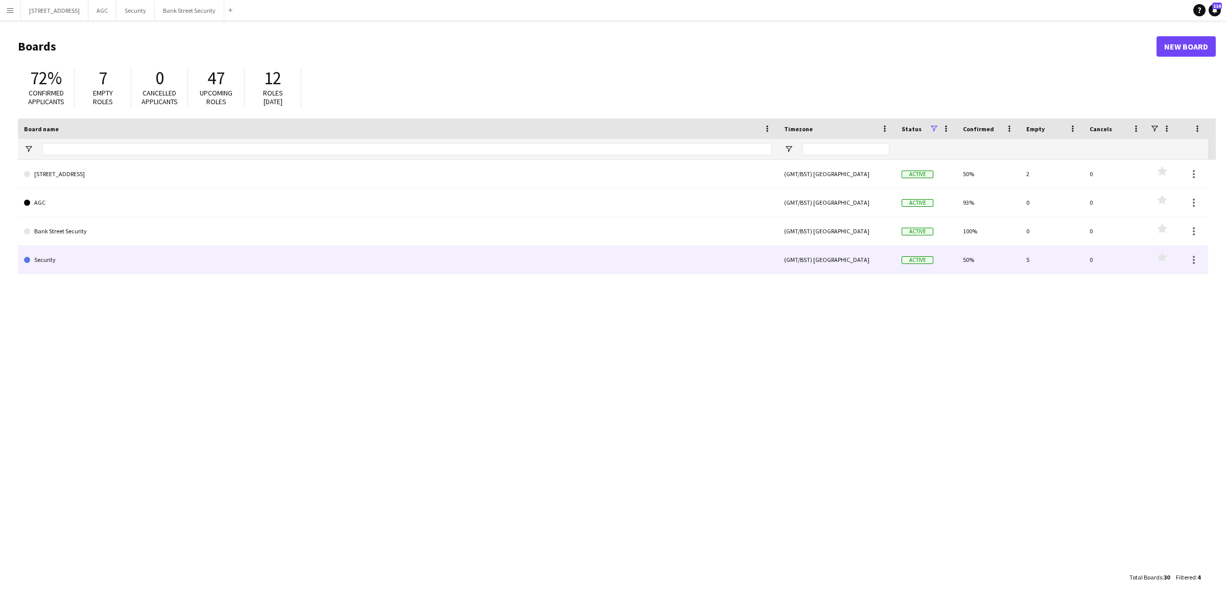
click at [58, 264] on link "Security" at bounding box center [398, 260] width 748 height 29
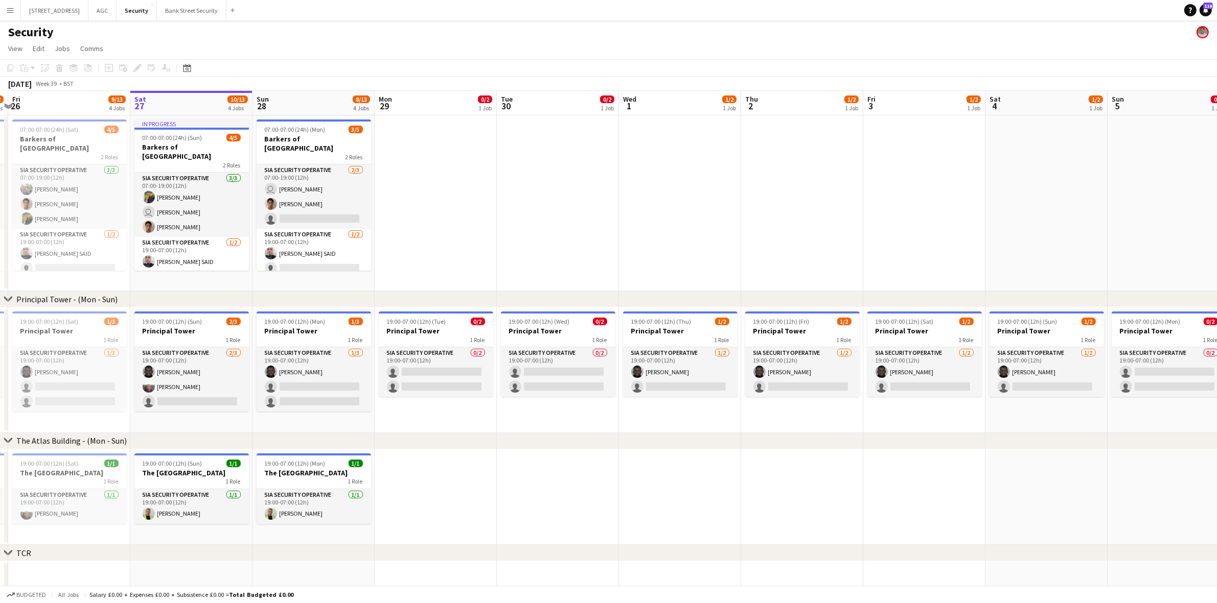
scroll to position [0, 218]
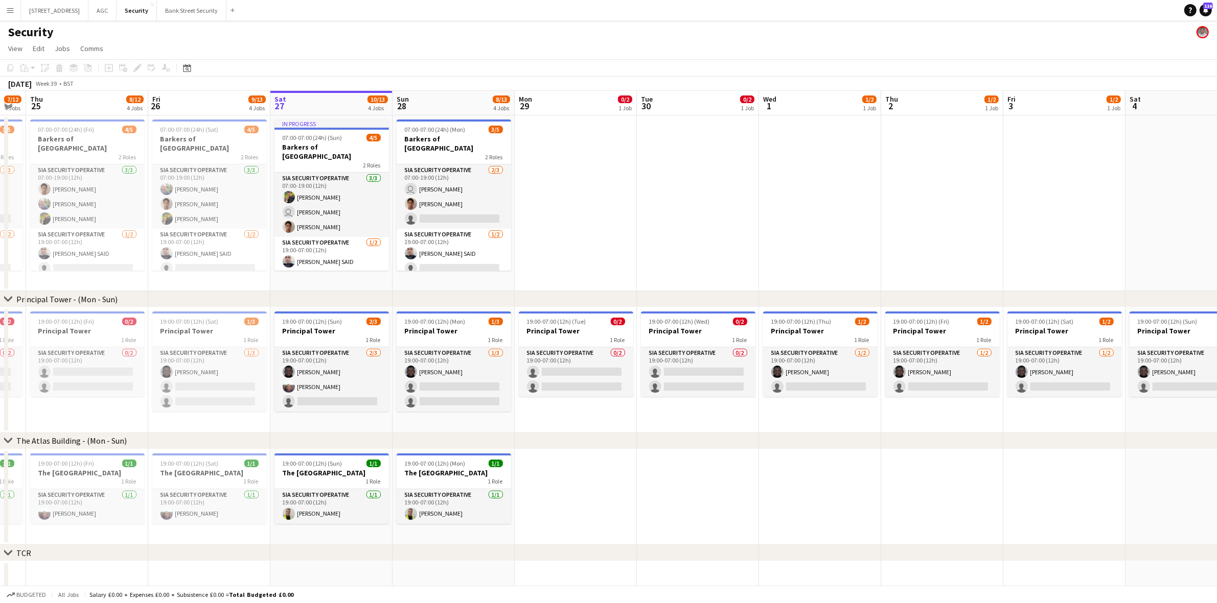
drag, startPoint x: 208, startPoint y: 285, endPoint x: 716, endPoint y: 306, distance: 508.8
click at [716, 306] on div "chevron-right Principal Tower - (Mon - Sun) chevron-right The Atlas Building - …" at bounding box center [608, 434] width 1217 height 686
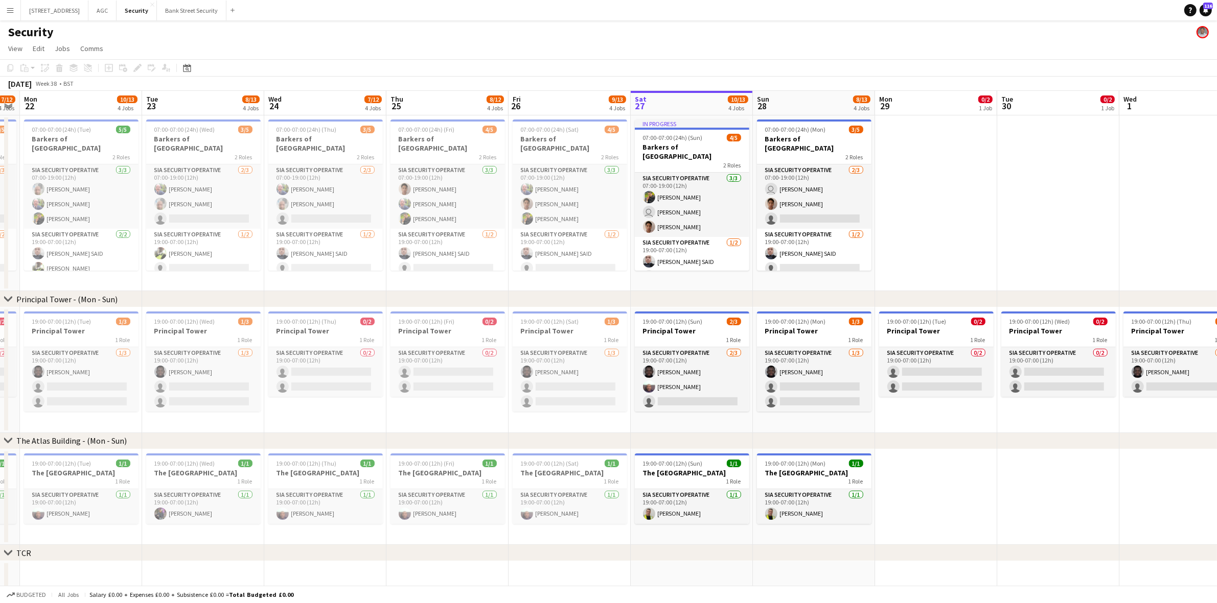
scroll to position [0, 348]
drag, startPoint x: 396, startPoint y: 279, endPoint x: 754, endPoint y: 284, distance: 358.2
click at [754, 284] on app-calendar-viewport "Fri 19 10/13 4 Jobs Sat 20 8/13 4 Jobs Sun 21 7/12 4 Jobs Mon 22 10/13 4 Jobs T…" at bounding box center [608, 434] width 1217 height 686
click at [89, 153] on div "2 Roles" at bounding box center [79, 157] width 114 height 8
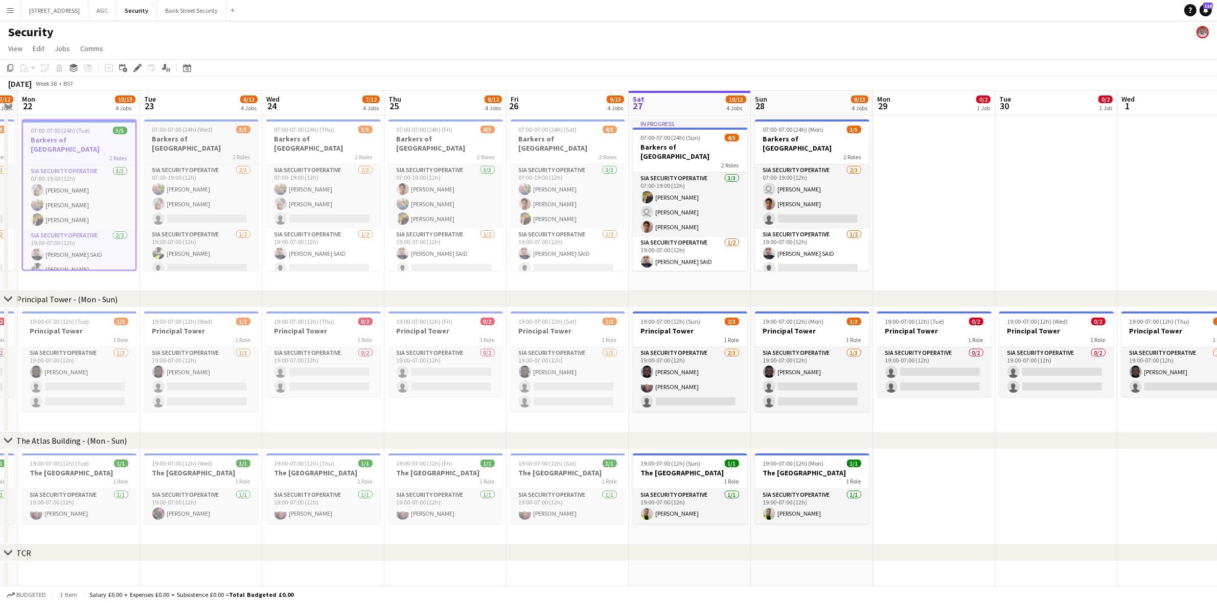
click at [158, 134] on h3 "Barkers of [GEOGRAPHIC_DATA]" at bounding box center [201, 143] width 114 height 18
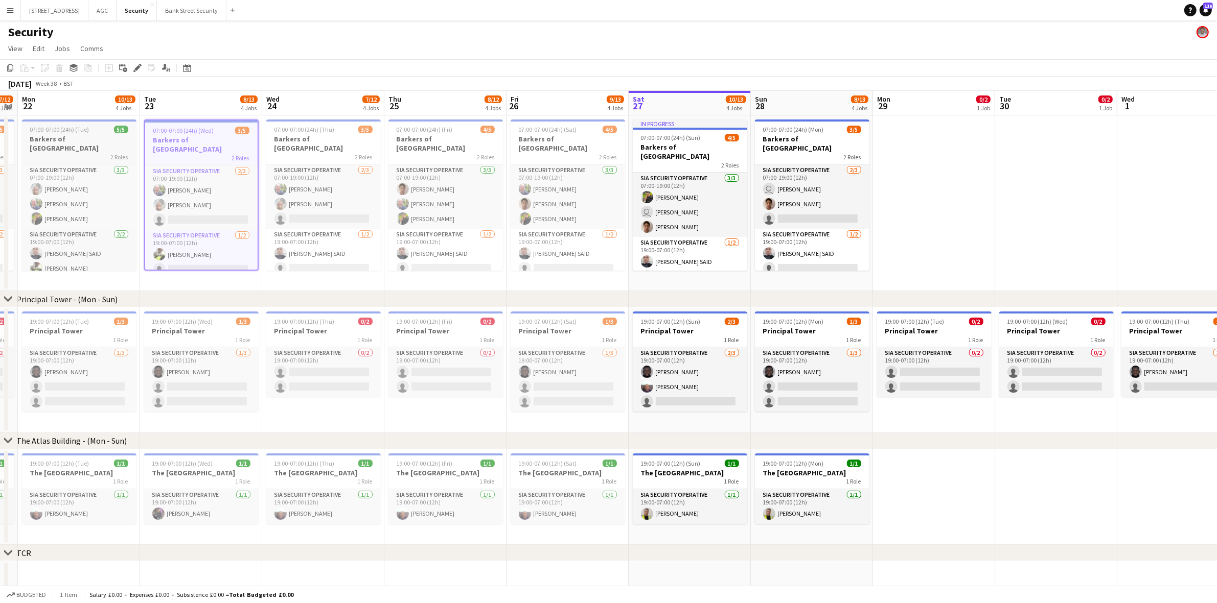
click at [54, 126] on span "07:00-07:00 (24h) (Tue)" at bounding box center [59, 130] width 59 height 8
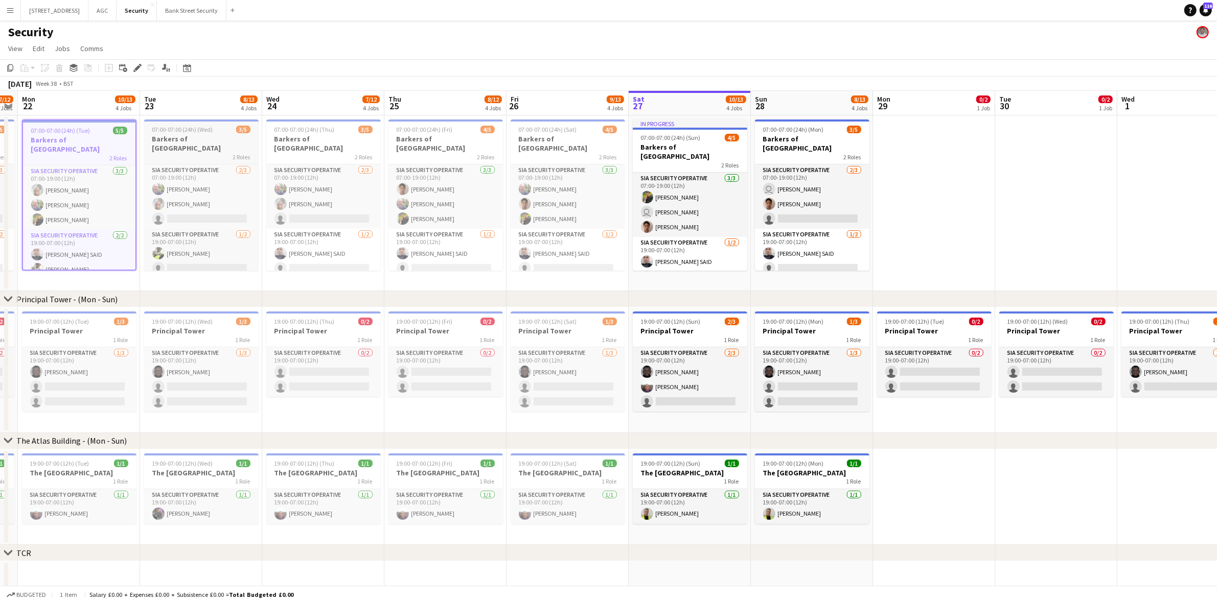
click at [179, 131] on span "07:00-07:00 (24h) (Wed)" at bounding box center [182, 130] width 61 height 8
click at [302, 153] on div "2 Roles" at bounding box center [323, 157] width 114 height 8
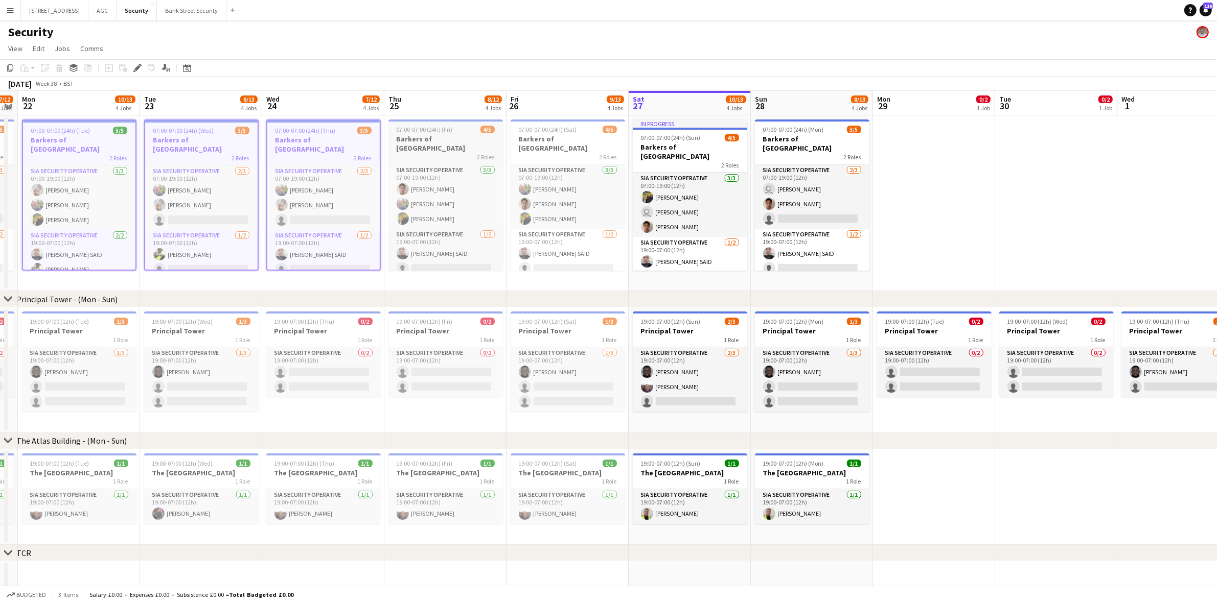
click at [434, 131] on span "07:00-07:00 (24h) (Fri)" at bounding box center [424, 130] width 56 height 8
click at [558, 138] on h3 "Barkers of [GEOGRAPHIC_DATA]" at bounding box center [567, 143] width 114 height 18
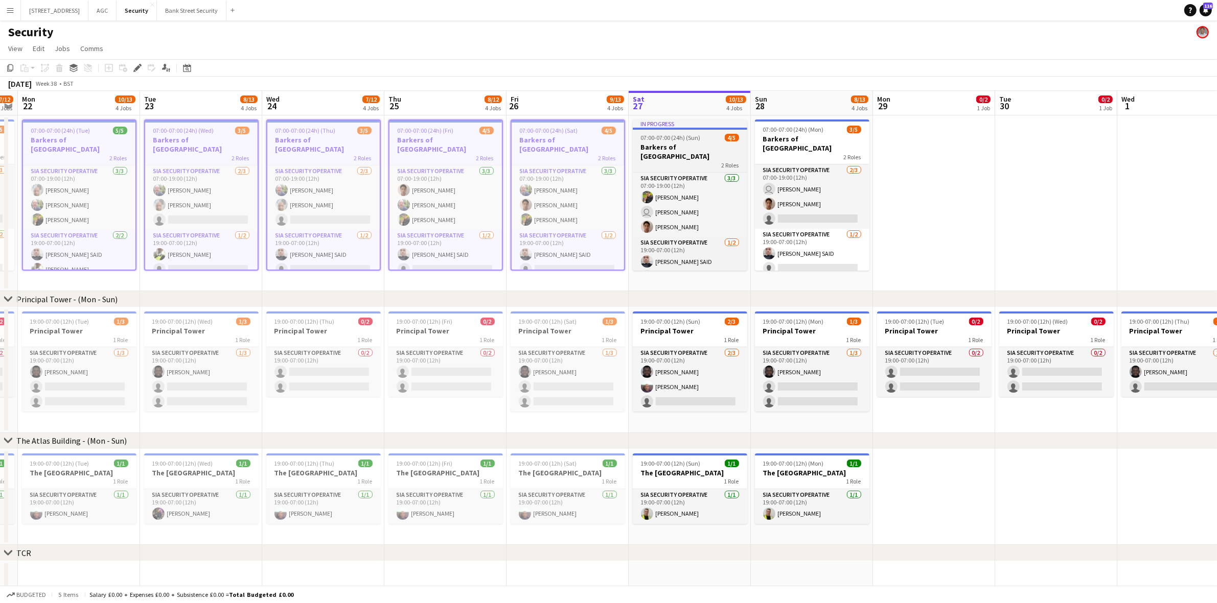
click at [686, 143] on h3 "Barkers of [GEOGRAPHIC_DATA]" at bounding box center [690, 152] width 114 height 18
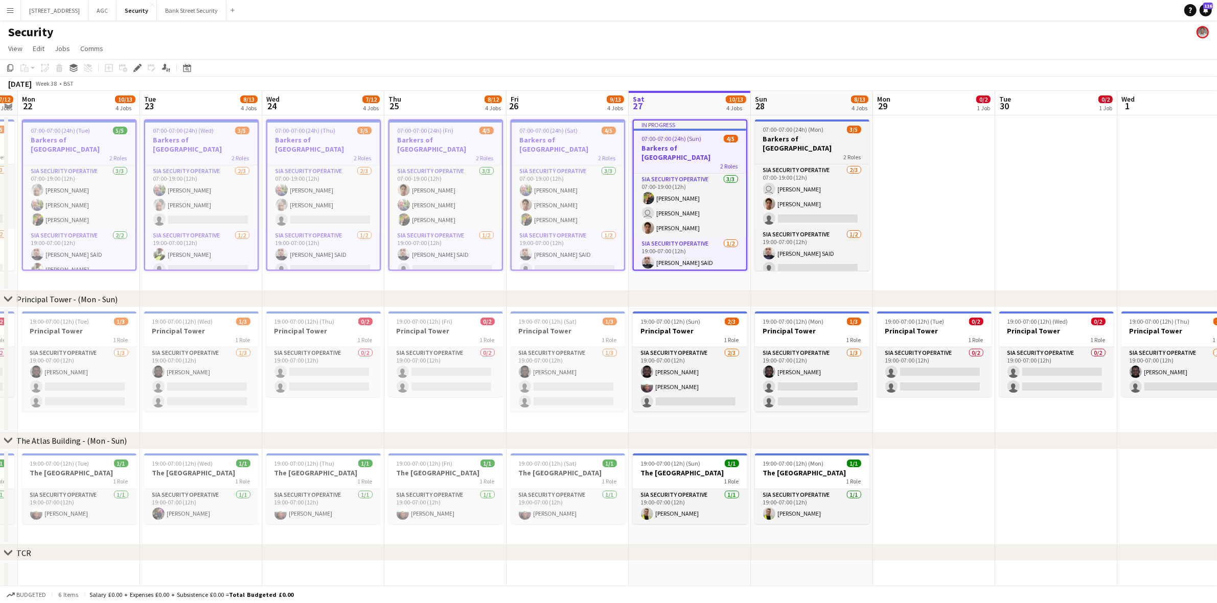
click at [810, 153] on div "2 Roles" at bounding box center [812, 157] width 114 height 8
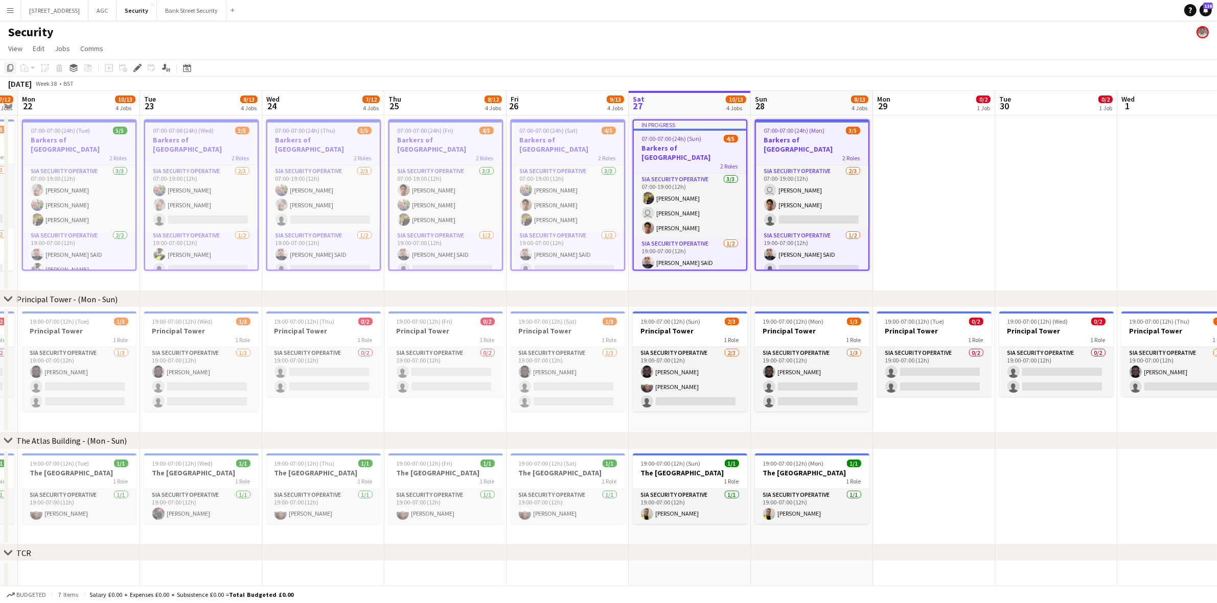
click at [9, 65] on icon at bounding box center [10, 67] width 6 height 7
click at [905, 179] on app-date-cell at bounding box center [934, 203] width 122 height 176
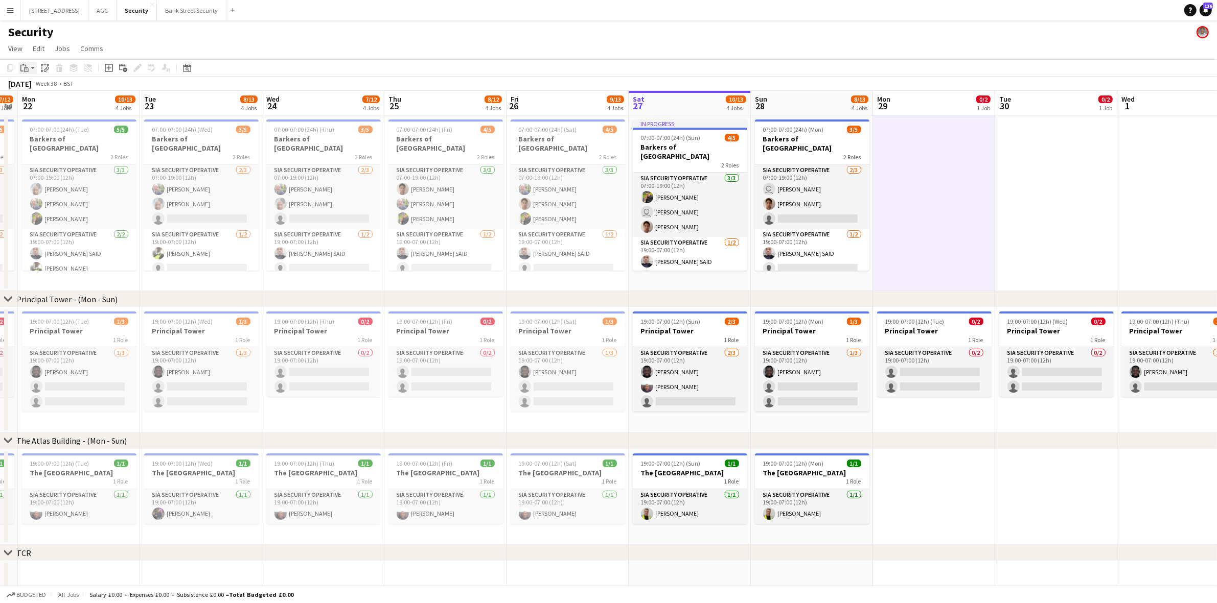
click at [30, 67] on app-action-btn "Paste" at bounding box center [27, 68] width 18 height 12
click at [53, 103] on link "Paste with crew Ctrl+Shift+V" at bounding box center [75, 104] width 96 height 9
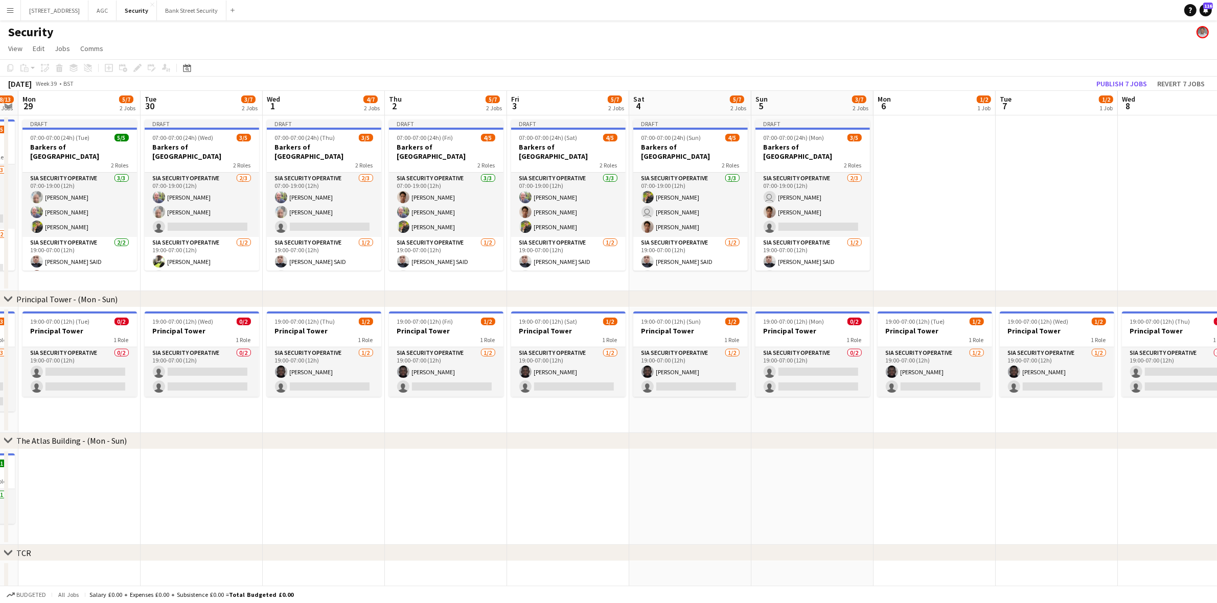
scroll to position [0, 363]
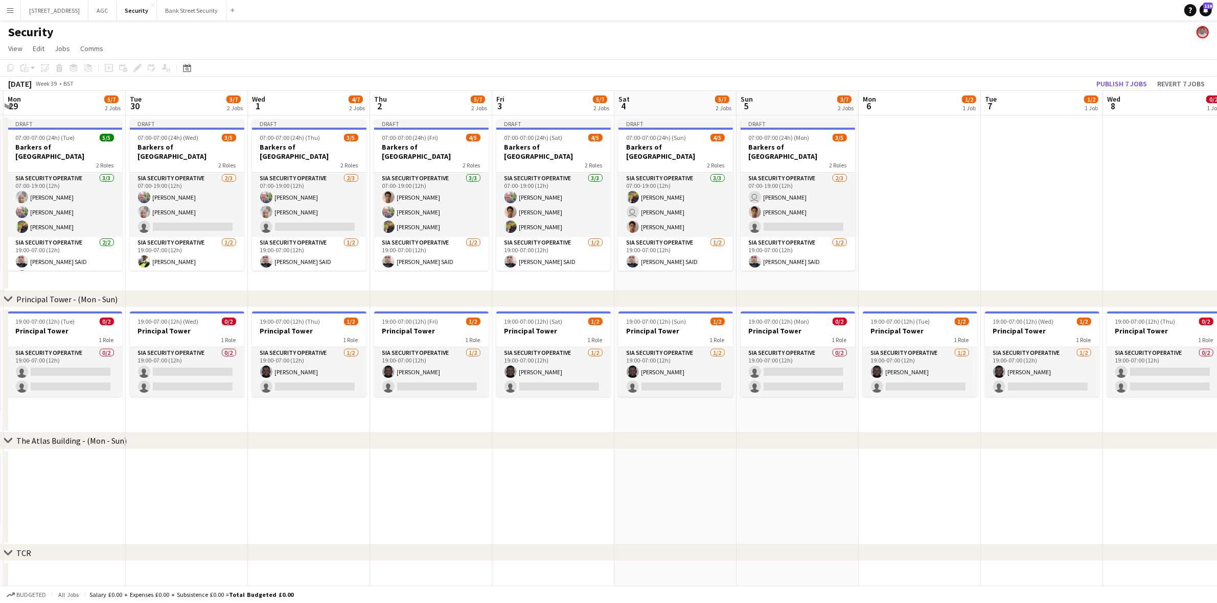
drag, startPoint x: 1005, startPoint y: 282, endPoint x: 136, endPoint y: 280, distance: 868.6
click at [136, 280] on app-calendar-viewport "Fri 26 9/13 4 Jobs Sat 27 10/13 4 Jobs Sun 28 8/13 4 Jobs Mon 29 5/7 2 Jobs Tue…" at bounding box center [608, 434] width 1217 height 686
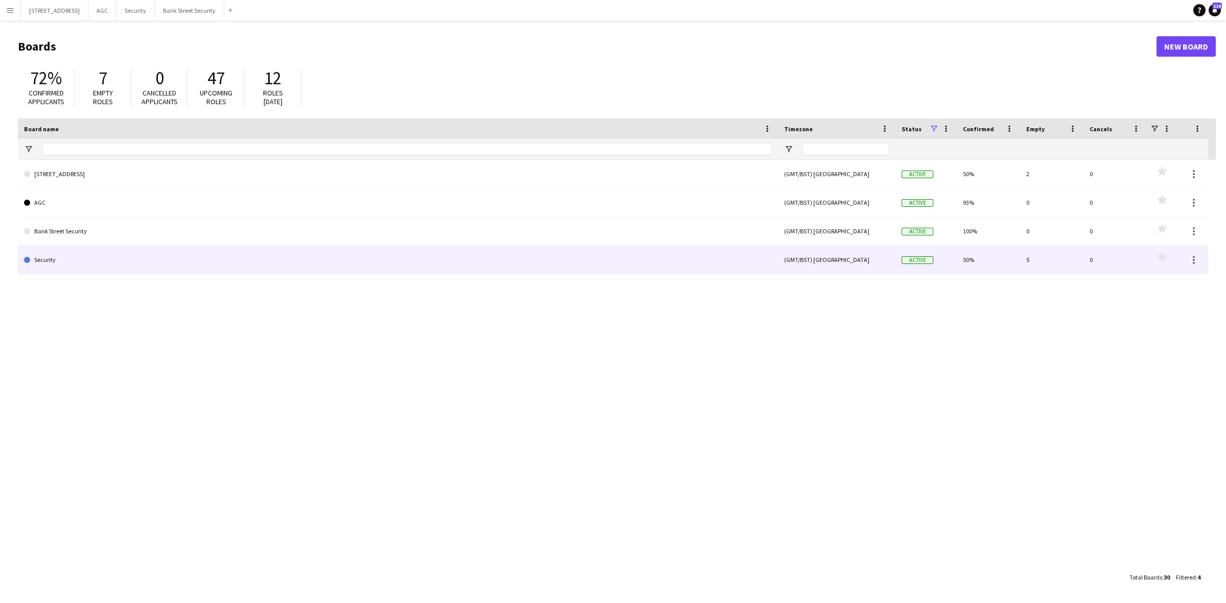
click at [65, 255] on link "Security" at bounding box center [398, 260] width 748 height 29
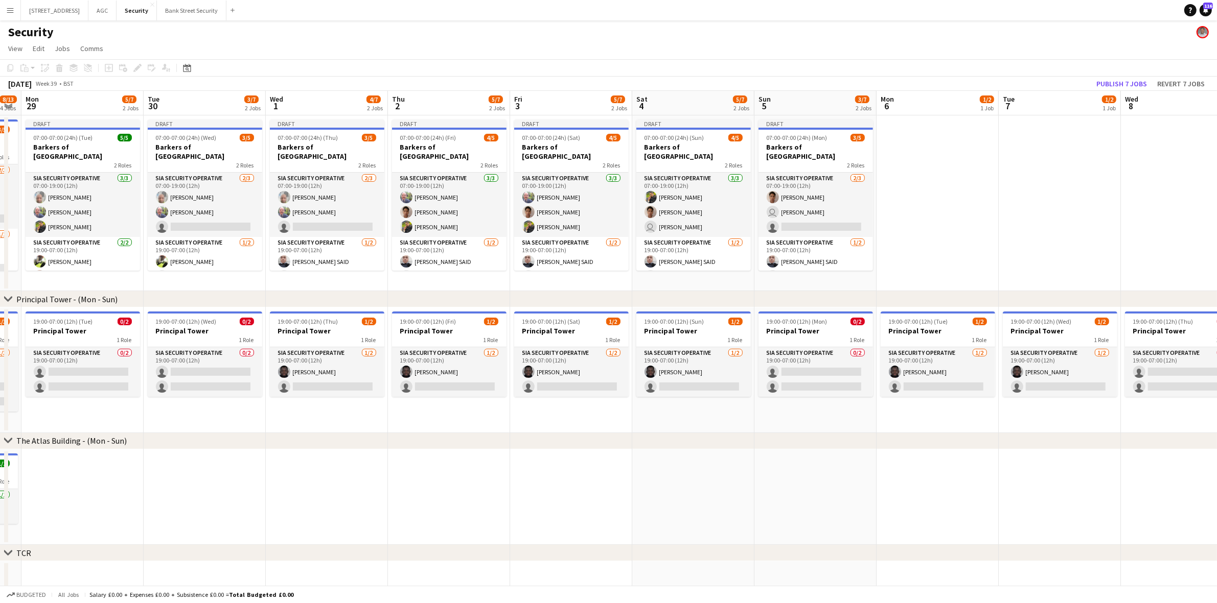
scroll to position [0, 347]
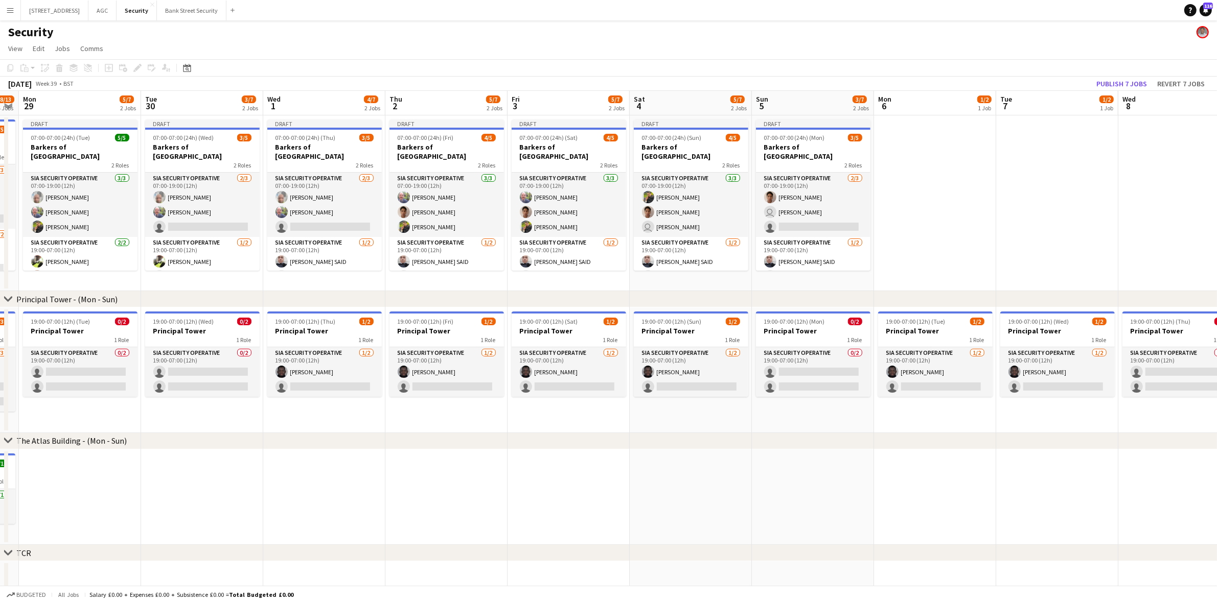
drag, startPoint x: 836, startPoint y: 286, endPoint x: 489, endPoint y: 278, distance: 347.5
click at [489, 278] on app-calendar-viewport "Fri 26 9/13 4 Jobs Sat 27 10/13 4 Jobs Sun 28 8/13 4 Jobs Mon 29 5/7 2 Jobs Tue…" at bounding box center [608, 434] width 1217 height 686
click at [193, 217] on app-card-role "SIA Security Operative [DATE] 07:00-19:00 (12h) [PERSON_NAME] [PERSON_NAME] sin…" at bounding box center [202, 205] width 114 height 64
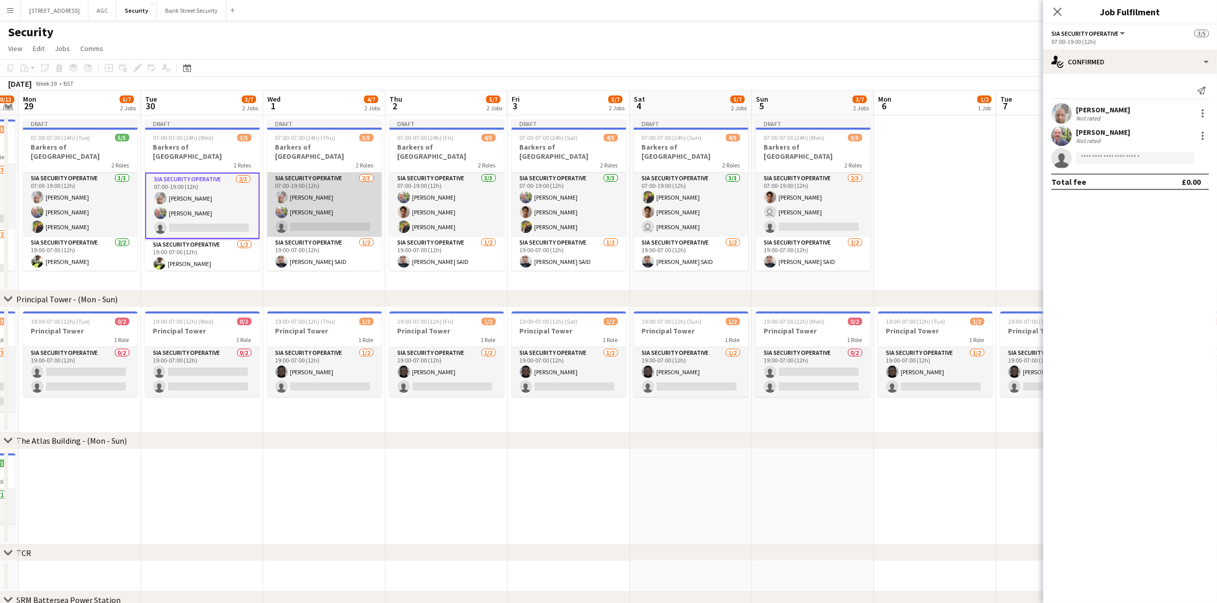
click at [338, 213] on app-card-role "SIA Security Operative [DATE] 07:00-19:00 (12h) [PERSON_NAME] [PERSON_NAME] sin…" at bounding box center [324, 205] width 114 height 64
click at [1147, 154] on input at bounding box center [1135, 158] width 119 height 12
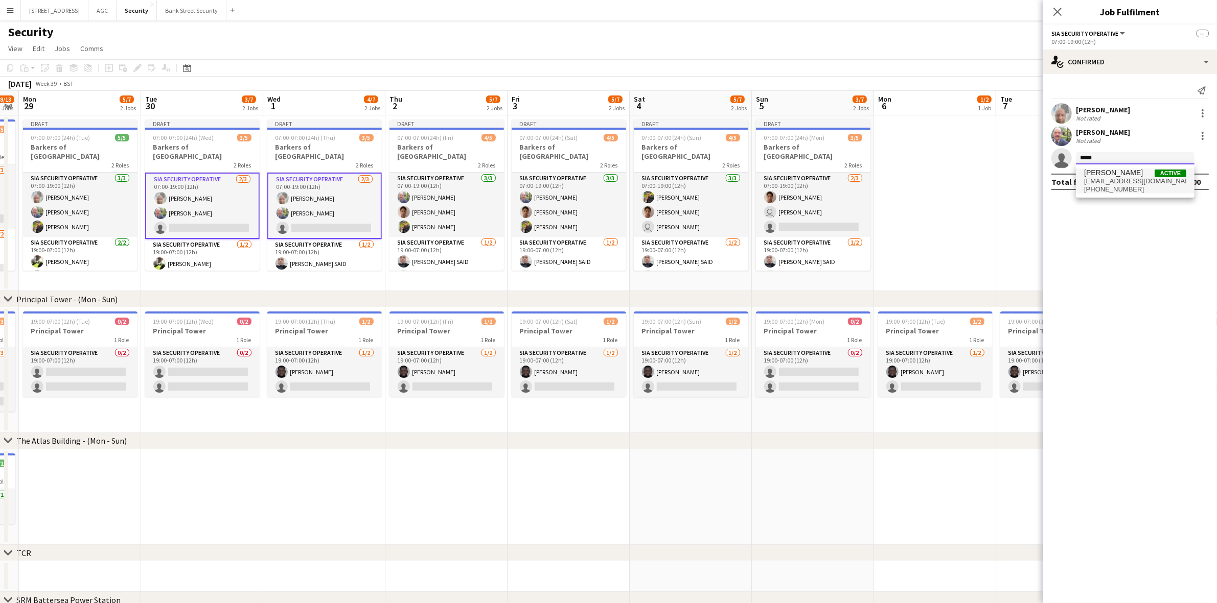
type input "*****"
click at [1109, 184] on span "[EMAIL_ADDRESS][DOMAIN_NAME]" at bounding box center [1135, 181] width 102 height 8
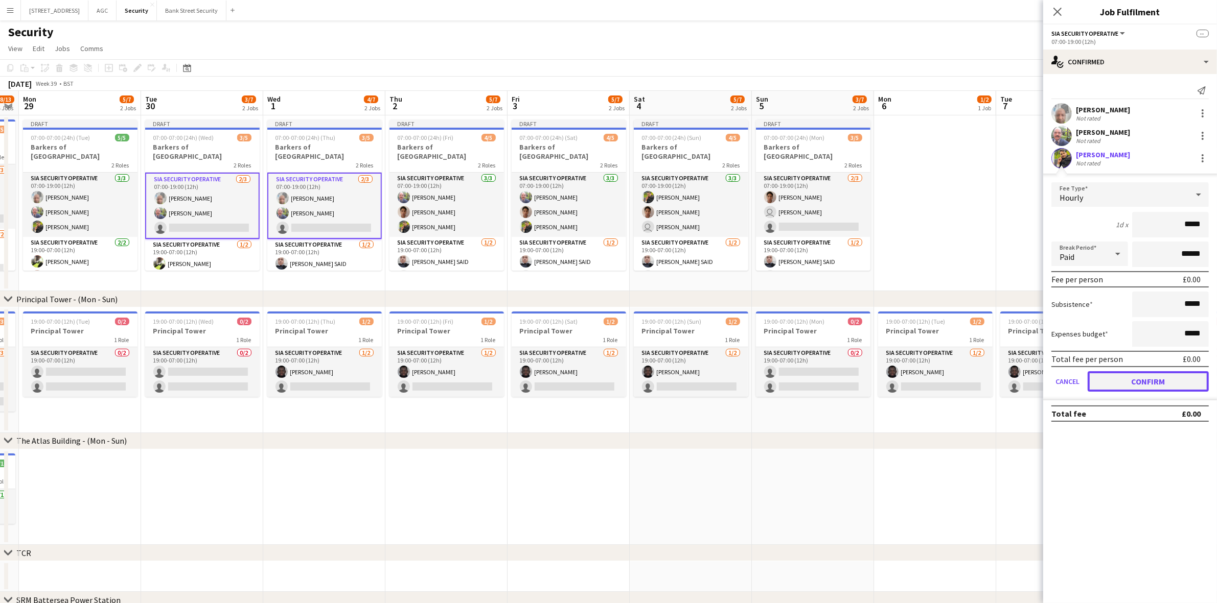
click at [1184, 382] on button "Confirm" at bounding box center [1147, 381] width 121 height 20
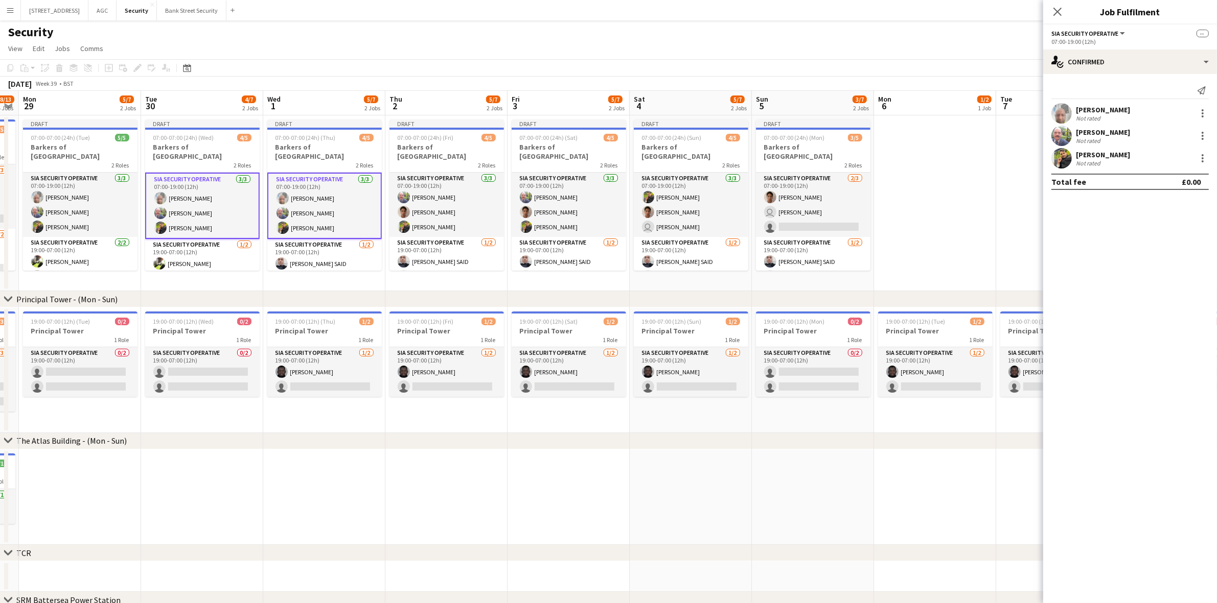
click at [318, 193] on app-card-role "SIA Security Operative [DATE] 07:00-19:00 (12h) [PERSON_NAME] [PERSON_NAME] [PE…" at bounding box center [324, 206] width 114 height 66
click at [1201, 116] on div at bounding box center [1202, 116] width 2 height 2
click at [1178, 229] on span "Remove" at bounding box center [1168, 230] width 63 height 9
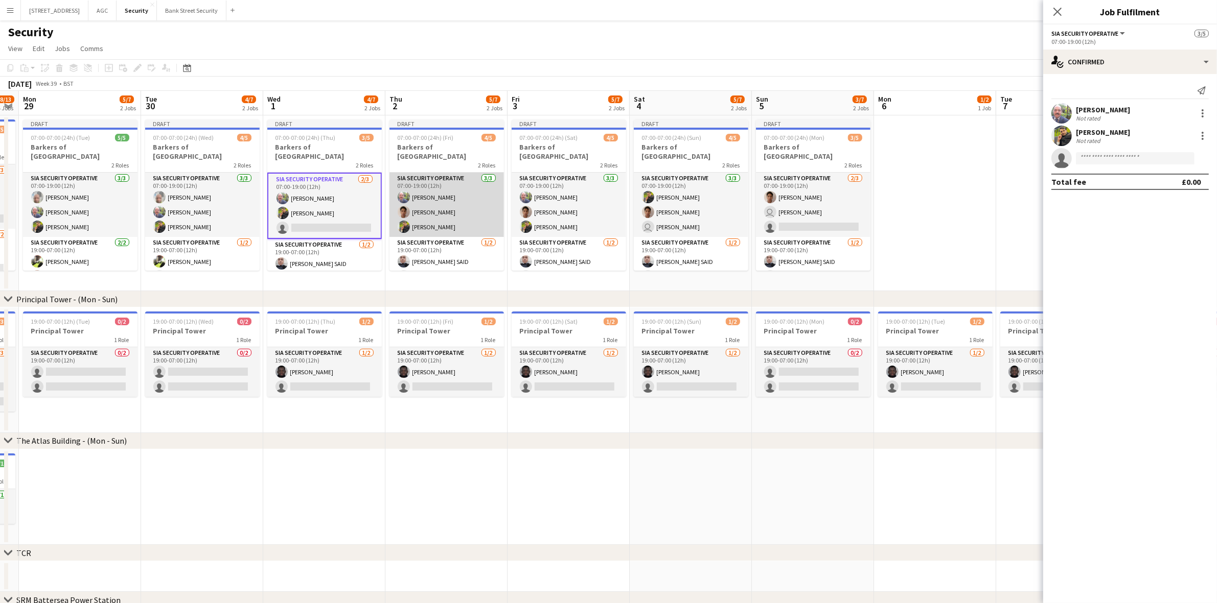
click at [423, 194] on app-card-role "SIA Security Operative [DATE] 07:00-19:00 (12h) [PERSON_NAME] [PERSON_NAME] [PE…" at bounding box center [446, 205] width 114 height 64
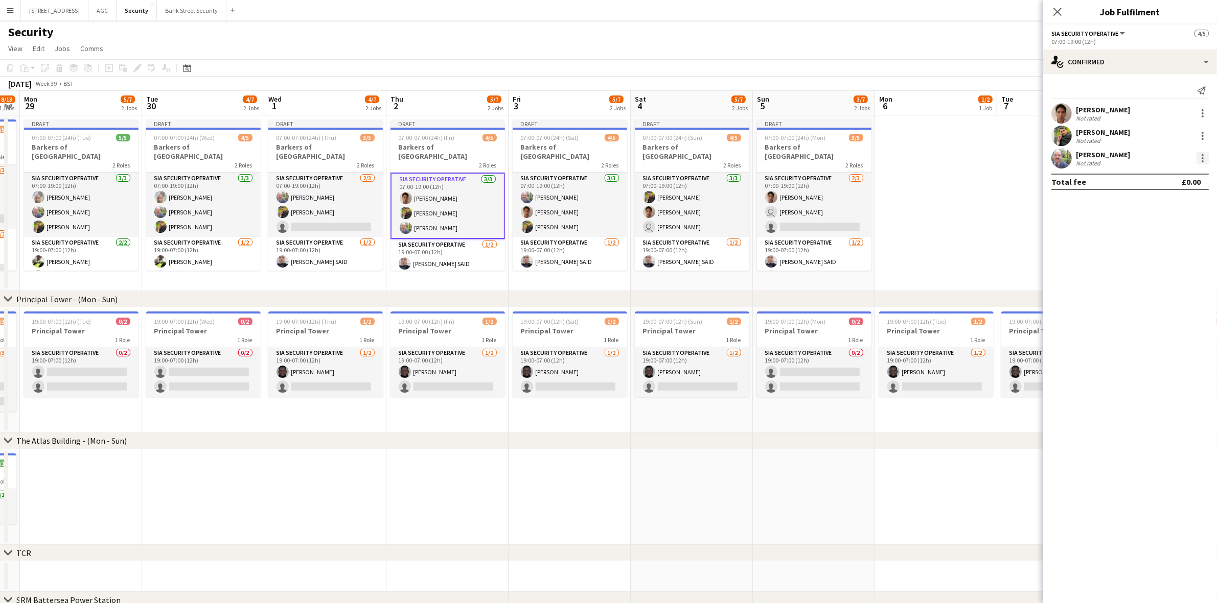
click at [1205, 157] on div at bounding box center [1202, 158] width 12 height 12
click at [1169, 273] on span "Remove" at bounding box center [1168, 275] width 63 height 9
click at [1059, 11] on icon "Close pop-in" at bounding box center [1057, 12] width 10 height 10
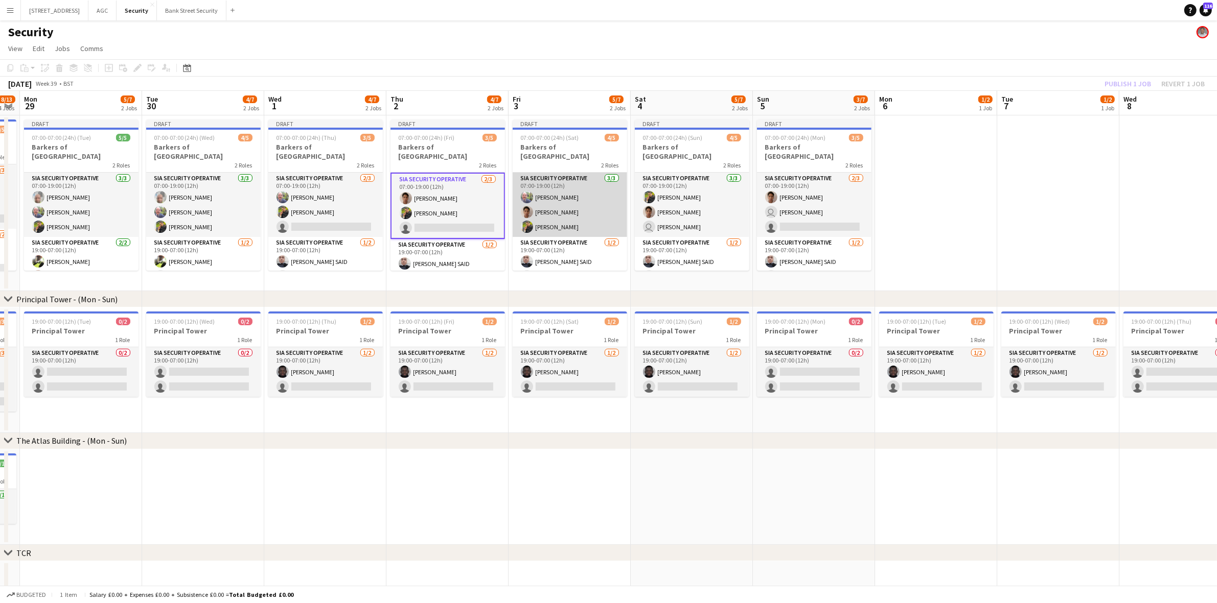
click at [555, 193] on app-card-role "SIA Security Operative [DATE] 07:00-19:00 (12h) [PERSON_NAME] [PERSON_NAME] [PE…" at bounding box center [569, 205] width 114 height 64
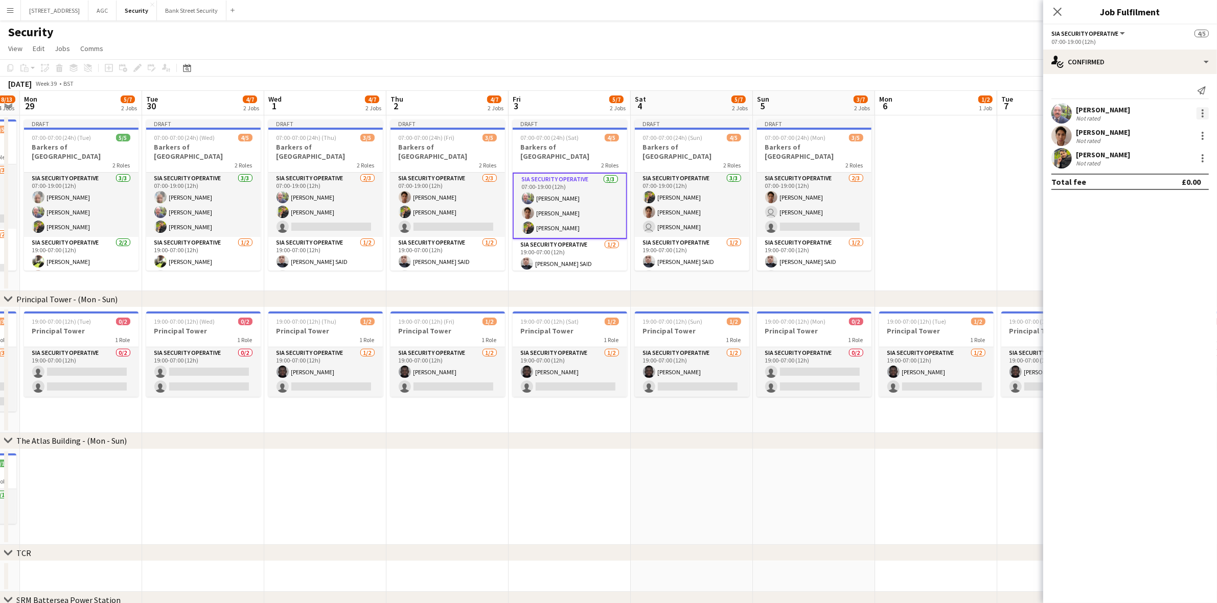
click at [1201, 115] on div at bounding box center [1202, 113] width 12 height 12
click at [1184, 228] on span "Remove" at bounding box center [1168, 230] width 63 height 9
click at [951, 206] on app-date-cell at bounding box center [936, 203] width 122 height 176
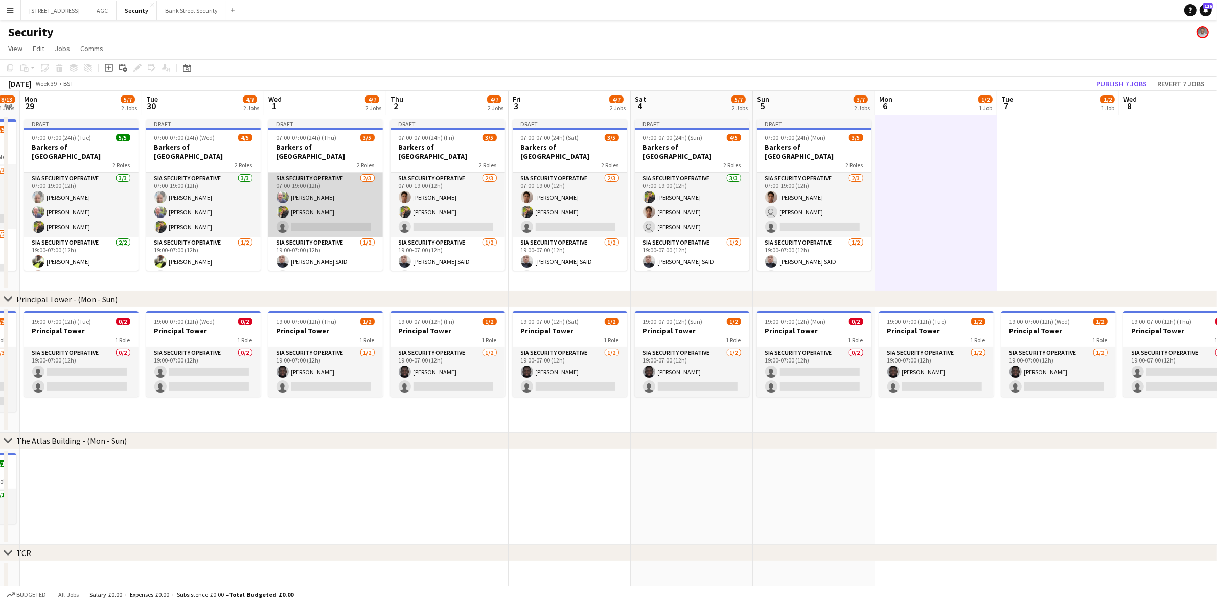
click at [334, 215] on app-card-role "SIA Security Operative [DATE] 07:00-19:00 (12h) [PERSON_NAME] [PERSON_NAME] sin…" at bounding box center [325, 205] width 114 height 64
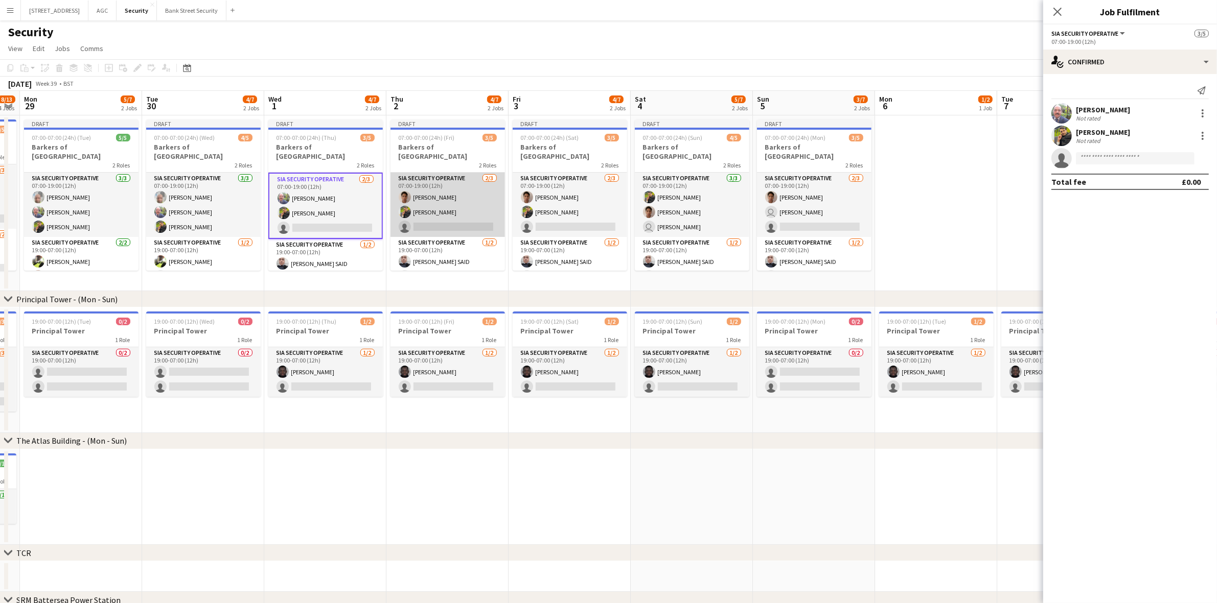
click at [439, 203] on app-card-role "SIA Security Operative [DATE] 07:00-19:00 (12h) [PERSON_NAME] [PERSON_NAME] sin…" at bounding box center [447, 205] width 114 height 64
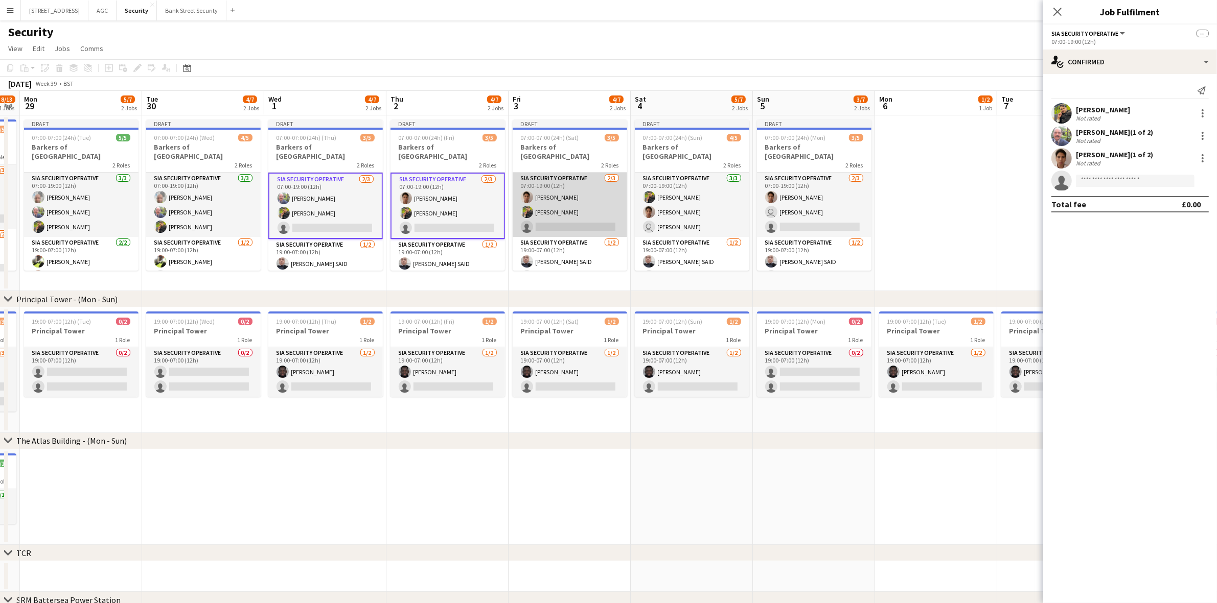
click at [554, 211] on app-card-role "SIA Security Operative [DATE] 07:00-19:00 (12h) [PERSON_NAME] [PERSON_NAME] sin…" at bounding box center [569, 205] width 114 height 64
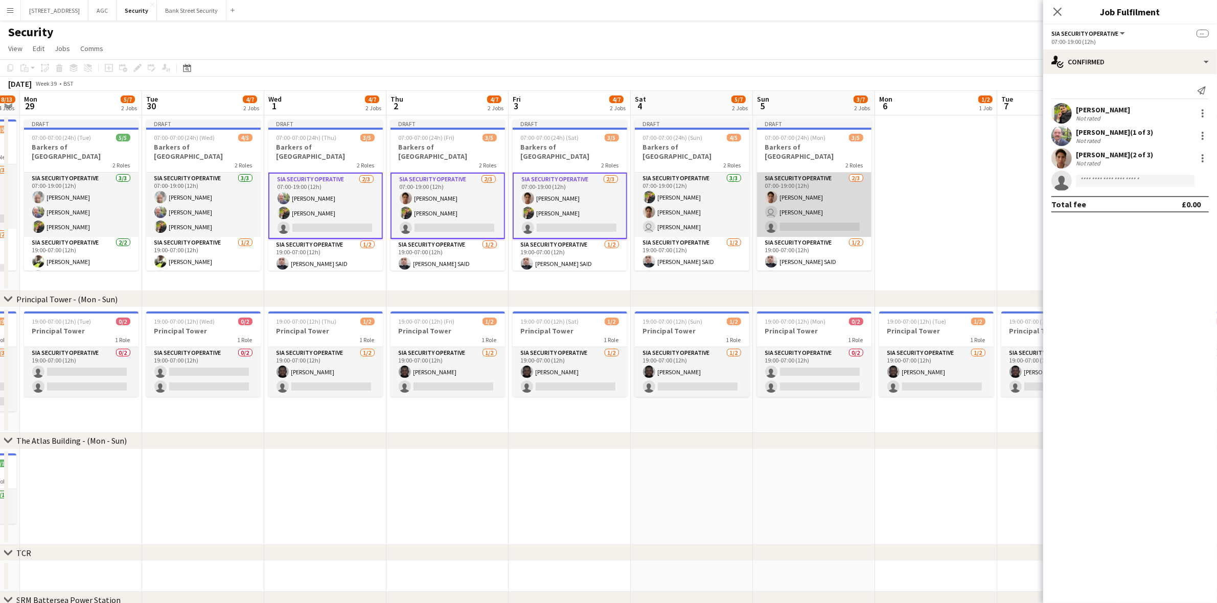
click at [813, 206] on app-card-role "SIA Security Operative [DATE] 07:00-19:00 (12h) [PERSON_NAME] user [PERSON_NAME…" at bounding box center [814, 205] width 114 height 64
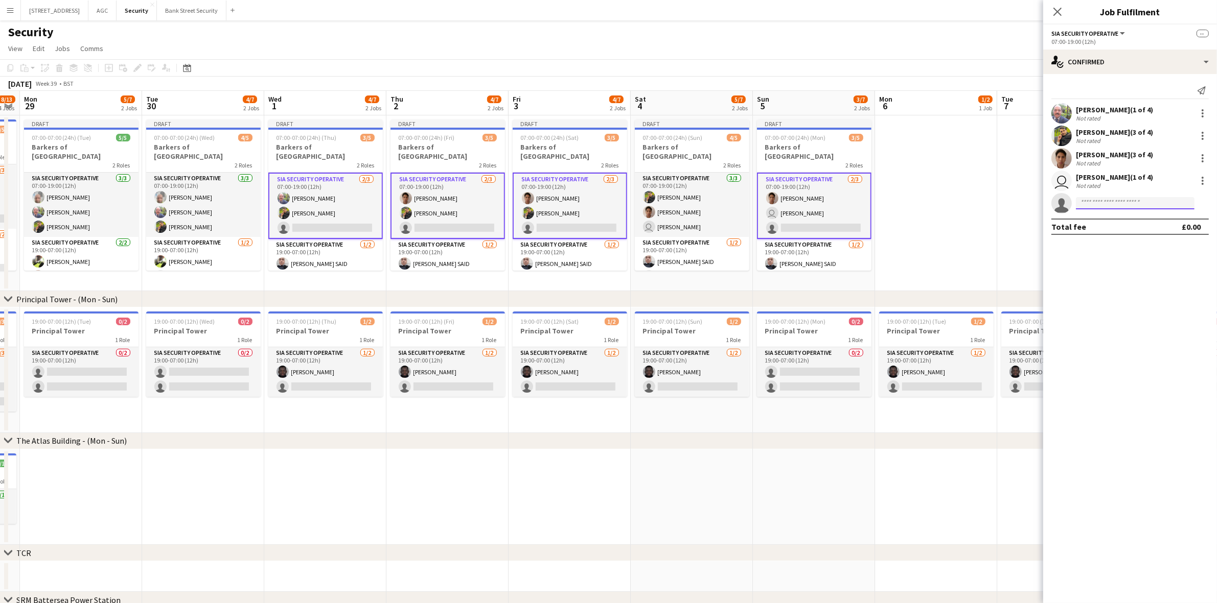
click at [1121, 203] on input at bounding box center [1135, 203] width 119 height 12
type input "*****"
click at [1117, 229] on span "[EMAIL_ADDRESS][DOMAIN_NAME]" at bounding box center [1135, 226] width 102 height 8
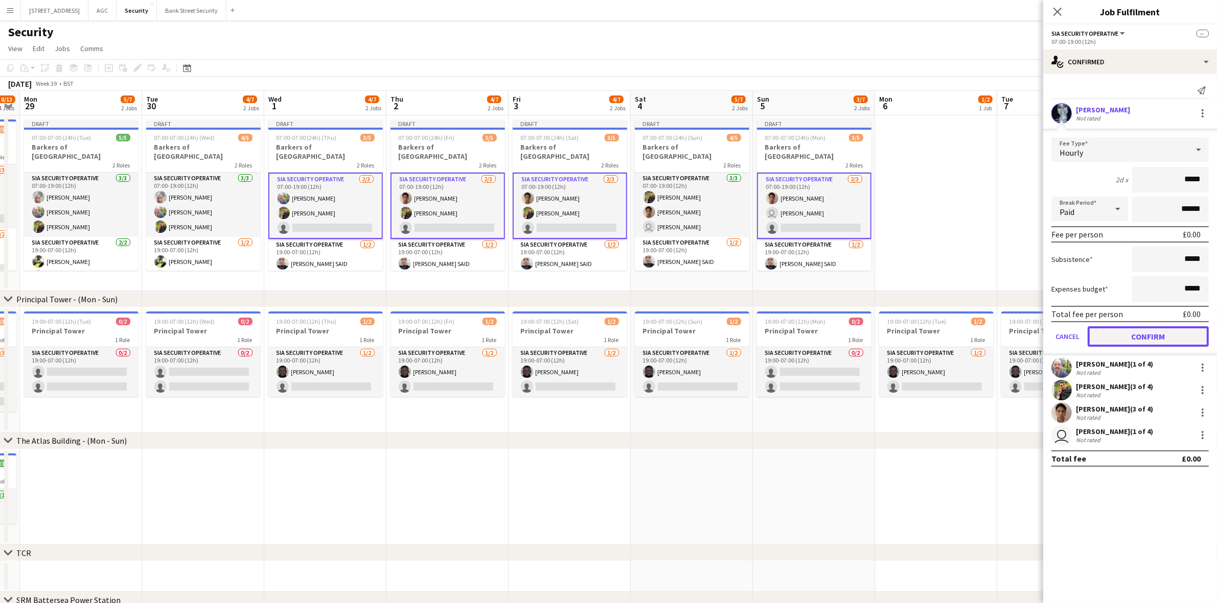
click at [1153, 332] on button "Confirm" at bounding box center [1147, 336] width 121 height 20
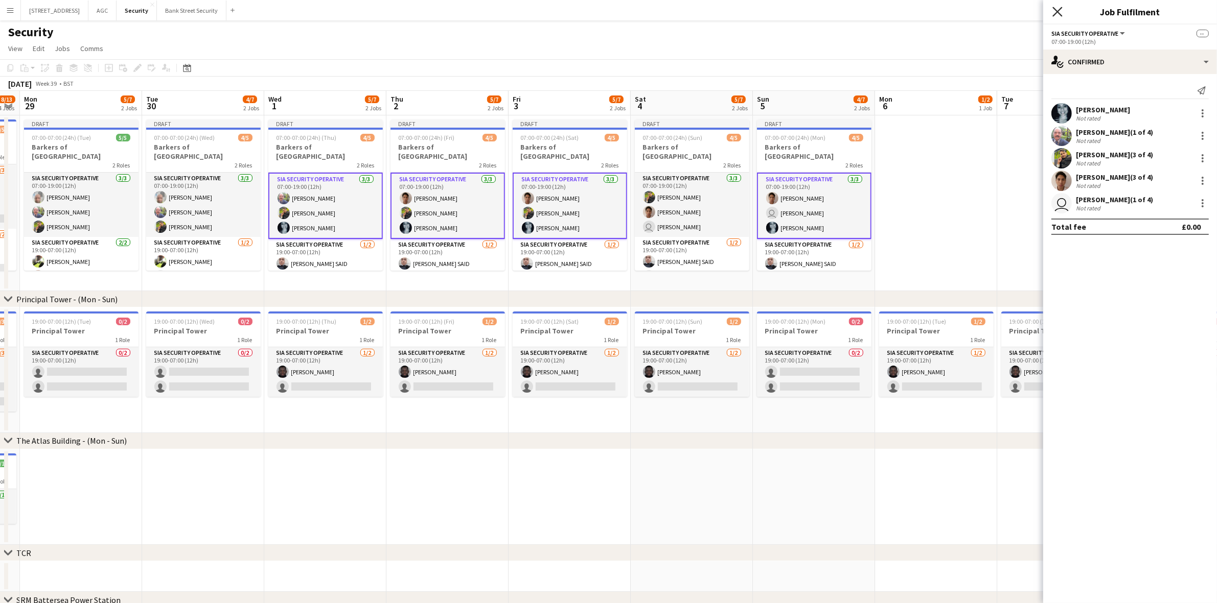
click at [1058, 14] on icon "Close pop-in" at bounding box center [1057, 12] width 10 height 10
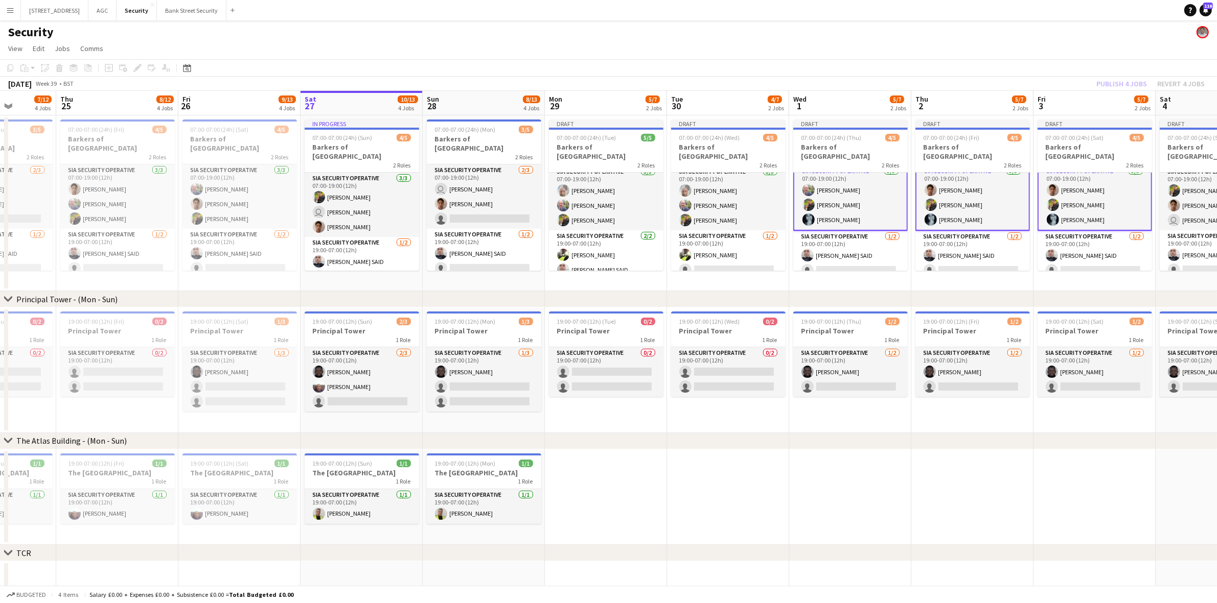
scroll to position [0, 297]
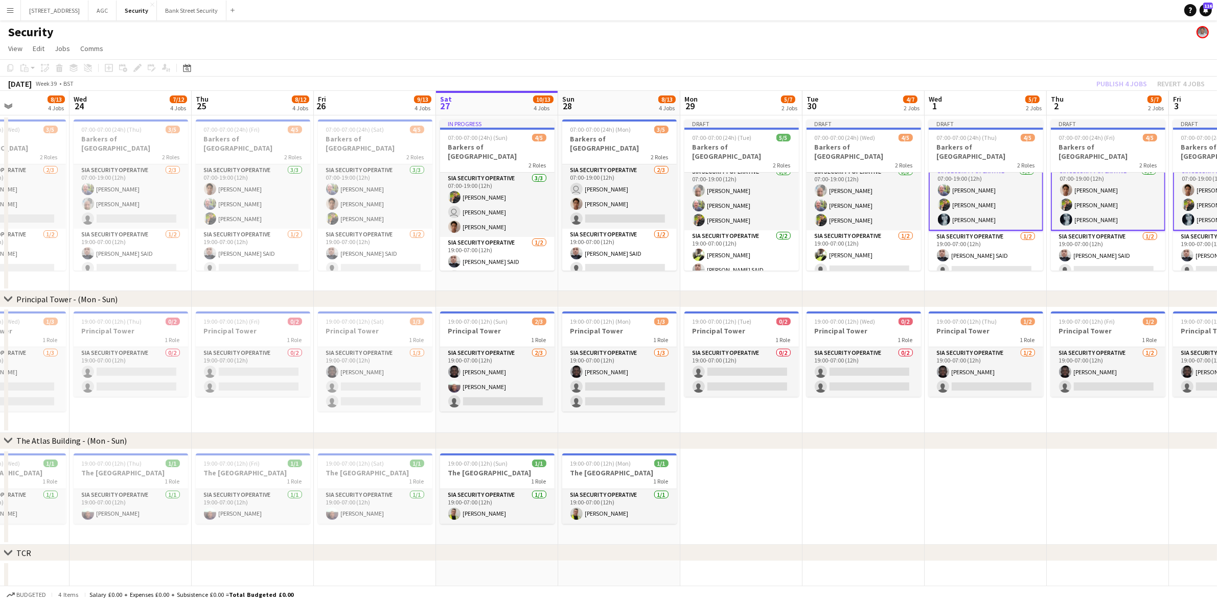
drag, startPoint x: 187, startPoint y: 282, endPoint x: 847, endPoint y: 220, distance: 663.0
click at [847, 220] on app-calendar-viewport "Sun 21 7/12 4 Jobs Mon 22 10/13 4 Jobs Tue 23 8/13 4 Jobs Wed 24 7/12 4 Jobs Th…" at bounding box center [608, 434] width 1217 height 686
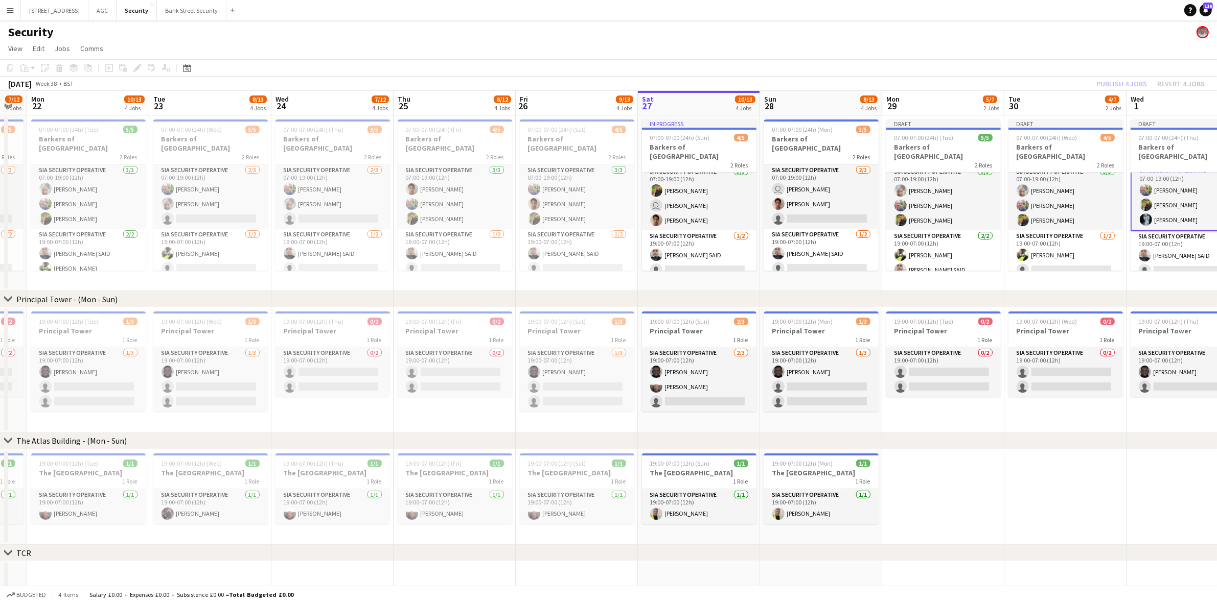
scroll to position [0, 306]
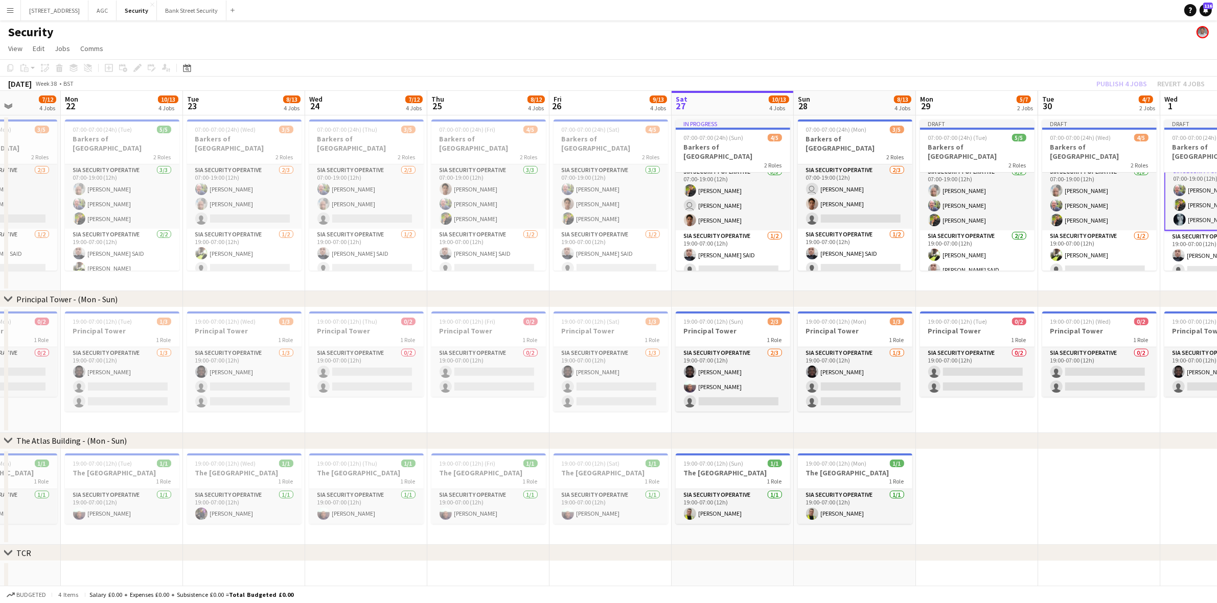
drag, startPoint x: 111, startPoint y: 285, endPoint x: 346, endPoint y: 266, distance: 235.8
click at [346, 266] on app-calendar-viewport "Fri 19 10/13 4 Jobs Sat 20 8/13 4 Jobs Sun 21 7/12 4 Jobs Mon 22 10/13 4 Jobs T…" at bounding box center [608, 434] width 1217 height 686
click at [354, 134] on h3 "Barkers of [GEOGRAPHIC_DATA]" at bounding box center [366, 143] width 114 height 18
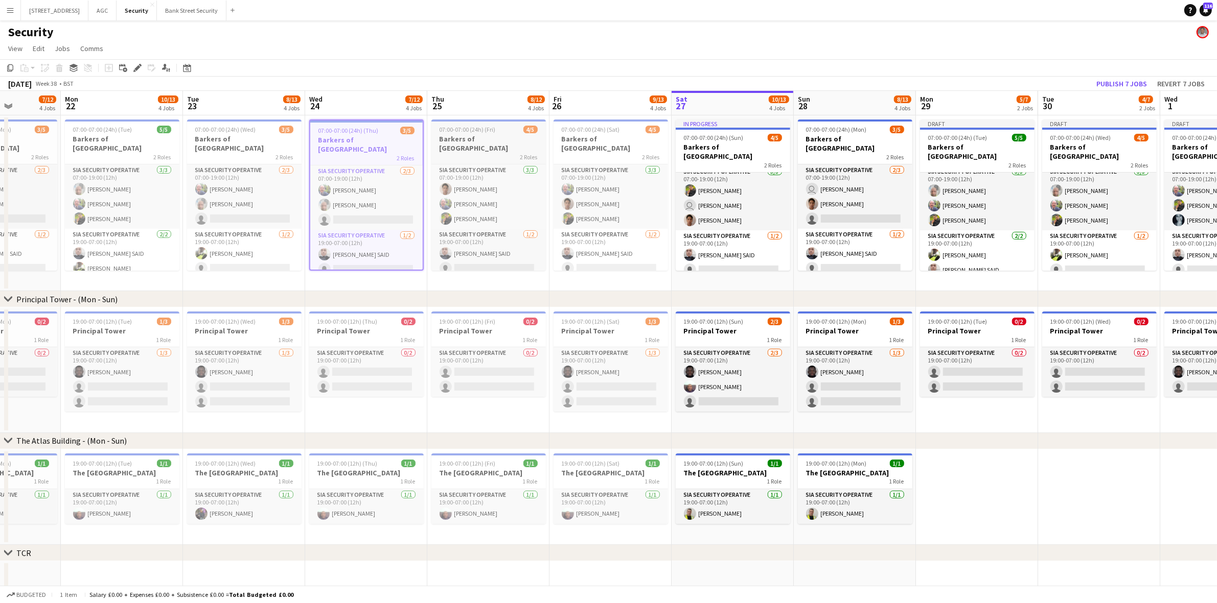
click at [501, 129] on div "07:00-07:00 (24h) (Fri) 4/5" at bounding box center [488, 130] width 114 height 8
click at [594, 130] on span "07:00-07:00 (24h) (Sat)" at bounding box center [591, 130] width 58 height 8
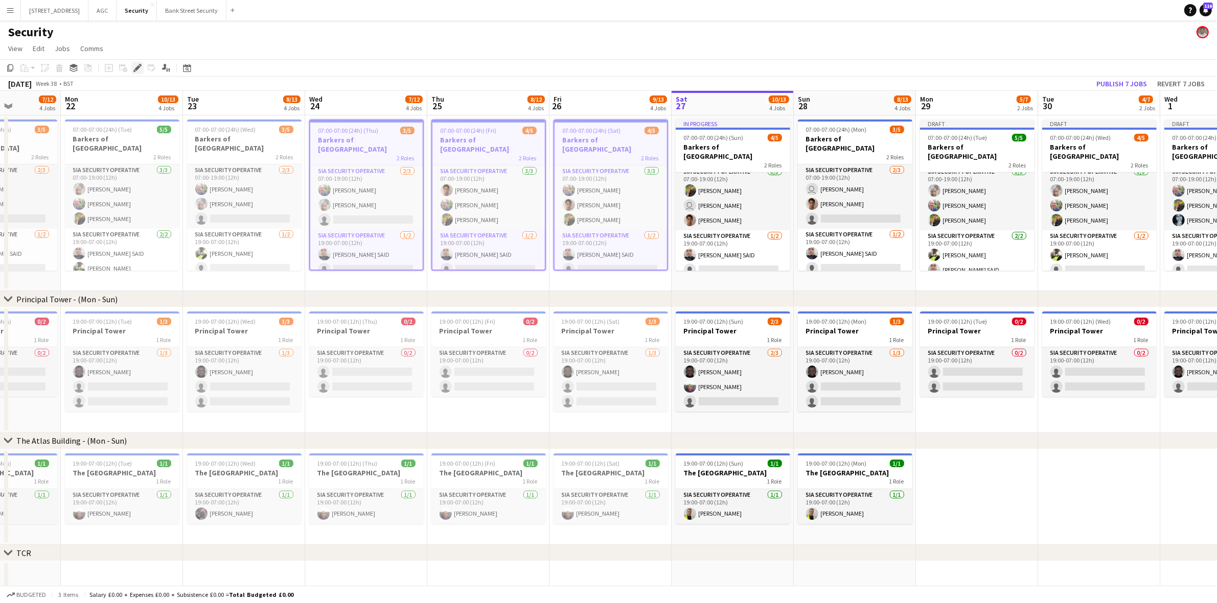
click at [138, 69] on icon "Edit" at bounding box center [137, 68] width 8 height 8
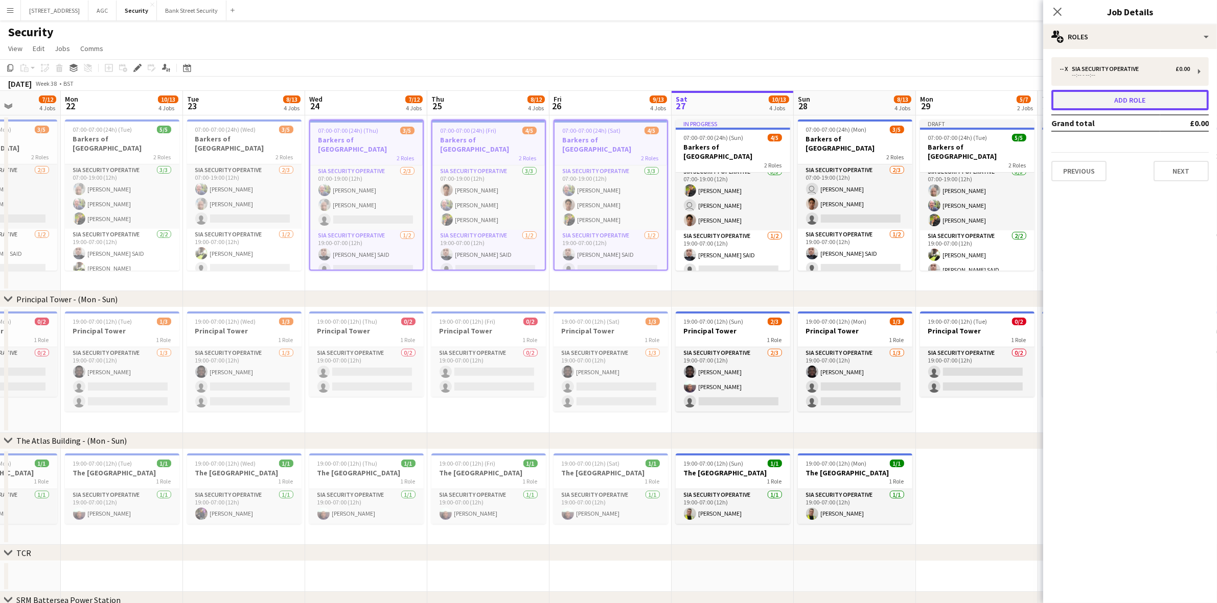
click at [1178, 102] on button "Add role" at bounding box center [1129, 100] width 157 height 20
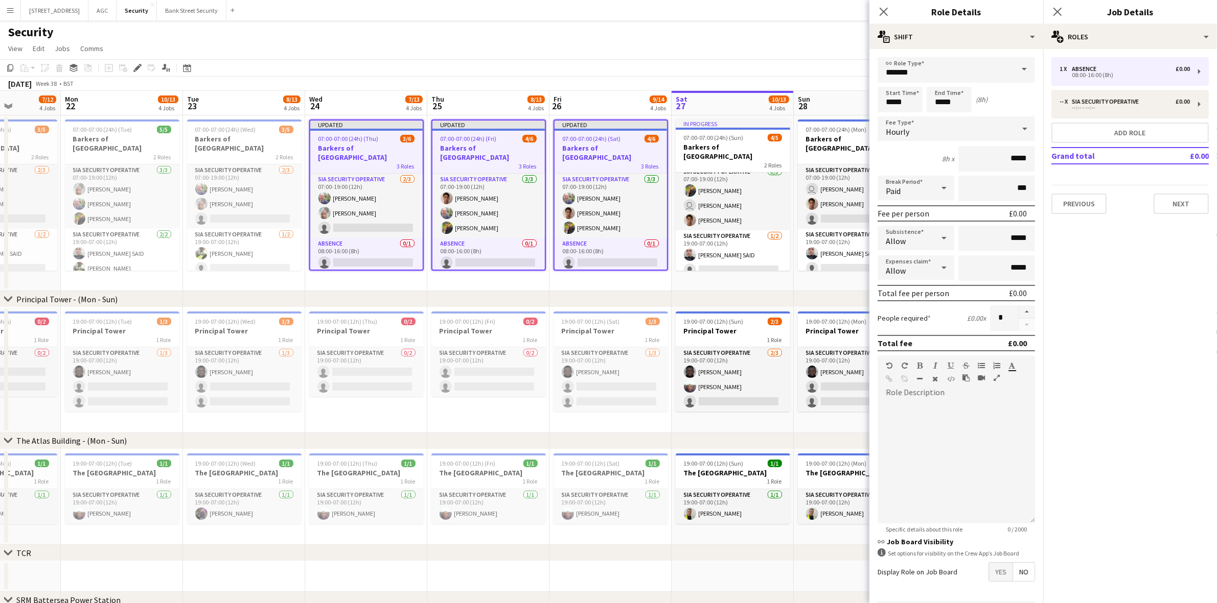
click at [1015, 69] on span at bounding box center [1023, 69] width 21 height 25
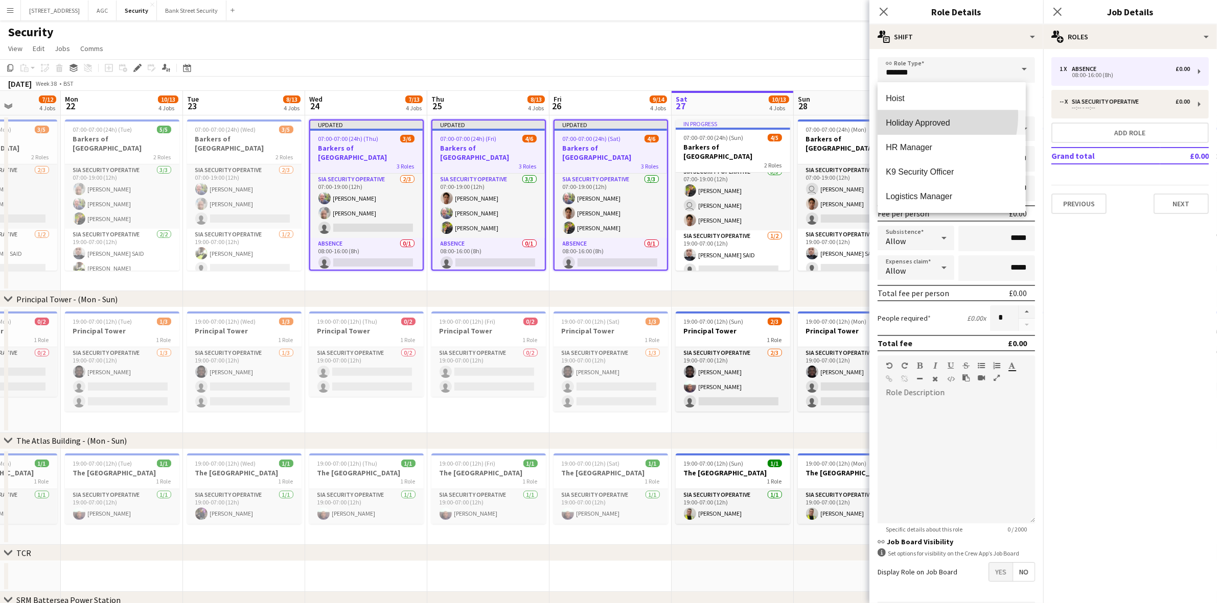
click at [913, 115] on mat-option "Holiday Approved" at bounding box center [951, 122] width 148 height 25
type input "**********"
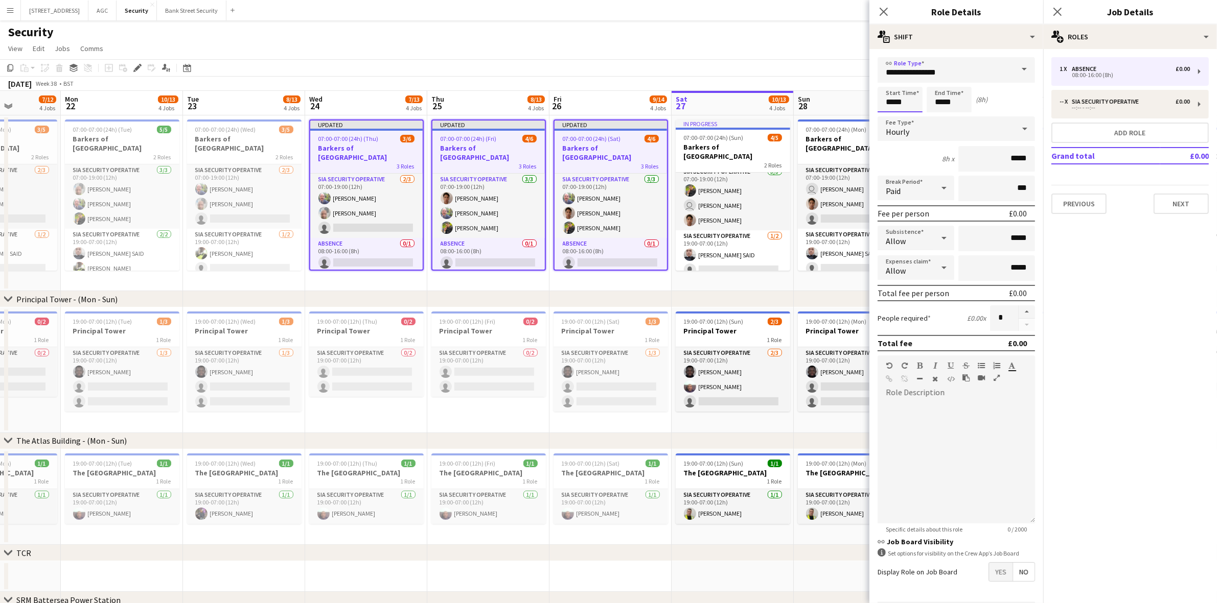
click at [894, 101] on input "*****" at bounding box center [899, 100] width 45 height 26
type input "*****"
click at [942, 102] on input "*****" at bounding box center [948, 100] width 45 height 26
type input "*****"
click at [881, 16] on icon "Close pop-in" at bounding box center [883, 12] width 10 height 10
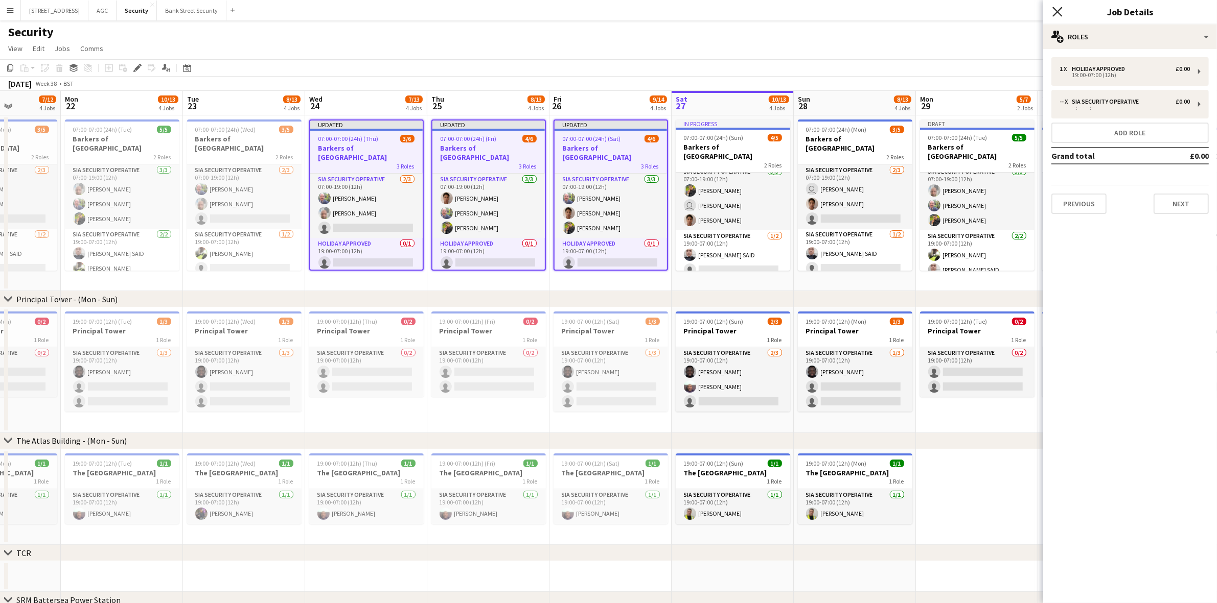
click at [1057, 11] on icon at bounding box center [1057, 12] width 10 height 10
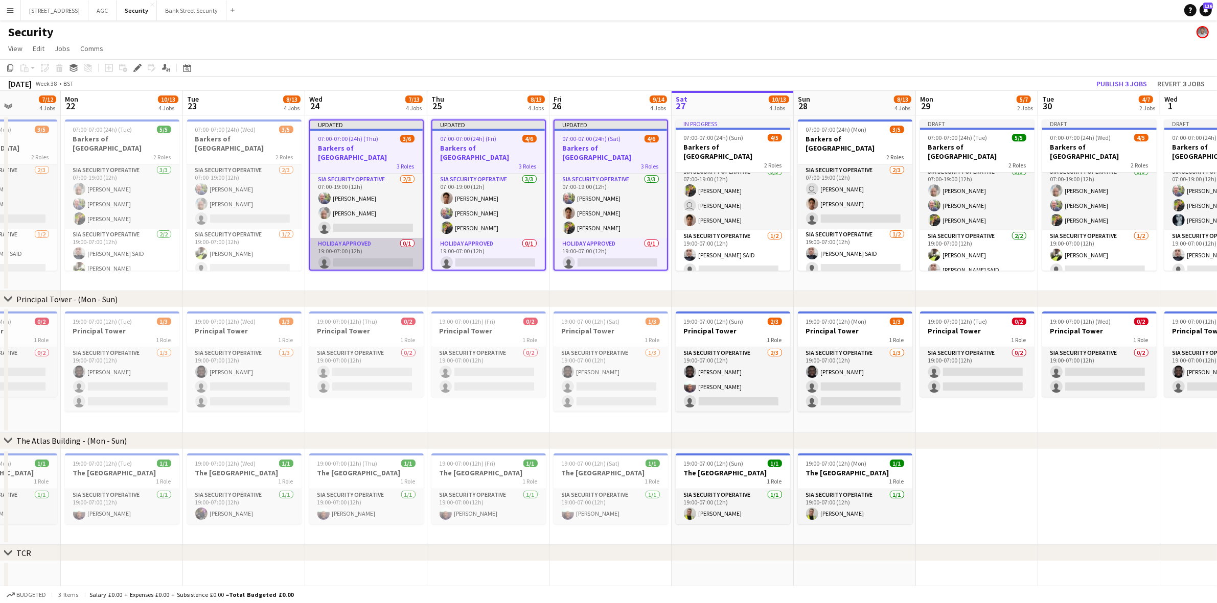
click at [356, 238] on app-card-role "Holiday Approved 0/1 19:00-07:00 (12h) single-neutral-actions" at bounding box center [366, 255] width 112 height 35
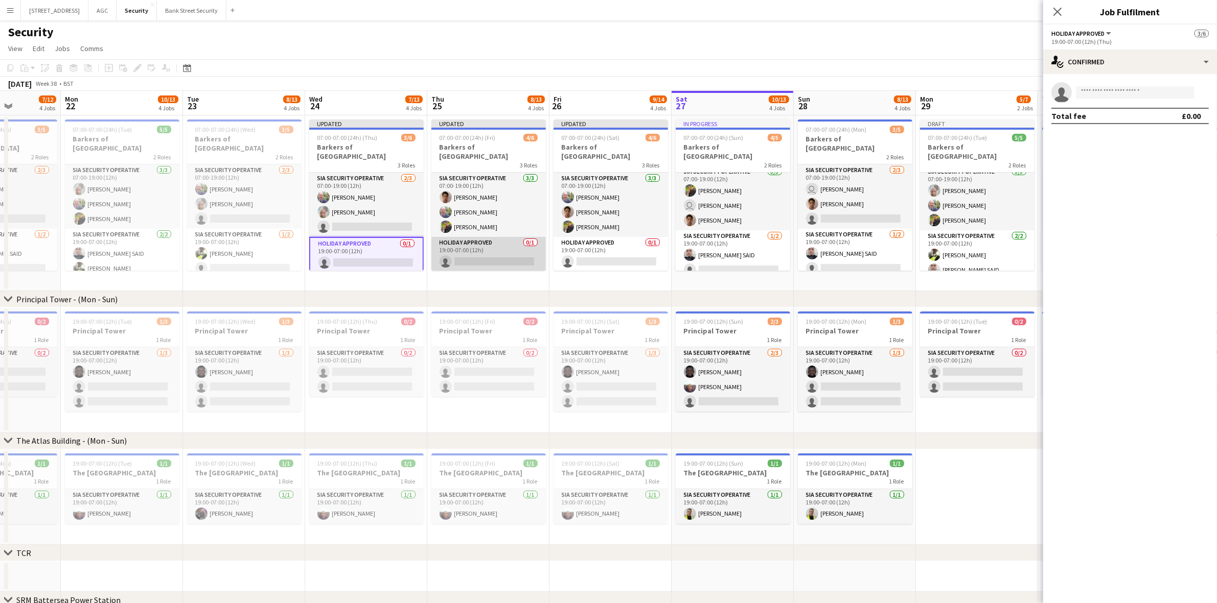
click at [484, 237] on app-card-role "Holiday Approved 0/1 19:00-07:00 (12h) single-neutral-actions" at bounding box center [488, 254] width 114 height 35
click at [622, 237] on app-card-role "Holiday Approved 0/1 19:00-07:00 (12h) single-neutral-actions" at bounding box center [610, 254] width 114 height 35
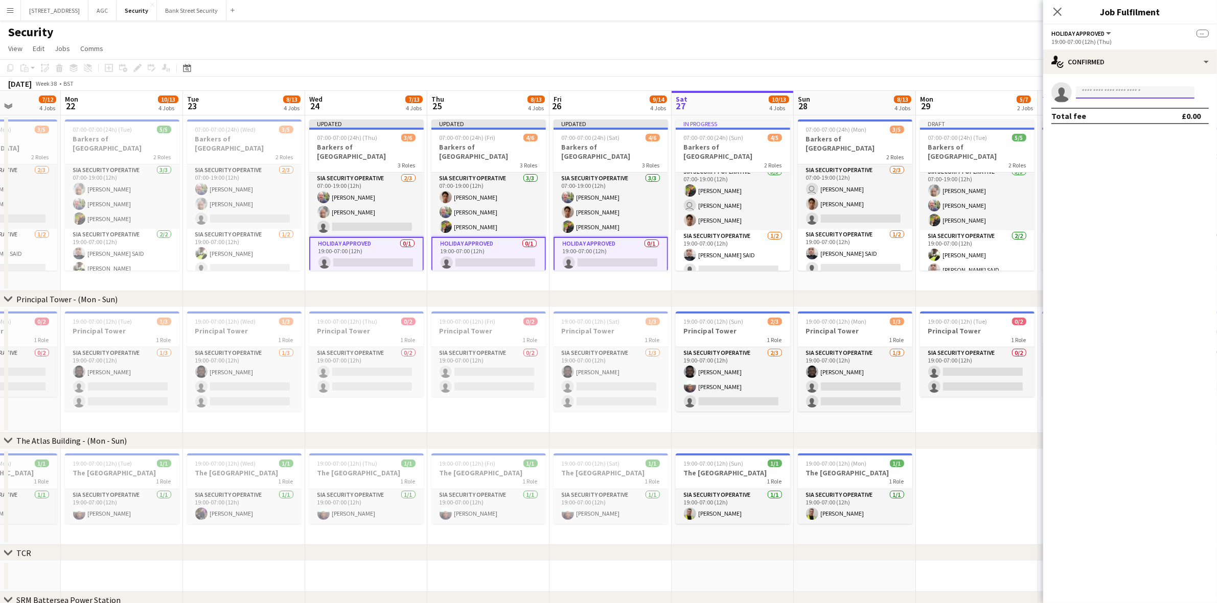
click at [1096, 88] on input at bounding box center [1135, 92] width 119 height 12
type input "****"
click at [1112, 118] on span "[EMAIL_ADDRESS][DOMAIN_NAME]" at bounding box center [1135, 115] width 102 height 8
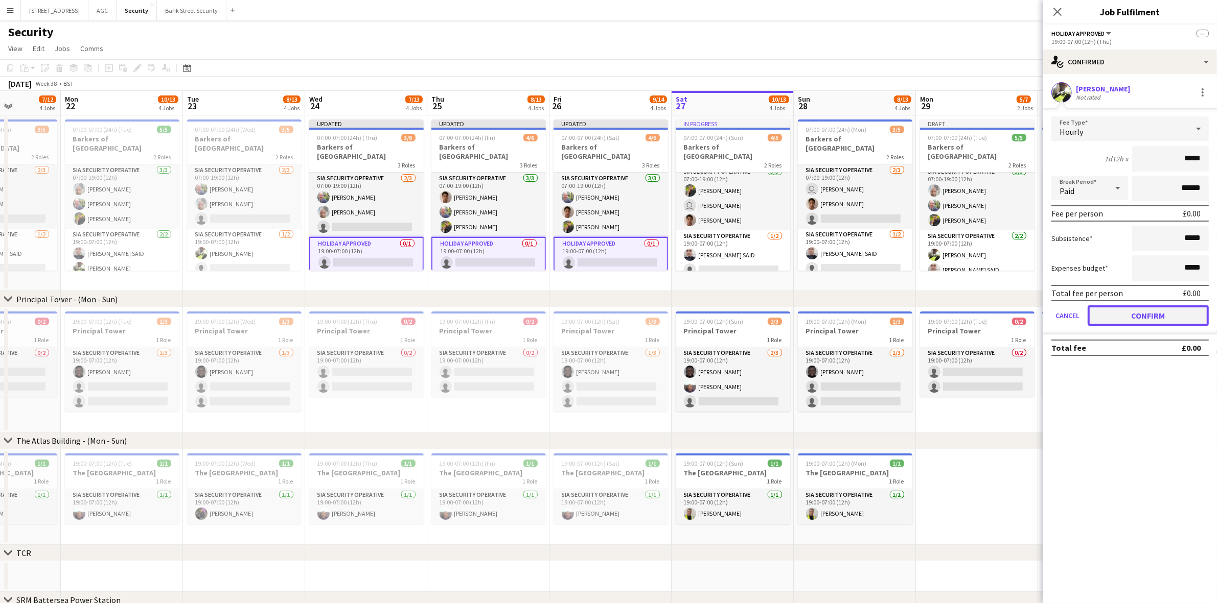
click at [1151, 315] on button "Confirm" at bounding box center [1147, 316] width 121 height 20
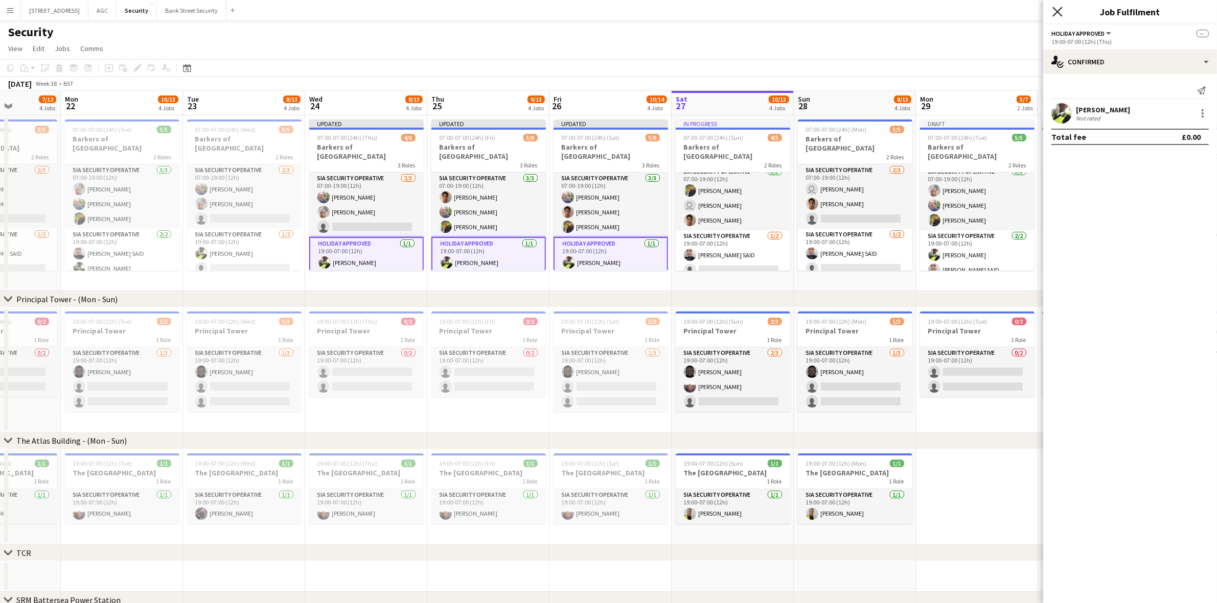
click at [1057, 12] on icon at bounding box center [1057, 12] width 10 height 10
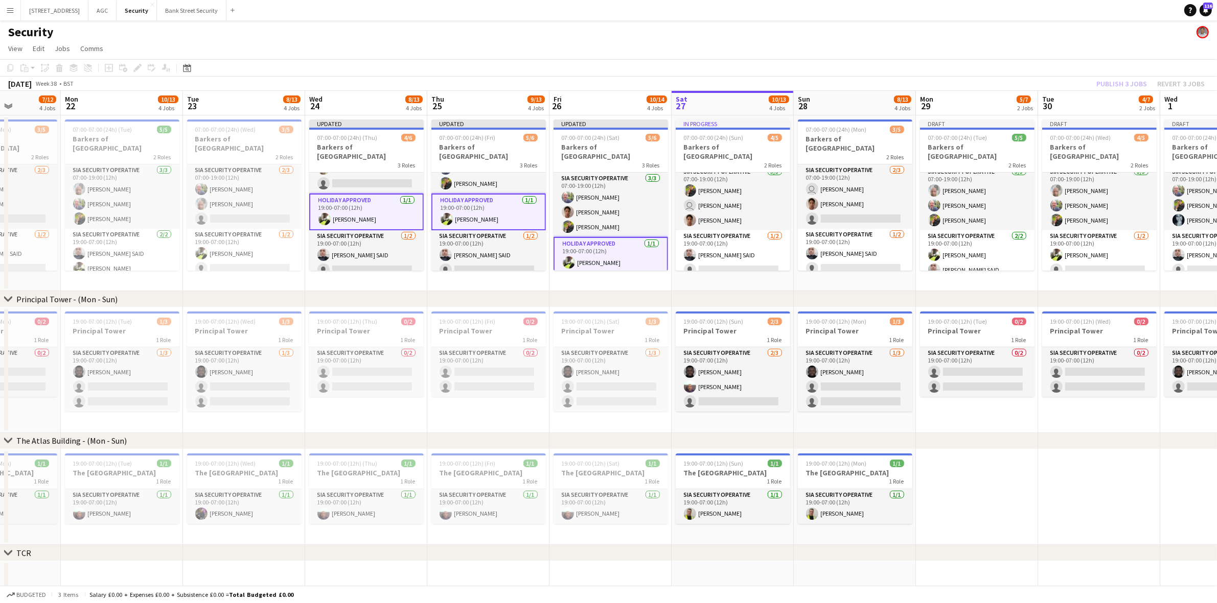
scroll to position [43, 0]
click at [1102, 83] on div "Publish 3 jobs Revert 3 jobs" at bounding box center [1150, 83] width 133 height 13
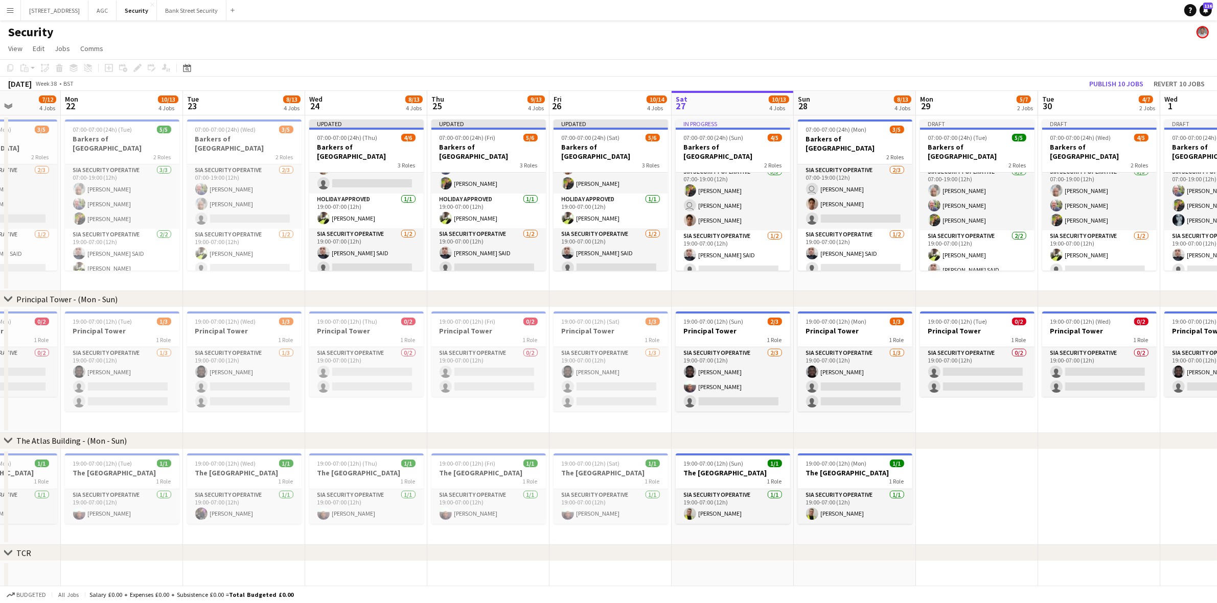
scroll to position [42, 0]
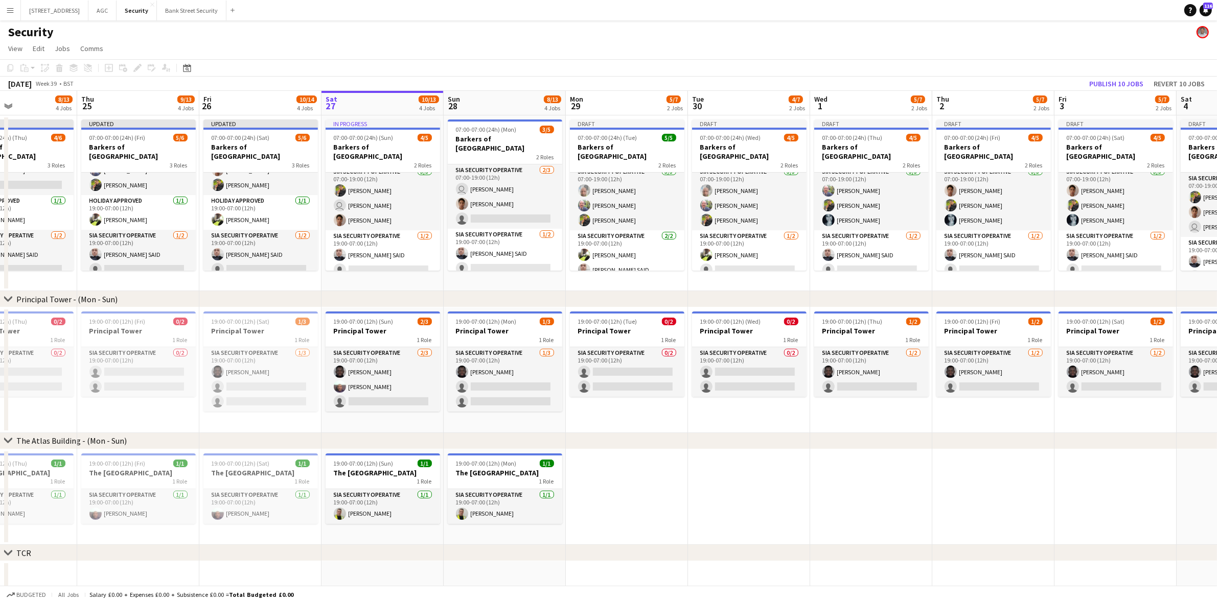
drag, startPoint x: 1018, startPoint y: 275, endPoint x: 618, endPoint y: 267, distance: 399.6
click at [618, 267] on app-calendar-viewport "Mon 22 10/13 4 Jobs Tue 23 8/13 4 Jobs Wed 24 8/13 4 Jobs Thu 25 9/13 4 Jobs Fr…" at bounding box center [608, 434] width 1217 height 686
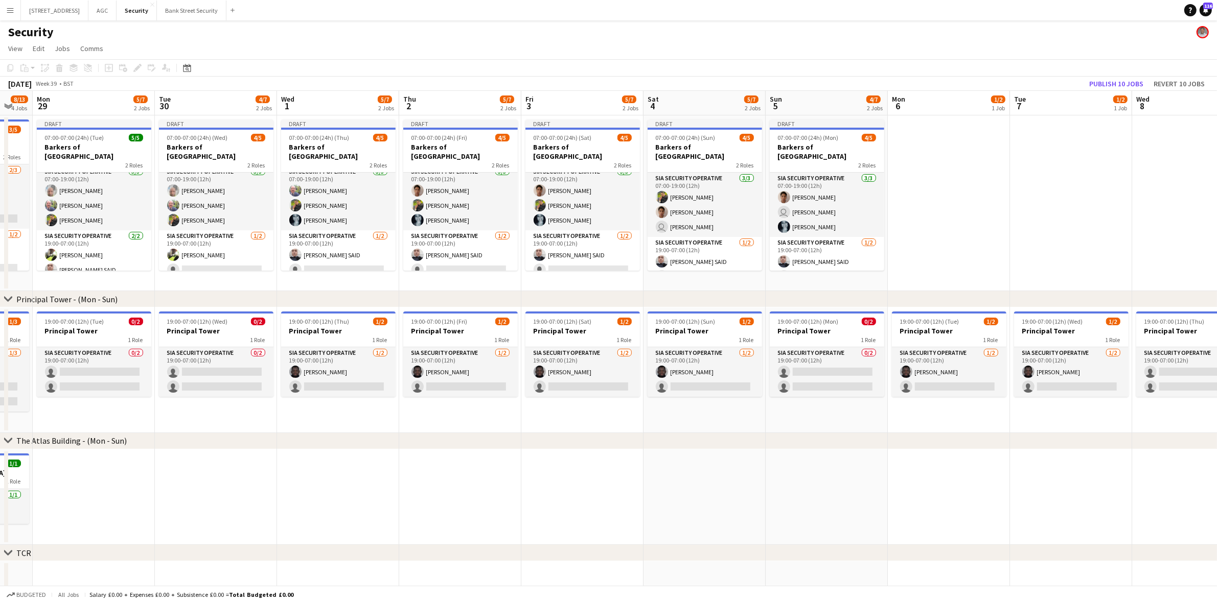
scroll to position [0, 344]
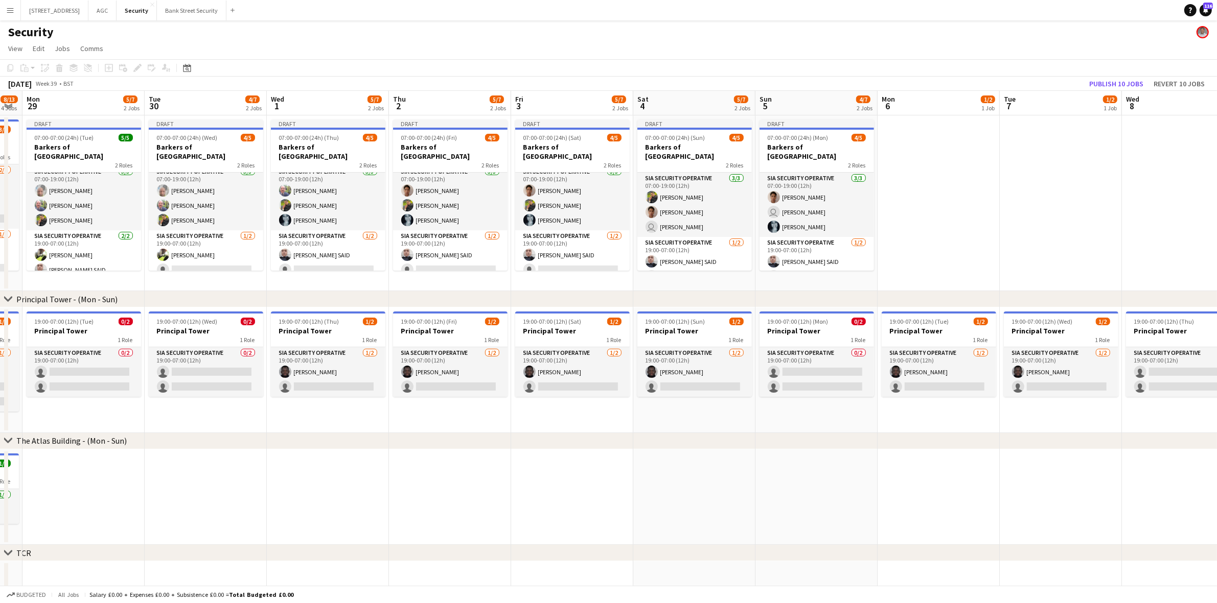
drag, startPoint x: 588, startPoint y: 275, endPoint x: 265, endPoint y: 246, distance: 324.2
click at [265, 246] on app-calendar-viewport "Fri 26 10/14 4 Jobs Sat 27 10/13 4 Jobs Sun 28 8/13 4 Jobs Mon 29 5/7 2 Jobs Tu…" at bounding box center [608, 434] width 1217 height 686
click at [93, 134] on div "07:00-07:00 (24h) (Tue) 5/5" at bounding box center [84, 138] width 114 height 8
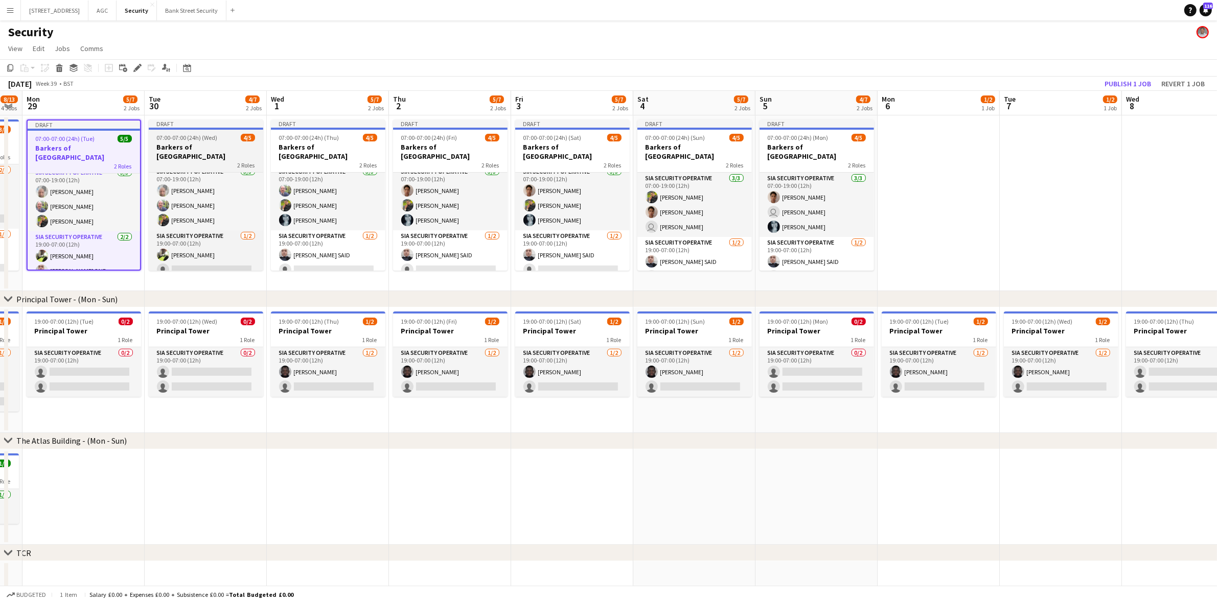
click at [198, 146] on h3 "Barkers of [GEOGRAPHIC_DATA]" at bounding box center [206, 152] width 114 height 18
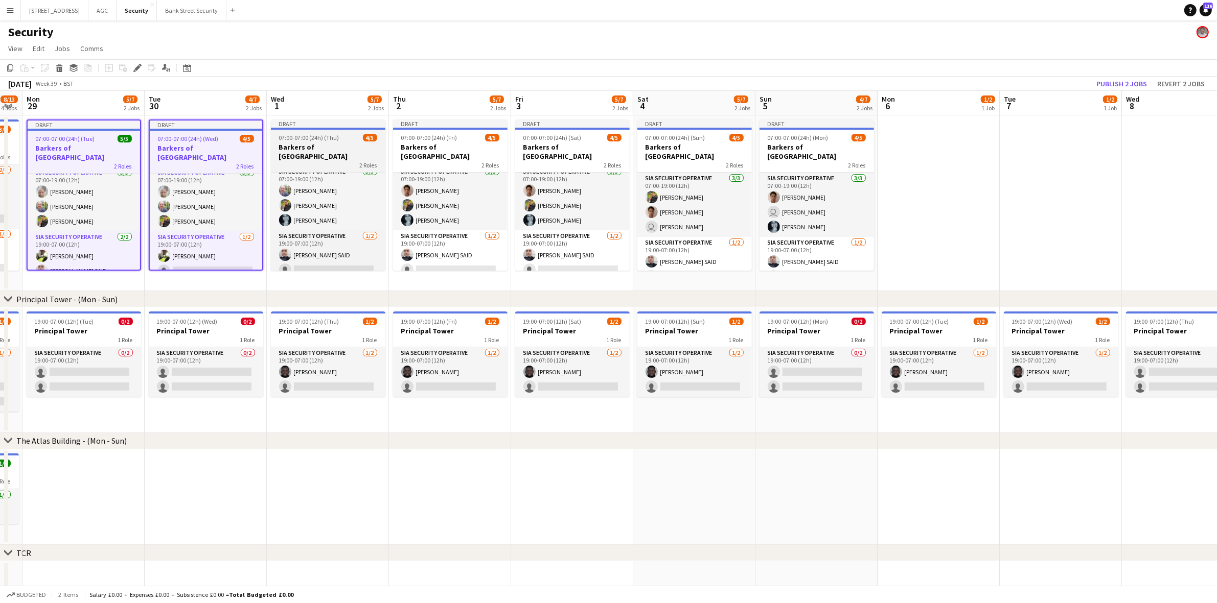
click at [356, 139] on div "07:00-07:00 (24h) (Thu) 4/5" at bounding box center [328, 138] width 114 height 8
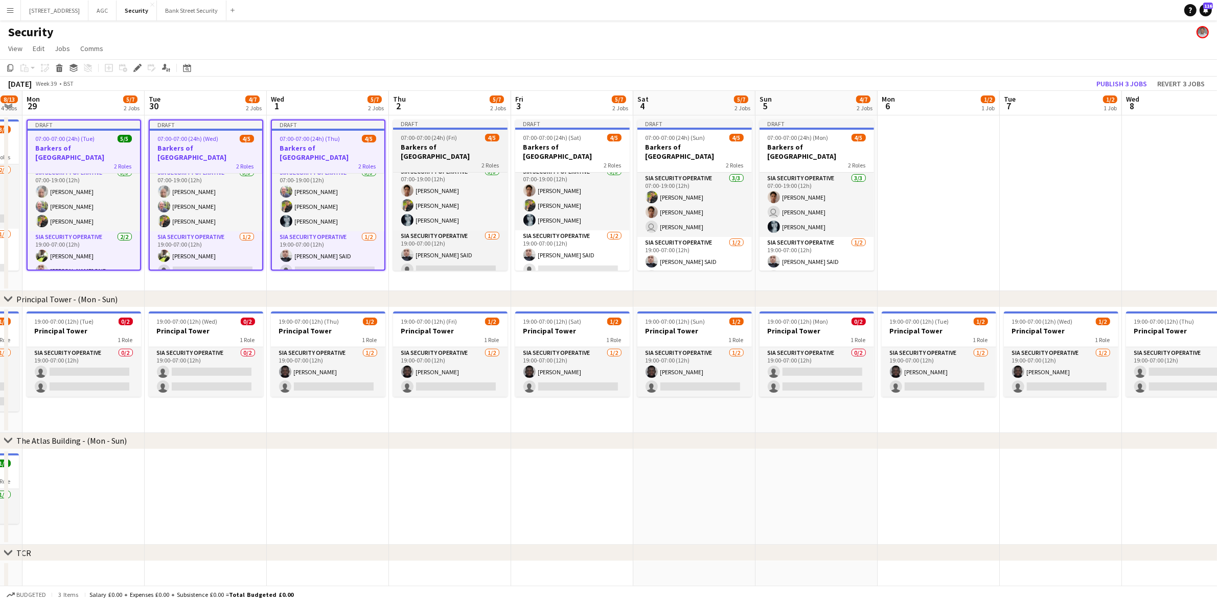
scroll to position [8, 0]
click at [425, 143] on h3 "Barkers of [GEOGRAPHIC_DATA]" at bounding box center [450, 152] width 114 height 18
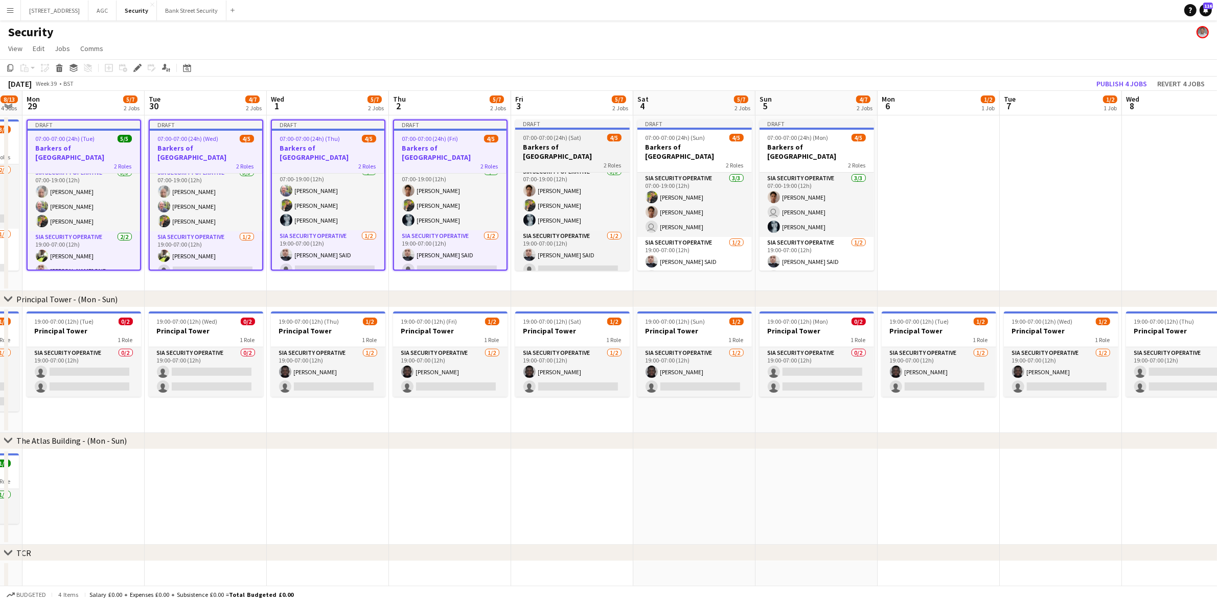
click at [527, 161] on div "2 Roles" at bounding box center [572, 165] width 114 height 8
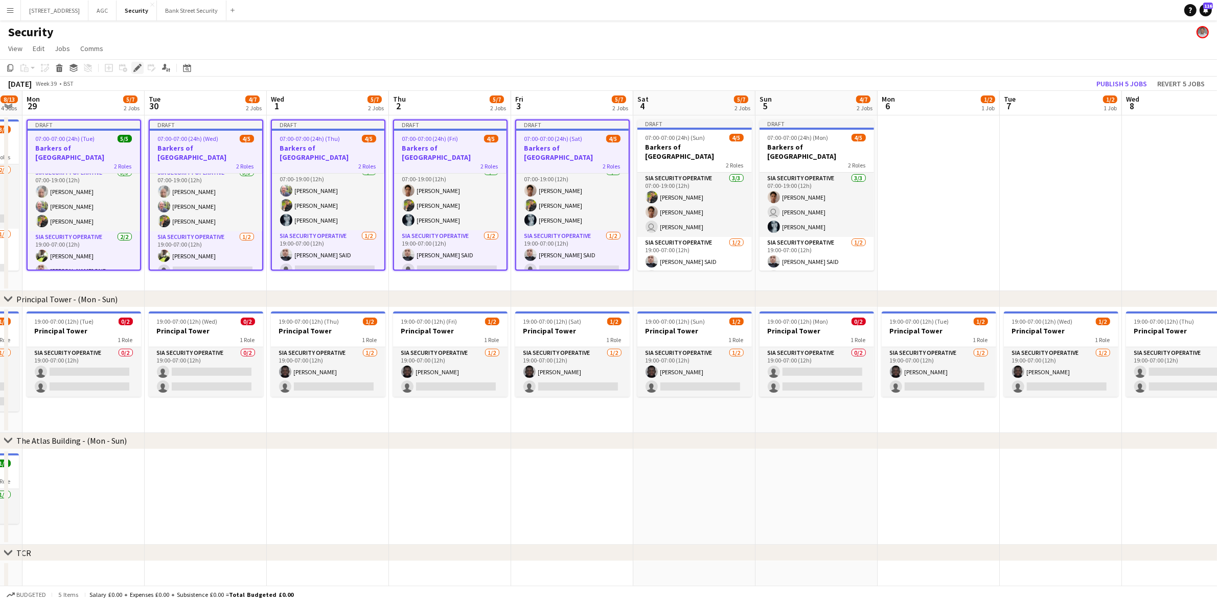
click at [137, 66] on icon at bounding box center [137, 68] width 6 height 6
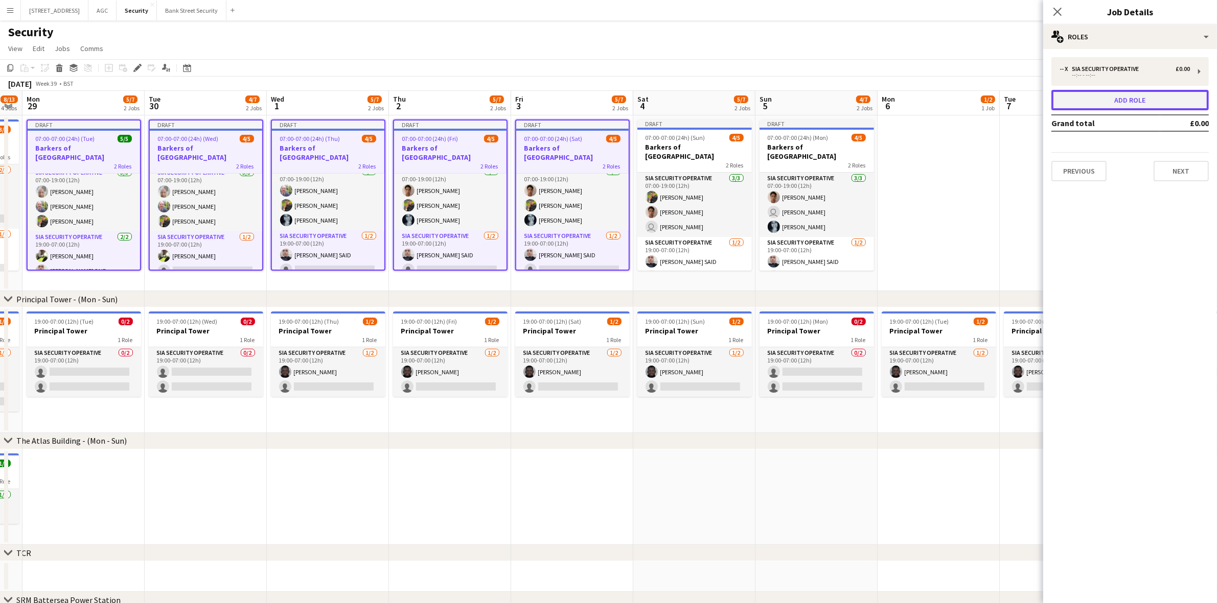
click at [1133, 100] on button "Add role" at bounding box center [1129, 100] width 157 height 20
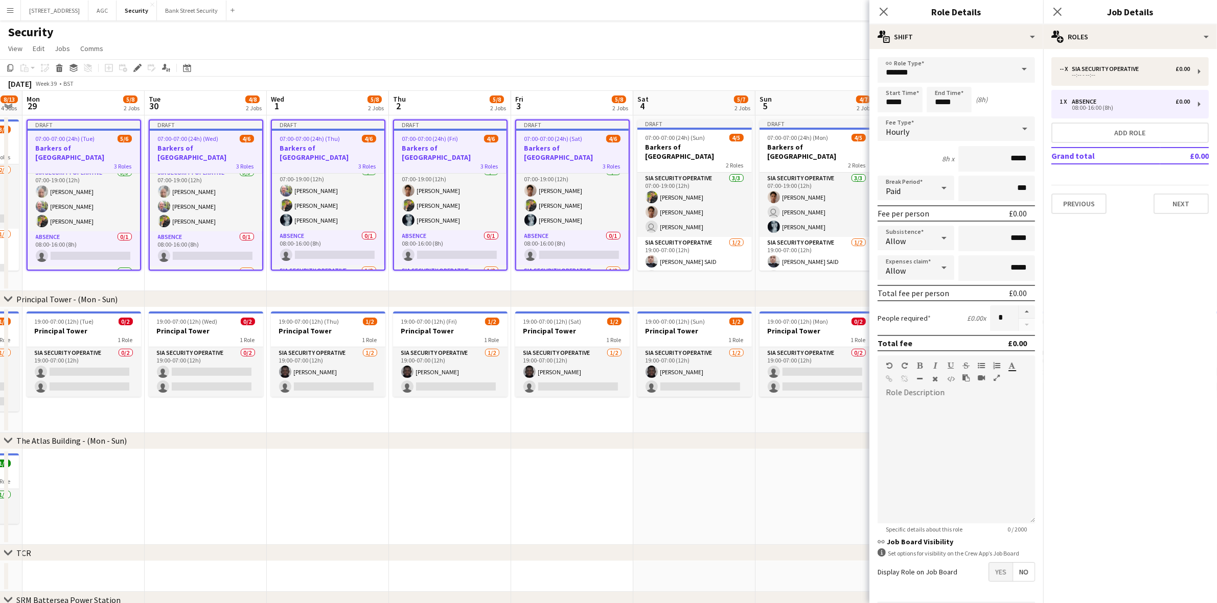
click at [1015, 67] on span at bounding box center [1023, 69] width 21 height 25
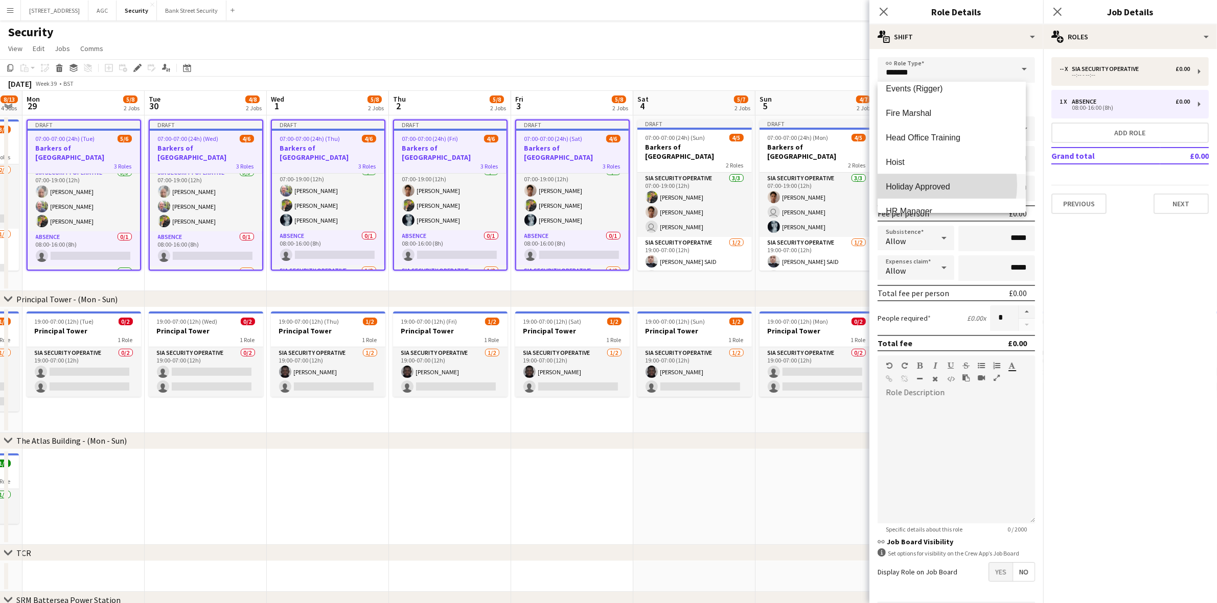
click at [927, 185] on span "Holiday Approved" at bounding box center [950, 187] width 131 height 10
type input "**********"
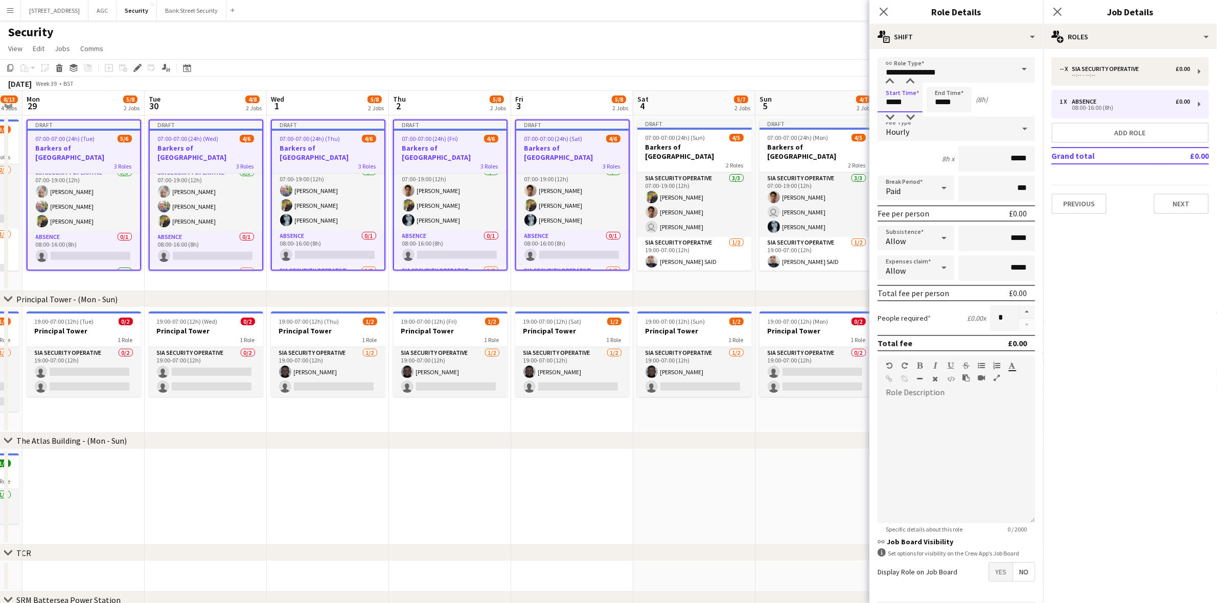
click at [893, 103] on input "*****" at bounding box center [899, 100] width 45 height 26
type input "*****"
click at [883, 8] on icon "Close pop-in" at bounding box center [883, 12] width 10 height 10
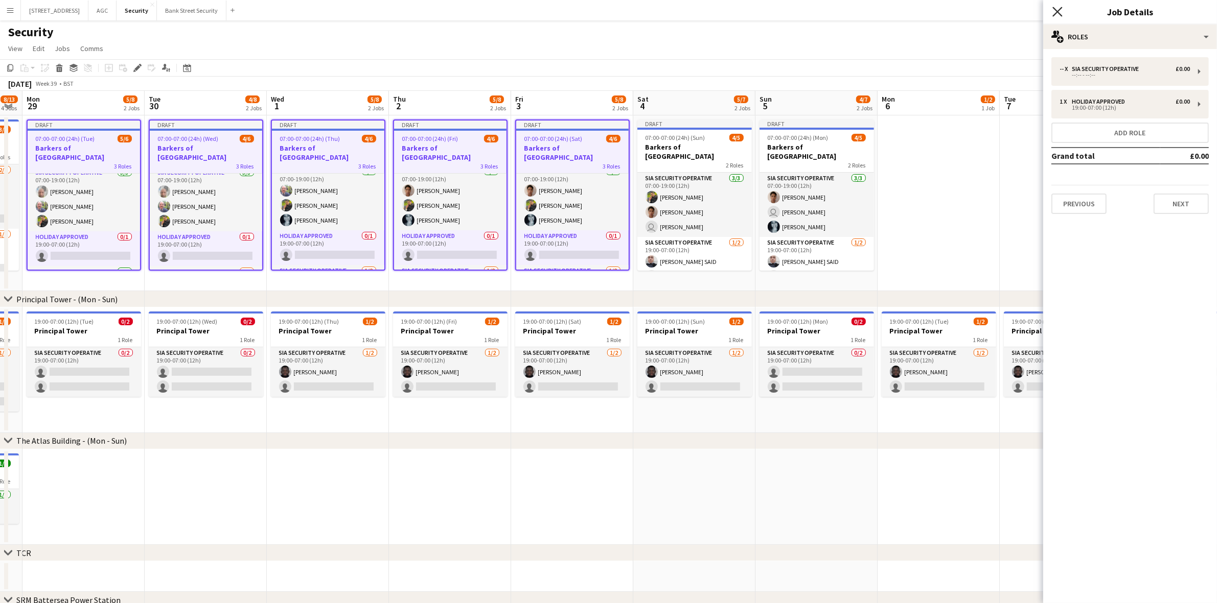
click at [1056, 13] on icon at bounding box center [1057, 12] width 10 height 10
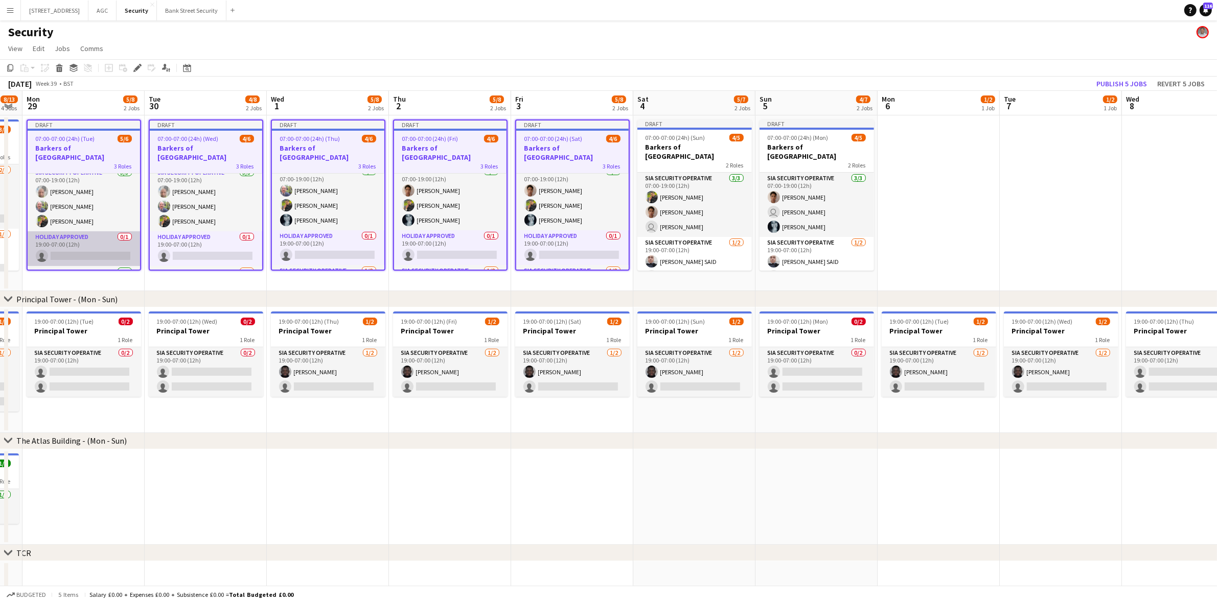
click at [88, 246] on app-card-role "Holiday Approved 0/1 19:00-07:00 (12h) single-neutral-actions" at bounding box center [84, 248] width 112 height 35
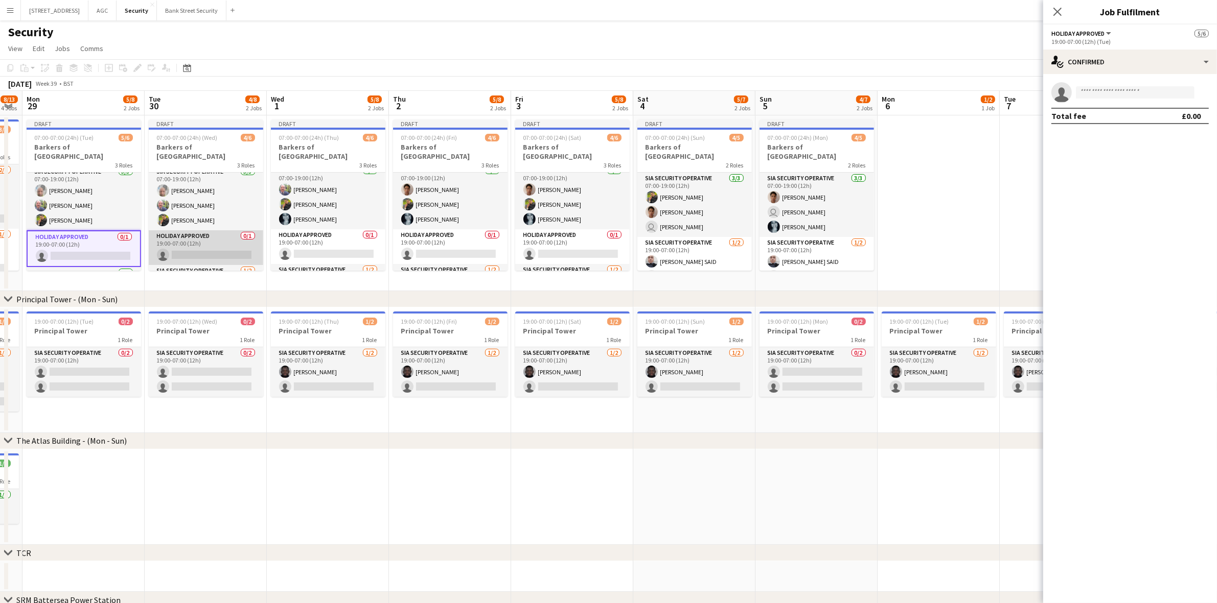
click at [180, 234] on app-card-role "Holiday Approved 0/1 19:00-07:00 (12h) single-neutral-actions" at bounding box center [206, 247] width 114 height 35
click at [330, 243] on app-card-role "Holiday Approved 0/1 19:00-07:00 (12h) single-neutral-actions" at bounding box center [328, 246] width 114 height 35
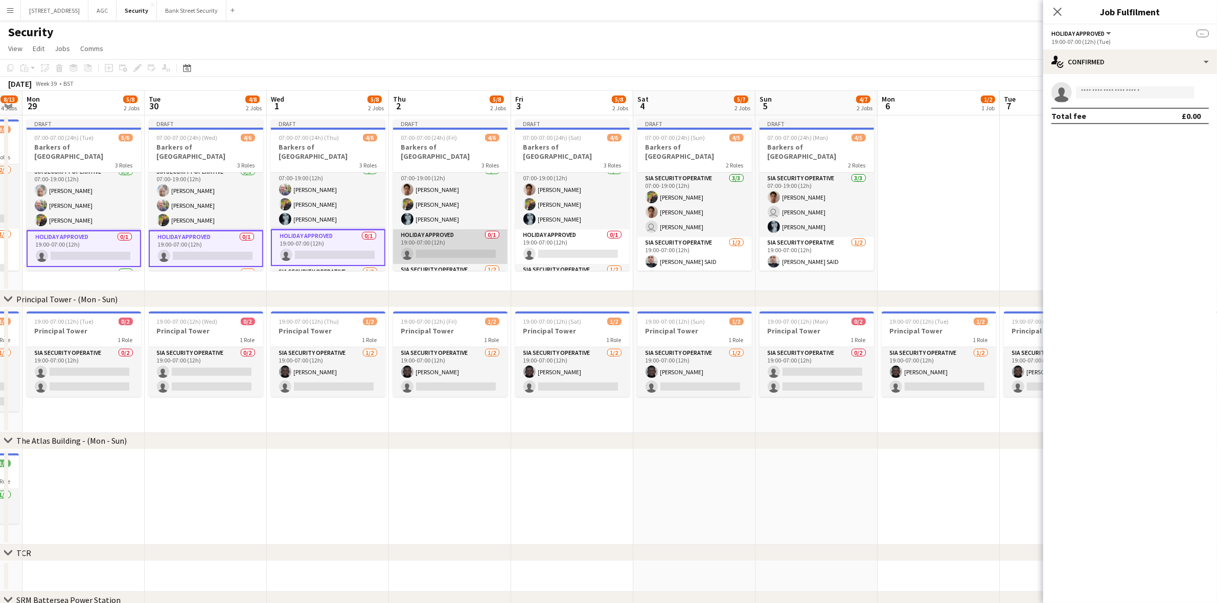
drag, startPoint x: 465, startPoint y: 240, endPoint x: 478, endPoint y: 240, distance: 13.3
click at [464, 240] on app-card-role "Holiday Approved 0/1 19:00-07:00 (12h) single-neutral-actions" at bounding box center [450, 246] width 114 height 35
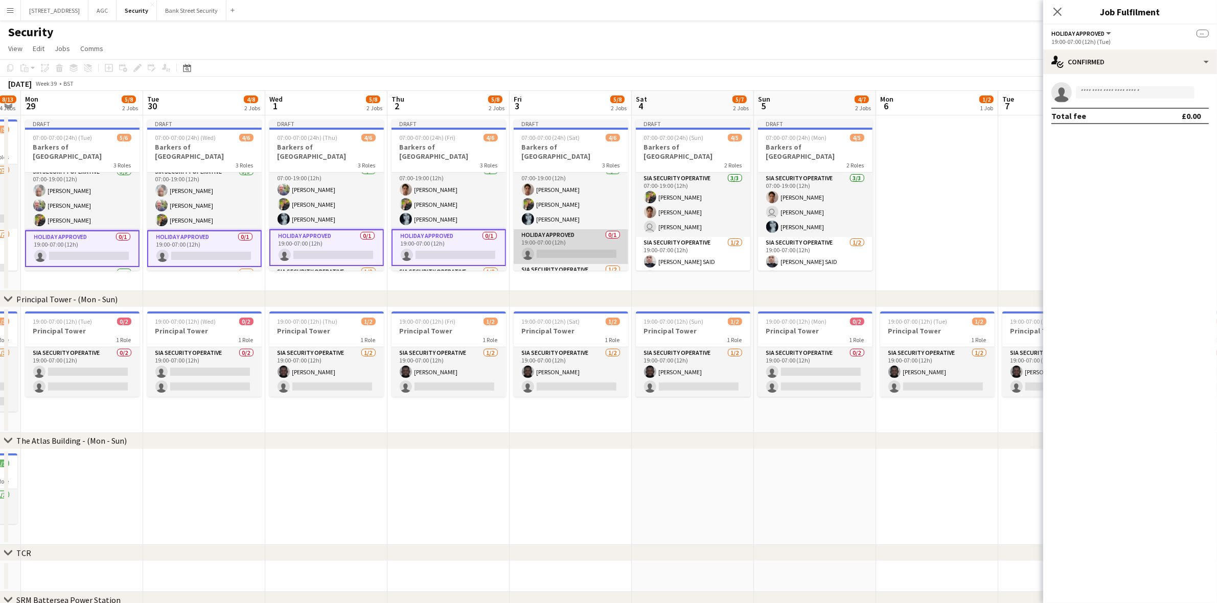
click at [557, 240] on app-card-role "Holiday Approved 0/1 19:00-07:00 (12h) single-neutral-actions" at bounding box center [570, 246] width 114 height 35
click at [1089, 88] on app-invite-slot "single-neutral-actions" at bounding box center [1130, 92] width 174 height 20
click at [1089, 90] on input at bounding box center [1135, 92] width 119 height 12
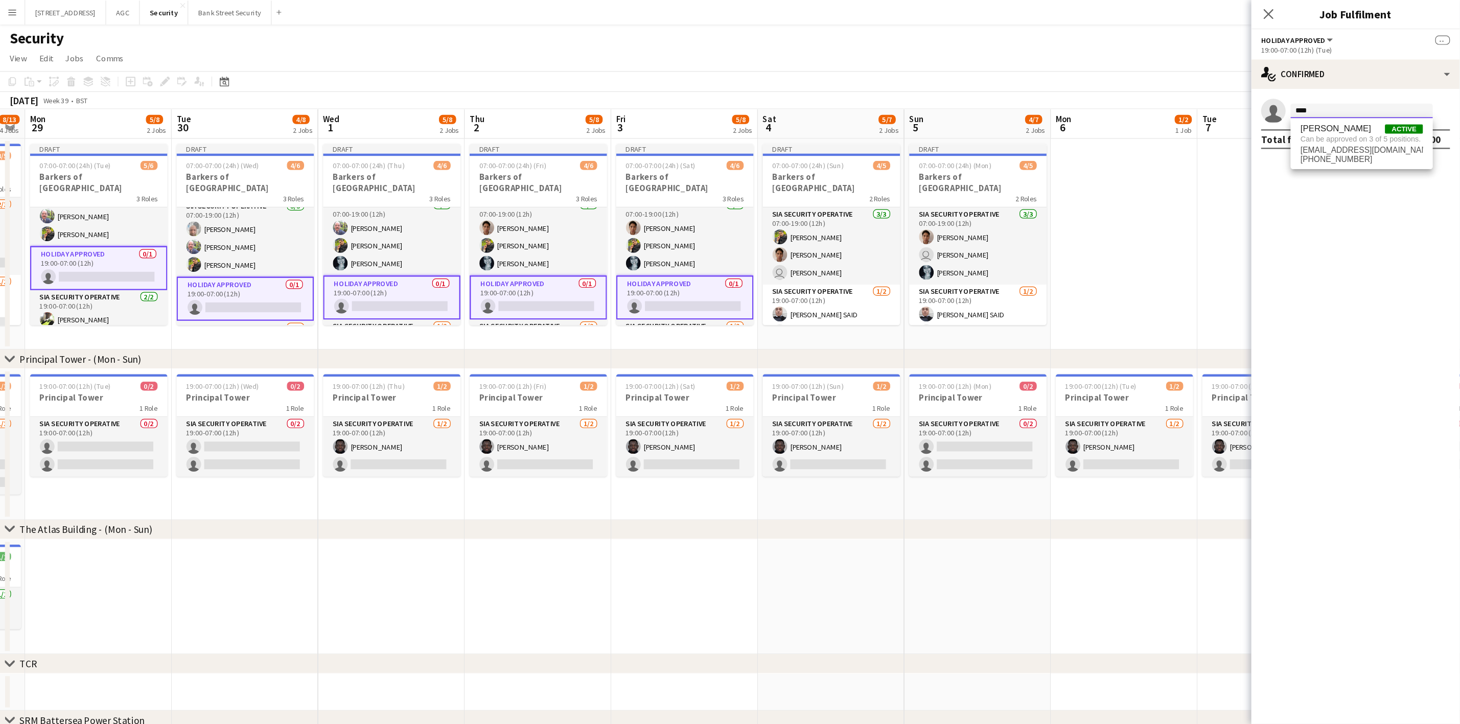
scroll to position [43, 0]
type input "****"
click at [73, 243] on app-card-role "SIA Security Operative [DATE] 19:00-07:00 (12h) [PERSON_NAME] SAID" at bounding box center [82, 255] width 114 height 50
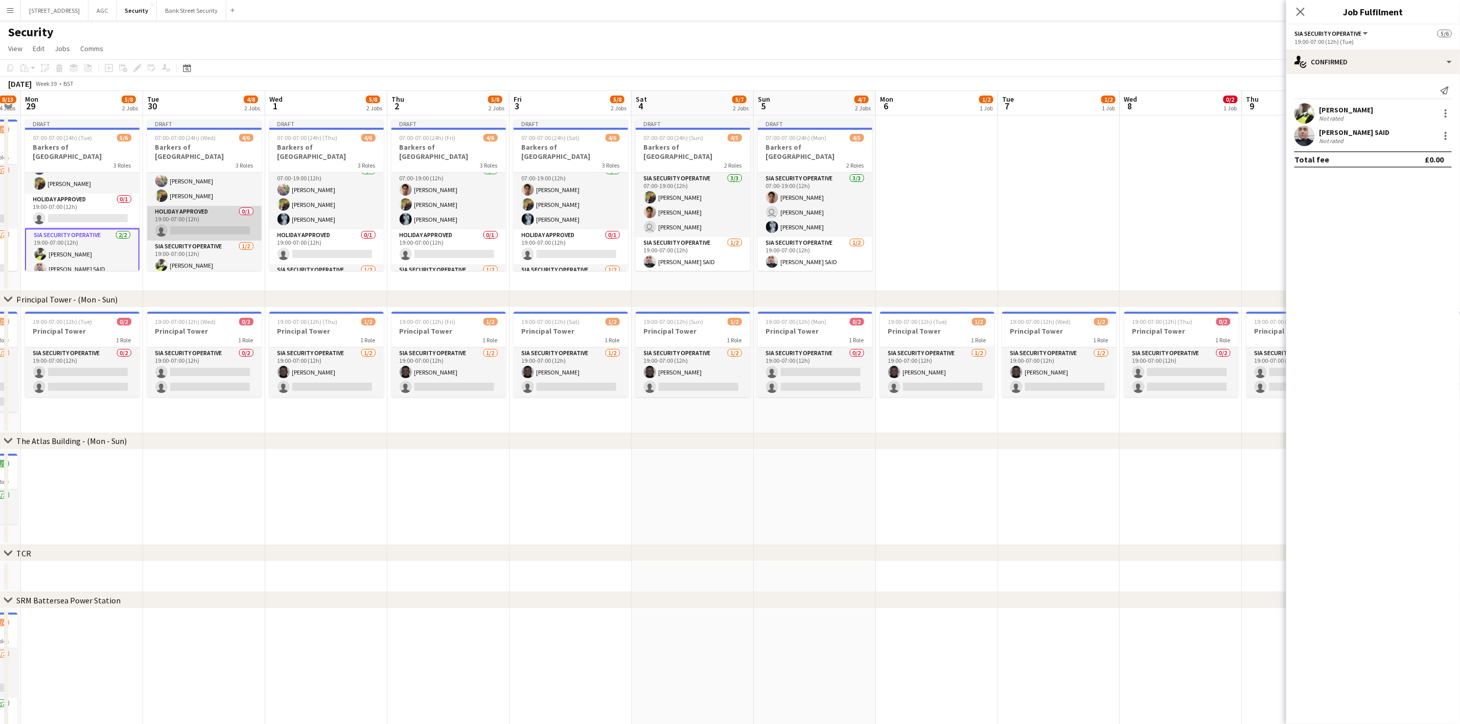
scroll to position [43, 0]
click at [189, 247] on app-card-role "SIA Security Operative [DATE] 19:00-07:00 (12h) [PERSON_NAME] single-neutral-ac…" at bounding box center [204, 254] width 114 height 50
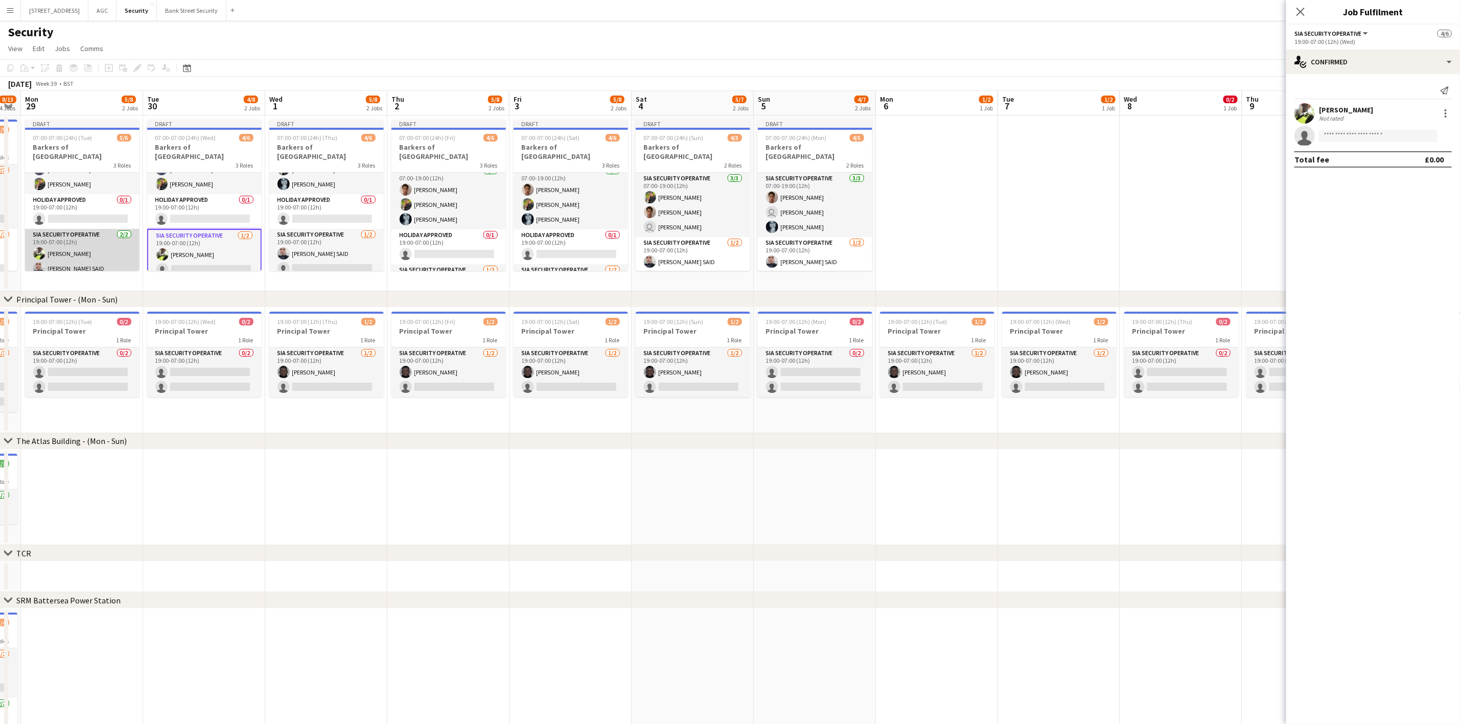
click at [89, 242] on app-card-role "SIA Security Operative [DATE] 19:00-07:00 (12h) [PERSON_NAME] SAID" at bounding box center [82, 254] width 114 height 50
click at [1226, 114] on div at bounding box center [1445, 113] width 12 height 12
click at [1226, 205] on span "Remove" at bounding box center [1412, 205] width 63 height 9
click at [109, 198] on app-card-role "Holiday Approved 0/1 19:00-07:00 (12h) single-neutral-actions" at bounding box center [82, 211] width 114 height 35
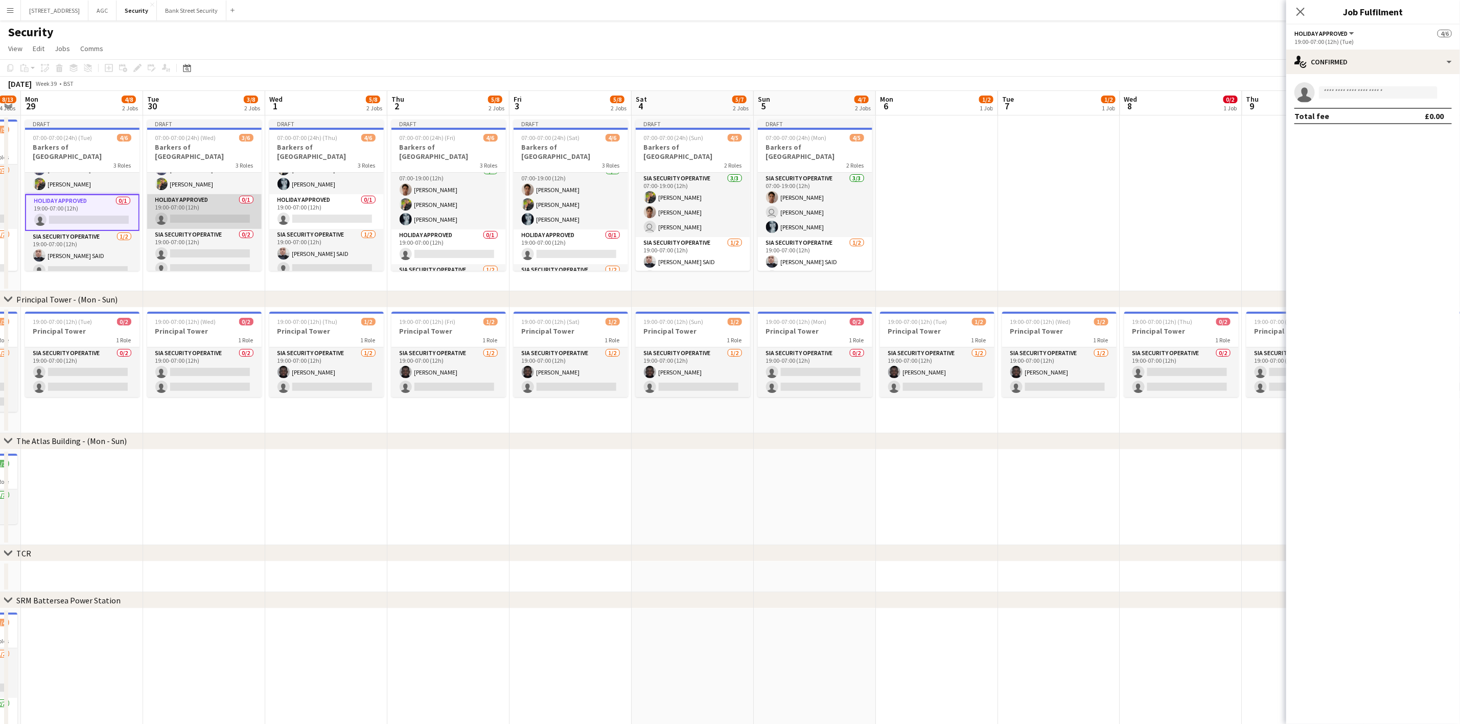
click at [190, 200] on app-card-role "Holiday Approved 0/1 19:00-07:00 (12h) single-neutral-actions" at bounding box center [204, 211] width 114 height 35
click at [338, 200] on app-card-role "Holiday Approved 0/1 19:00-07:00 (12h) single-neutral-actions" at bounding box center [326, 211] width 114 height 35
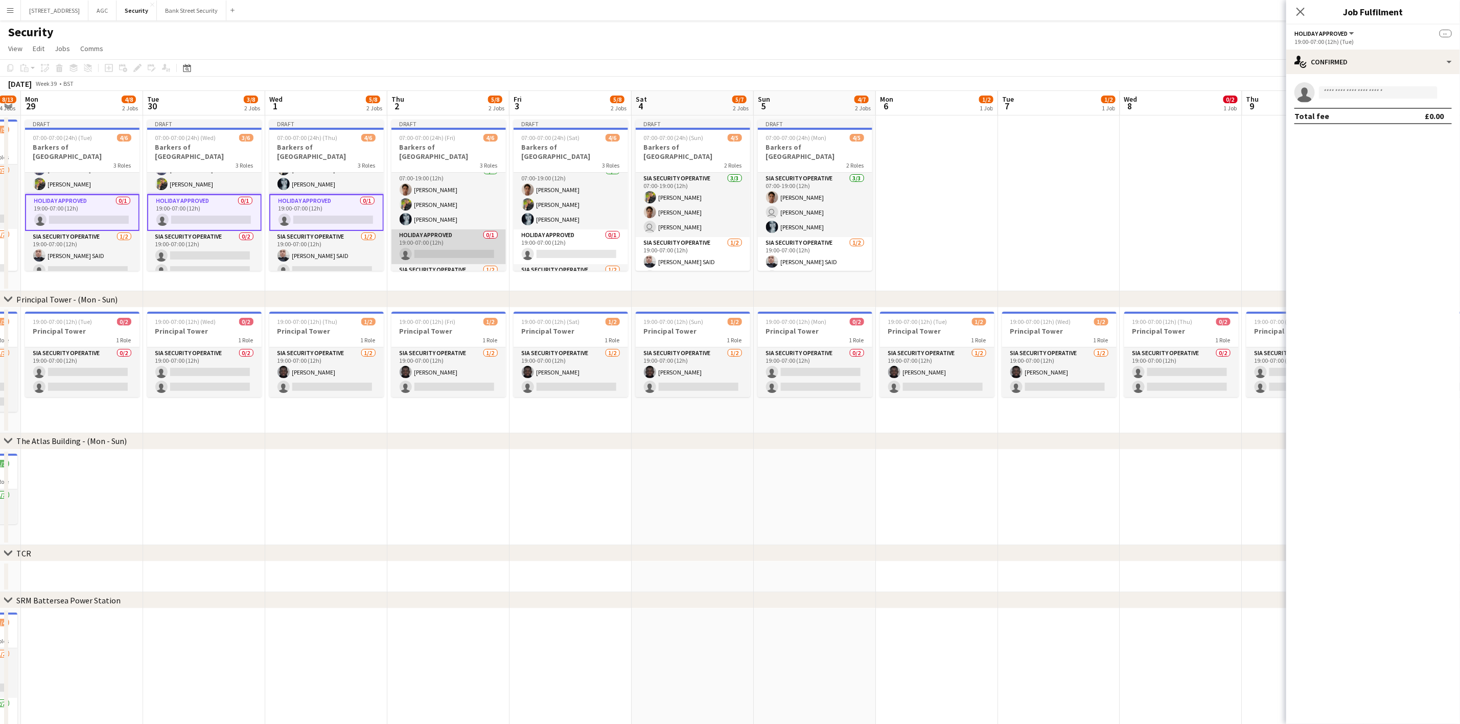
click at [428, 239] on app-card-role "Holiday Approved 0/1 19:00-07:00 (12h) single-neutral-actions" at bounding box center [448, 246] width 114 height 35
click at [551, 232] on app-card-role "Holiday Approved 0/1 19:00-07:00 (12h) single-neutral-actions" at bounding box center [570, 246] width 114 height 35
click at [1226, 92] on input at bounding box center [1378, 92] width 119 height 12
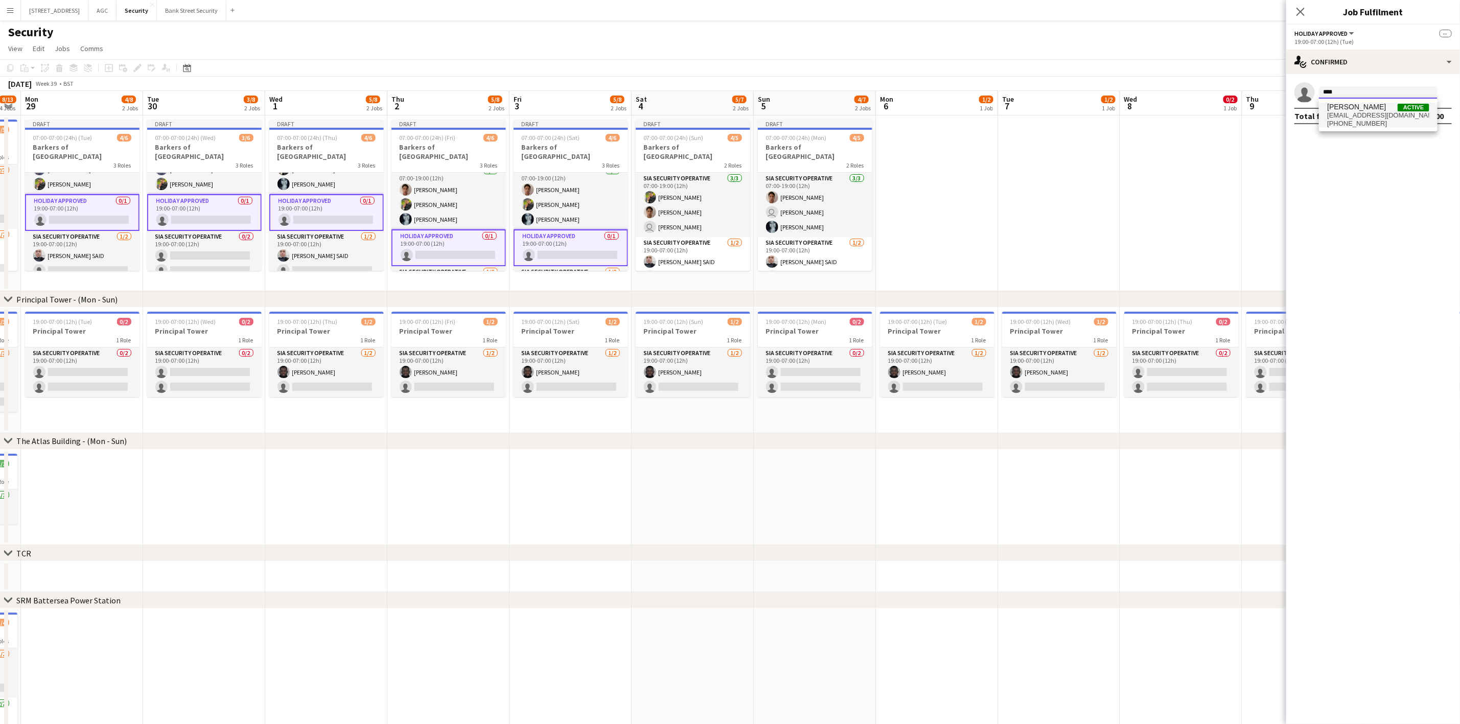
type input "****"
click at [1226, 115] on span "[EMAIL_ADDRESS][DOMAIN_NAME]" at bounding box center [1378, 115] width 102 height 8
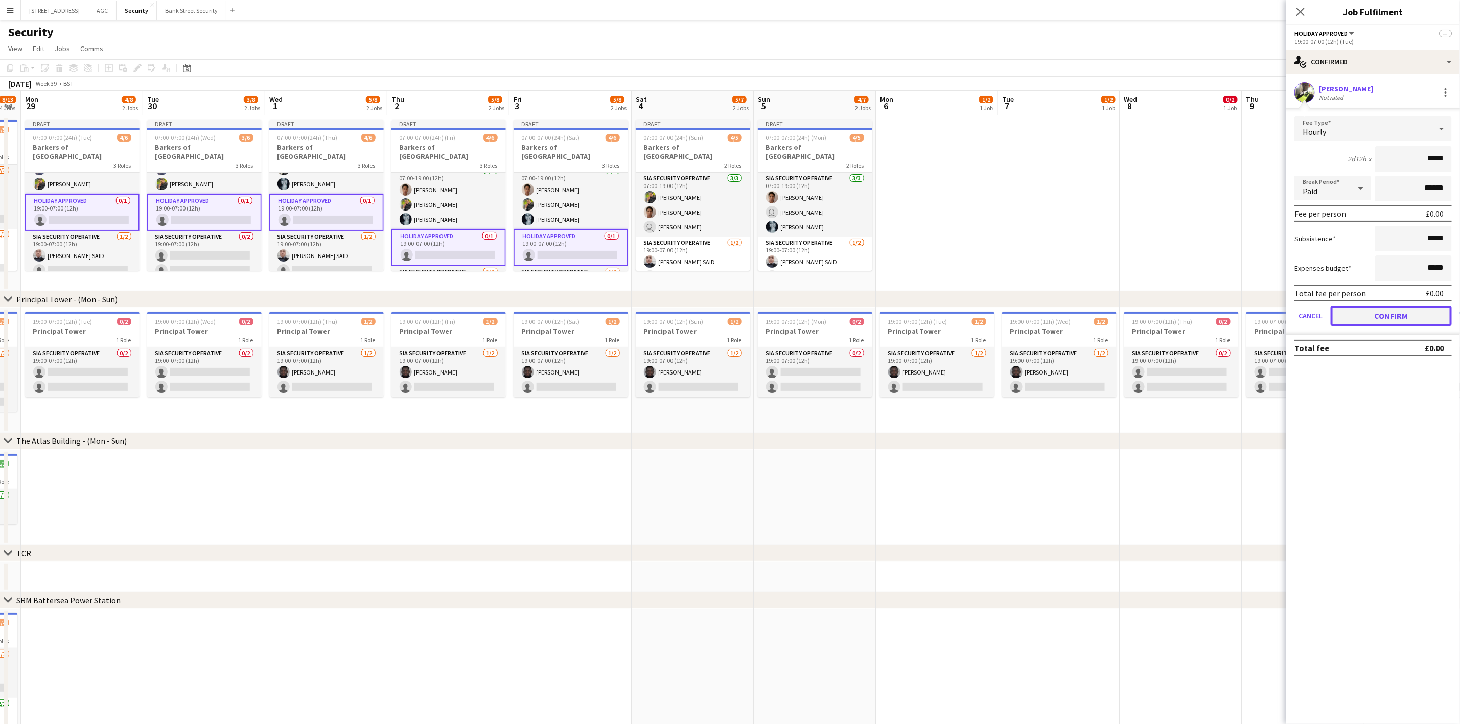
click at [1226, 312] on button "Confirm" at bounding box center [1390, 316] width 121 height 20
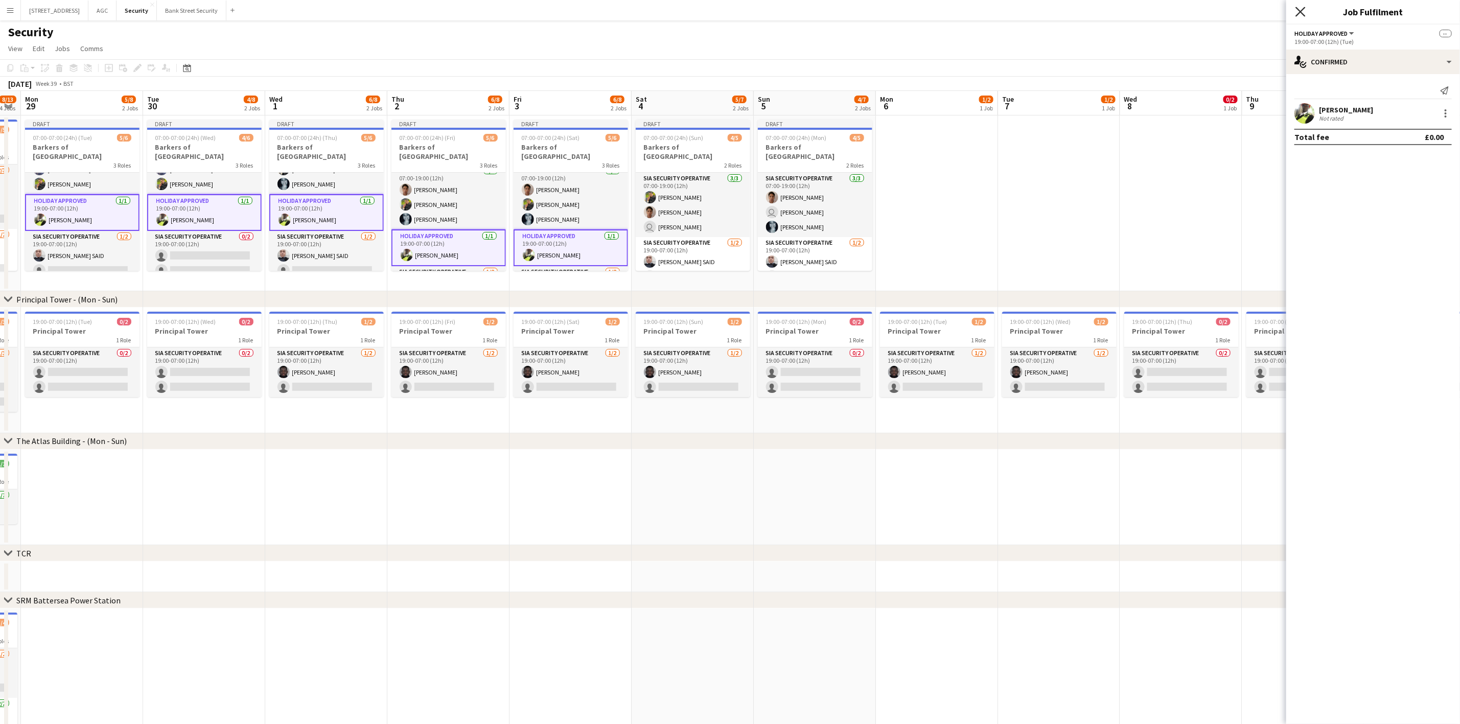
click at [1226, 10] on icon "Close pop-in" at bounding box center [1300, 12] width 10 height 10
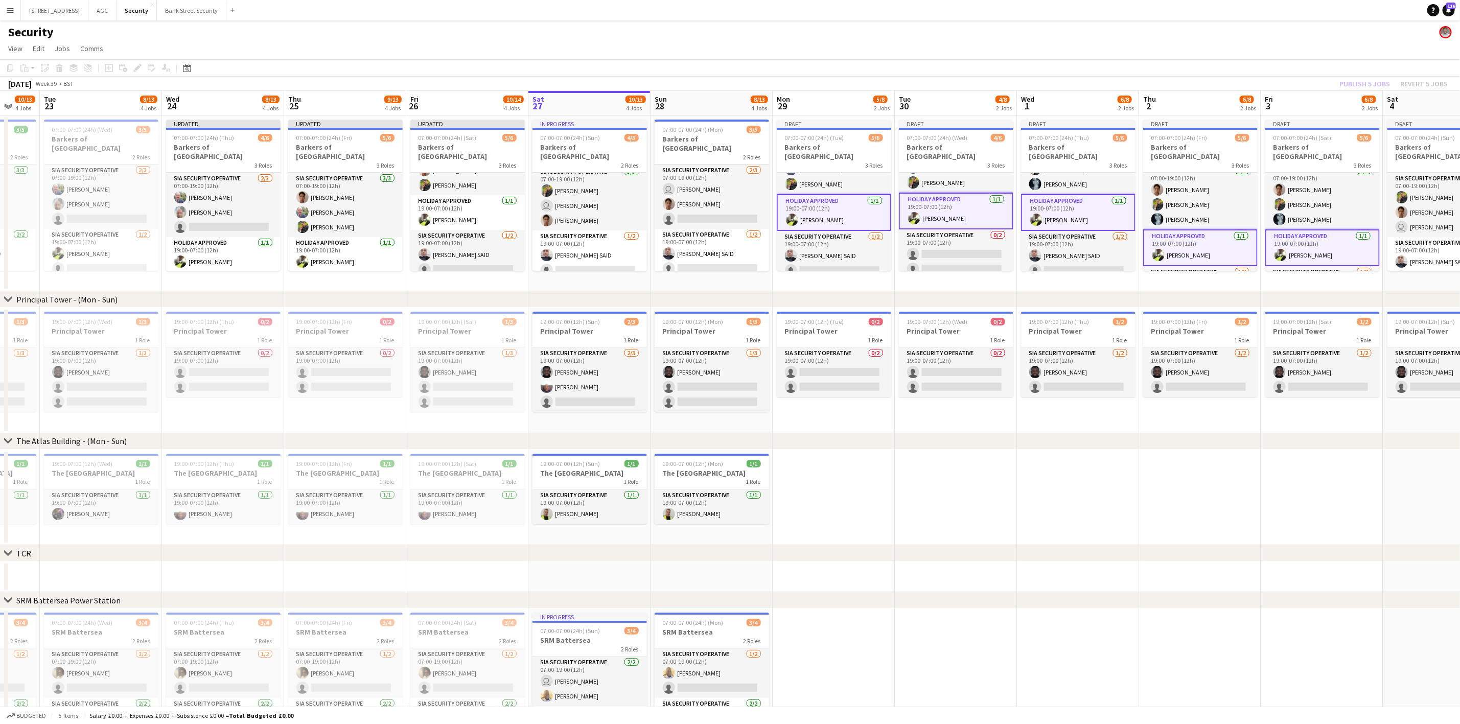
scroll to position [0, 256]
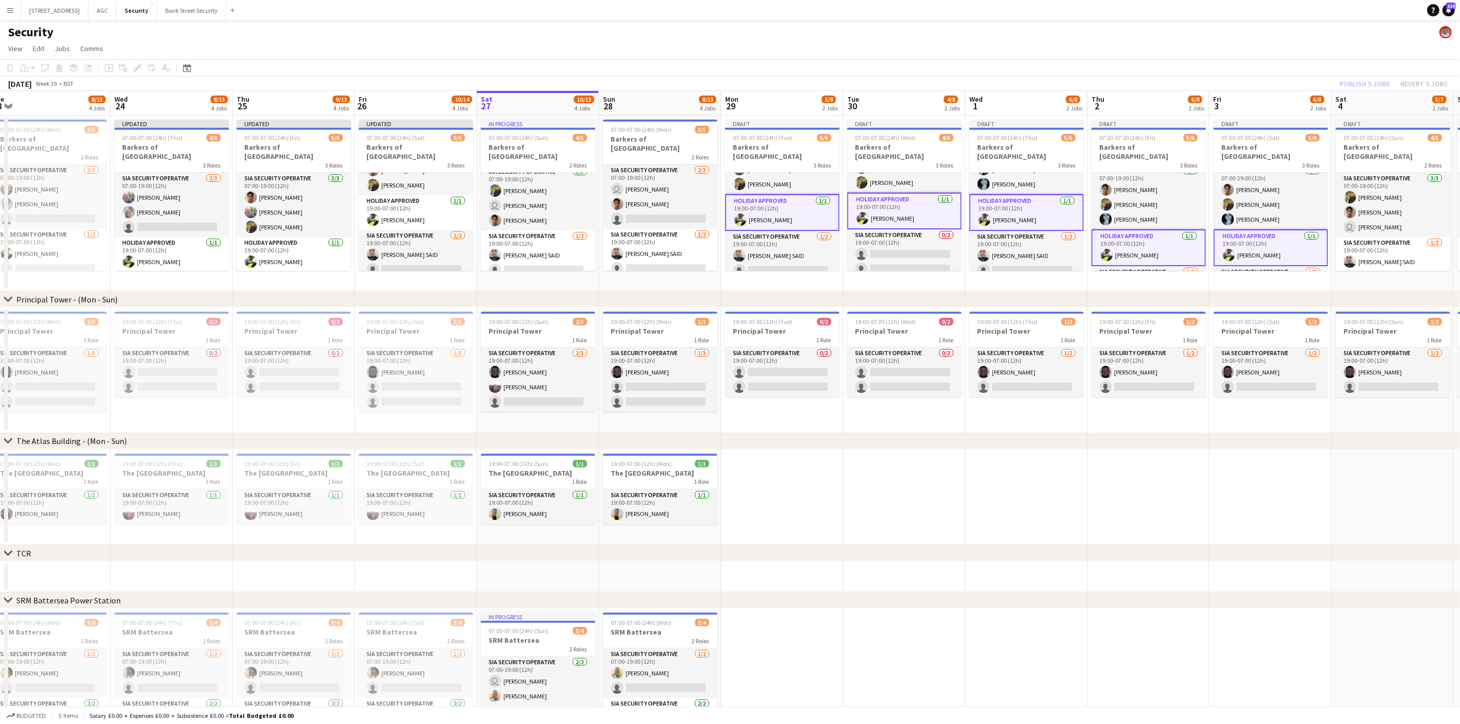
drag, startPoint x: 194, startPoint y: 276, endPoint x: 894, endPoint y: 270, distance: 700.0
click at [894, 270] on app-calendar-viewport "Sun 21 7/12 4 Jobs Mon 22 10/13 4 Jobs Tue 23 8/13 4 Jobs Wed 24 8/13 4 Jobs Th…" at bounding box center [730, 434] width 1460 height 686
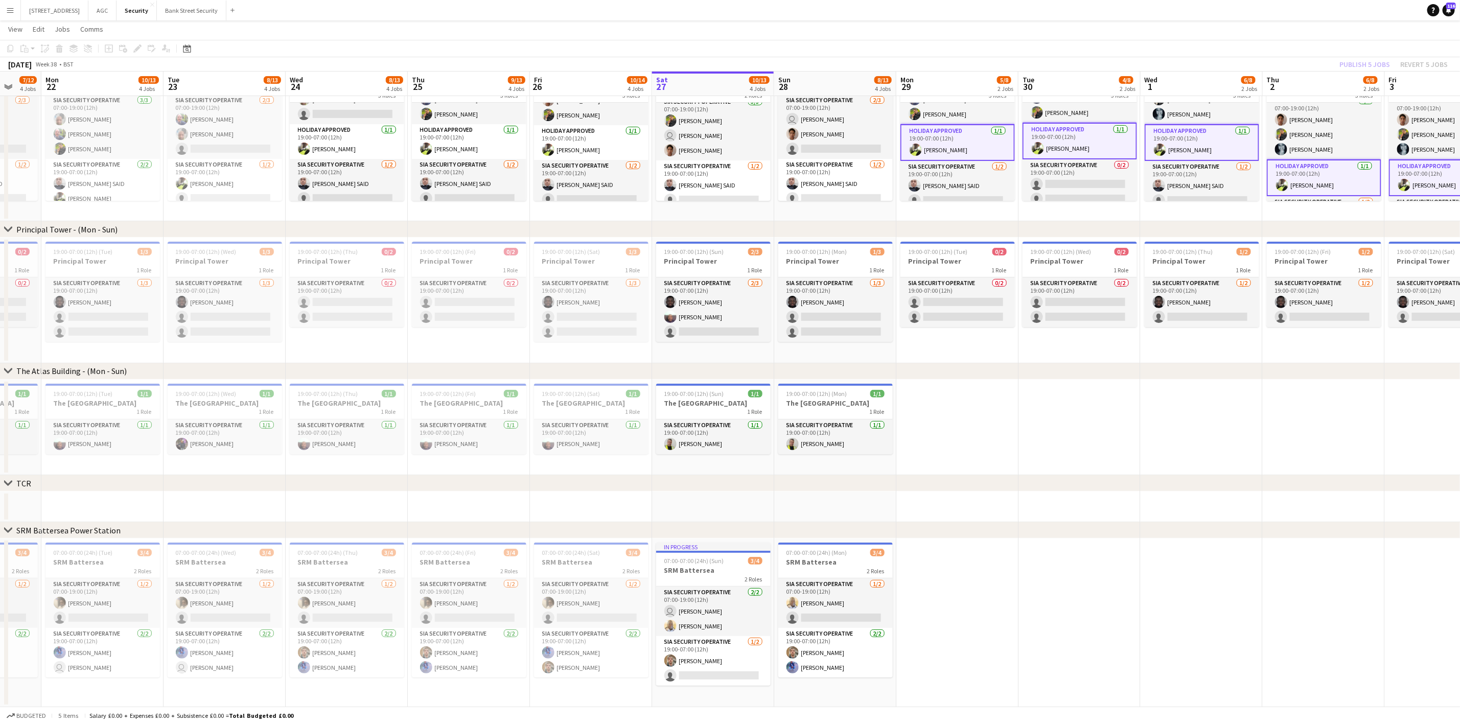
scroll to position [0, 327]
drag, startPoint x: 86, startPoint y: 204, endPoint x: 259, endPoint y: 215, distance: 173.5
click at [259, 215] on app-calendar-viewport "Fri 19 10/13 4 Jobs Sat 20 8/13 4 Jobs Sun 21 7/12 4 Jobs Mon 22 10/13 4 Jobs T…" at bounding box center [730, 339] width 1460 height 736
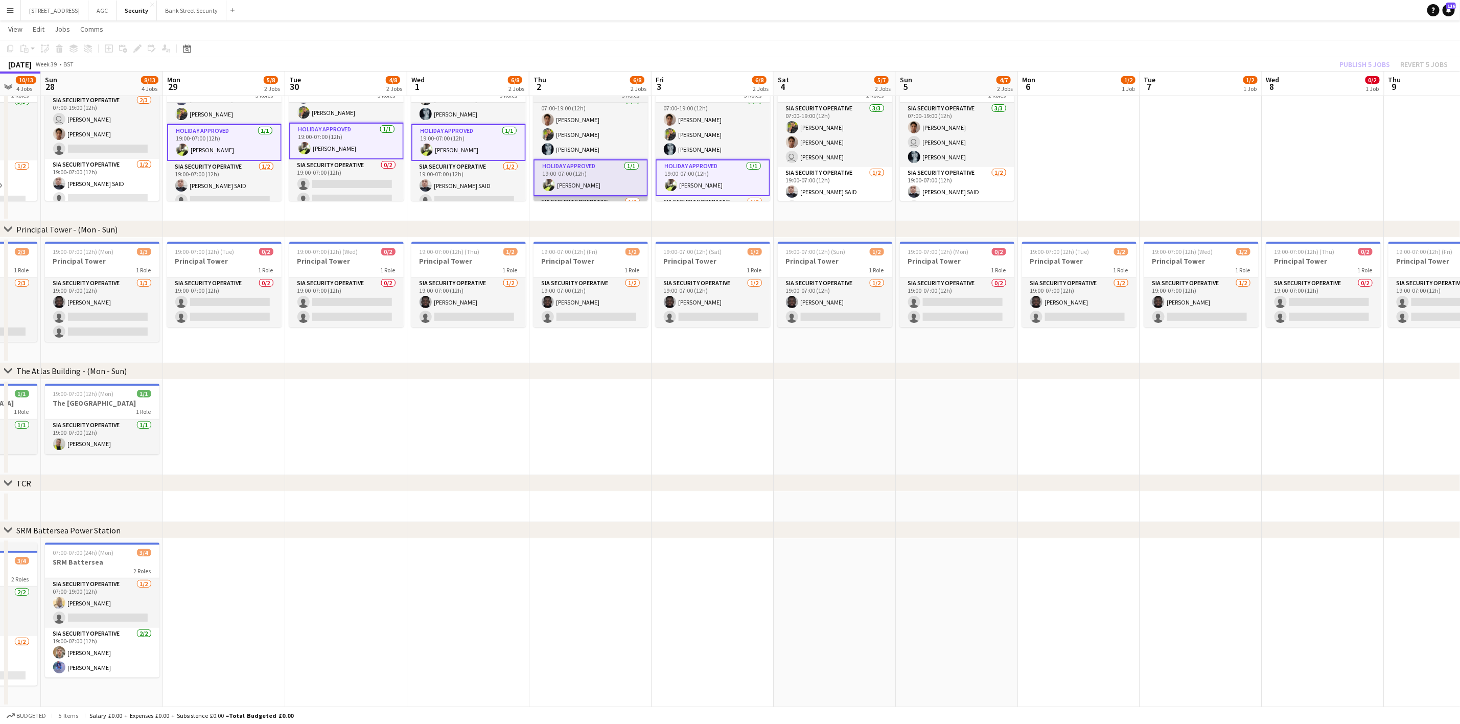
drag, startPoint x: 1218, startPoint y: 217, endPoint x: 559, endPoint y: 200, distance: 658.3
click at [550, 200] on app-calendar-viewport "Thu 25 9/13 4 Jobs Fri 26 10/14 4 Jobs Sat 27 10/13 4 Jobs Sun 28 8/13 4 Jobs M…" at bounding box center [730, 339] width 1460 height 736
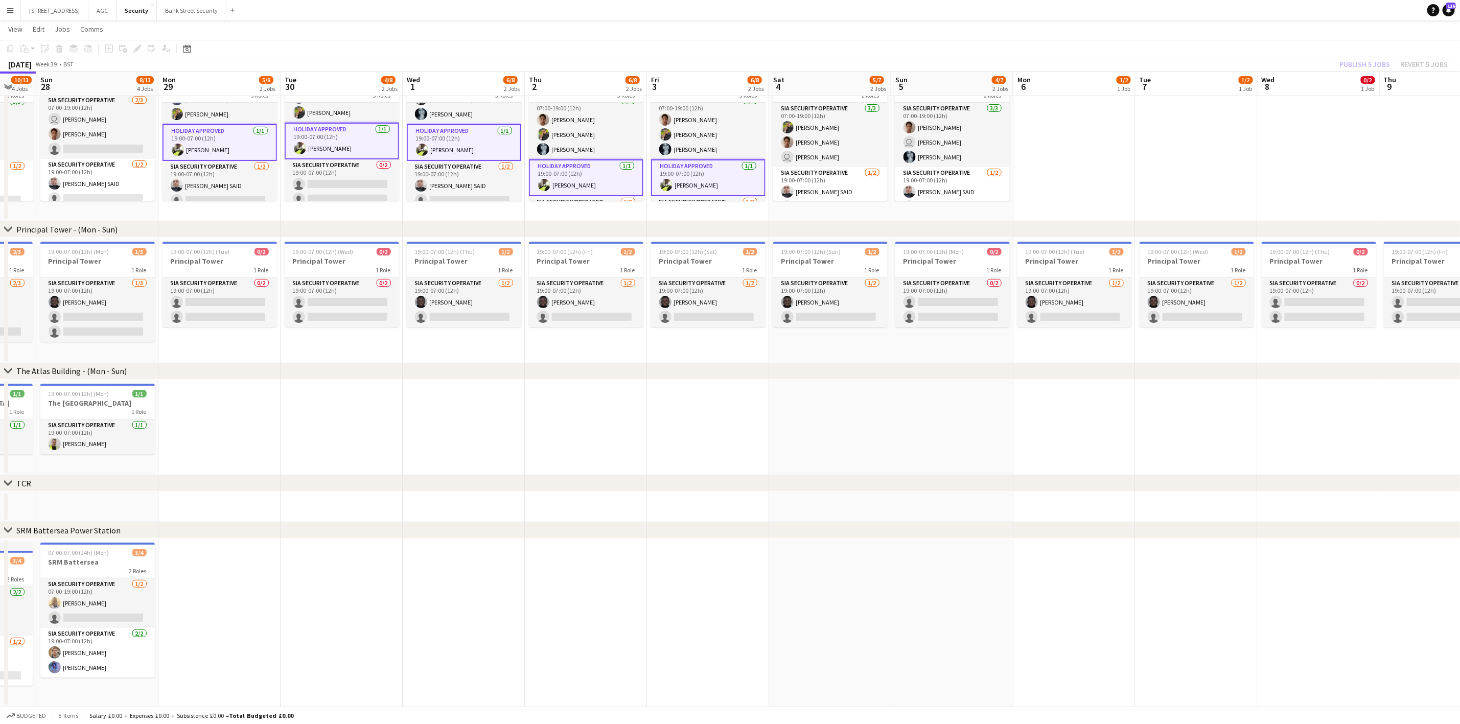
drag, startPoint x: 812, startPoint y: 235, endPoint x: 710, endPoint y: 217, distance: 103.7
click at [710, 217] on div "chevron-right Principal Tower - ([GEOGRAPHIC_DATA]) chevron-right The [GEOGRAPH…" at bounding box center [730, 339] width 1460 height 736
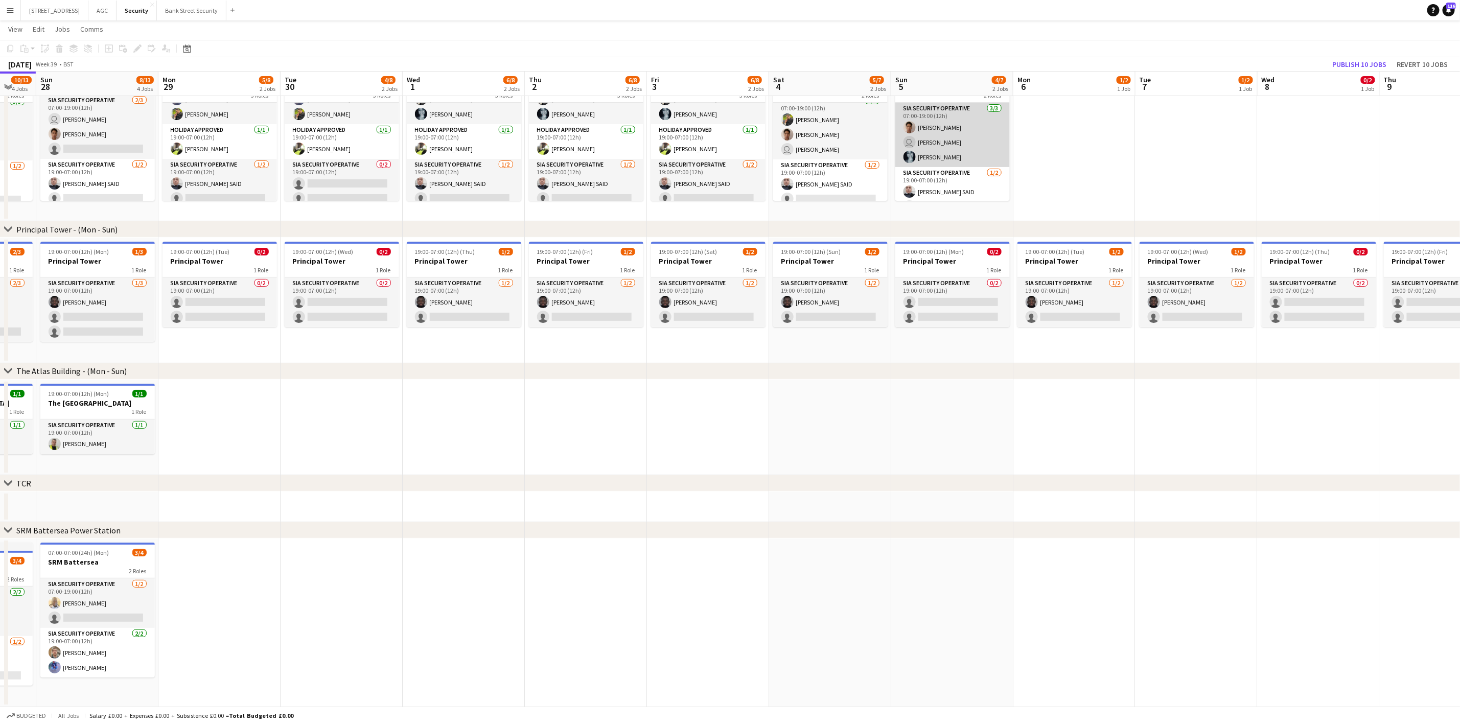
scroll to position [8, 0]
click at [1226, 60] on button "Publish 10 jobs" at bounding box center [1359, 64] width 62 height 13
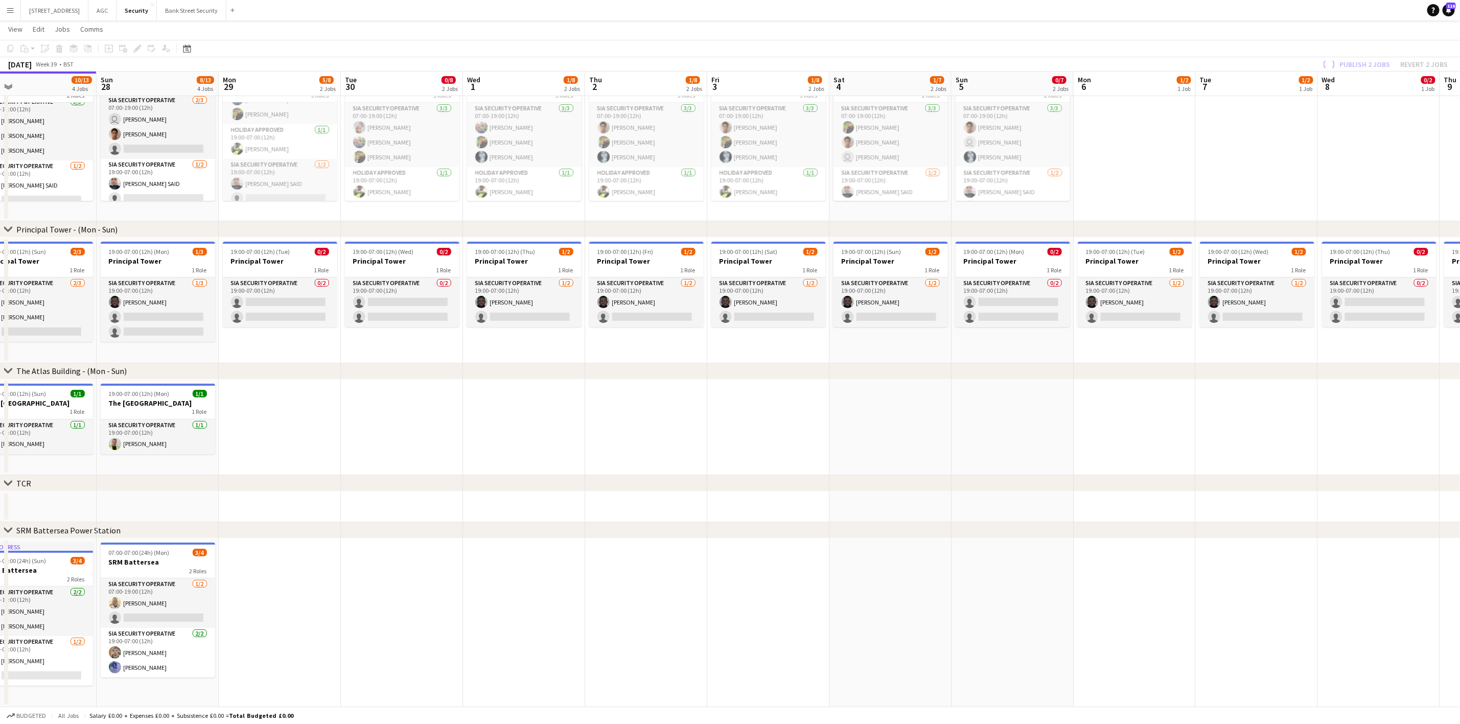
scroll to position [0, 298]
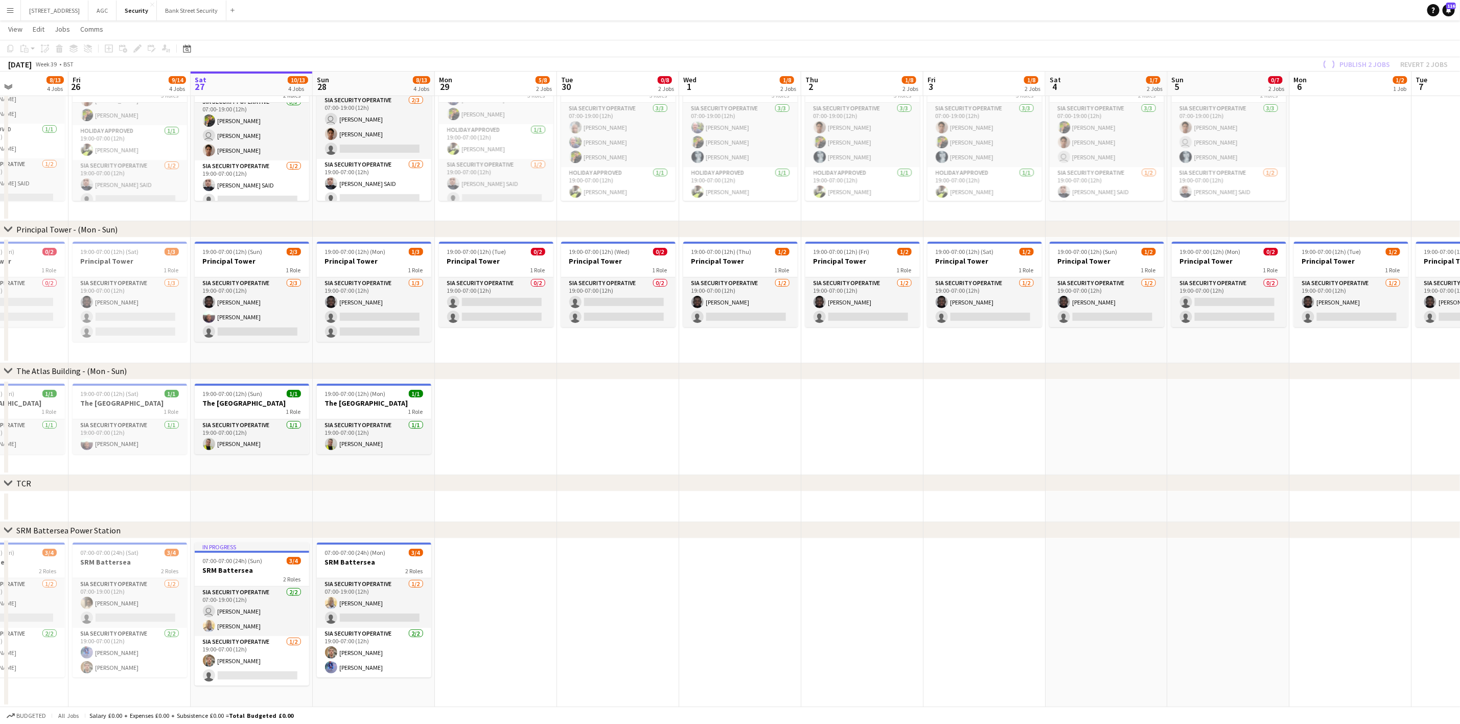
drag, startPoint x: 458, startPoint y: 431, endPoint x: 735, endPoint y: 433, distance: 276.4
click at [735, 433] on app-calendar-viewport "Tue 23 8/13 4 Jobs Wed 24 7/13 4 Jobs Thu 25 8/13 4 Jobs Fri 26 9/14 4 Jobs Sat…" at bounding box center [730, 339] width 1460 height 736
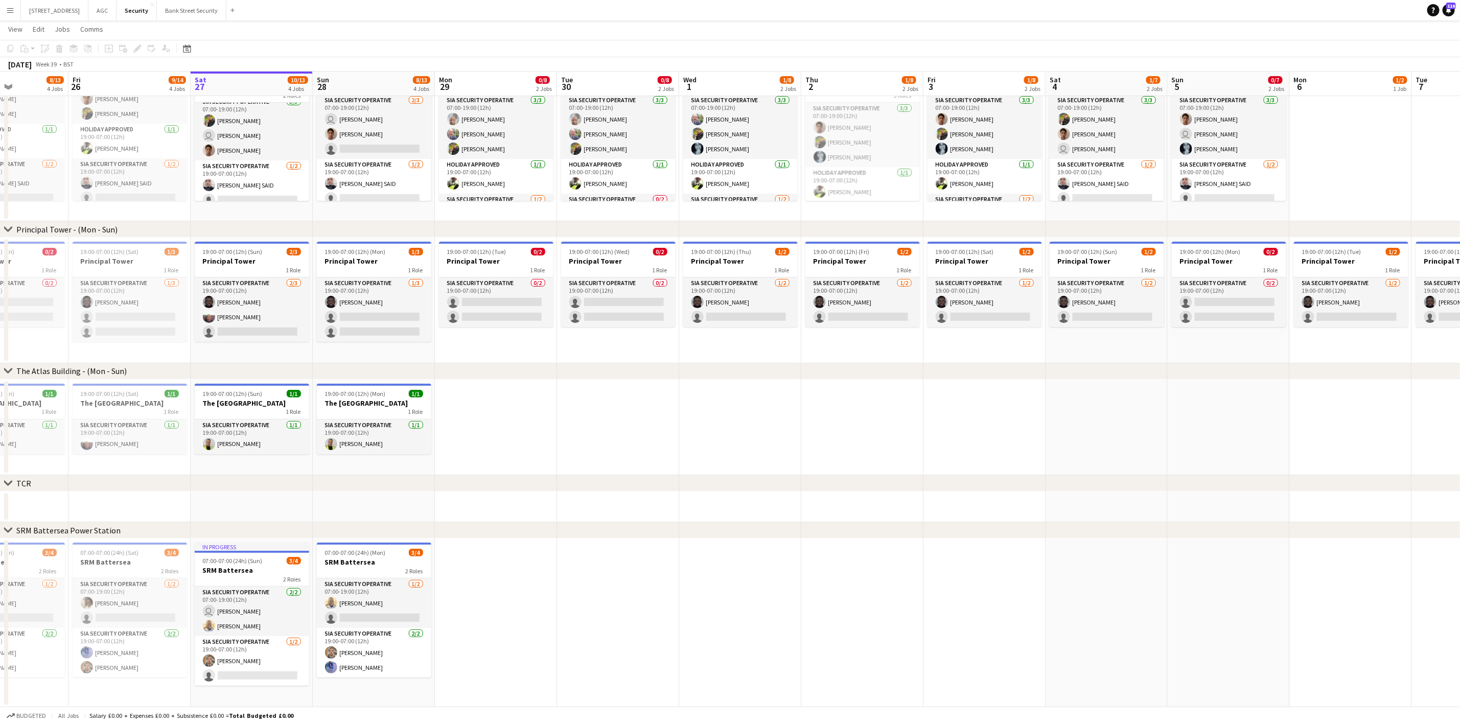
scroll to position [0, 285]
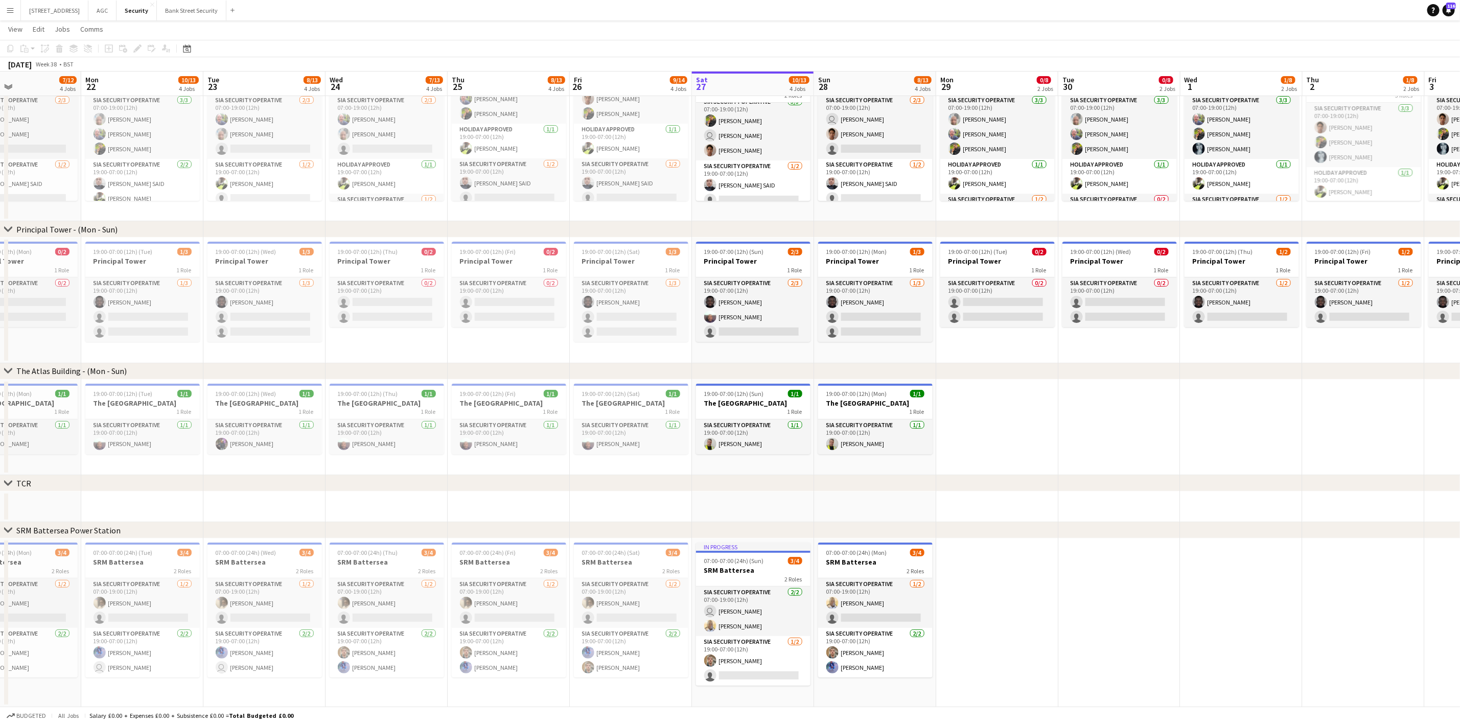
drag, startPoint x: 714, startPoint y: 411, endPoint x: 1084, endPoint y: 385, distance: 370.9
click at [1084, 385] on app-calendar-viewport "Fri 19 10/13 4 Jobs Sat 20 8/13 4 Jobs Sun 21 7/12 4 Jobs Mon 22 10/13 4 Jobs T…" at bounding box center [730, 339] width 1460 height 736
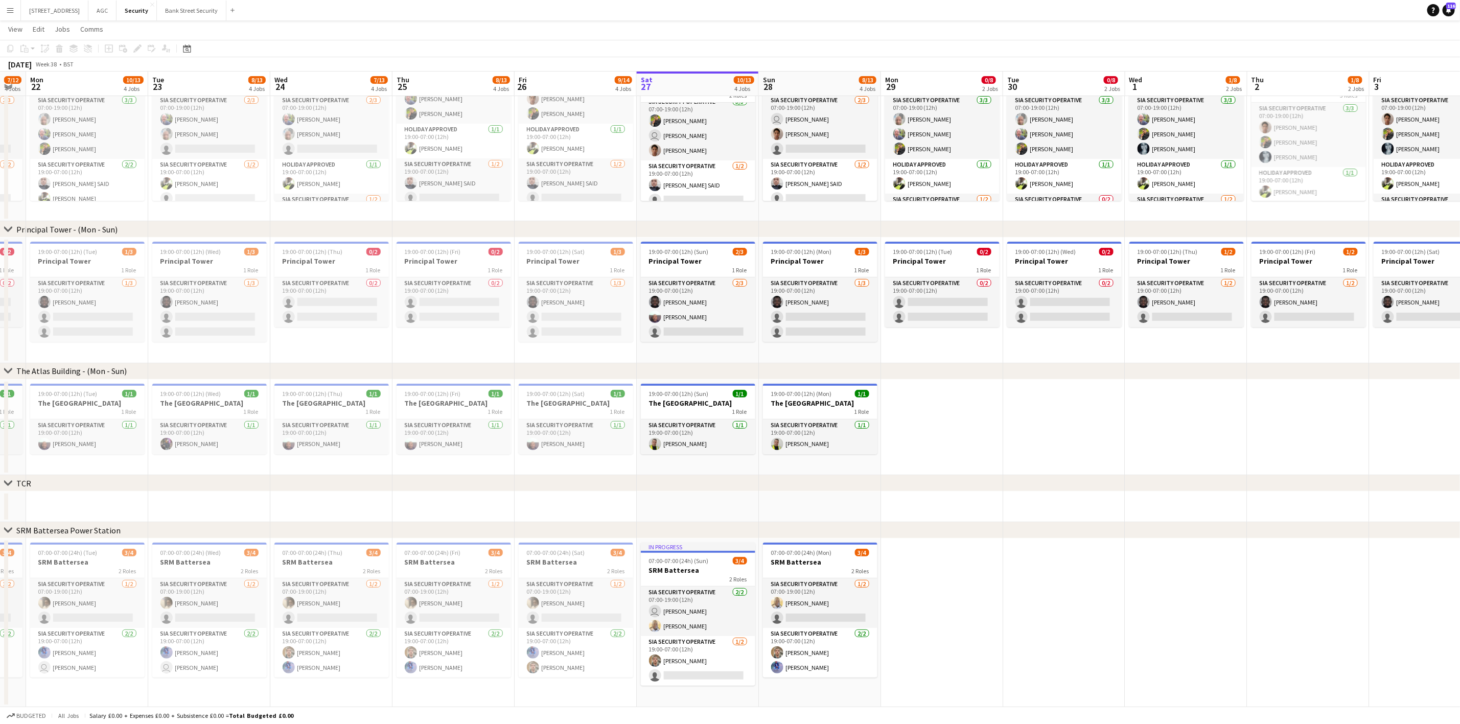
scroll to position [0, 342]
drag, startPoint x: 597, startPoint y: 458, endPoint x: 540, endPoint y: 463, distance: 57.5
click at [540, 463] on app-calendar-viewport "Fri 19 10/13 4 Jobs Sat 20 8/13 4 Jobs Sun 21 7/12 4 Jobs Mon 22 10/13 4 Jobs T…" at bounding box center [730, 339] width 1460 height 736
click at [53, 399] on h3 "The [GEOGRAPHIC_DATA]" at bounding box center [85, 403] width 114 height 9
click at [209, 384] on div at bounding box center [207, 385] width 114 height 2
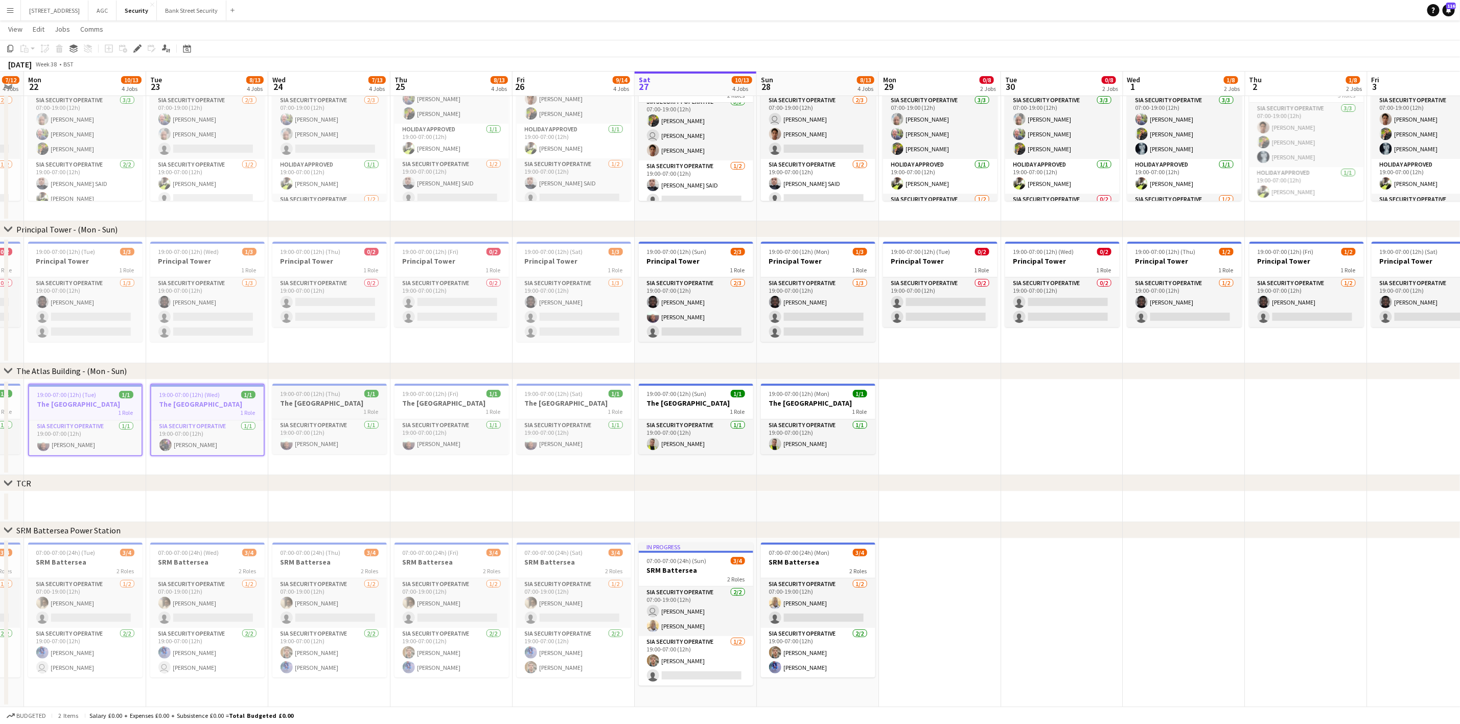
click at [323, 390] on span "19:00-07:00 (12h) (Thu)" at bounding box center [311, 394] width 60 height 8
click at [456, 399] on h3 "The [GEOGRAPHIC_DATA]" at bounding box center [451, 403] width 114 height 9
click at [554, 395] on span "19:00-07:00 (12h) (Sat)" at bounding box center [554, 394] width 58 height 8
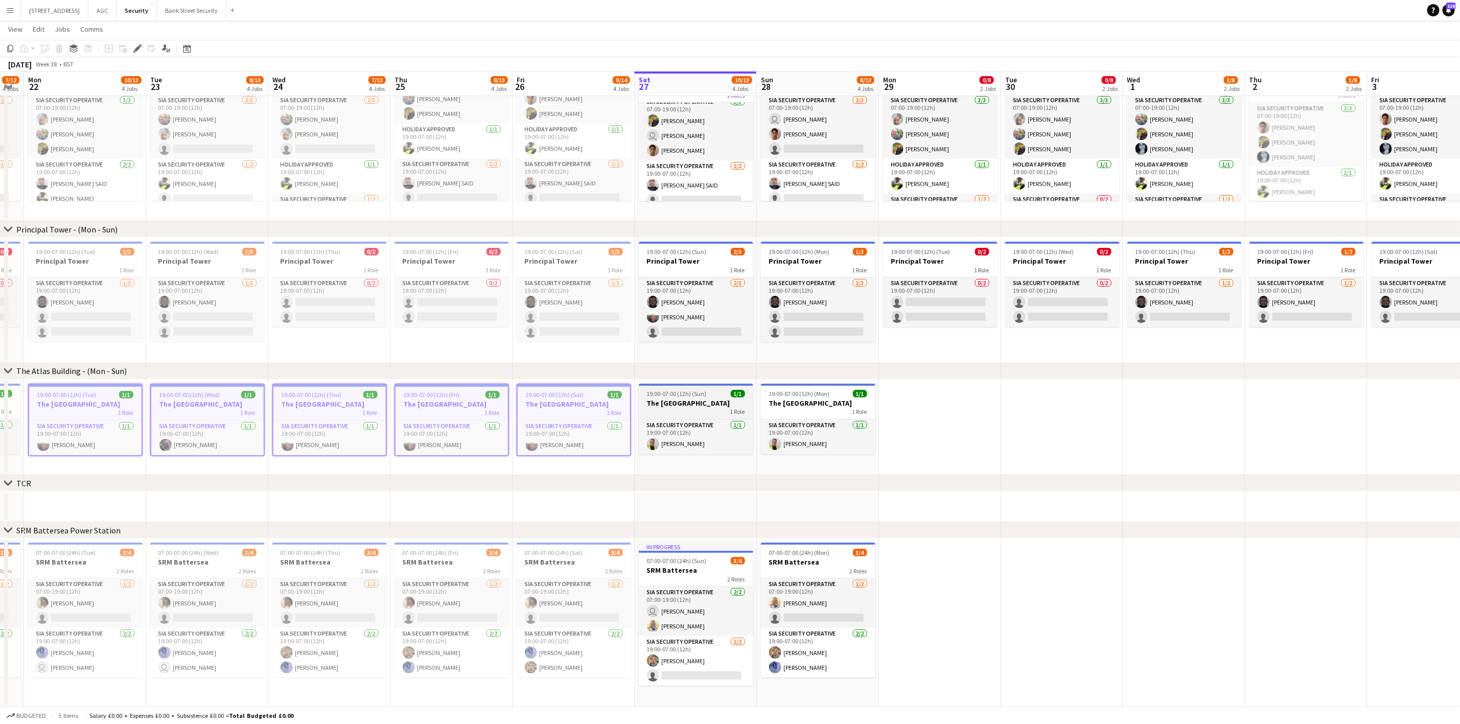
click at [696, 396] on span "19:00-07:00 (12h) (Sun)" at bounding box center [677, 394] width 60 height 8
click at [840, 396] on div "19:00-07:00 (12h) (Mon) 1/1" at bounding box center [818, 394] width 114 height 8
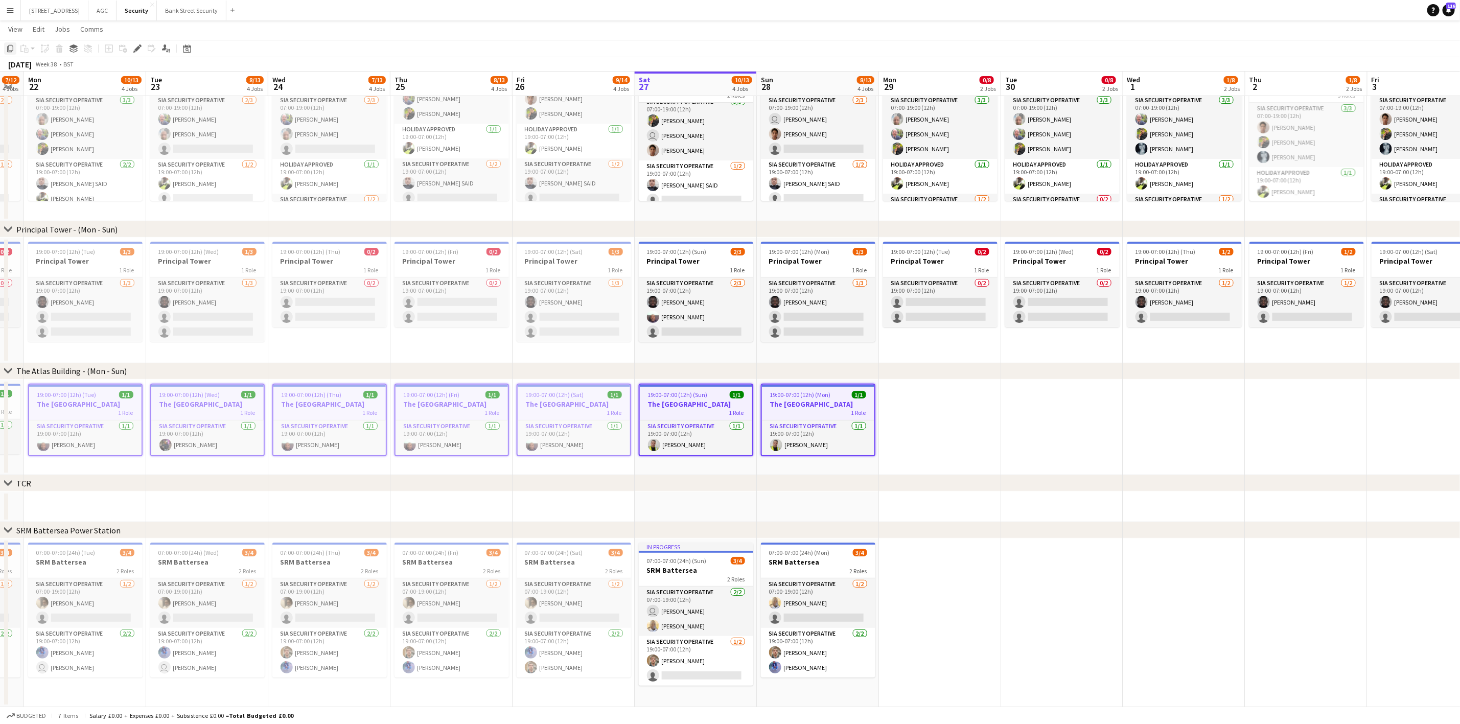
click at [10, 50] on icon "Copy" at bounding box center [10, 48] width 8 height 8
click at [924, 408] on app-date-cell at bounding box center [940, 428] width 122 height 96
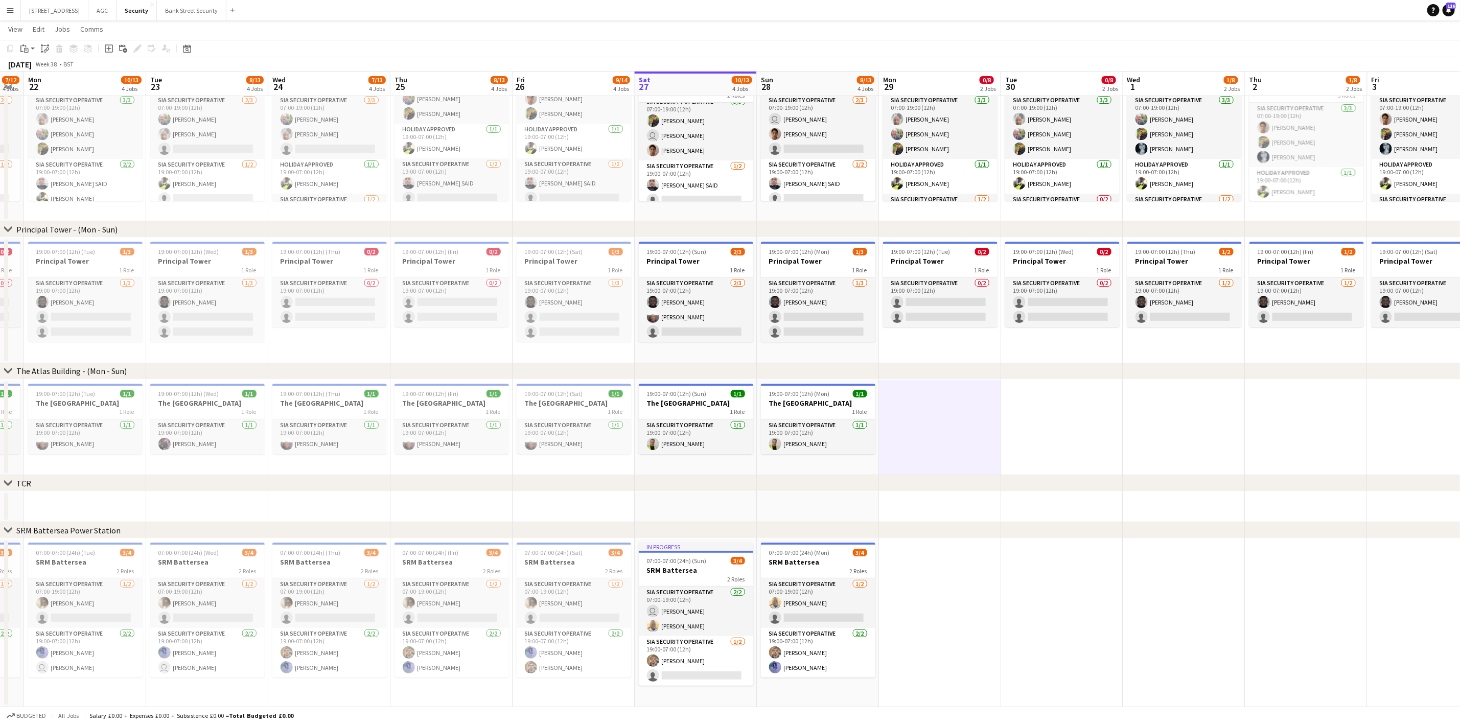
click at [932, 406] on app-date-cell at bounding box center [940, 428] width 122 height 96
click at [27, 43] on div "Paste" at bounding box center [24, 48] width 12 height 12
click at [44, 81] on link "Paste with crew Ctrl+Shift+V" at bounding box center [75, 85] width 96 height 9
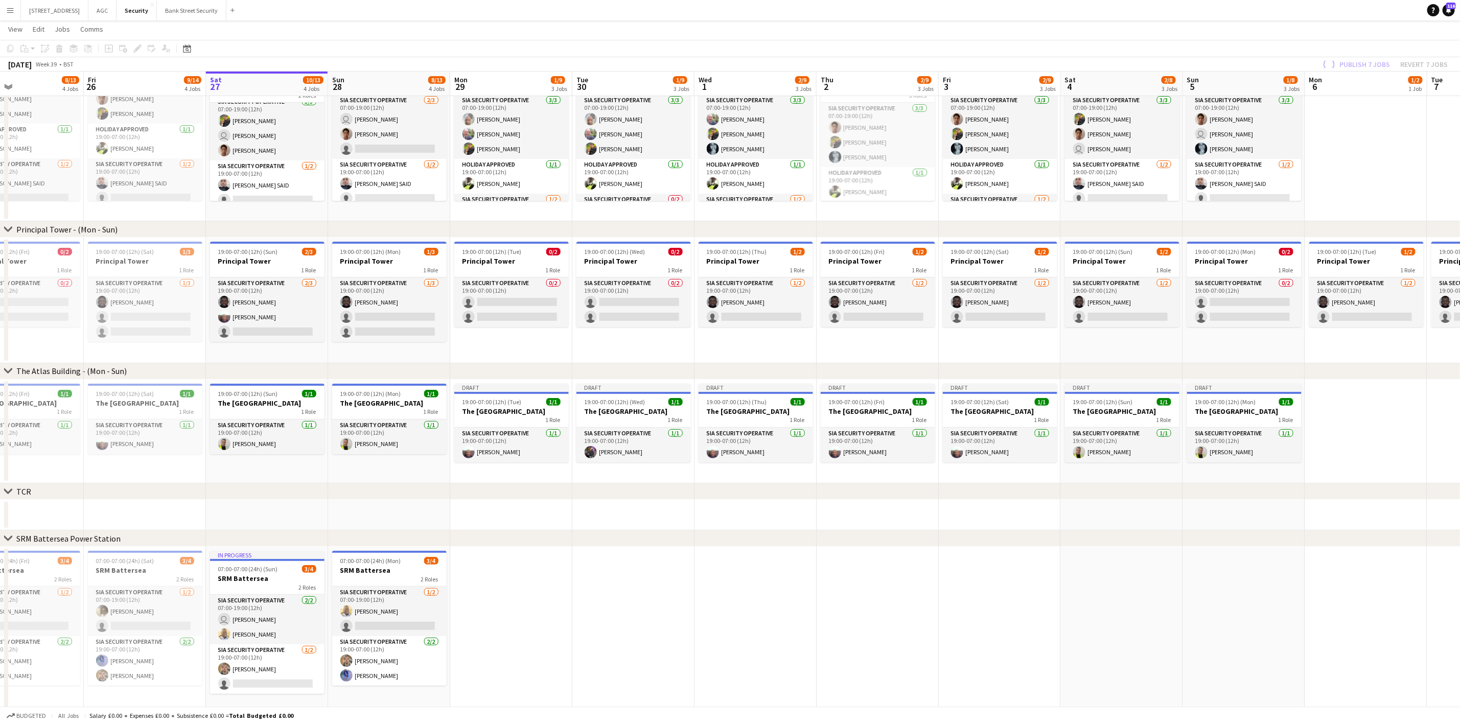
drag, startPoint x: 919, startPoint y: 468, endPoint x: 490, endPoint y: 471, distance: 428.2
click at [490, 471] on app-calendar-viewport "Mon 22 10/13 4 Jobs Tue 23 8/13 4 Jobs Wed 24 7/13 4 Jobs Thu 25 8/13 4 Jobs Fr…" at bounding box center [730, 343] width 1460 height 744
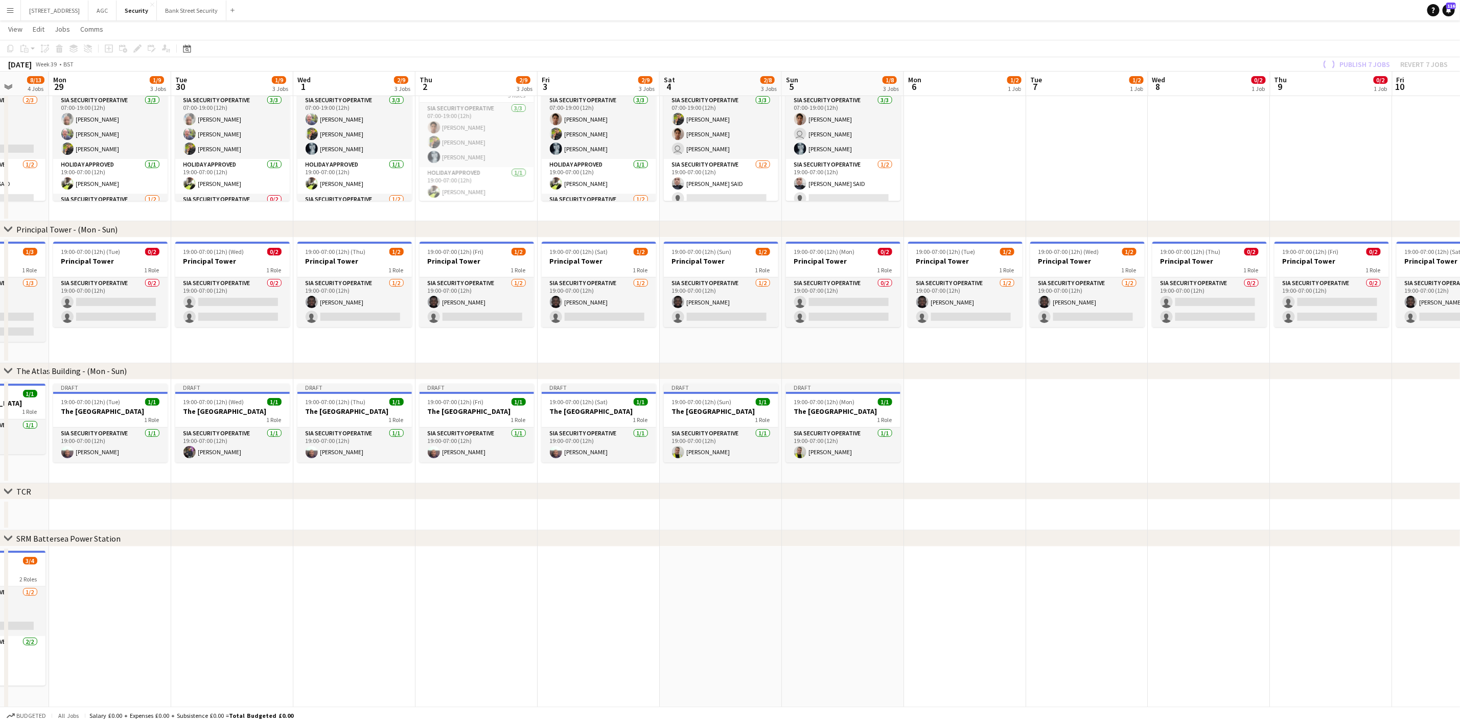
scroll to position [0, 319]
drag, startPoint x: 515, startPoint y: 464, endPoint x: 142, endPoint y: 438, distance: 374.4
click at [142, 438] on app-calendar-viewport "Fri 26 9/14 4 Jobs Sat 27 10/13 4 Jobs Sun 28 8/13 4 Jobs Mon 29 1/9 3 Jobs Tue…" at bounding box center [730, 343] width 1460 height 744
click at [129, 434] on app-card-role "SIA Security Operative [DATE] 19:00-07:00 (12h) [PERSON_NAME]" at bounding box center [109, 445] width 114 height 35
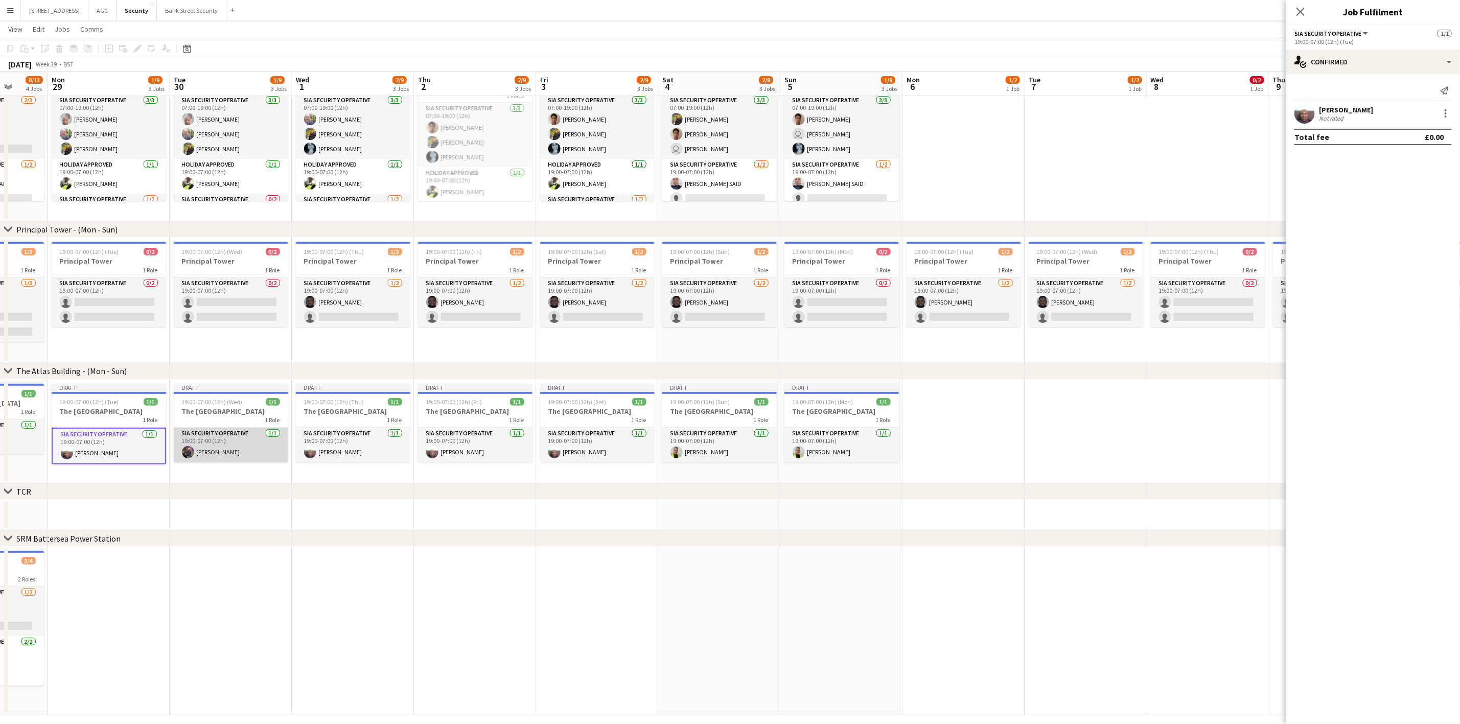
click at [201, 454] on app-card-role "SIA Security Operative [DATE] 19:00-07:00 (12h) [PERSON_NAME]" at bounding box center [231, 445] width 114 height 35
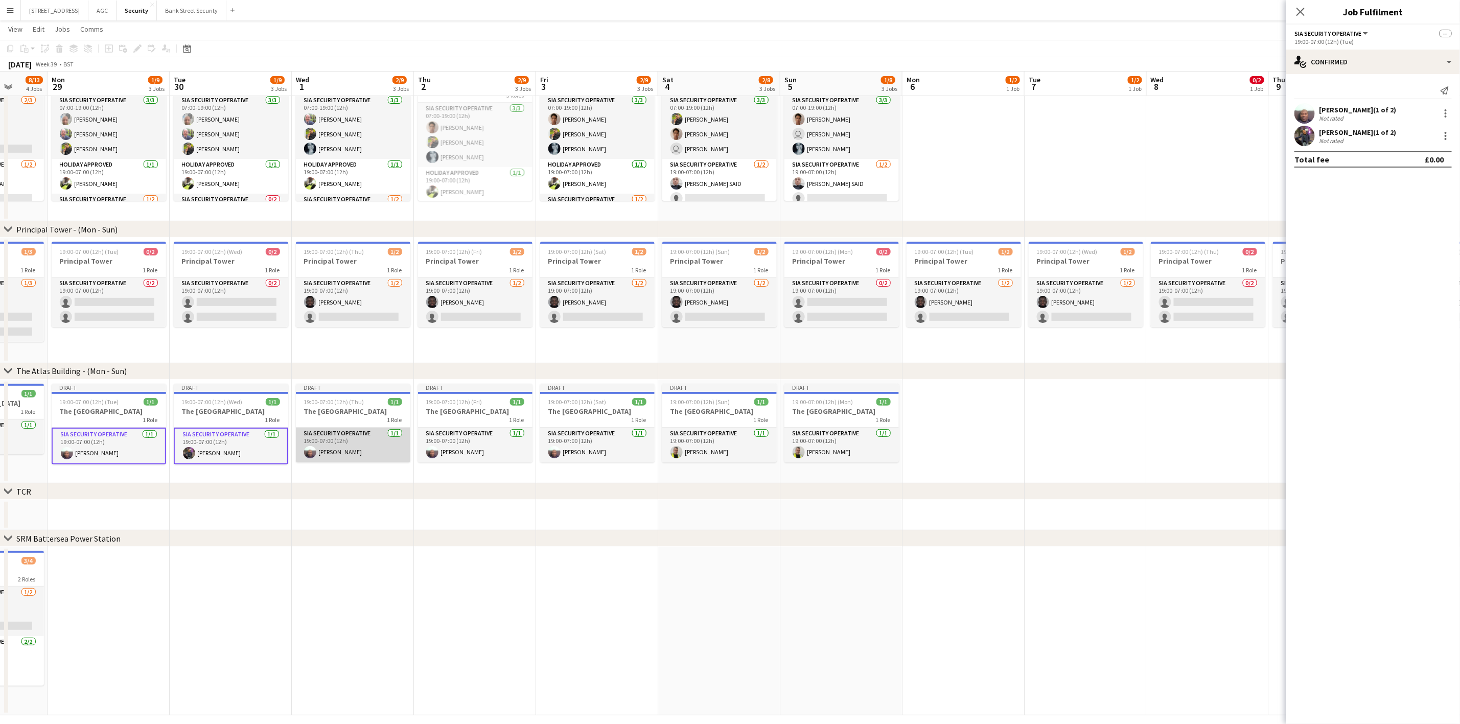
click at [345, 448] on app-card-role "SIA Security Operative [DATE] 19:00-07:00 (12h) [PERSON_NAME]" at bounding box center [353, 445] width 114 height 35
click at [450, 445] on app-card-role "SIA Security Operative [DATE] 19:00-07:00 (12h) [PERSON_NAME]" at bounding box center [475, 445] width 114 height 35
click at [1226, 112] on div at bounding box center [1445, 113] width 12 height 12
click at [1226, 200] on button "Remove" at bounding box center [1412, 206] width 80 height 25
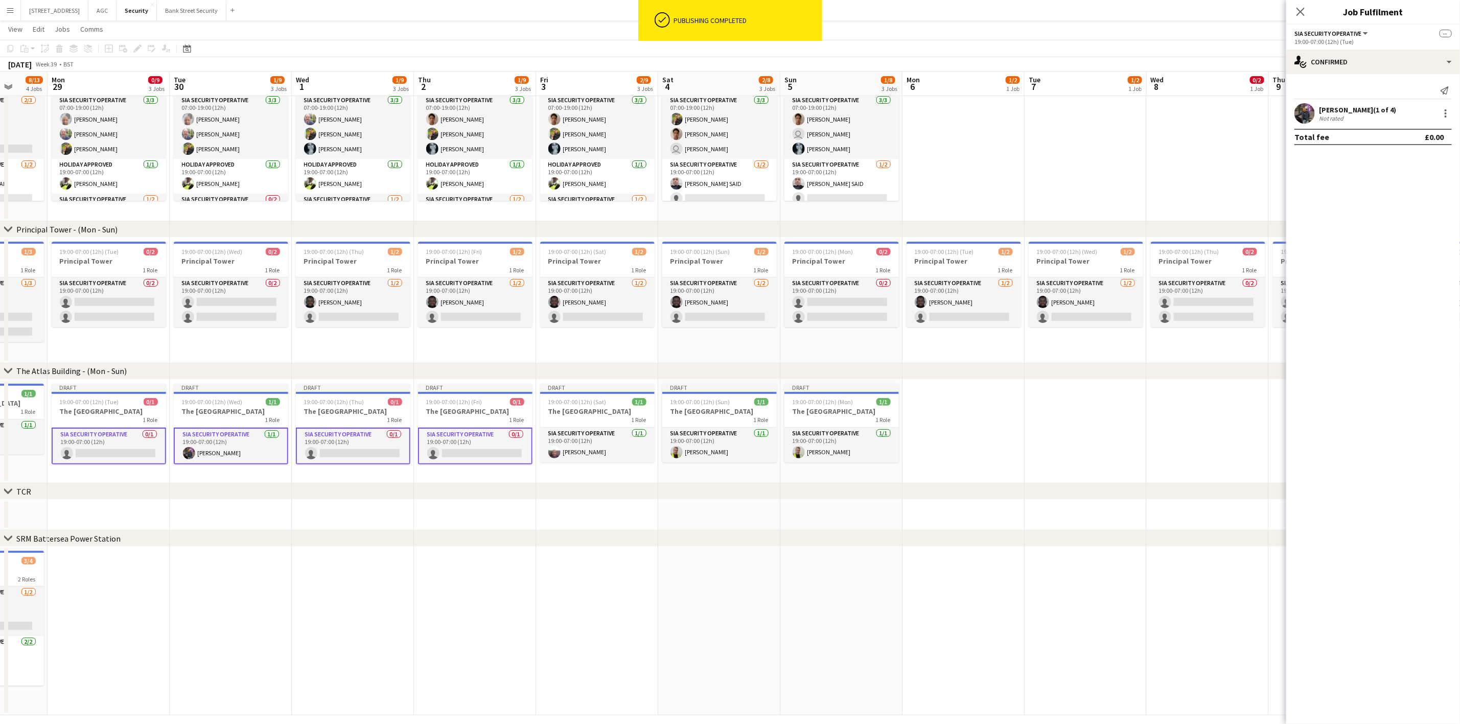
click at [221, 451] on app-card-role "SIA Security Operative [DATE] 19:00-07:00 (12h) [PERSON_NAME]" at bounding box center [231, 446] width 114 height 37
click at [1226, 113] on div at bounding box center [1445, 113] width 12 height 12
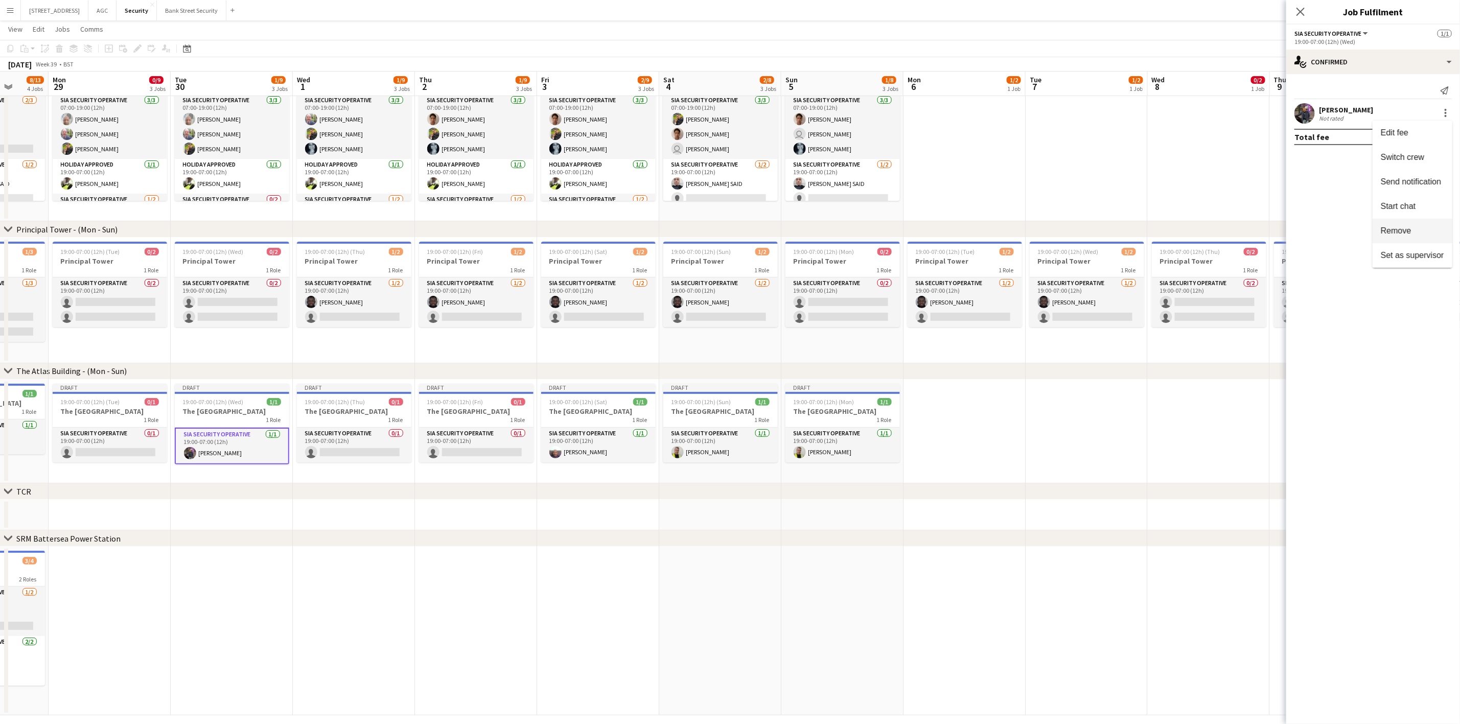
click at [1226, 232] on span "Remove" at bounding box center [1396, 230] width 31 height 9
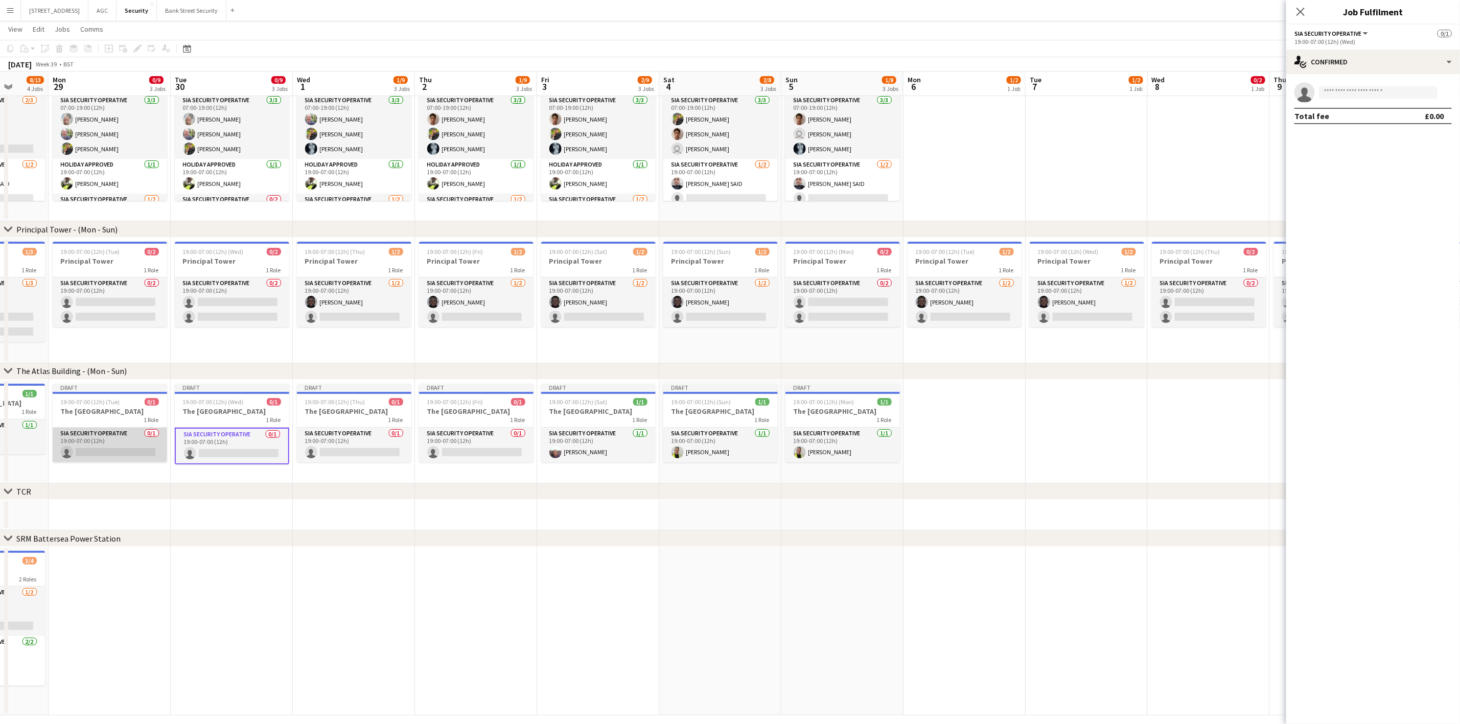
scroll to position [0, 319]
drag, startPoint x: 115, startPoint y: 438, endPoint x: 113, endPoint y: 445, distance: 6.3
click at [113, 445] on app-card-role "SIA Security Operative 0/1 19:00-07:00 (12h) single-neutral-actions" at bounding box center [108, 445] width 114 height 35
click at [246, 437] on app-card-role "SIA Security Operative 0/1 19:00-07:00 (12h) single-neutral-actions" at bounding box center [230, 445] width 114 height 35
click at [359, 439] on app-card-role "SIA Security Operative 0/1 19:00-07:00 (12h) single-neutral-actions" at bounding box center [352, 445] width 114 height 35
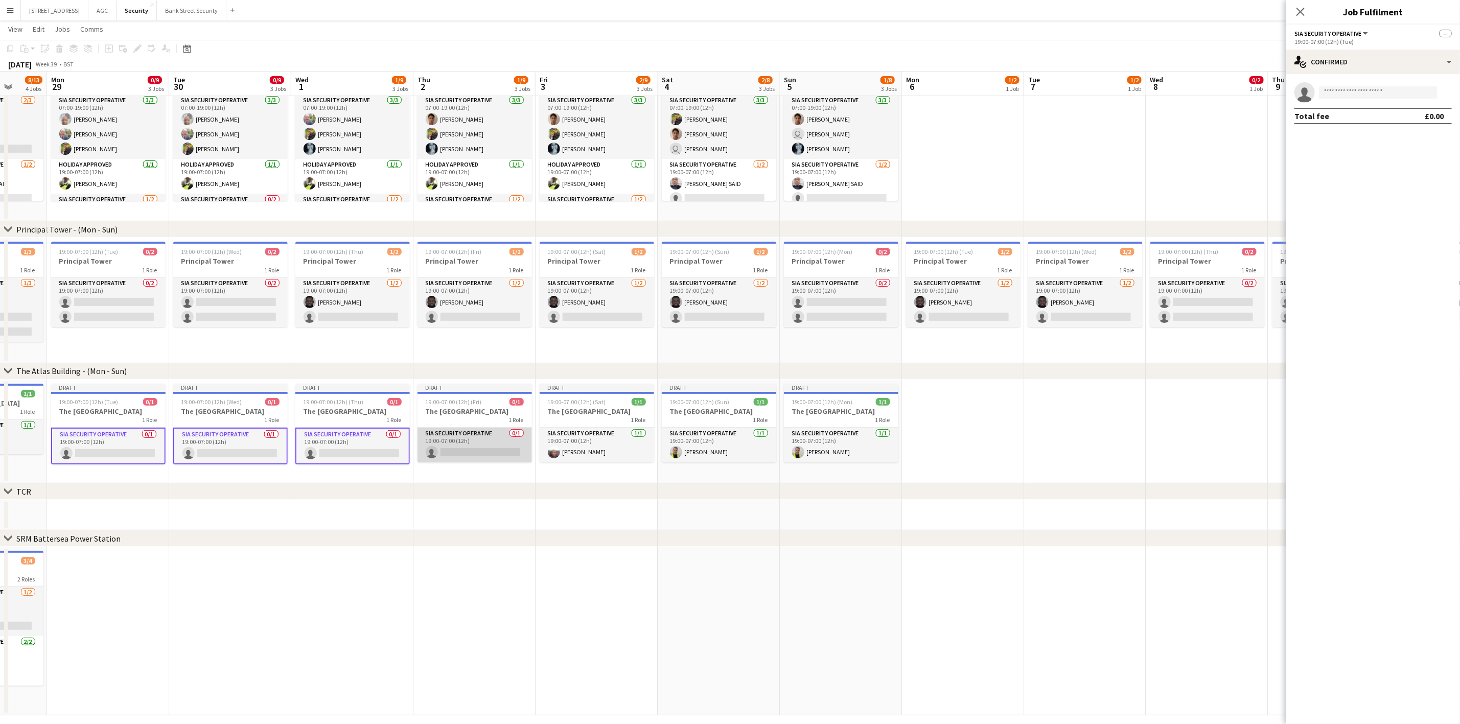
click at [477, 438] on app-card-role "SIA Security Operative 0/1 19:00-07:00 (12h) single-neutral-actions" at bounding box center [474, 445] width 114 height 35
click at [1226, 96] on input at bounding box center [1378, 92] width 119 height 12
type input "***"
click at [1226, 108] on span "[PERSON_NAME]" at bounding box center [1356, 107] width 59 height 9
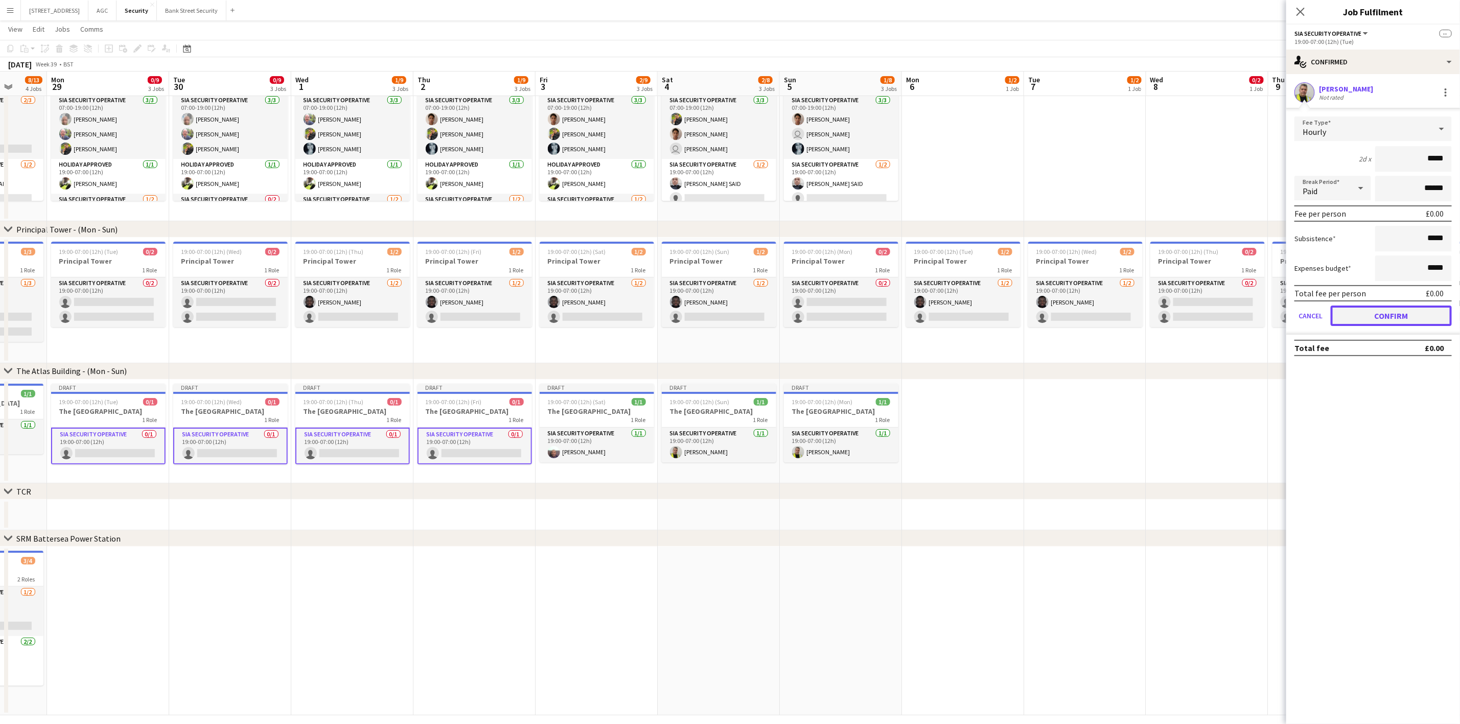
click at [1226, 316] on button "Confirm" at bounding box center [1390, 316] width 121 height 20
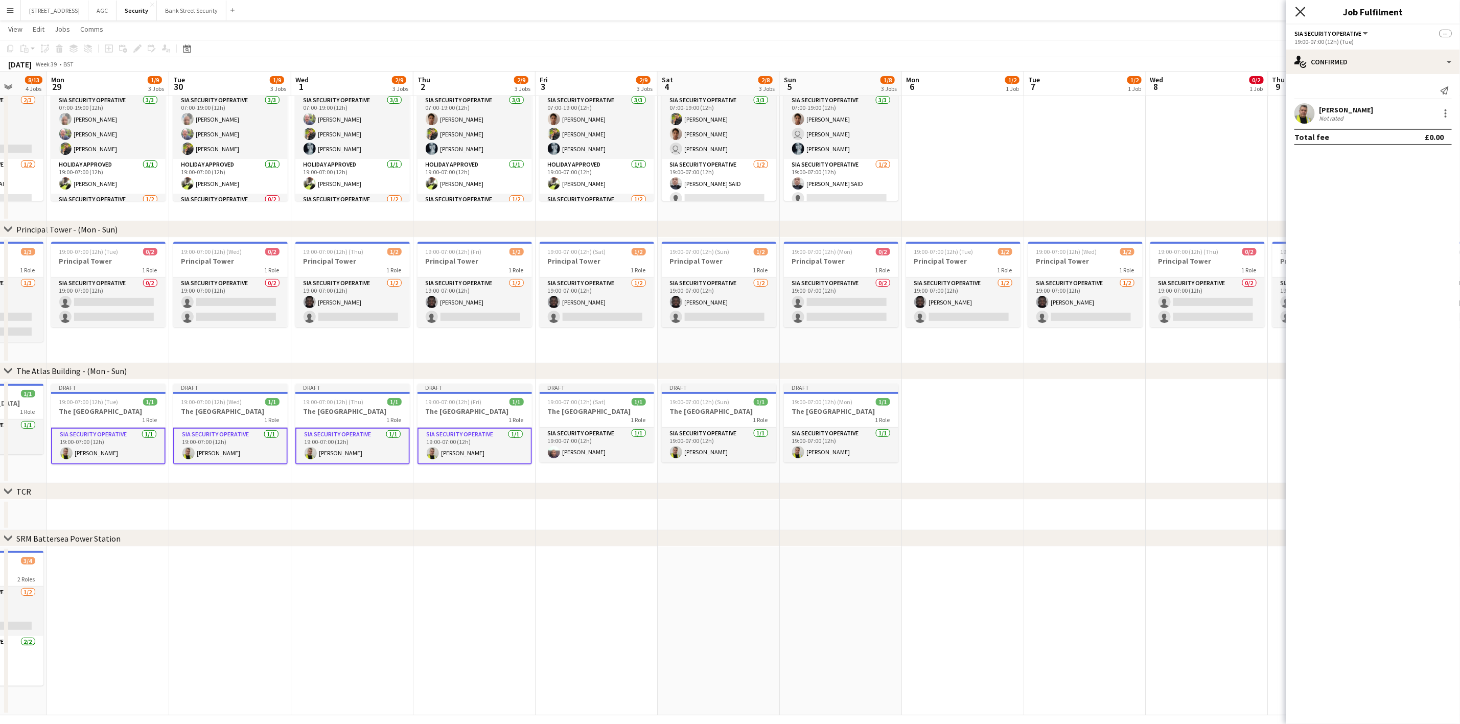
click at [1226, 13] on icon at bounding box center [1300, 12] width 10 height 10
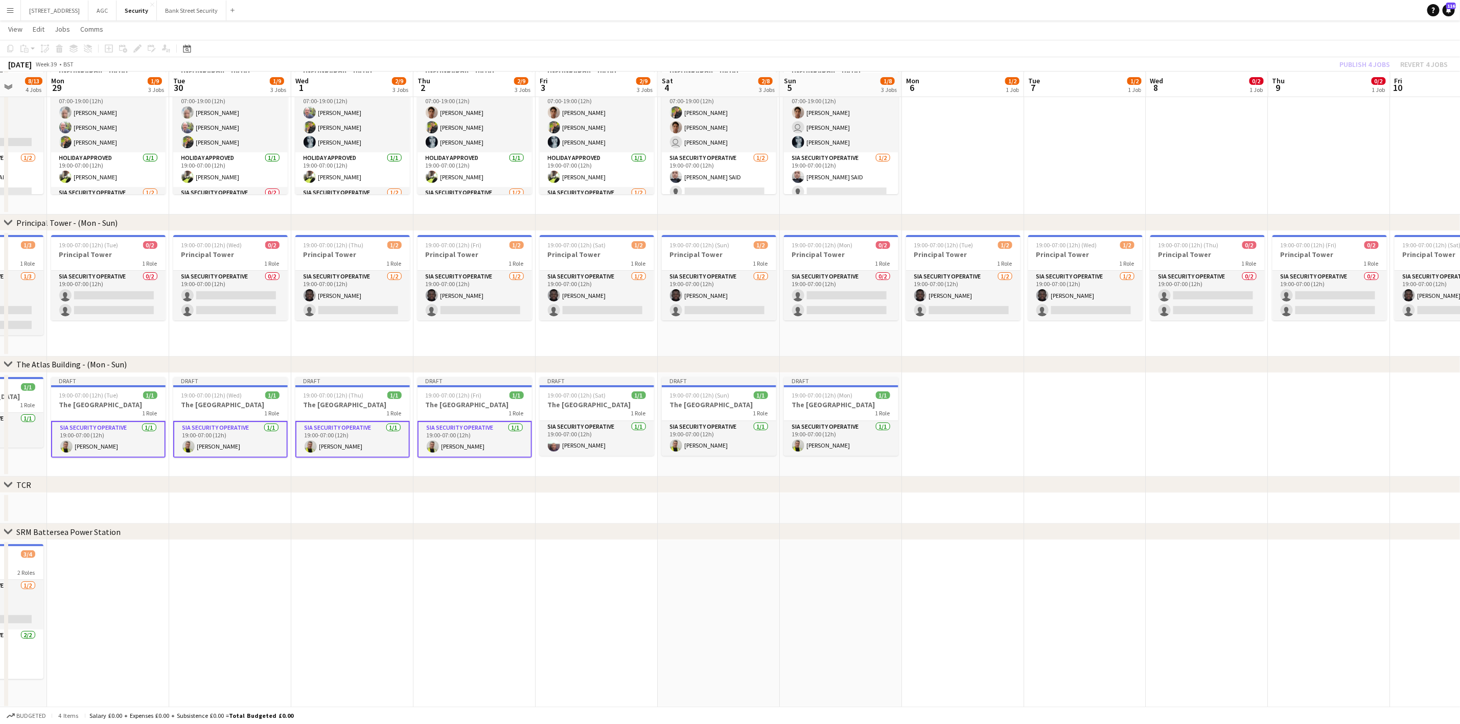
scroll to position [77, 0]
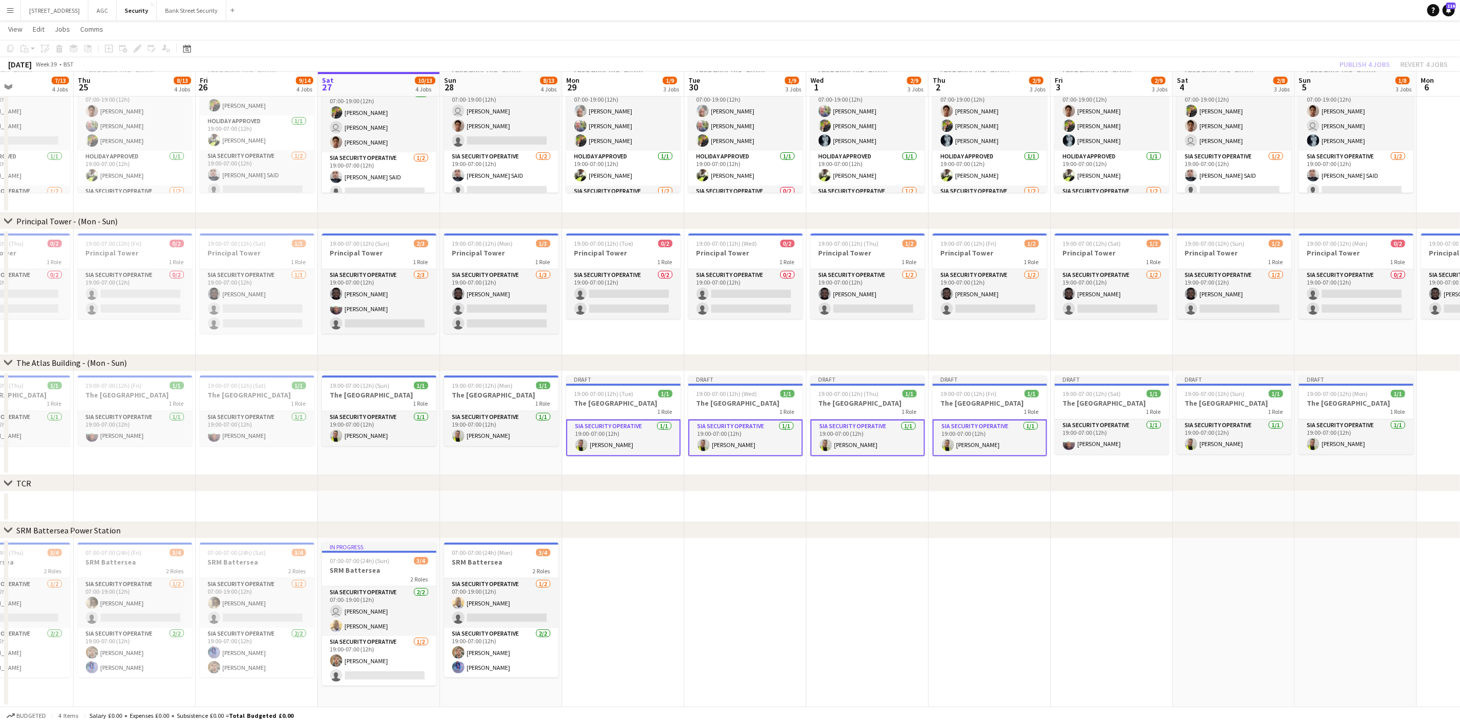
drag, startPoint x: 592, startPoint y: 445, endPoint x: 1086, endPoint y: 434, distance: 493.7
click at [1086, 434] on app-calendar-viewport "Tue 23 8/13 4 Jobs Wed 24 7/13 4 Jobs Thu 25 8/13 4 Jobs Fri 26 9/14 4 Jobs Sat…" at bounding box center [730, 335] width 1460 height 744
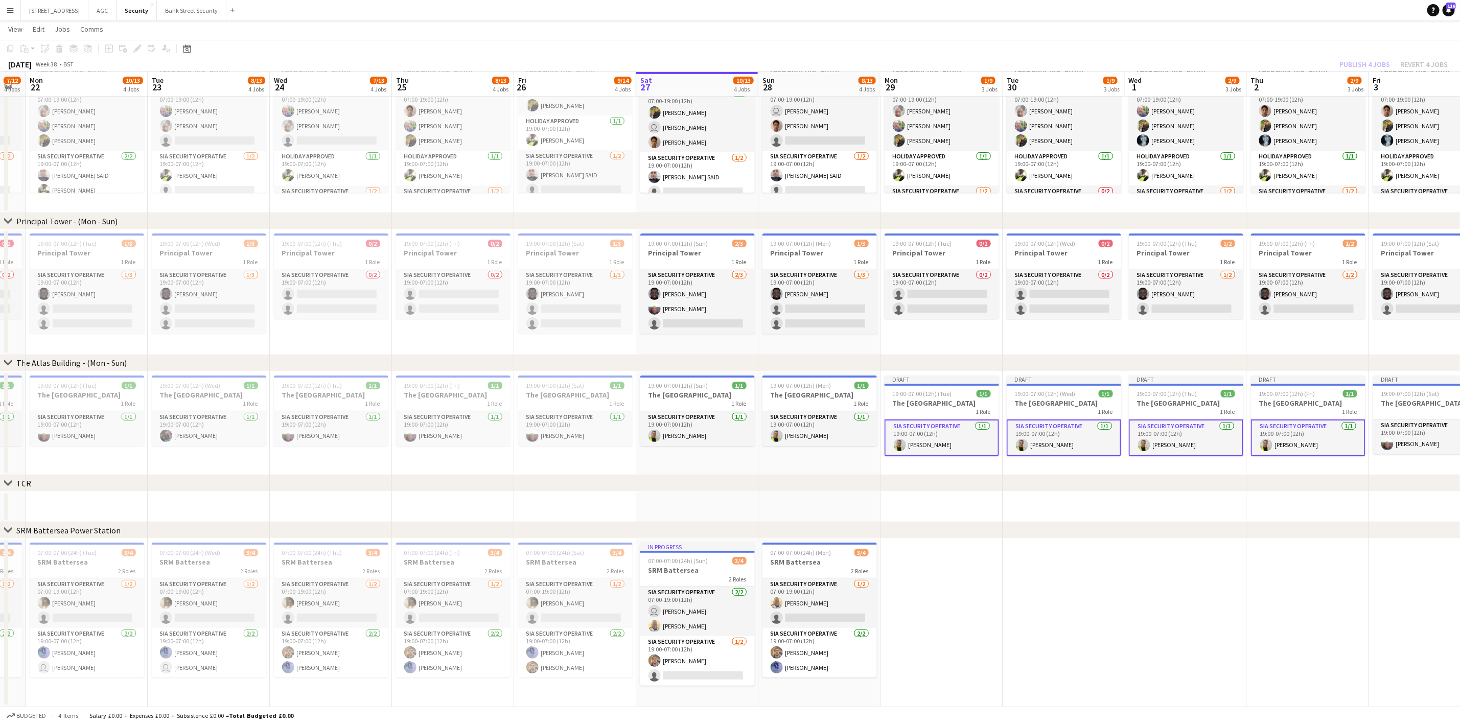
scroll to position [0, 344]
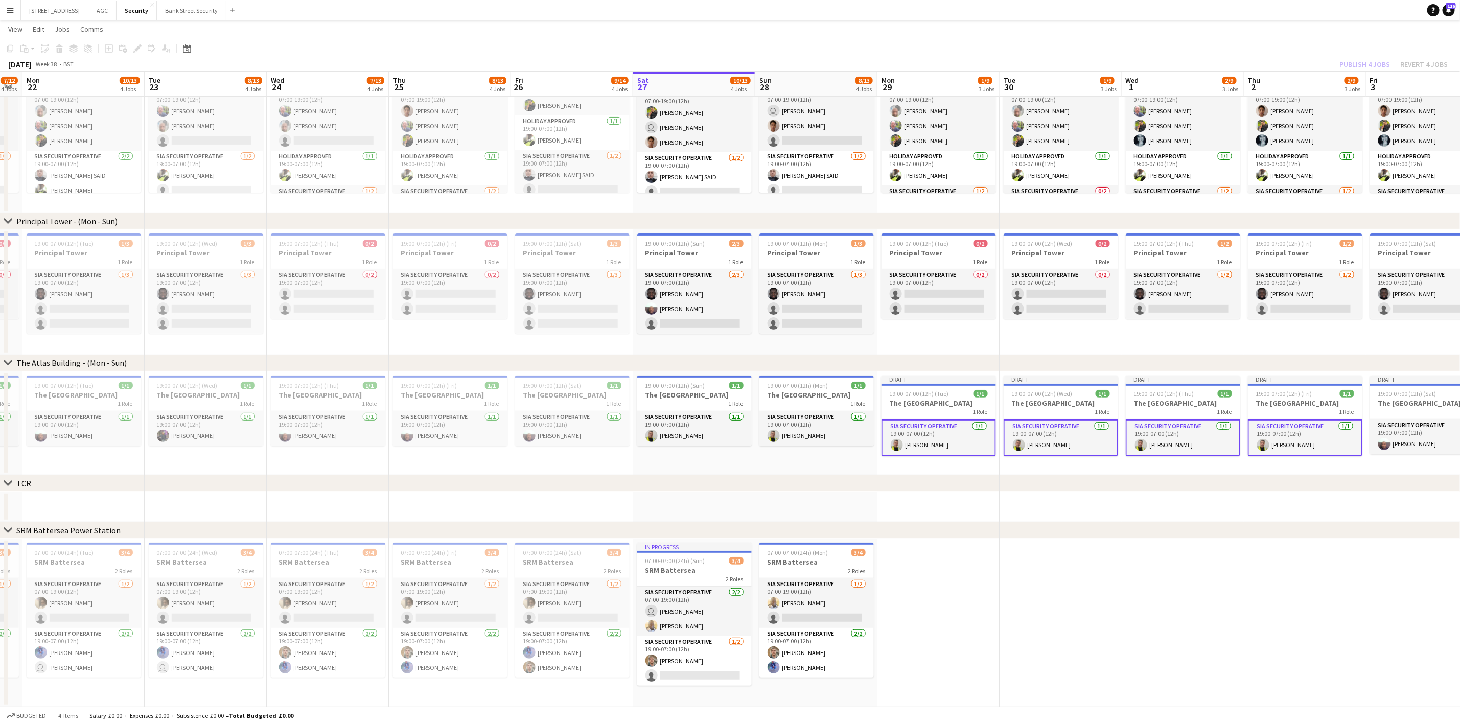
drag, startPoint x: 461, startPoint y: 506, endPoint x: 544, endPoint y: 501, distance: 82.9
click at [544, 501] on app-calendar-viewport "Fri 19 10/13 4 Jobs Sat 20 8/13 4 Jobs Sun 21 7/12 4 Jobs Mon 22 10/13 4 Jobs T…" at bounding box center [730, 335] width 1460 height 744
click at [63, 557] on h3 "SRM Battersea" at bounding box center [84, 561] width 114 height 9
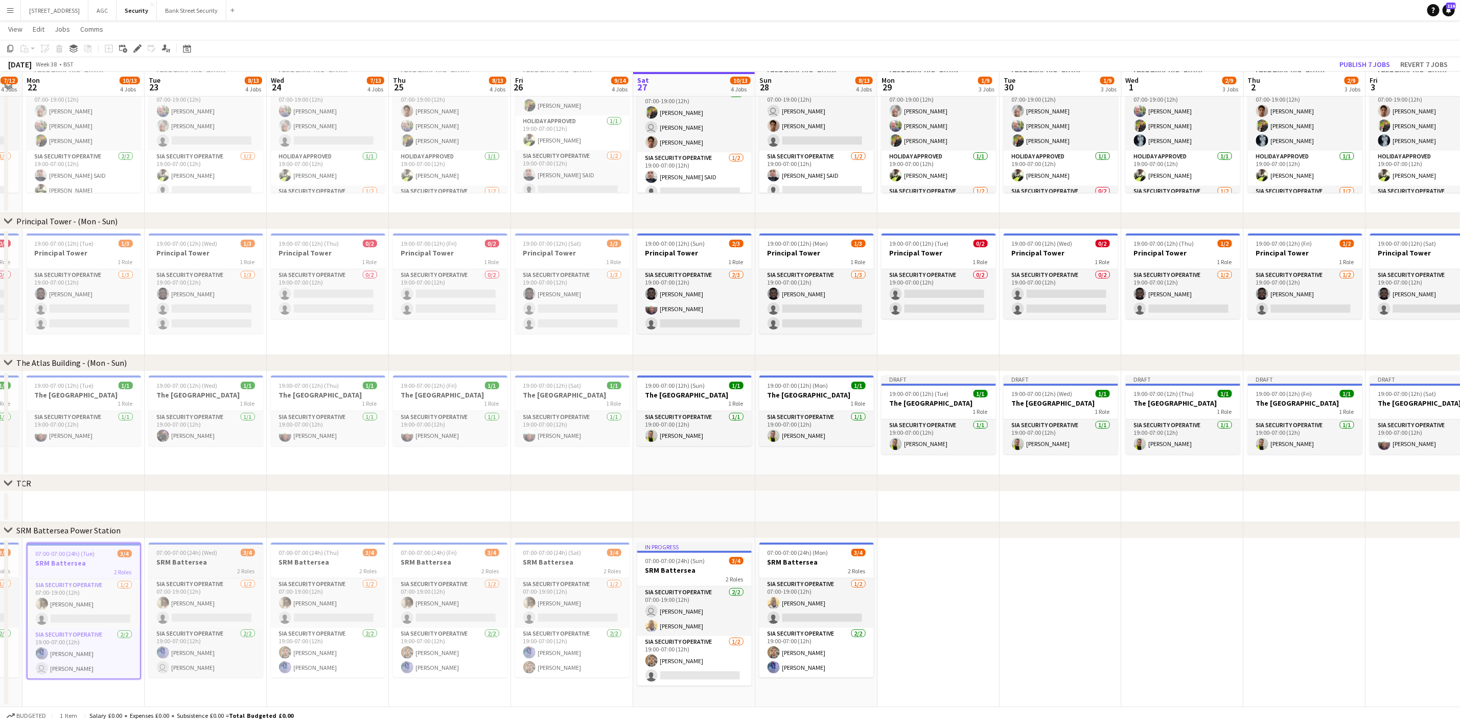
click at [212, 562] on h3 "SRM Battersea" at bounding box center [206, 561] width 114 height 9
click at [327, 569] on div "2 Roles" at bounding box center [328, 571] width 114 height 8
click at [439, 569] on div "2 Roles" at bounding box center [450, 571] width 114 height 8
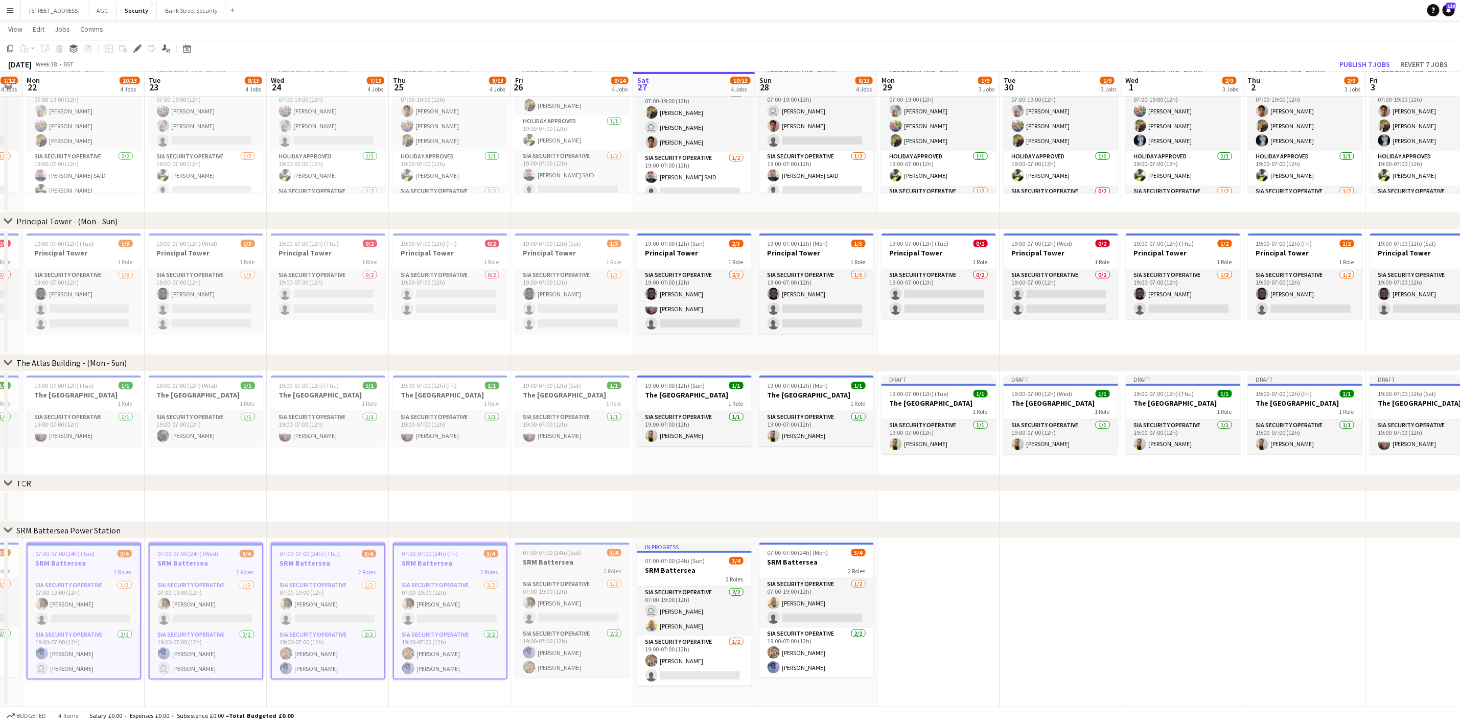
click at [612, 569] on span "2 Roles" at bounding box center [612, 571] width 17 height 8
click at [729, 577] on span "2 Roles" at bounding box center [734, 579] width 17 height 8
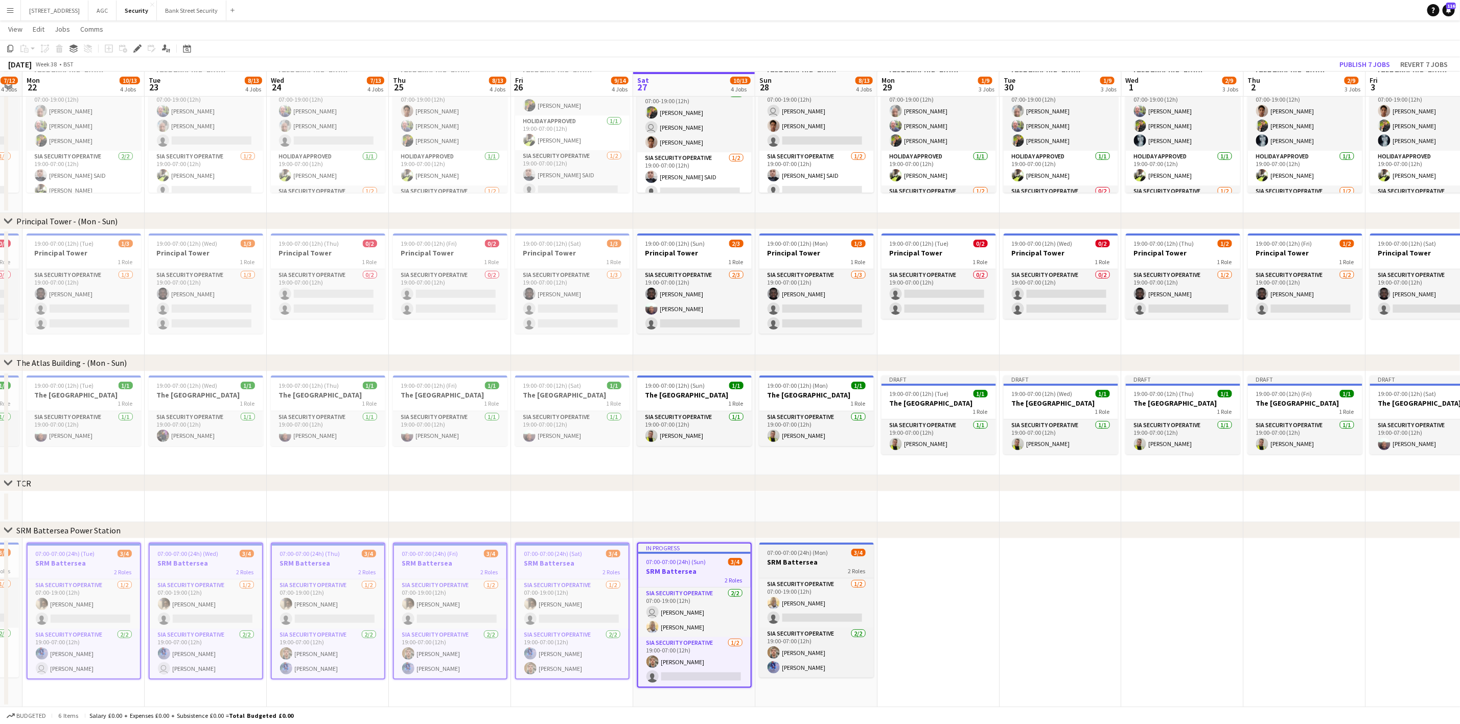
click at [814, 571] on div "2 Roles" at bounding box center [816, 571] width 114 height 8
click at [67, 46] on div "Group" at bounding box center [73, 48] width 12 height 12
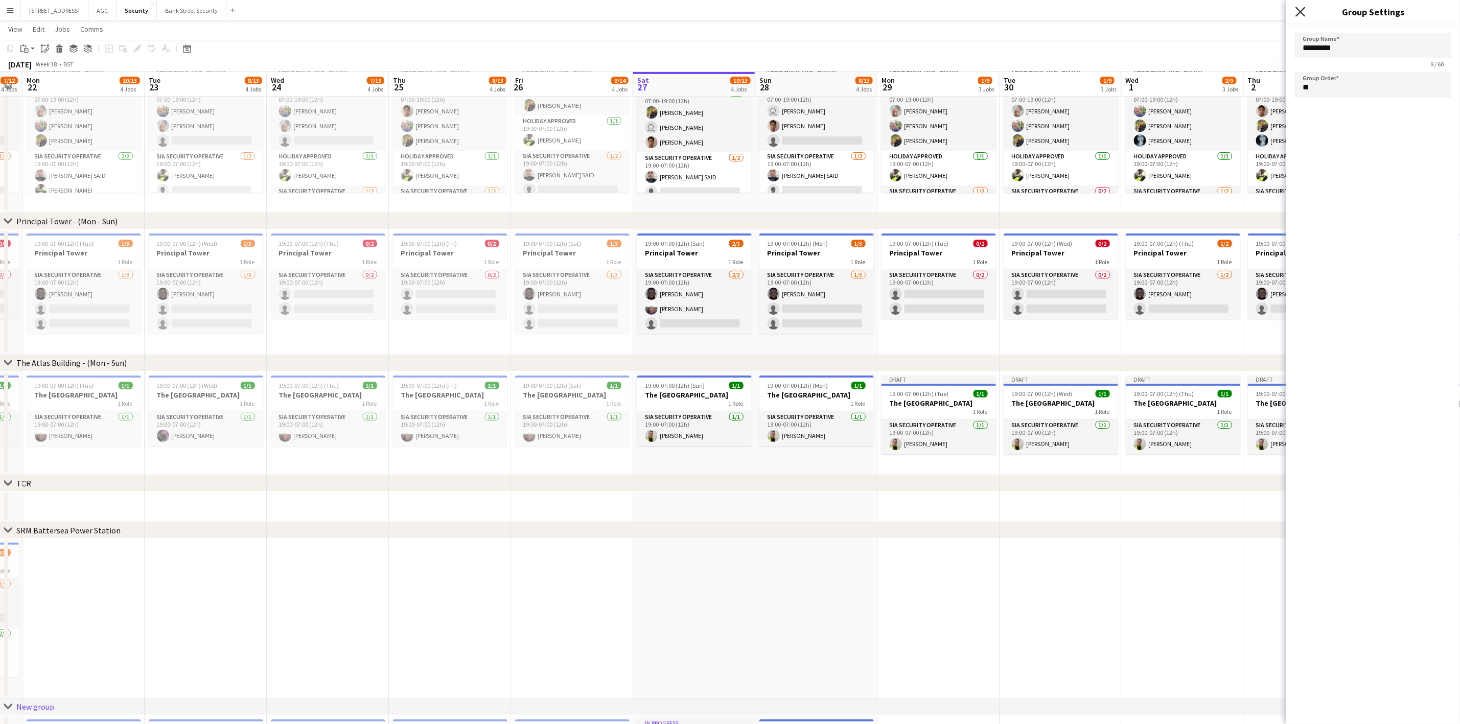
click at [1226, 13] on icon "Close pop-in" at bounding box center [1300, 12] width 10 height 10
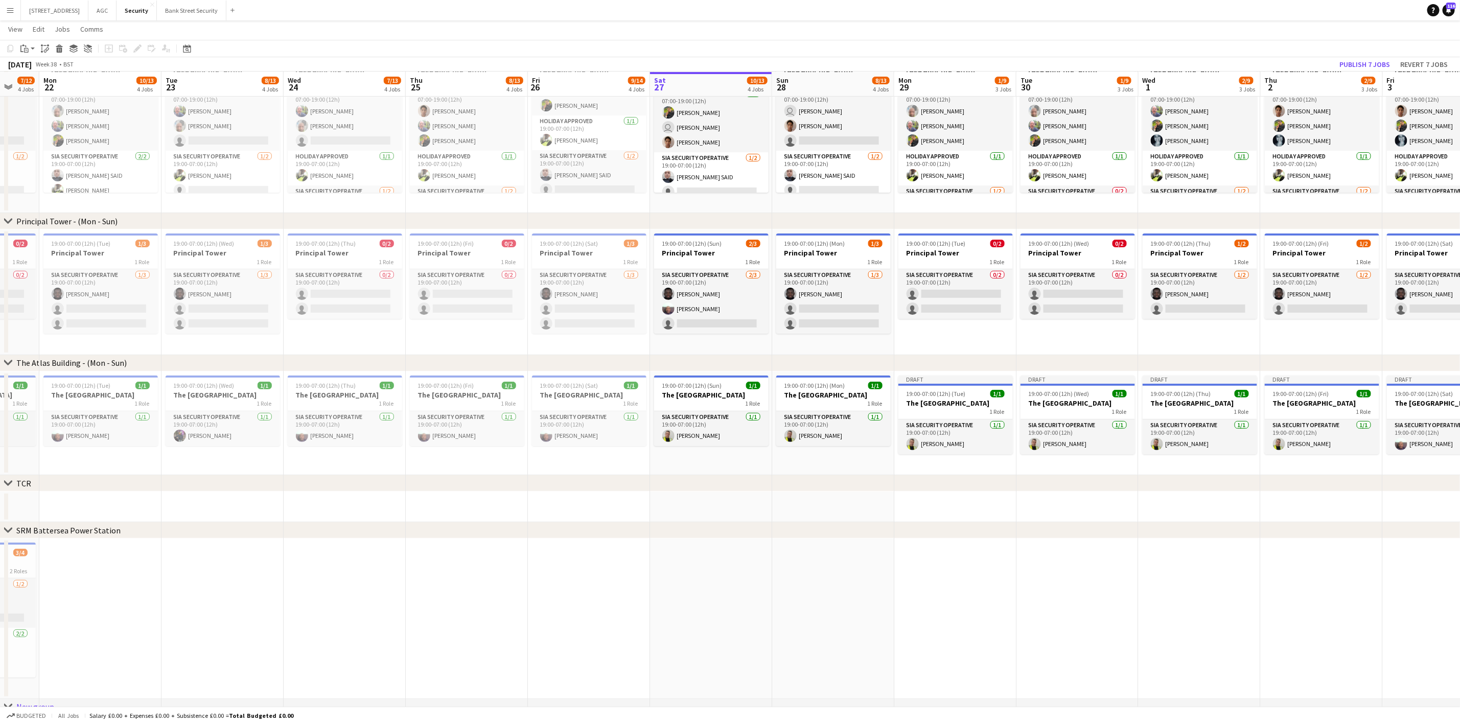
scroll to position [0, 301]
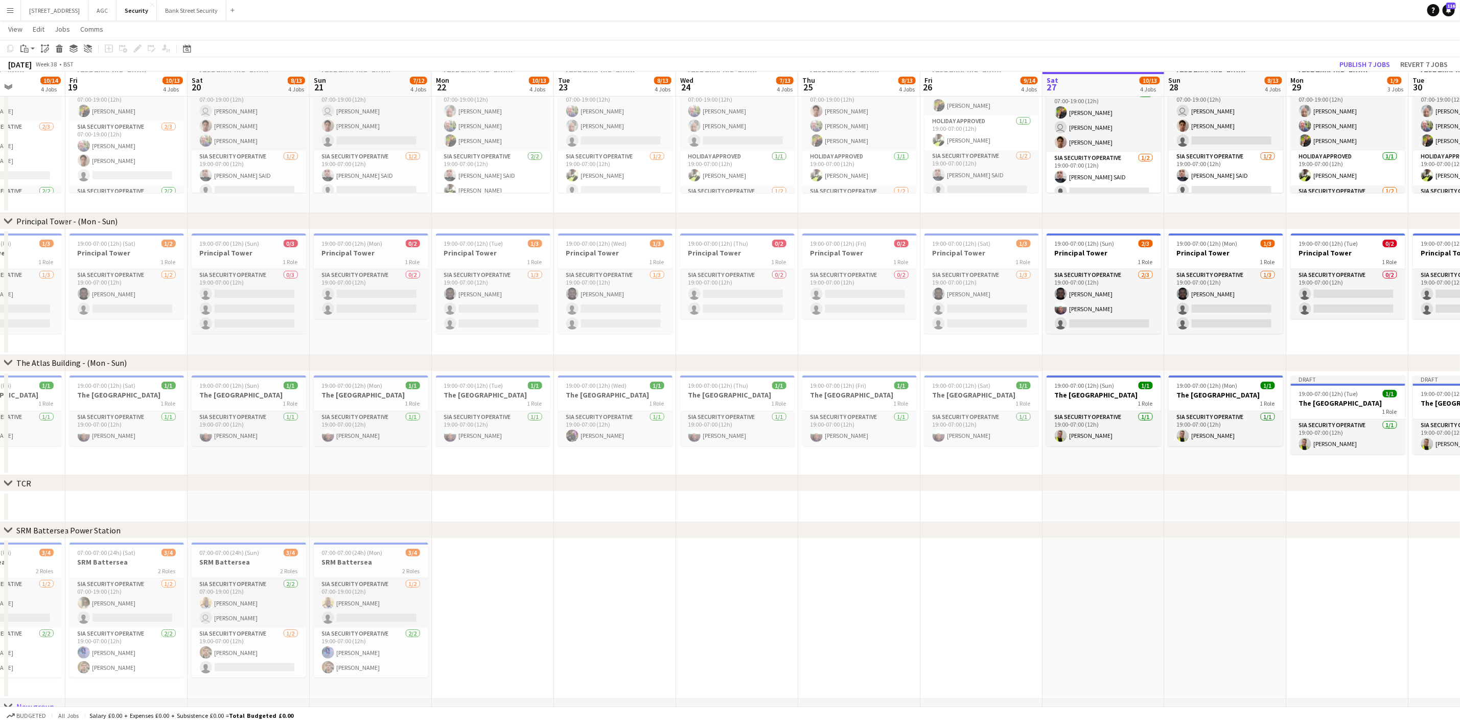
drag, startPoint x: 419, startPoint y: 575, endPoint x: 860, endPoint y: 485, distance: 450.1
click at [860, 485] on div "chevron-right Principal Tower - ([GEOGRAPHIC_DATA]) chevron-right The [GEOGRAPH…" at bounding box center [730, 423] width 1460 height 921
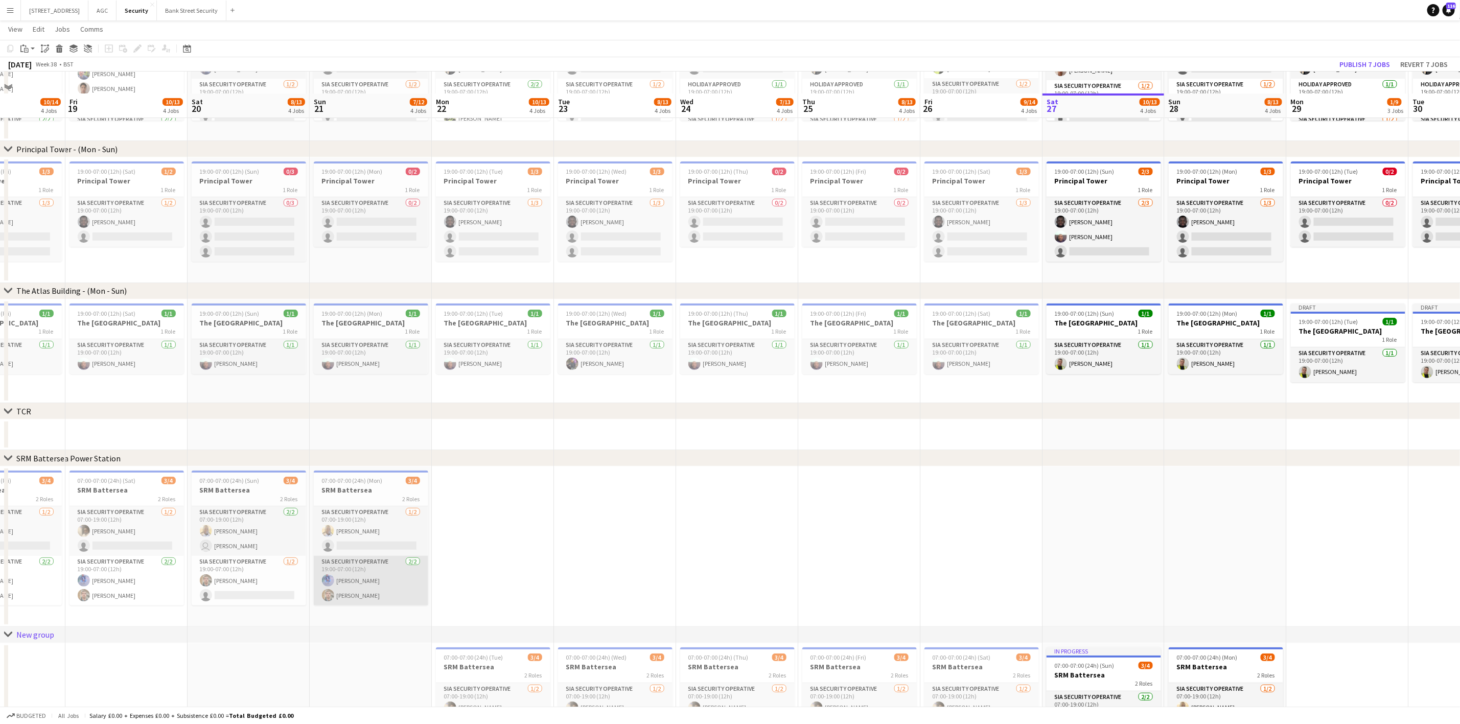
scroll to position [230, 0]
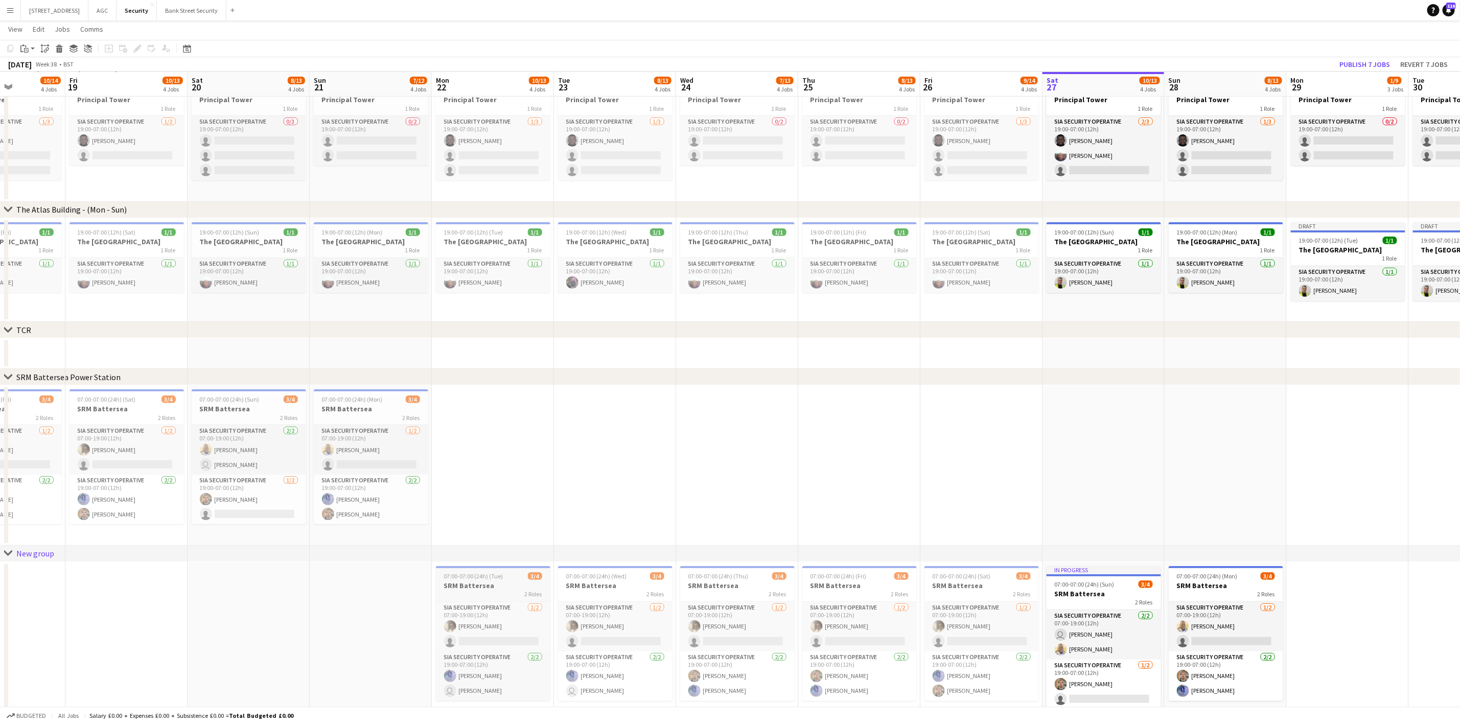
click at [483, 578] on span "07:00-07:00 (24h) (Tue)" at bounding box center [473, 576] width 59 height 8
click at [587, 585] on h3 "SRM Battersea" at bounding box center [615, 585] width 114 height 9
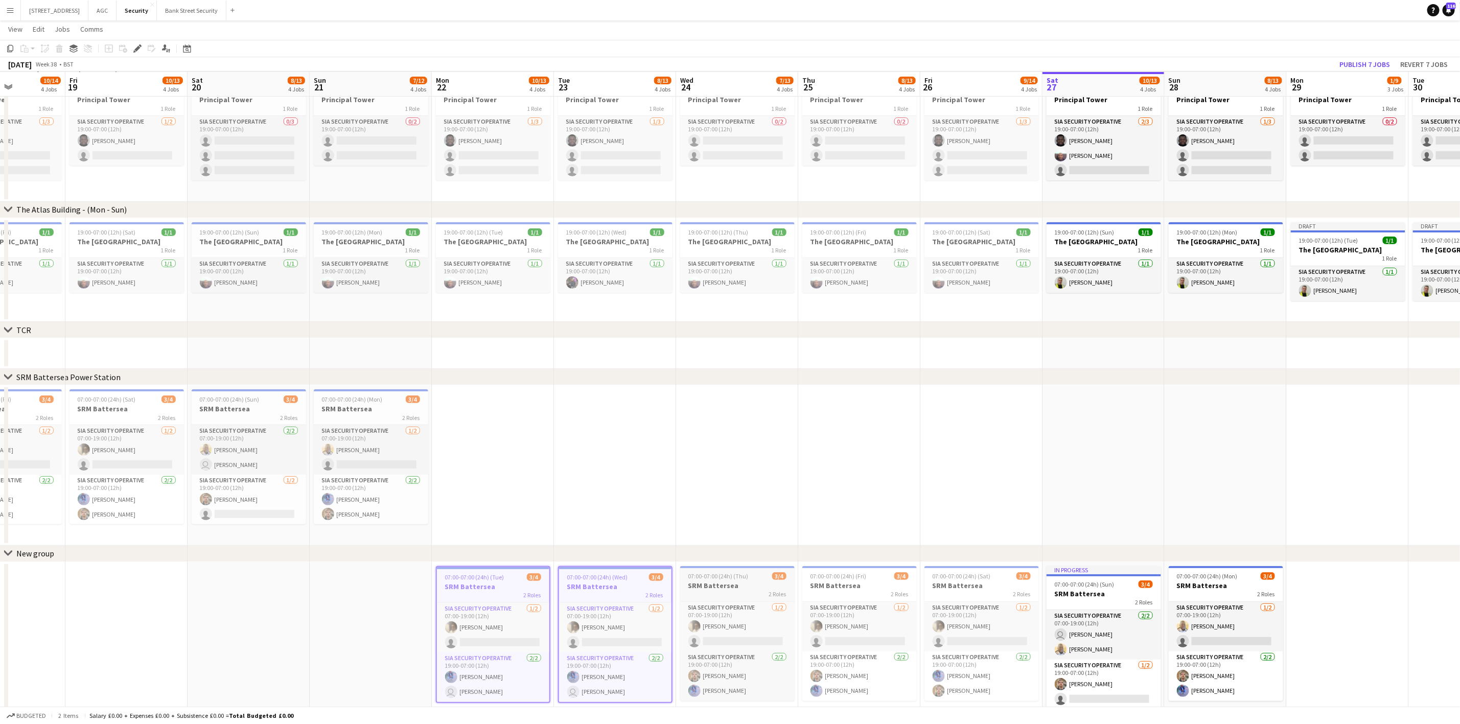
click at [719, 590] on div "2 Roles" at bounding box center [737, 594] width 114 height 8
click at [825, 588] on h3 "SRM Battersea" at bounding box center [859, 585] width 114 height 9
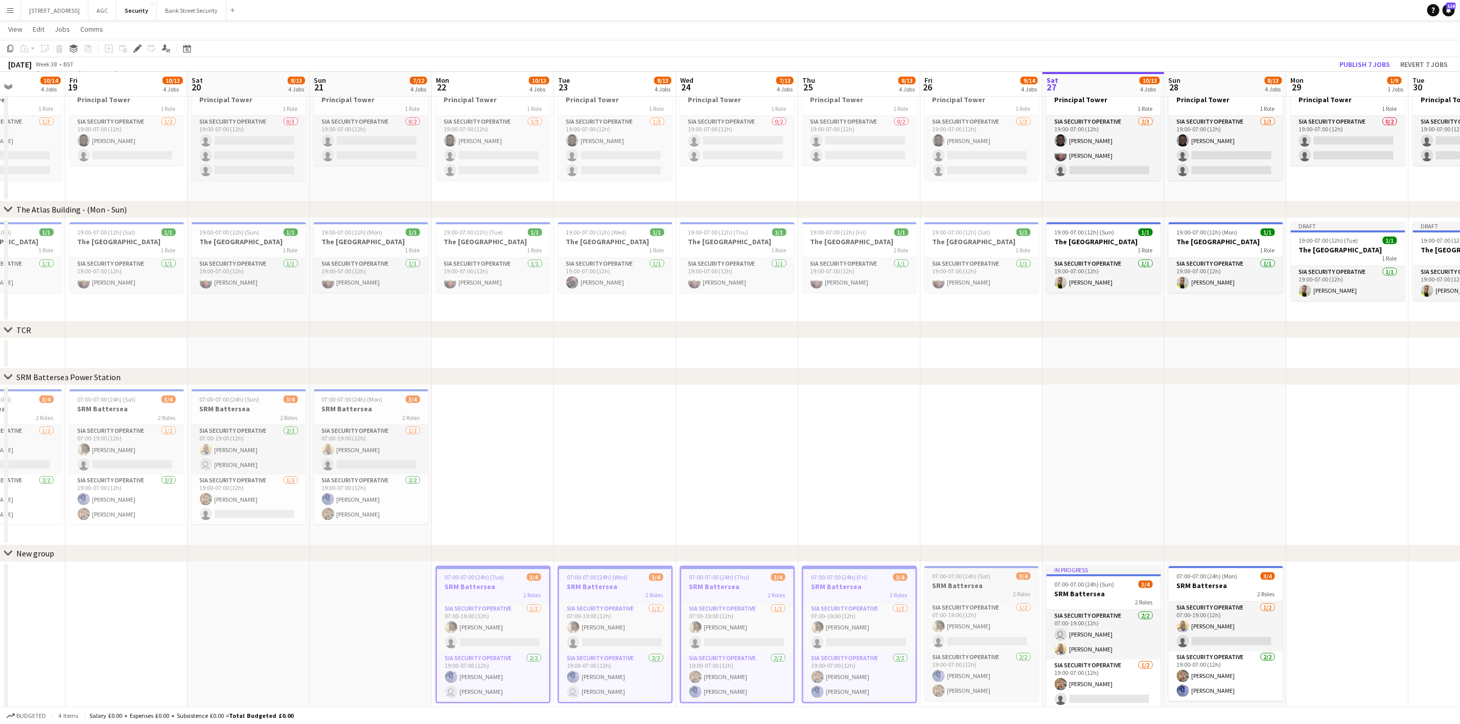
click at [961, 586] on h3 "SRM Battersea" at bounding box center [981, 585] width 114 height 9
click at [1119, 592] on h3 "SRM Battersea" at bounding box center [1103, 593] width 114 height 9
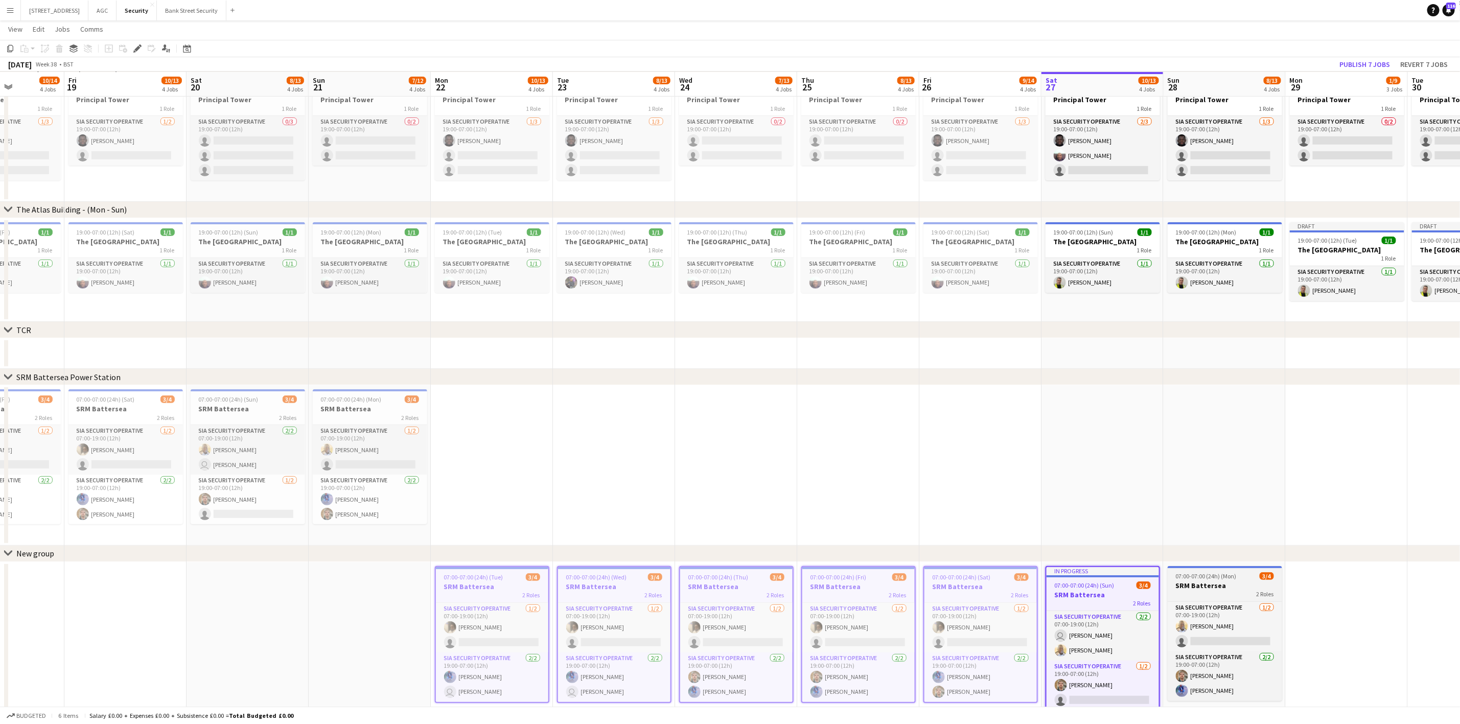
click at [1193, 584] on h3 "SRM Battersea" at bounding box center [1224, 585] width 114 height 9
click at [507, 586] on h3 "SRM Battersea" at bounding box center [492, 586] width 112 height 9
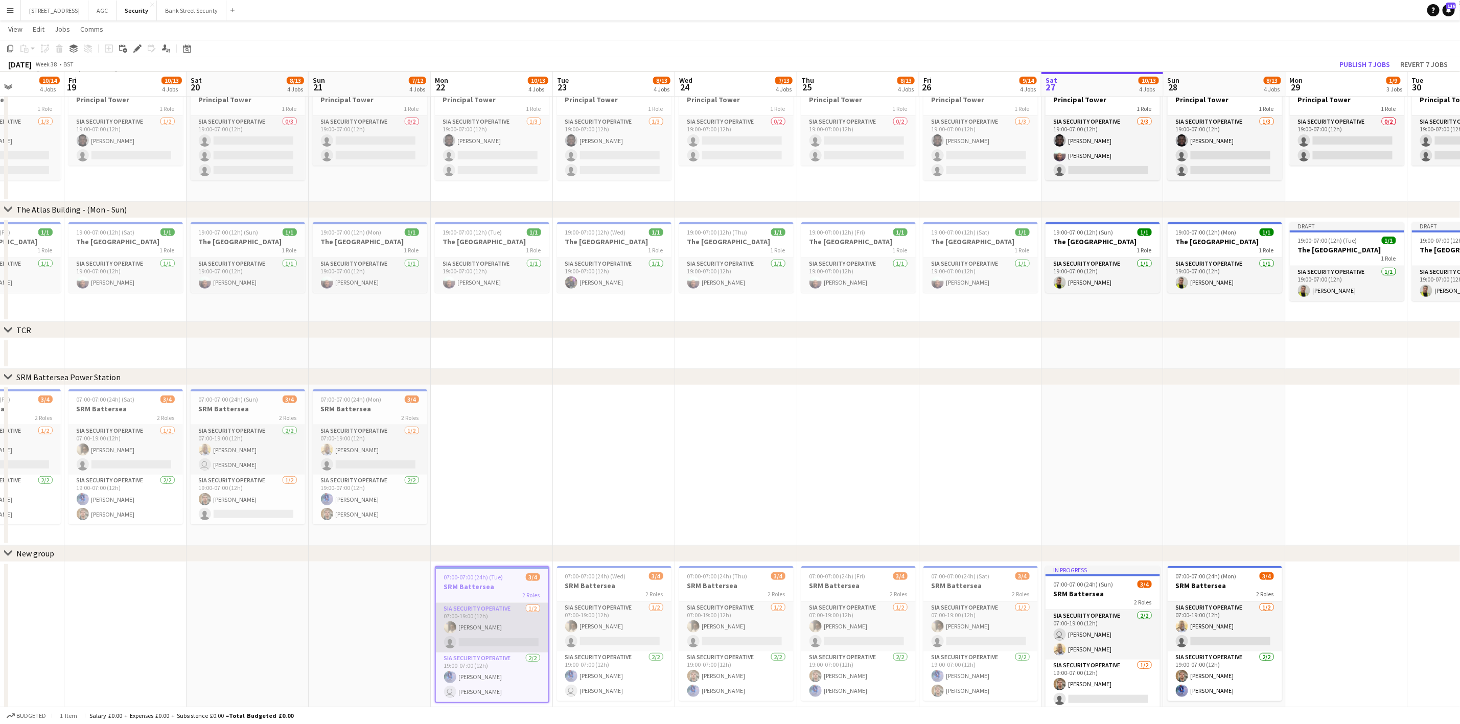
click at [466, 603] on app-card-role "SIA Security Operative [DATE] 07:00-19:00 (12h) [PERSON_NAME] single-neutral-ac…" at bounding box center [492, 628] width 112 height 50
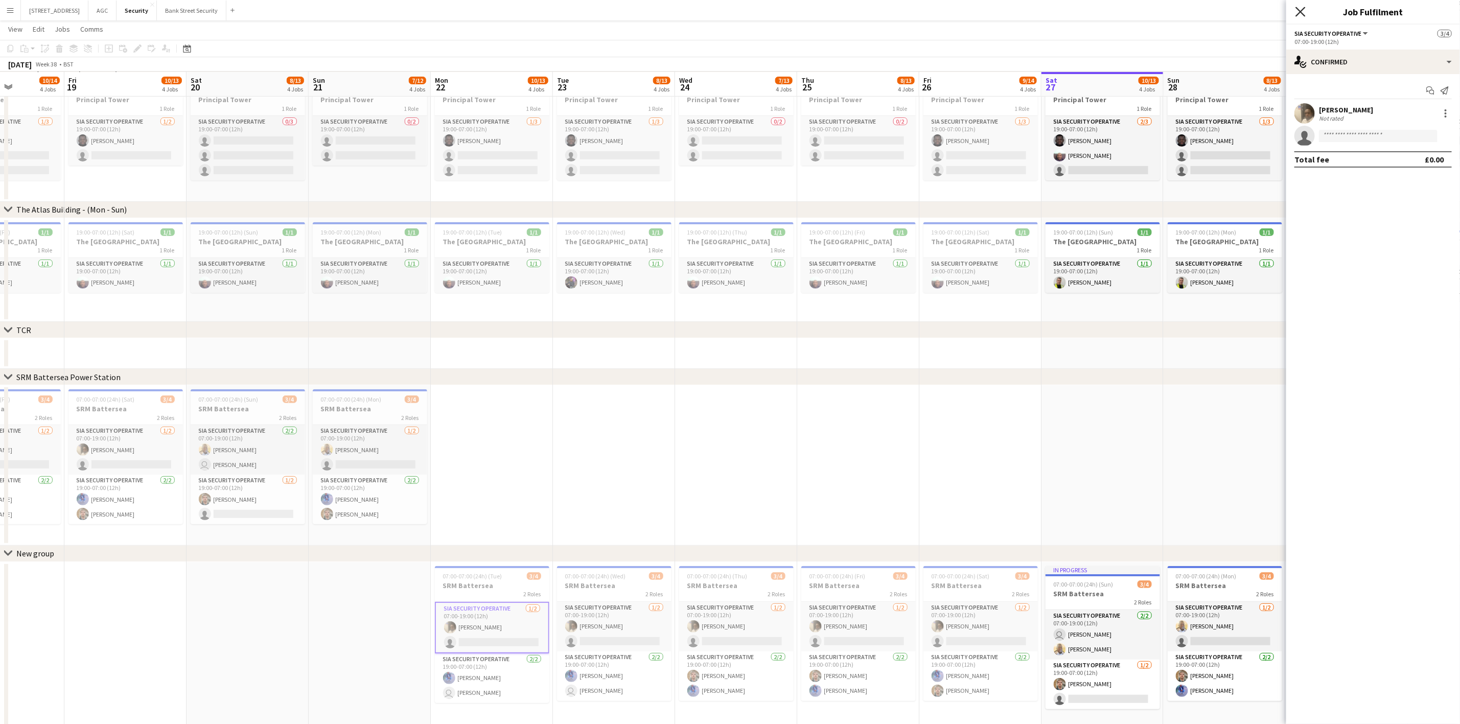
click at [1226, 14] on icon at bounding box center [1300, 12] width 10 height 10
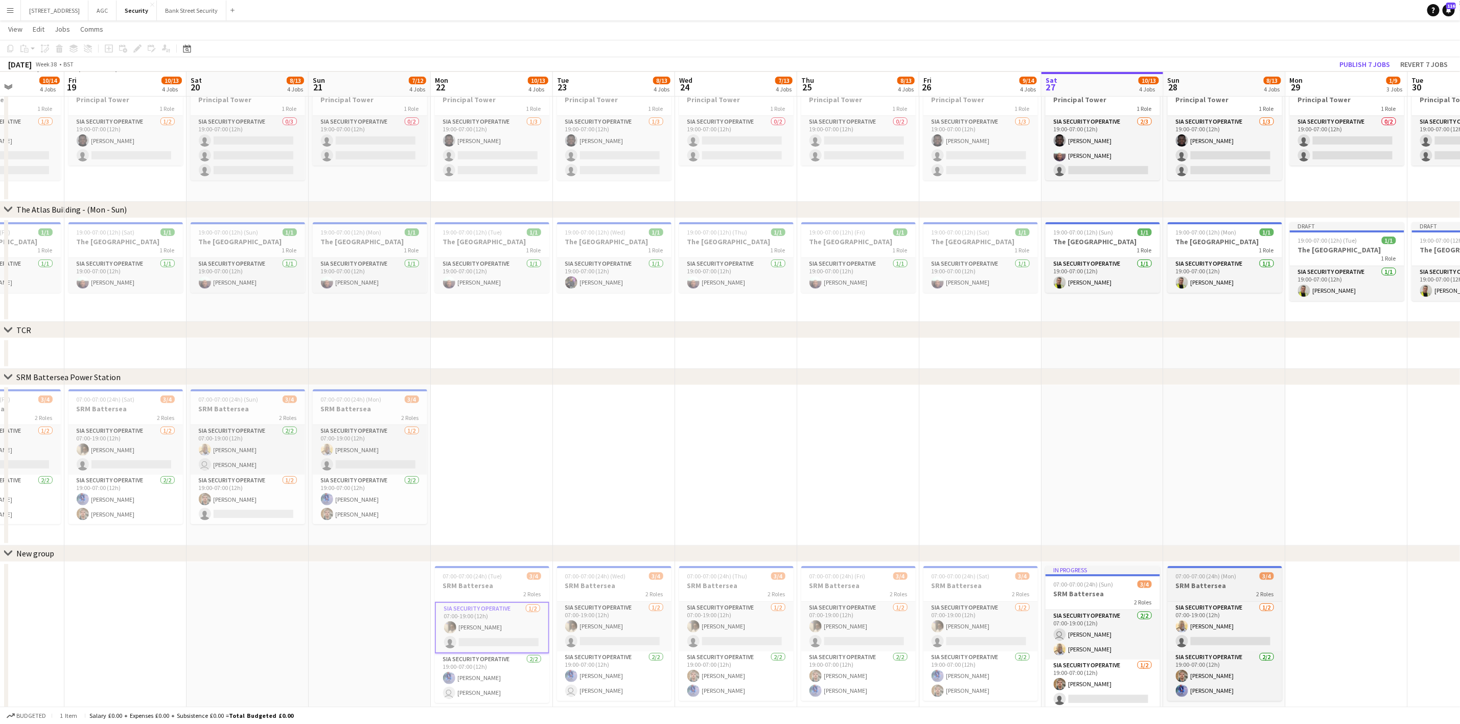
click at [1221, 588] on h3 "SRM Battersea" at bounding box center [1224, 585] width 114 height 9
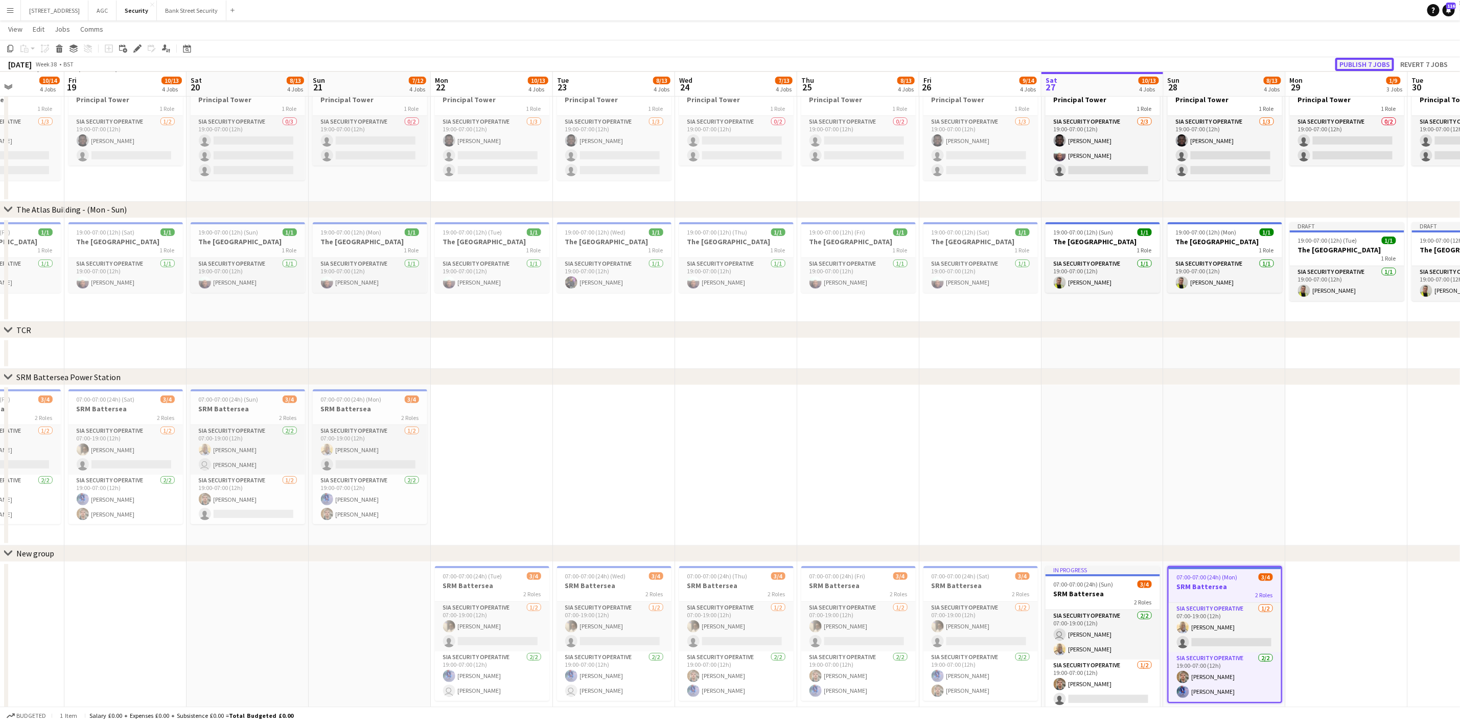
click at [1226, 58] on button "Publish 7 jobs" at bounding box center [1364, 64] width 59 height 13
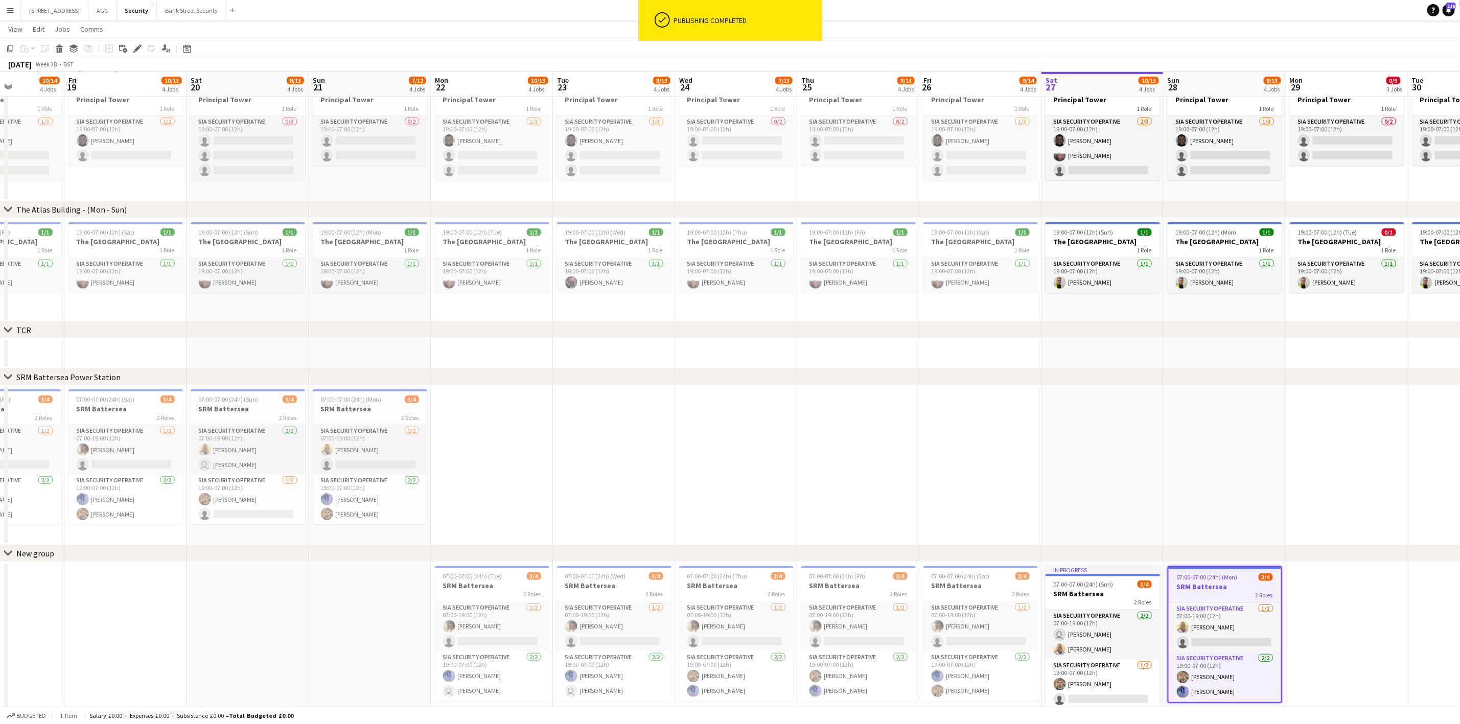
click at [912, 456] on app-date-cell at bounding box center [858, 465] width 122 height 160
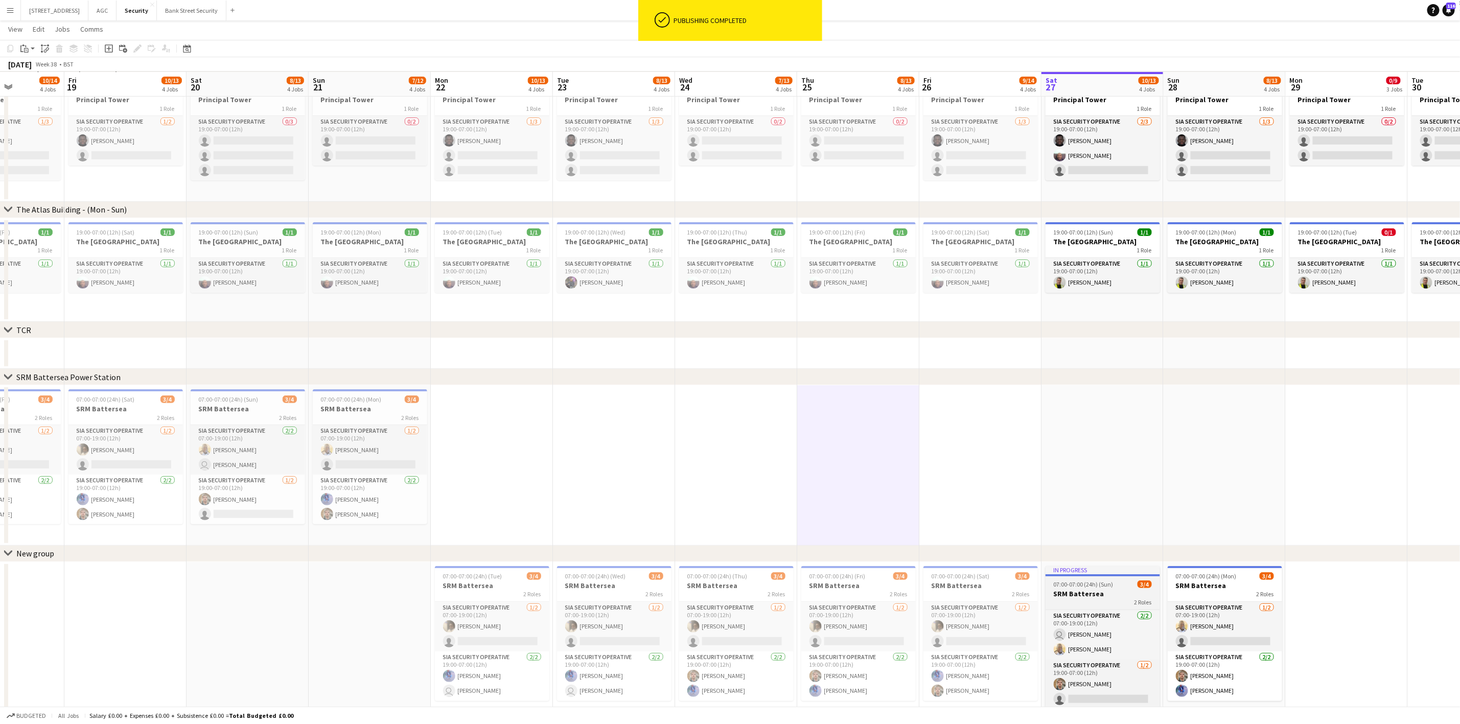
click at [1070, 582] on span "07:00-07:00 (24h) (Sun)" at bounding box center [1084, 584] width 60 height 8
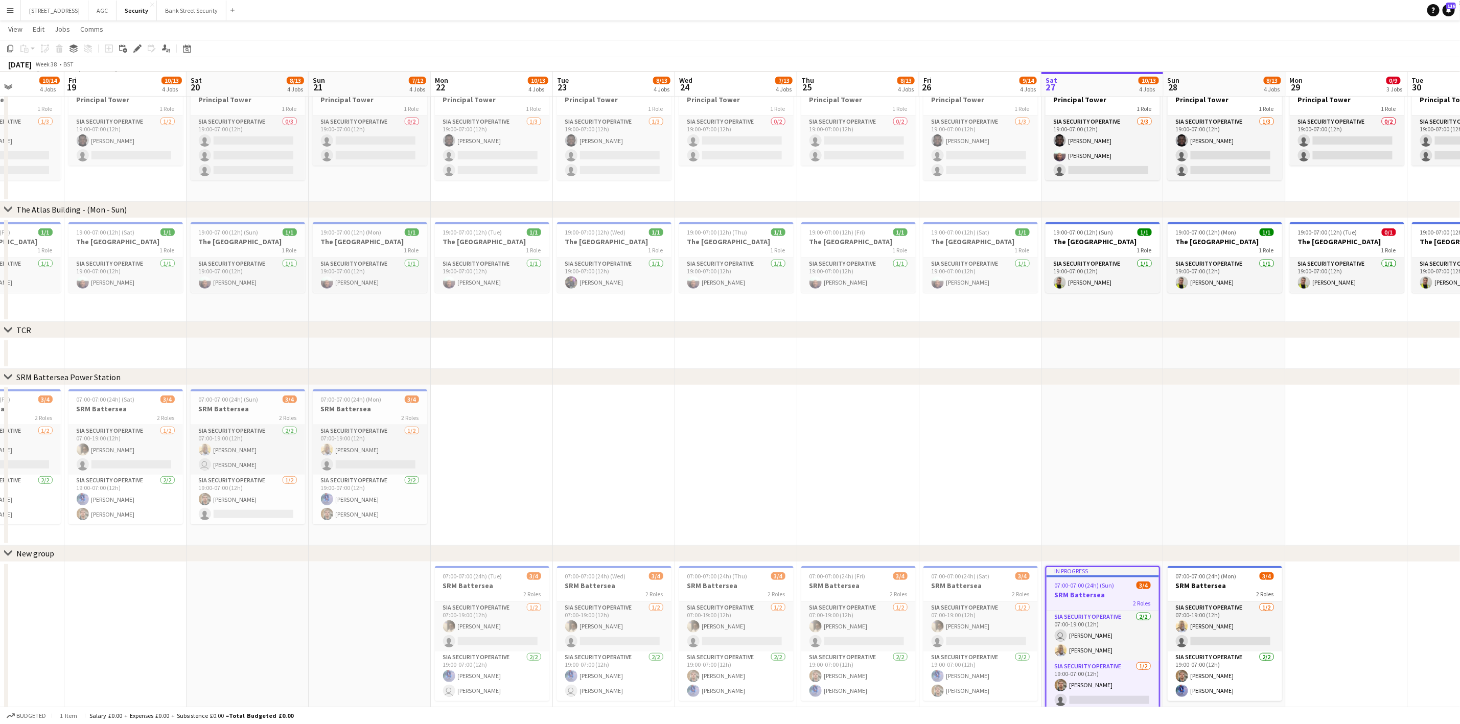
click at [17, 541] on app-date-cell "07:00-07:00 (24h) (Fri) 3/4 SRM Battersea 2 Roles SIA Security Operative [DATE]…" at bounding box center [3, 465] width 122 height 160
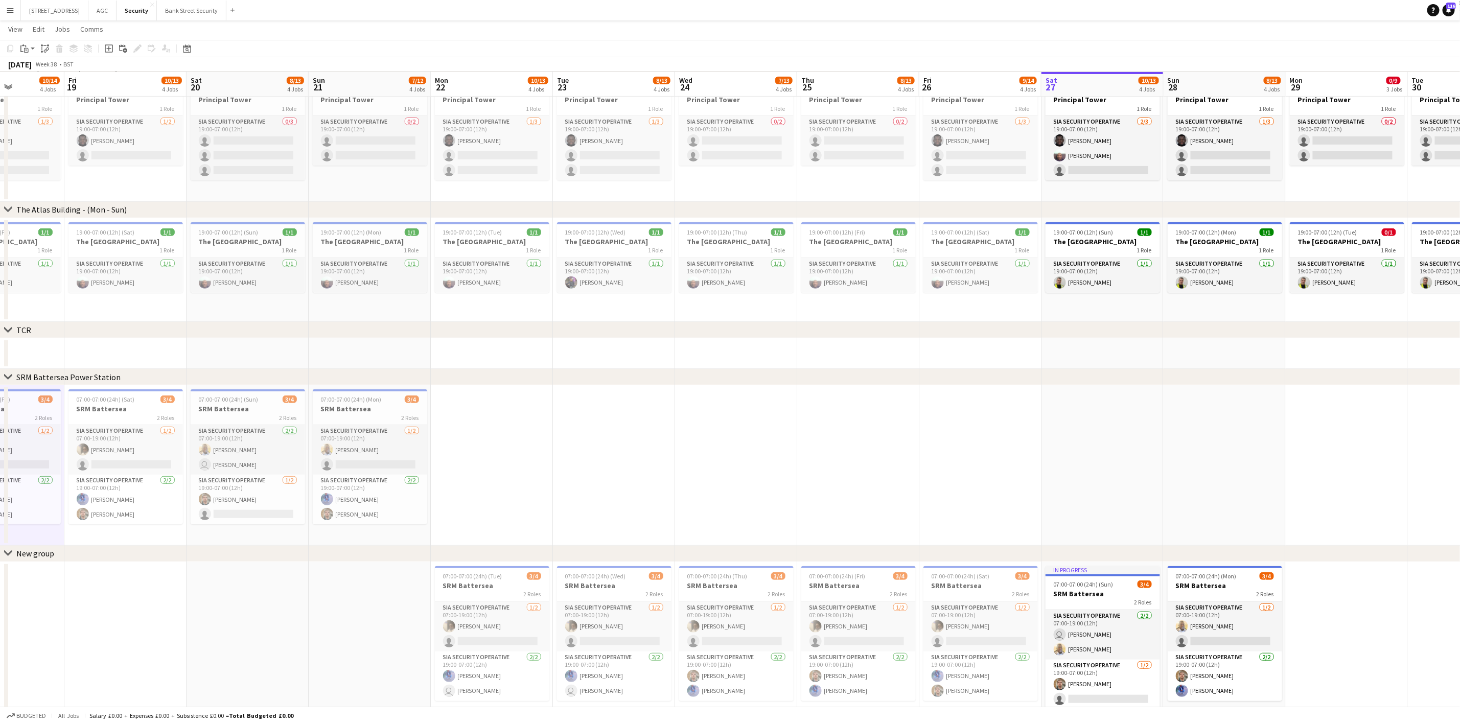
click at [31, 555] on div "New group" at bounding box center [35, 553] width 38 height 10
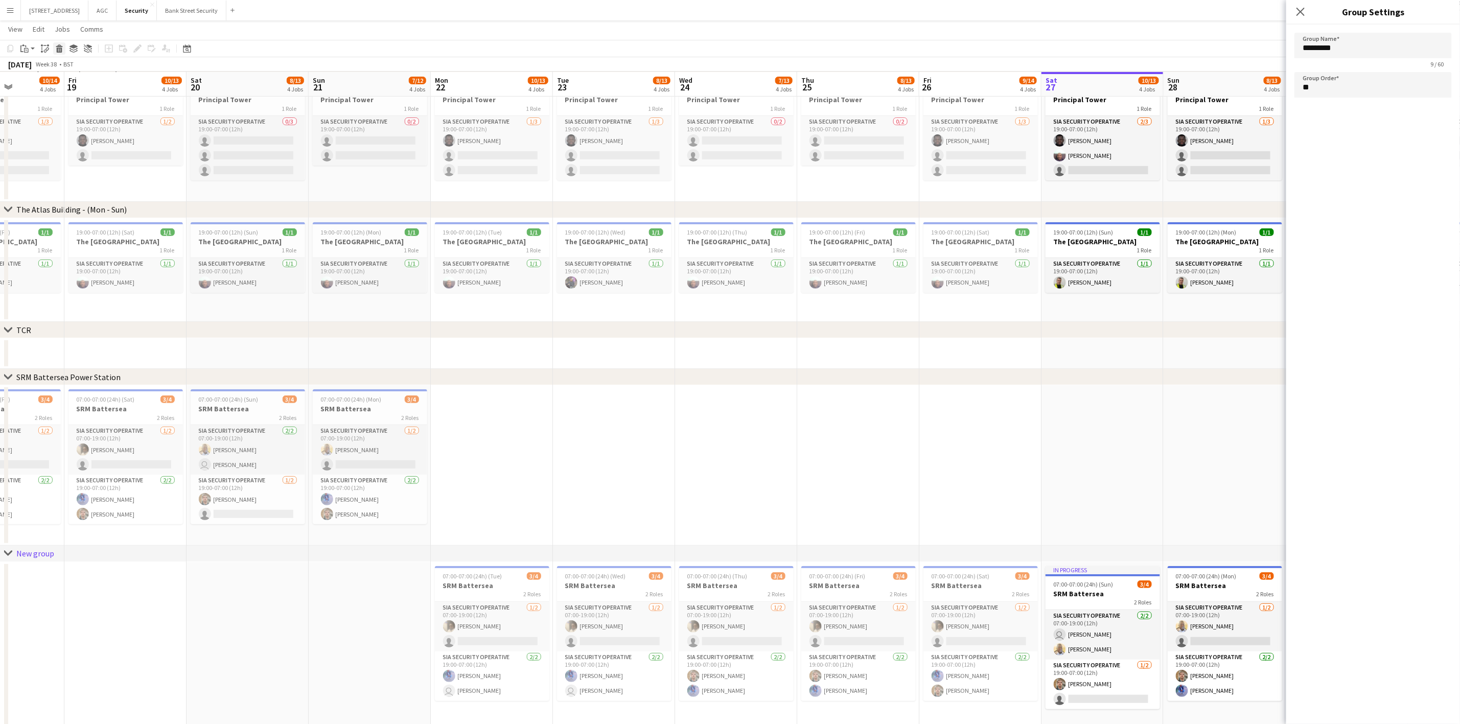
click at [61, 51] on icon "Delete" at bounding box center [59, 48] width 8 height 8
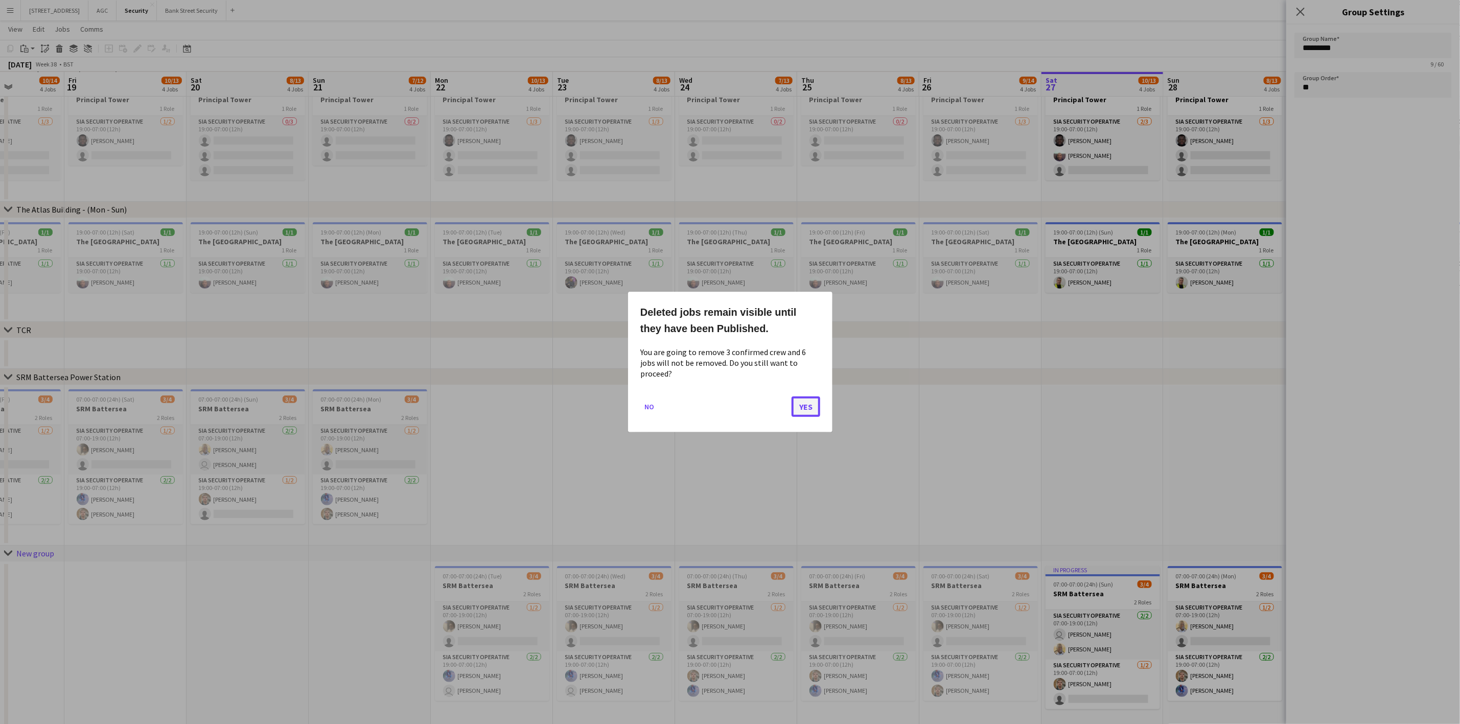
click at [799, 403] on button "Yes" at bounding box center [805, 406] width 29 height 20
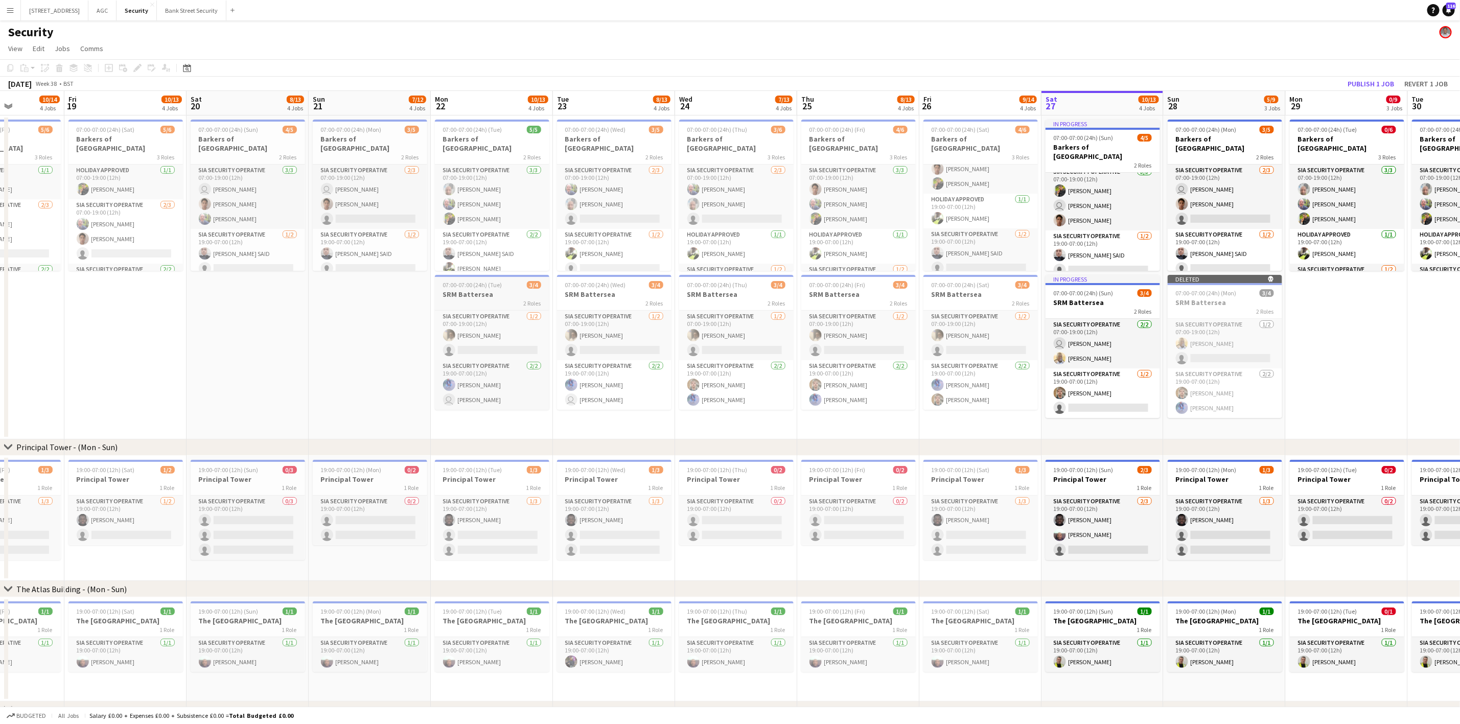
click at [497, 296] on h3 "SRM Battersea" at bounding box center [492, 294] width 114 height 9
click at [613, 292] on h3 "SRM Battersea" at bounding box center [614, 294] width 114 height 9
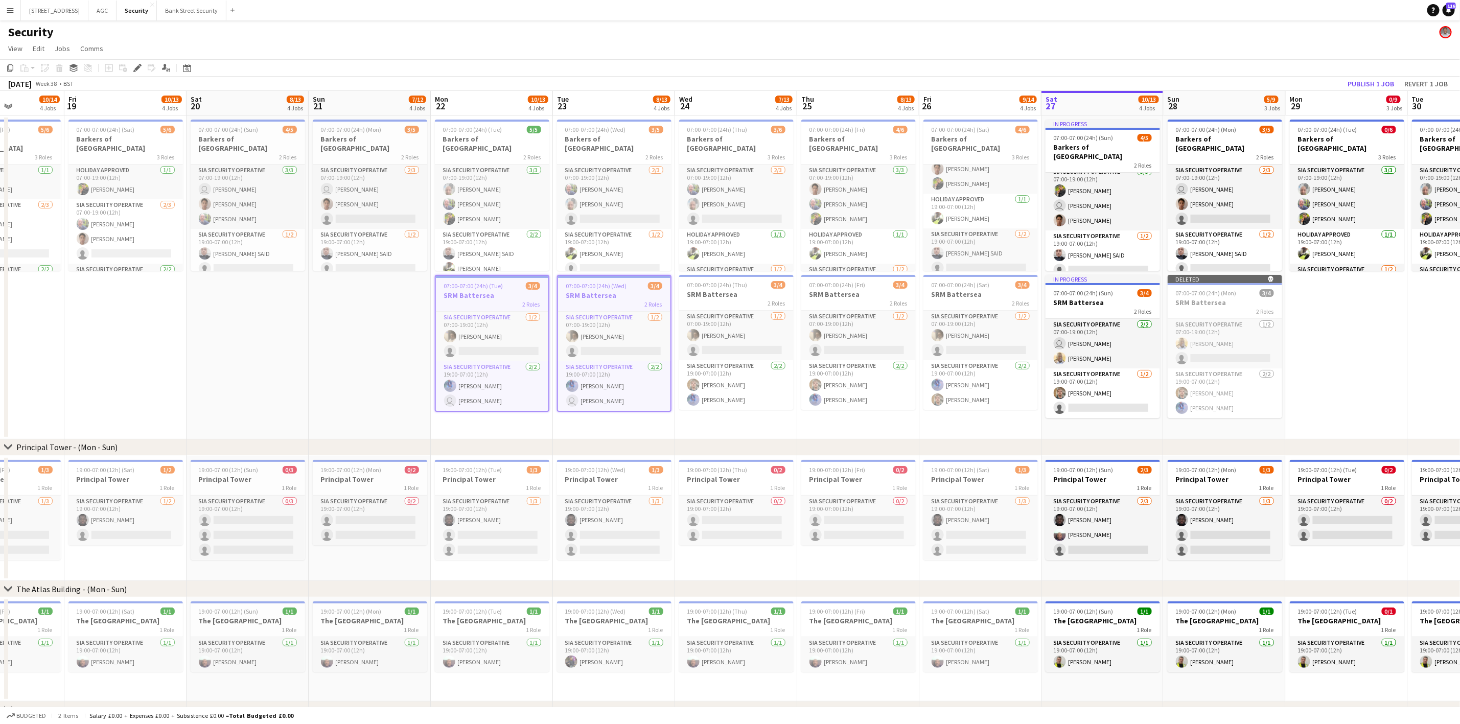
click at [1226, 330] on app-date-cell "07:00-07:00 (24h) (Tue) 0/6 Barkers of Kensington 3 Roles SIA Security Operativ…" at bounding box center [1347, 277] width 122 height 324
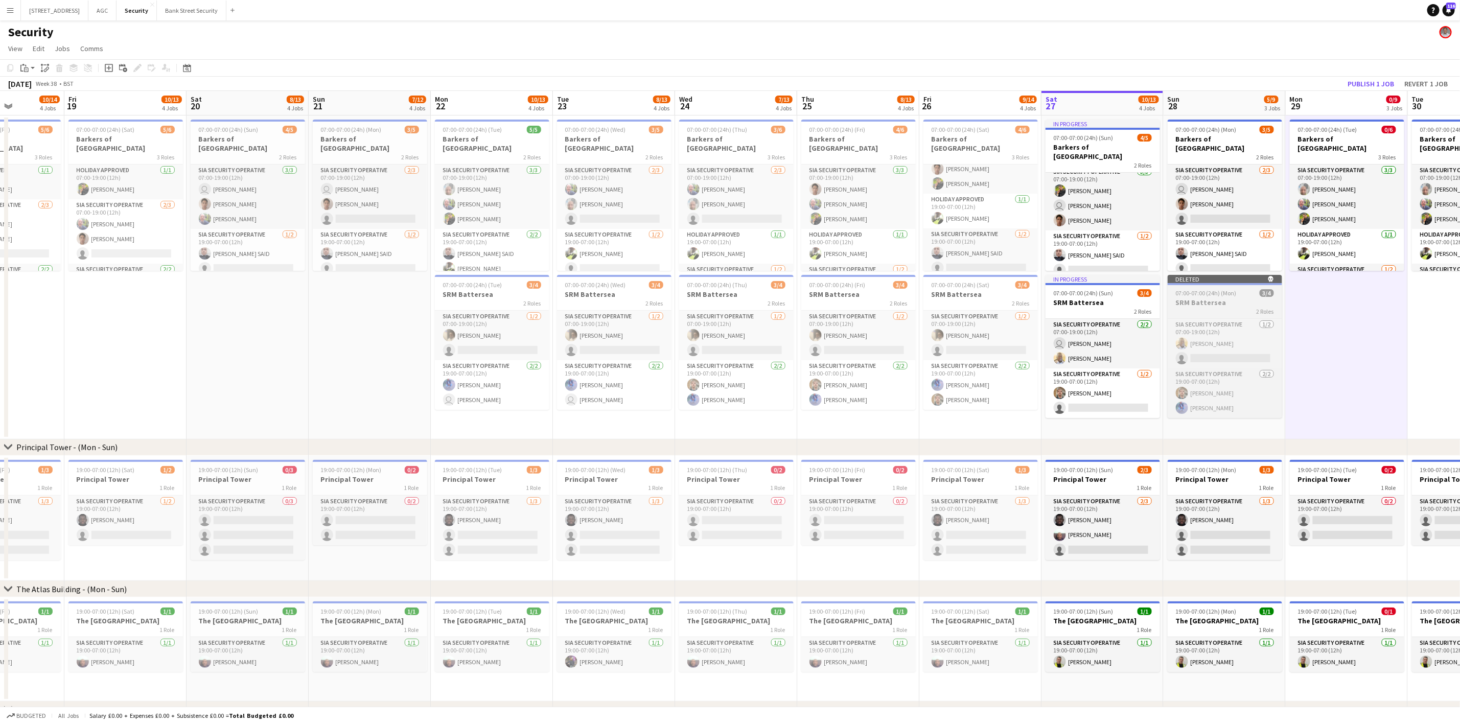
click at [1201, 303] on h3 "SRM Battersea" at bounding box center [1224, 302] width 114 height 9
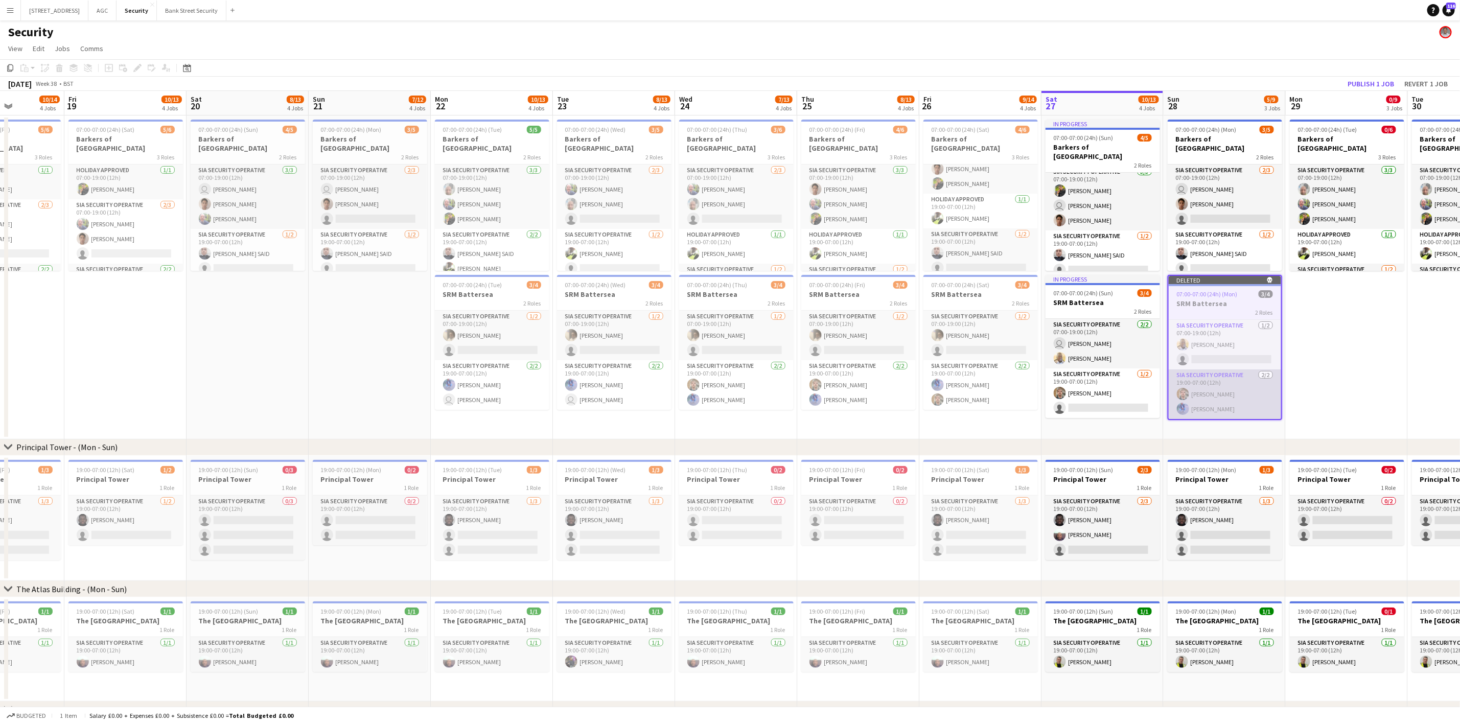
click at [1200, 370] on app-card-role "SIA Security Operative [DATE] 19:00-07:00 (12h) [PERSON_NAME] Yahye [PERSON_NAM…" at bounding box center [1225, 394] width 112 height 50
click at [635, 390] on app-card-role "SIA Security Operative [DATE] 19:00-07:00 (12h) [PERSON_NAME] user [PERSON_NAME]" at bounding box center [614, 385] width 114 height 50
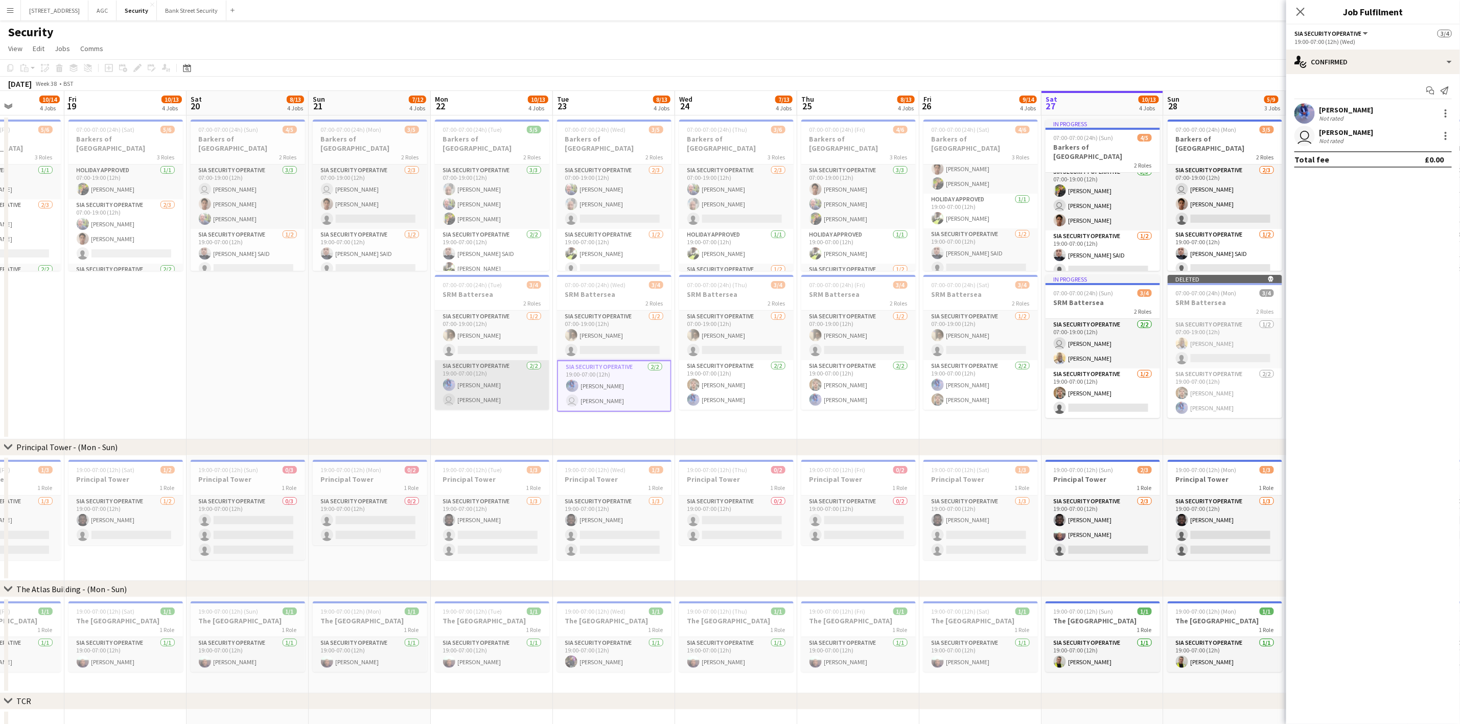
click at [466, 382] on app-card-role "SIA Security Operative [DATE] 19:00-07:00 (12h) [PERSON_NAME] user [PERSON_NAME]" at bounding box center [492, 385] width 114 height 50
click at [1226, 115] on div at bounding box center [1445, 116] width 2 height 2
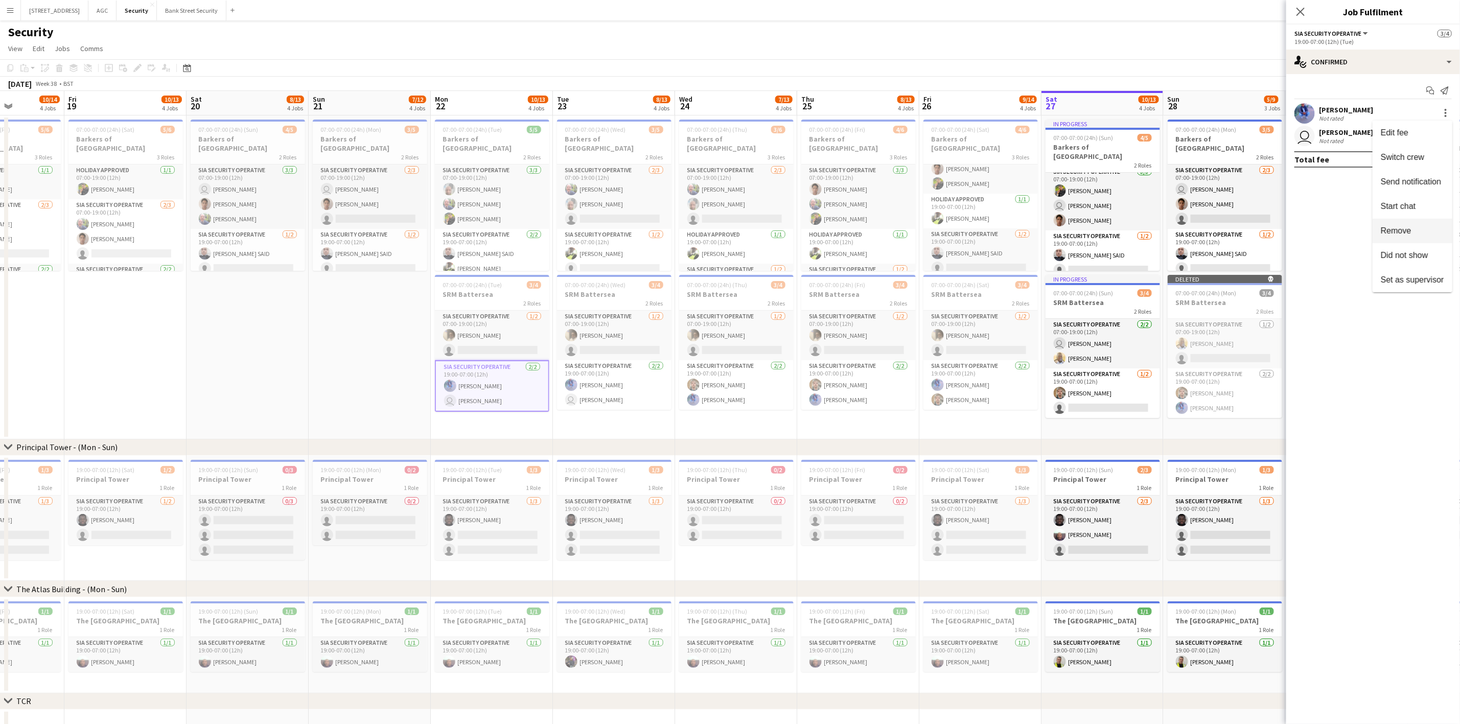
click at [1226, 235] on span "Remove" at bounding box center [1412, 230] width 63 height 9
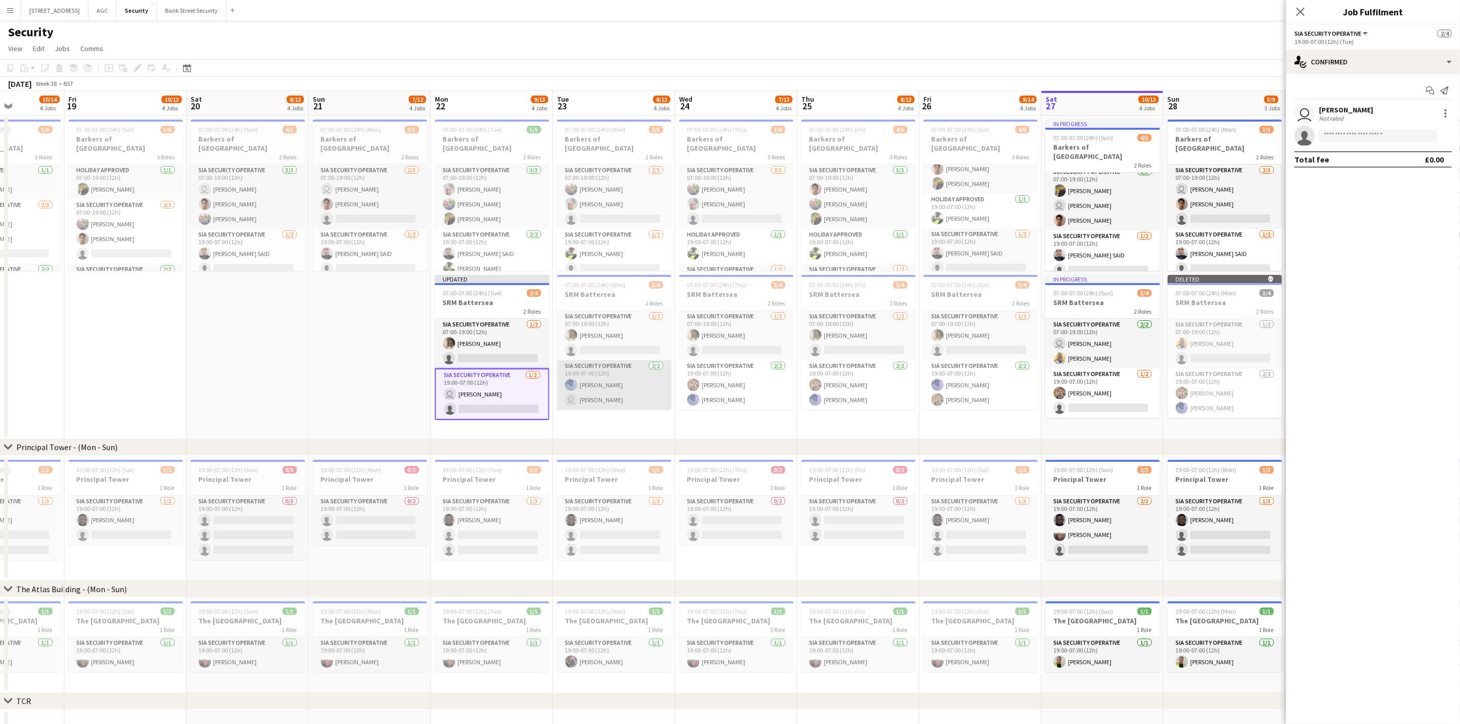
click at [627, 371] on app-card-role "SIA Security Operative [DATE] 19:00-07:00 (12h) [PERSON_NAME] user [PERSON_NAME]" at bounding box center [614, 385] width 114 height 50
click at [1226, 117] on div at bounding box center [1444, 113] width 14 height 12
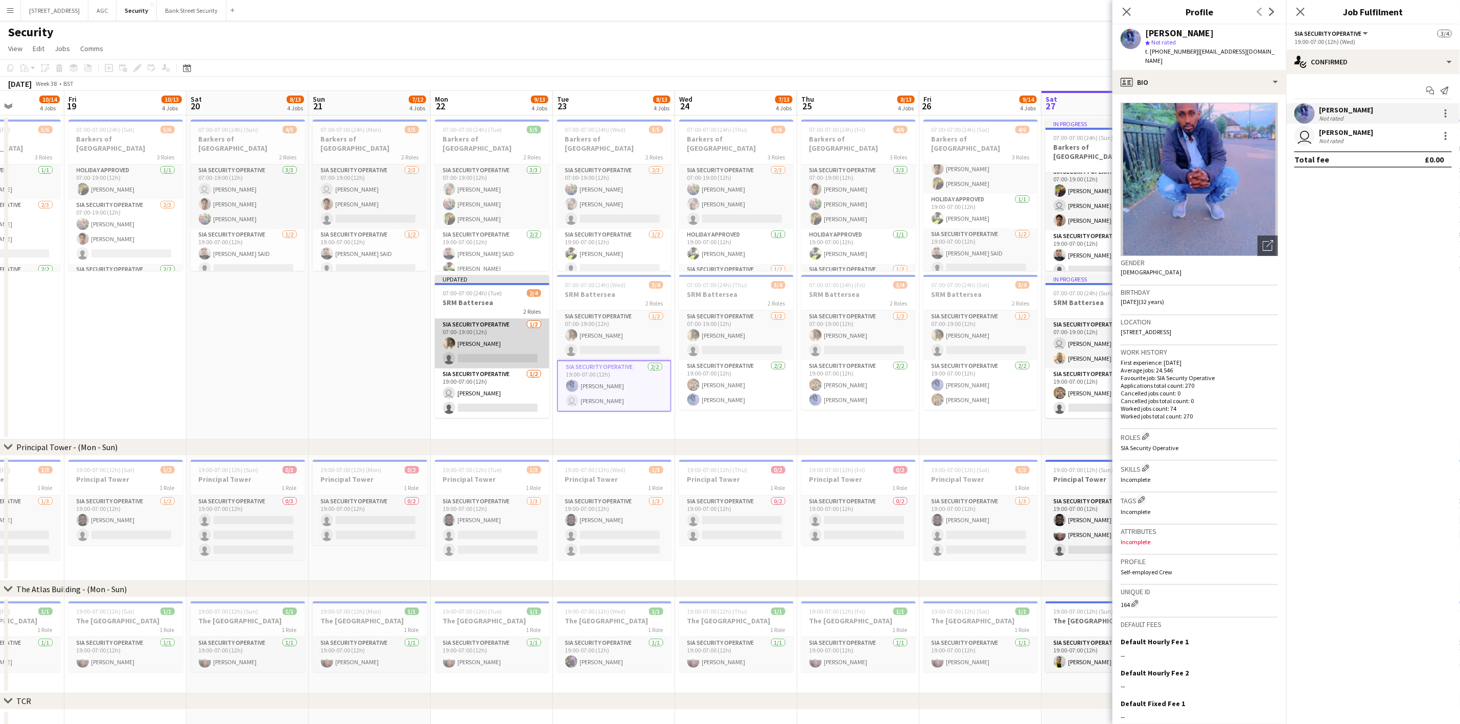
click at [504, 325] on app-card-role "SIA Security Operative [DATE] 07:00-19:00 (12h) [PERSON_NAME] single-neutral-ac…" at bounding box center [492, 344] width 114 height 50
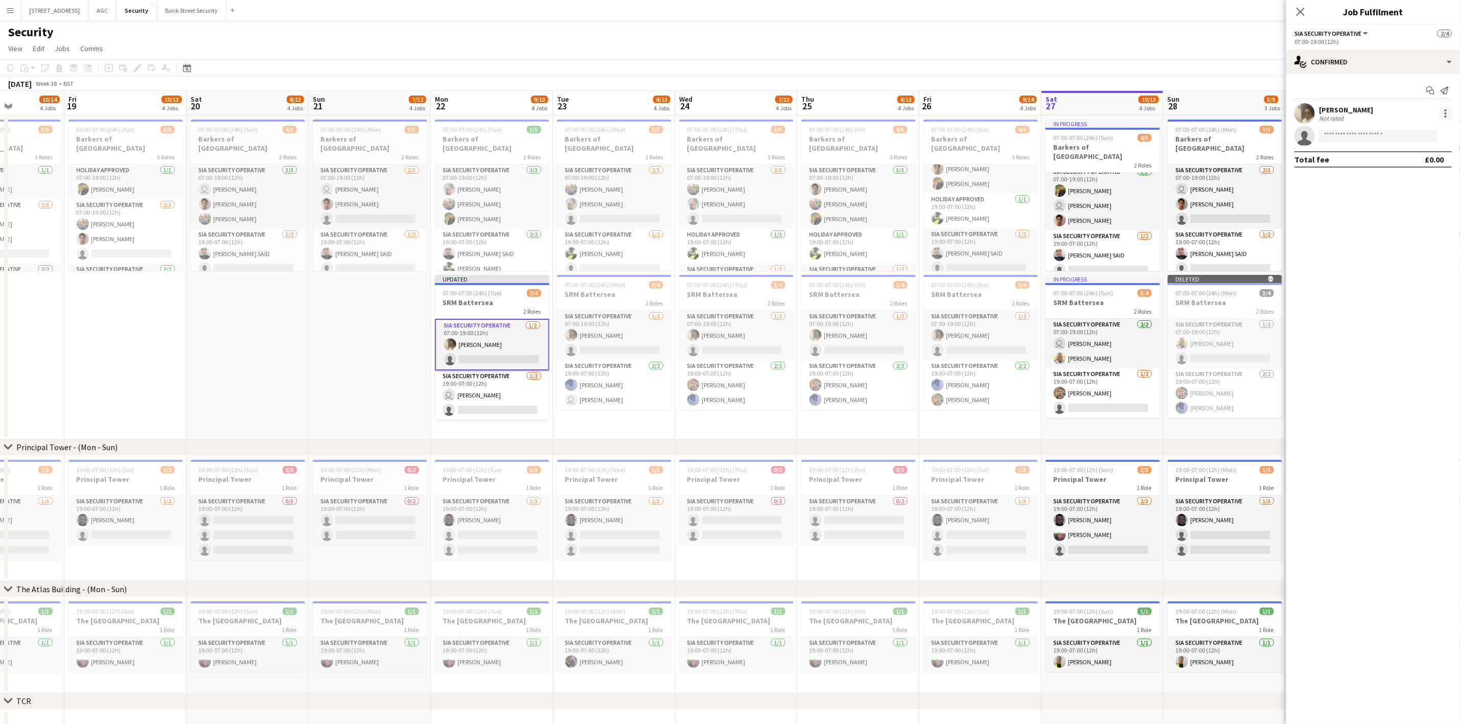
click at [1226, 115] on div at bounding box center [1445, 113] width 12 height 12
click at [1226, 227] on span "Remove" at bounding box center [1396, 230] width 31 height 9
click at [466, 284] on div at bounding box center [492, 284] width 114 height 2
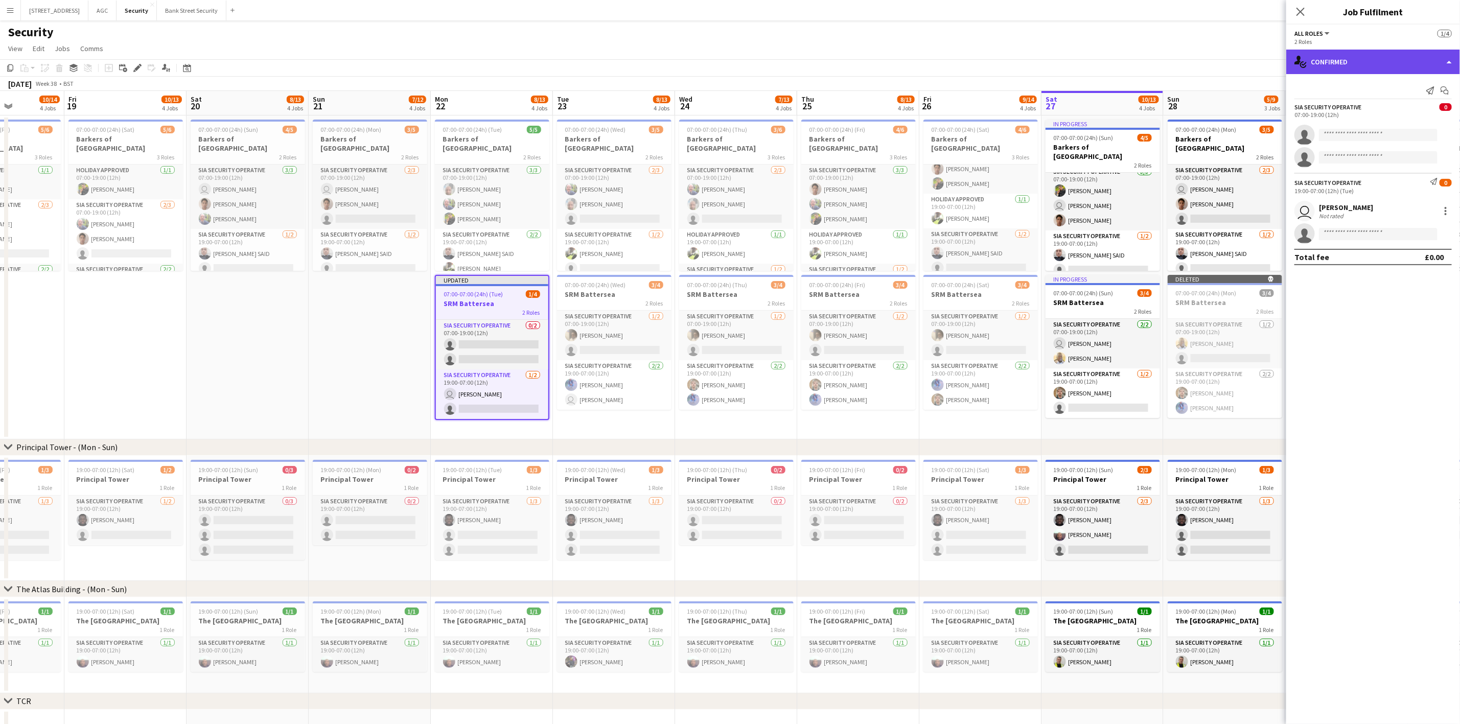
click at [1226, 57] on div "single-neutral-actions-check-2 Confirmed" at bounding box center [1373, 62] width 174 height 25
click at [471, 291] on span "07:00-07:00 (24h) (Tue)" at bounding box center [473, 294] width 59 height 8
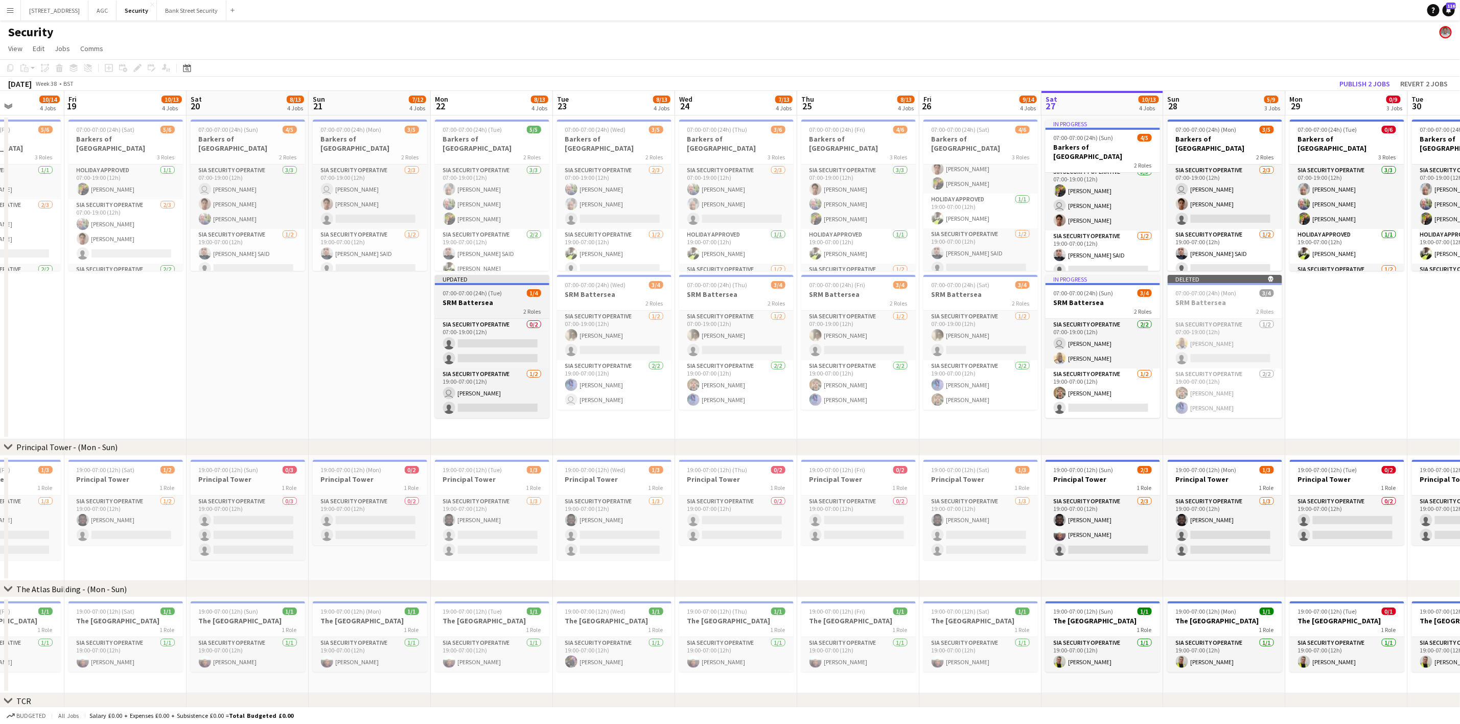
click at [471, 291] on span "07:00-07:00 (24h) (Tue)" at bounding box center [472, 293] width 59 height 8
click at [133, 66] on icon "Edit" at bounding box center [137, 68] width 8 height 8
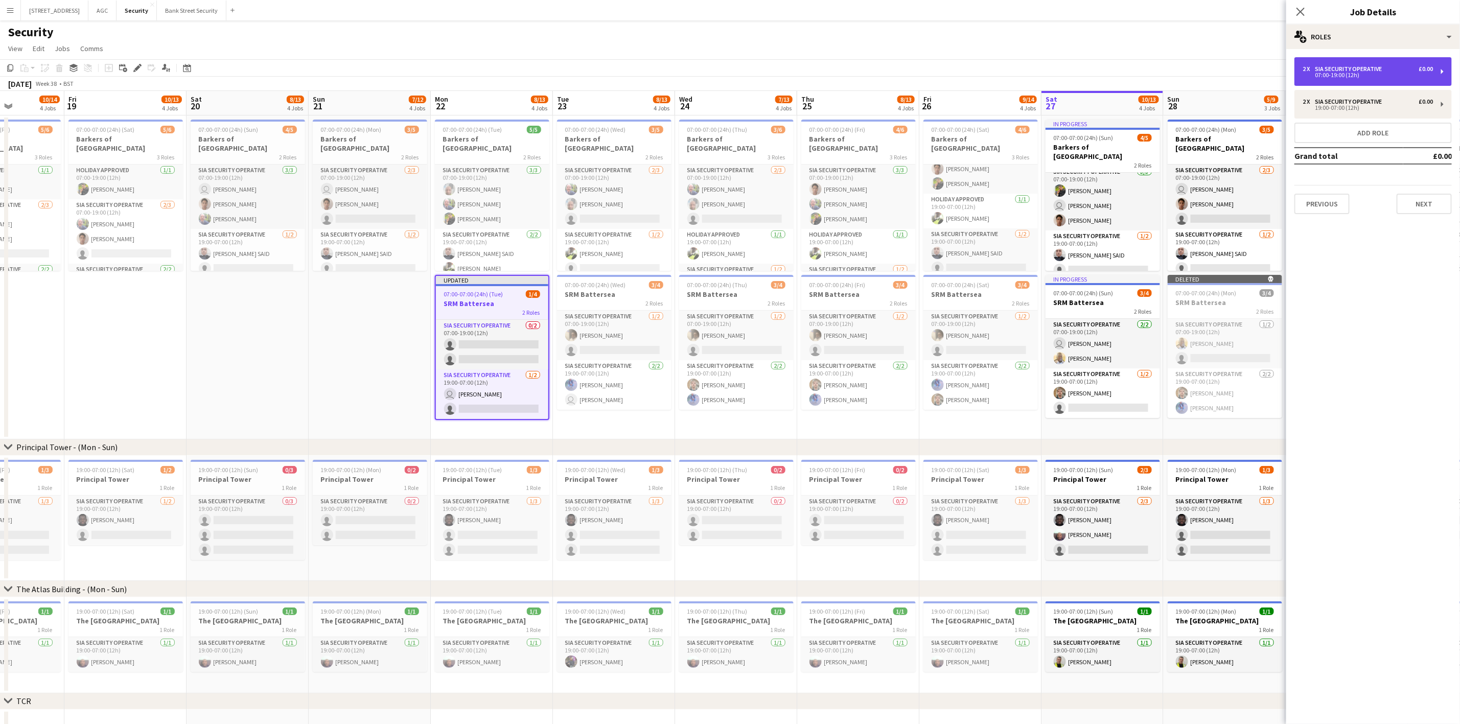
click at [1226, 67] on div "2 x SIA Security Operative £0.00 07:00-19:00 (12h)" at bounding box center [1372, 71] width 157 height 29
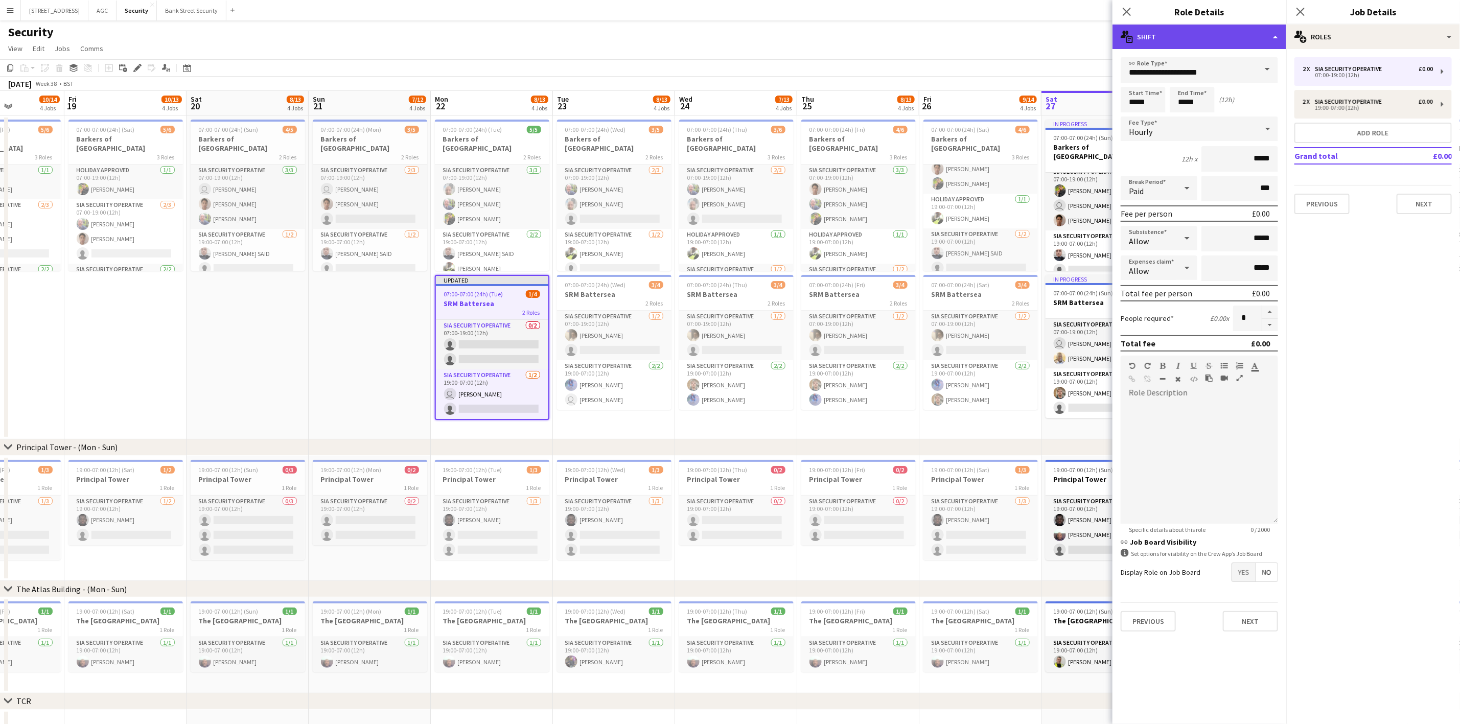
click at [1226, 35] on div "multiple-actions-text Shift" at bounding box center [1199, 37] width 174 height 25
click at [1223, 123] on div "bin-2 Delete Role" at bounding box center [1232, 122] width 101 height 20
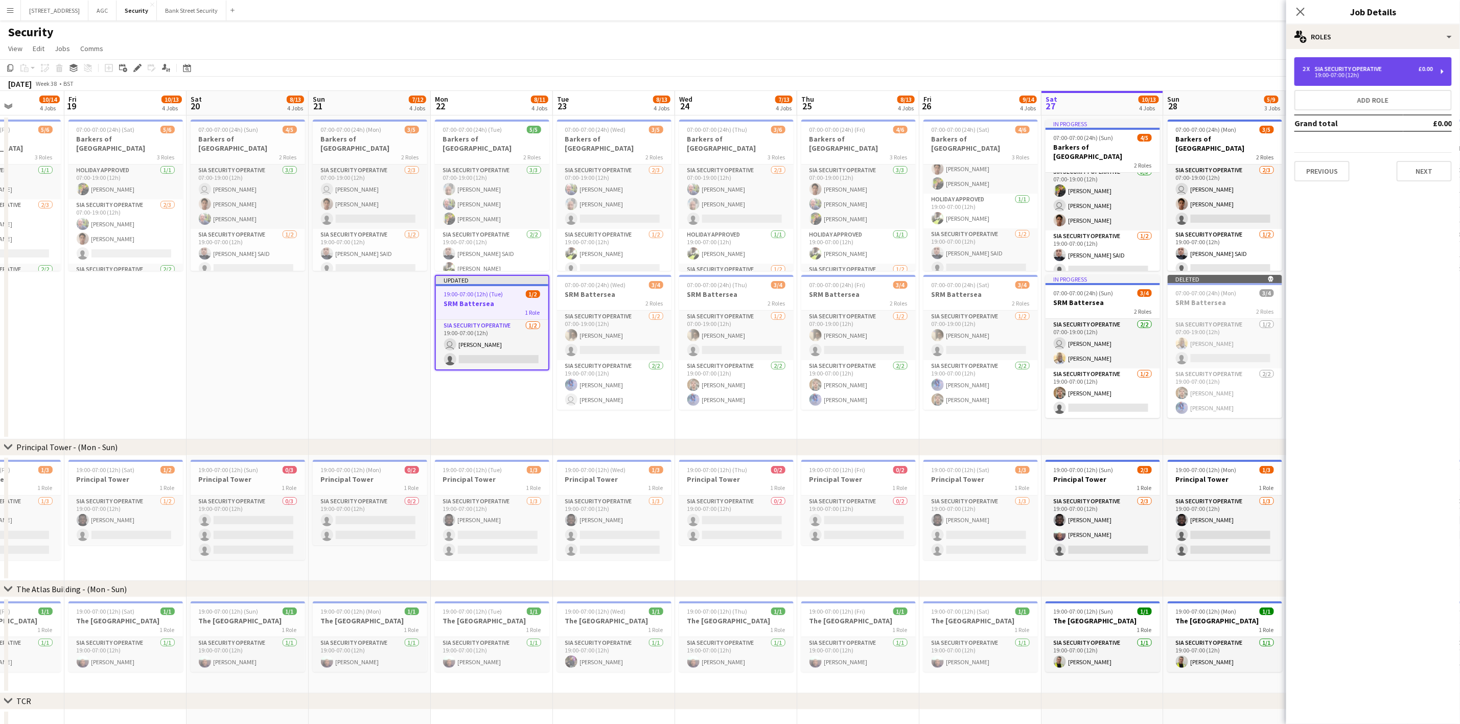
click at [1226, 72] on div "2 x SIA Security Operative £0.00 19:00-07:00 (12h)" at bounding box center [1372, 71] width 157 height 29
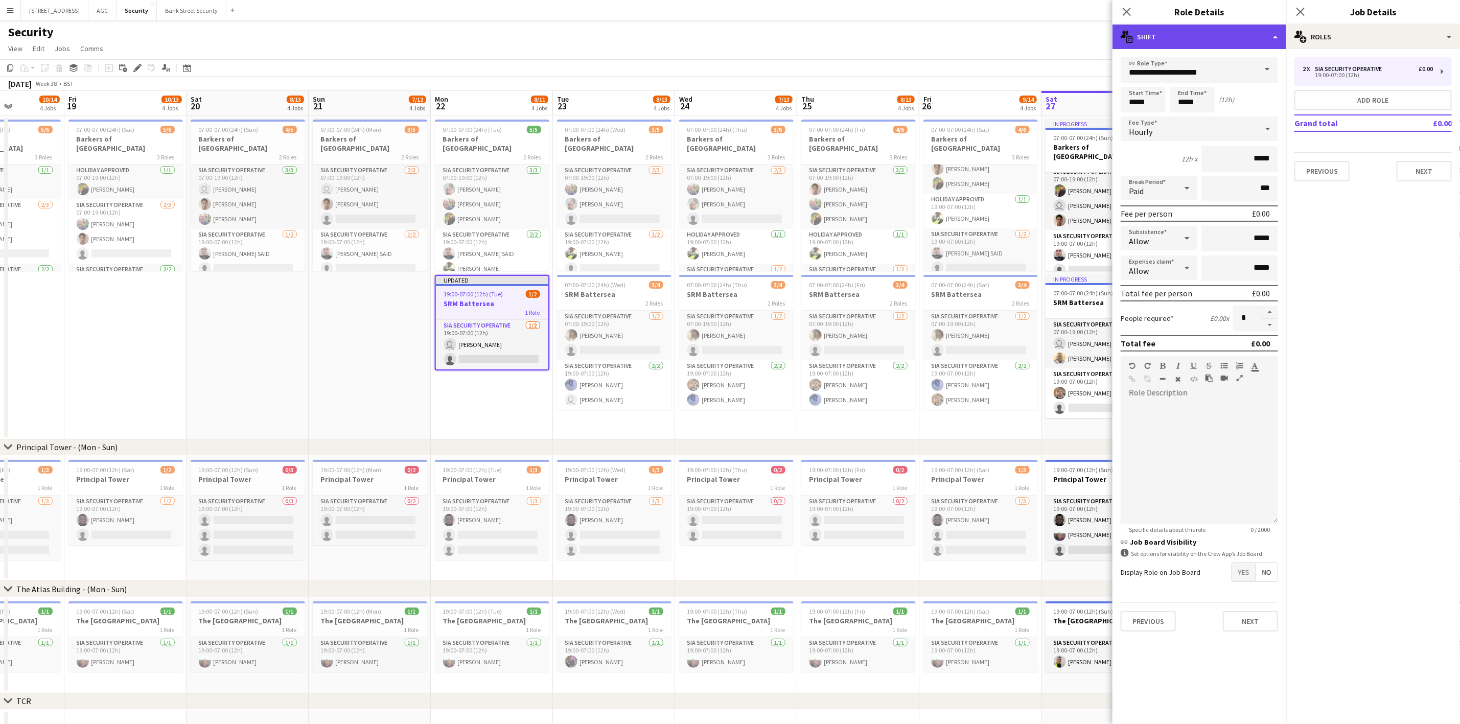
click at [1226, 37] on div "multiple-actions-text Shift" at bounding box center [1199, 37] width 174 height 25
click at [505, 402] on app-date-cell "07:00-07:00 (24h) (Tue) 5/5 Barkers of Kensington 2 Roles SIA Security Operativ…" at bounding box center [492, 277] width 122 height 324
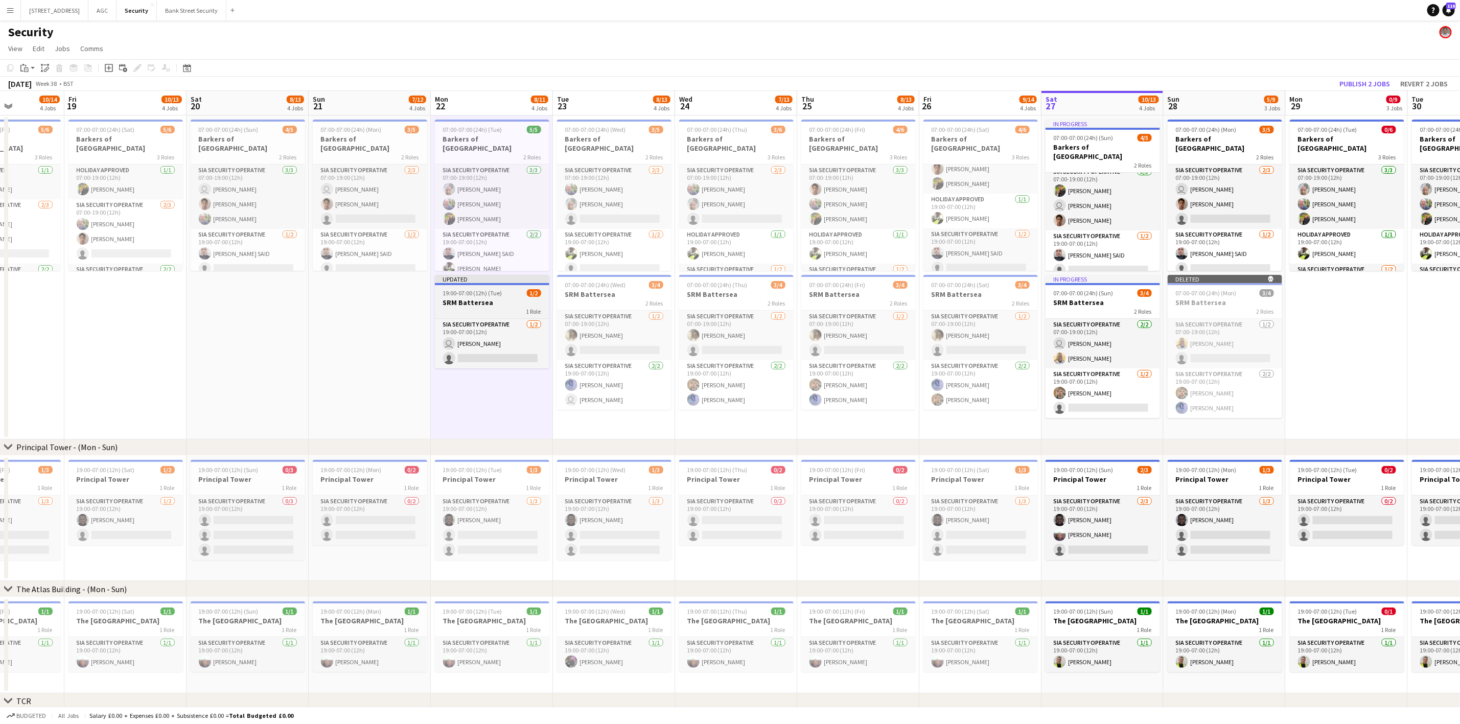
click at [463, 283] on div "Updated" at bounding box center [492, 279] width 114 height 8
click at [138, 66] on icon at bounding box center [137, 68] width 6 height 6
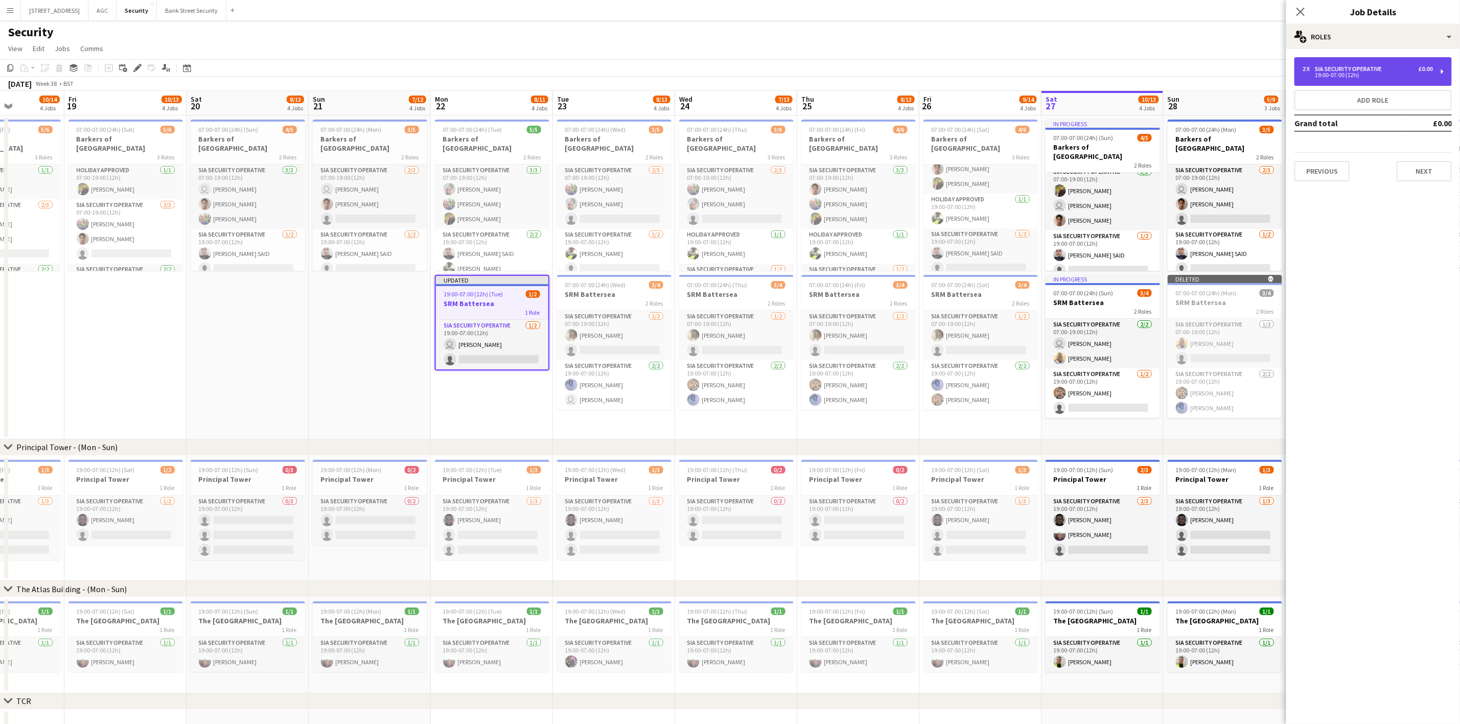
click at [1226, 71] on div "2 x SIA Security Operative £0.00 19:00-07:00 (12h)" at bounding box center [1372, 71] width 157 height 29
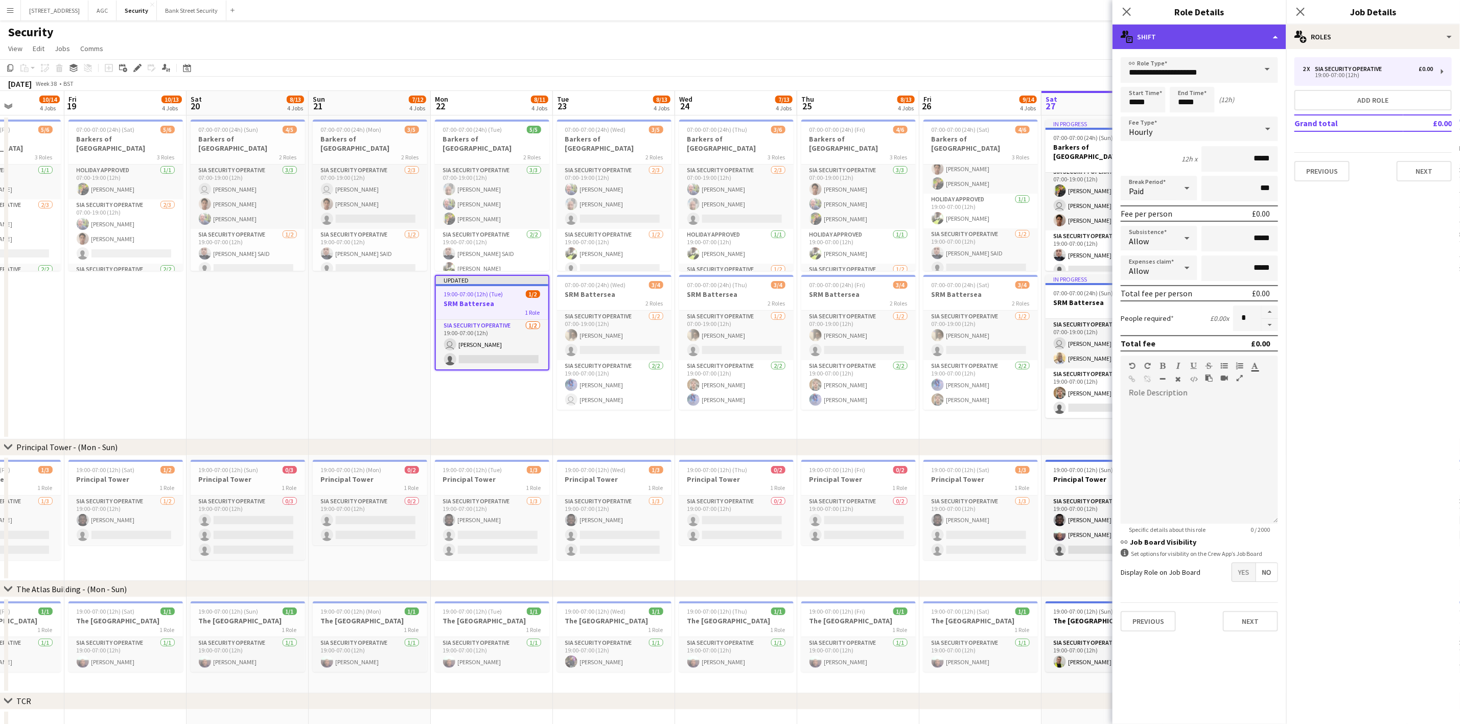
click at [1226, 37] on div "multiple-actions-text Shift" at bounding box center [1199, 37] width 174 height 25
click at [1226, 34] on div "multiple-actions-text Shift" at bounding box center [1199, 37] width 174 height 25
click at [1158, 63] on input "**********" at bounding box center [1198, 70] width 157 height 26
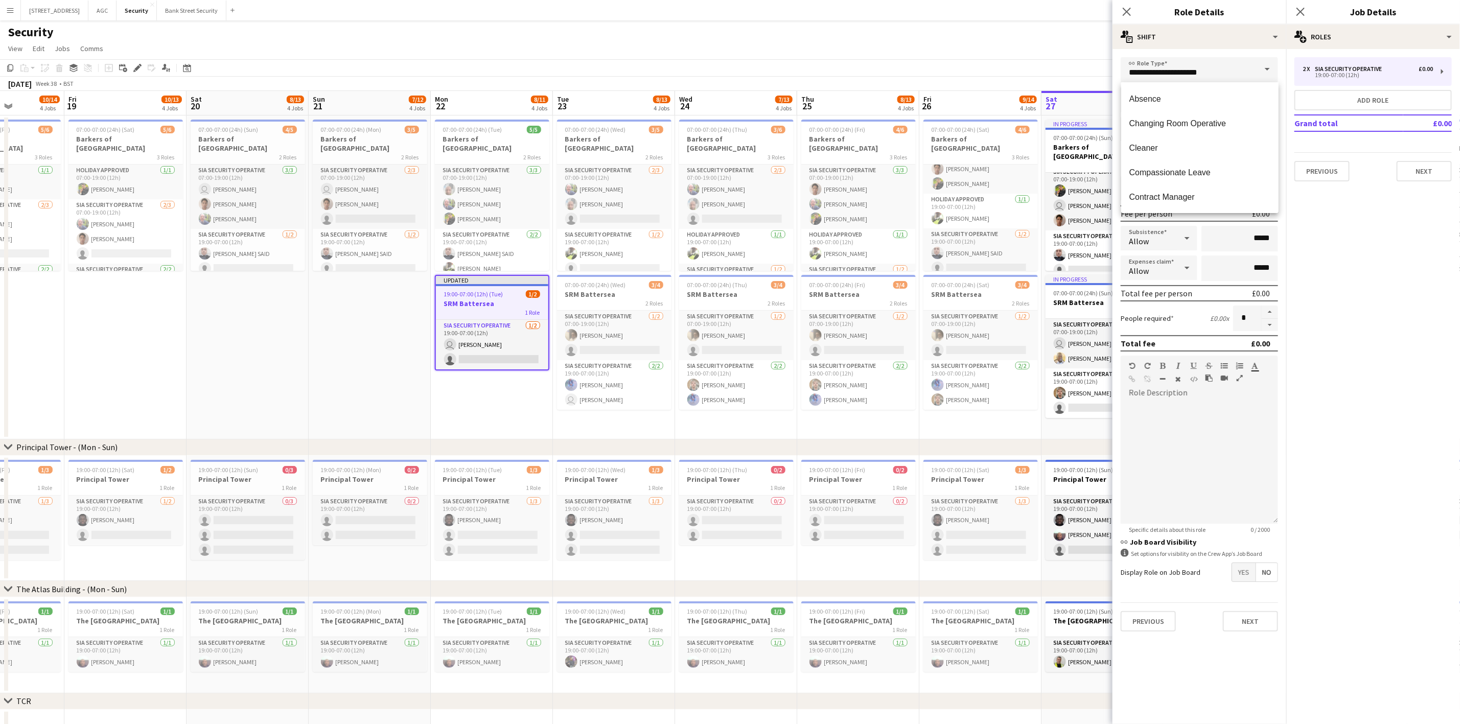
click at [1226, 66] on span at bounding box center [1266, 69] width 21 height 25
click at [1225, 5] on h3 "Role Details" at bounding box center [1199, 11] width 174 height 13
click at [1124, 12] on icon "Close pop-in" at bounding box center [1126, 12] width 10 height 10
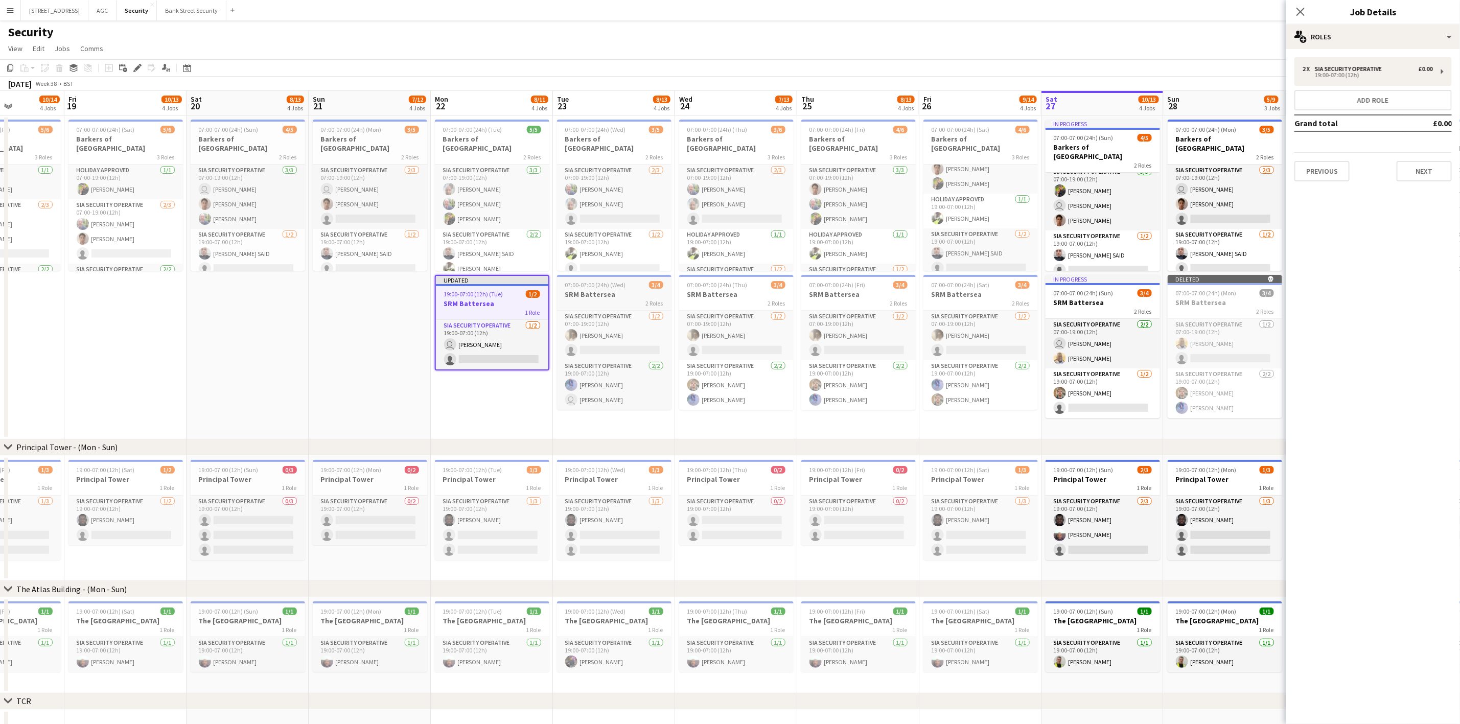
click at [632, 293] on h3 "SRM Battersea" at bounding box center [614, 294] width 114 height 9
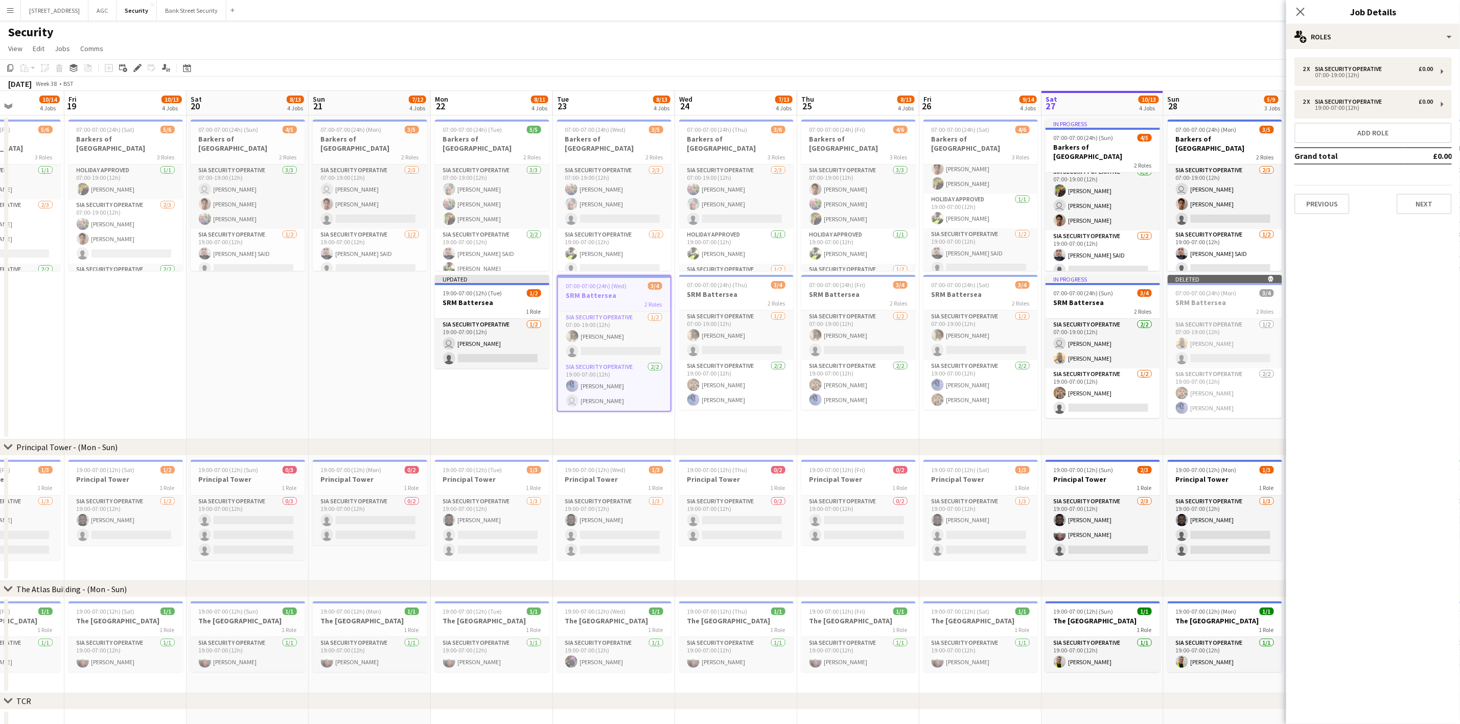
scroll to position [0, 309]
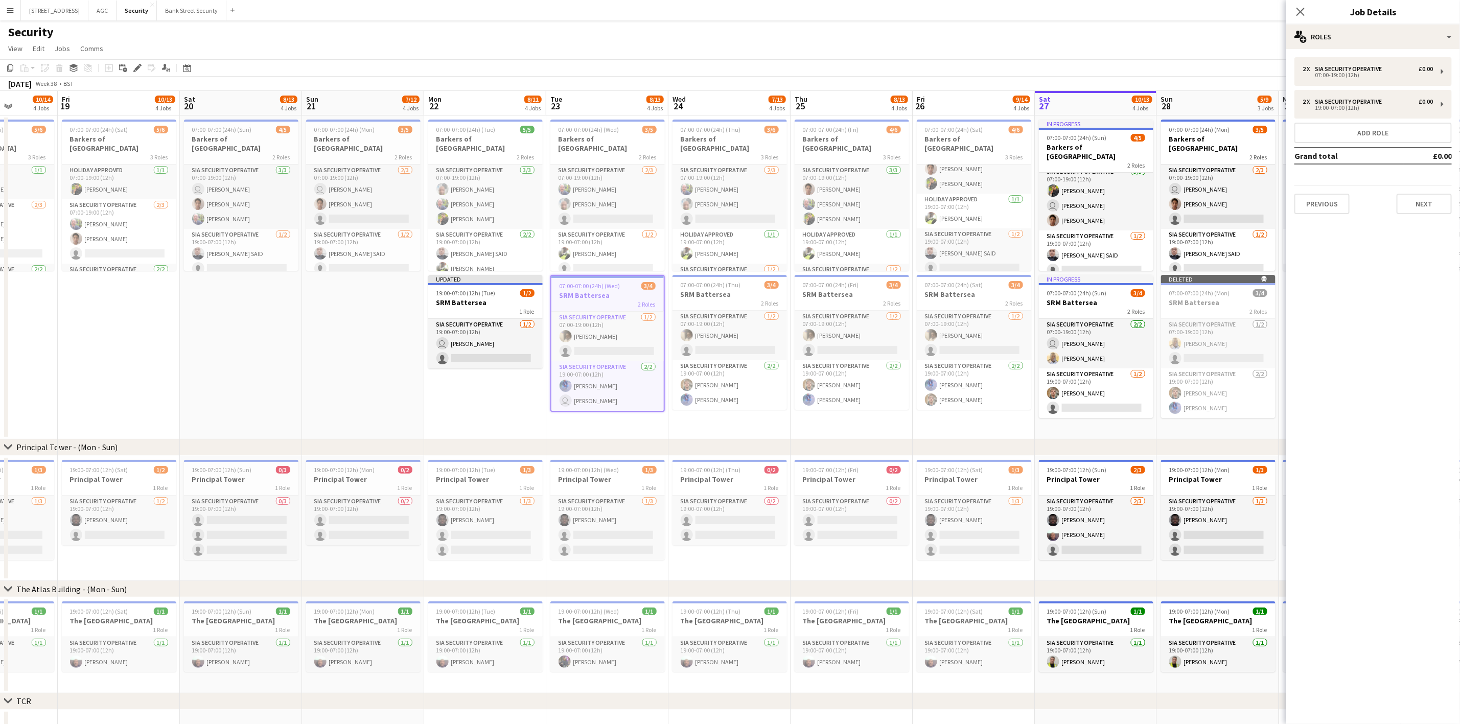
drag, startPoint x: 994, startPoint y: 420, endPoint x: 975, endPoint y: 420, distance: 18.9
click at [975, 420] on app-calendar-viewport "Tue 16 9/13 4 Jobs Wed 17 9/14 4 Jobs Thu 18 10/14 4 Jobs Fri 19 10/13 4 Jobs S…" at bounding box center [730, 504] width 1460 height 826
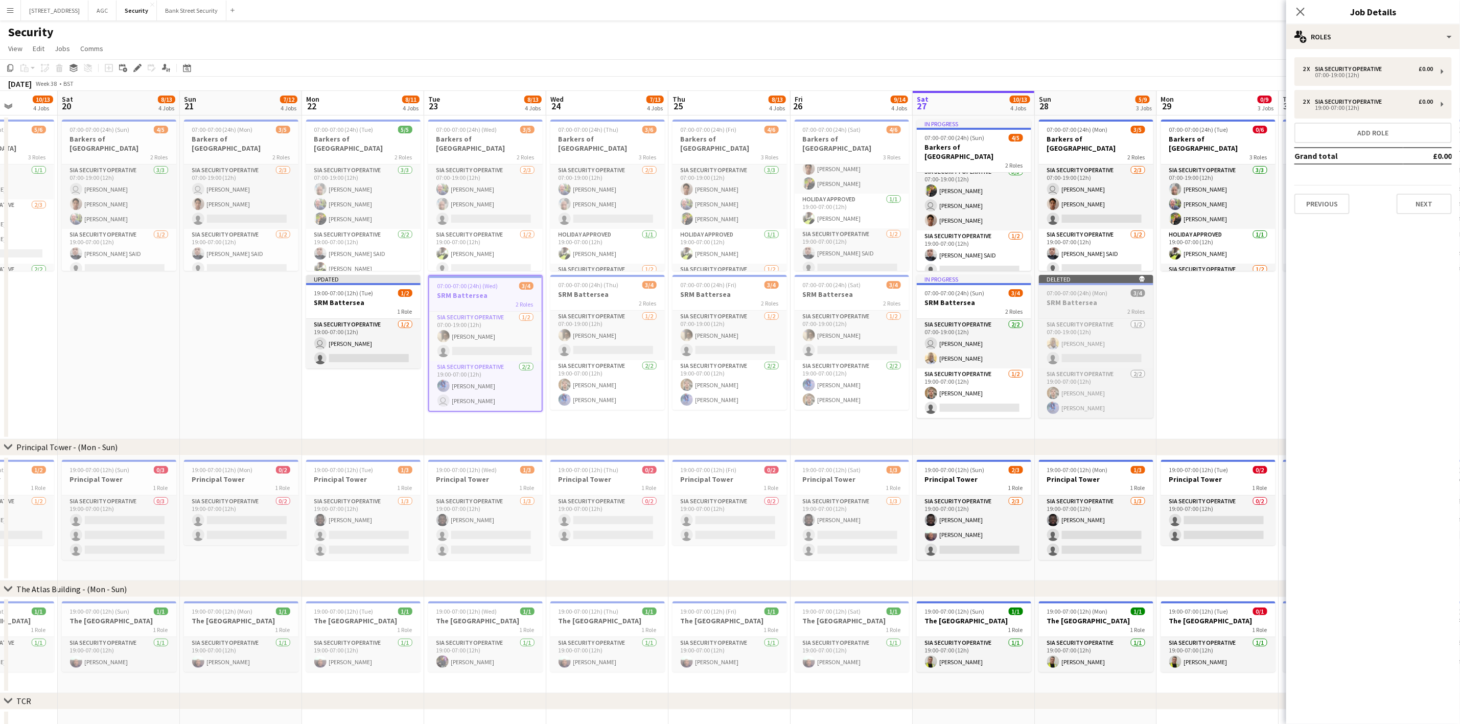
click at [1123, 293] on div "07:00-07:00 (24h) (Mon) 3/4" at bounding box center [1096, 293] width 114 height 8
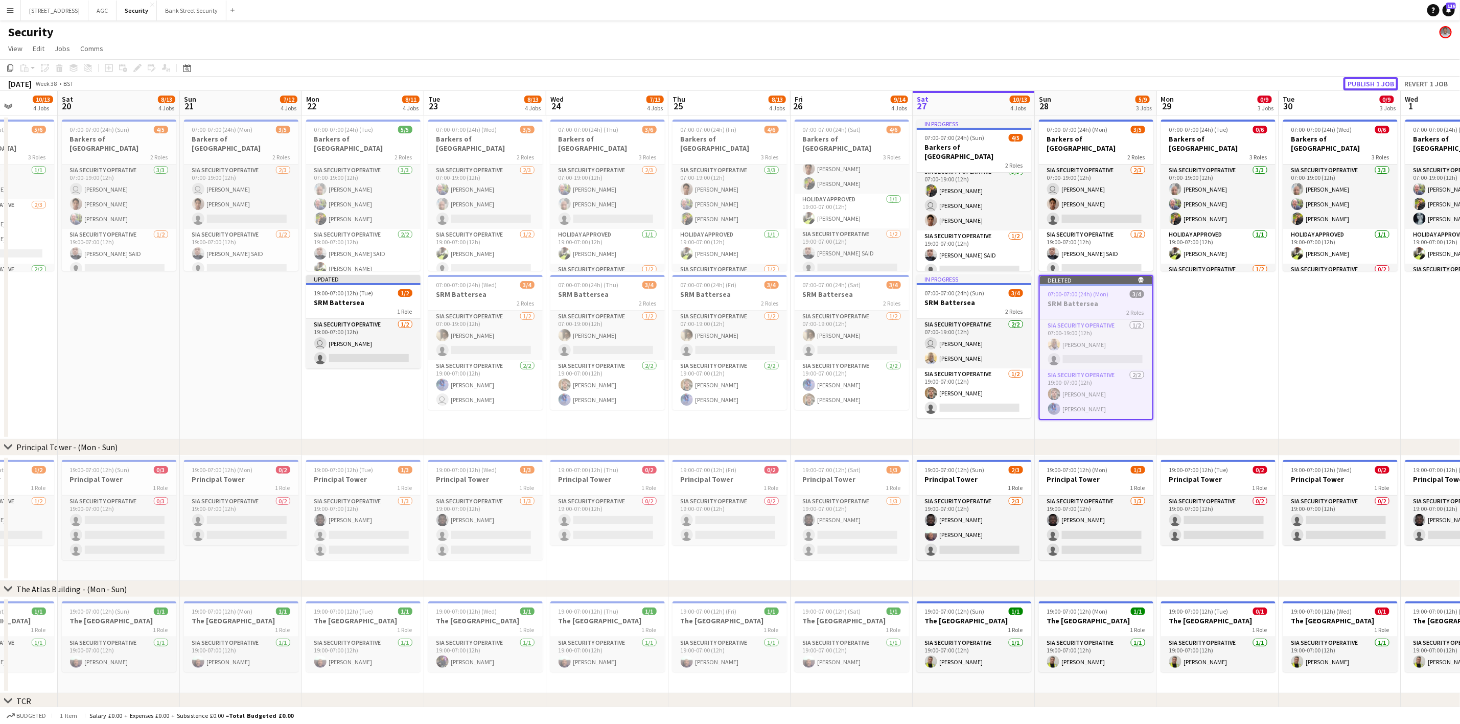
click at [1226, 81] on button "Publish 1 job" at bounding box center [1370, 83] width 55 height 13
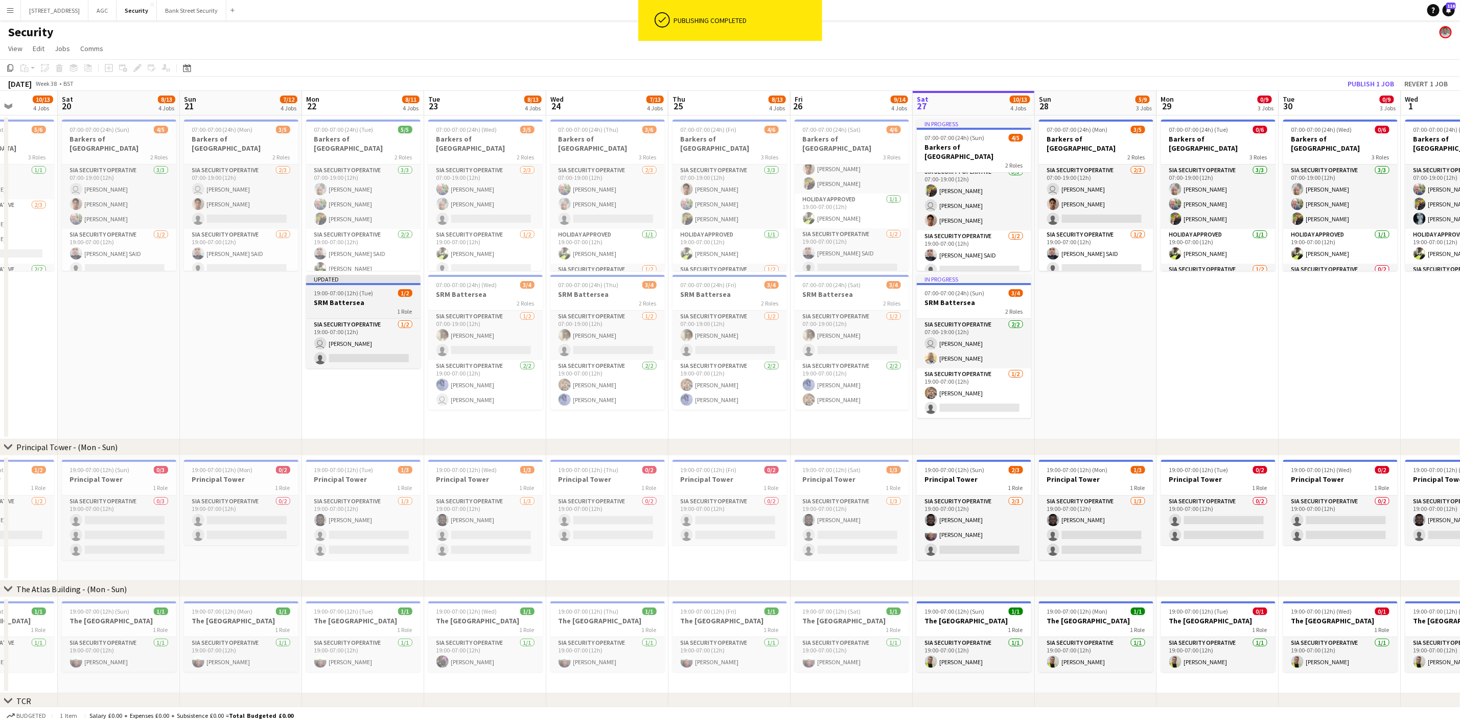
click at [378, 302] on h3 "SRM Battersea" at bounding box center [363, 302] width 114 height 9
click at [503, 296] on h3 "SRM Battersea" at bounding box center [485, 294] width 114 height 9
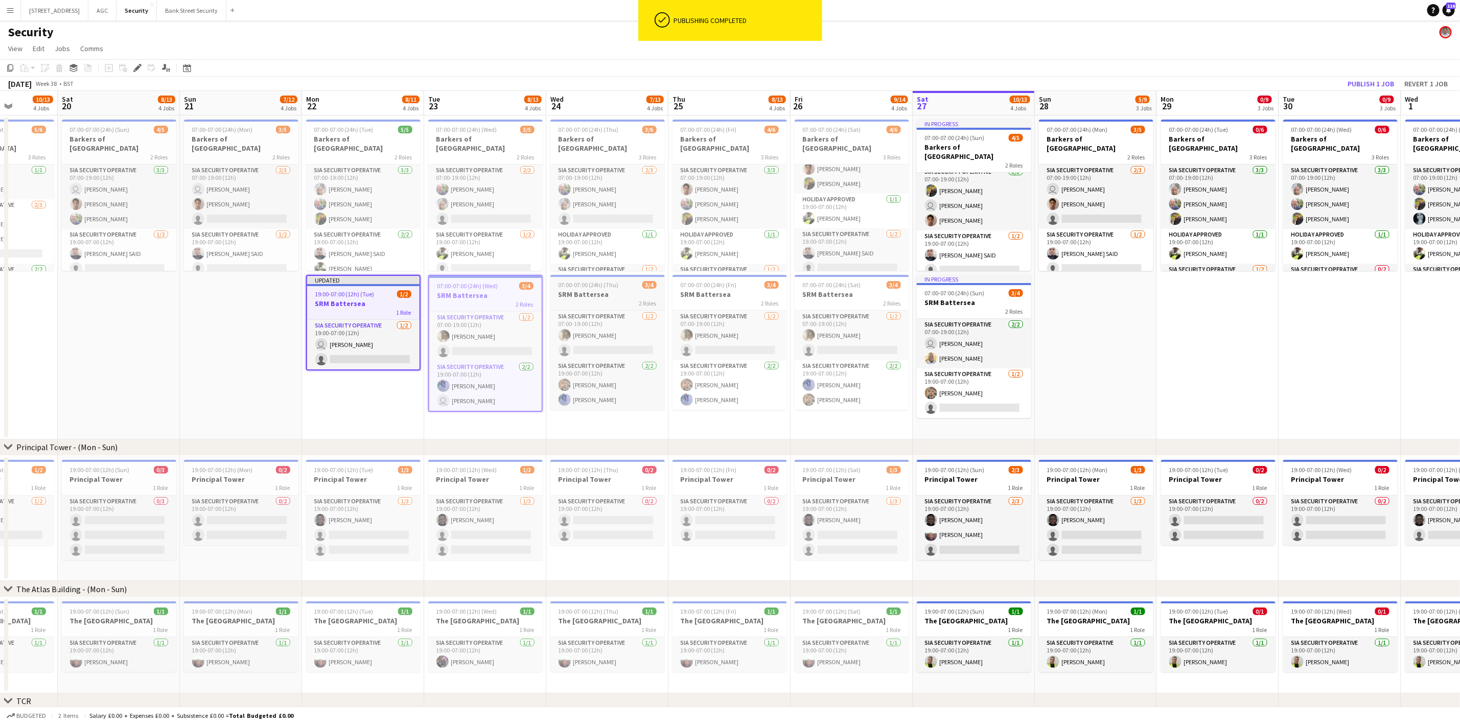
click at [582, 297] on h3 "SRM Battersea" at bounding box center [607, 294] width 114 height 9
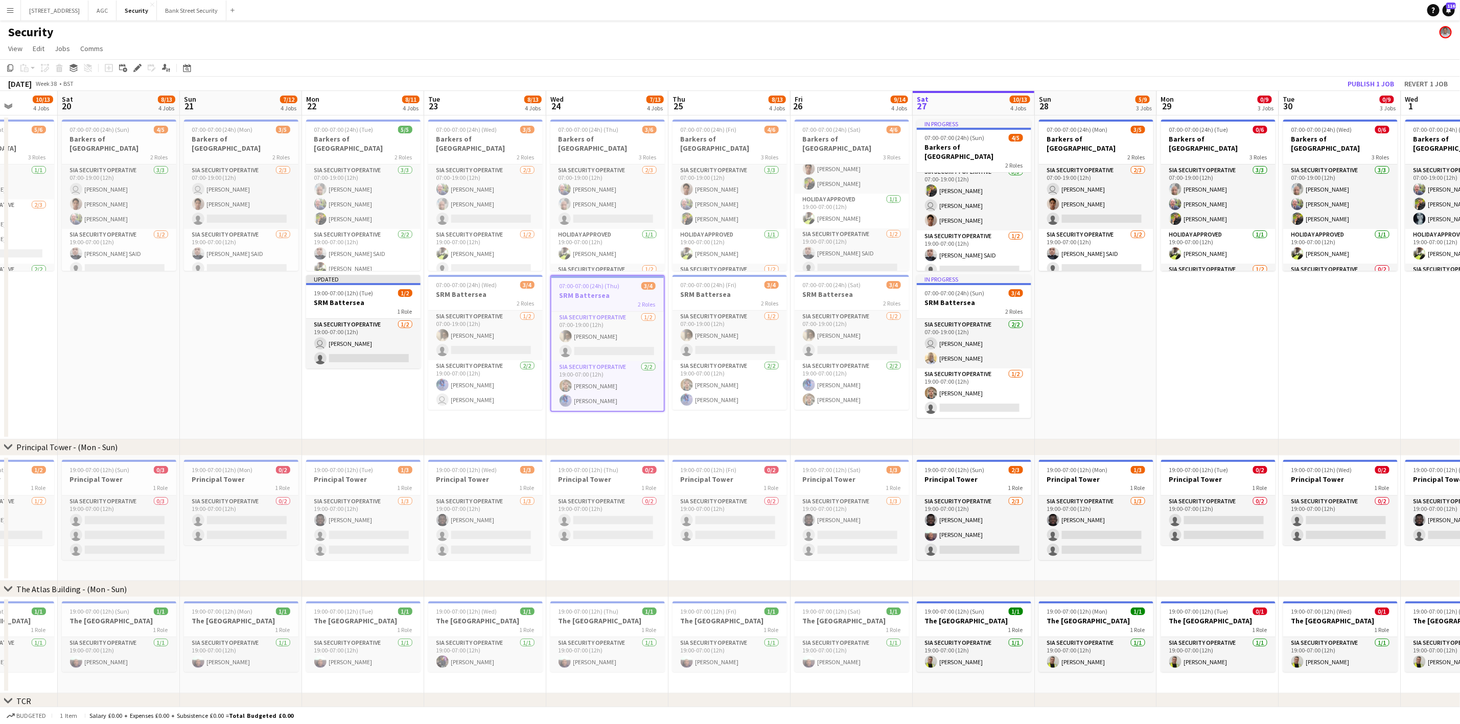
click at [582, 297] on h3 "SRM Battersea" at bounding box center [607, 295] width 112 height 9
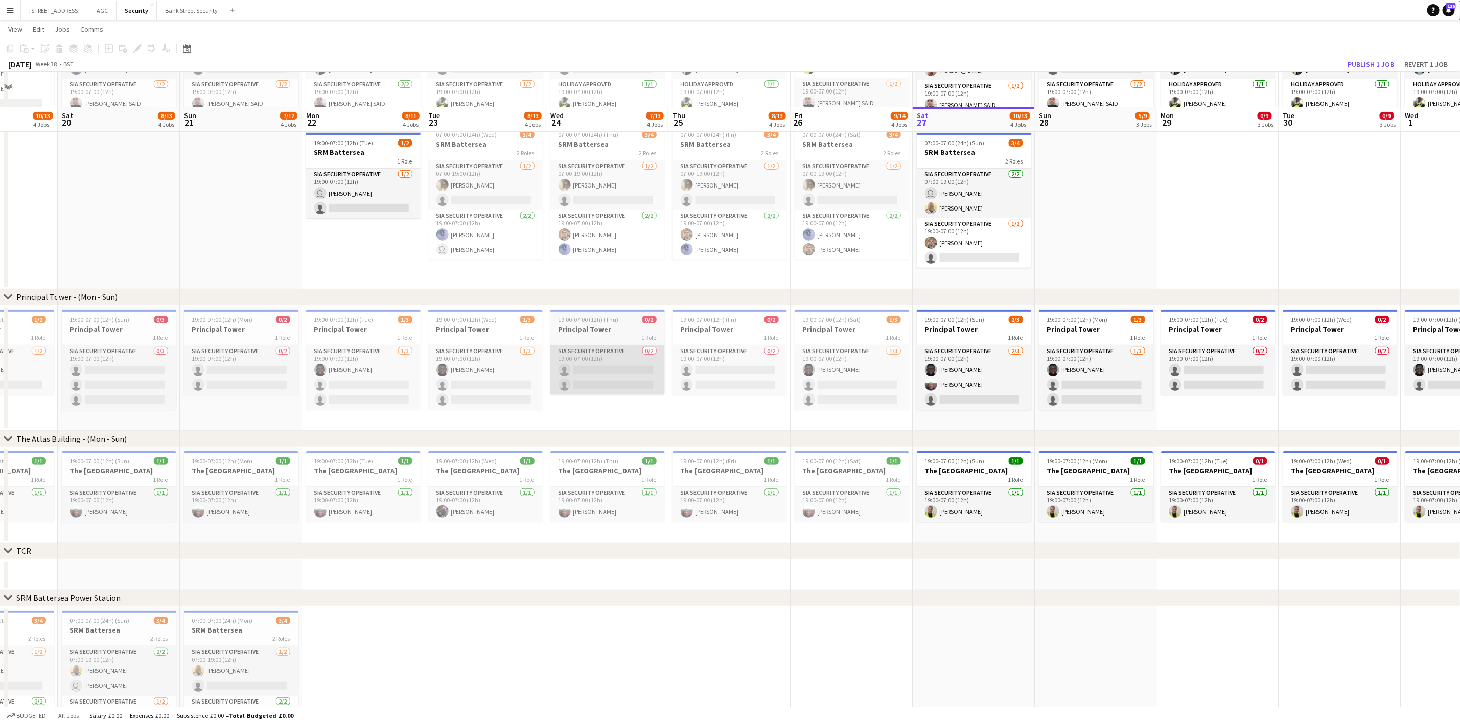
scroll to position [55, 0]
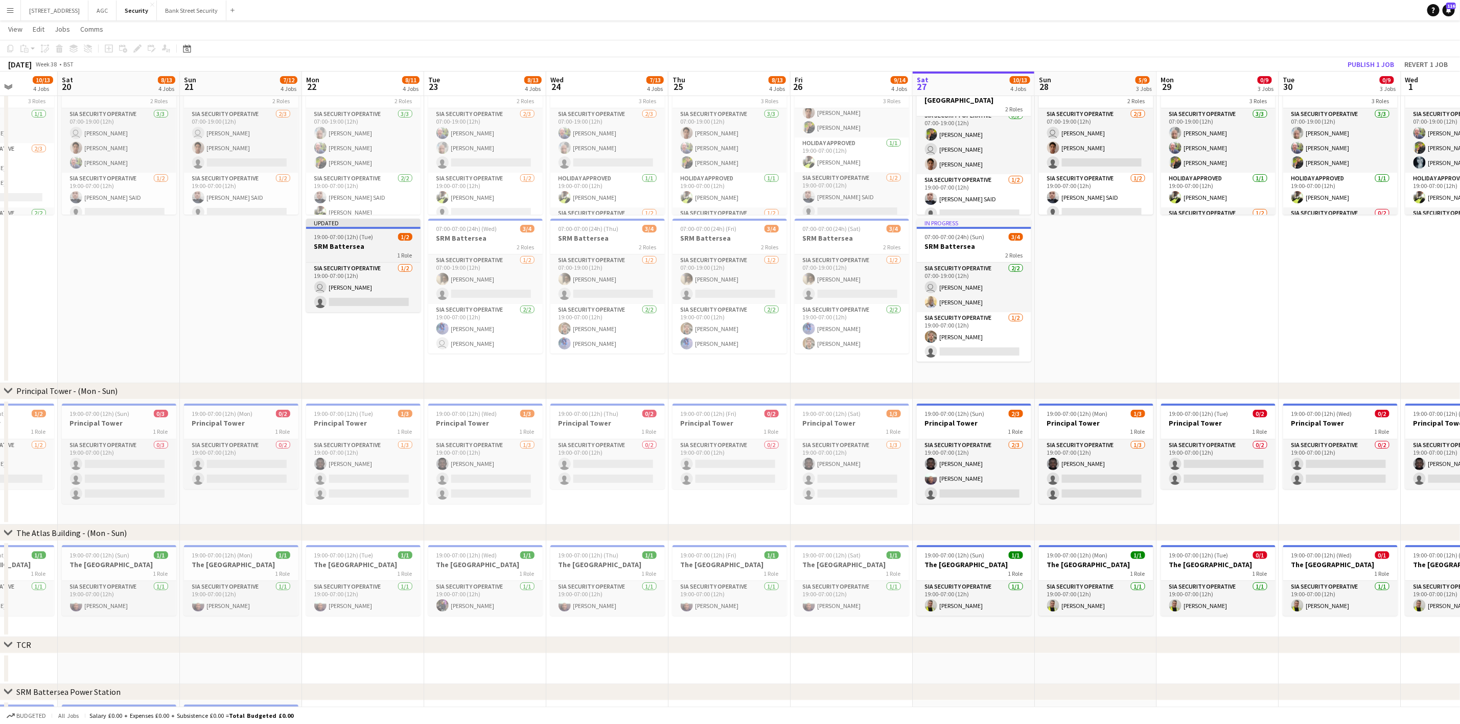
click at [390, 244] on h3 "SRM Battersea" at bounding box center [363, 246] width 114 height 9
click at [465, 247] on div "2 Roles" at bounding box center [485, 247] width 114 height 8
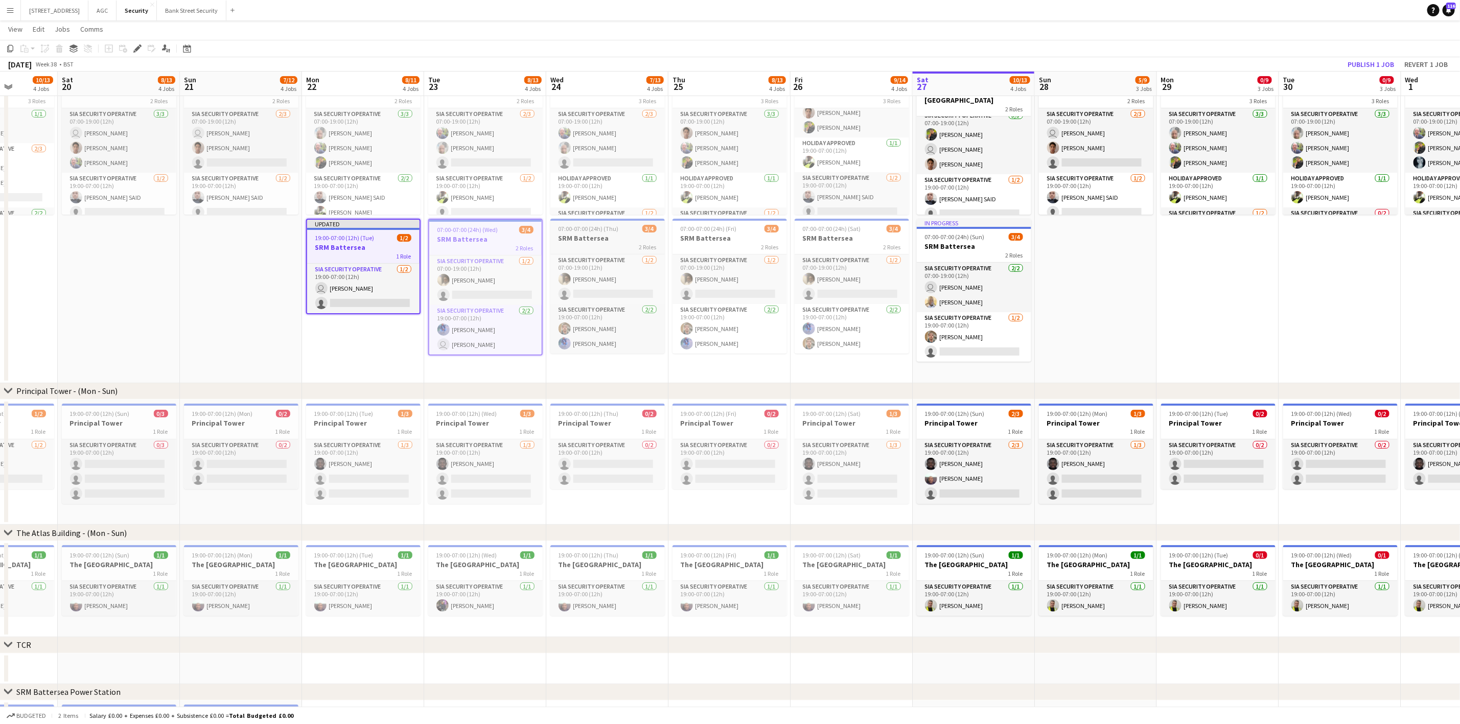
click at [617, 238] on h3 "SRM Battersea" at bounding box center [607, 237] width 114 height 9
click at [725, 243] on div "2 Roles" at bounding box center [729, 247] width 114 height 8
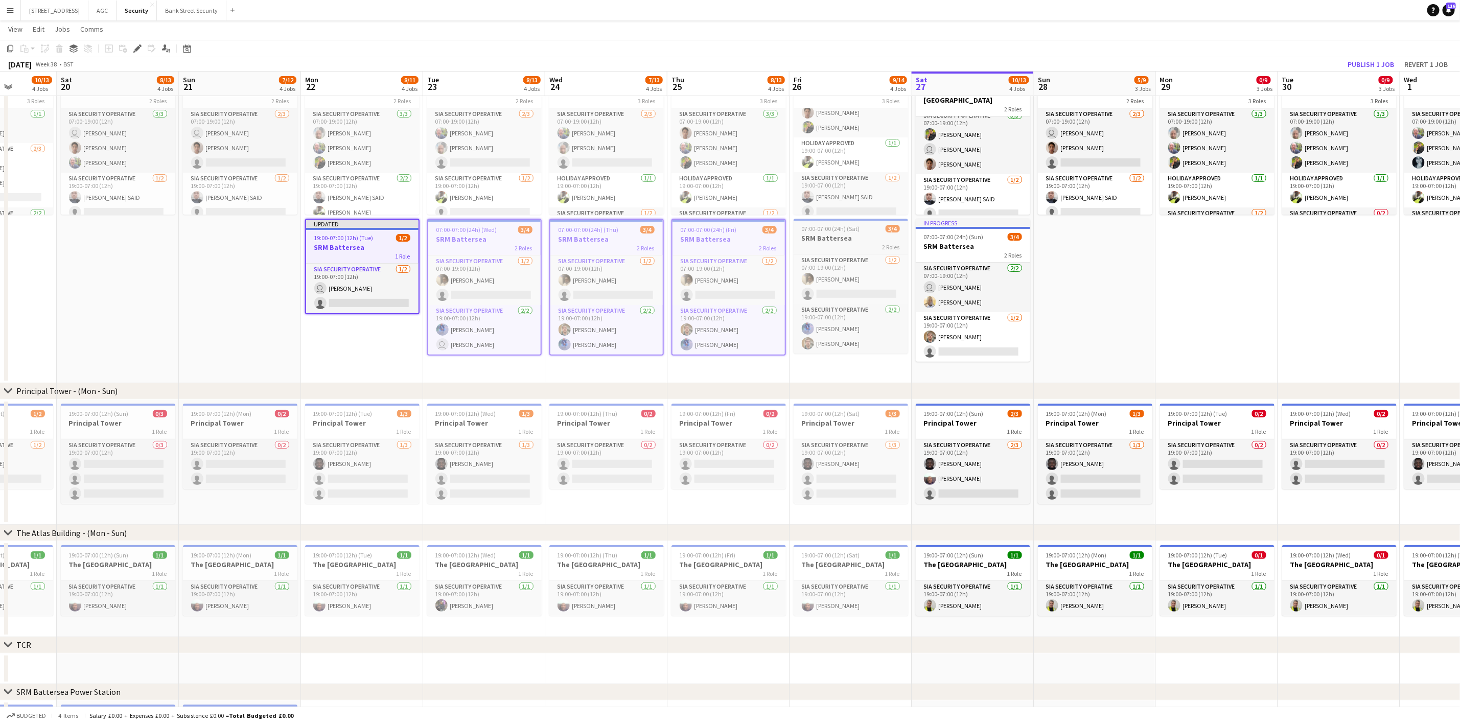
click at [828, 247] on div "2 Roles" at bounding box center [850, 247] width 114 height 8
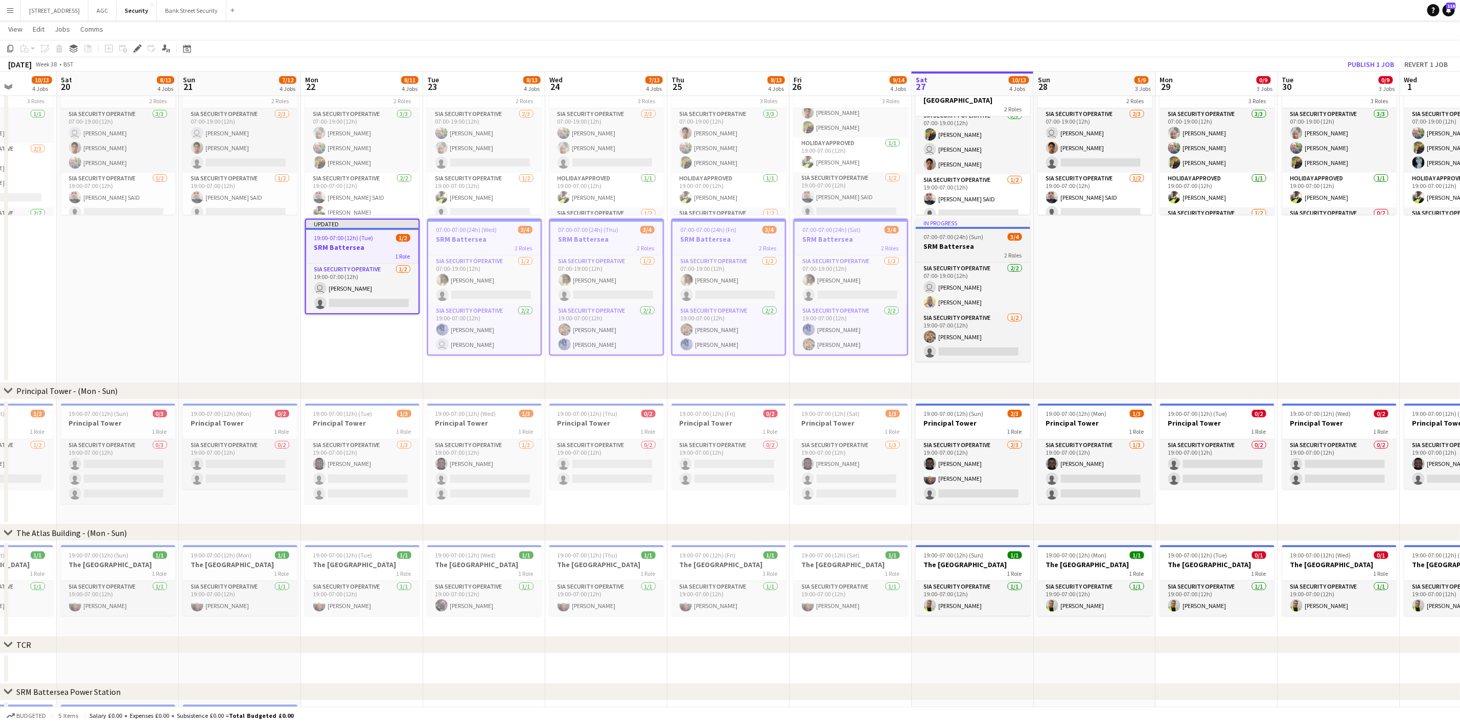
click at [986, 245] on h3 "SRM Battersea" at bounding box center [973, 246] width 114 height 9
click at [133, 50] on icon "Edit" at bounding box center [137, 48] width 8 height 8
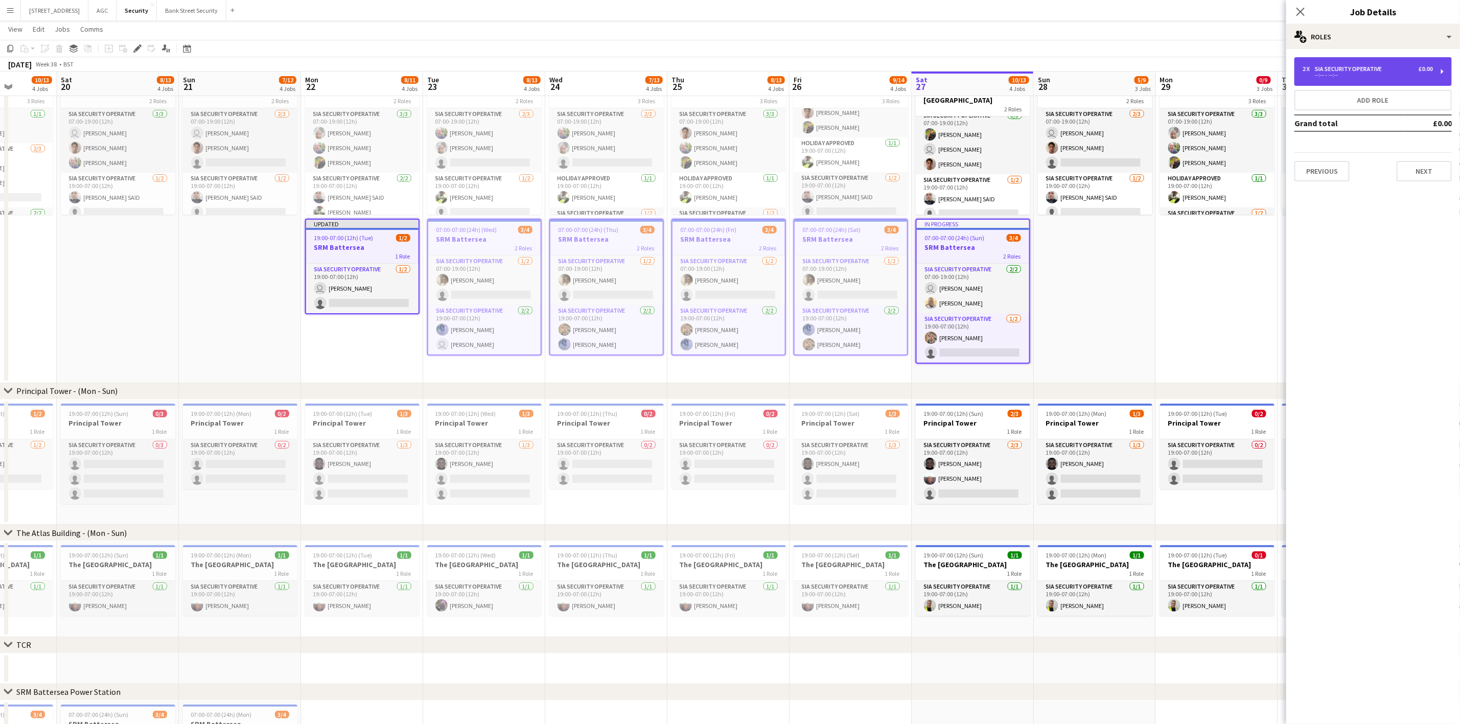
click at [1226, 73] on div "2 x SIA Security Operative £0.00 --:-- - --:--" at bounding box center [1372, 71] width 157 height 29
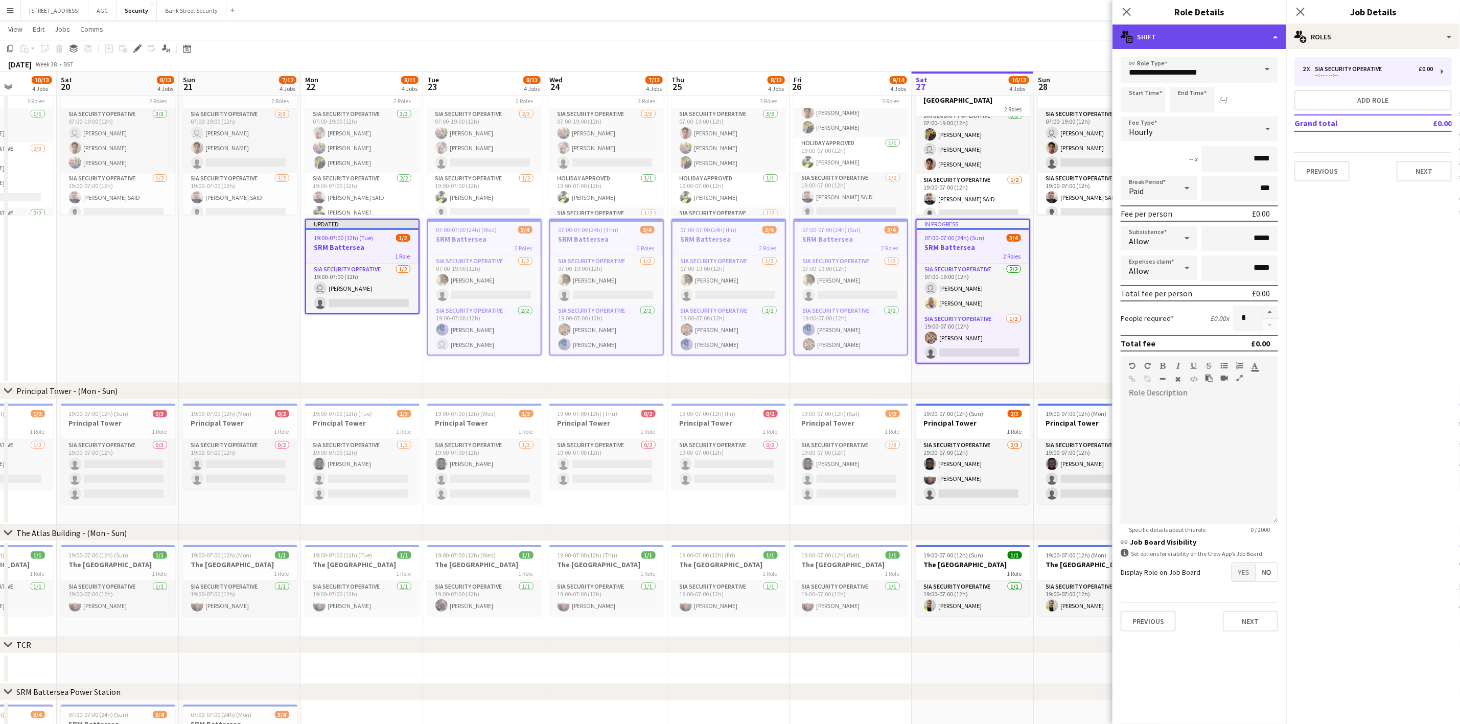
click at [1226, 36] on div "multiple-actions-text Shift" at bounding box center [1199, 37] width 174 height 25
click at [1226, 126] on div "multiple-actions-text Shift multiple-actions-check-2 Requirements multiple-acti…" at bounding box center [1232, 90] width 101 height 91
click at [1226, 126] on div "Hourly" at bounding box center [1188, 128] width 137 height 25
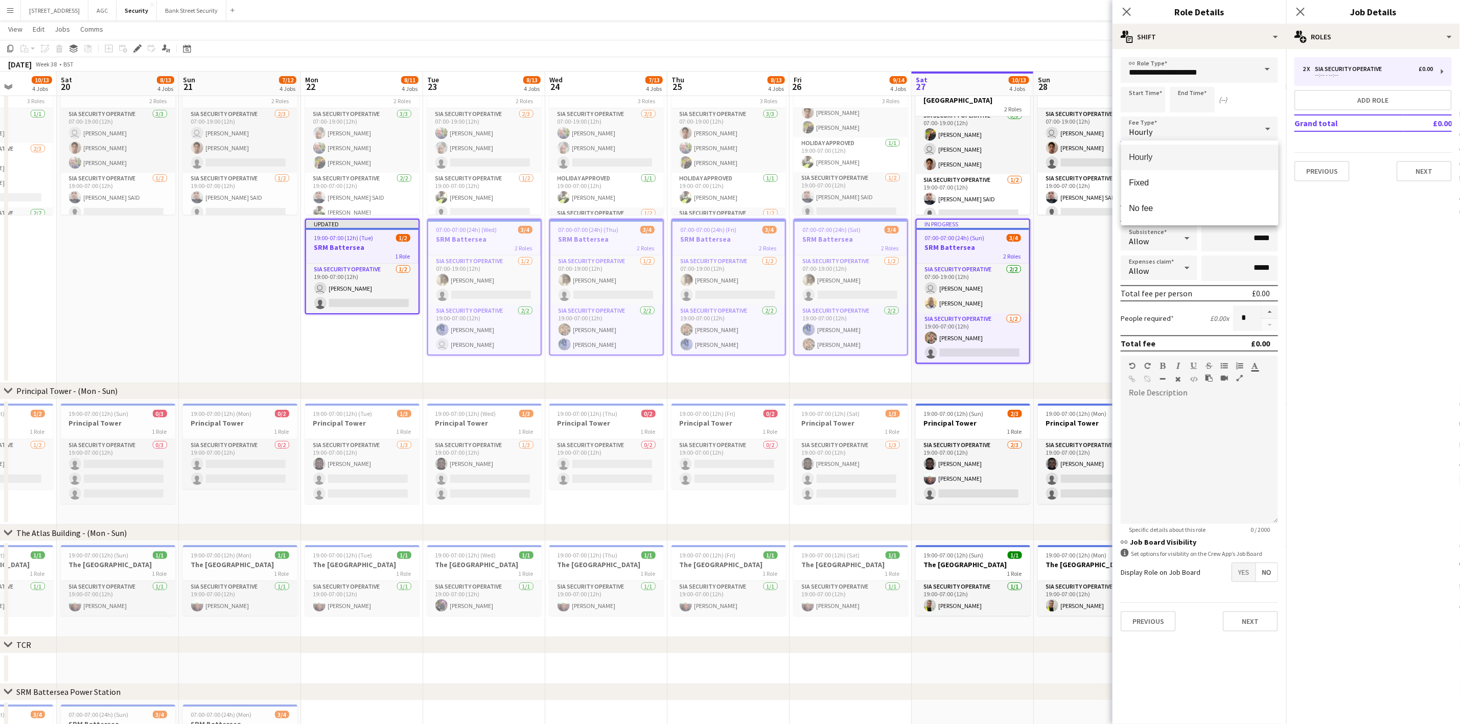
click at [914, 5] on div at bounding box center [730, 362] width 1460 height 724
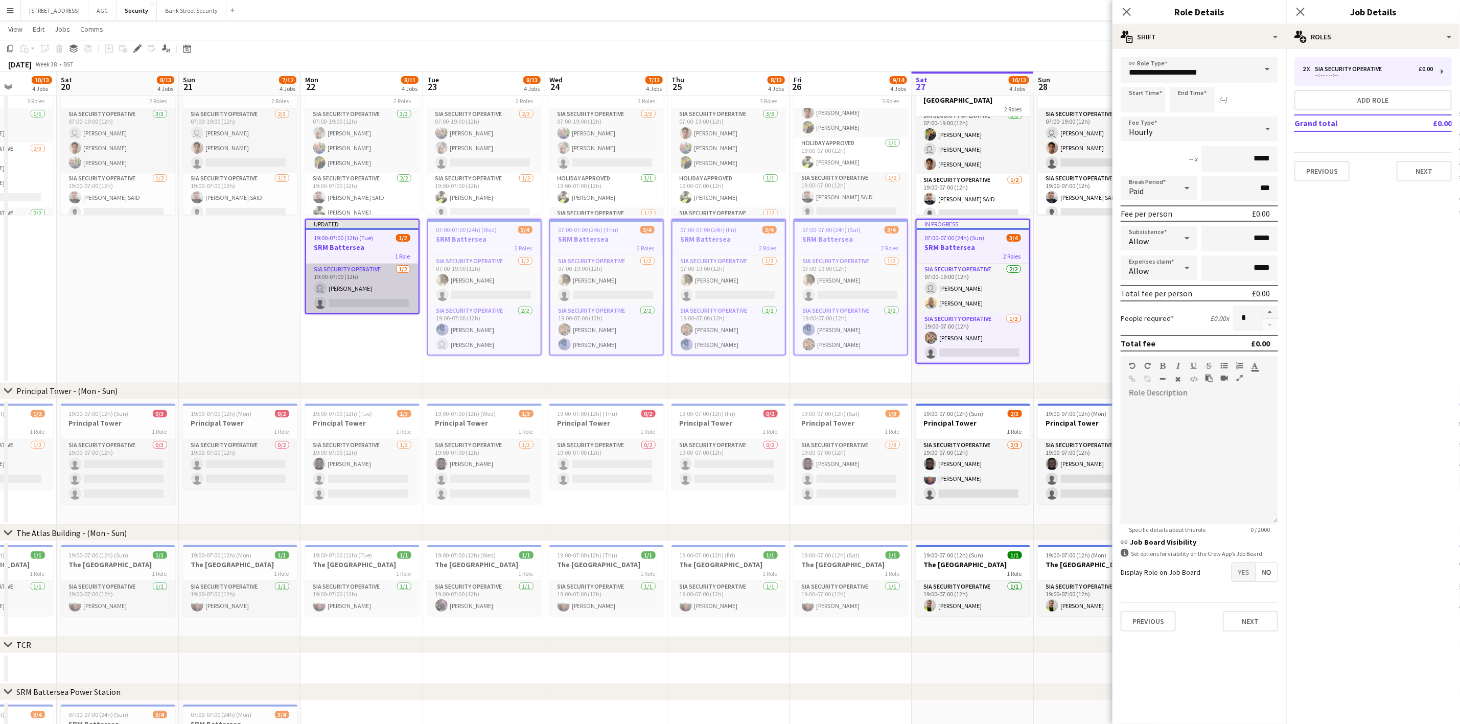
click at [353, 289] on app-card-role "SIA Security Operative [DATE] 19:00-07:00 (12h) user [PERSON_NAME] single-neutr…" at bounding box center [362, 289] width 112 height 50
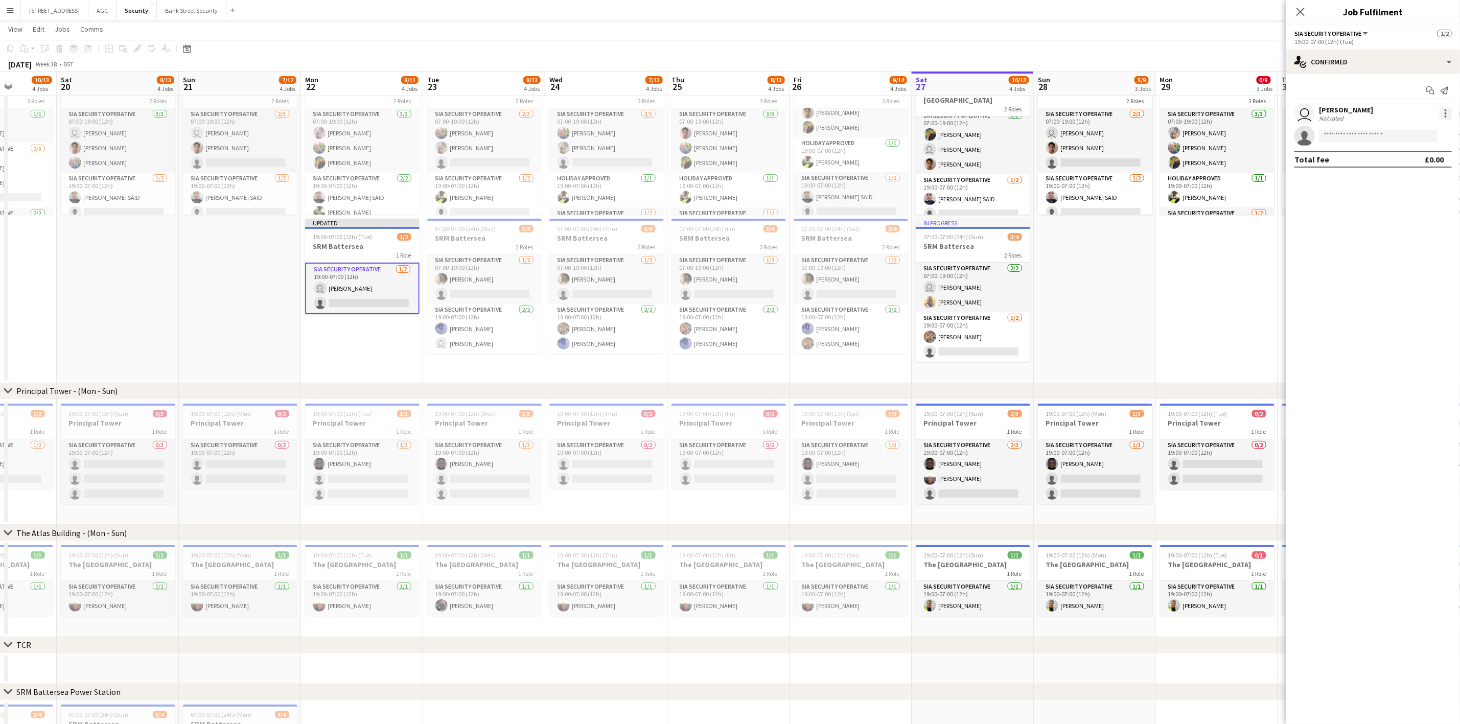
click at [1226, 119] on div at bounding box center [1445, 113] width 12 height 12
click at [1226, 233] on span "Remove" at bounding box center [1396, 230] width 31 height 9
click at [1226, 13] on icon "Close pop-in" at bounding box center [1300, 12] width 10 height 10
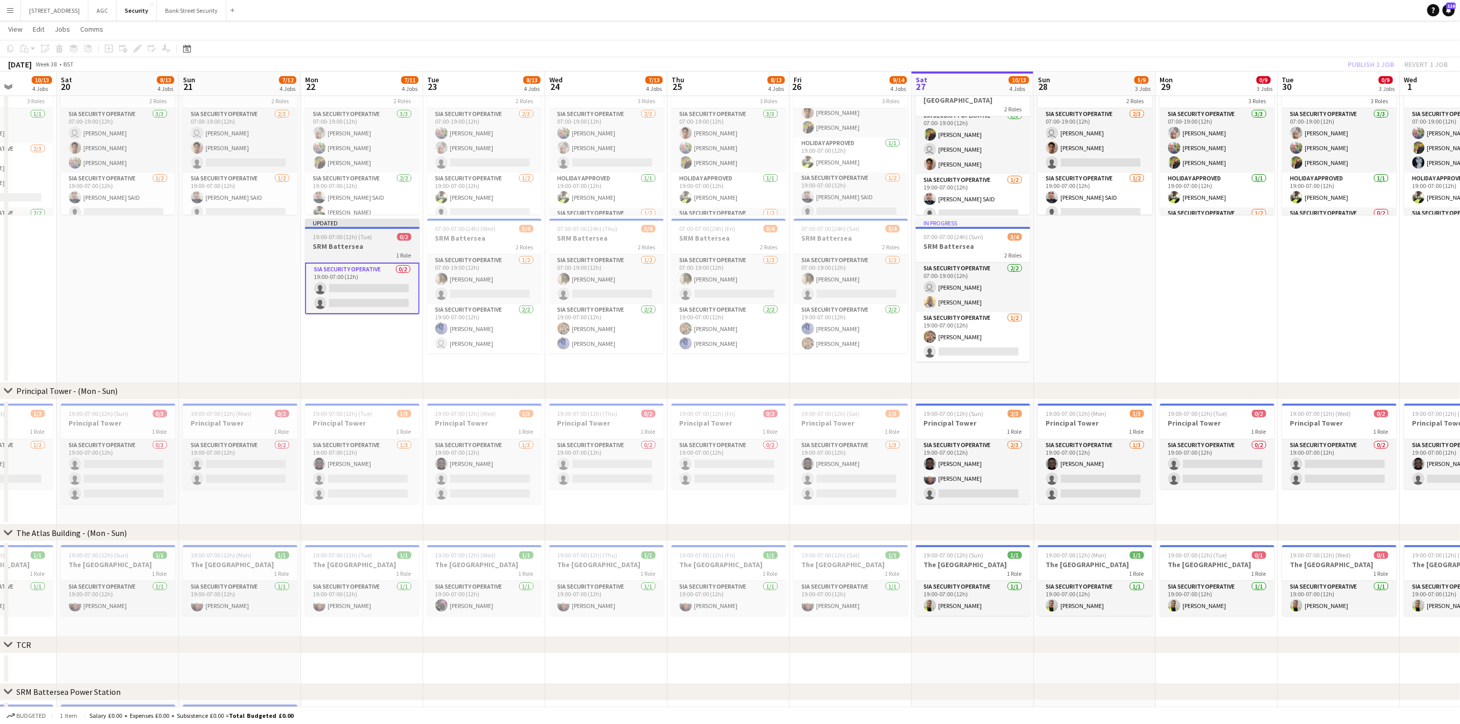
click at [364, 242] on h3 "SRM Battersea" at bounding box center [362, 246] width 114 height 9
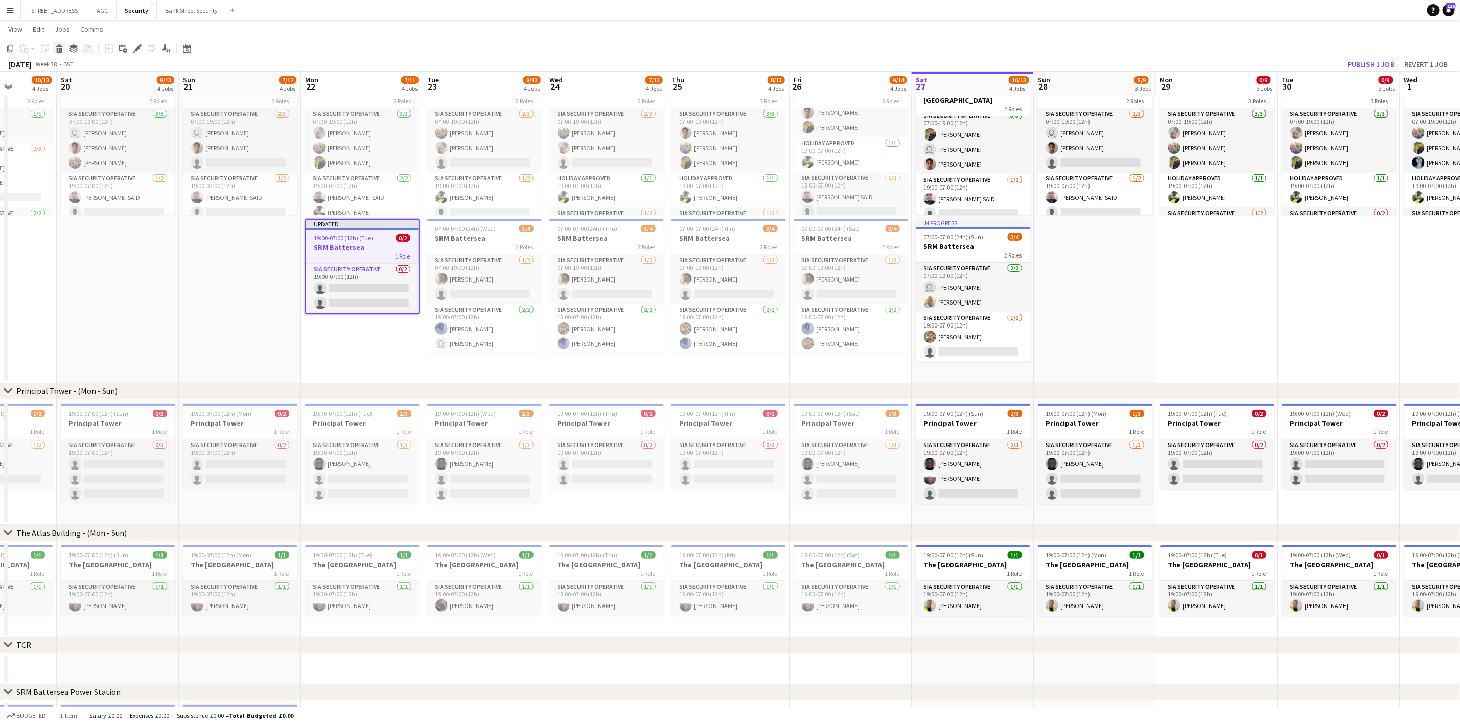
click at [60, 48] on icon at bounding box center [60, 50] width 6 height 5
click at [464, 233] on h3 "SRM Battersea" at bounding box center [484, 237] width 114 height 9
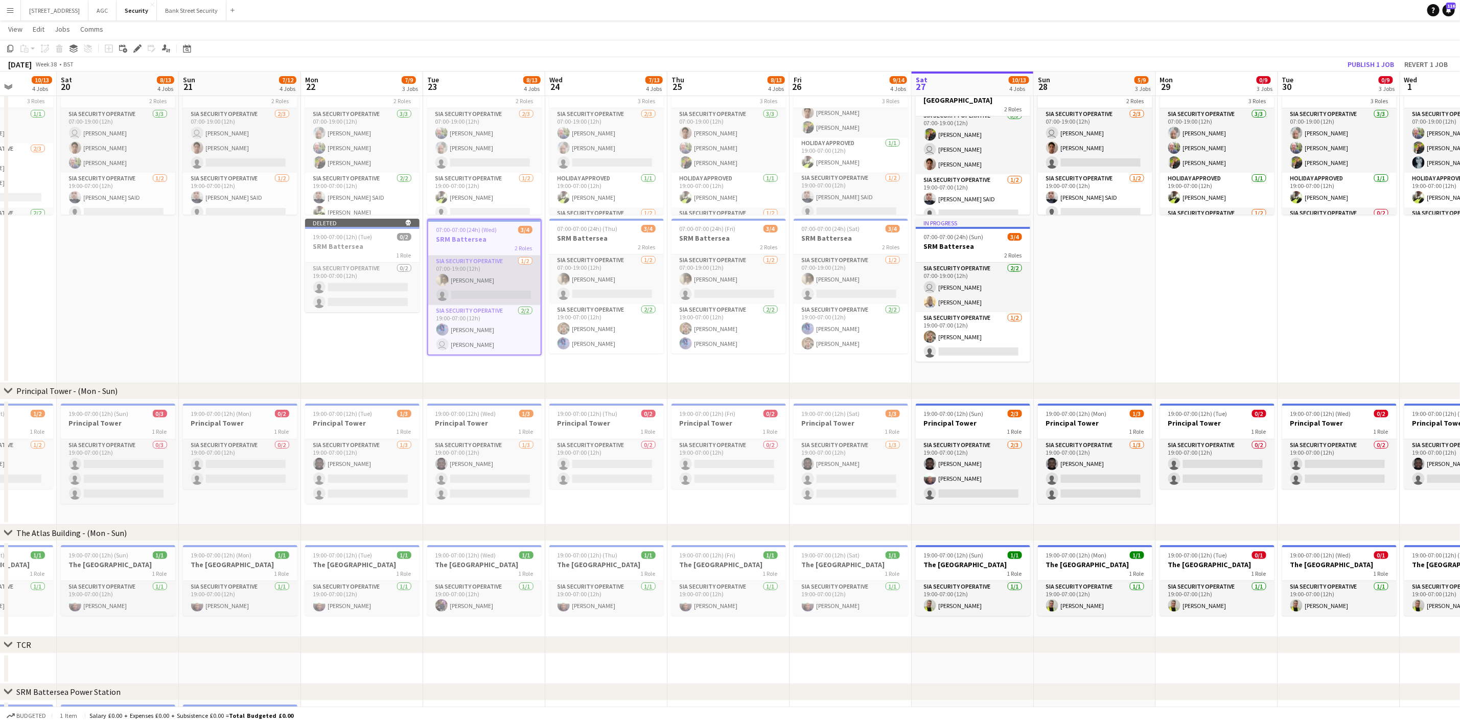
click at [484, 273] on app-card-role "SIA Security Operative [DATE] 07:00-19:00 (12h) [PERSON_NAME] single-neutral-ac…" at bounding box center [484, 280] width 112 height 50
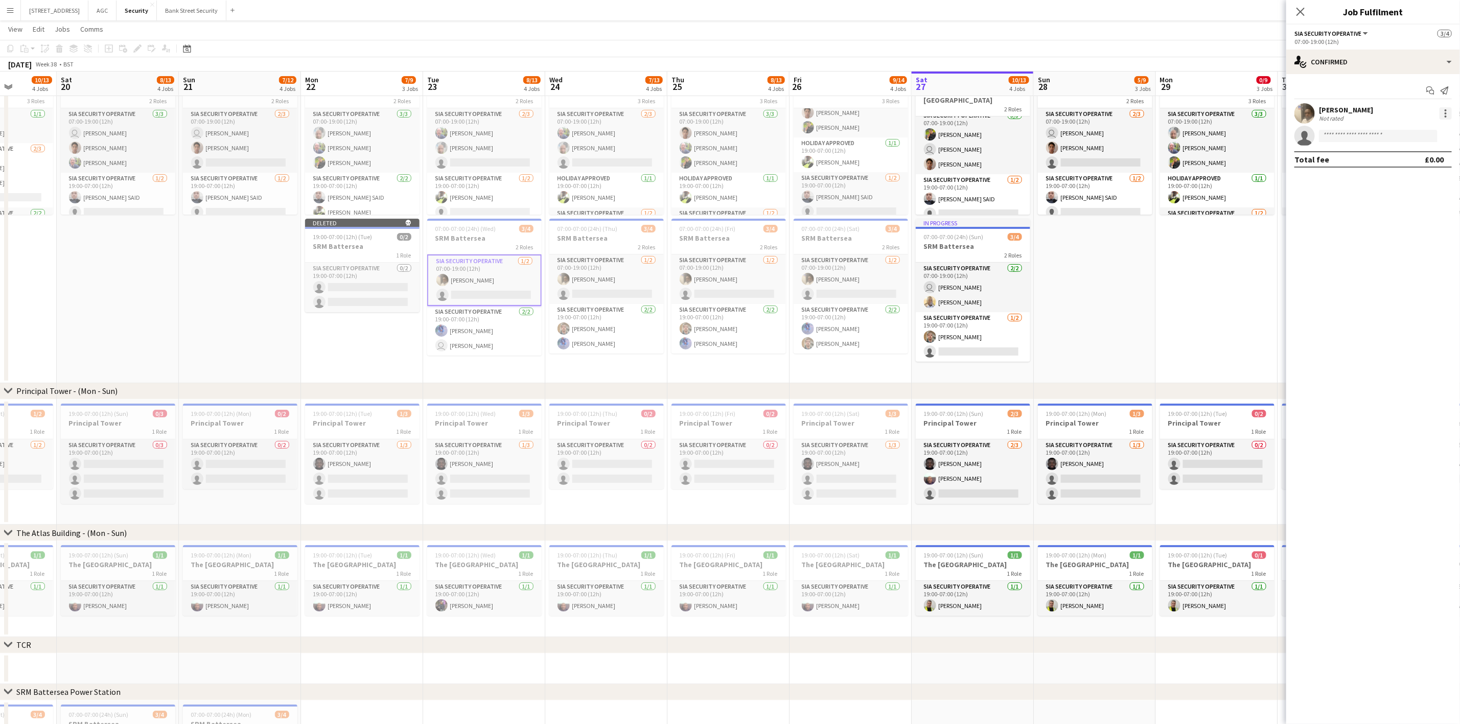
click at [1226, 114] on div at bounding box center [1445, 113] width 2 height 2
click at [1226, 227] on span "Remove" at bounding box center [1412, 230] width 63 height 9
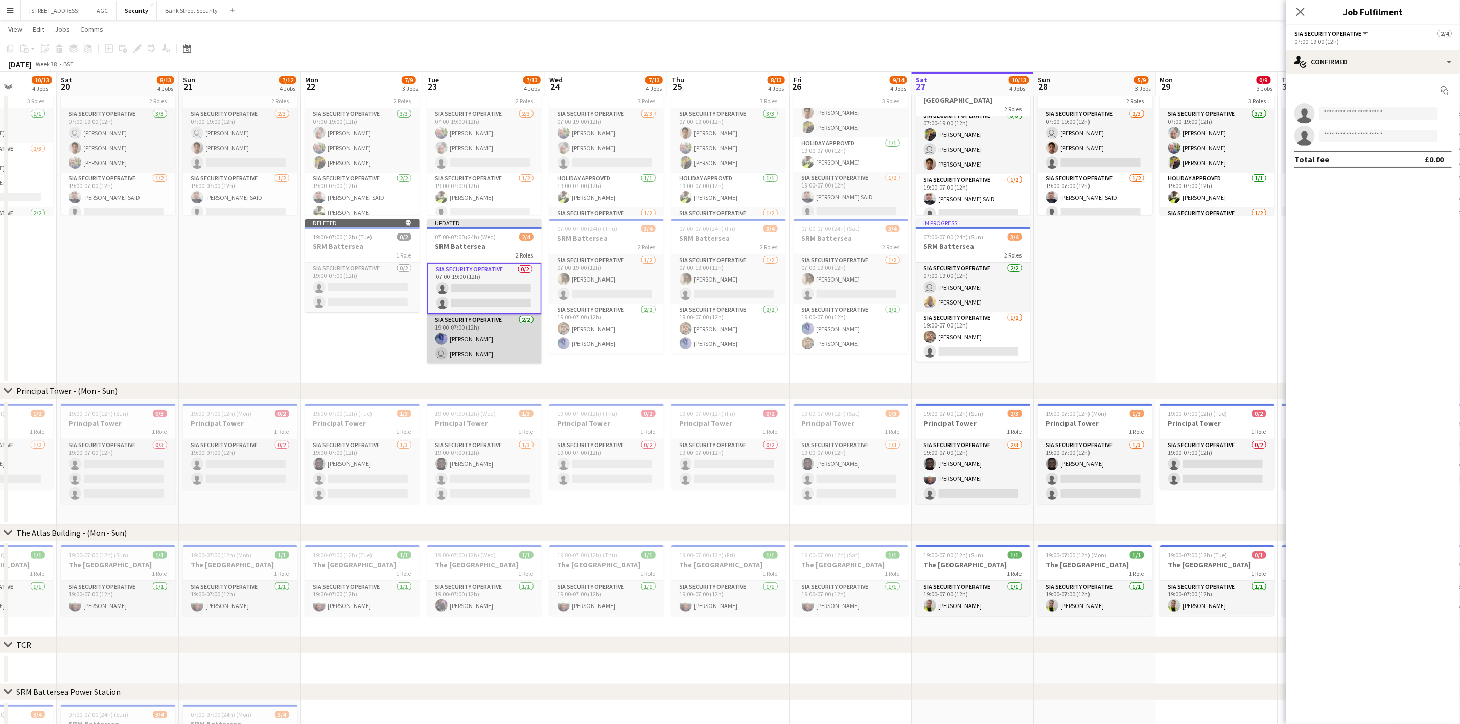
click at [463, 346] on app-card-role "SIA Security Operative [DATE] 19:00-07:00 (12h) [PERSON_NAME] user [PERSON_NAME]" at bounding box center [484, 339] width 114 height 50
click at [1226, 115] on div at bounding box center [1445, 116] width 2 height 2
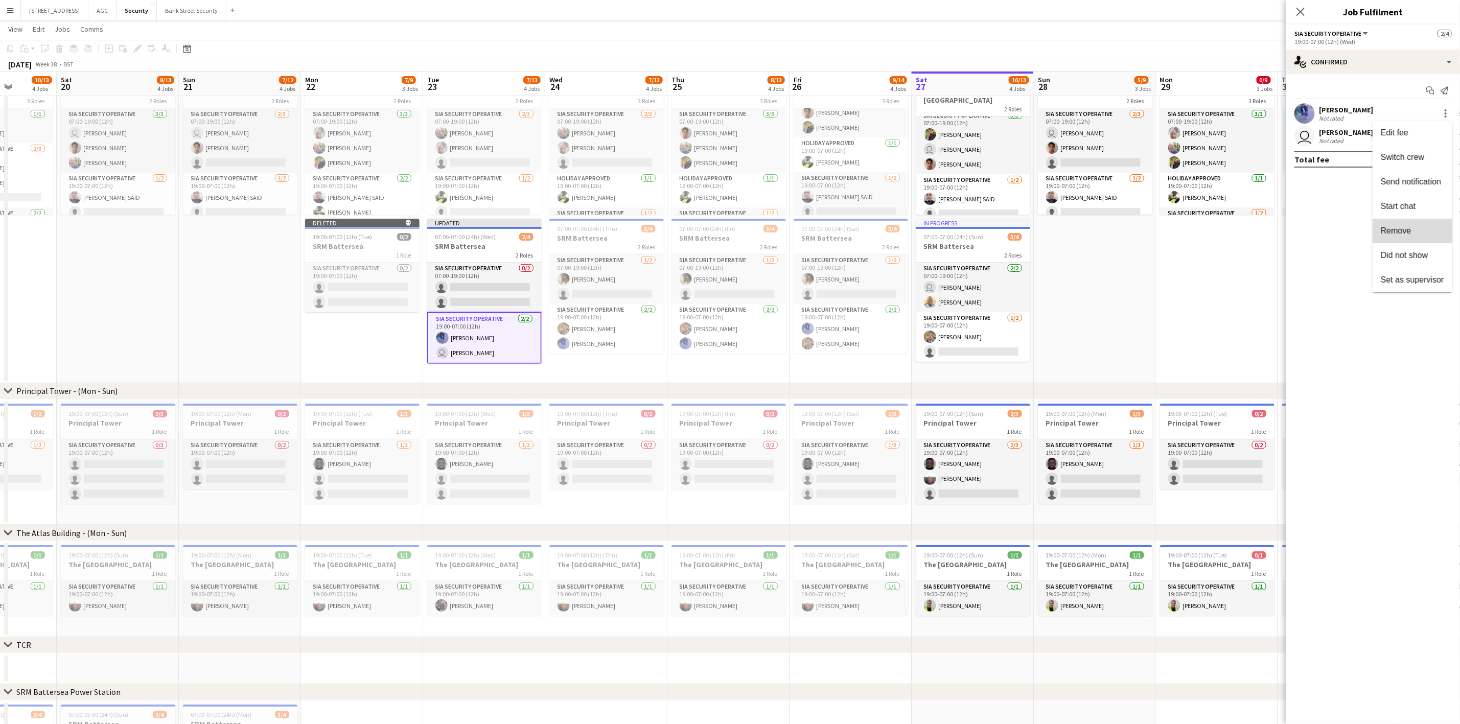
click at [1226, 229] on span "Remove" at bounding box center [1396, 230] width 31 height 9
click at [1226, 115] on div at bounding box center [1445, 113] width 12 height 12
click at [1226, 230] on span "Remove" at bounding box center [1412, 230] width 63 height 9
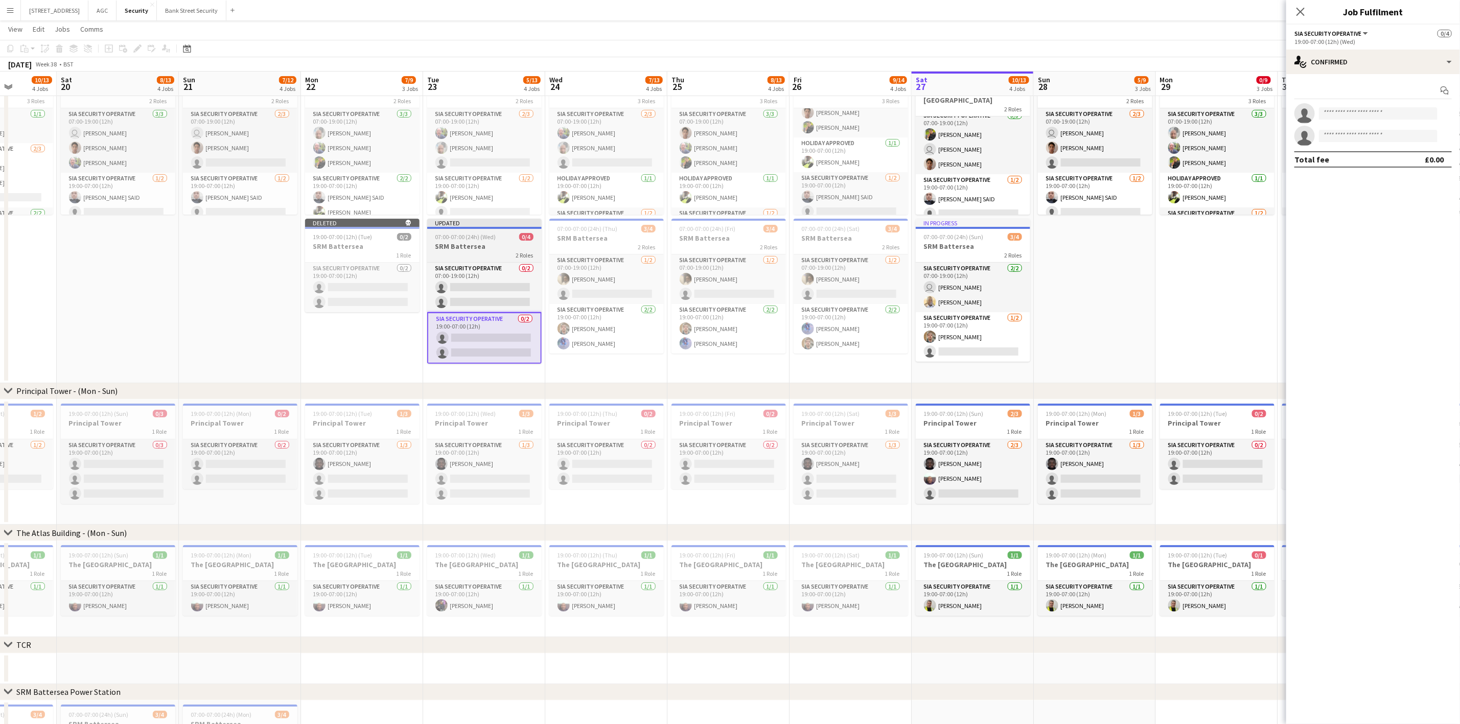
click at [476, 237] on span "07:00-07:00 (24h) (Wed)" at bounding box center [465, 237] width 61 height 8
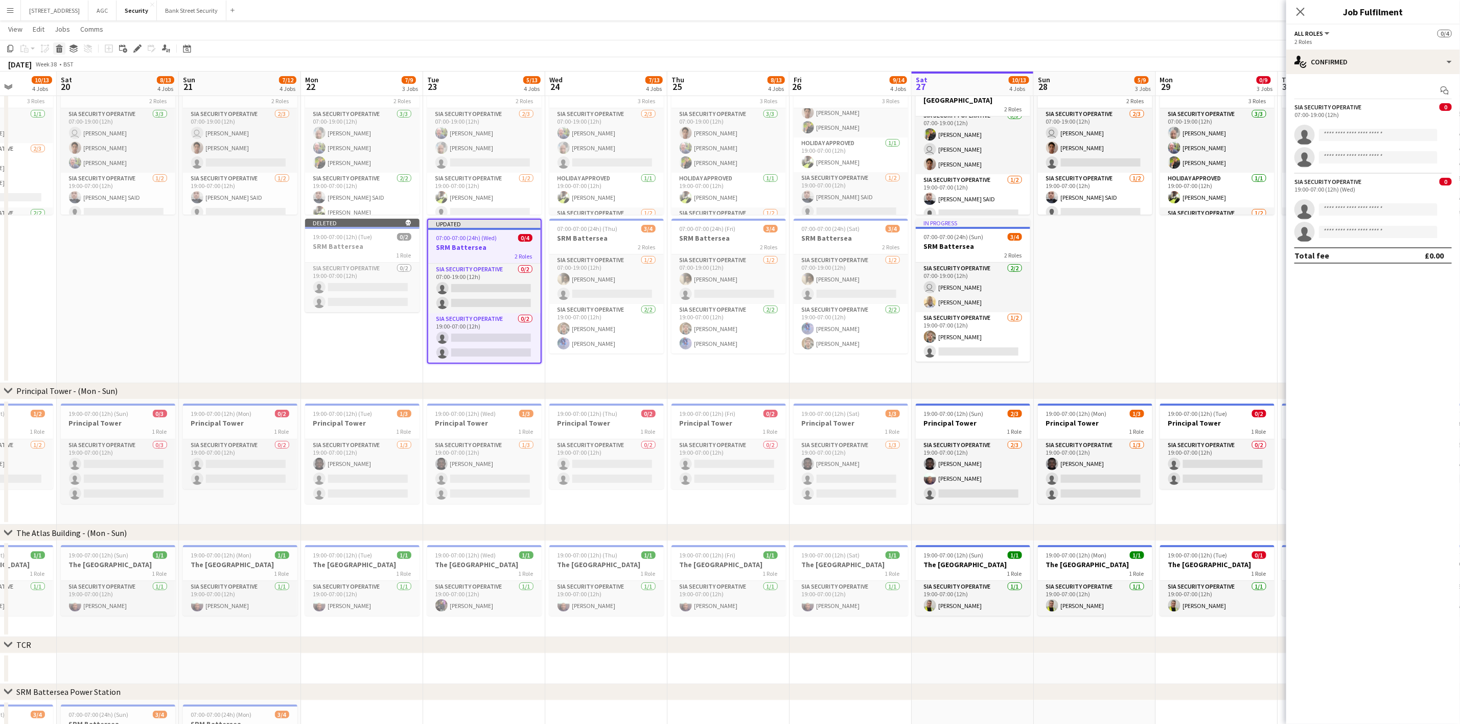
click at [58, 48] on icon at bounding box center [60, 50] width 6 height 5
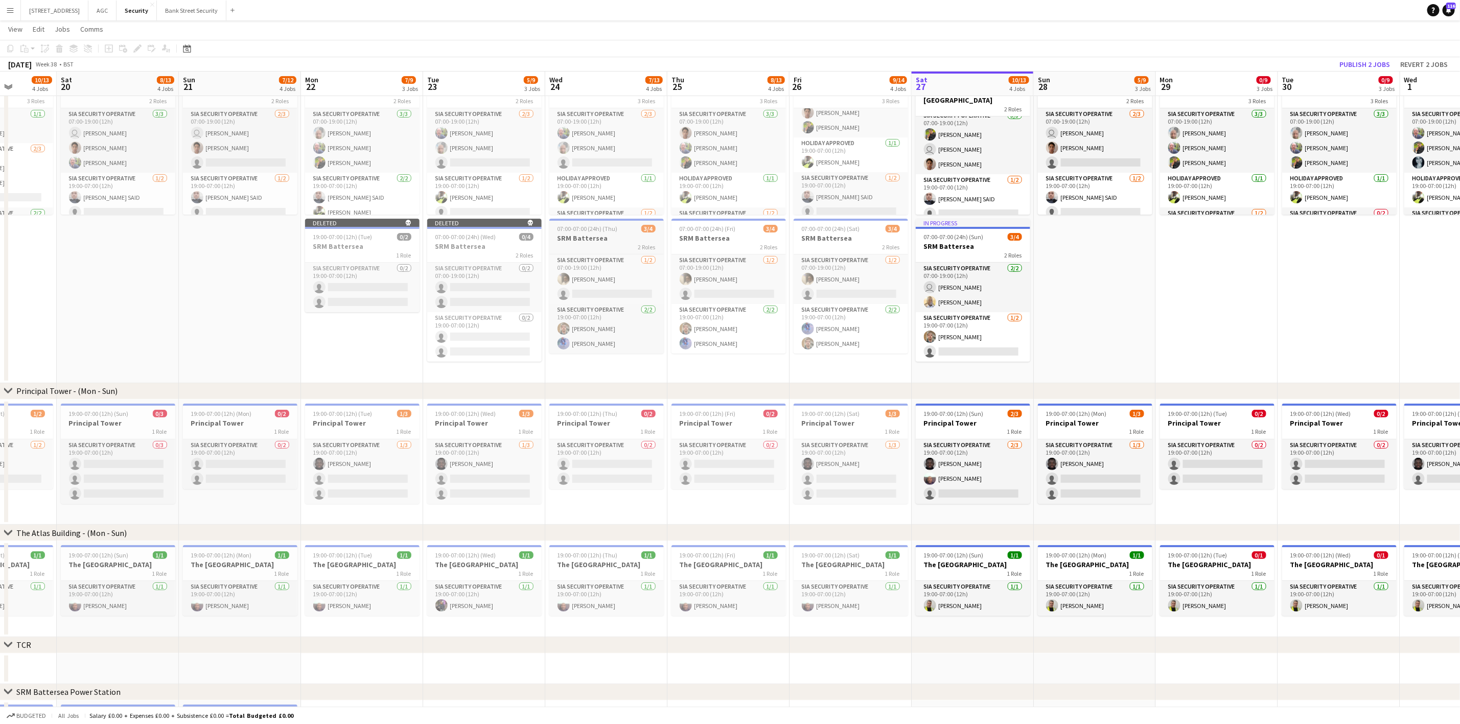
click at [617, 235] on h3 "SRM Battersea" at bounding box center [606, 237] width 114 height 9
click at [599, 270] on app-card-role "SIA Security Operative [DATE] 07:00-19:00 (12h) [PERSON_NAME] single-neutral-ac…" at bounding box center [606, 280] width 112 height 50
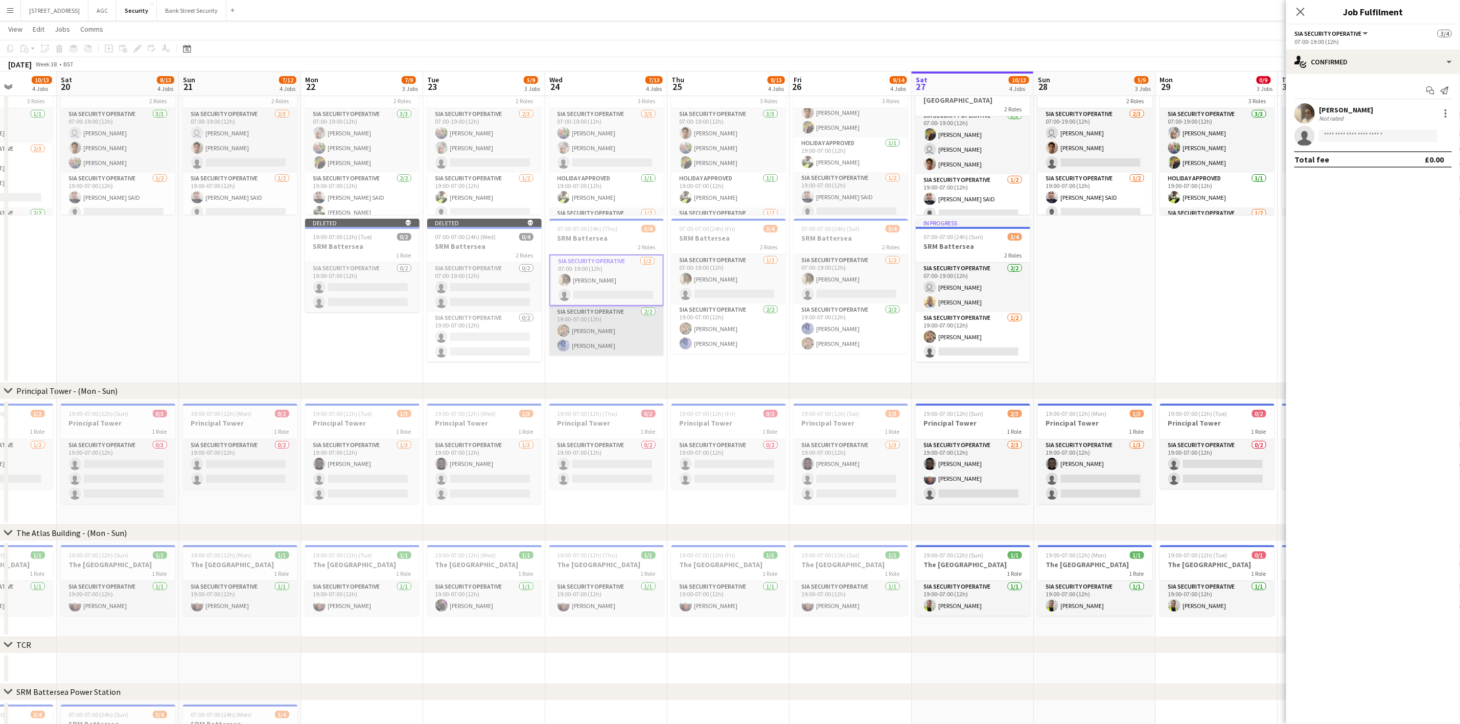
click at [598, 330] on app-card-role "SIA Security Operative [DATE] 19:00-07:00 (12h) [PERSON_NAME] Yahye [PERSON_NAM…" at bounding box center [606, 331] width 114 height 50
click at [1226, 114] on div at bounding box center [1445, 113] width 2 height 2
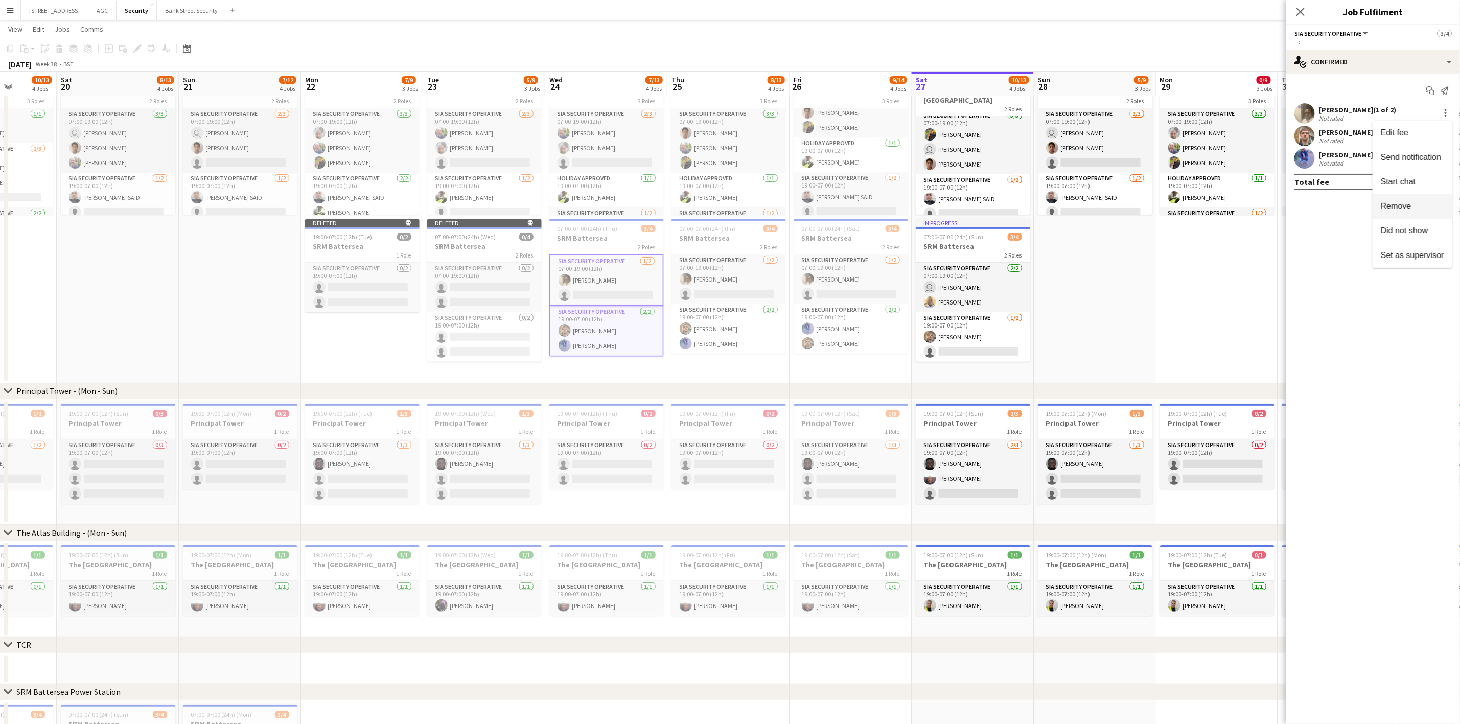
click at [1226, 205] on span "Remove" at bounding box center [1412, 205] width 63 height 9
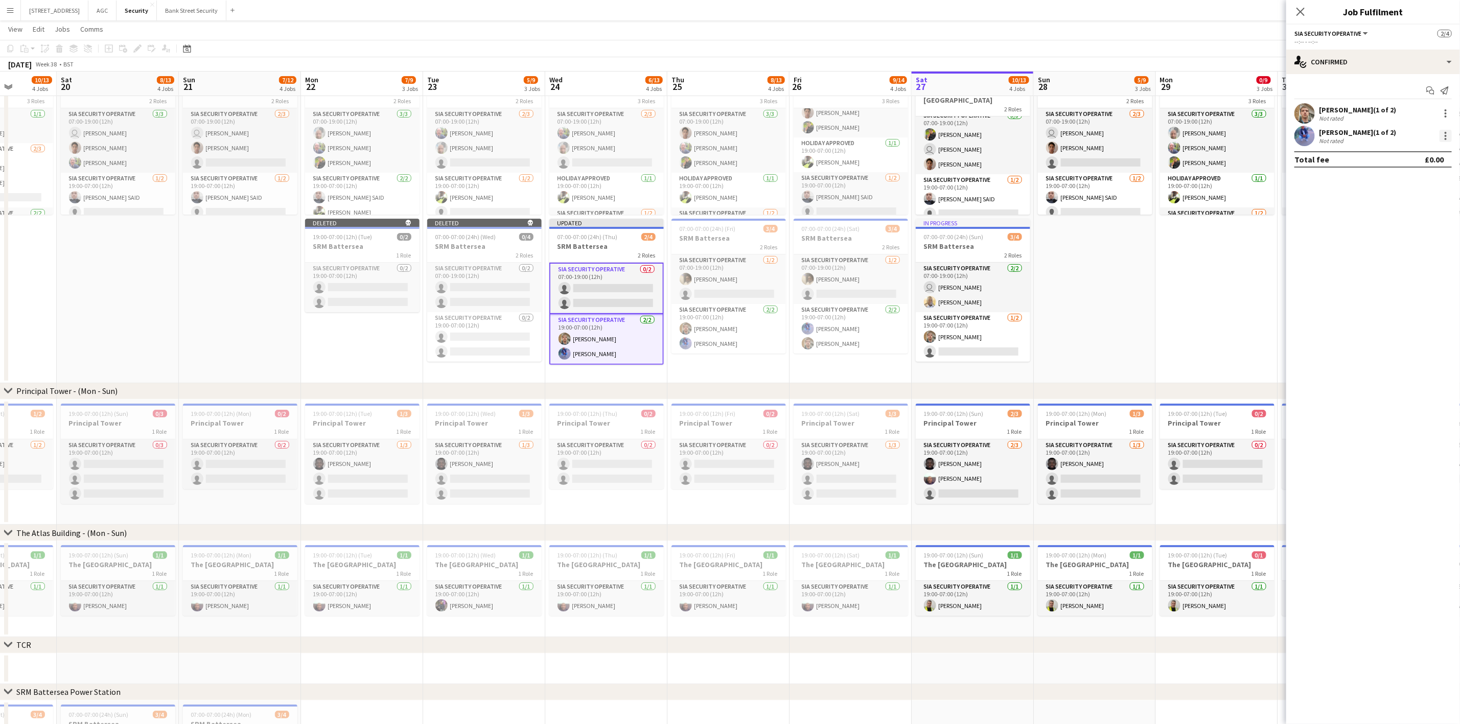
click at [1226, 136] on div at bounding box center [1445, 136] width 2 height 2
click at [1226, 221] on button "Remove" at bounding box center [1412, 229] width 80 height 25
click at [1226, 120] on div at bounding box center [1445, 113] width 12 height 12
click at [1226, 207] on span "Remove" at bounding box center [1396, 205] width 31 height 9
click at [752, 274] on app-card-role "SIA Security Operative [DATE] 07:00-19:00 (12h) [PERSON_NAME] single-neutral-ac…" at bounding box center [728, 279] width 114 height 50
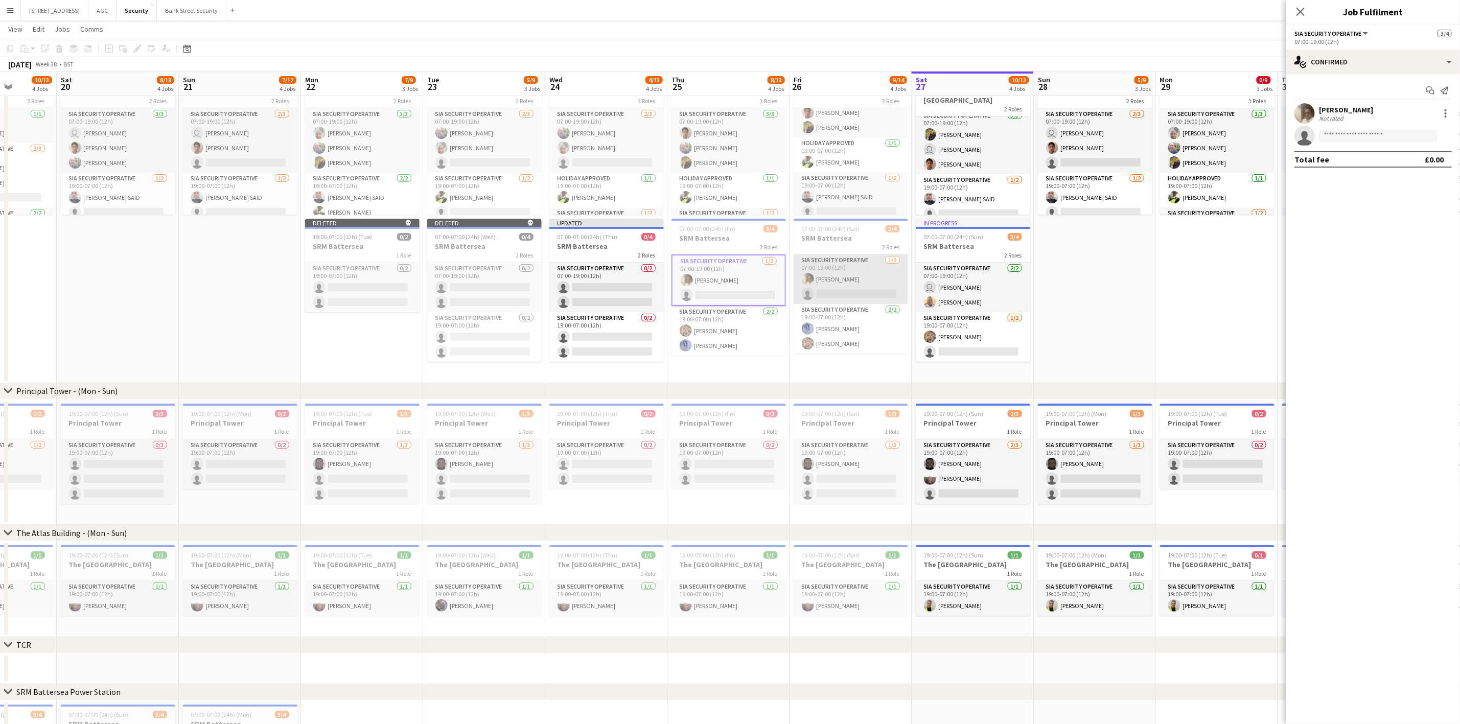
click at [844, 264] on app-card-role "SIA Security Operative [DATE] 07:00-19:00 (12h) [PERSON_NAME] single-neutral-ac…" at bounding box center [850, 279] width 114 height 50
click at [986, 278] on app-card-role "SIA Security Operative [DATE] 07:00-19:00 (12h) user [PERSON_NAME] [PERSON_NAME]" at bounding box center [973, 288] width 114 height 50
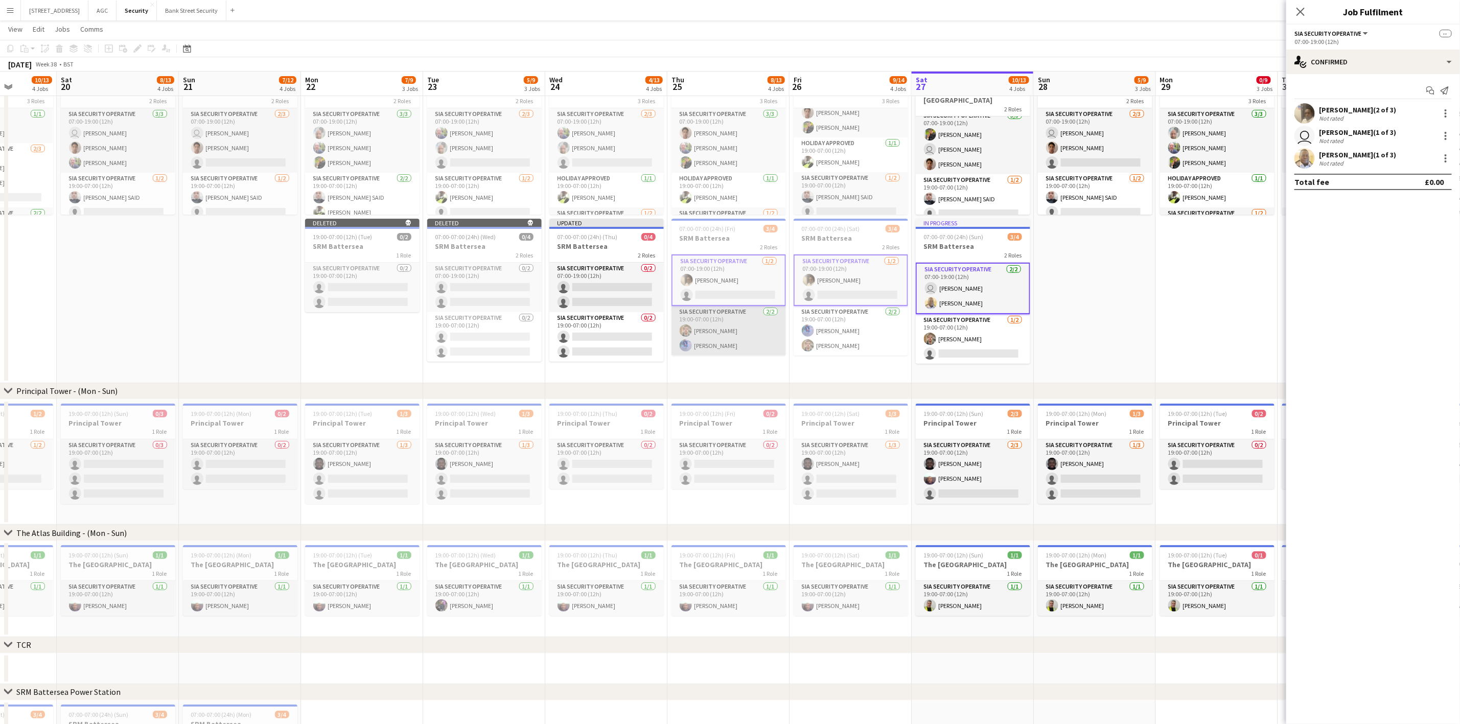
click at [729, 326] on app-card-role "SIA Security Operative [DATE] 19:00-07:00 (12h) [PERSON_NAME] Yahye [PERSON_NAM…" at bounding box center [728, 331] width 114 height 50
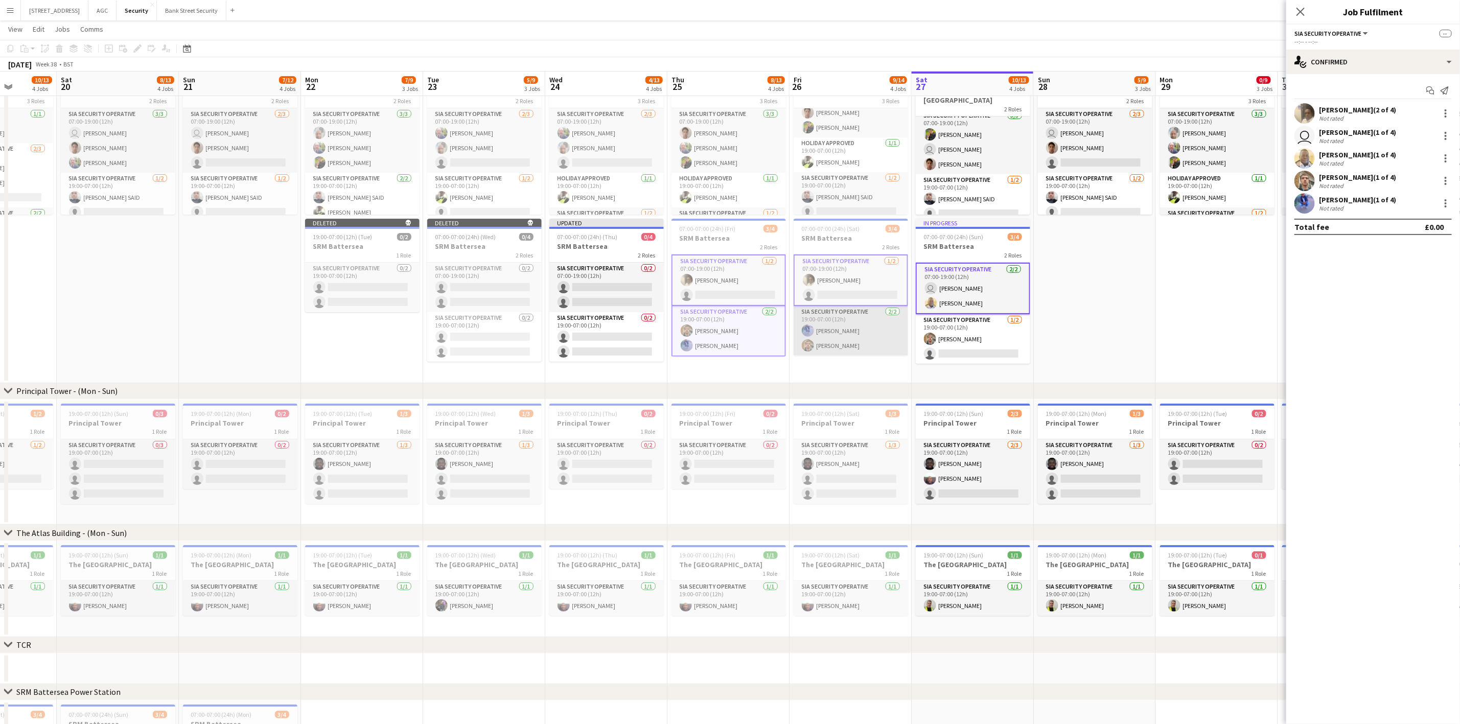
click at [823, 332] on app-card-role "SIA Security Operative [DATE] 19:00-07:00 (12h) Yahye [PERSON_NAME] [PERSON_NAM…" at bounding box center [850, 331] width 114 height 50
click at [955, 337] on app-card-role "SIA Security Operative [DATE] 19:00-07:00 (12h) [PERSON_NAME] single-neutral-ac…" at bounding box center [973, 339] width 114 height 50
click at [1226, 114] on div at bounding box center [1445, 113] width 2 height 2
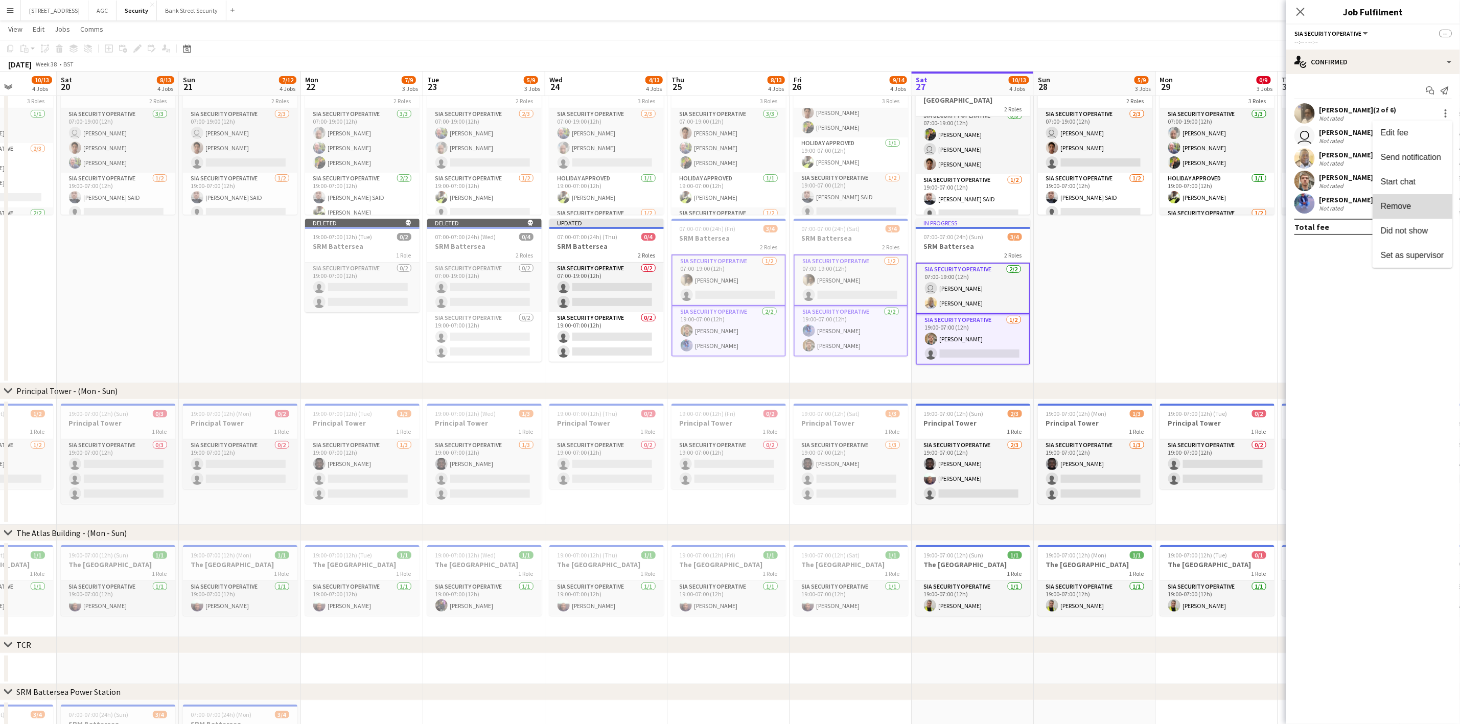
click at [1226, 204] on span "Remove" at bounding box center [1412, 205] width 63 height 9
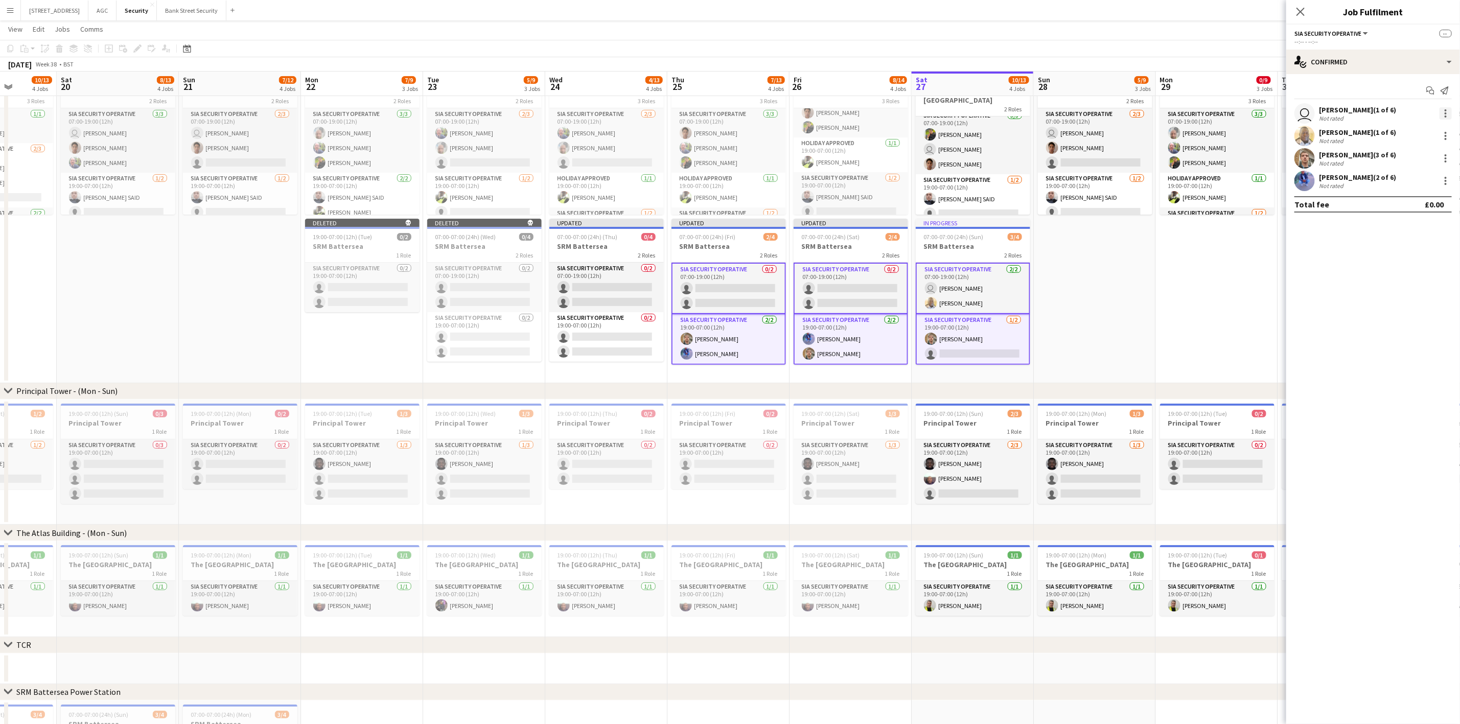
click at [1226, 116] on div at bounding box center [1445, 116] width 2 height 2
click at [1226, 207] on span "Remove" at bounding box center [1396, 205] width 31 height 9
click at [1226, 115] on div at bounding box center [1445, 113] width 12 height 12
click at [1226, 202] on span "Remove" at bounding box center [1412, 205] width 63 height 9
click at [1226, 110] on div at bounding box center [1445, 110] width 2 height 2
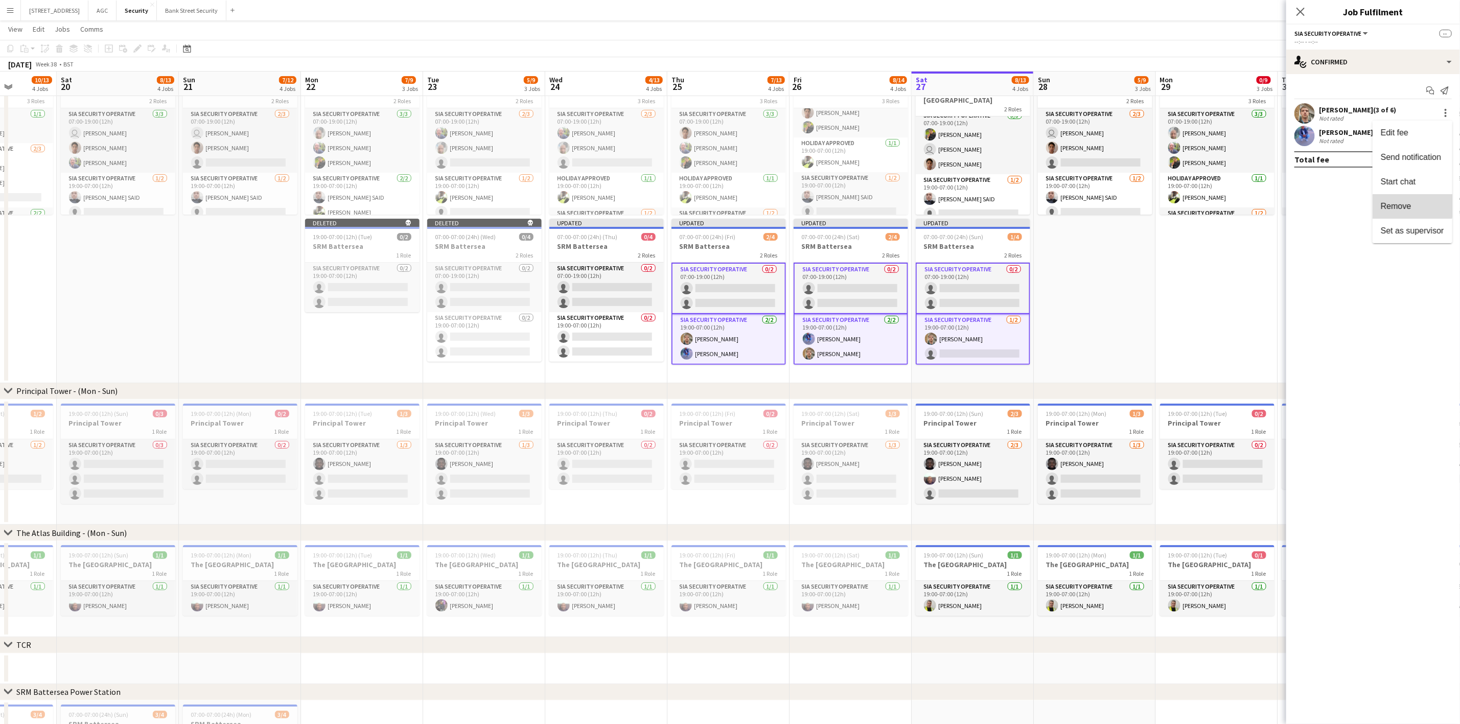
click at [1226, 203] on span "Remove" at bounding box center [1396, 205] width 31 height 9
click at [1226, 117] on div at bounding box center [1445, 113] width 12 height 12
click at [1226, 211] on span "Remove" at bounding box center [1412, 205] width 63 height 9
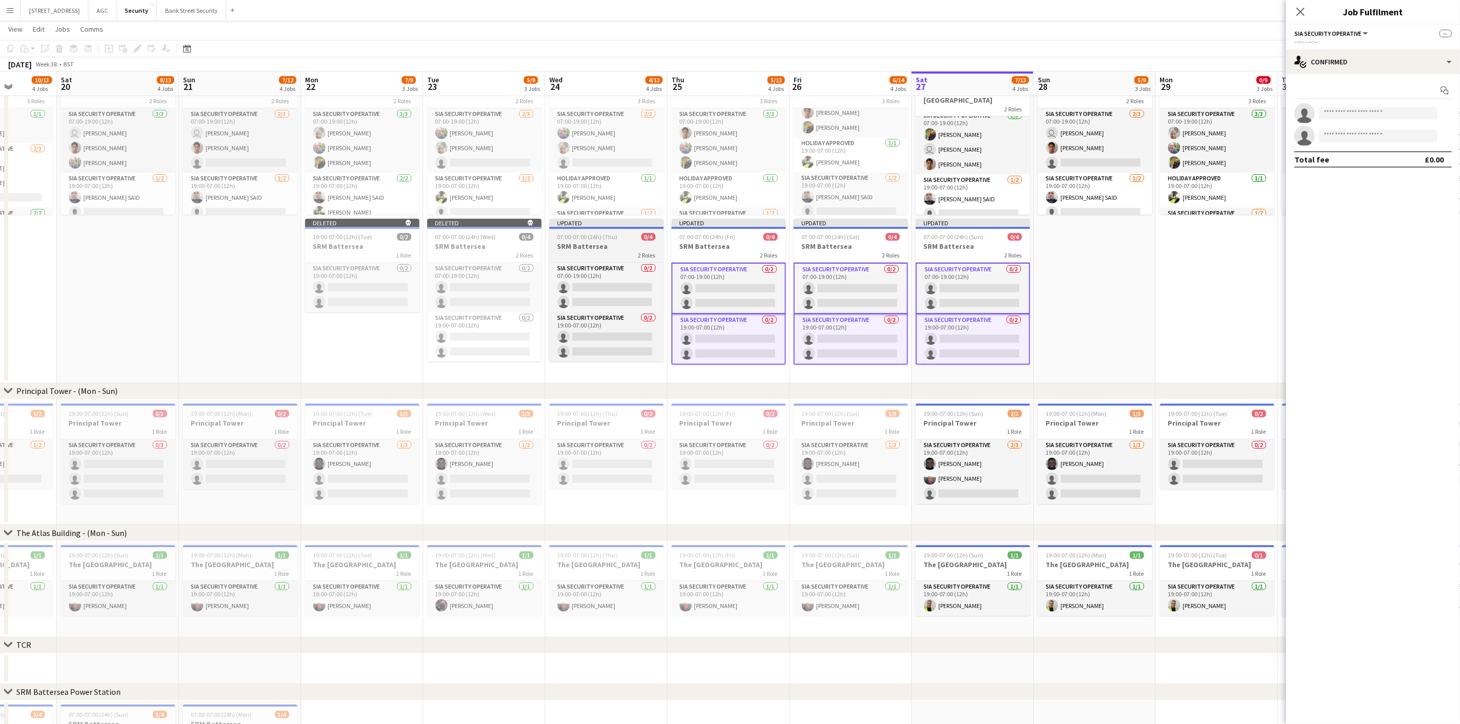
click at [598, 244] on h3 "SRM Battersea" at bounding box center [606, 246] width 114 height 9
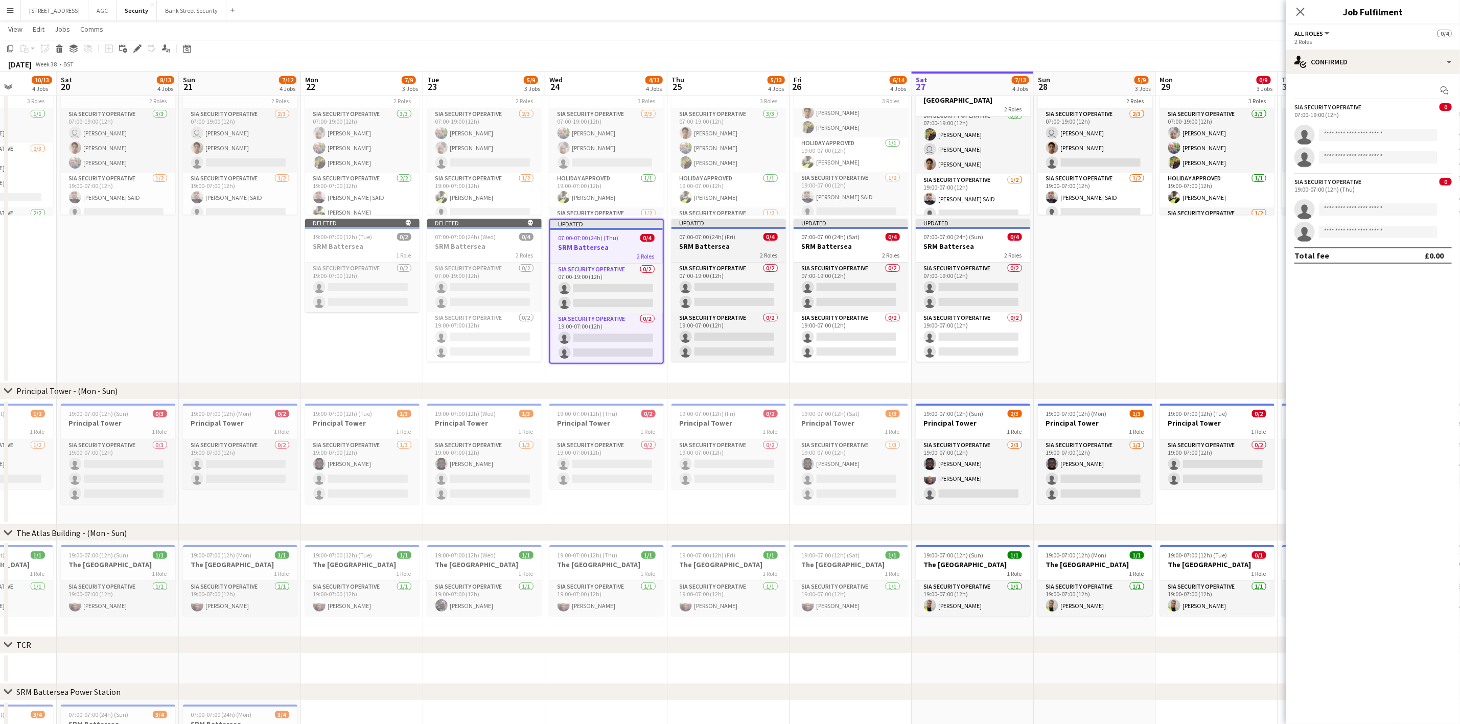
click at [719, 242] on h3 "SRM Battersea" at bounding box center [728, 246] width 114 height 9
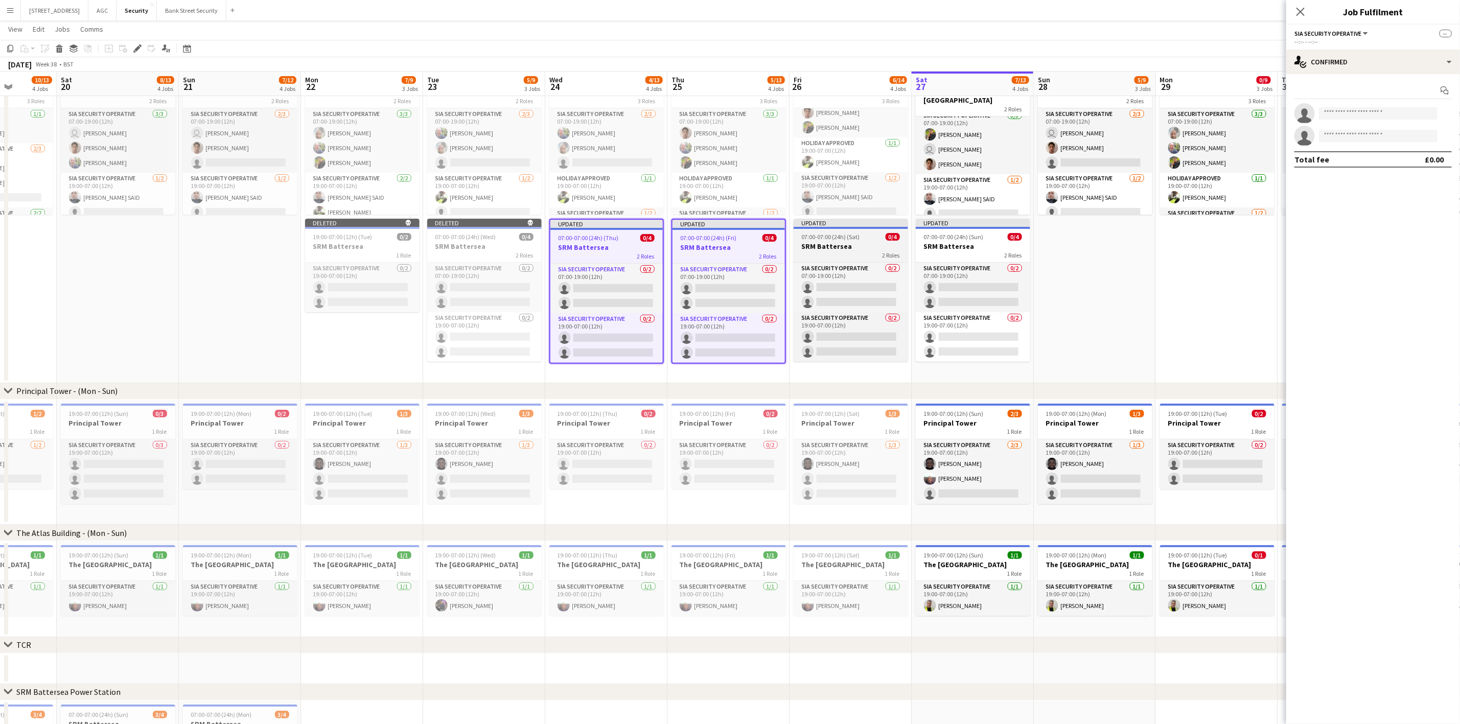
click at [815, 242] on h3 "SRM Battersea" at bounding box center [850, 246] width 114 height 9
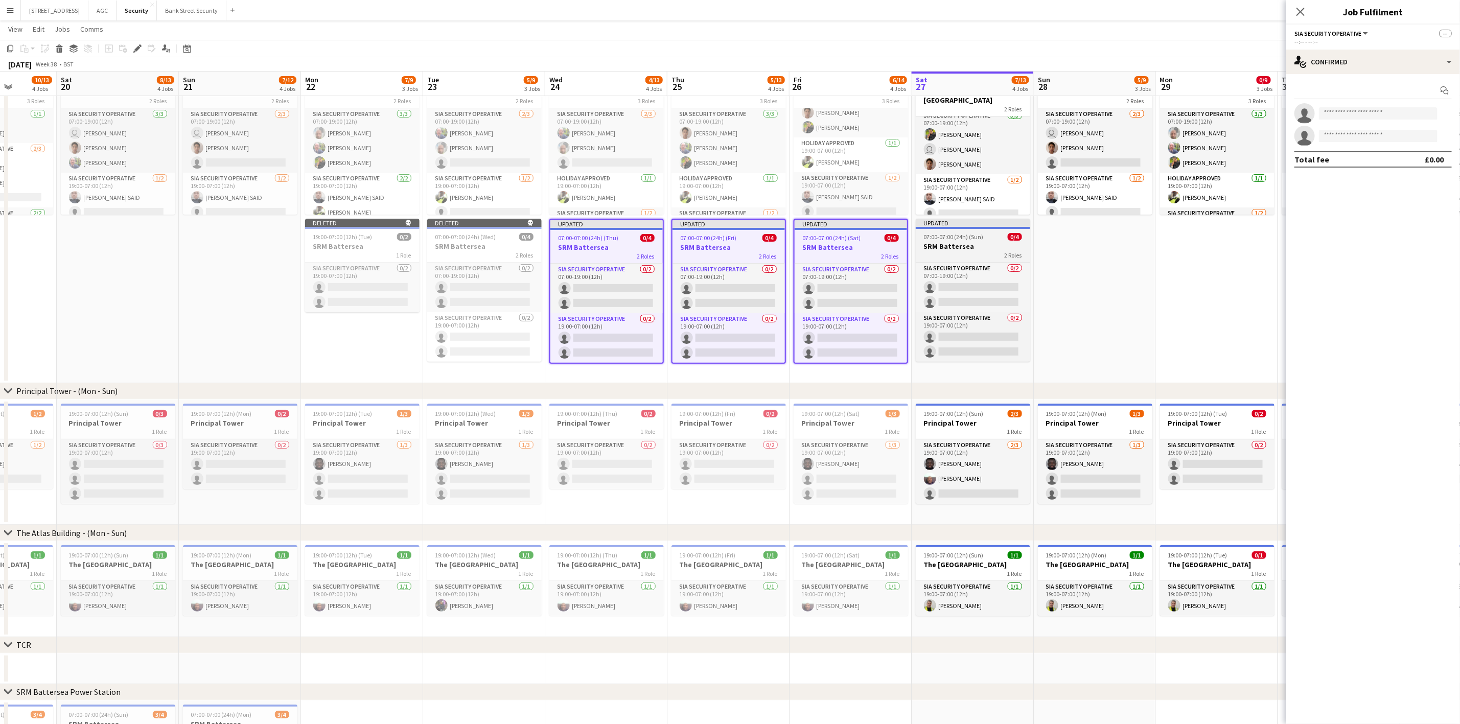
click at [995, 249] on h3 "SRM Battersea" at bounding box center [973, 246] width 114 height 9
click at [60, 51] on icon at bounding box center [60, 50] width 6 height 5
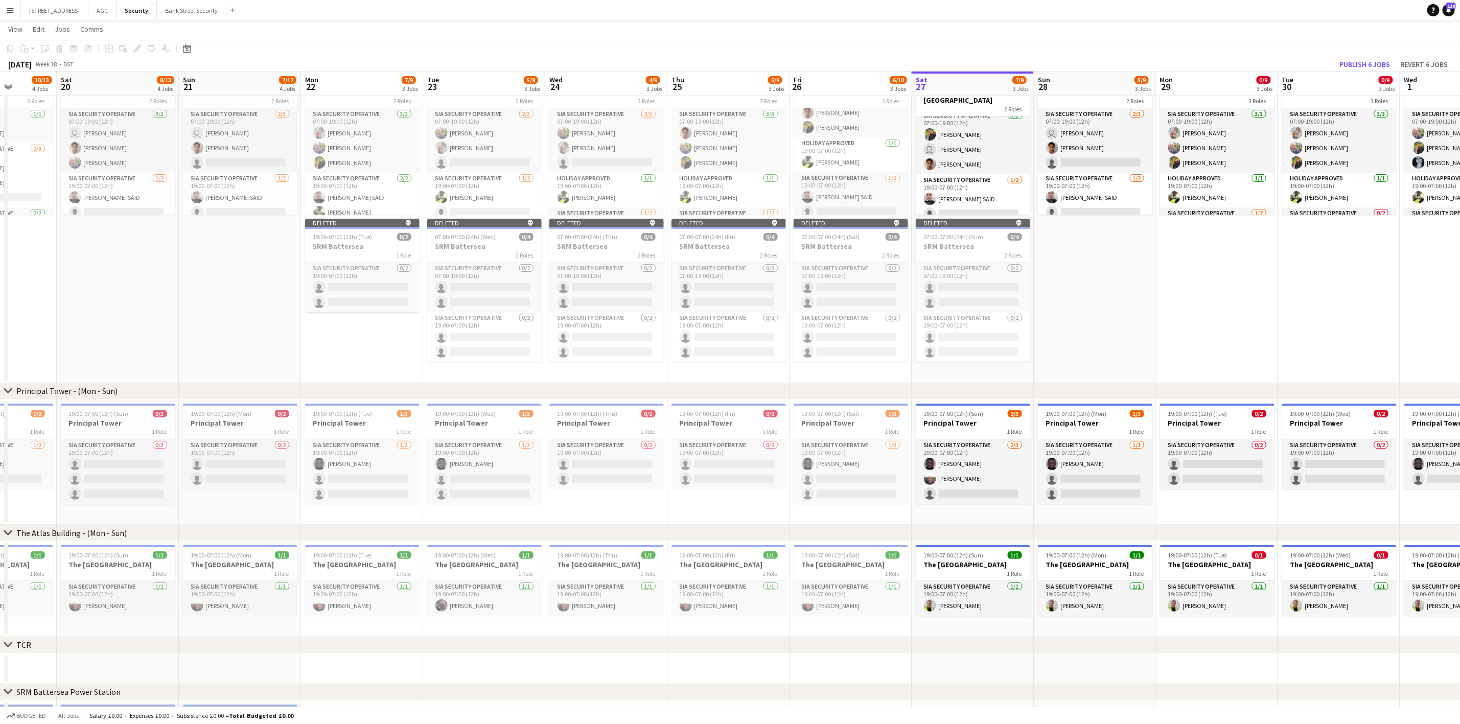
click at [1049, 303] on app-date-cell "07:00-07:00 (24h) (Mon) 3/5 Barkers of Kensington 2 Roles SIA Security Operativ…" at bounding box center [1095, 221] width 122 height 324
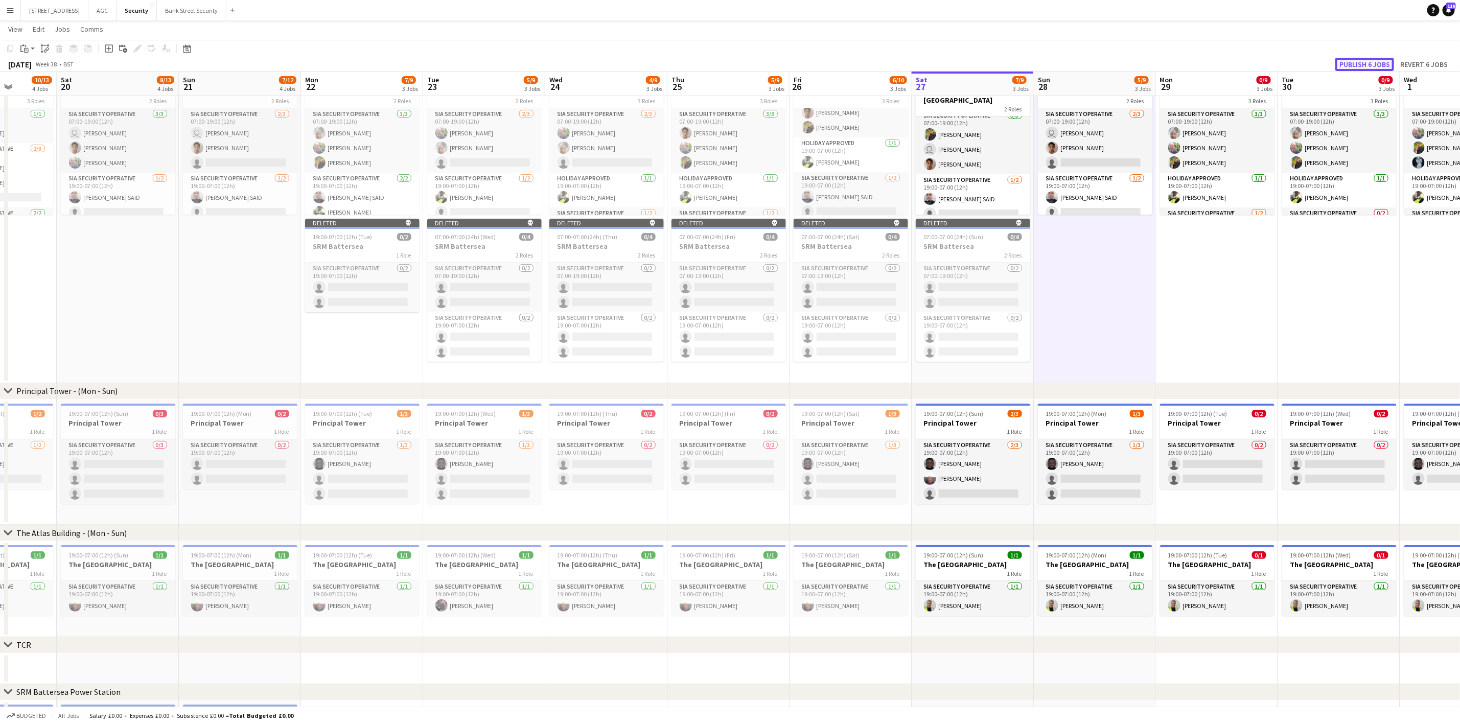
click at [1226, 60] on button "Publish 6 jobs" at bounding box center [1364, 64] width 59 height 13
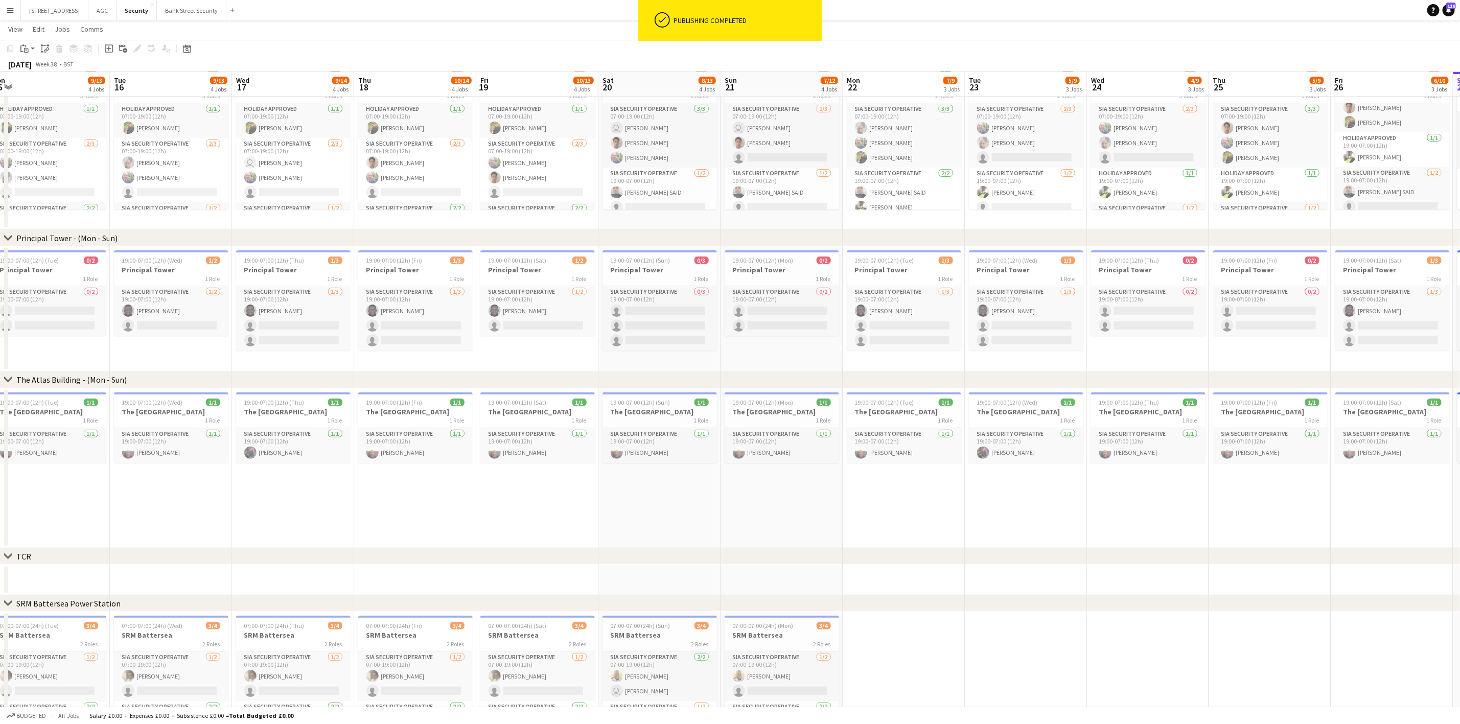
scroll to position [0, 247]
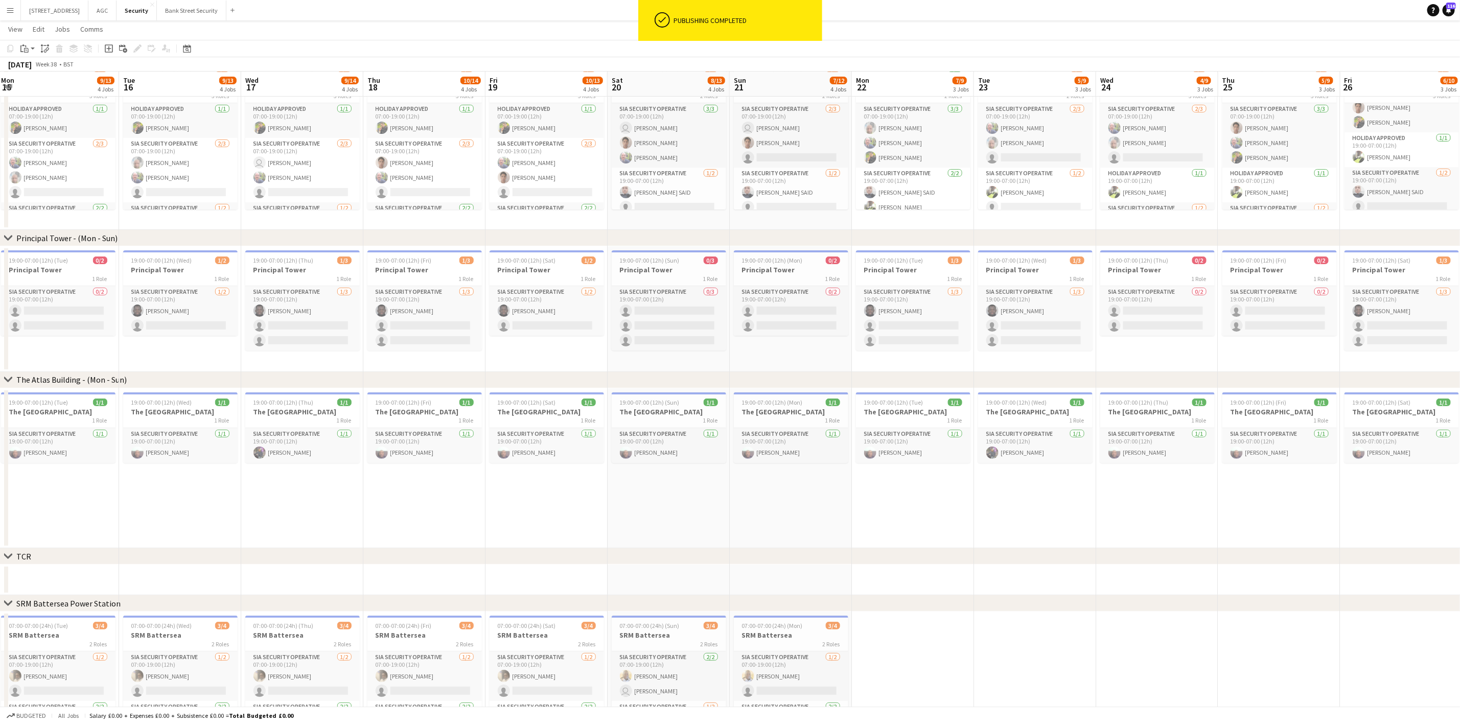
drag, startPoint x: 395, startPoint y: 630, endPoint x: 946, endPoint y: 528, distance: 560.3
click at [946, 528] on app-calendar-viewport "Sat 13 10/15 4 Jobs Sun 14 9/12 4 Jobs Mon 15 9/13 4 Jobs Tue 16 9/13 4 Jobs We…" at bounding box center [730, 376] width 1460 height 792
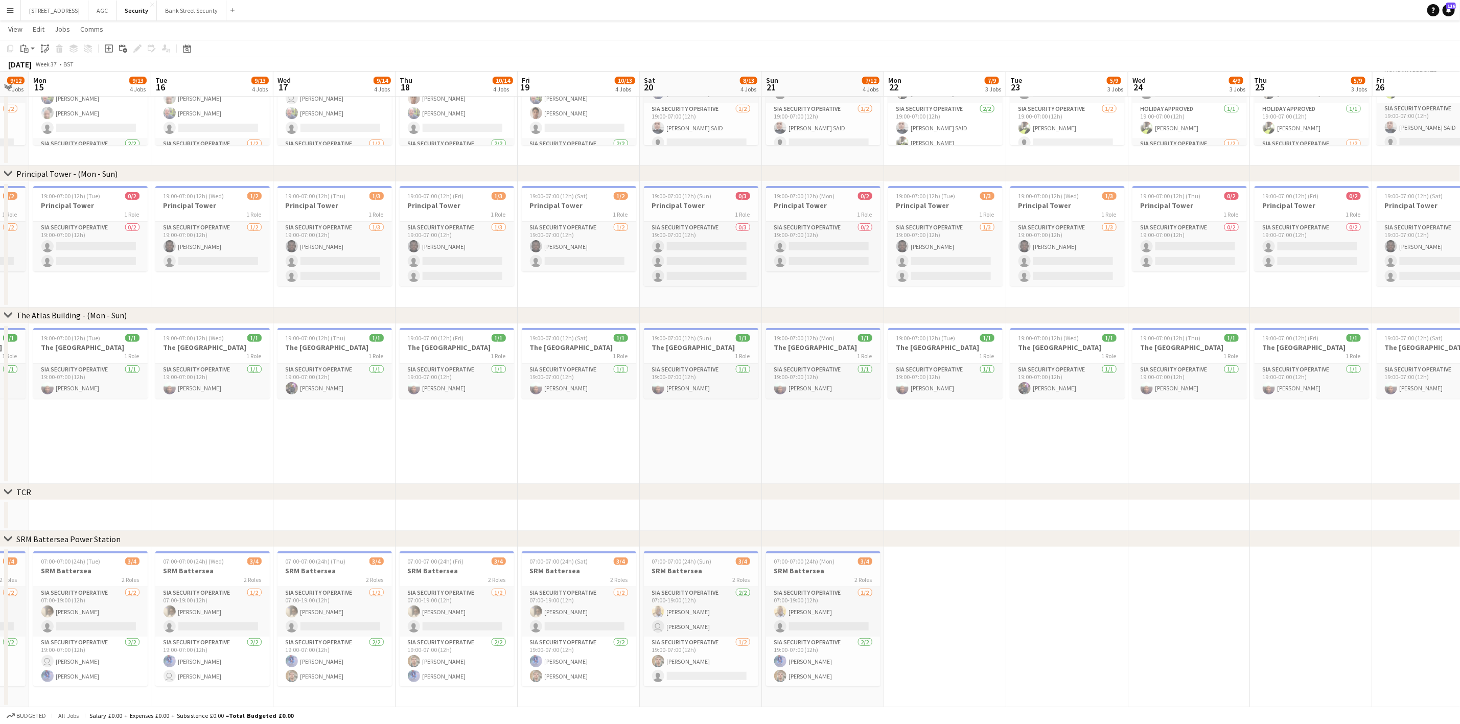
scroll to position [0, 222]
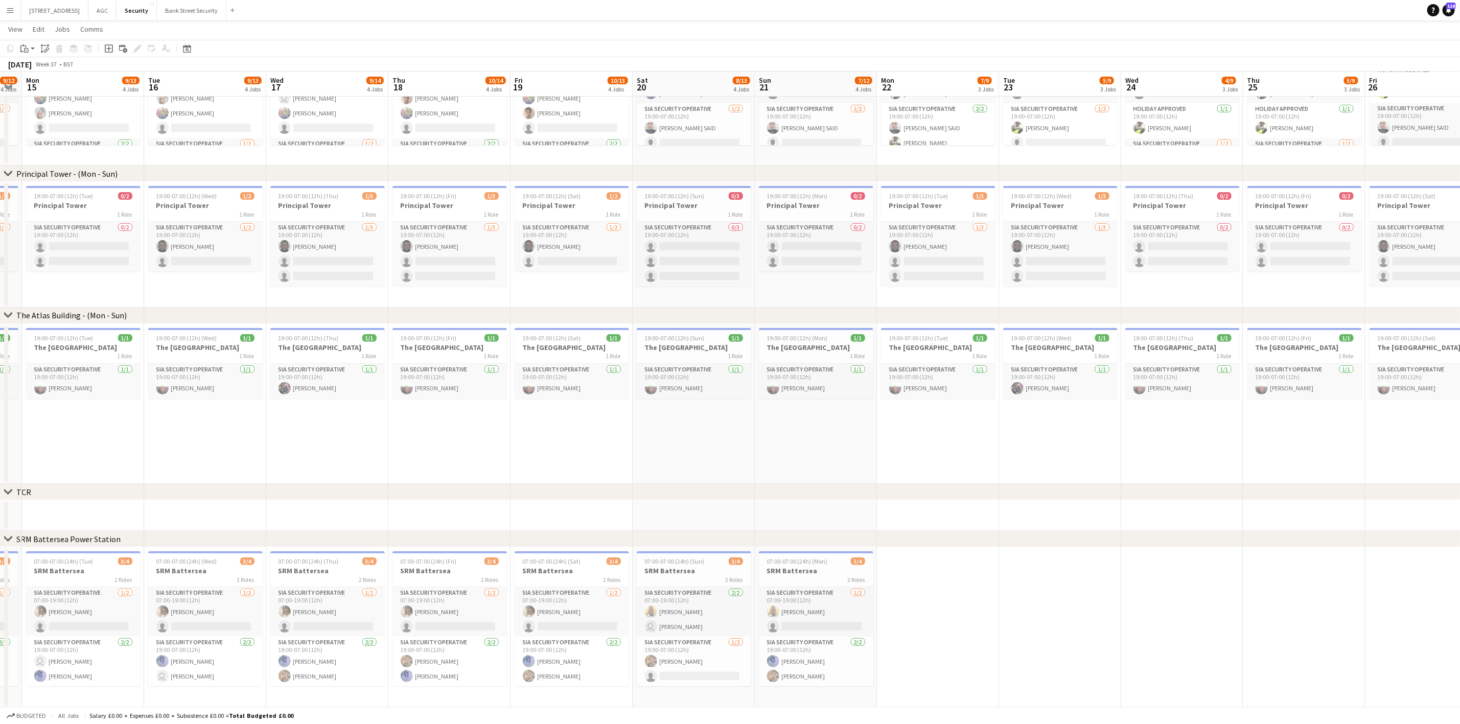
drag, startPoint x: 418, startPoint y: 512, endPoint x: 443, endPoint y: 505, distance: 26.0
click at [443, 505] on app-calendar-viewport "Sat 13 10/15 4 Jobs Sun 14 9/12 4 Jobs Mon 15 9/13 4 Jobs Tue 16 9/13 4 Jobs We…" at bounding box center [730, 311] width 1460 height 792
click at [89, 566] on h3 "SRM Battersea" at bounding box center [83, 570] width 114 height 9
click at [177, 572] on h3 "SRM Battersea" at bounding box center [205, 570] width 114 height 9
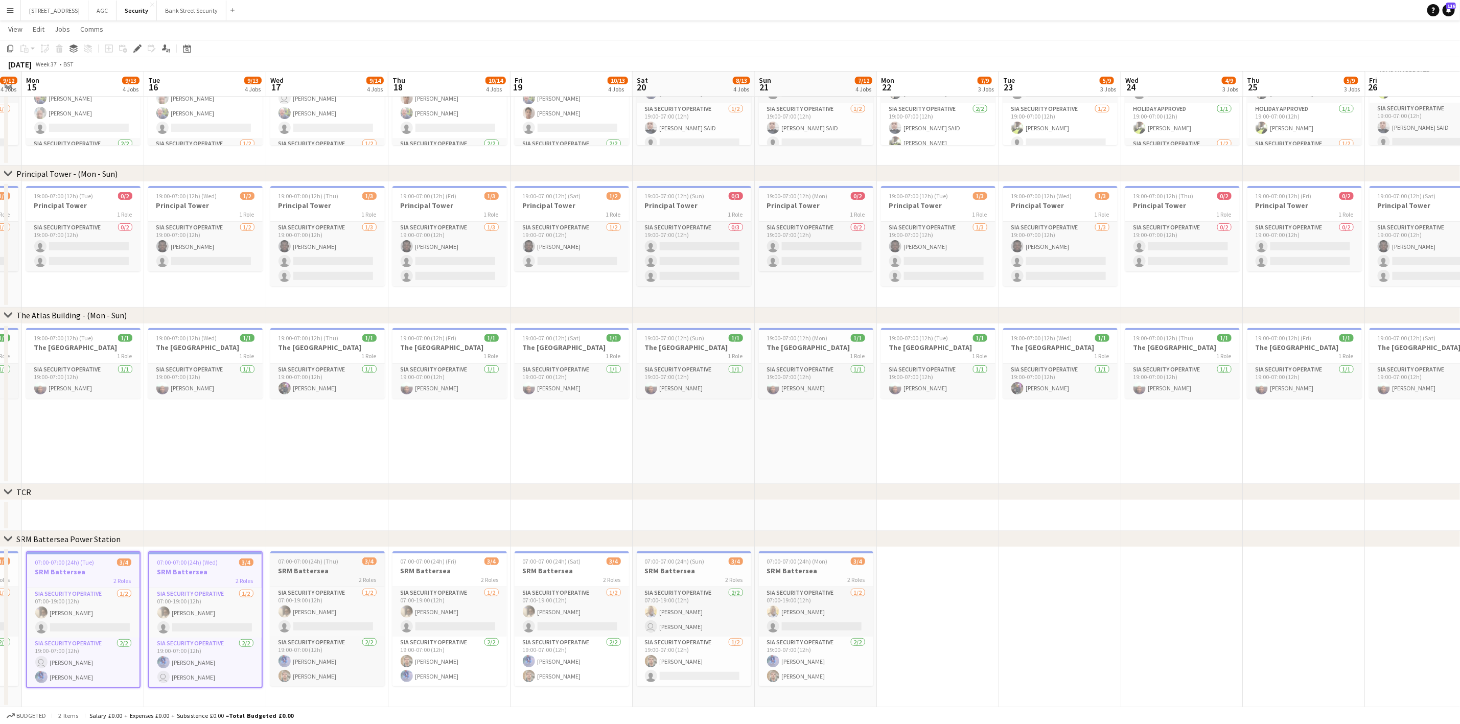
drag, startPoint x: 303, startPoint y: 573, endPoint x: 367, endPoint y: 572, distance: 63.4
click at [302, 573] on app-job-card "07:00-07:00 (24h) (Thu) 3/4 SRM Battersea 2 Roles SIA Security Operative [DATE]…" at bounding box center [327, 618] width 114 height 135
click at [449, 572] on app-calendar-viewport "Sat 13 10/15 4 Jobs Sun 14 9/12 4 Jobs Mon 15 9/13 4 Jobs Tue 16 9/13 4 Jobs We…" at bounding box center [730, 311] width 1460 height 792
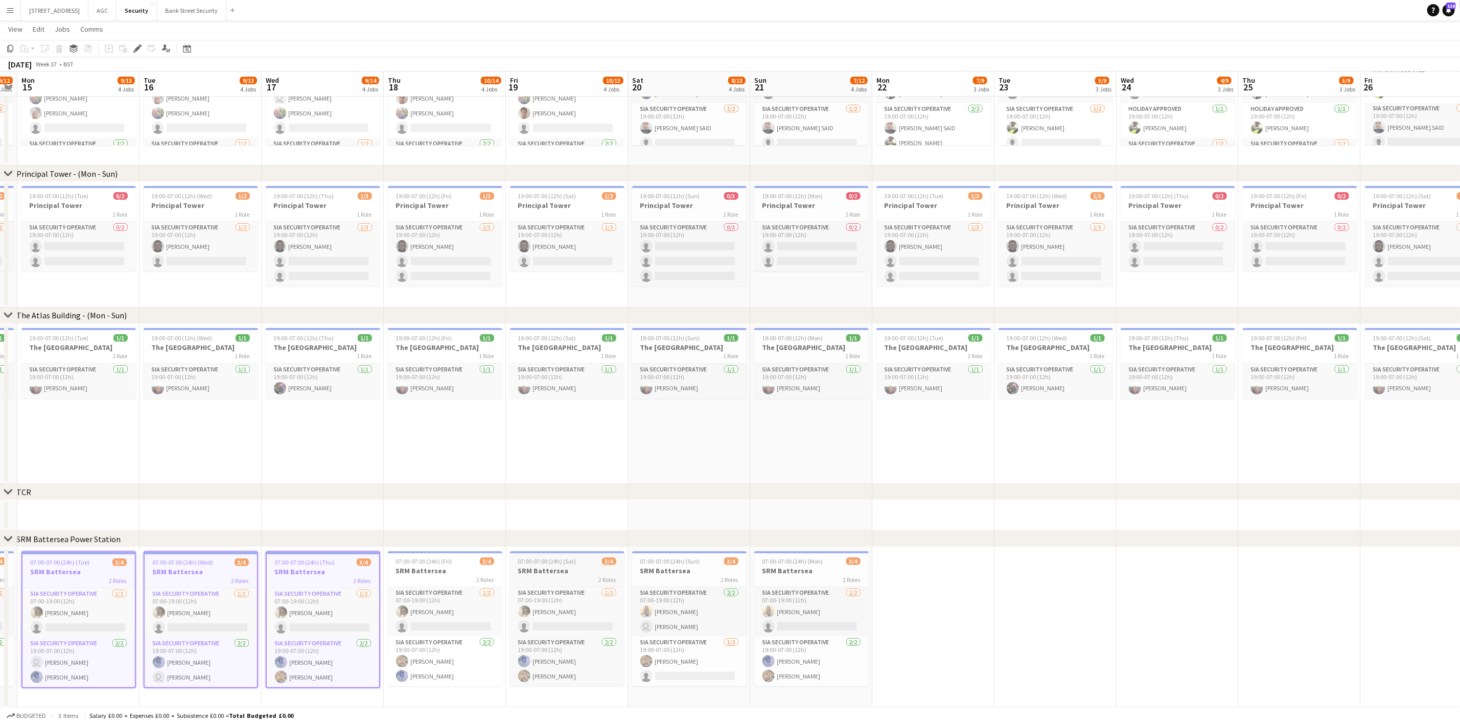
click at [543, 572] on h3 "SRM Battersea" at bounding box center [567, 570] width 114 height 9
click at [463, 569] on h3 "SRM Battersea" at bounding box center [445, 570] width 114 height 9
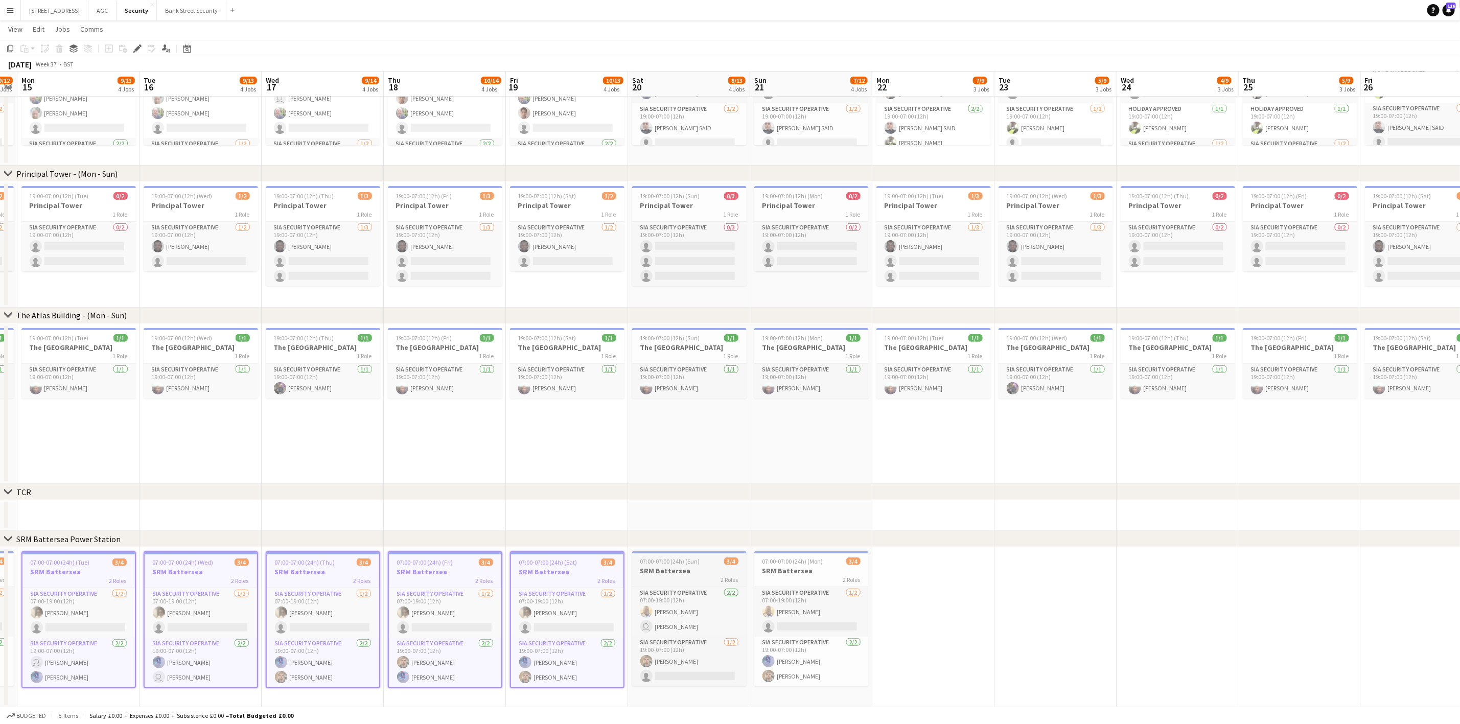
click at [691, 572] on h3 "SRM Battersea" at bounding box center [689, 570] width 114 height 9
click at [820, 581] on div "2 Roles" at bounding box center [811, 579] width 114 height 8
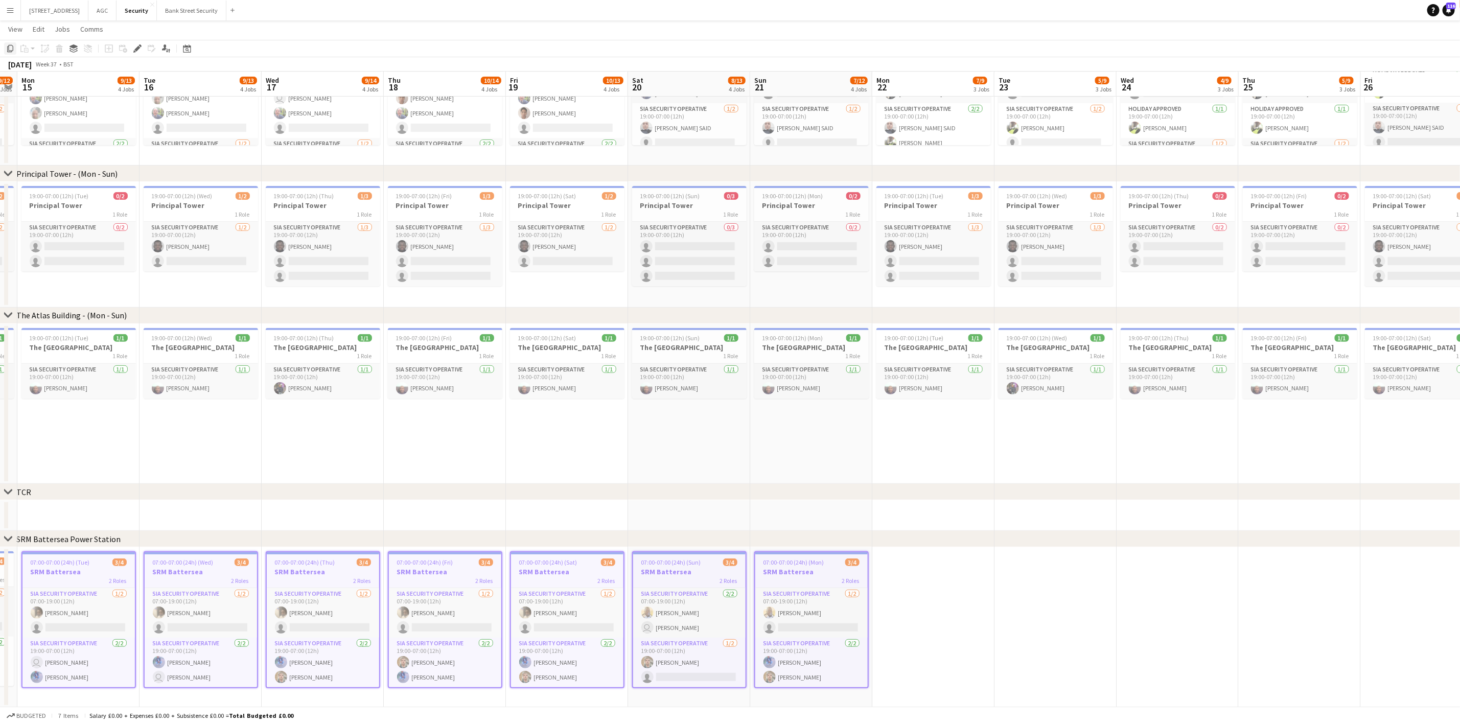
click at [10, 49] on icon "Copy" at bounding box center [10, 48] width 8 height 8
click at [931, 600] on app-date-cell at bounding box center [933, 627] width 122 height 160
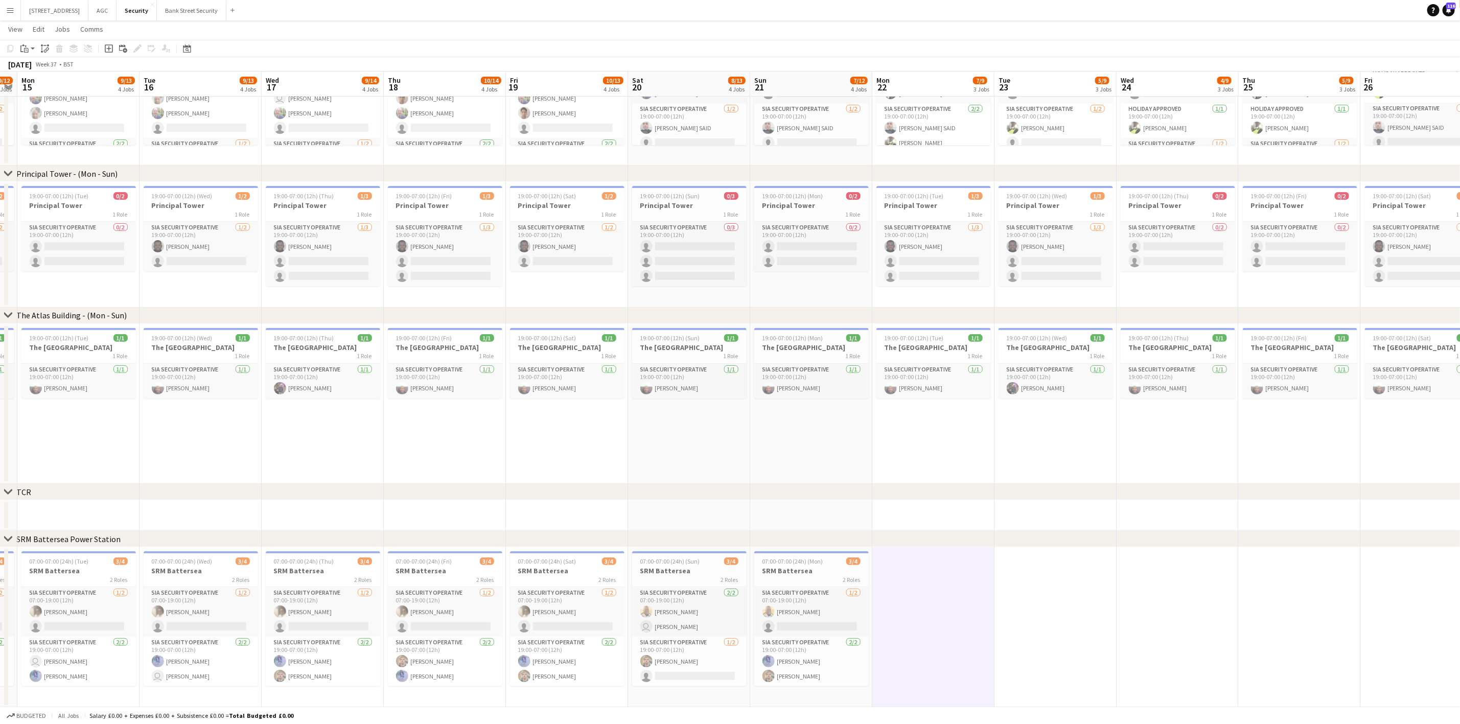
click at [931, 600] on app-date-cell at bounding box center [933, 627] width 122 height 160
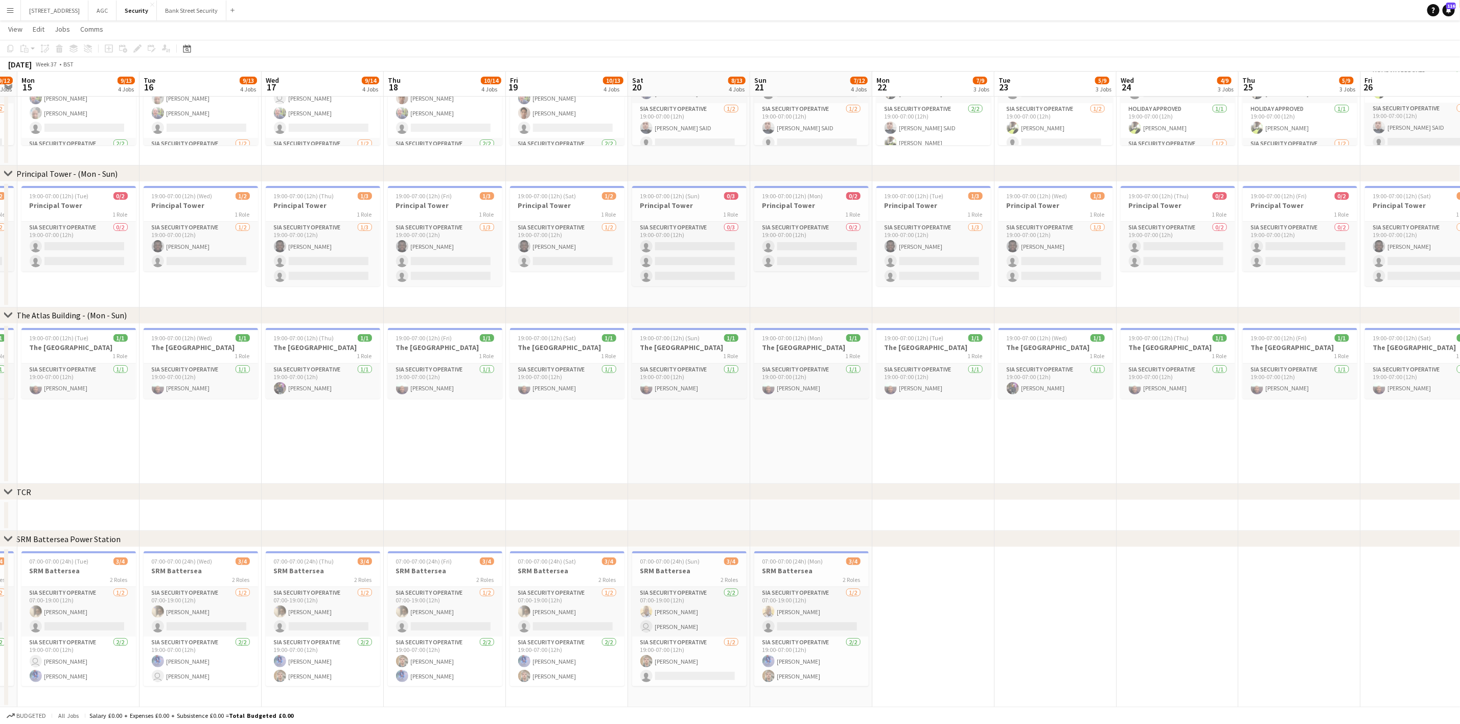
click at [929, 586] on app-date-cell at bounding box center [933, 627] width 122 height 160
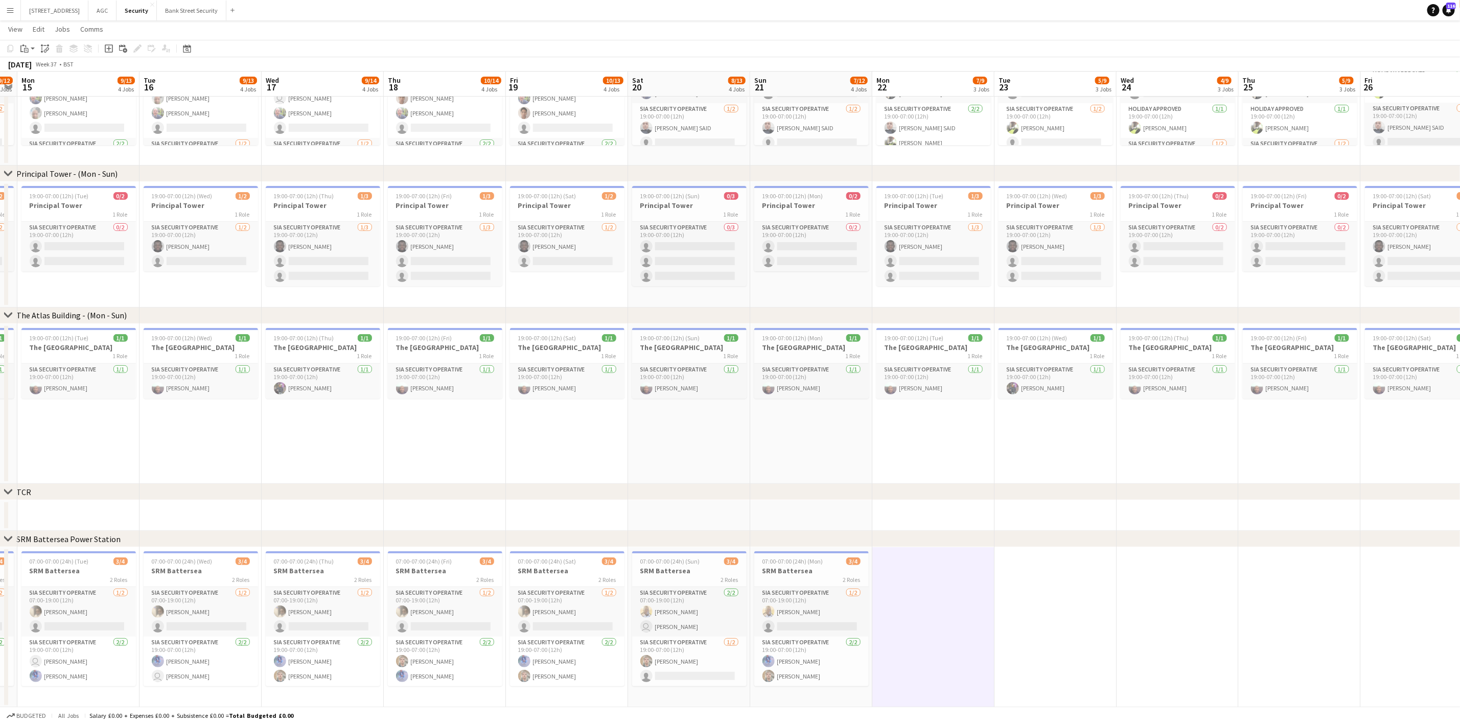
click at [929, 586] on app-date-cell at bounding box center [933, 627] width 122 height 160
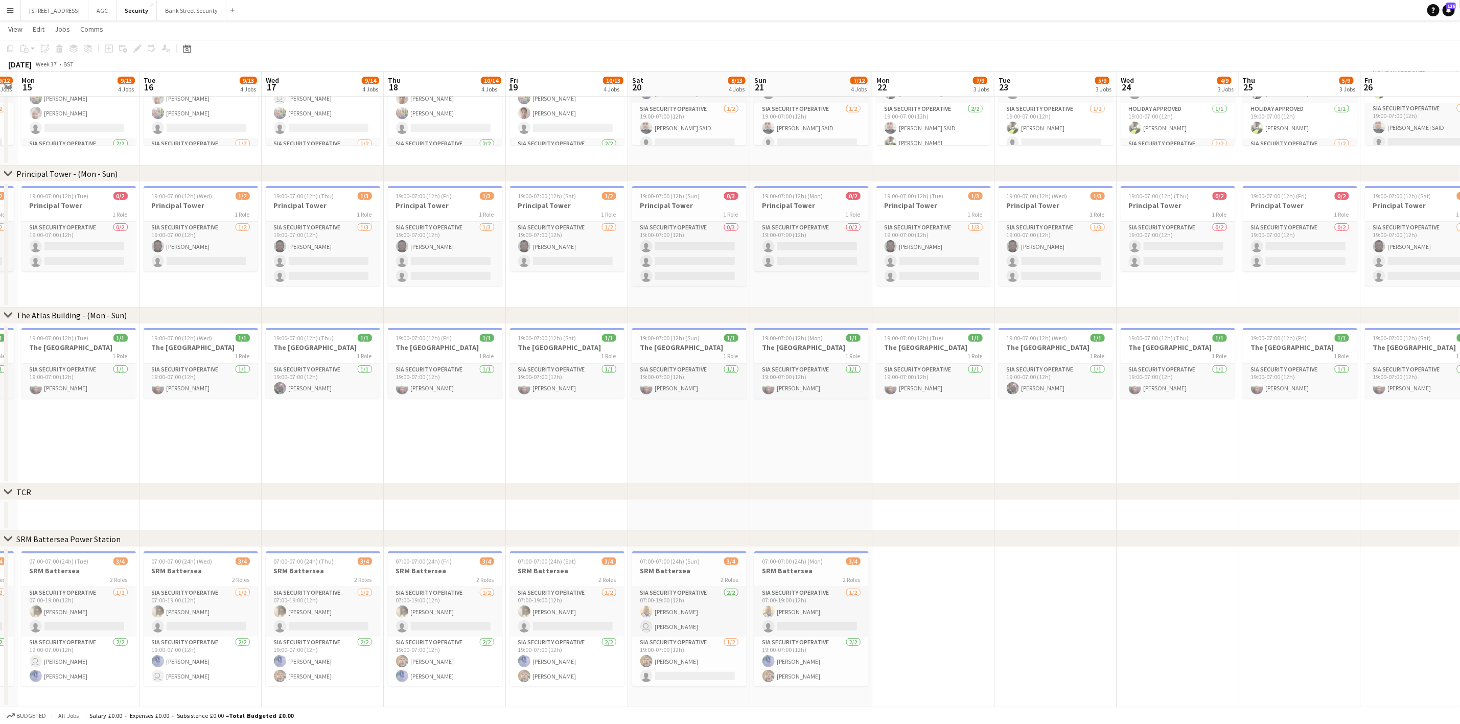
click at [929, 586] on app-date-cell at bounding box center [933, 627] width 122 height 160
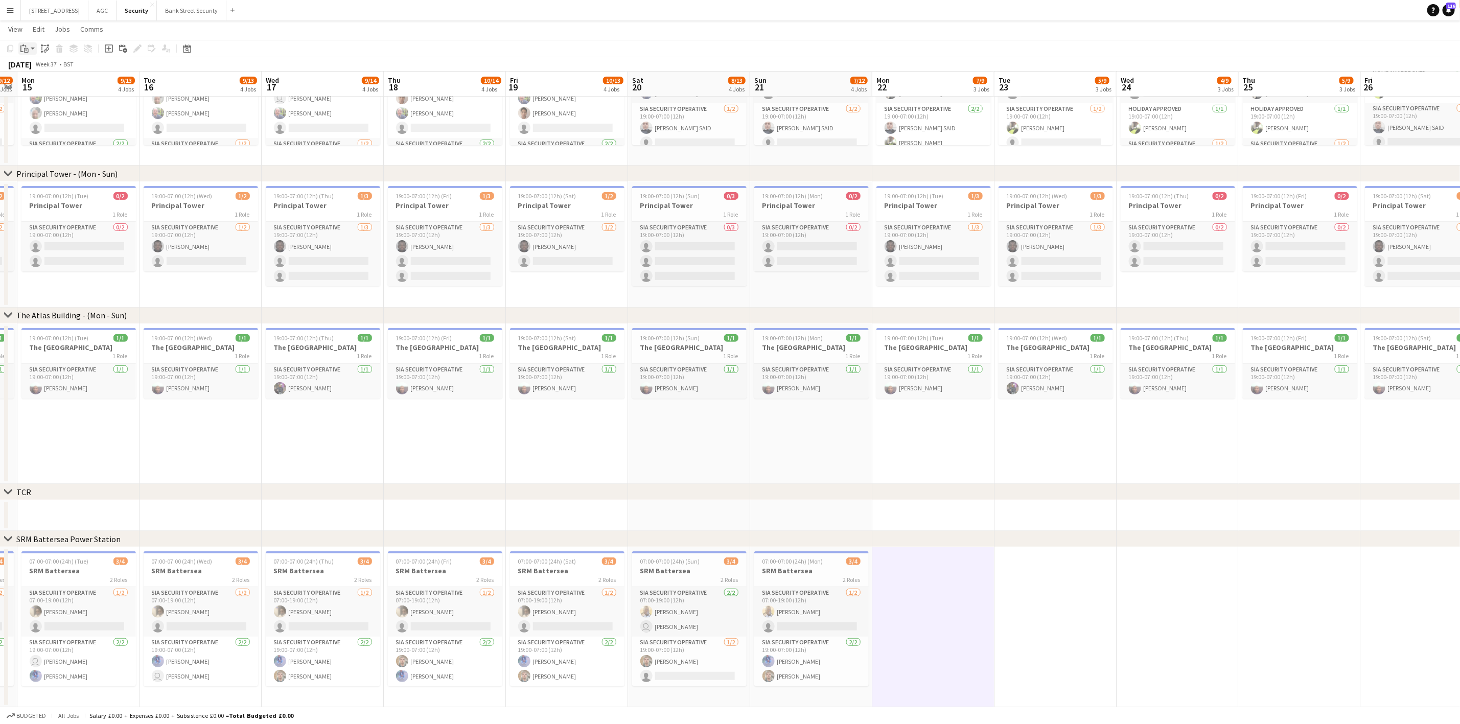
click at [32, 50] on app-action-btn "Paste" at bounding box center [27, 48] width 18 height 12
click at [46, 83] on link "Paste with crew Ctrl+Shift+V" at bounding box center [75, 85] width 96 height 9
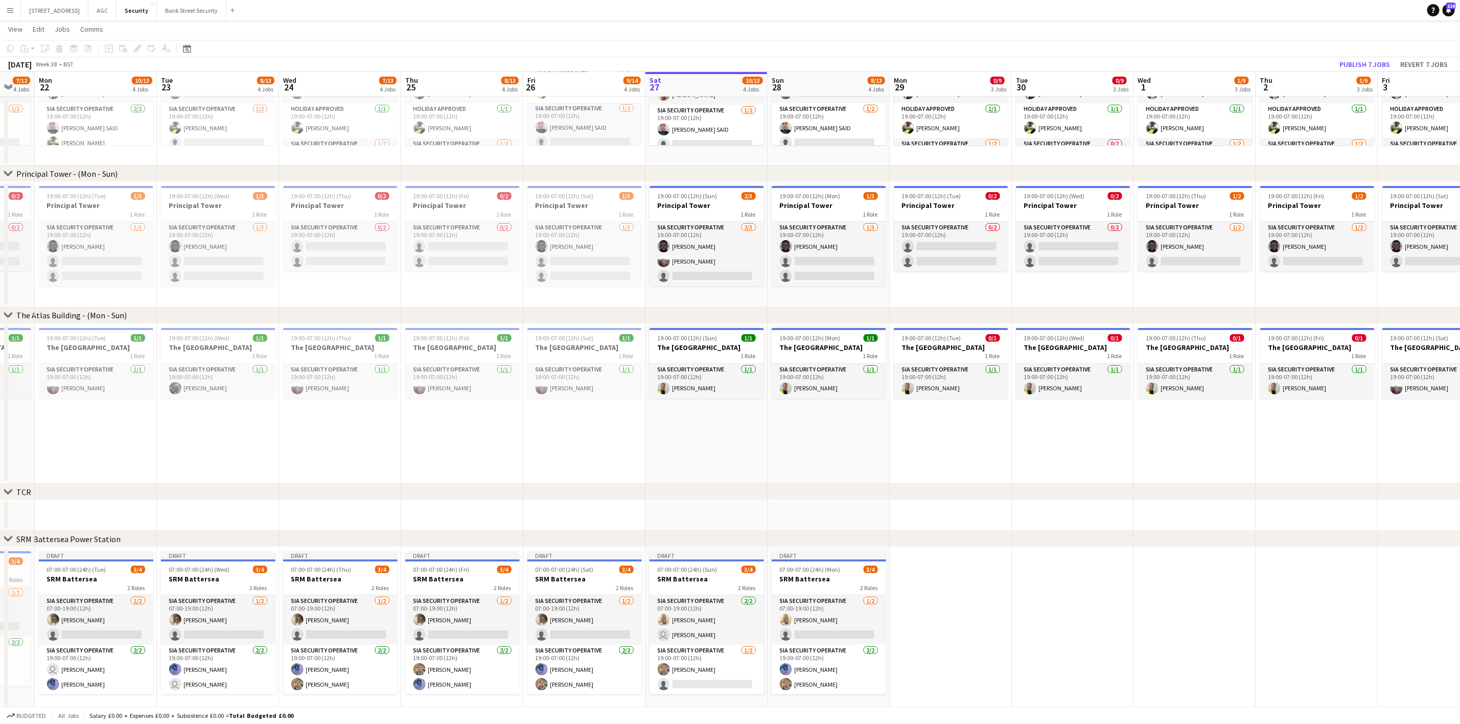
drag, startPoint x: 924, startPoint y: 698, endPoint x: 246, endPoint y: 613, distance: 683.8
click at [246, 603] on app-calendar-viewport "Fri 19 10/13 4 Jobs Sat 20 8/13 4 Jobs Sun 21 7/12 4 Jobs Mon 22 10/13 4 Jobs T…" at bounding box center [730, 315] width 1460 height 801
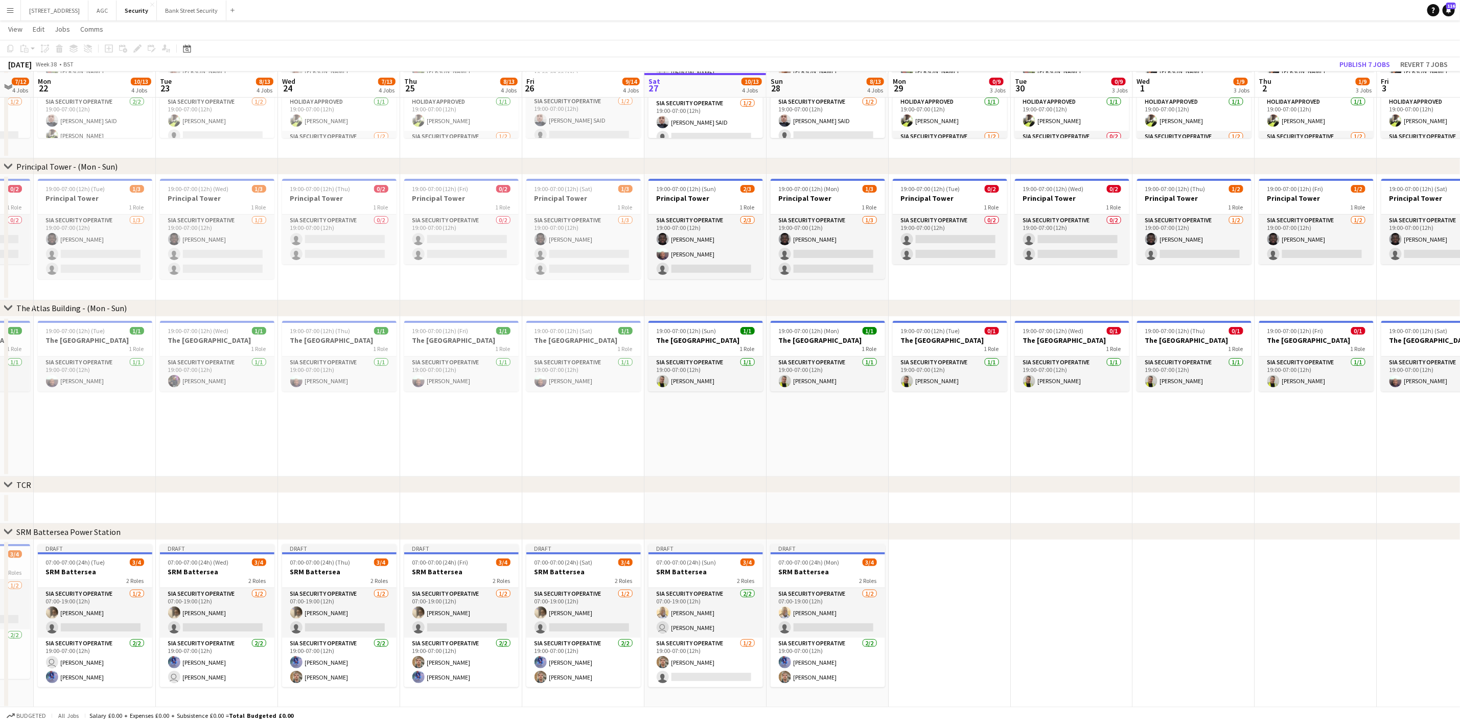
scroll to position [133, 0]
click at [1226, 58] on button "Publish 7 jobs" at bounding box center [1364, 64] width 59 height 13
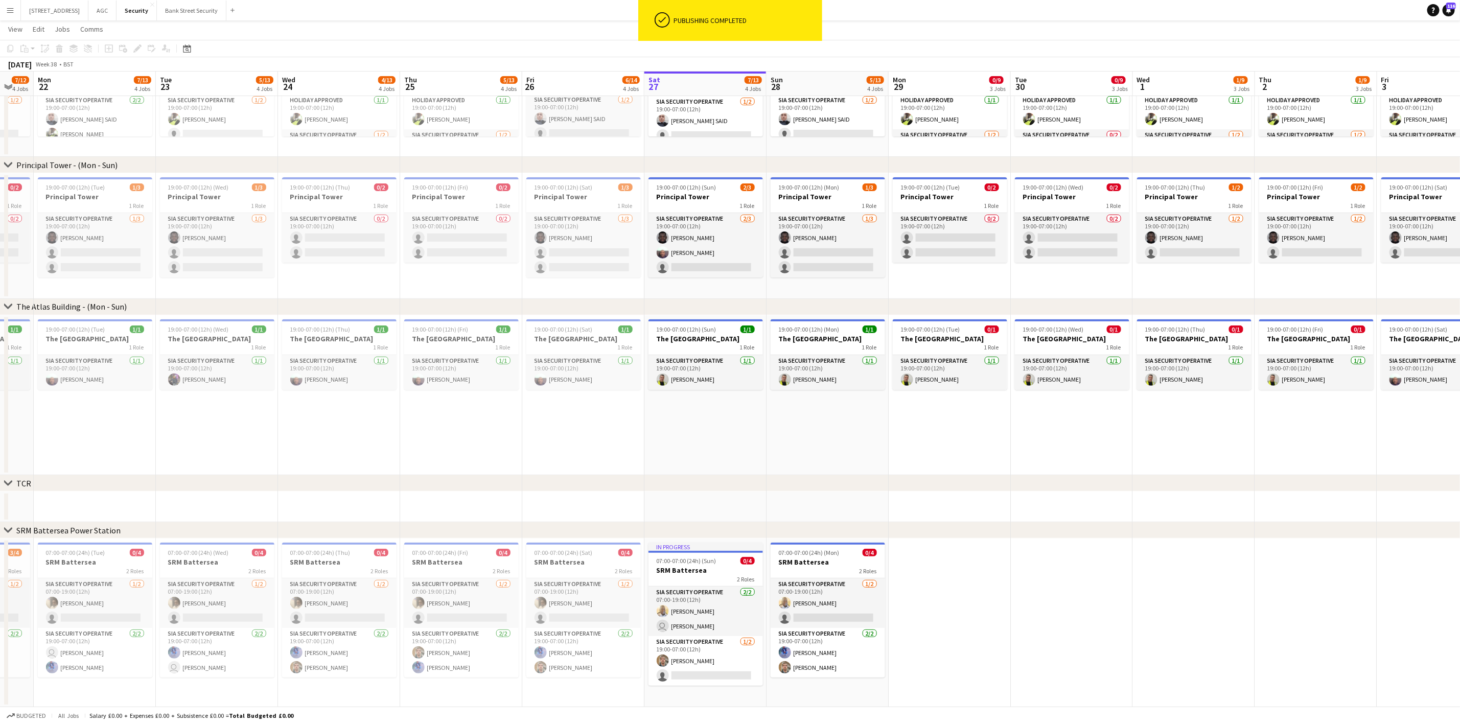
click at [19, 480] on div "TCR" at bounding box center [23, 483] width 15 height 10
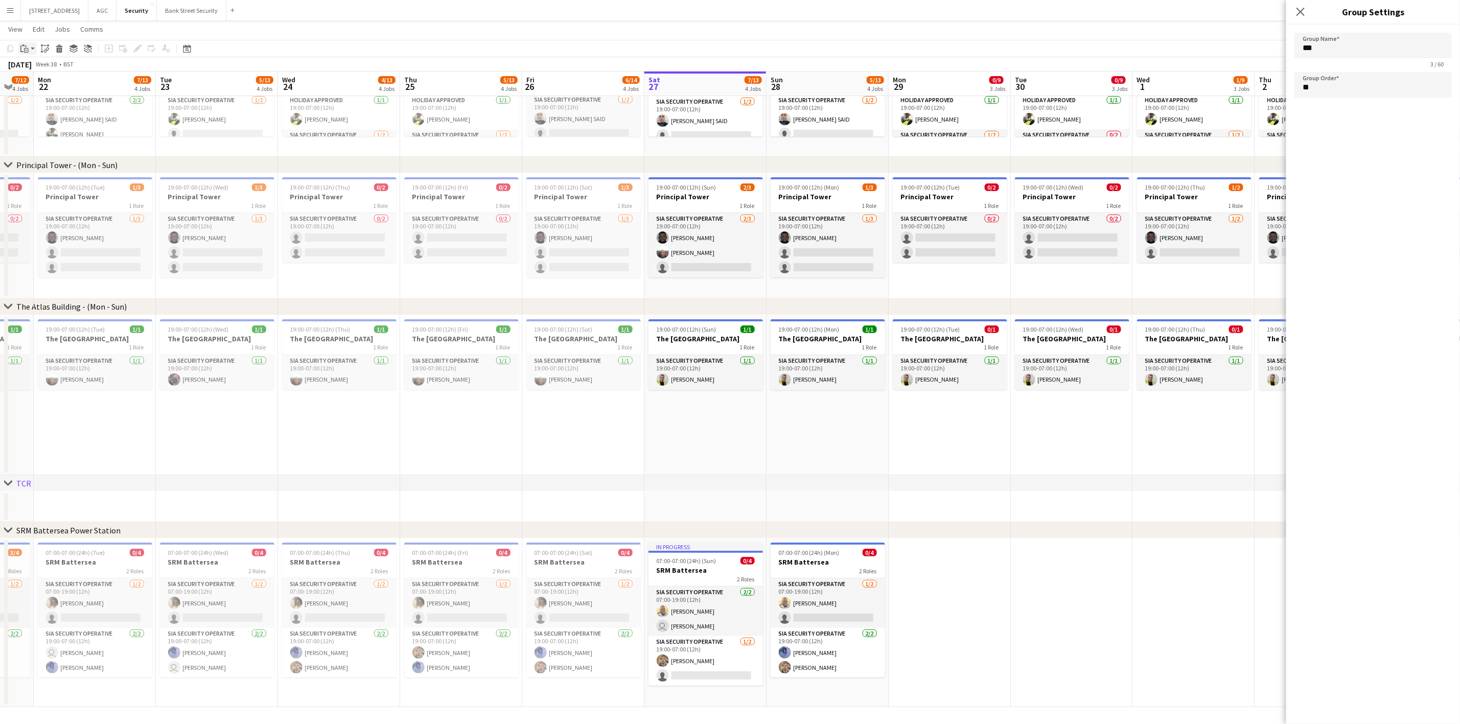
click at [32, 48] on app-action-btn "Paste" at bounding box center [27, 48] width 18 height 12
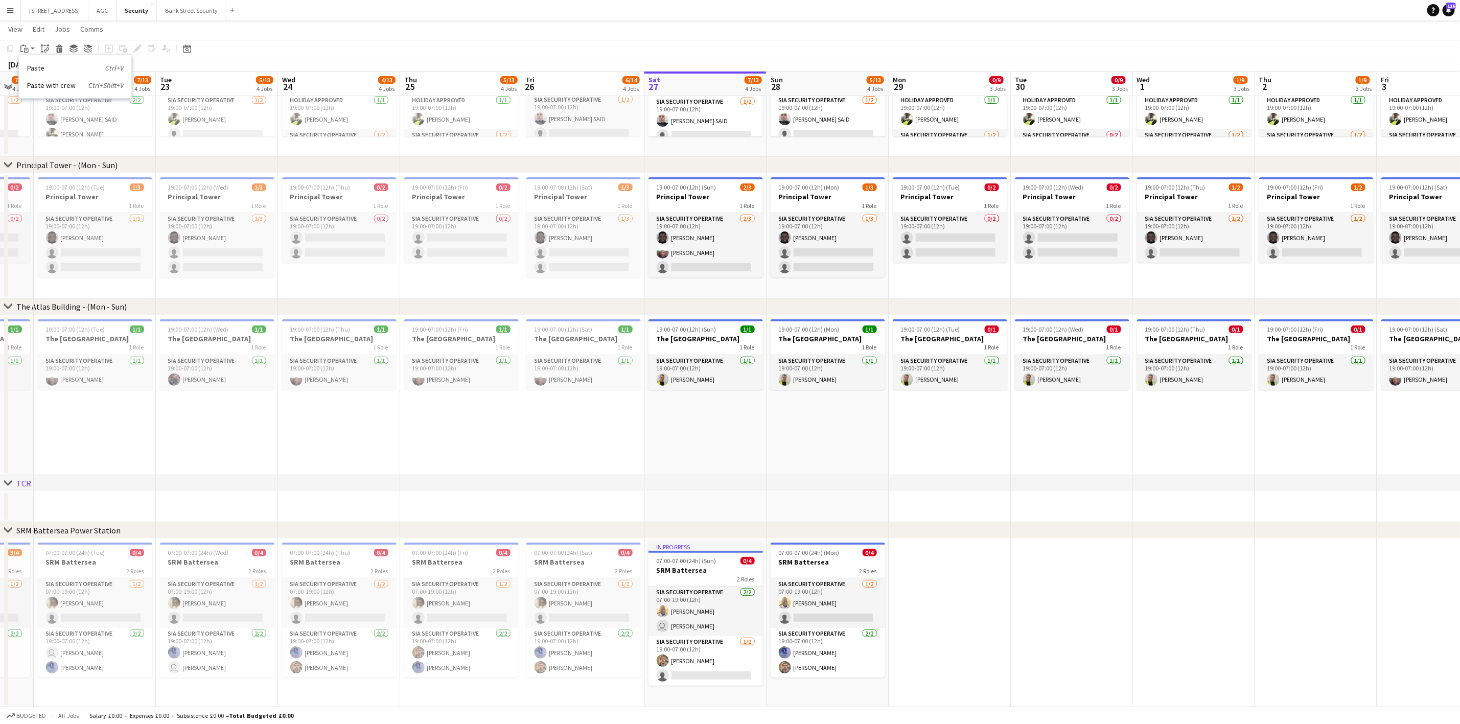
click at [109, 27] on app-page-menu "View Day view expanded Day view collapsed Month view Date picker Jump to [DATE]…" at bounding box center [730, 29] width 1460 height 19
click at [23, 483] on div "TCR" at bounding box center [23, 483] width 15 height 10
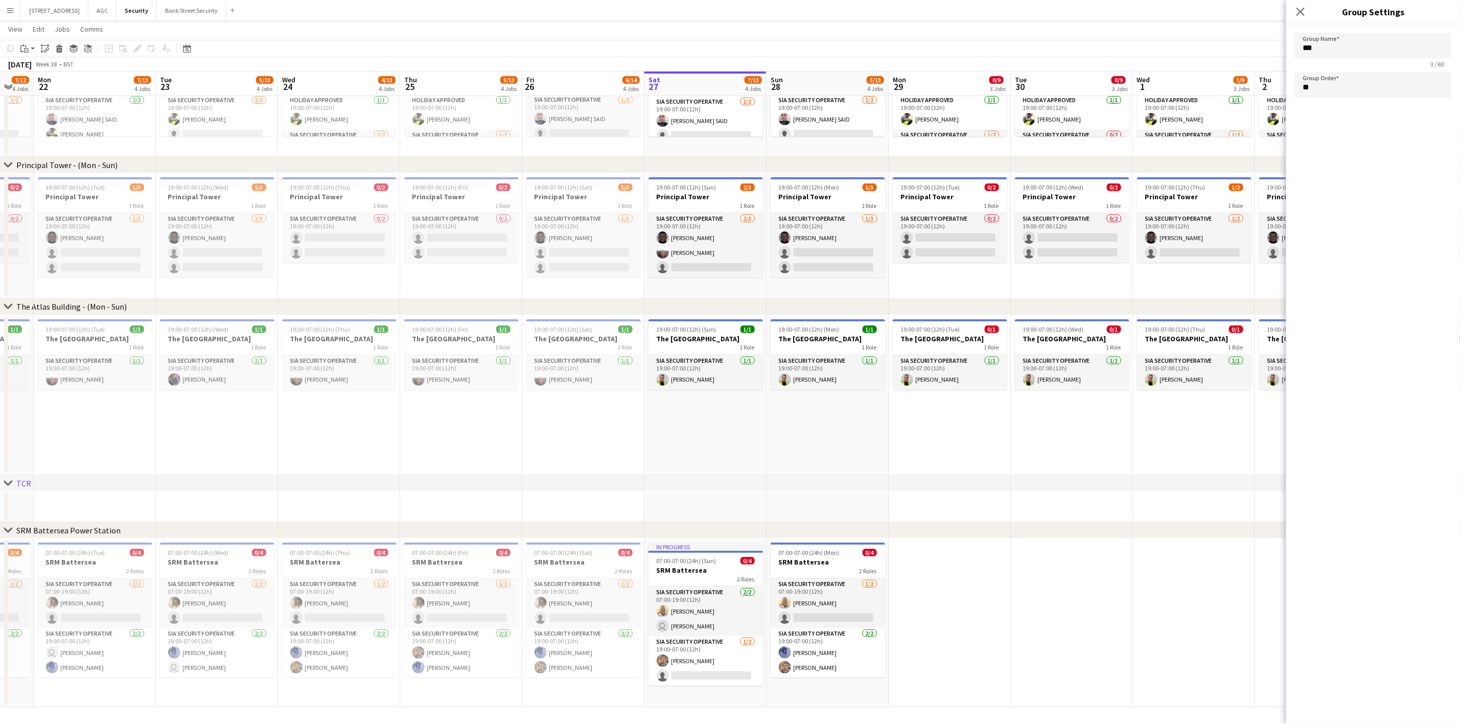
click at [23, 483] on div "TCR" at bounding box center [23, 483] width 15 height 10
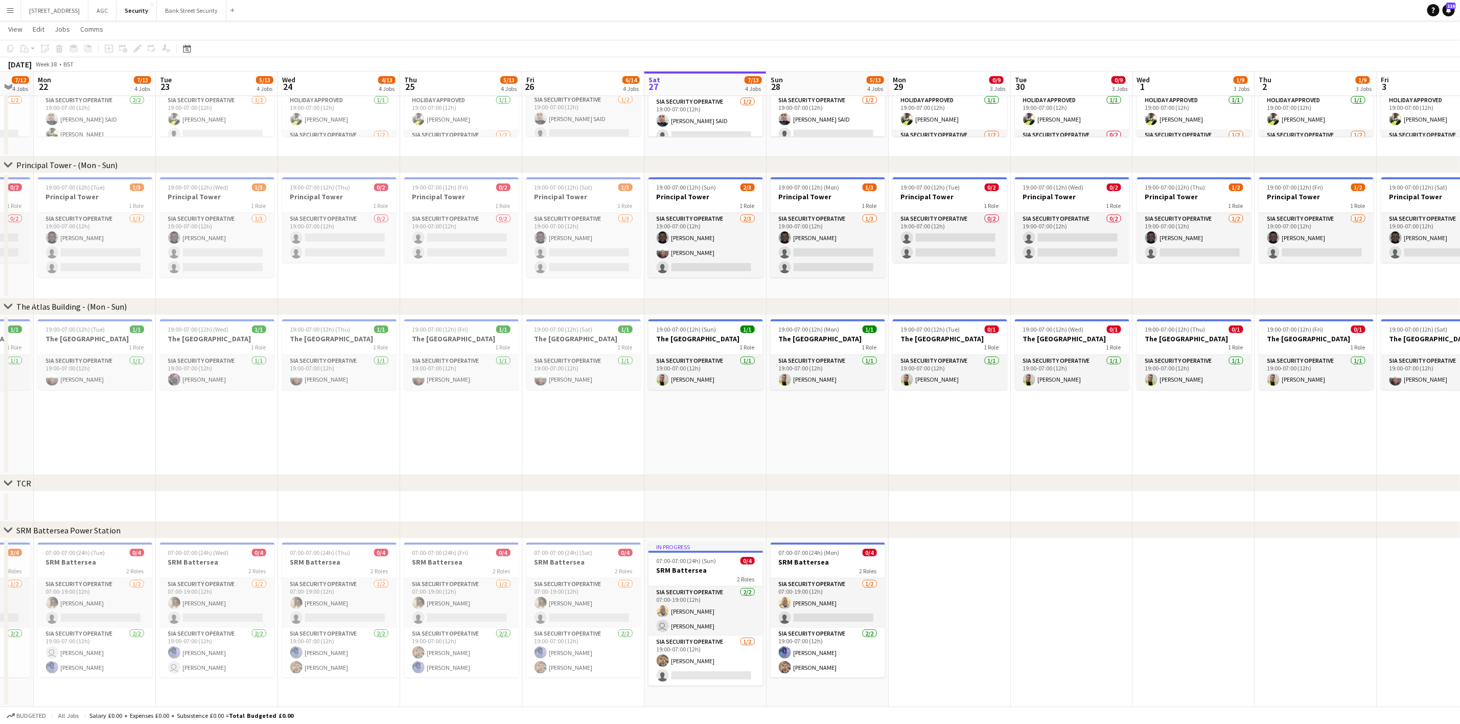
click at [23, 483] on div "TCR" at bounding box center [23, 483] width 15 height 10
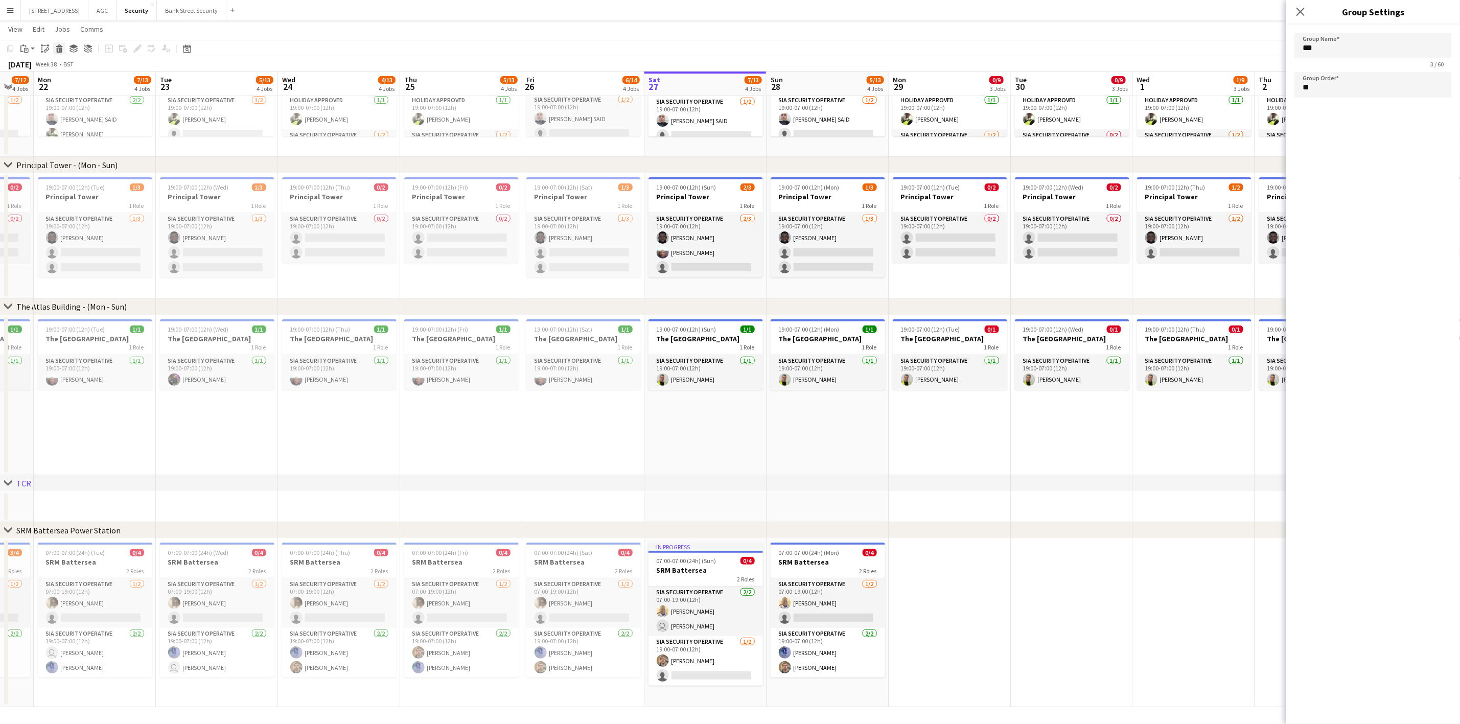
click at [60, 52] on icon at bounding box center [60, 50] width 6 height 5
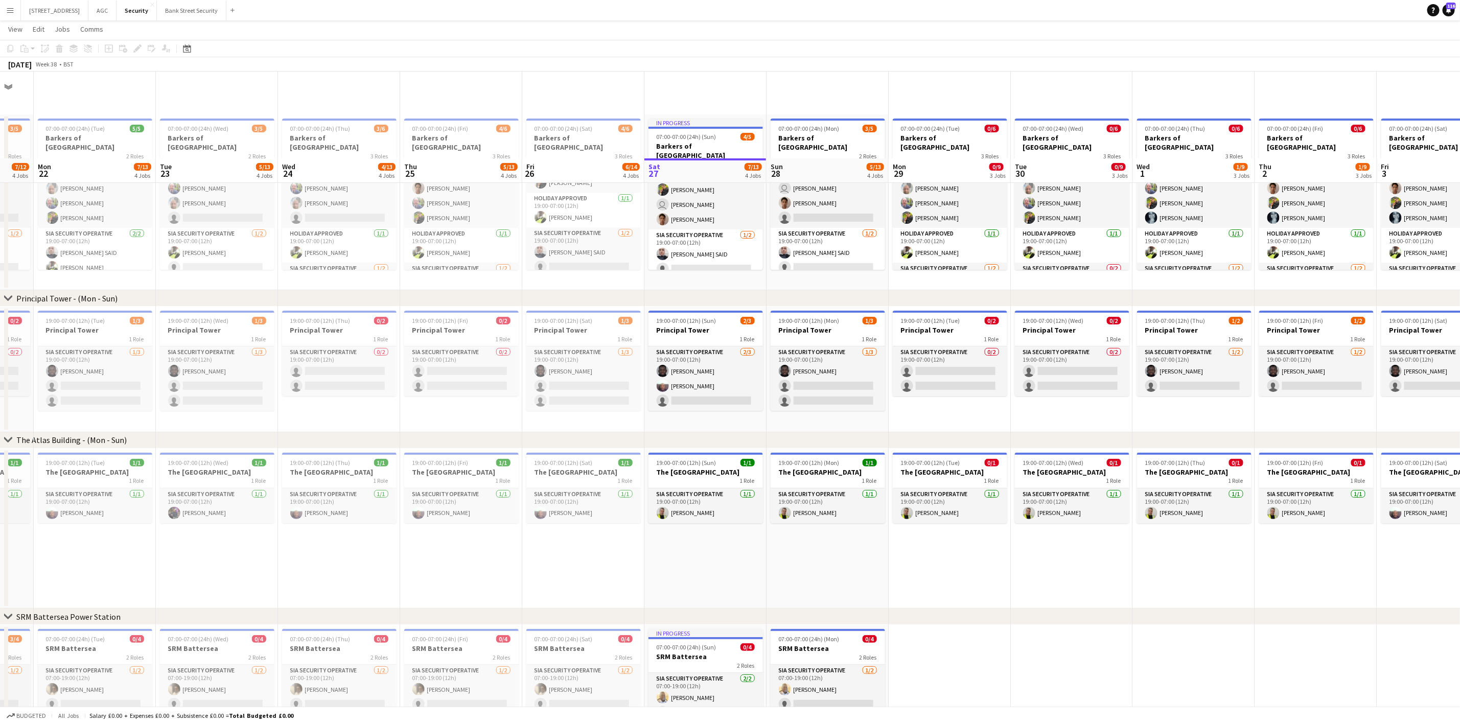
scroll to position [86, 0]
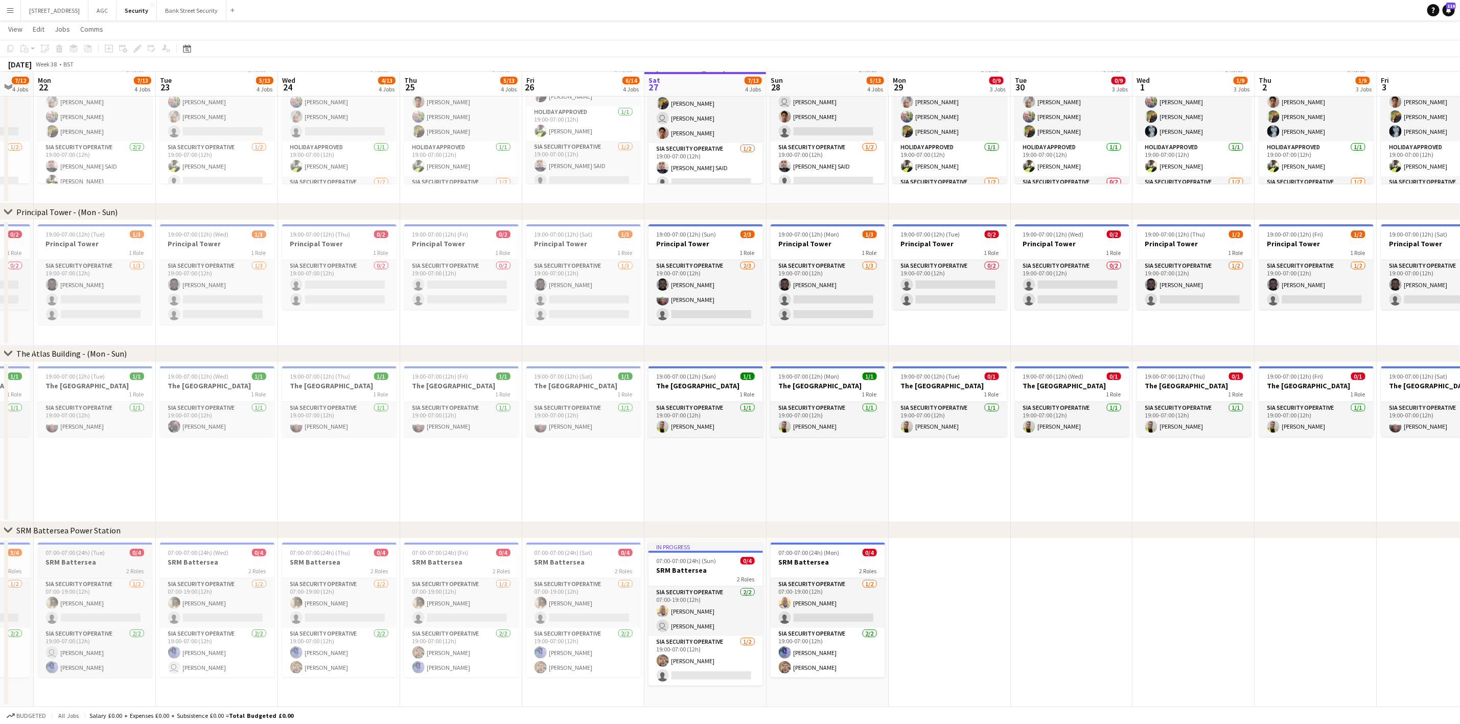
click at [91, 553] on span "07:00-07:00 (24h) (Tue)" at bounding box center [75, 553] width 59 height 8
click at [231, 554] on div "07:00-07:00 (24h) (Wed) 0/4" at bounding box center [217, 553] width 114 height 8
click at [339, 565] on h3 "SRM Battersea" at bounding box center [339, 561] width 114 height 9
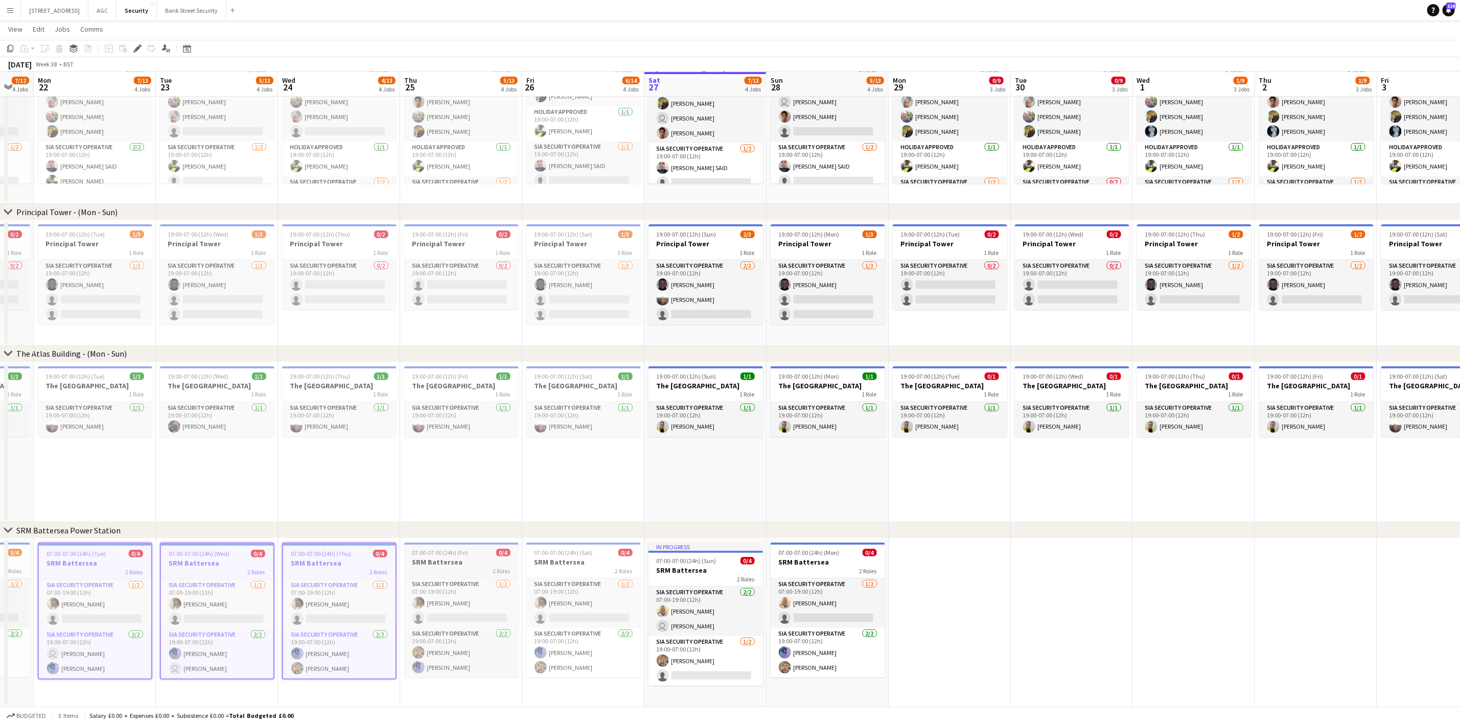
click at [457, 563] on h3 "SRM Battersea" at bounding box center [461, 561] width 114 height 9
click at [564, 561] on h3 "SRM Battersea" at bounding box center [583, 561] width 114 height 9
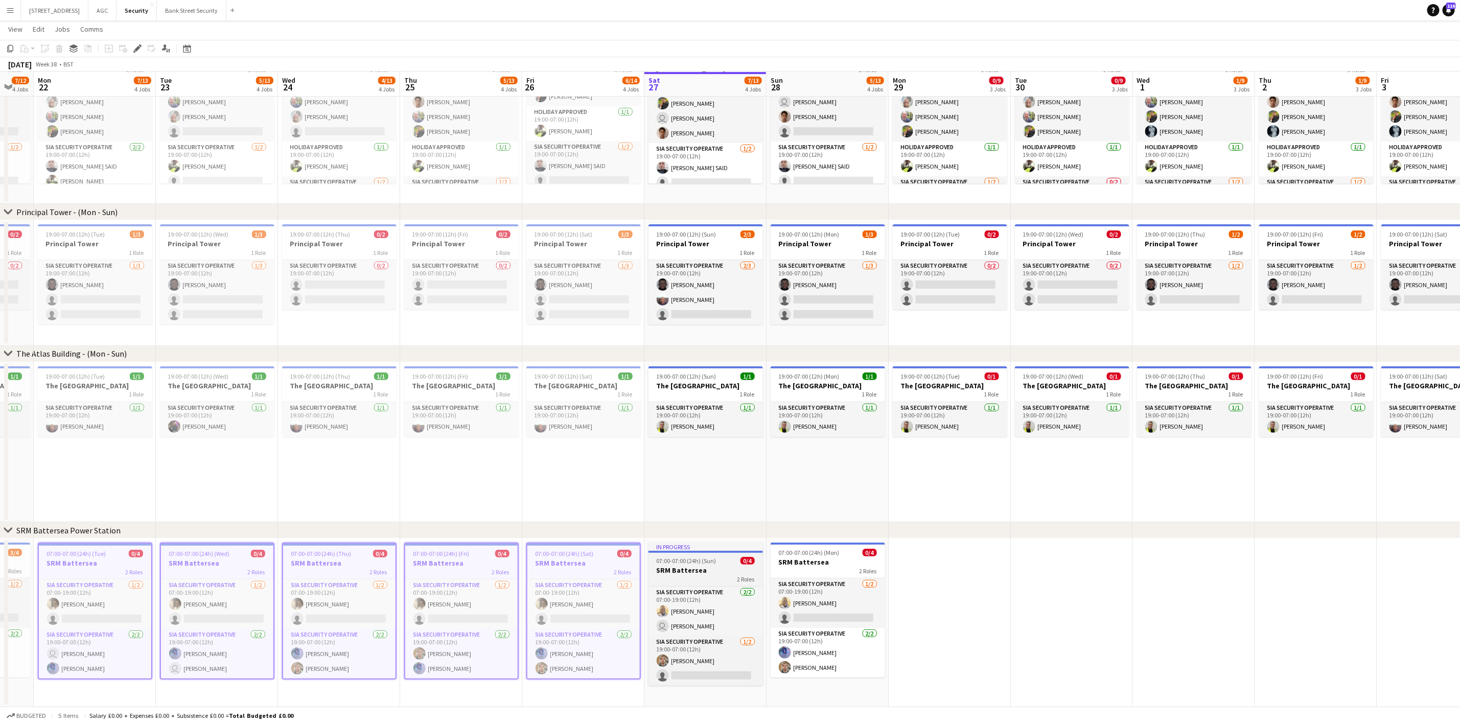
click at [678, 562] on span "07:00-07:00 (24h) (Sun)" at bounding box center [687, 561] width 60 height 8
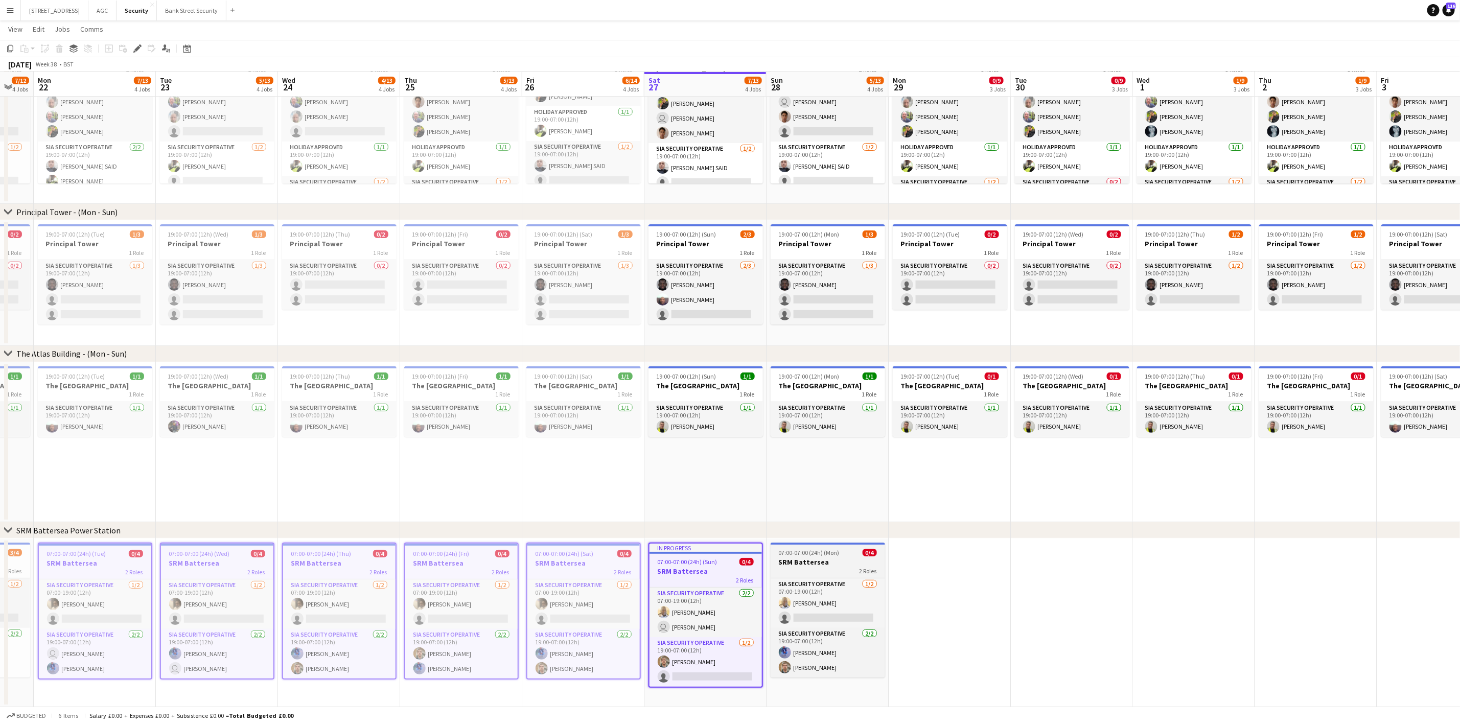
click at [811, 562] on h3 "SRM Battersea" at bounding box center [827, 561] width 114 height 9
click at [10, 49] on icon "Copy" at bounding box center [10, 48] width 8 height 8
click at [942, 594] on app-date-cell at bounding box center [950, 623] width 122 height 169
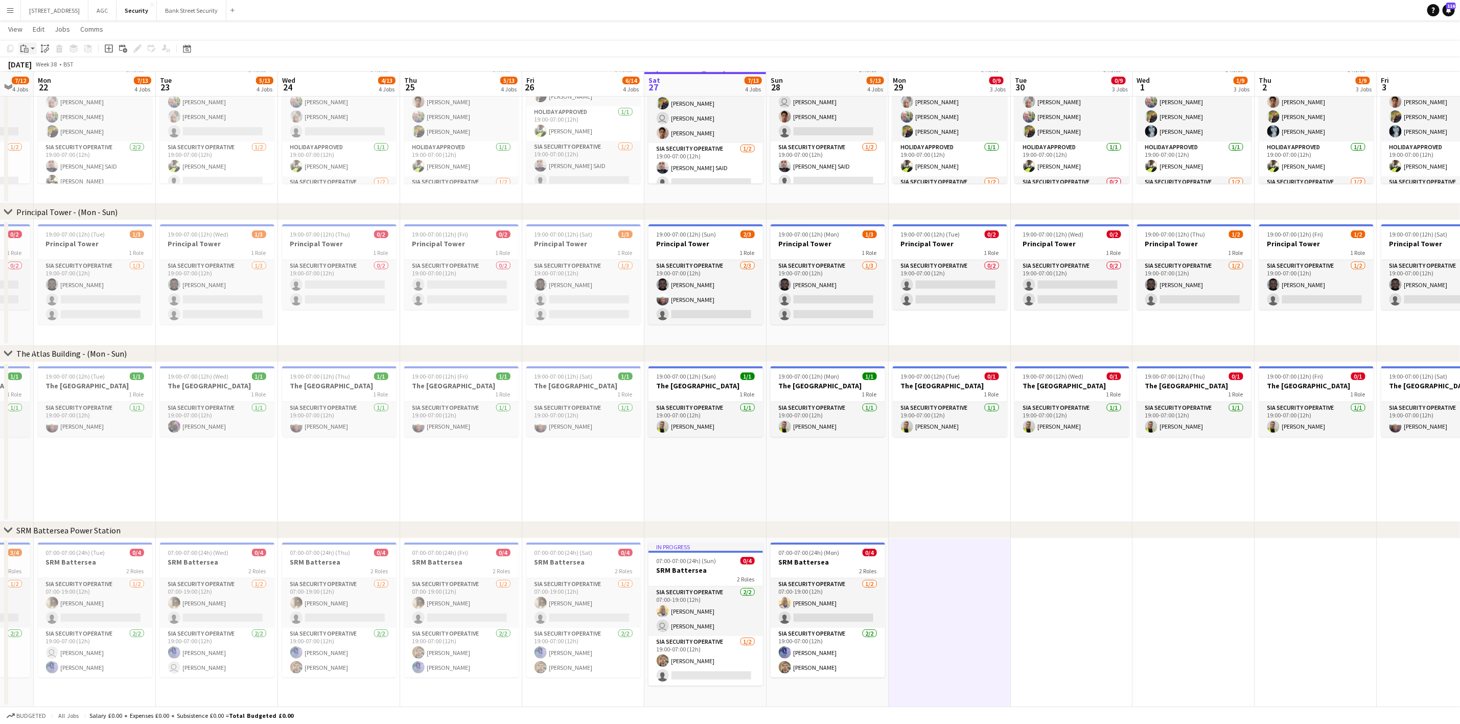
click at [34, 48] on app-action-btn "Paste" at bounding box center [27, 48] width 18 height 12
click at [51, 85] on link "Paste with crew Ctrl+Shift+V" at bounding box center [75, 85] width 96 height 9
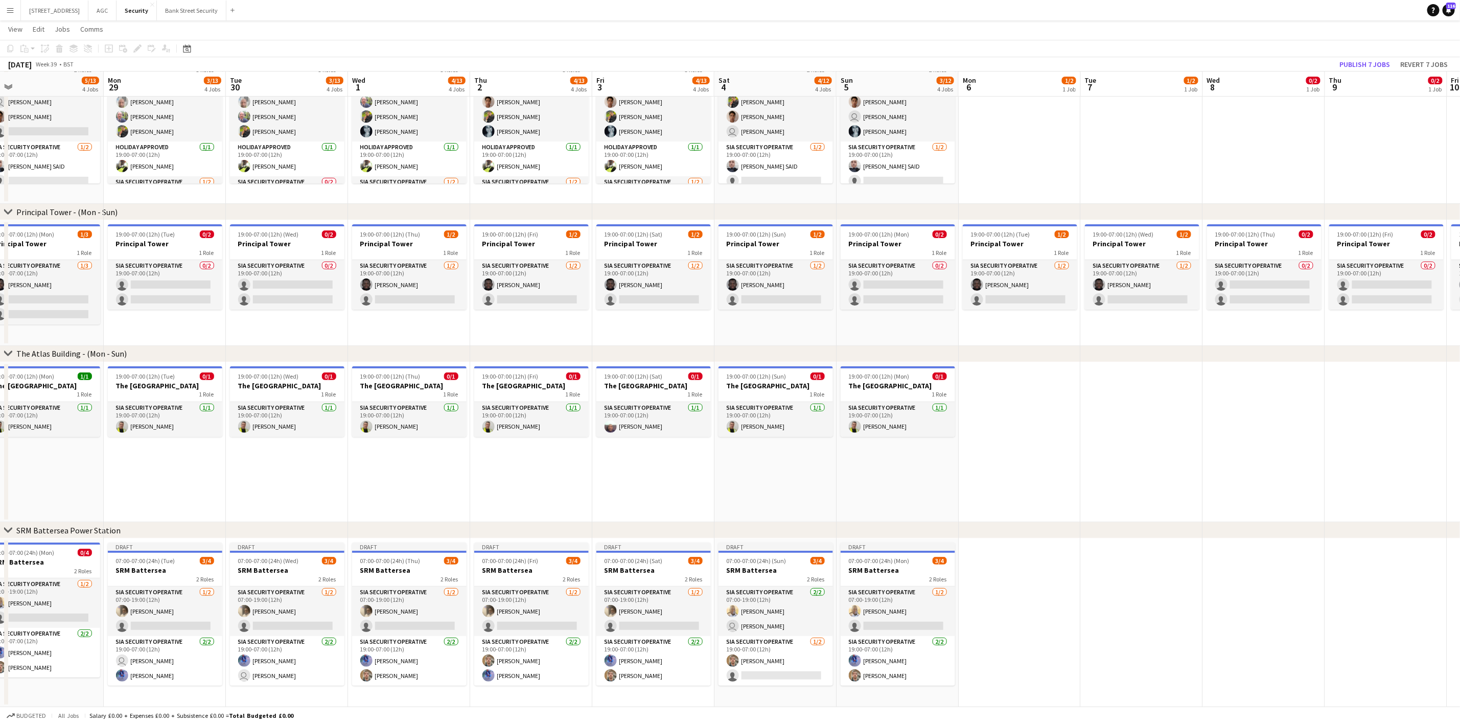
drag, startPoint x: 951, startPoint y: 470, endPoint x: 269, endPoint y: 428, distance: 683.3
click at [269, 428] on app-calendar-viewport "Thu 25 5/13 4 Jobs Fri 26 6/14 4 Jobs Sat 27 7/13 4 Jobs Sun 28 5/13 4 Jobs Mon…" at bounding box center [730, 331] width 1460 height 754
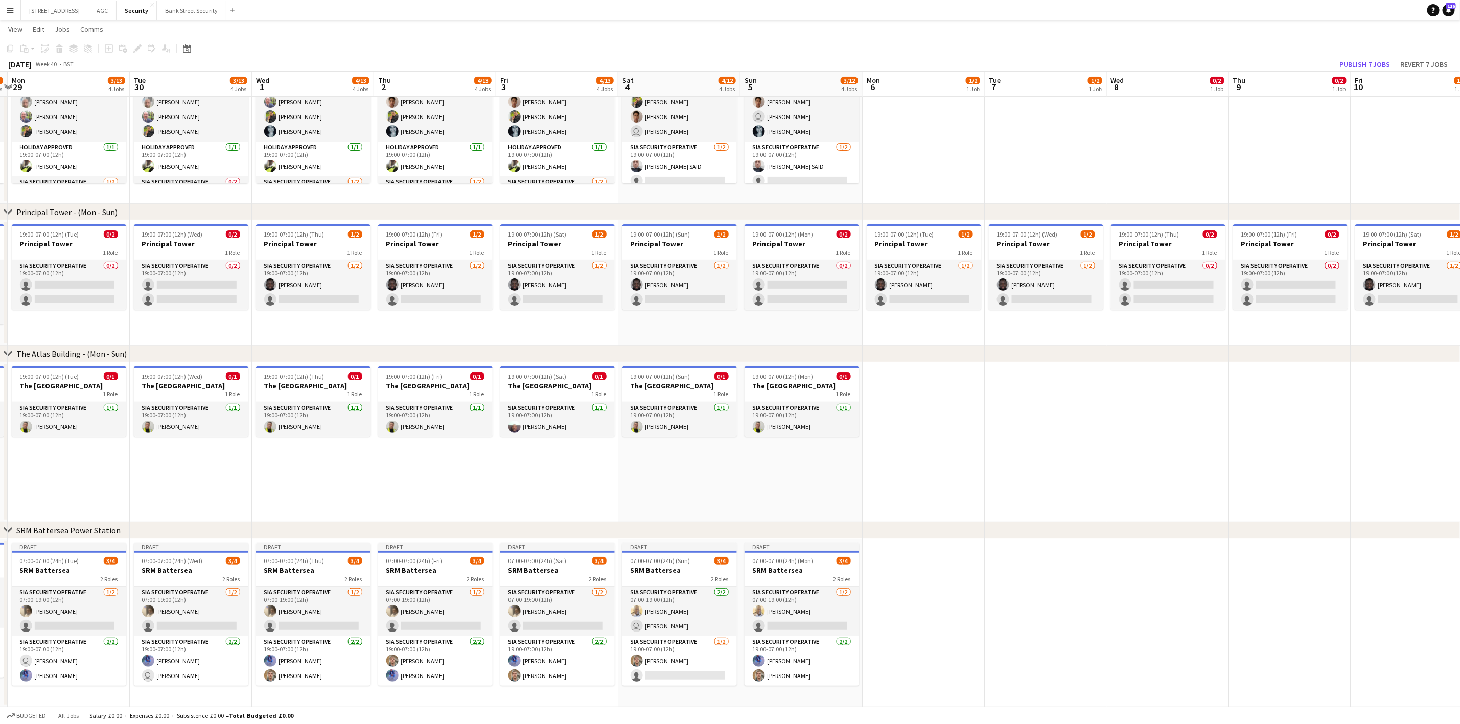
scroll to position [0, 353]
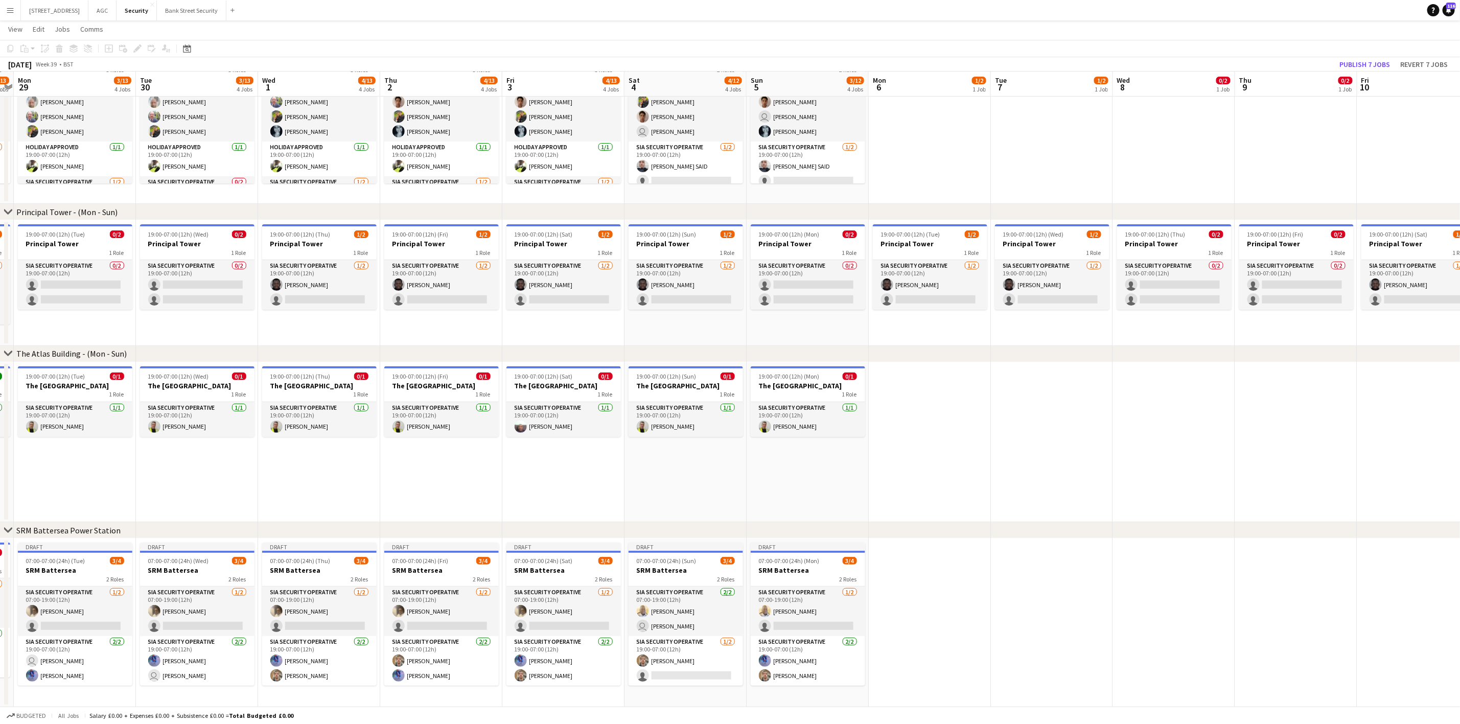
drag, startPoint x: 417, startPoint y: 487, endPoint x: 327, endPoint y: 474, distance: 91.0
click at [327, 474] on app-calendar-viewport "Fri 26 6/14 4 Jobs Sat 27 7/13 4 Jobs Sun 28 5/13 4 Jobs Mon 29 3/13 4 Jobs Tue…" at bounding box center [730, 331] width 1460 height 754
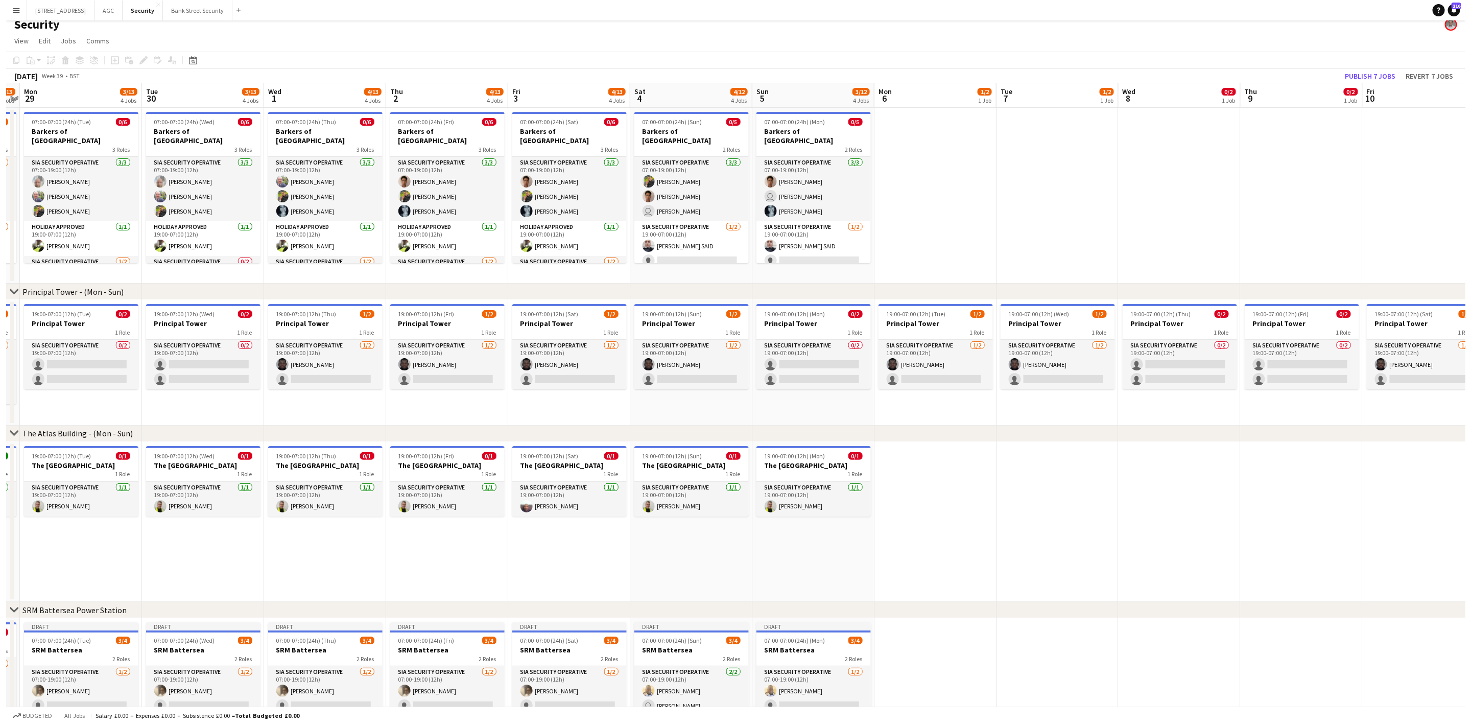
scroll to position [0, 0]
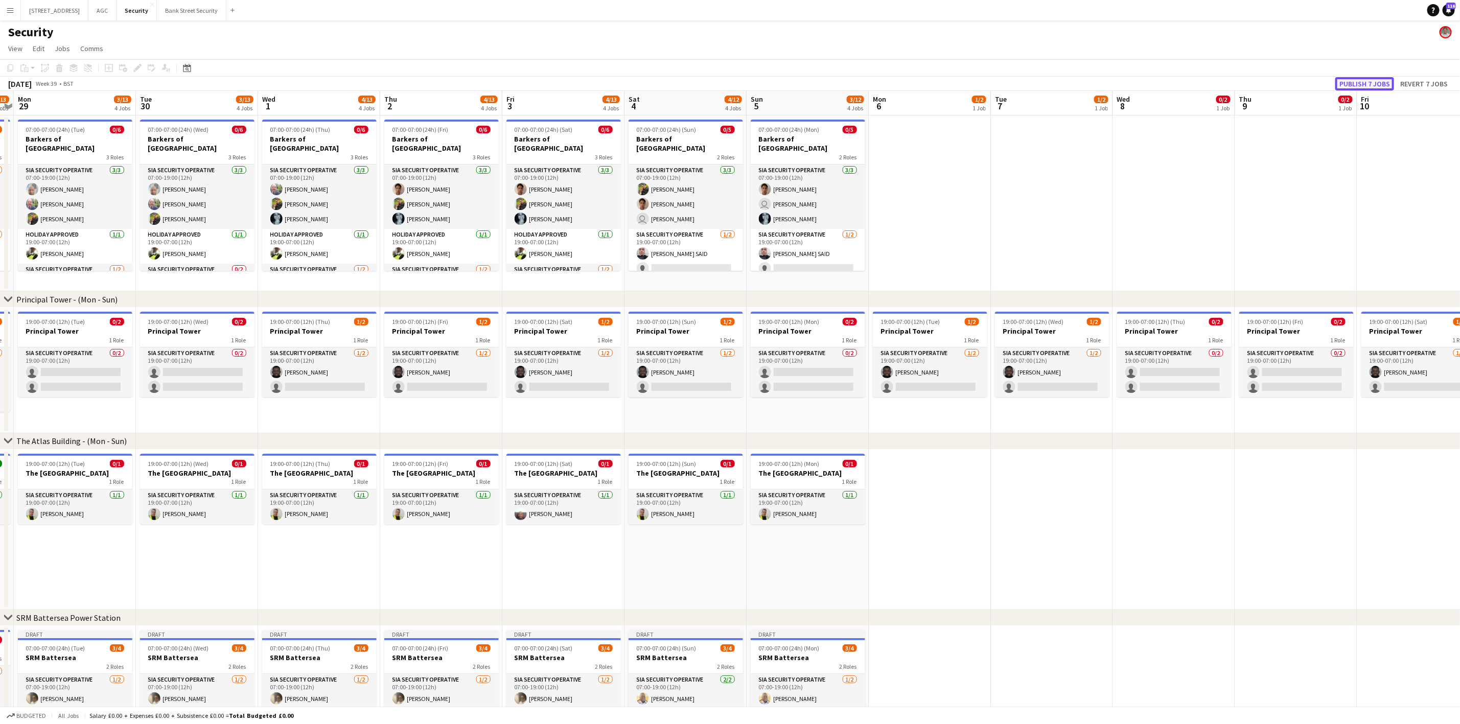
click at [1226, 79] on button "Publish 7 jobs" at bounding box center [1364, 83] width 59 height 13
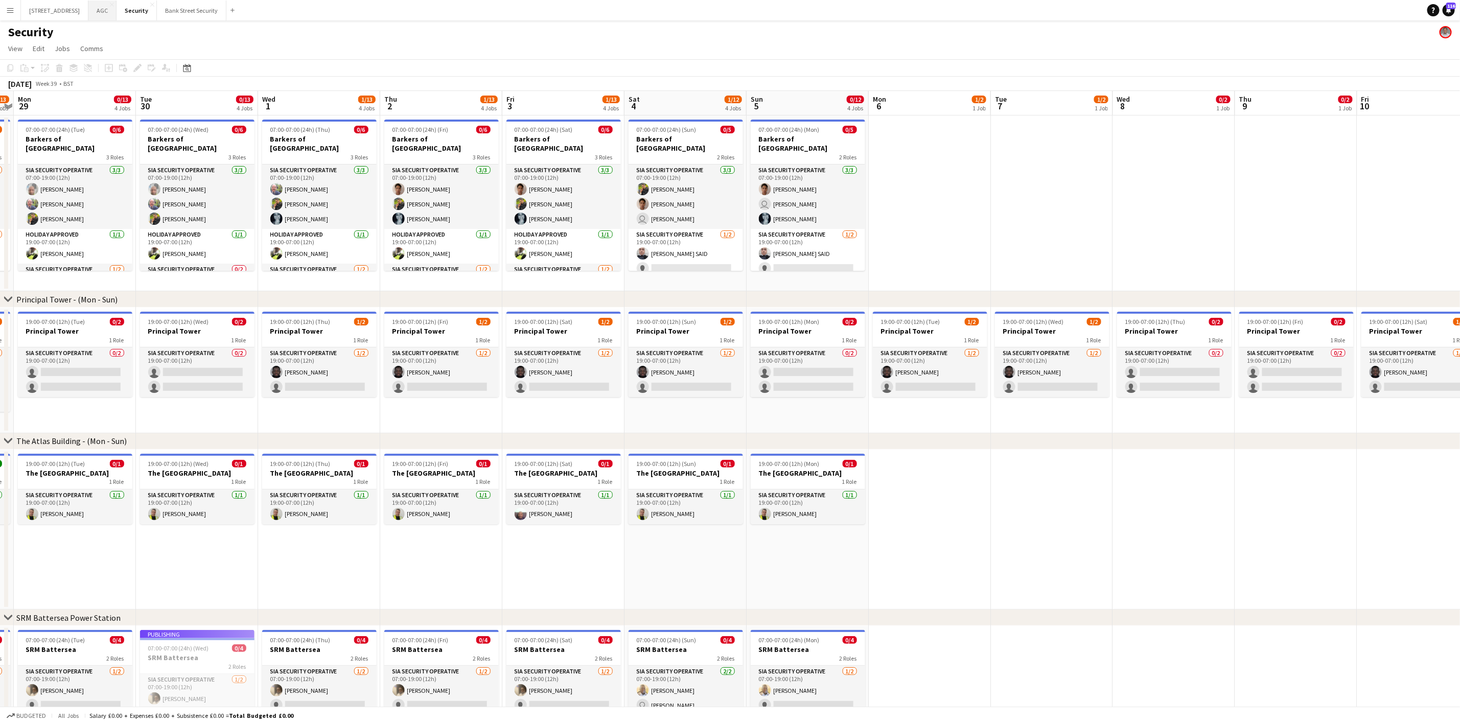
click at [116, 10] on button "AGC Close" at bounding box center [102, 11] width 28 height 20
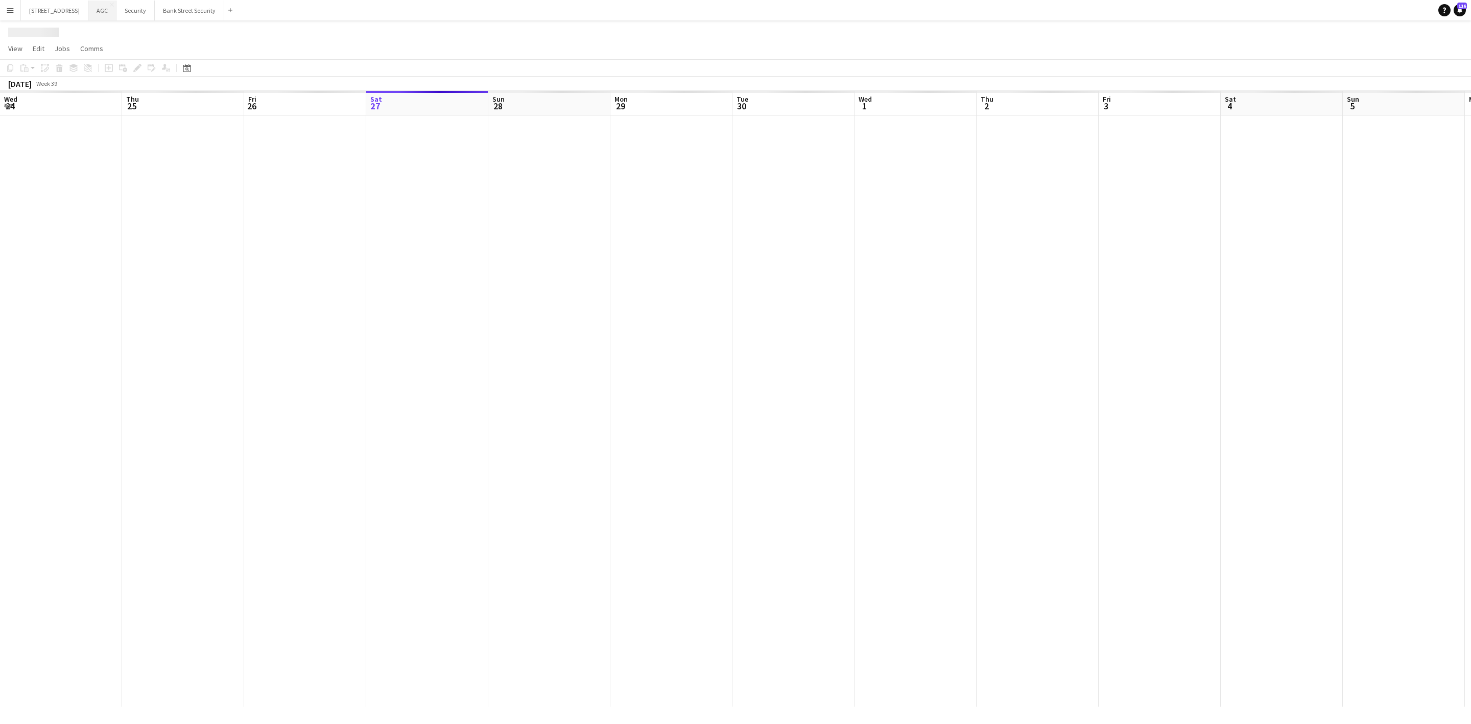
scroll to position [0, 244]
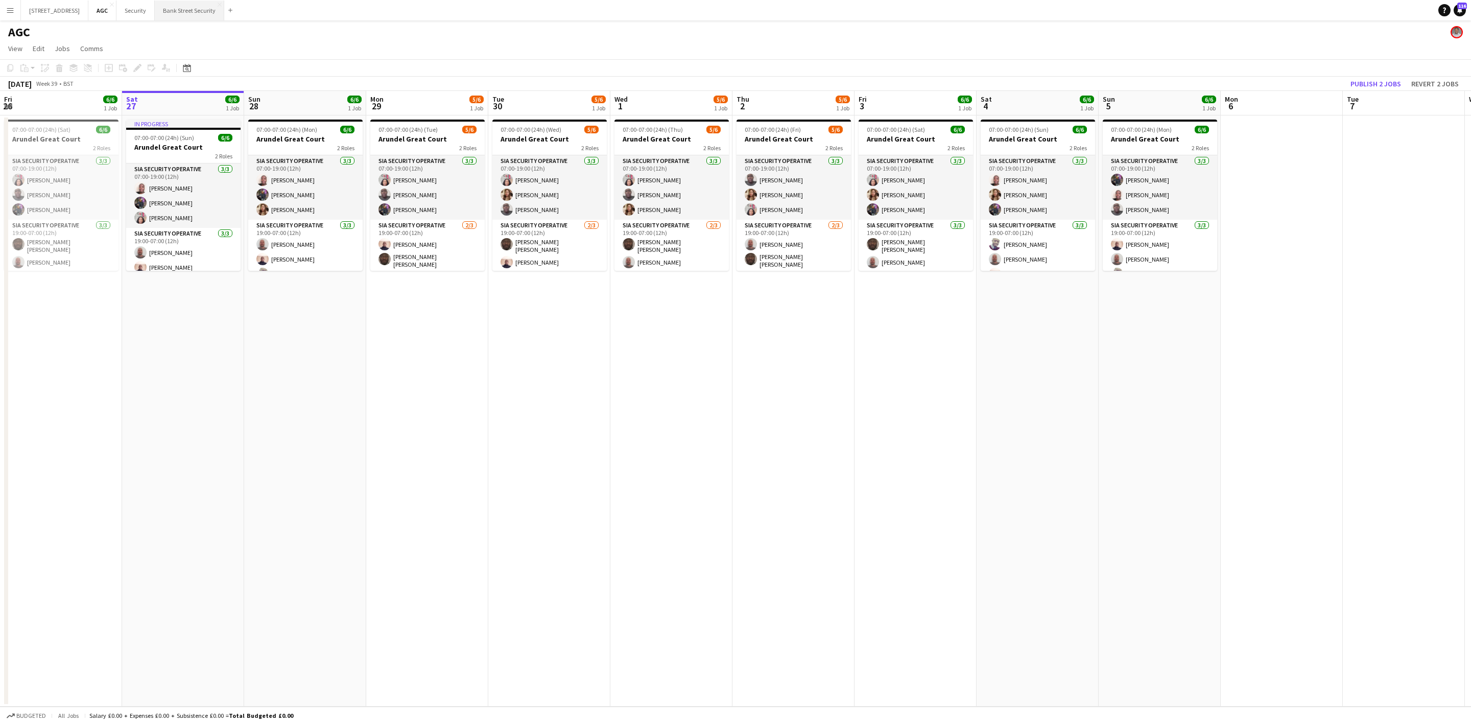
click at [193, 6] on button "Bank Street Security Close" at bounding box center [189, 11] width 69 height 20
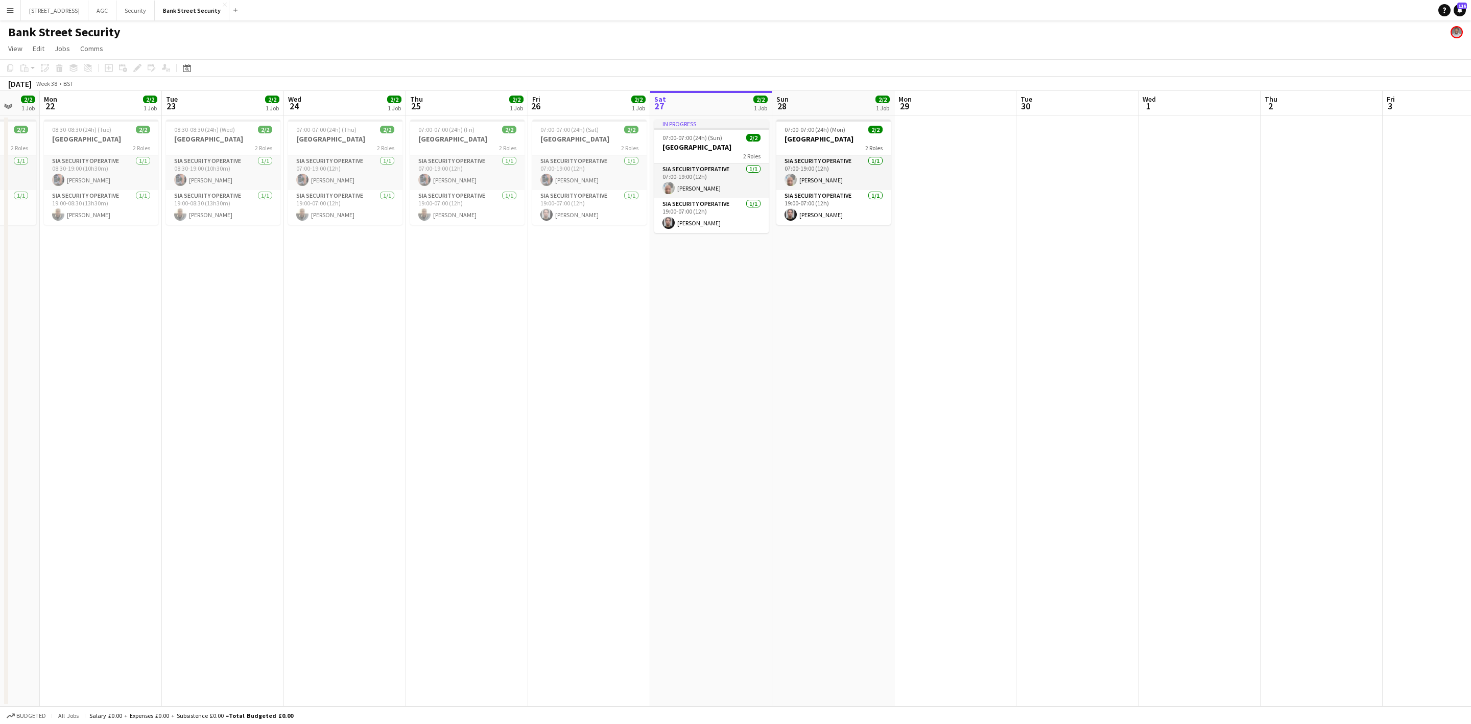
scroll to position [0, 328]
drag, startPoint x: 252, startPoint y: 429, endPoint x: 767, endPoint y: 366, distance: 518.8
click at [767, 366] on app-calendar-viewport "Fri 19 2/2 1 Job Sat 20 2/2 1 Job Sun 21 2/2 1 Job Mon 22 2/2 1 Job Tue 23 2/2 …" at bounding box center [735, 399] width 1471 height 616
click at [83, 138] on h3 "[GEOGRAPHIC_DATA]" at bounding box center [99, 138] width 114 height 9
click at [194, 142] on h3 "[GEOGRAPHIC_DATA]" at bounding box center [222, 138] width 114 height 9
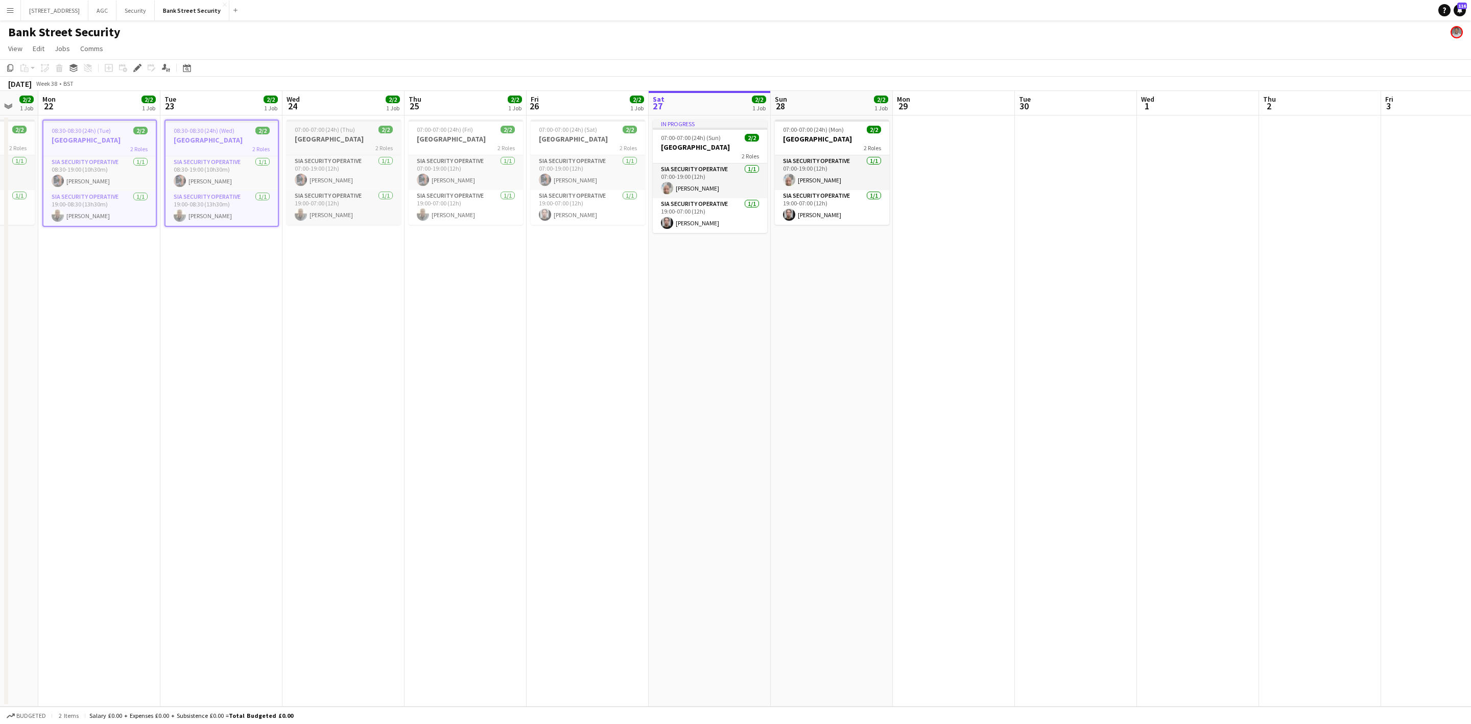
click at [340, 128] on span "07:00-07:00 (24h) (Thu)" at bounding box center [325, 130] width 60 height 8
click at [440, 133] on span "07:00-07:00 (24h) (Fri)" at bounding box center [445, 130] width 56 height 8
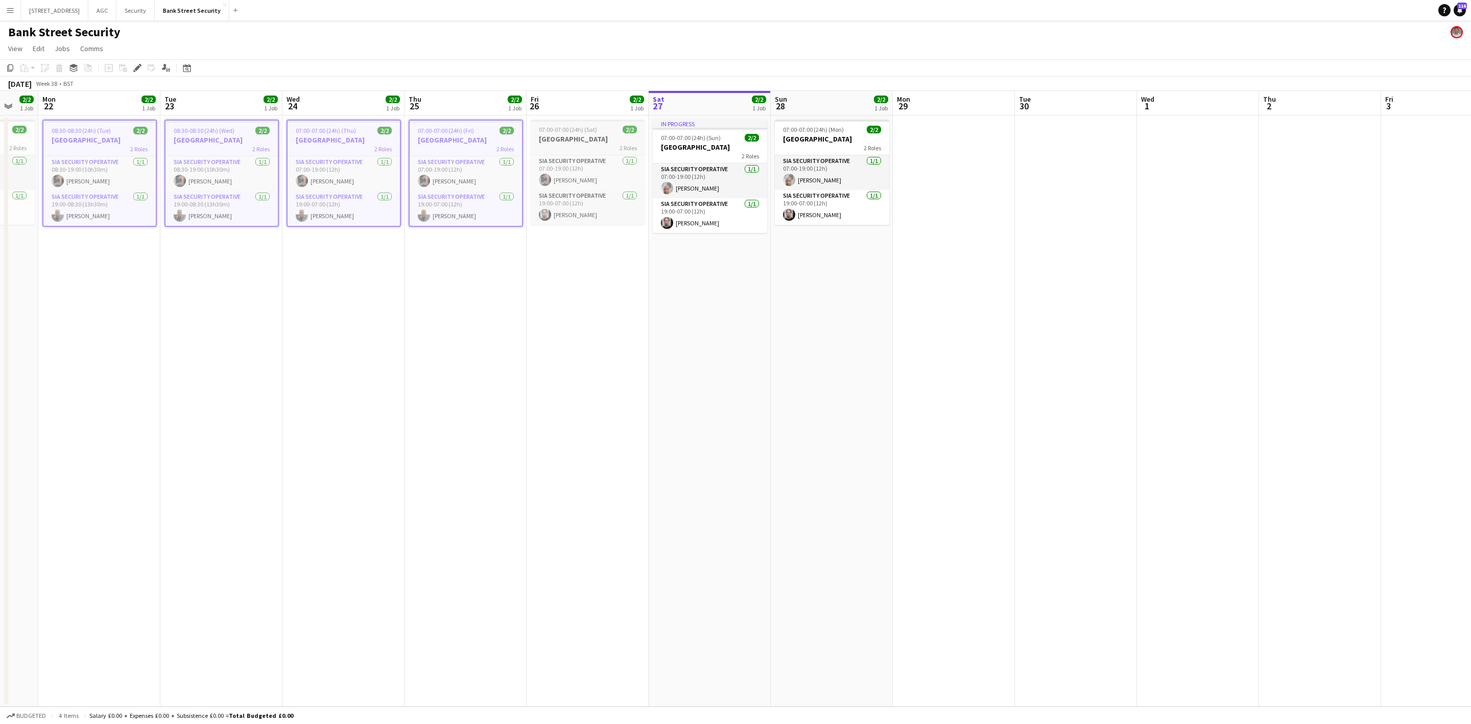
click at [555, 134] on h3 "[GEOGRAPHIC_DATA]" at bounding box center [588, 138] width 114 height 9
click at [689, 132] on app-job-card "In progress 07:00-07:00 (24h) (Sun) 2/2 Bank Street 2 Roles SIA Security Operat…" at bounding box center [710, 176] width 114 height 113
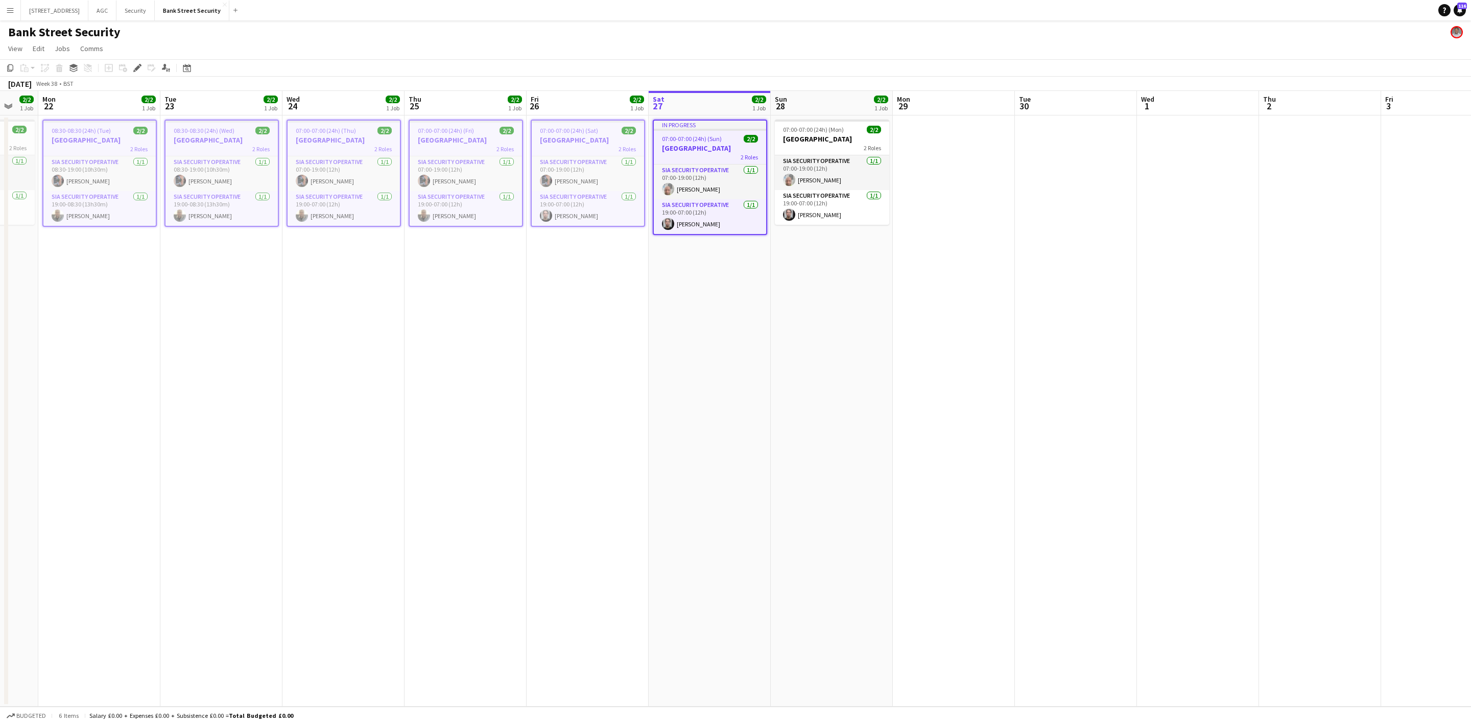
click at [783, 117] on app-date-cell "07:00-07:00 (24h) (Mon) 2/2 Bank Street 2 Roles SIA Security Operative [DATE] 0…" at bounding box center [832, 410] width 122 height 591
click at [825, 137] on h3 "[GEOGRAPHIC_DATA]" at bounding box center [832, 138] width 114 height 9
click at [10, 71] on icon "Copy" at bounding box center [10, 68] width 8 height 8
click at [914, 184] on app-date-cell at bounding box center [954, 410] width 122 height 591
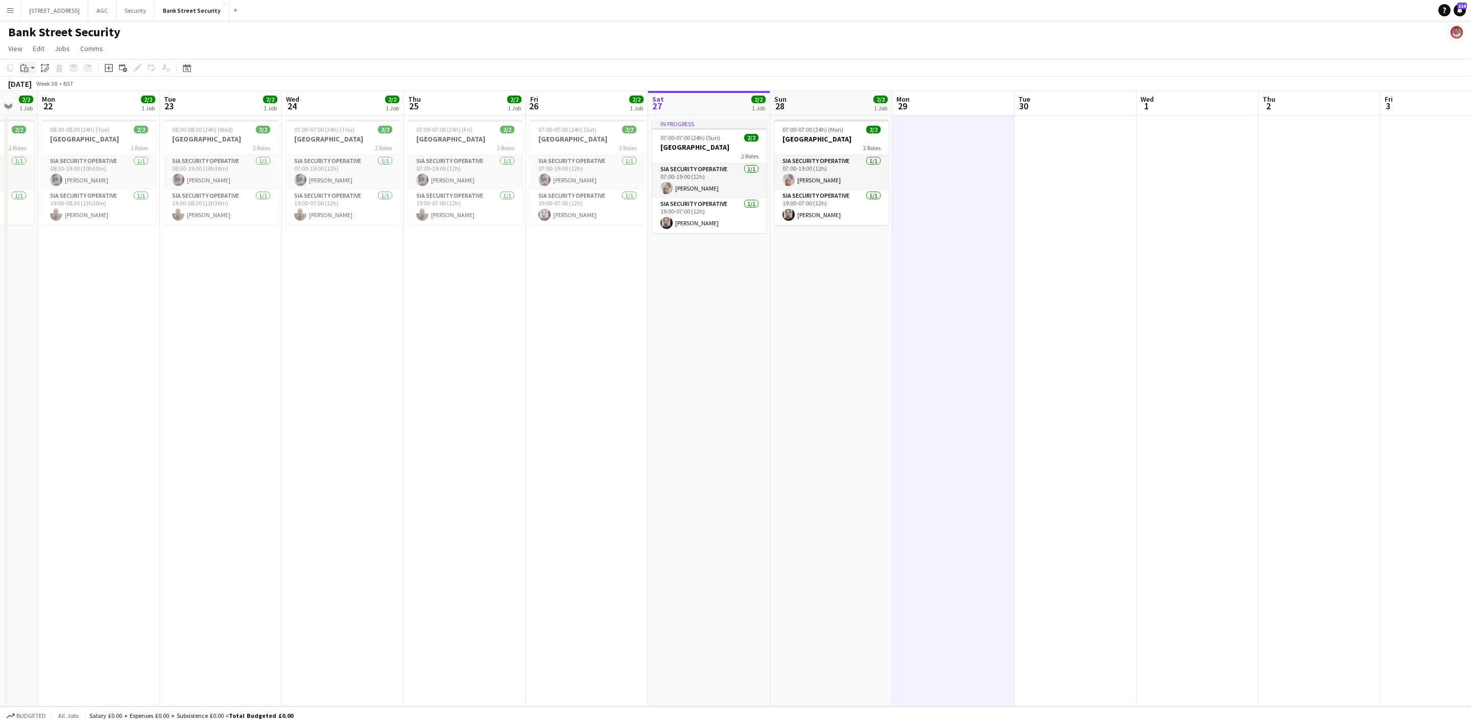
click at [29, 72] on div "Paste" at bounding box center [24, 68] width 12 height 12
click at [40, 102] on link "Paste with crew Ctrl+Shift+V" at bounding box center [75, 104] width 96 height 9
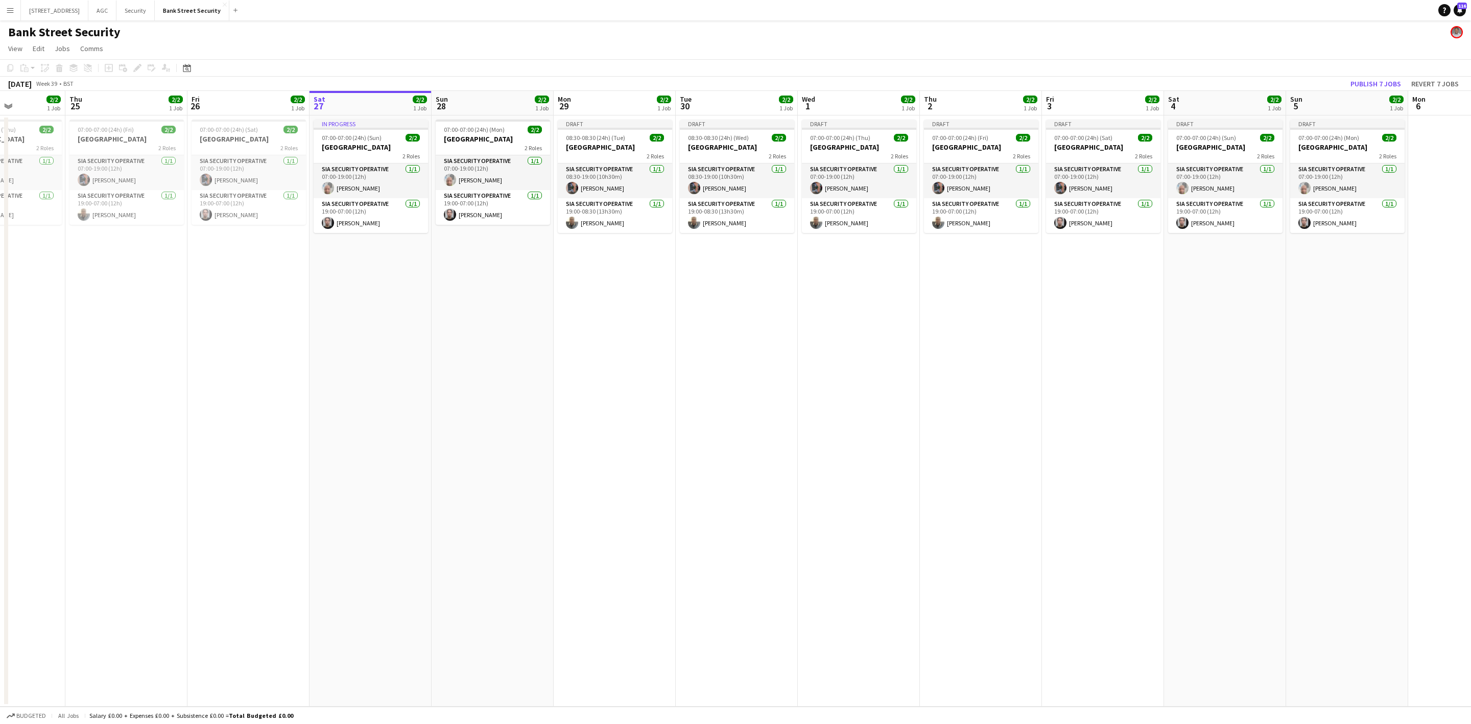
drag, startPoint x: 876, startPoint y: 396, endPoint x: 594, endPoint y: 388, distance: 282.2
click at [594, 388] on app-calendar-viewport "Mon 22 2/2 1 Job Tue 23 2/2 1 Job Wed 24 2/2 1 Job Thu 25 2/2 1 Job Fri 26 2/2 …" at bounding box center [735, 399] width 1471 height 616
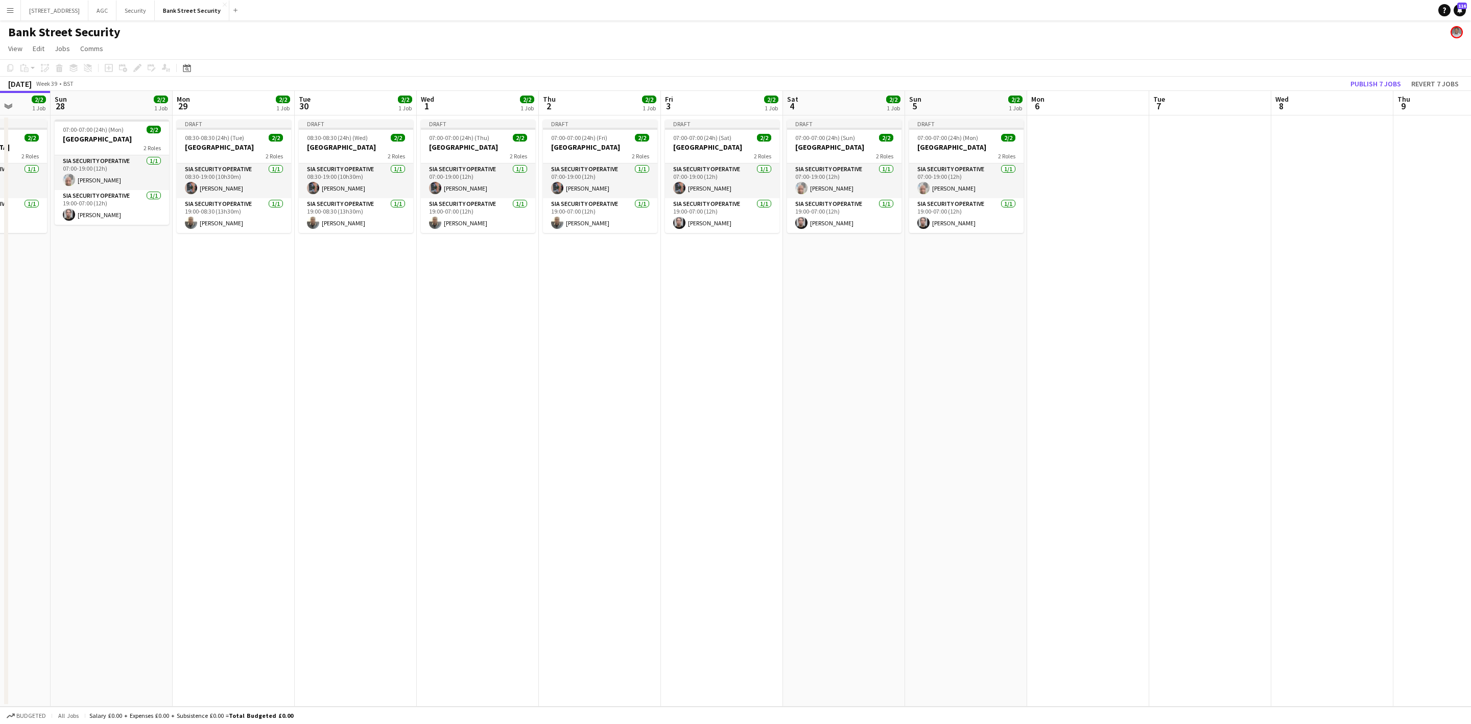
drag, startPoint x: 1035, startPoint y: 426, endPoint x: 714, endPoint y: 425, distance: 320.9
click at [714, 425] on app-calendar-viewport "Thu 25 2/2 1 Job Fri 26 2/2 1 Job Sat 27 2/2 1 Job Sun 28 2/2 1 Job Mon 29 2/2 …" at bounding box center [735, 399] width 1471 height 616
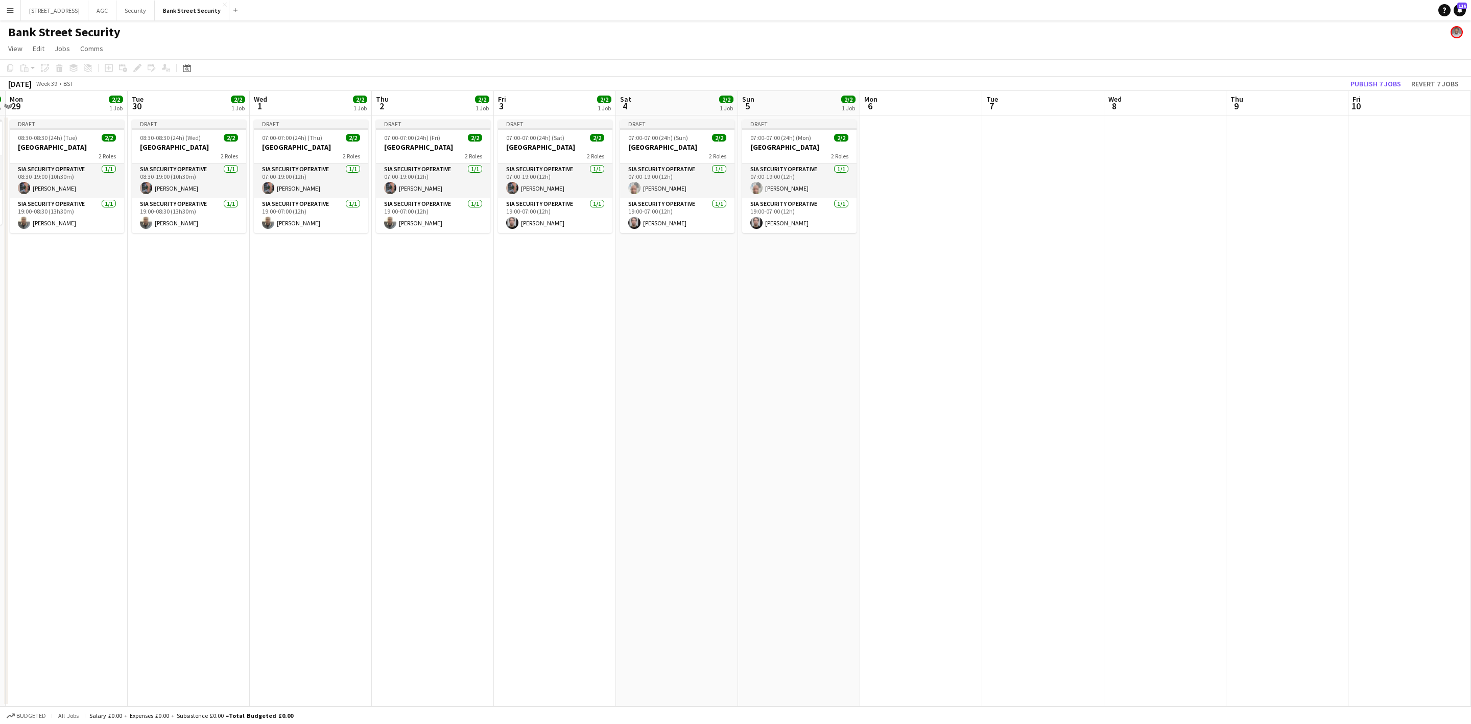
scroll to position [0, 359]
drag, startPoint x: 1170, startPoint y: 480, endPoint x: 1060, endPoint y: 481, distance: 110.4
click at [1060, 481] on app-calendar-viewport "Fri 26 2/2 1 Job Sat 27 2/2 1 Job Sun 28 2/2 1 Job Mon 29 2/2 1 Job Tue 30 2/2 …" at bounding box center [735, 399] width 1471 height 616
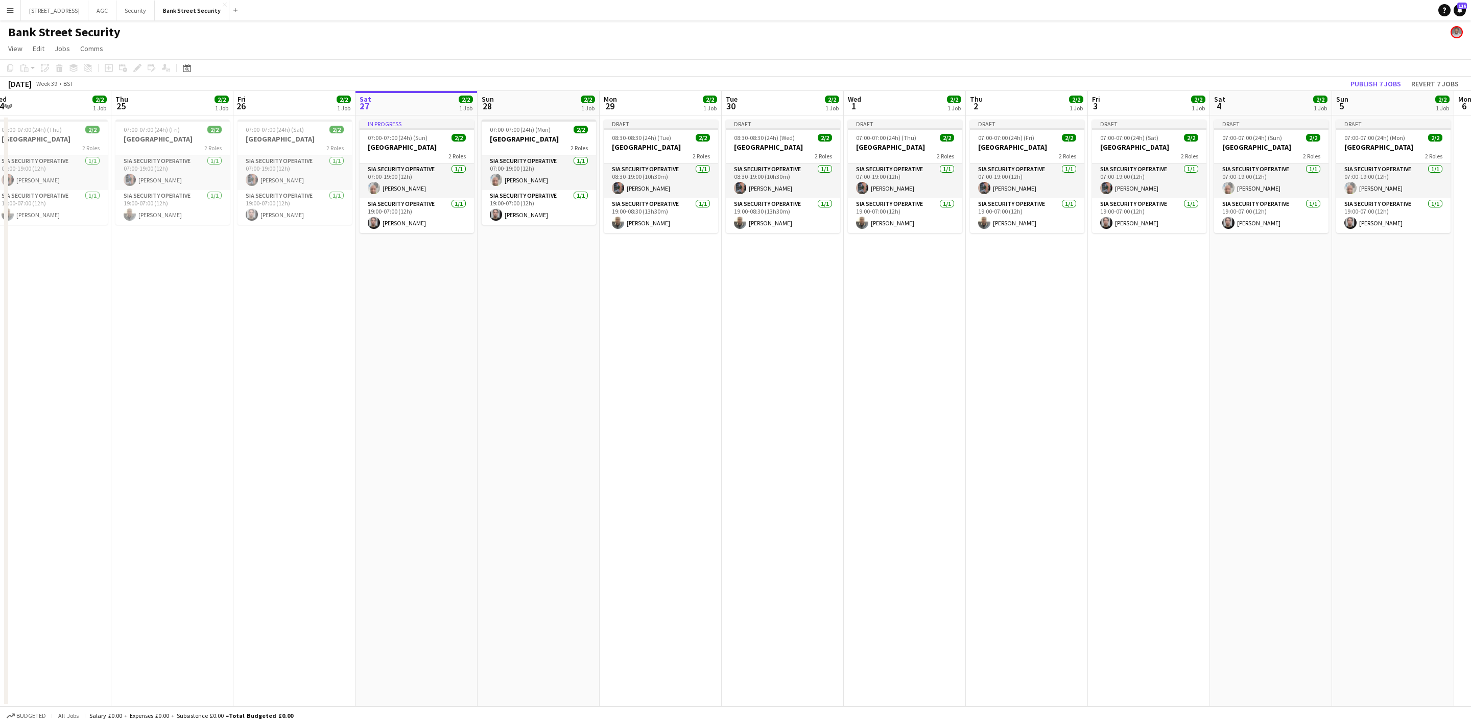
scroll to position [0, 225]
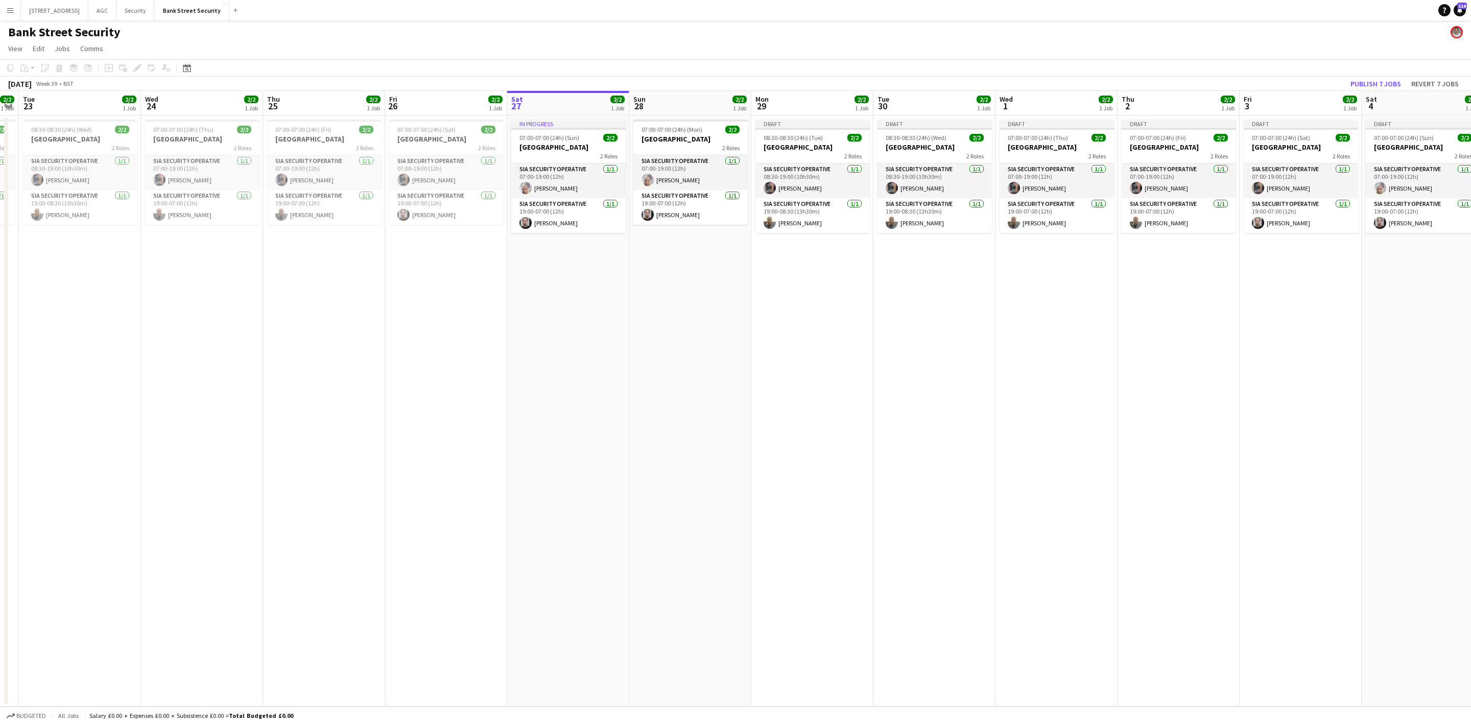
drag, startPoint x: 500, startPoint y: 426, endPoint x: 1223, endPoint y: 431, distance: 723.0
click at [1223, 431] on app-calendar-viewport "Sun 21 2/2 1 Job Mon 22 2/2 1 Job Tue 23 2/2 1 Job Wed 24 2/2 1 Job Thu 25 2/2 …" at bounding box center [735, 399] width 1471 height 616
click at [812, 223] on app-card-role "SIA Security Operative [DATE] 19:00-08:30 (13h30m) [PERSON_NAME]" at bounding box center [813, 215] width 114 height 35
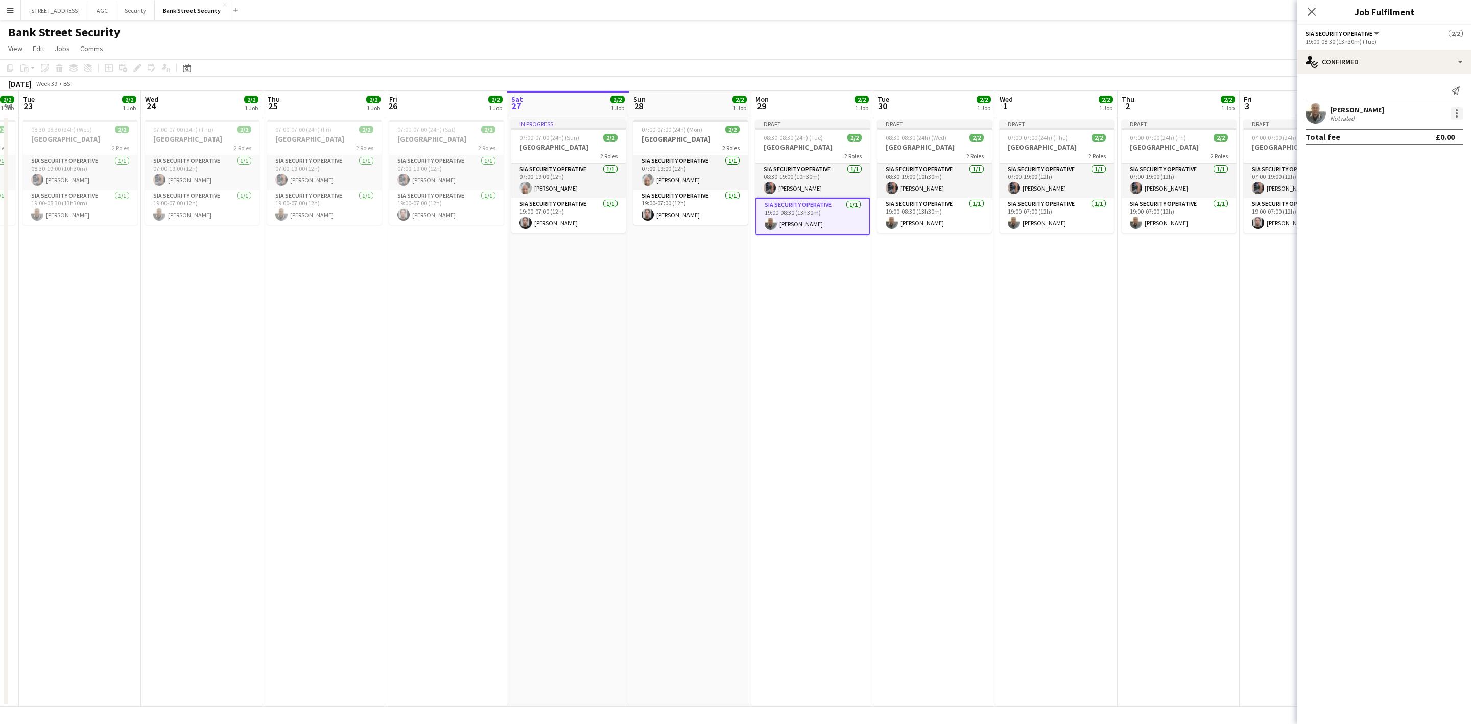
click at [1226, 113] on div at bounding box center [1457, 113] width 2 height 2
drag, startPoint x: 488, startPoint y: 459, endPoint x: 1000, endPoint y: 401, distance: 515.3
click at [1000, 401] on div at bounding box center [735, 362] width 1471 height 724
click at [1226, 9] on icon "Close pop-in" at bounding box center [1312, 12] width 10 height 10
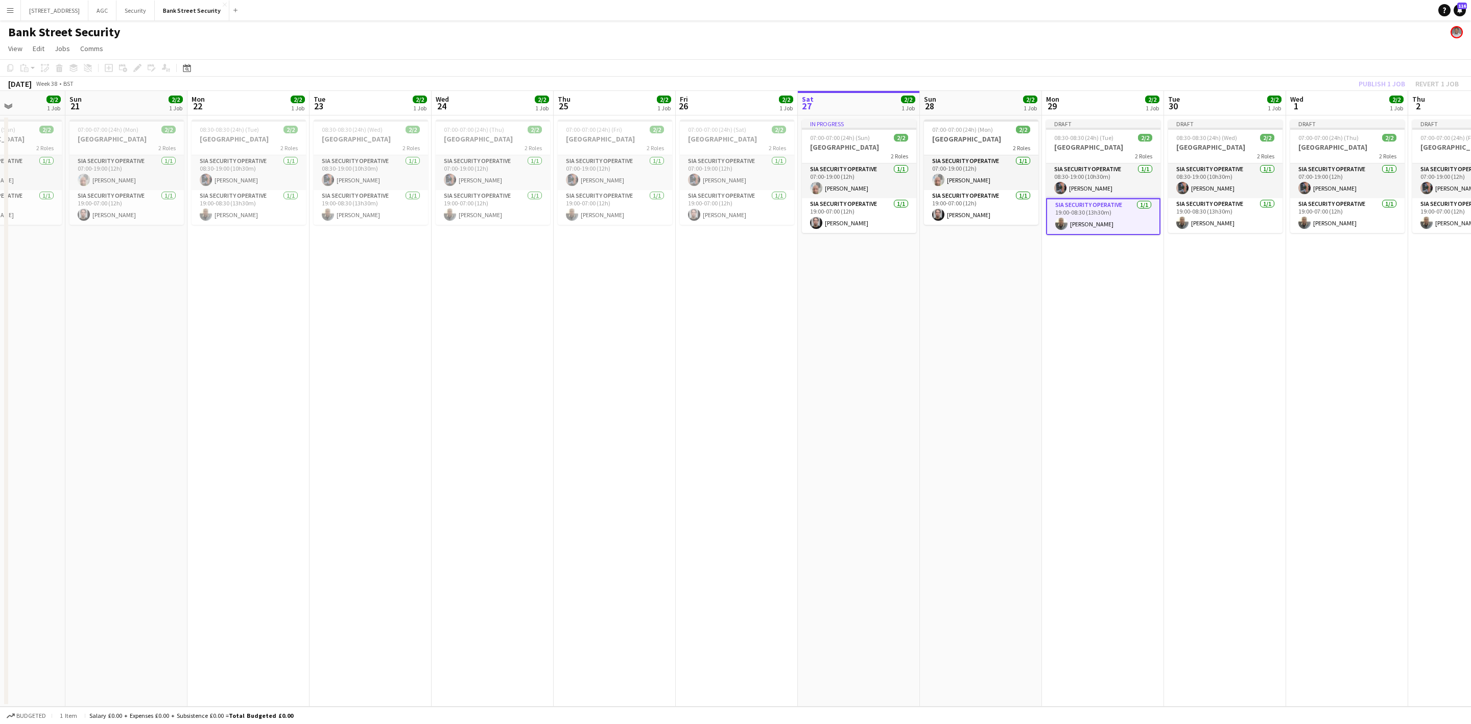
drag, startPoint x: 532, startPoint y: 429, endPoint x: 1124, endPoint y: 425, distance: 591.7
click at [1201, 412] on app-calendar-viewport "Thu 18 Fri 19 2/2 1 Job Sat 20 2/2 1 Job Sun 21 2/2 1 Job Mon 22 2/2 1 Job Tue …" at bounding box center [735, 399] width 1471 height 616
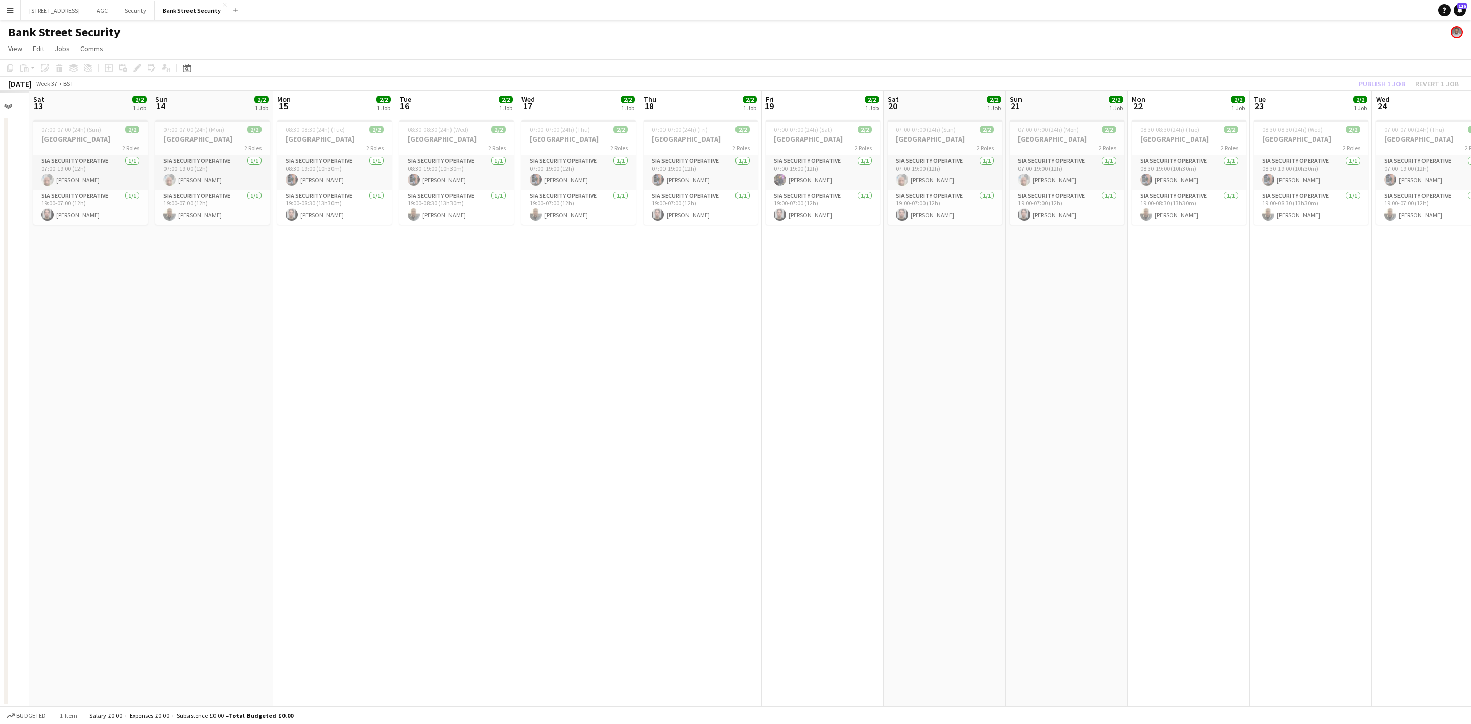
drag, startPoint x: 616, startPoint y: 443, endPoint x: 917, endPoint y: 422, distance: 301.7
click at [1182, 448] on app-calendar-viewport "Thu 11 Fri 12 Sat 13 2/2 1 Job Sun 14 2/2 1 Job Mon 15 2/2 1 Job Tue 16 2/2 1 J…" at bounding box center [735, 399] width 1471 height 616
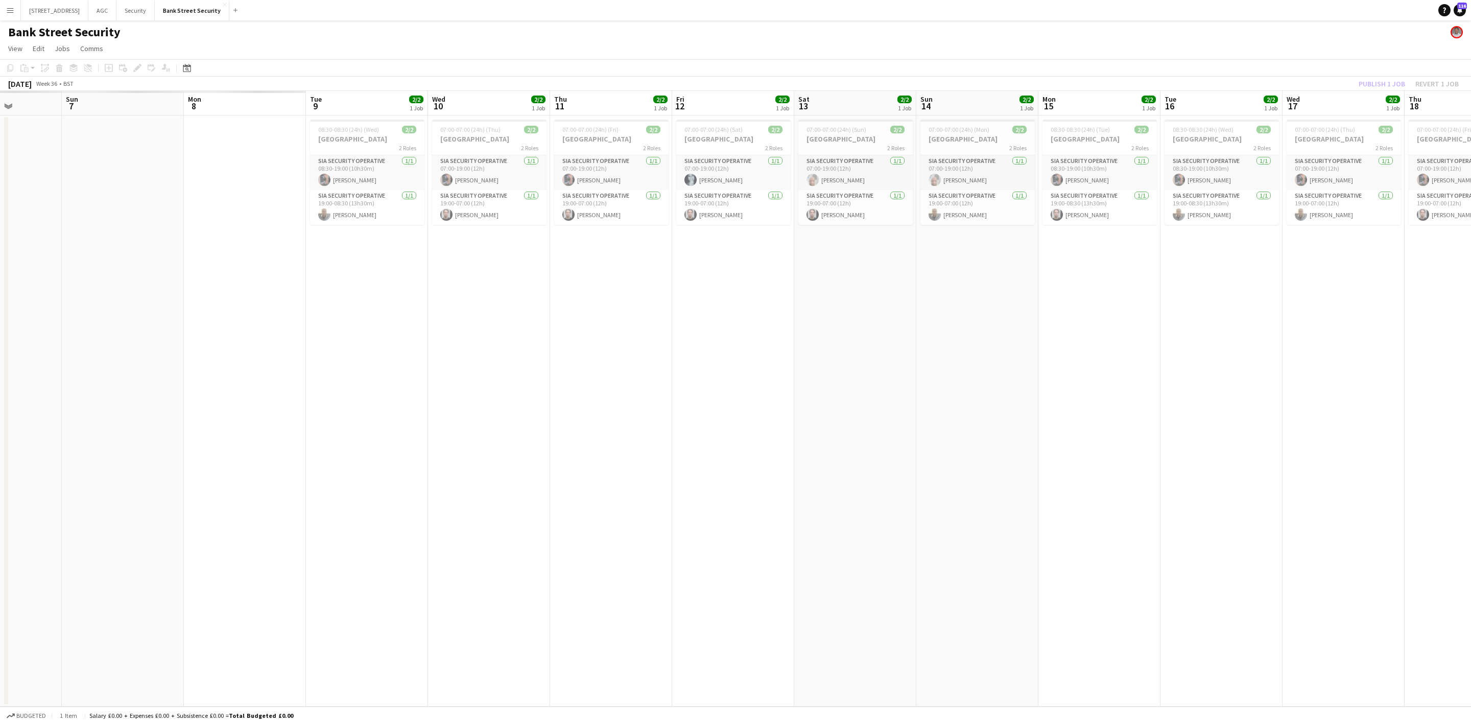
drag, startPoint x: 546, startPoint y: 399, endPoint x: 1309, endPoint y: 429, distance: 763.4
click at [1226, 429] on app-calendar-viewport "Fri 5 Sat 6 Sun 7 Mon 8 Tue 9 2/2 1 Job Wed 10 2/2 1 Job Thu 11 2/2 1 Job Fri 1…" at bounding box center [735, 399] width 1471 height 616
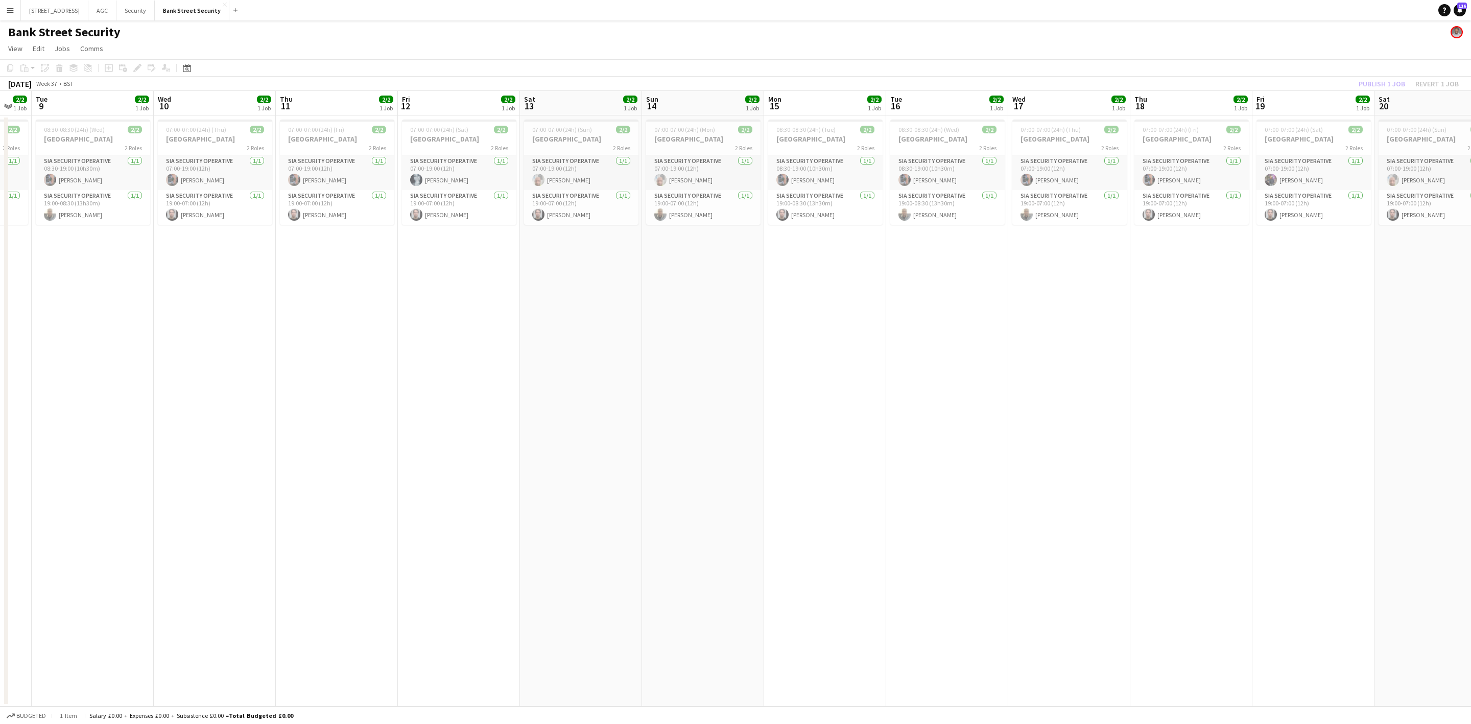
scroll to position [0, 408]
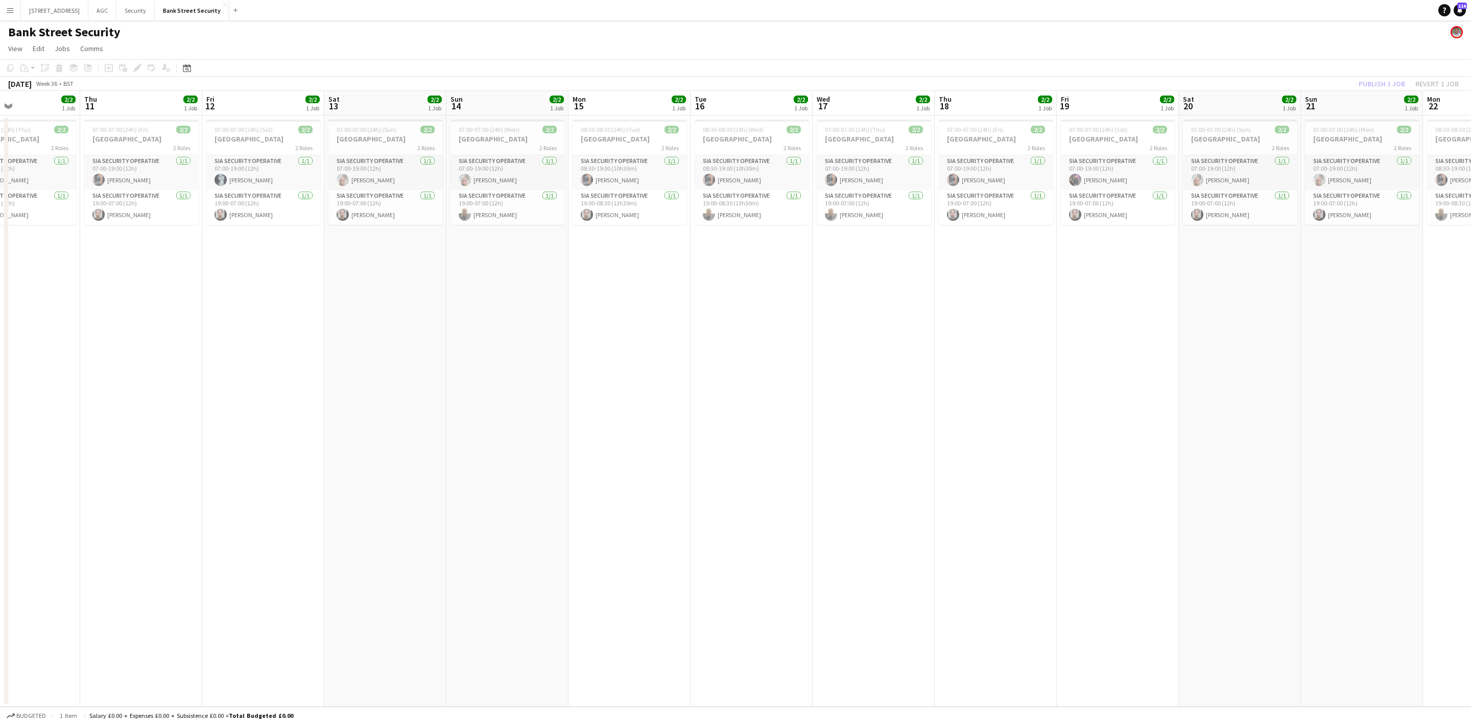
drag, startPoint x: 774, startPoint y: 272, endPoint x: 517, endPoint y: 250, distance: 257.9
click at [517, 250] on app-calendar-viewport "Sun 7 2/2 1 Job Mon 8 2/2 1 Job Tue 9 2/2 1 Job Wed 10 2/2 1 Job Thu 11 2/2 1 J…" at bounding box center [735, 399] width 1471 height 616
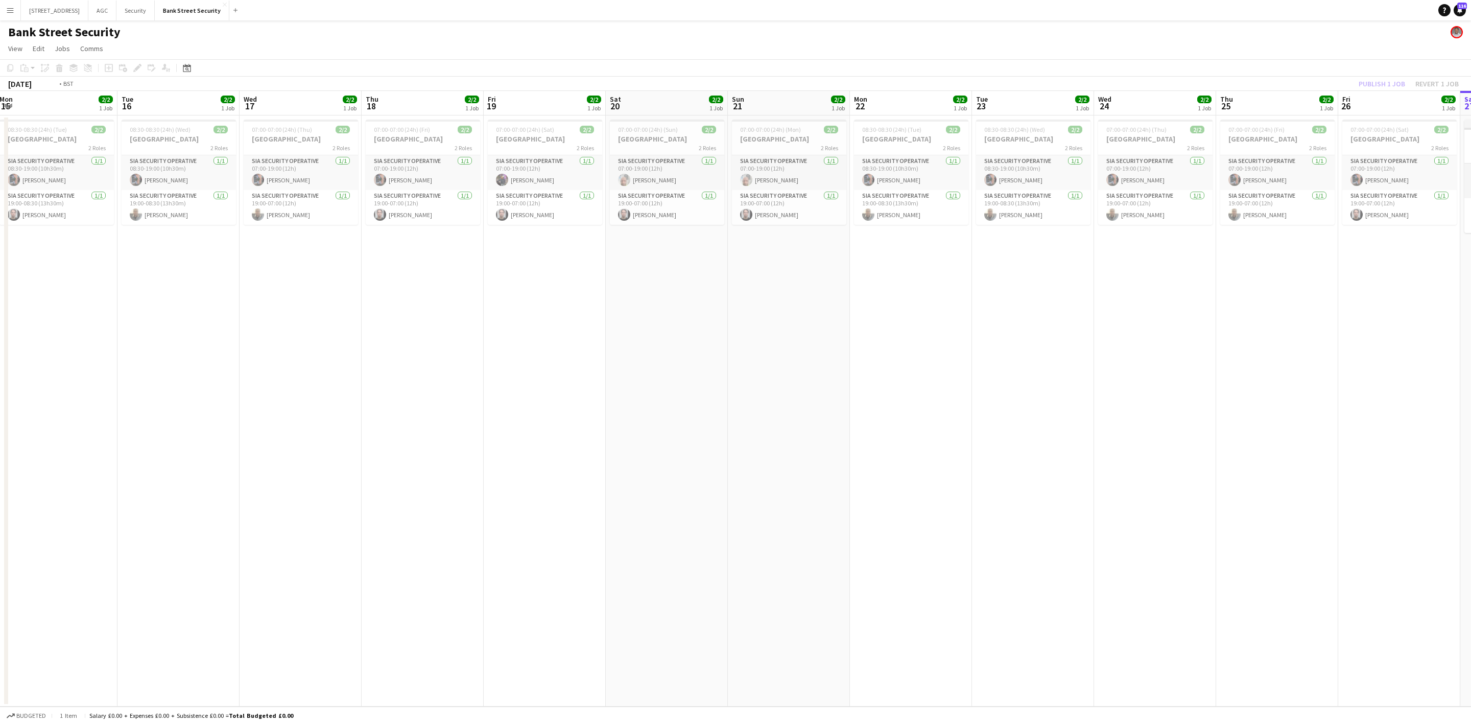
scroll to position [0, 372]
drag, startPoint x: 882, startPoint y: 241, endPoint x: 402, endPoint y: 268, distance: 481.1
click at [402, 268] on app-calendar-viewport "Fri 12 2/2 1 Job Sat 13 2/2 1 Job Sun 14 2/2 1 Job Mon 15 2/2 1 Job Tue 16 2/2 …" at bounding box center [735, 399] width 1471 height 616
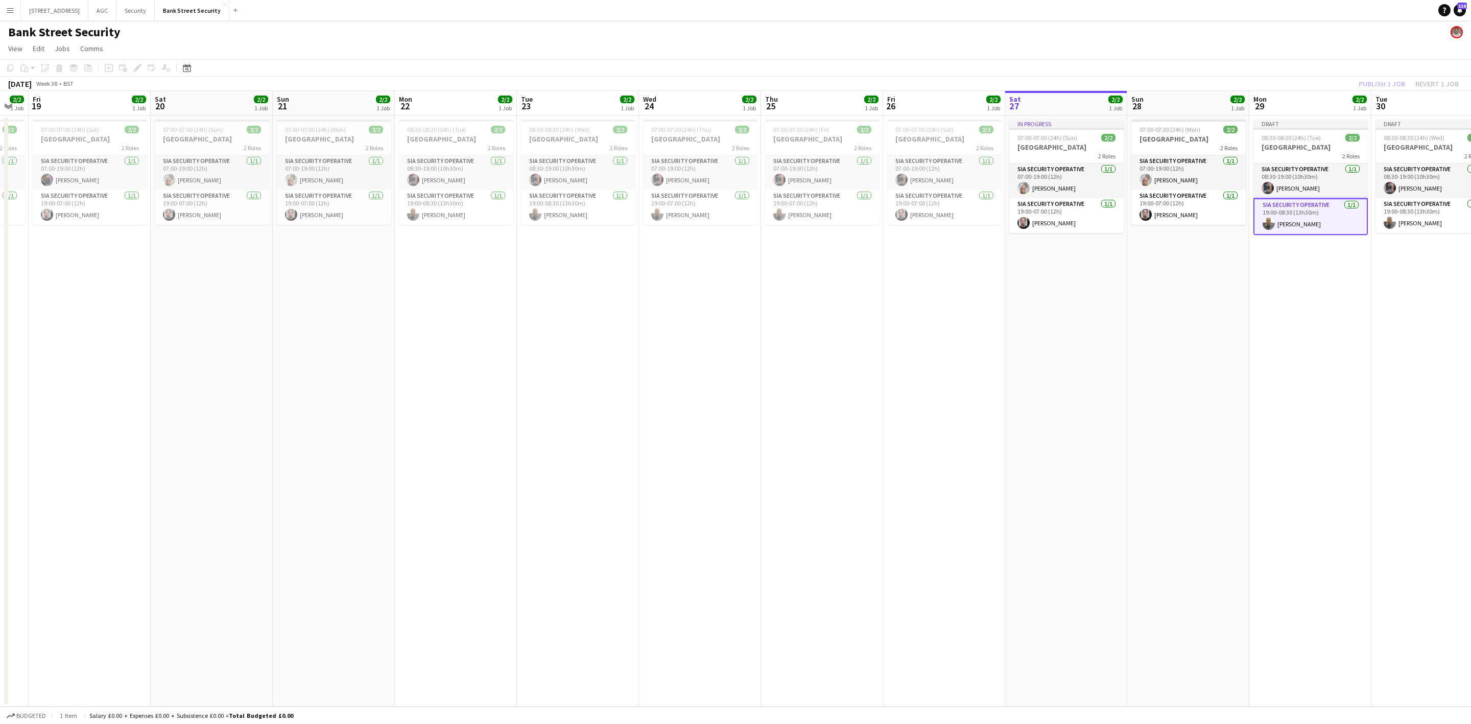
scroll to position [0, 292]
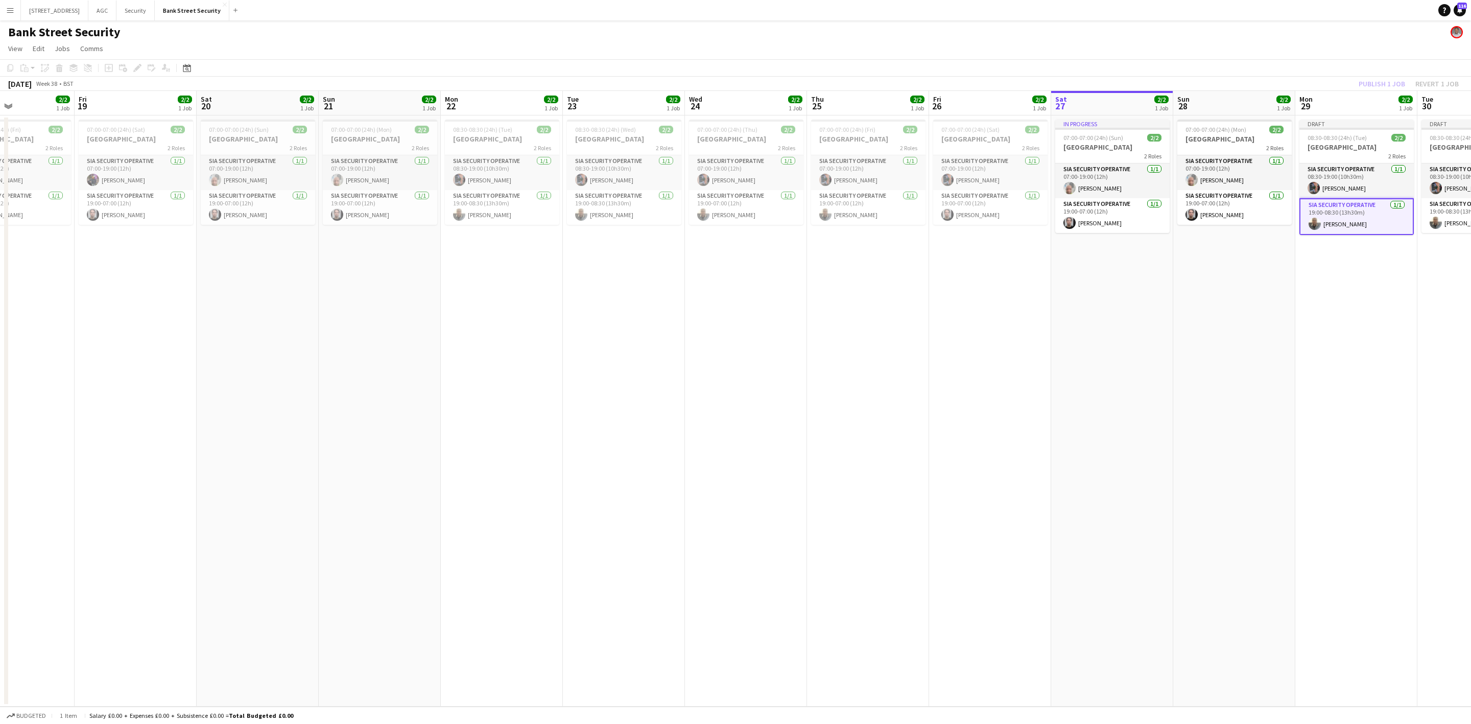
drag, startPoint x: 862, startPoint y: 289, endPoint x: 373, endPoint y: 243, distance: 491.1
click at [373, 243] on app-calendar-viewport "Tue 16 2/2 1 Job Wed 17 2/2 1 Job Thu 18 2/2 1 Job Fri 19 2/2 1 Job Sat 20 2/2 …" at bounding box center [735, 399] width 1471 height 616
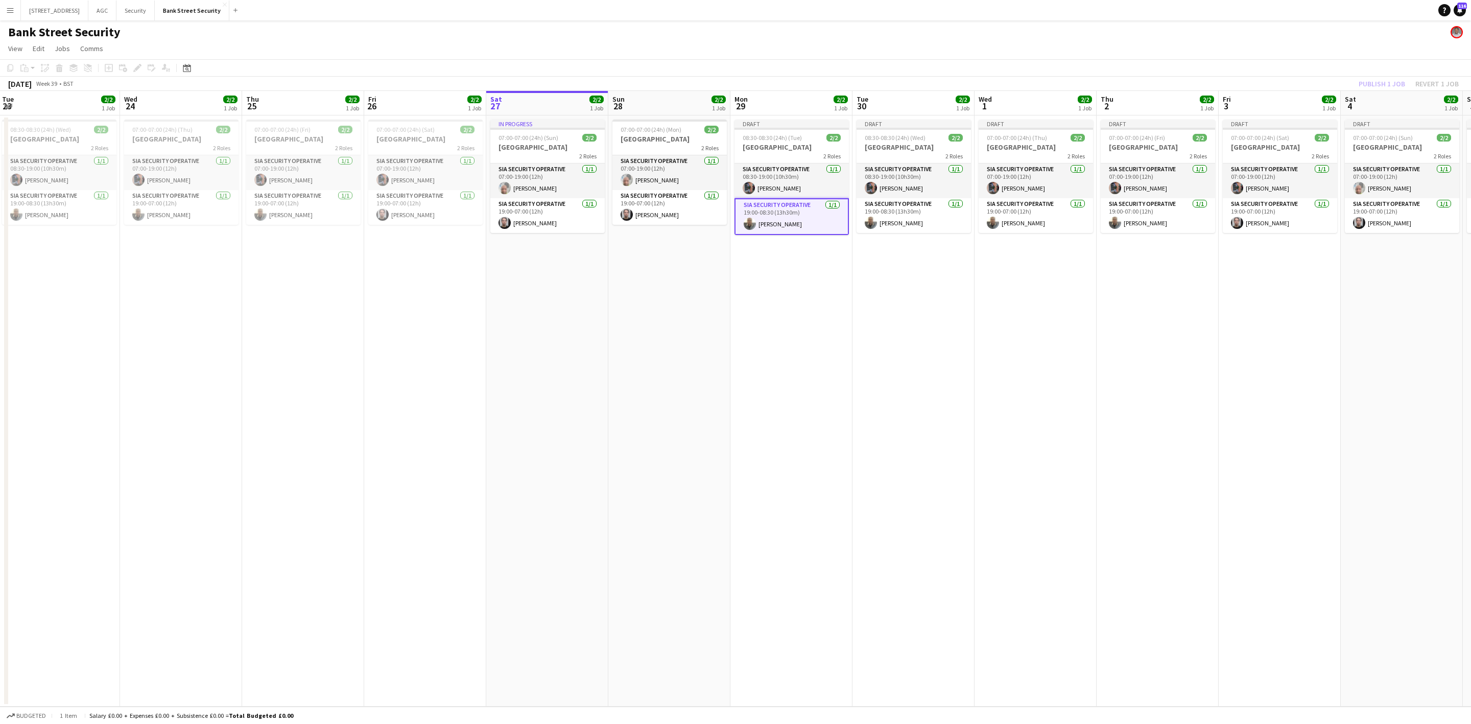
scroll to position [0, 389]
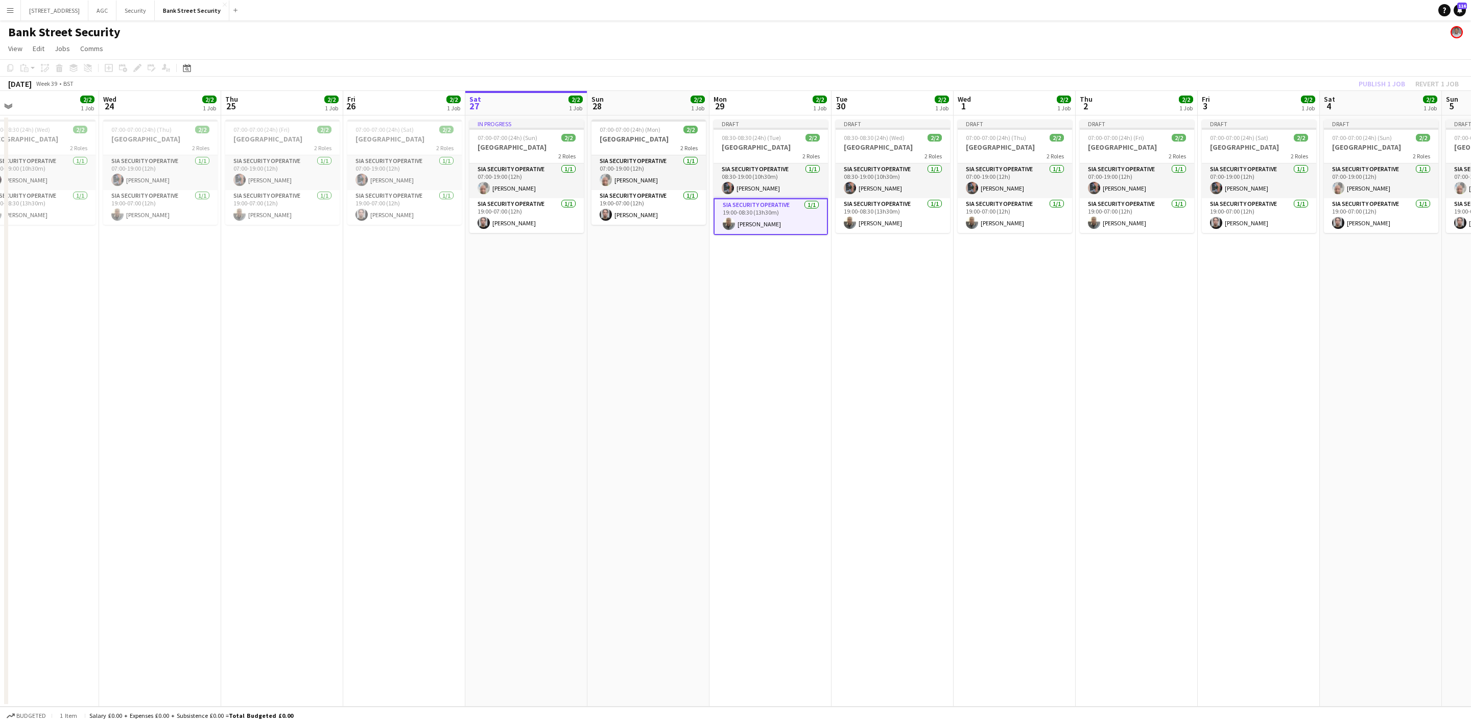
drag, startPoint x: 709, startPoint y: 283, endPoint x: 382, endPoint y: 264, distance: 327.5
click at [382, 264] on app-calendar-viewport "Sat 20 2/2 1 Job Sun 21 2/2 1 Job Mon 22 2/2 1 Job Tue 23 2/2 1 Job Wed 24 2/2 …" at bounding box center [735, 399] width 1471 height 616
click at [775, 225] on app-card-role "SIA Security Operative [DATE] 19:00-08:30 (13h30m) [PERSON_NAME]" at bounding box center [771, 216] width 114 height 37
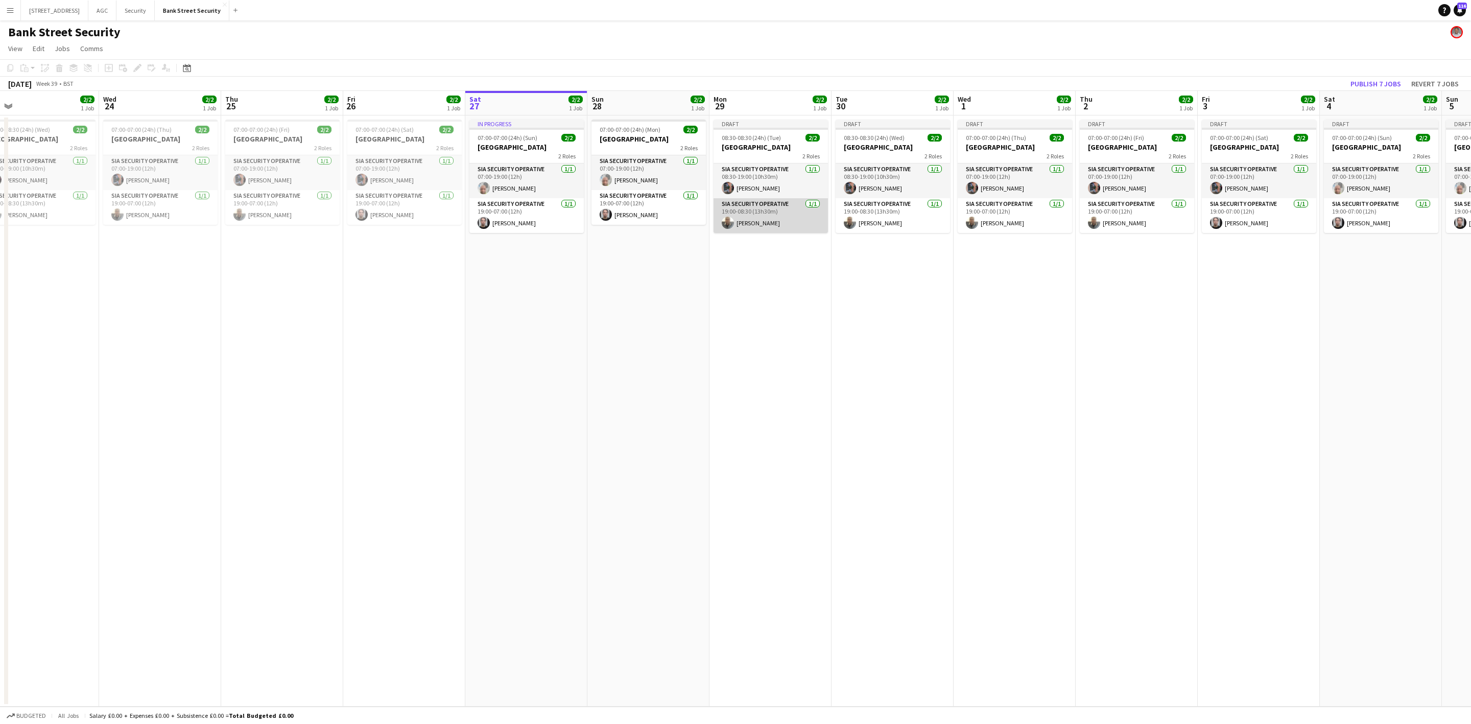
click at [782, 227] on app-card-role "SIA Security Operative [DATE] 19:00-08:30 (13h30m) [PERSON_NAME]" at bounding box center [771, 215] width 114 height 35
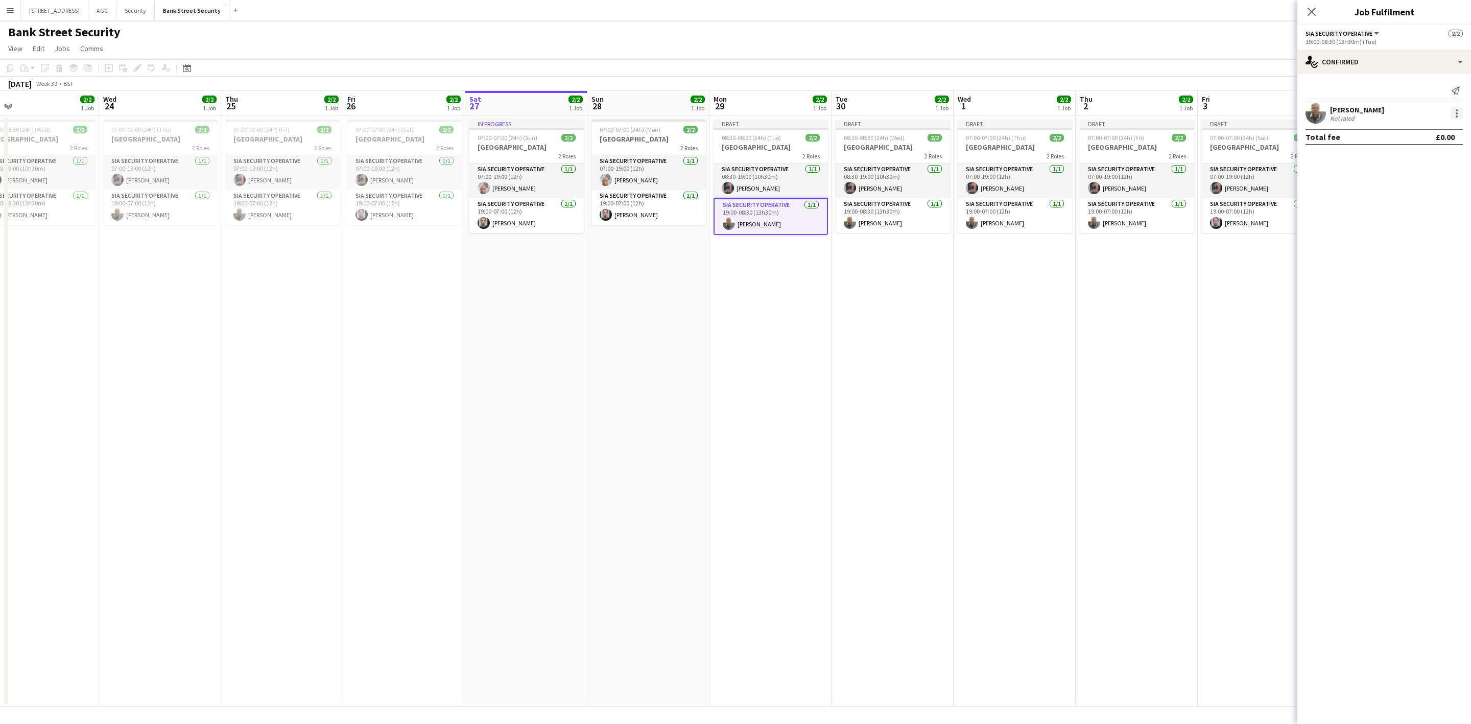
click at [1226, 119] on div at bounding box center [1457, 113] width 12 height 12
click at [1226, 227] on span "Remove" at bounding box center [1407, 230] width 31 height 9
click at [1226, 94] on input at bounding box center [1389, 92] width 119 height 12
type input "*****"
click at [1226, 107] on span "[PERSON_NAME]" at bounding box center [1368, 107] width 59 height 9
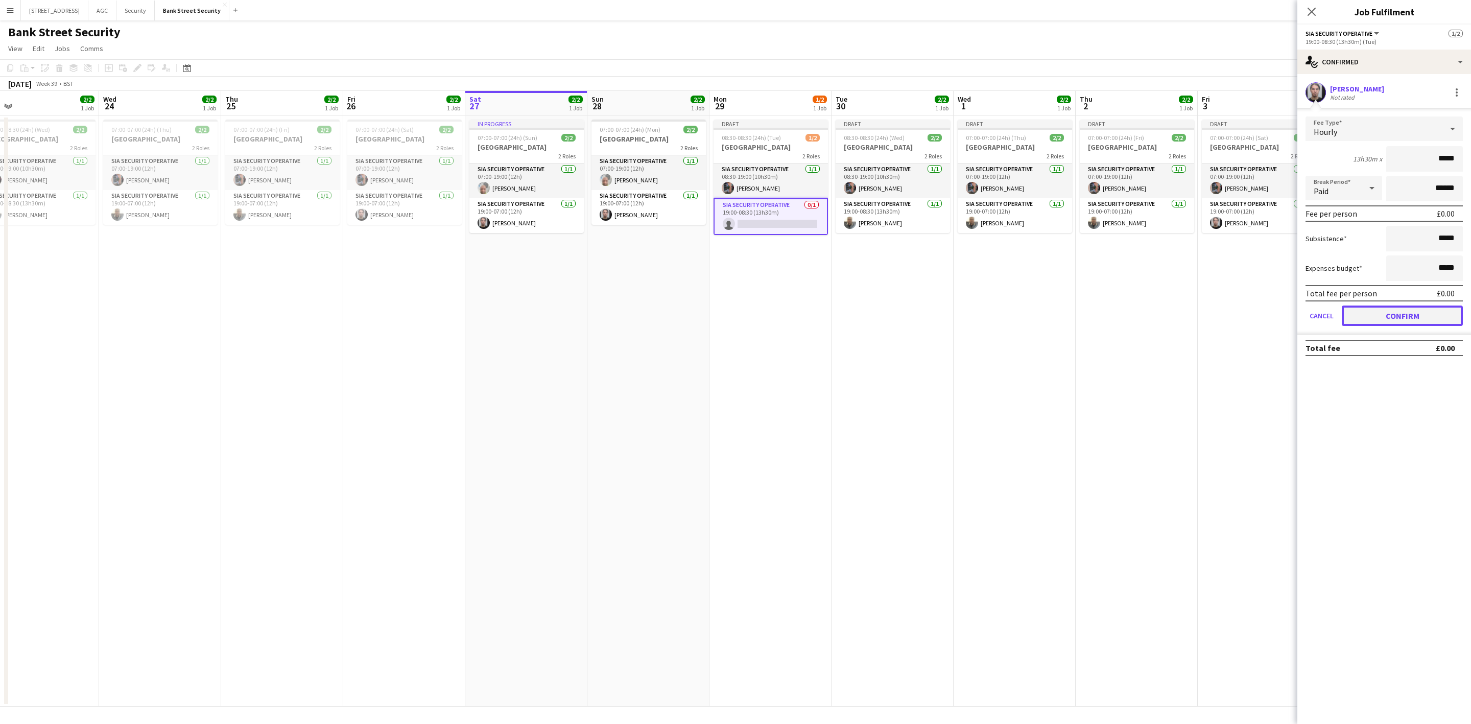
click at [1226, 313] on button "Confirm" at bounding box center [1402, 316] width 121 height 20
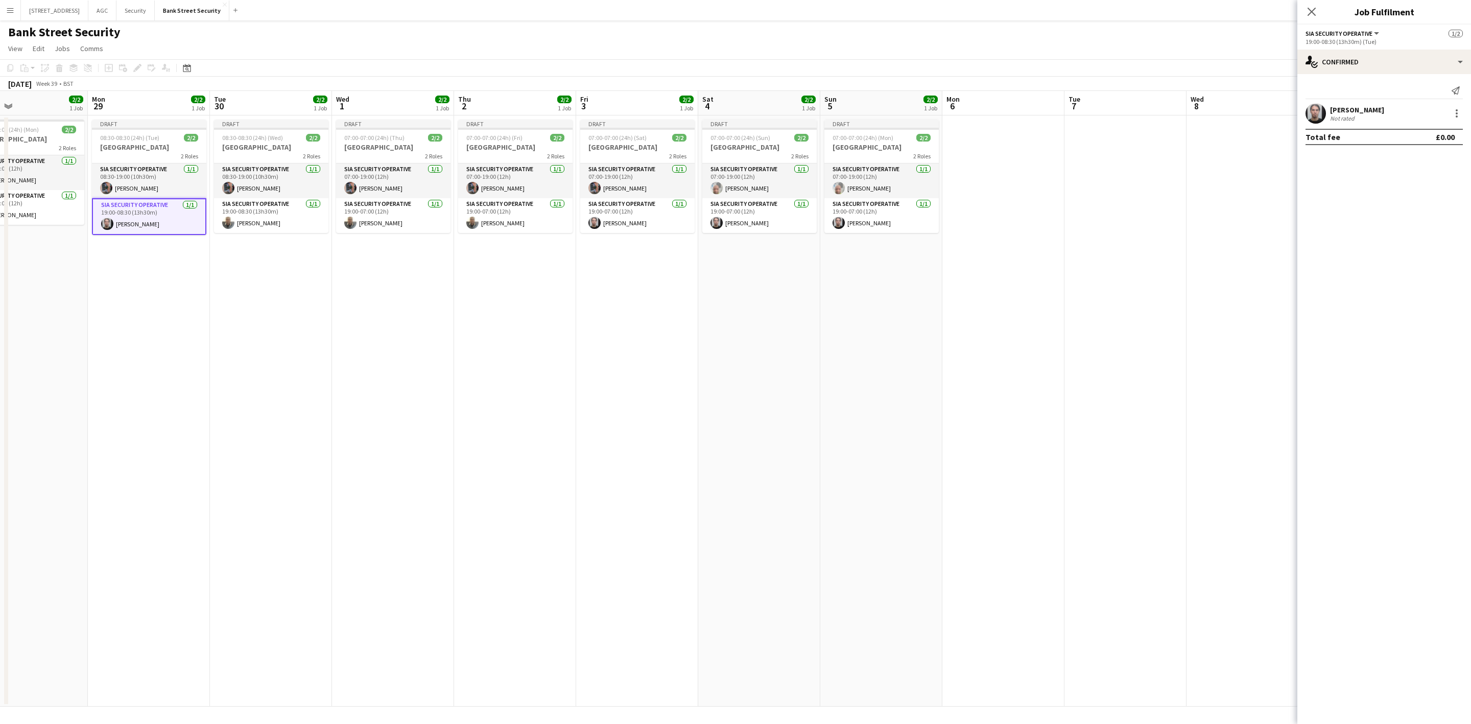
scroll to position [0, 388]
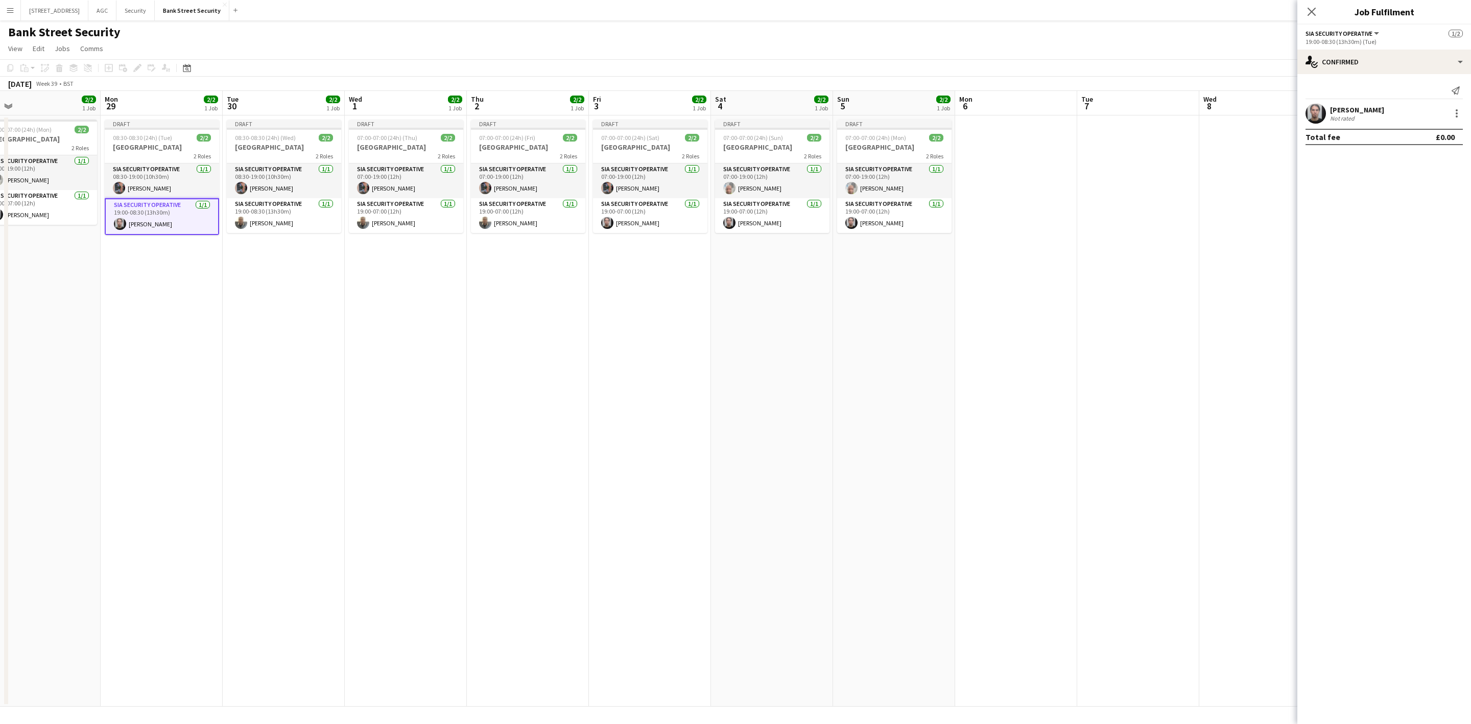
drag, startPoint x: 920, startPoint y: 378, endPoint x: 311, endPoint y: 376, distance: 609.0
click at [311, 376] on app-calendar-viewport "Thu 25 2/2 1 Job Fri 26 2/2 1 Job Sat 27 2/2 1 Job Sun 28 2/2 1 Job Mon 29 2/2 …" at bounding box center [735, 399] width 1471 height 616
click at [642, 230] on app-card-role "SIA Security Operative [DATE] 19:00-07:00 (12h) [PERSON_NAME]" at bounding box center [650, 215] width 114 height 35
click at [1226, 116] on div at bounding box center [1457, 116] width 2 height 2
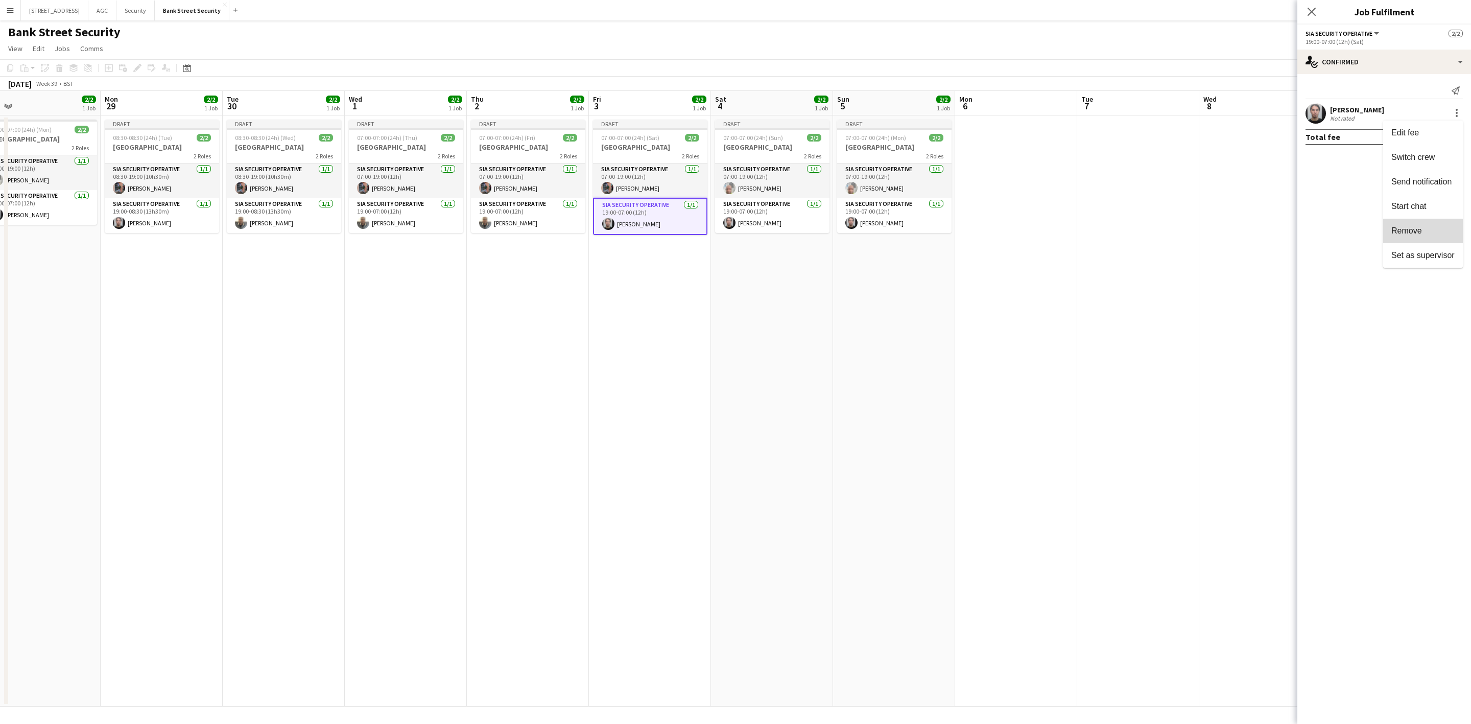
click at [1226, 226] on span "Remove" at bounding box center [1423, 230] width 63 height 9
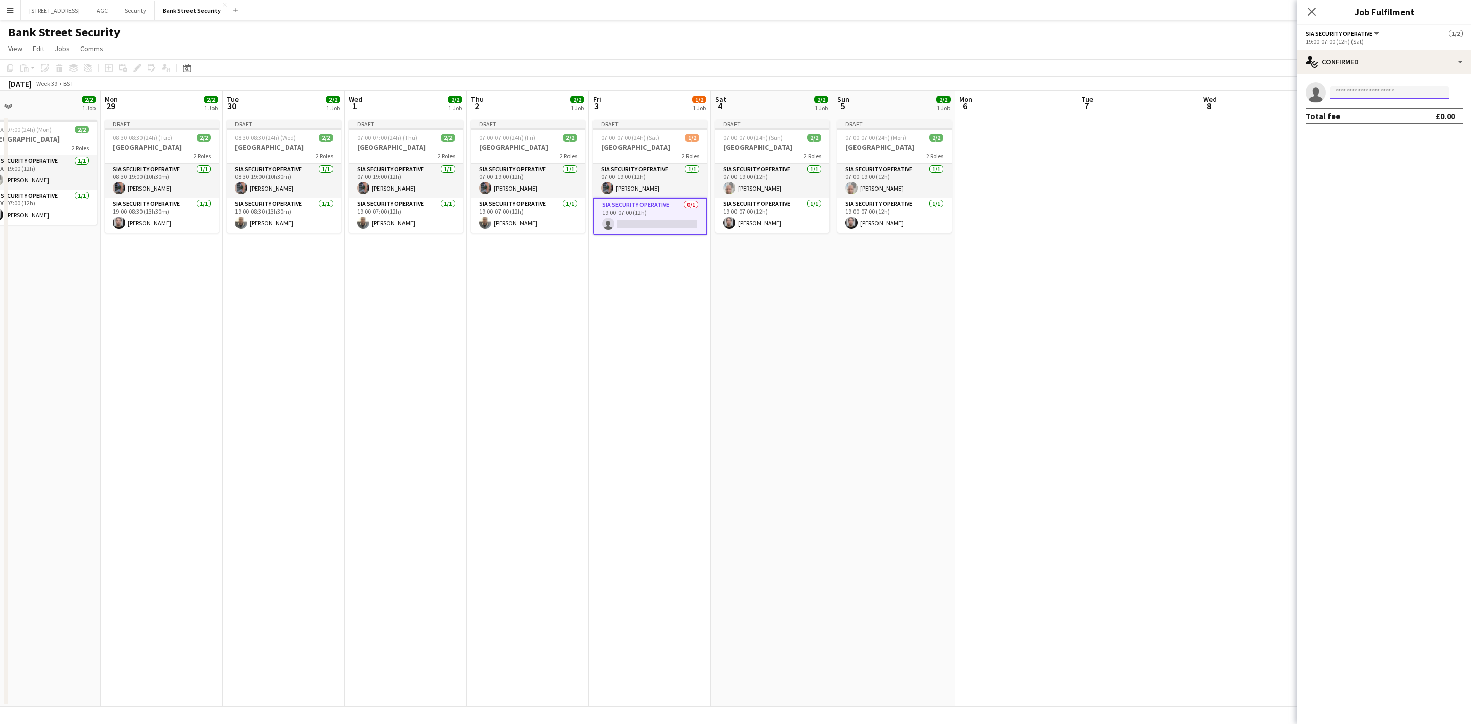
click at [1226, 89] on input at bounding box center [1389, 92] width 119 height 12
type input "*****"
click at [1226, 119] on span "[EMAIL_ADDRESS][DOMAIN_NAME]" at bounding box center [1390, 115] width 102 height 8
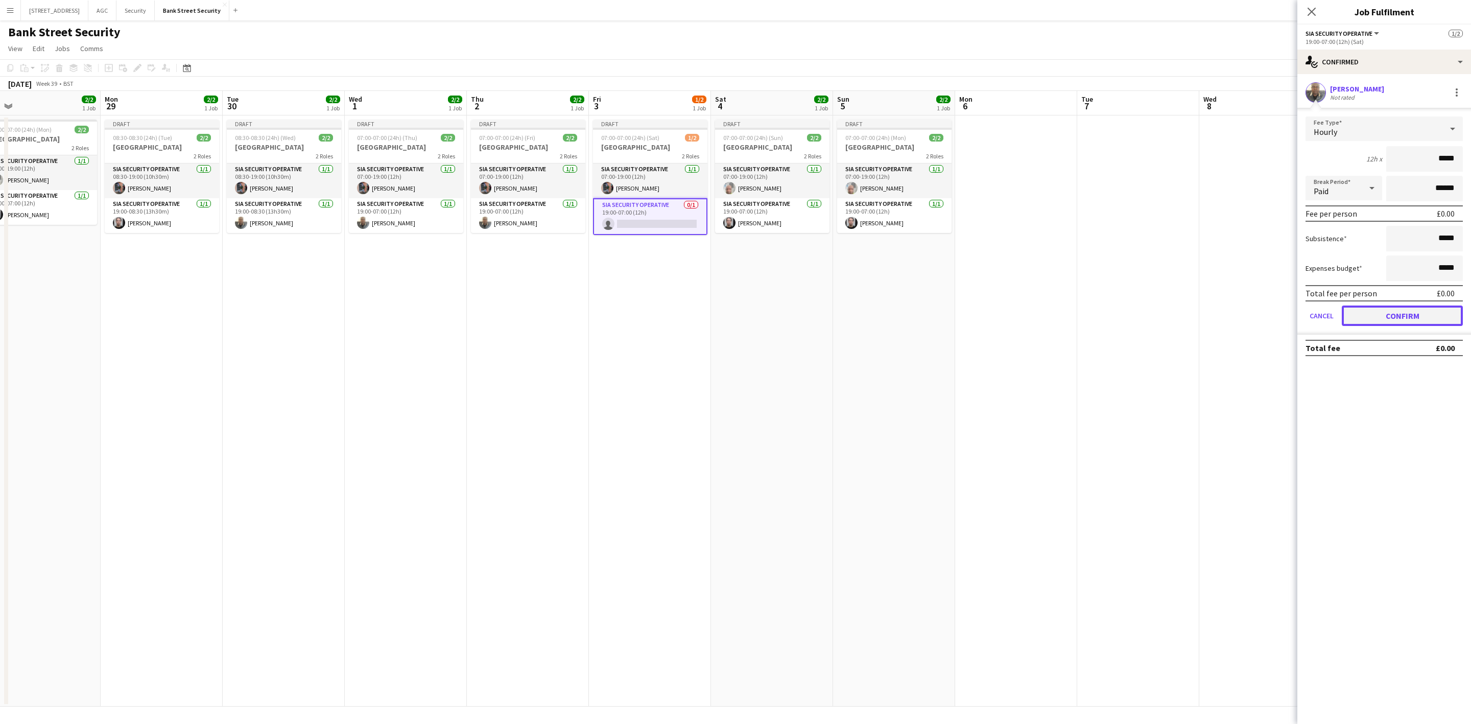
click at [1226, 314] on button "Confirm" at bounding box center [1402, 316] width 121 height 20
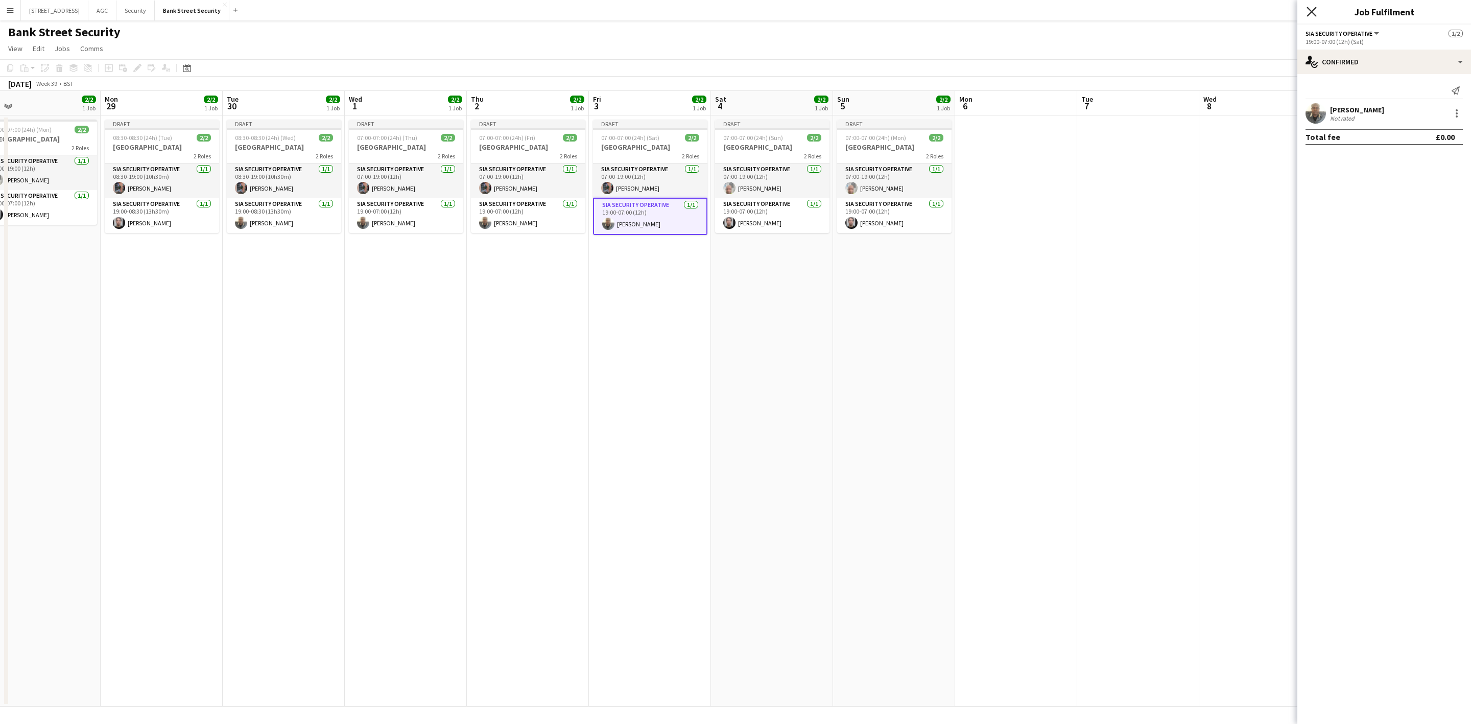
click at [1226, 10] on icon "Close pop-in" at bounding box center [1312, 12] width 10 height 10
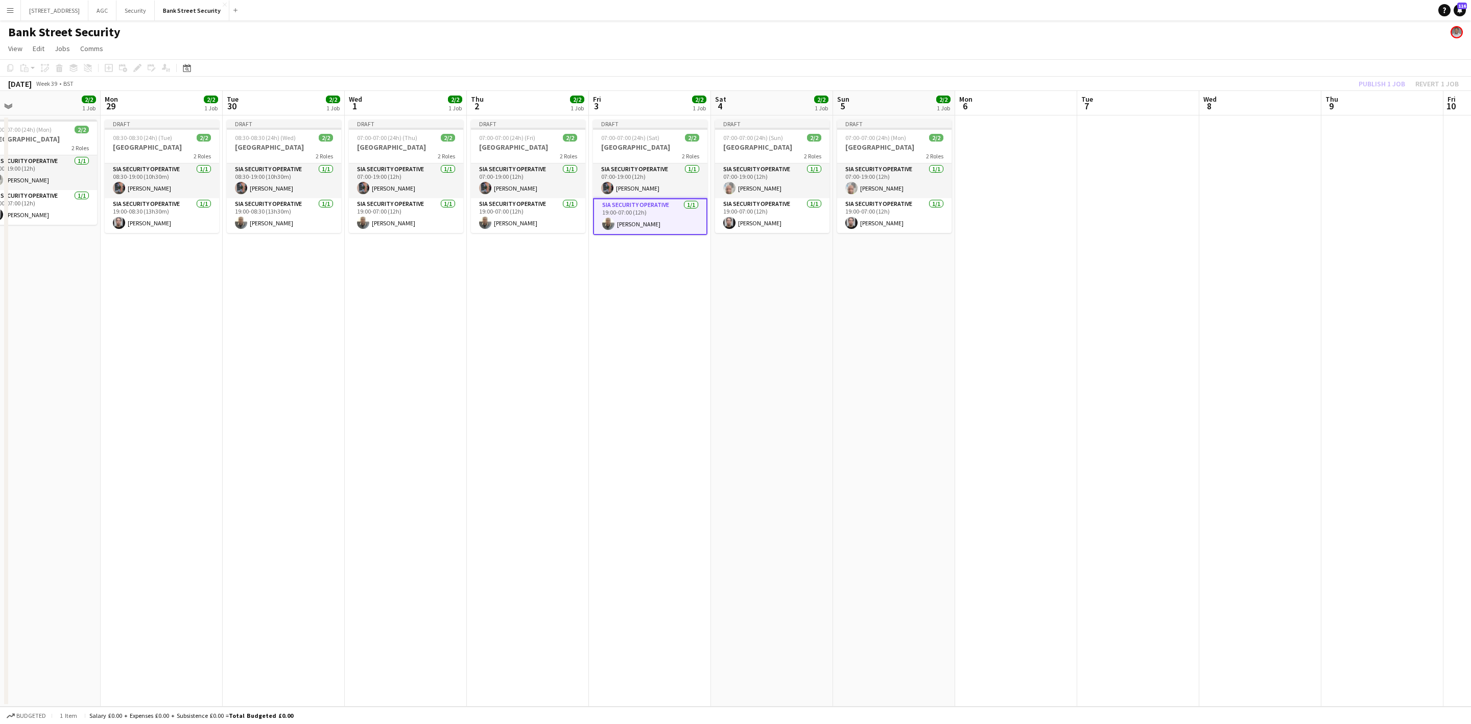
click at [1226, 86] on div "Publish 1 job Revert 1 job" at bounding box center [1409, 83] width 125 height 13
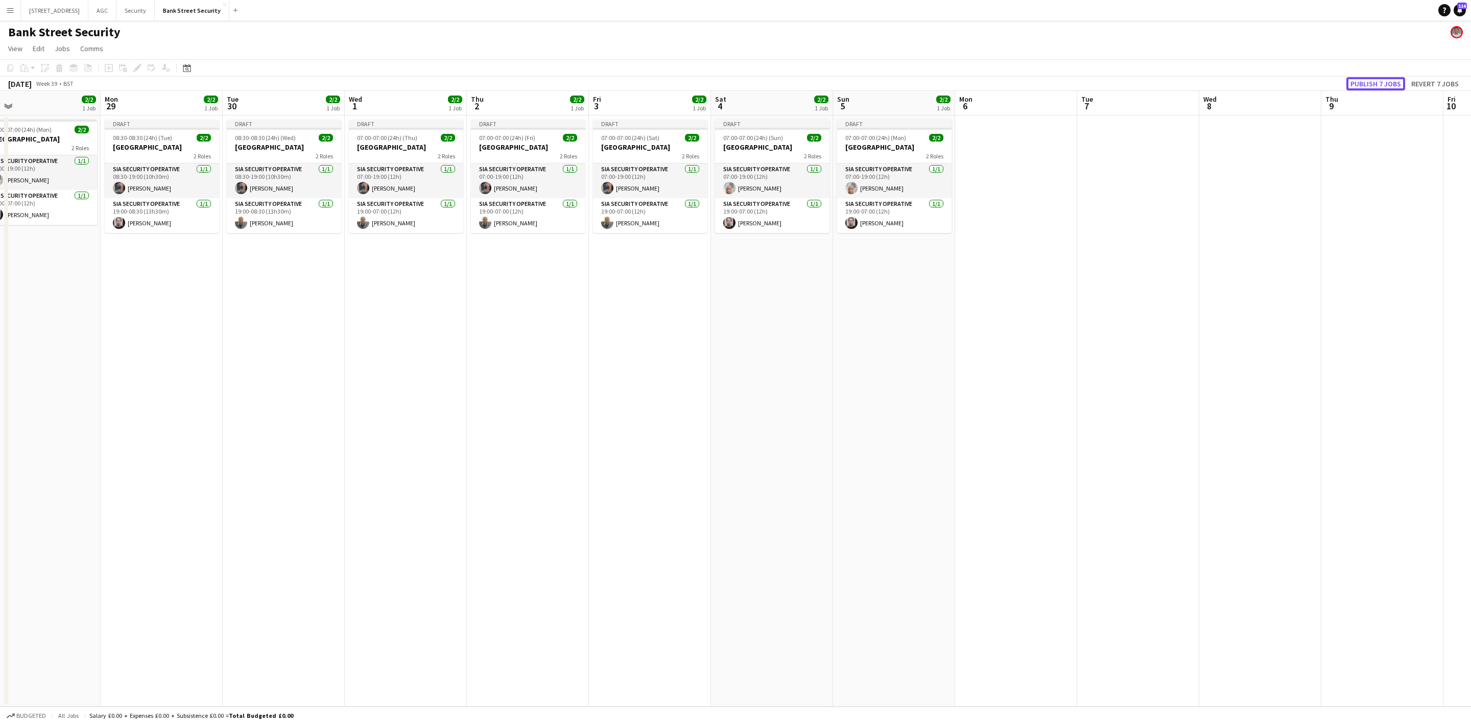
click at [1226, 86] on button "Publish 7 jobs" at bounding box center [1376, 83] width 59 height 13
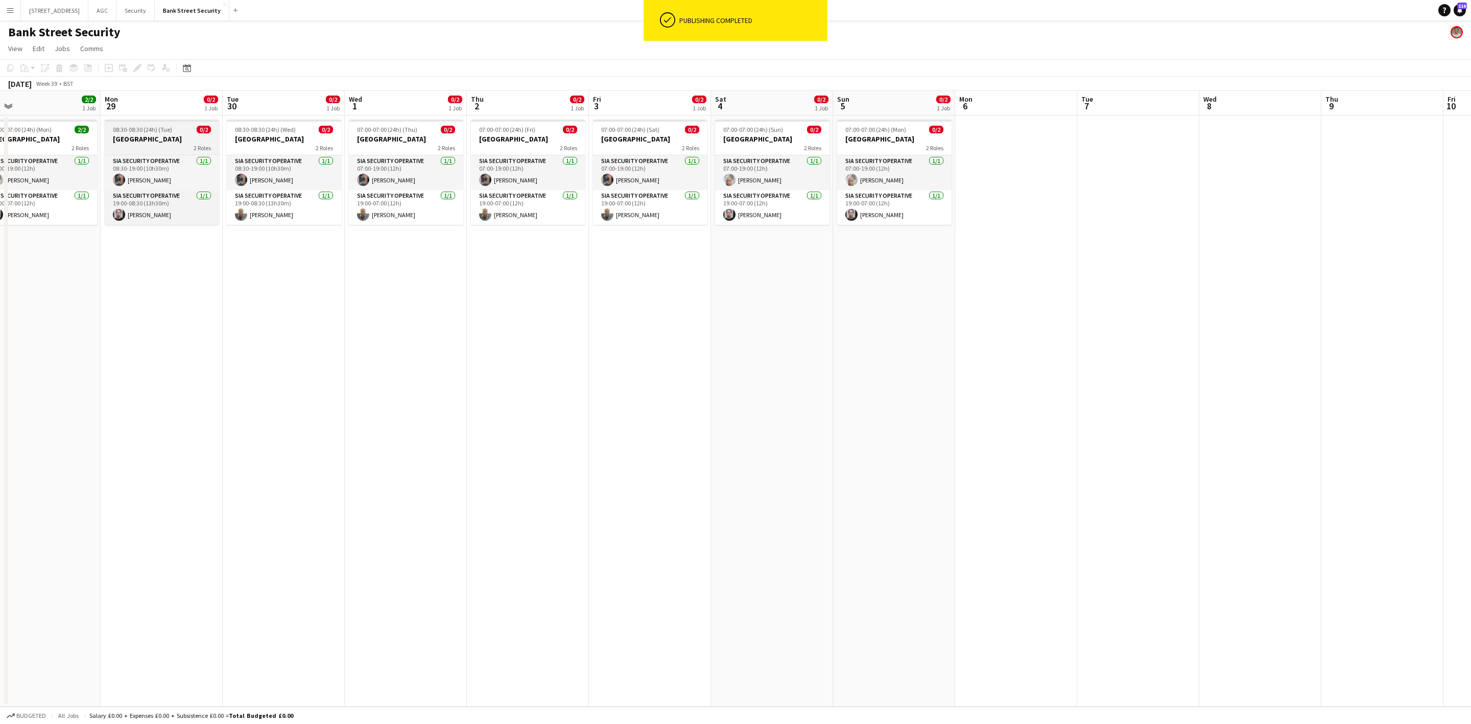
click at [124, 147] on div "2 Roles" at bounding box center [162, 148] width 114 height 8
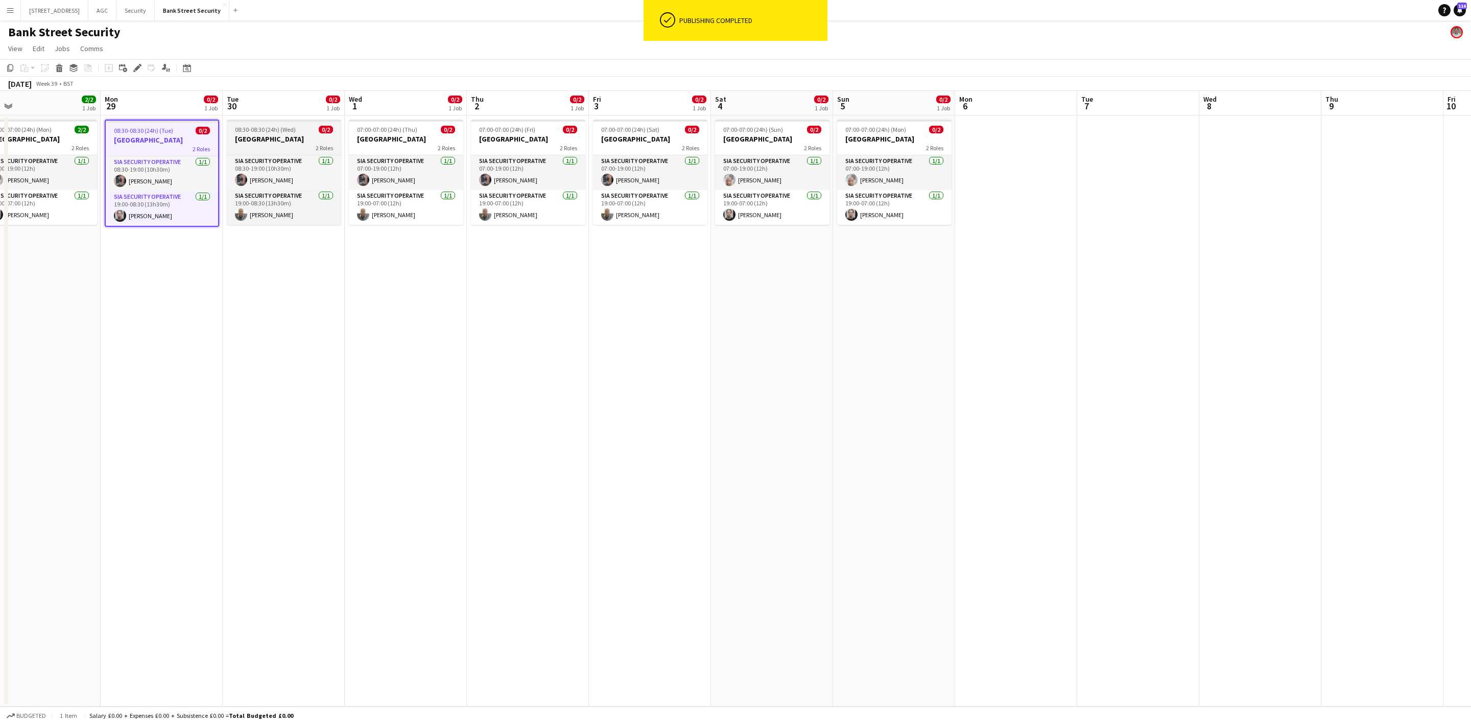
click at [240, 123] on app-job-card "08:30-08:30 (24h) (Wed) 0/2 Bank Street 2 Roles SIA Security Operative [DATE] 0…" at bounding box center [284, 172] width 114 height 105
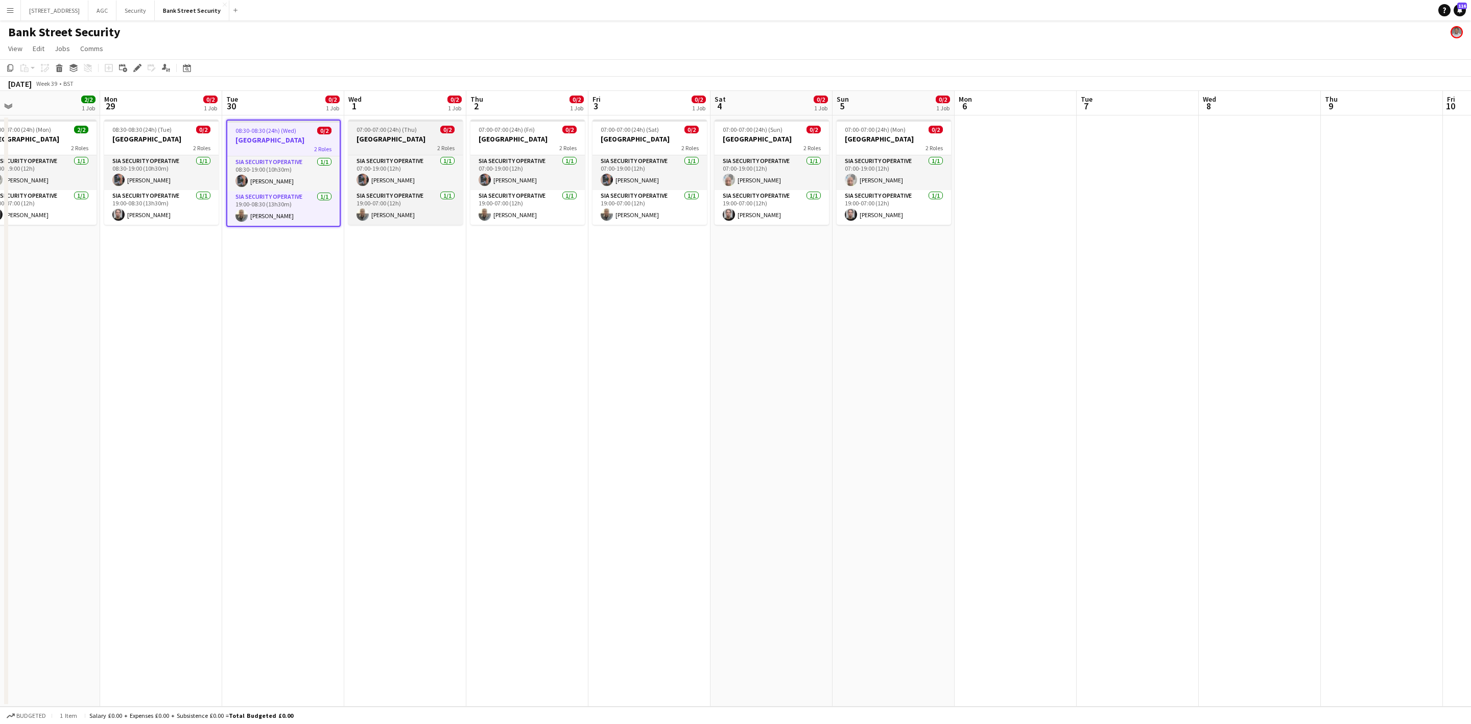
click at [432, 138] on h3 "[GEOGRAPHIC_DATA]" at bounding box center [405, 138] width 114 height 9
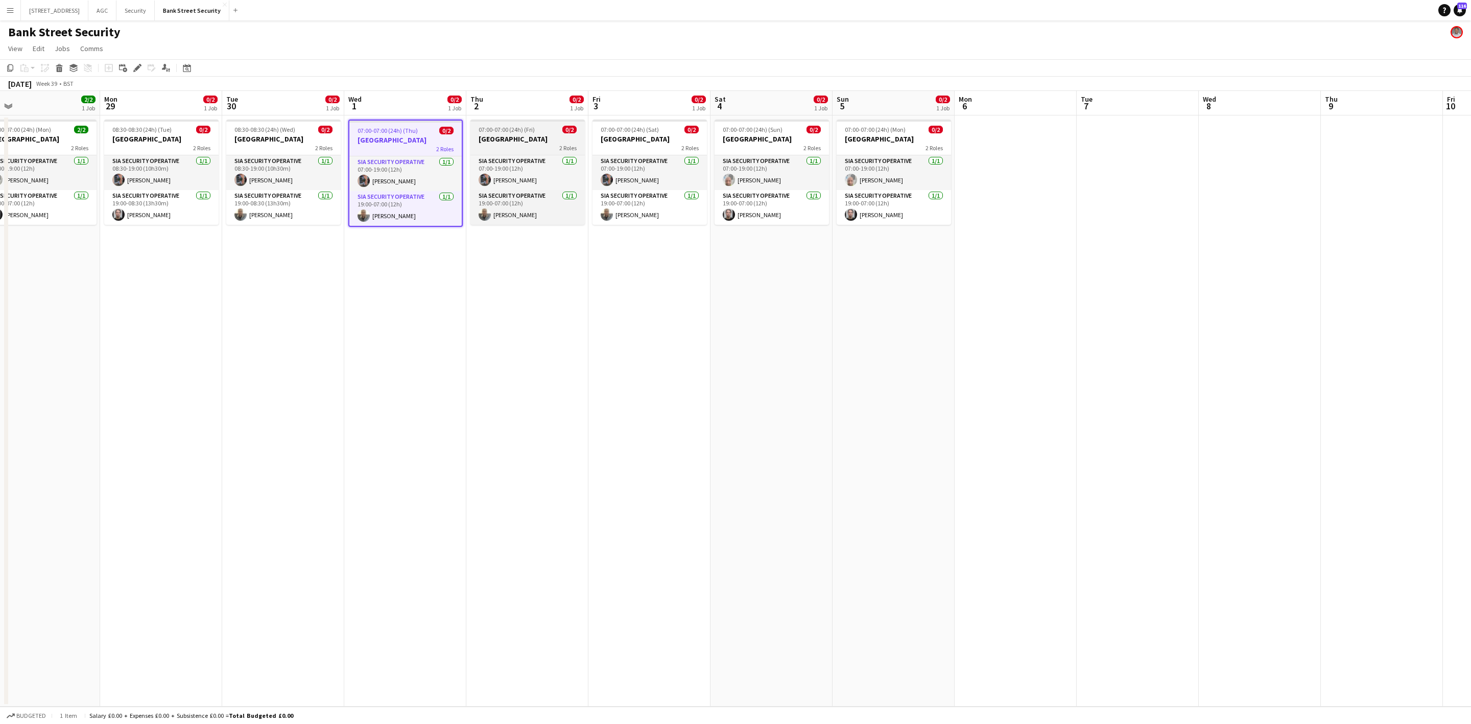
click at [502, 128] on span "07:00-07:00 (24h) (Fri)" at bounding box center [507, 130] width 56 height 8
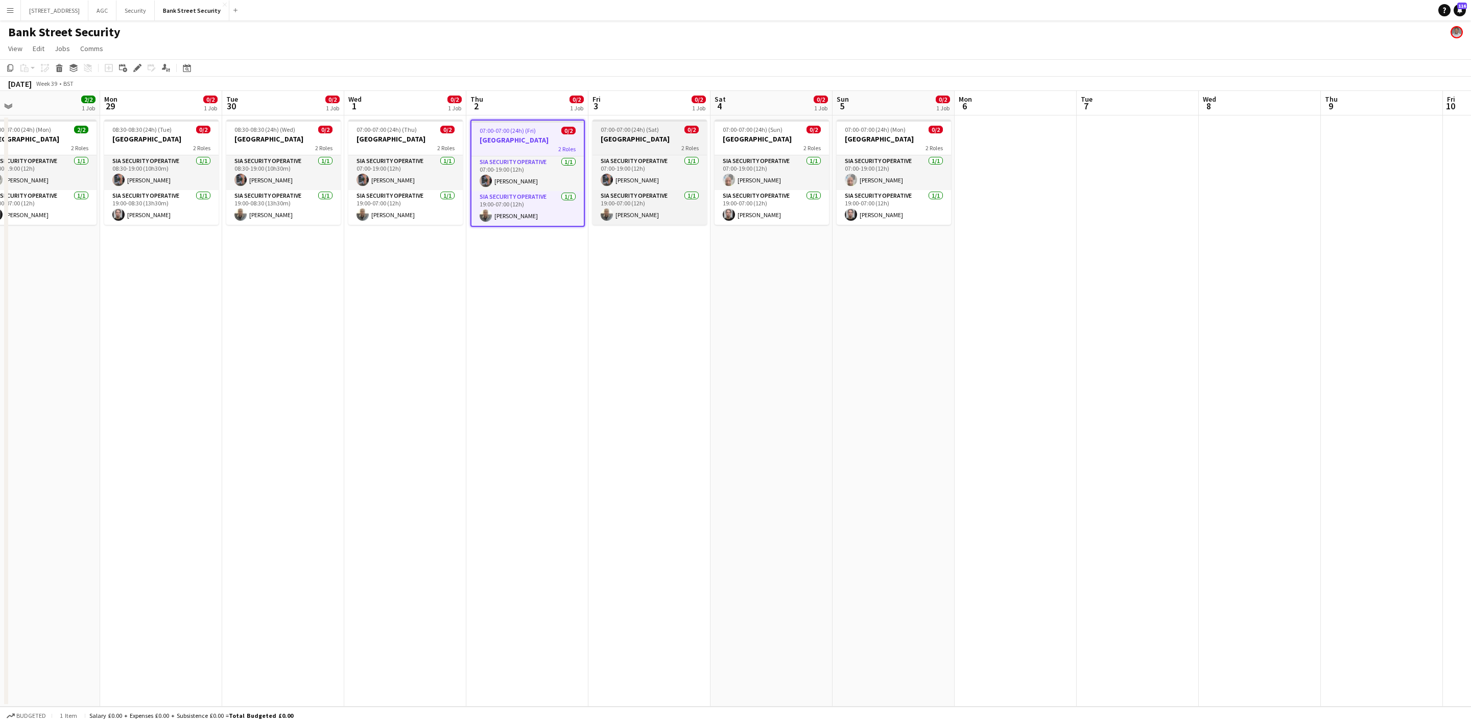
click at [636, 135] on h3 "[GEOGRAPHIC_DATA]" at bounding box center [650, 138] width 114 height 9
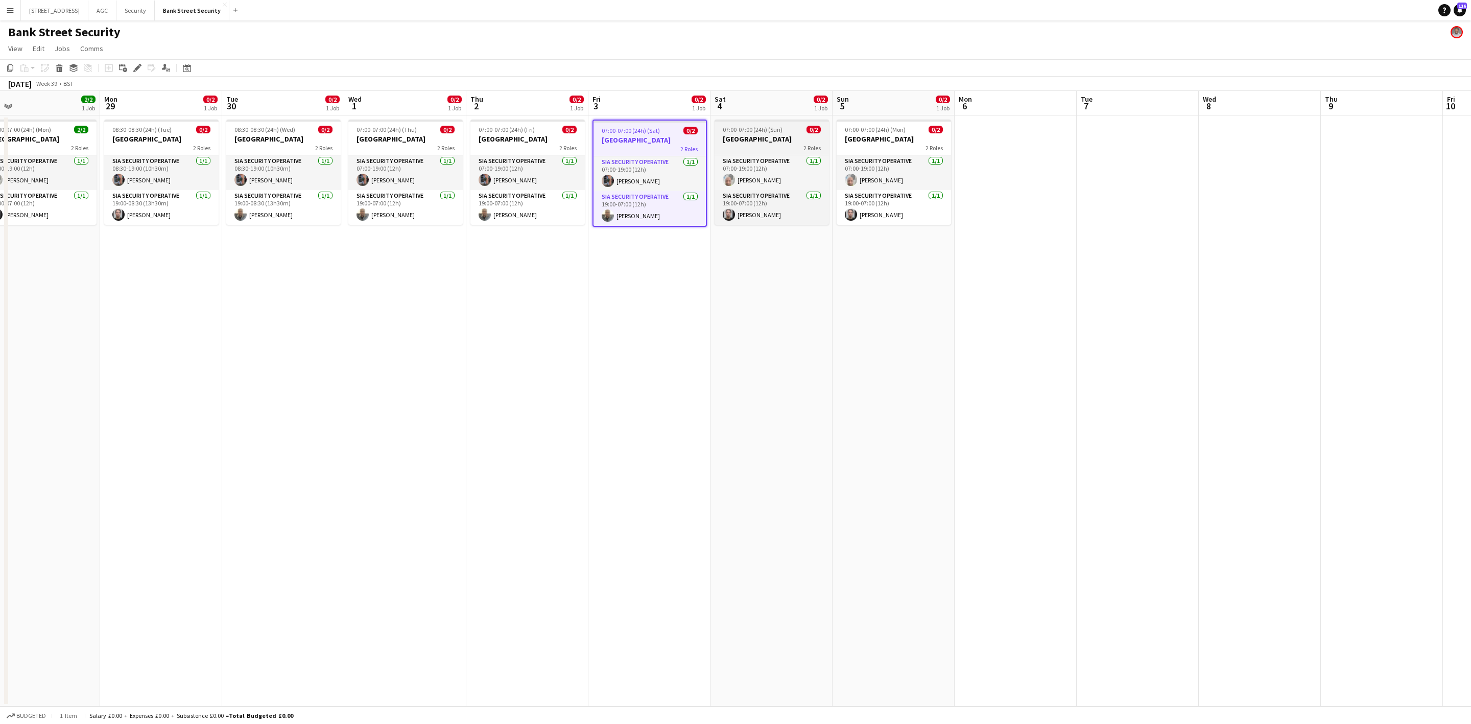
click at [718, 132] on div "07:00-07:00 (24h) (Sun) 0/2" at bounding box center [772, 130] width 114 height 8
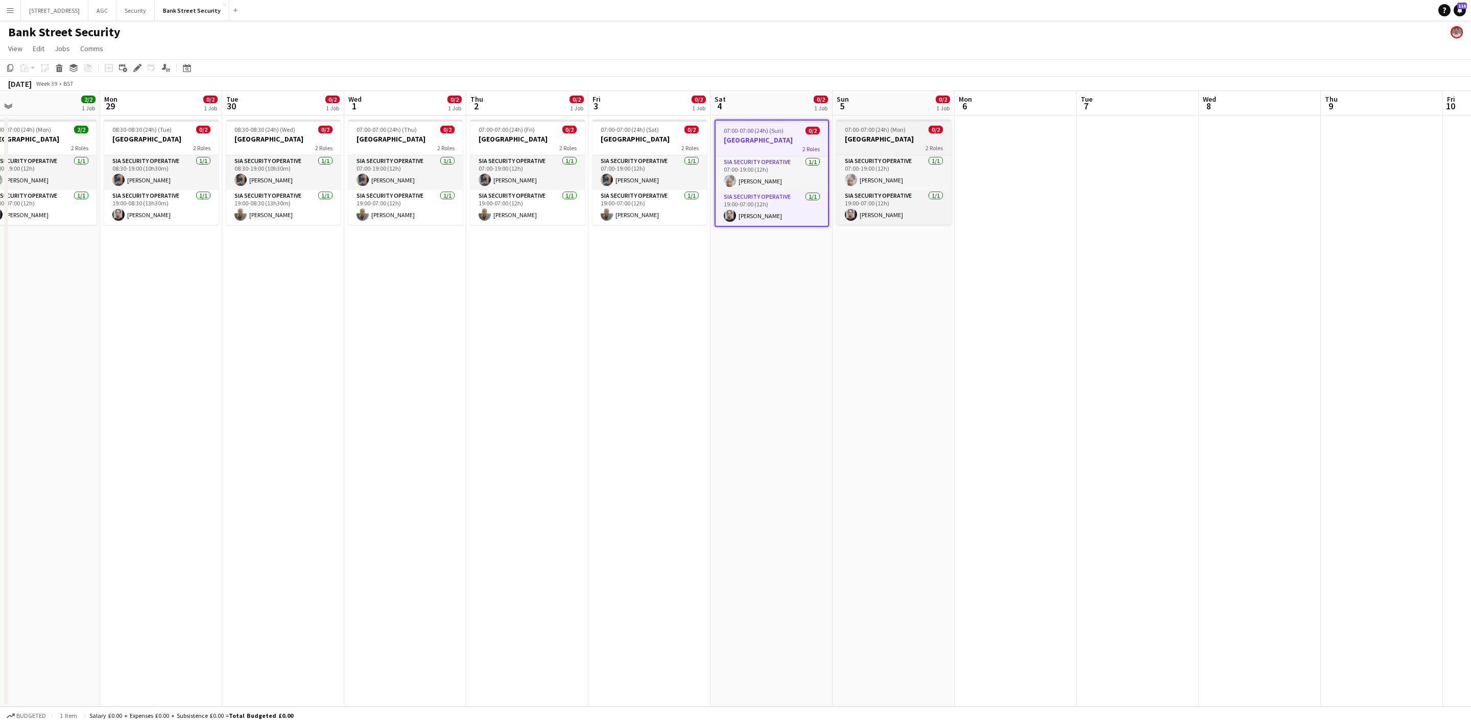
click at [842, 149] on div "2 Roles" at bounding box center [894, 148] width 114 height 8
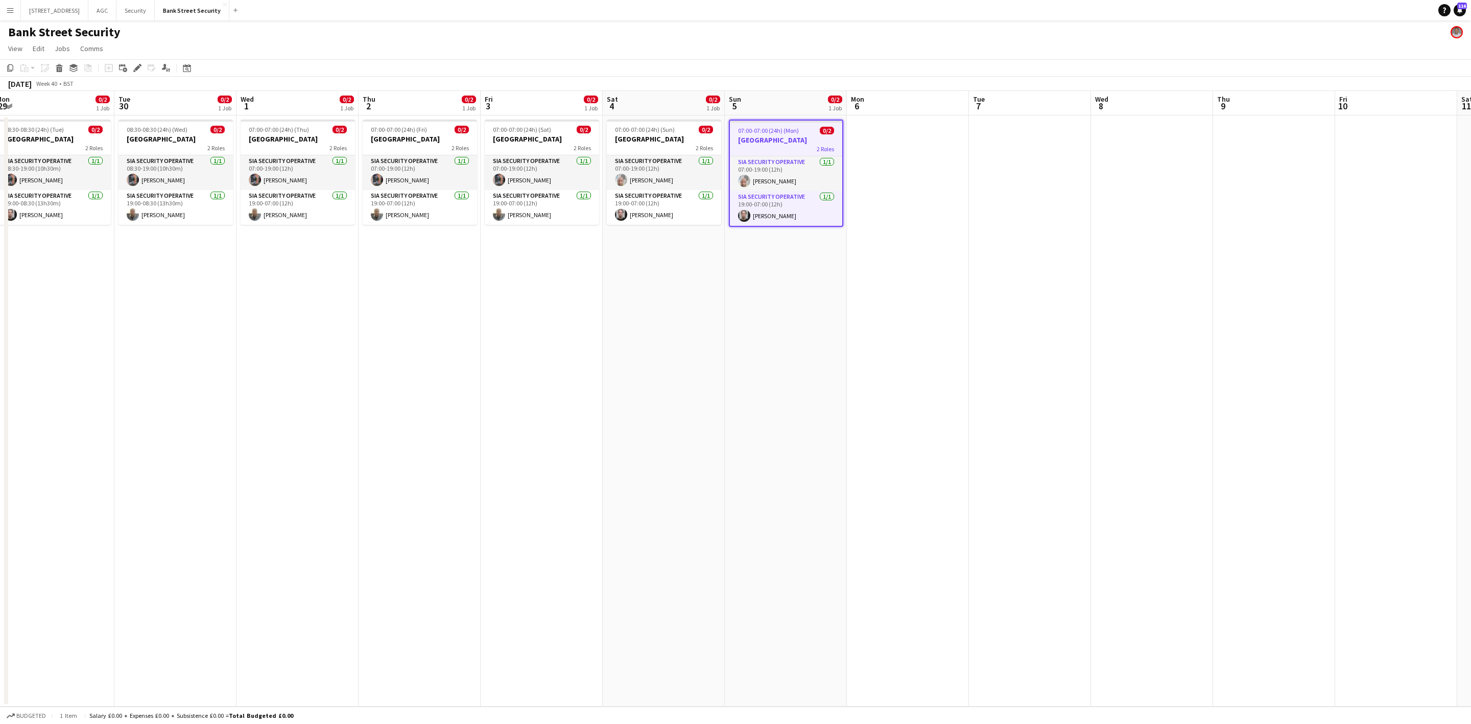
scroll to position [0, 368]
drag, startPoint x: 495, startPoint y: 455, endPoint x: 391, endPoint y: 451, distance: 104.3
click at [391, 451] on app-calendar-viewport "Fri 26 2/2 1 Job Sat 27 2/2 1 Job Sun 28 2/2 1 Job Mon 29 0/2 1 Job Tue 30 0/2 …" at bounding box center [735, 399] width 1471 height 616
click at [370, 443] on app-date-cell "07:00-07:00 (24h) (Fri) 0/2 Bank Street 2 Roles SIA Security Operative [DATE] 0…" at bounding box center [425, 410] width 122 height 591
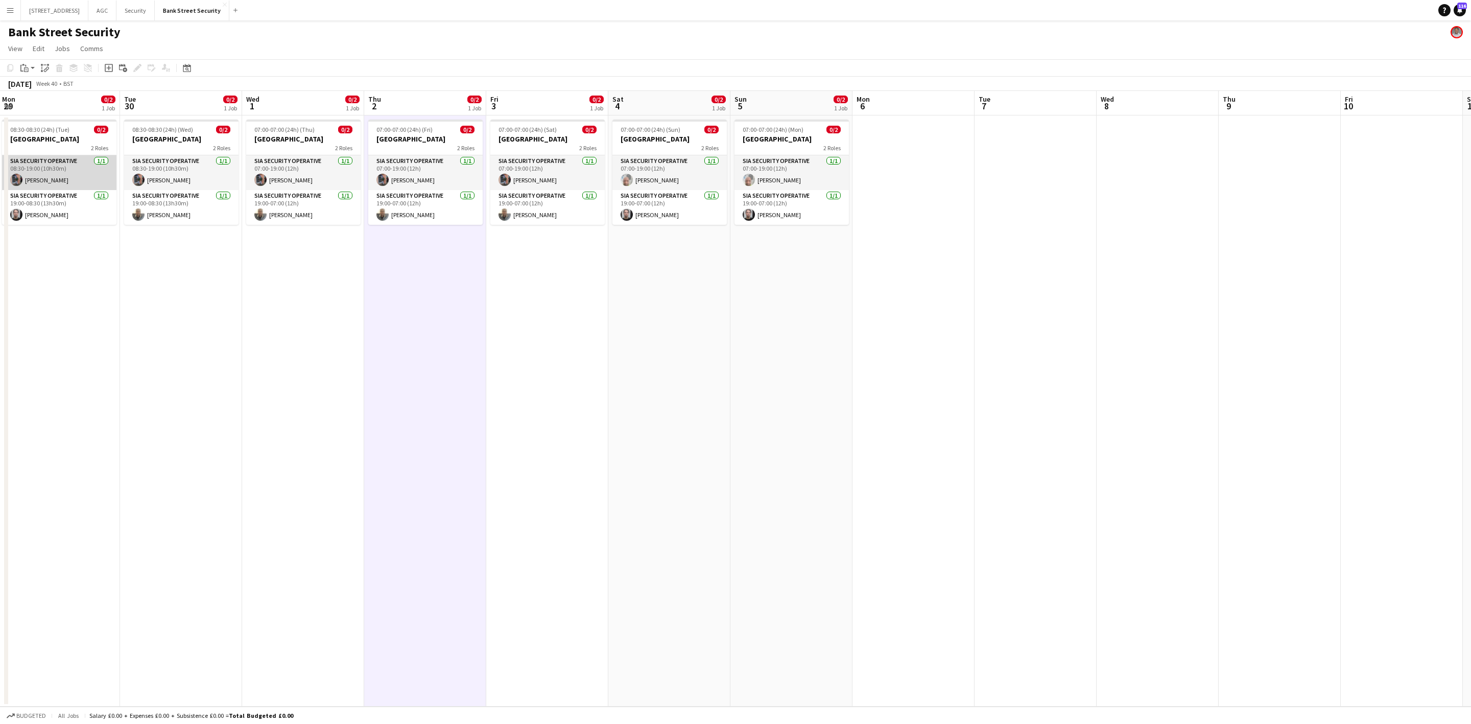
click at [57, 189] on app-card-role "SIA Security Operative [DATE] 08:30-19:00 (10h30m) [PERSON_NAME]" at bounding box center [59, 172] width 114 height 35
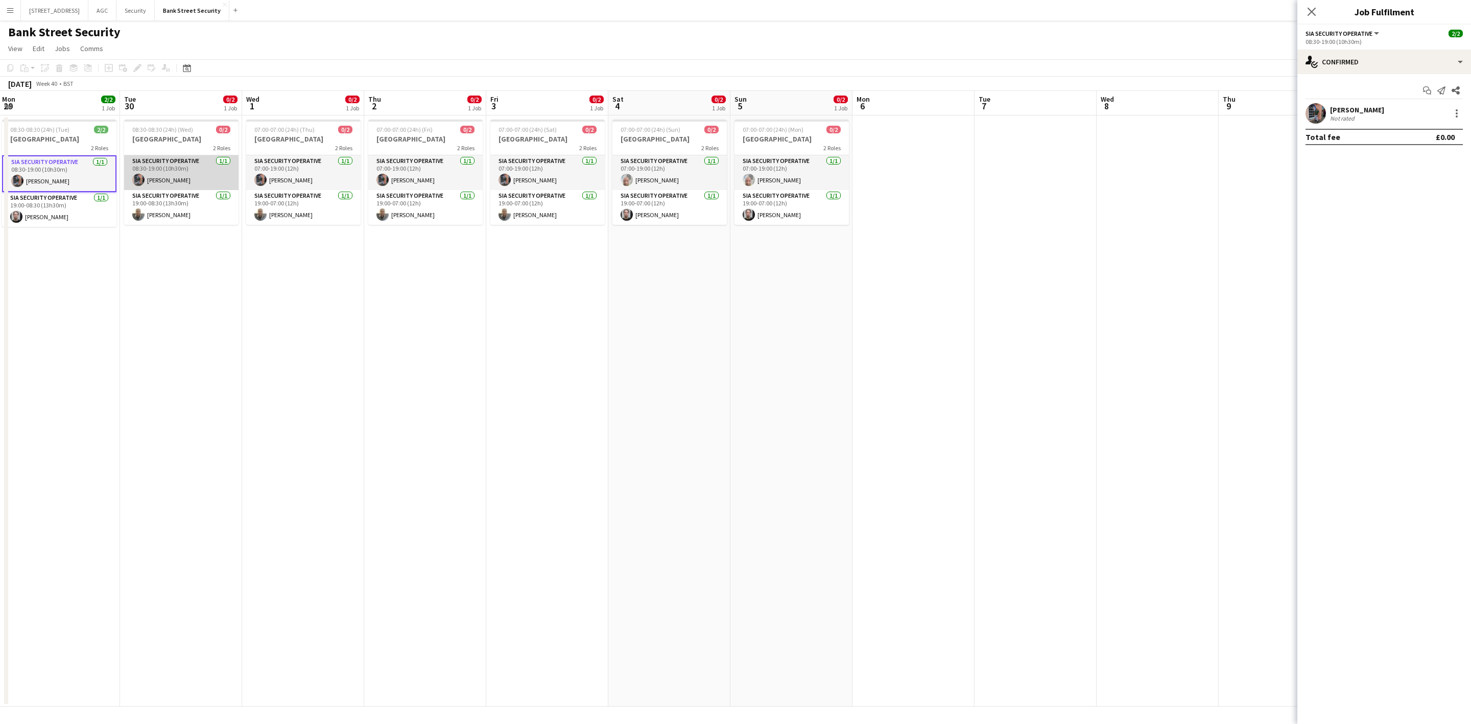
click at [155, 177] on app-card-role "SIA Security Operative [DATE] 08:30-19:00 (10h30m) [PERSON_NAME]" at bounding box center [181, 172] width 114 height 35
click at [275, 178] on app-card-role "SIA Security Operative [DATE] 07:00-19:00 (12h) [PERSON_NAME]" at bounding box center [303, 172] width 114 height 35
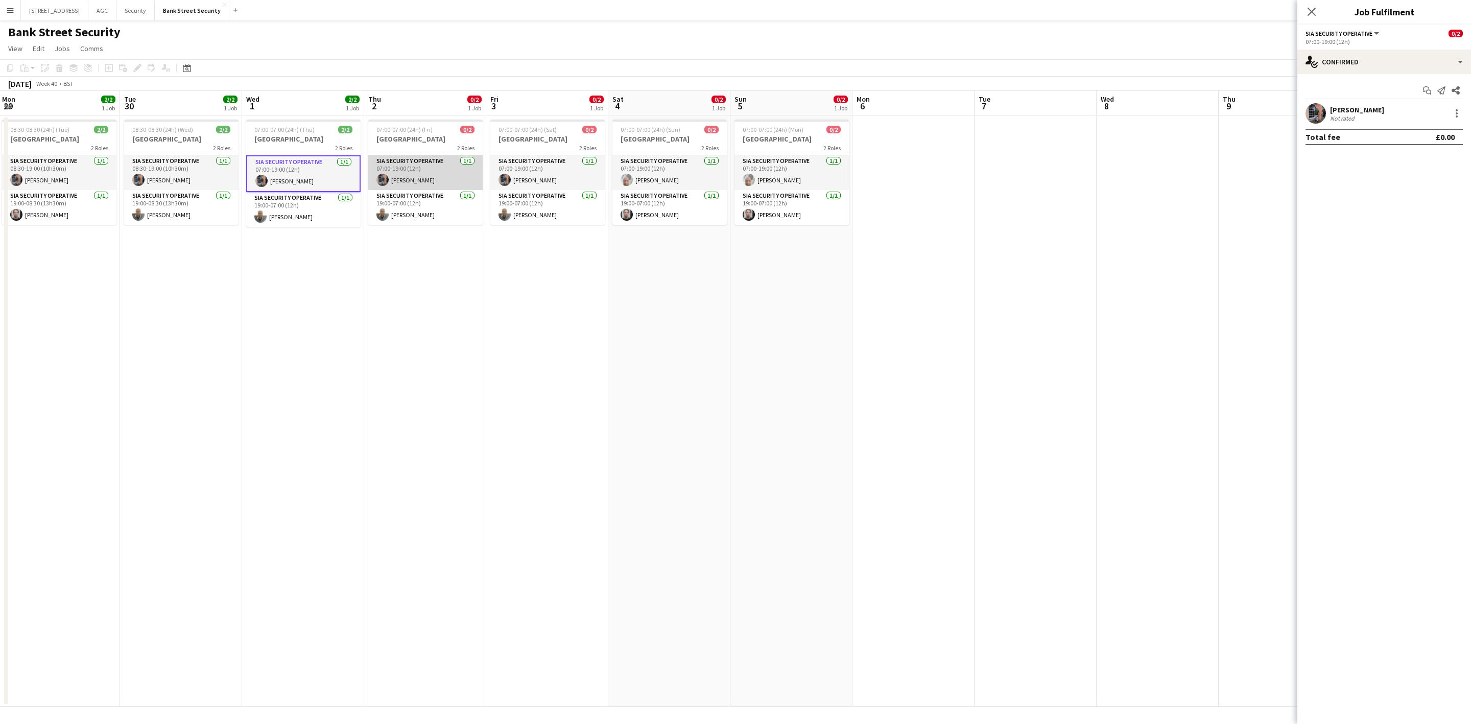
click at [414, 174] on app-card-role "SIA Security Operative [DATE] 07:00-19:00 (12h) [PERSON_NAME]" at bounding box center [425, 172] width 114 height 35
click at [516, 171] on app-card-role "SIA Security Operative [DATE] 07:00-19:00 (12h) [PERSON_NAME]" at bounding box center [547, 172] width 114 height 35
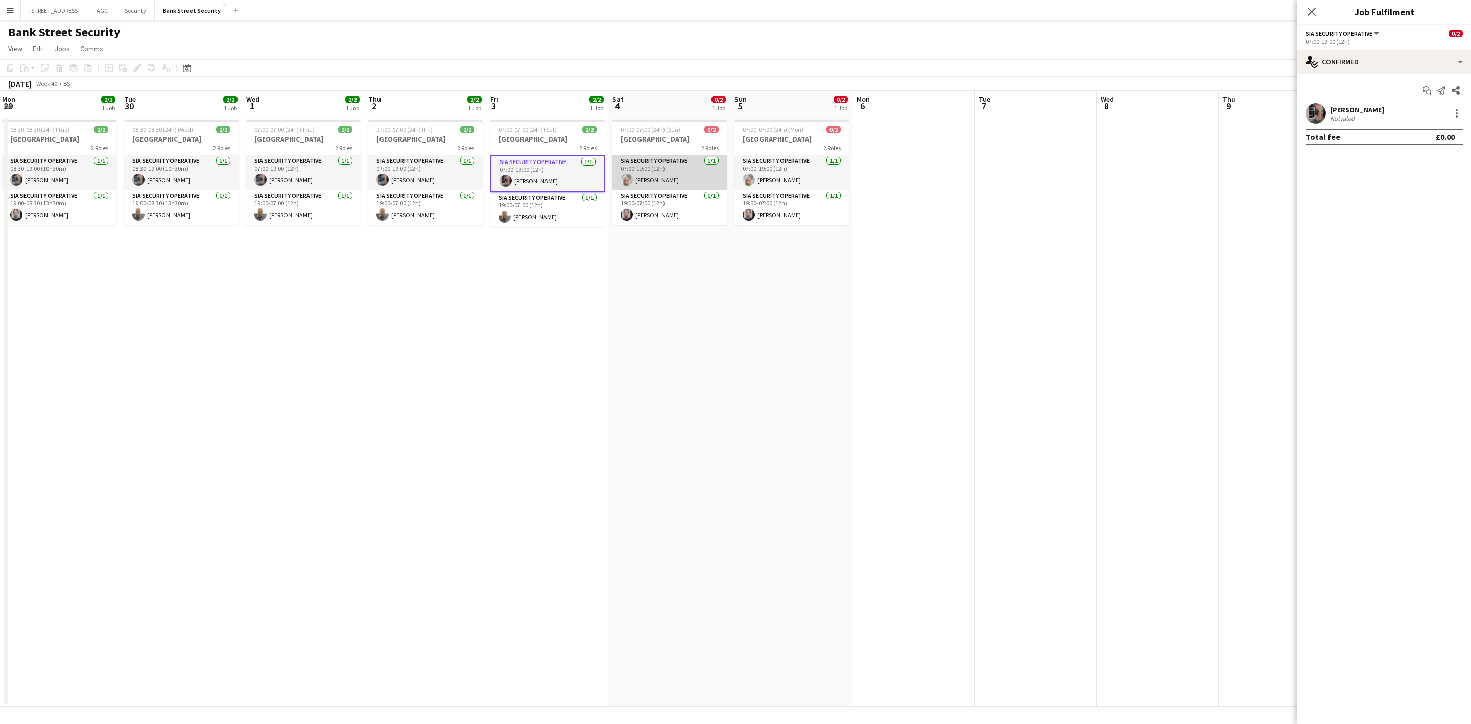
click at [675, 179] on app-card-role "SIA Security Operative [DATE] 07:00-19:00 (12h) [PERSON_NAME]" at bounding box center [670, 172] width 114 height 35
click at [796, 175] on app-card-role "SIA Security Operative [DATE] 07:00-19:00 (12h) [PERSON_NAME]" at bounding box center [792, 172] width 114 height 35
click at [663, 263] on app-date-cell "07:00-07:00 (24h) (Sun) 2/2 Bank Street 2 Roles SIA Security Operative [DATE] 0…" at bounding box center [670, 410] width 122 height 591
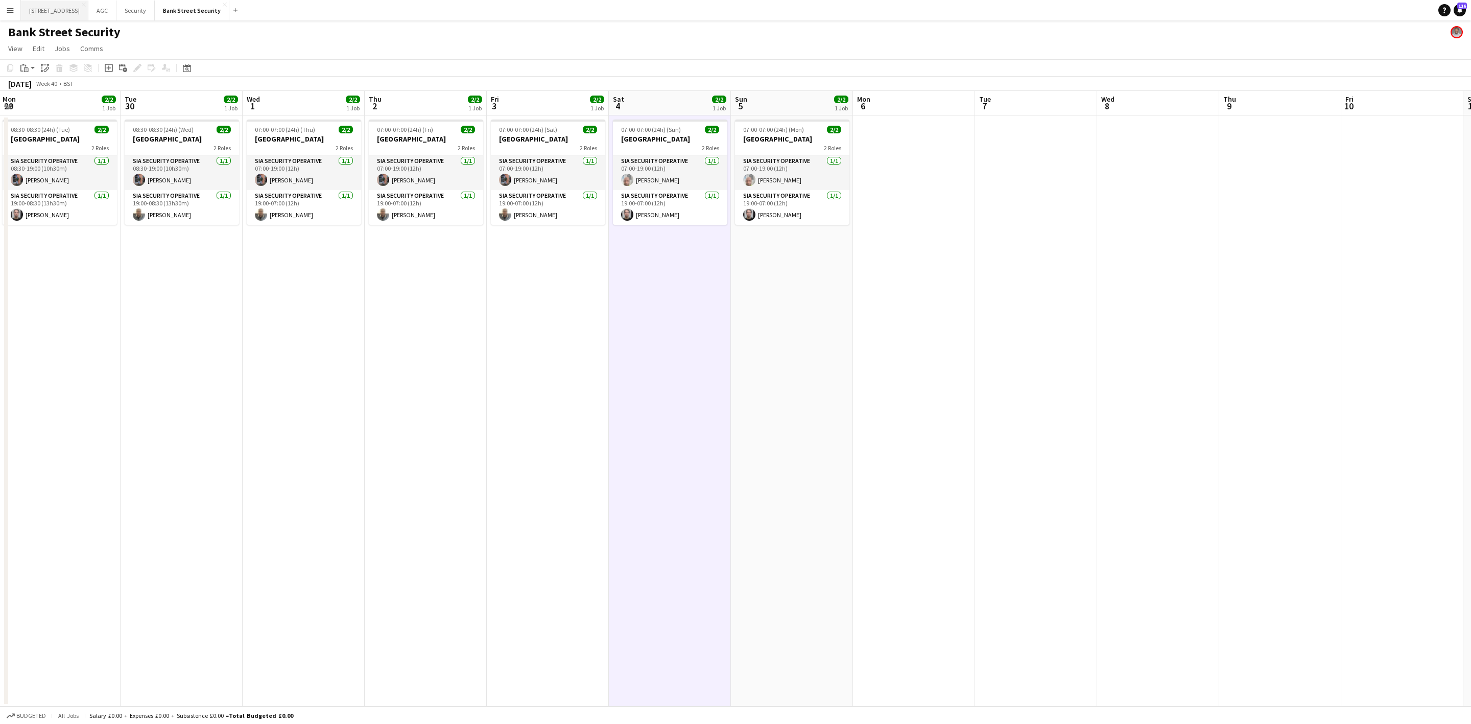
click at [53, 6] on button "[STREET_ADDRESS]" at bounding box center [54, 11] width 67 height 20
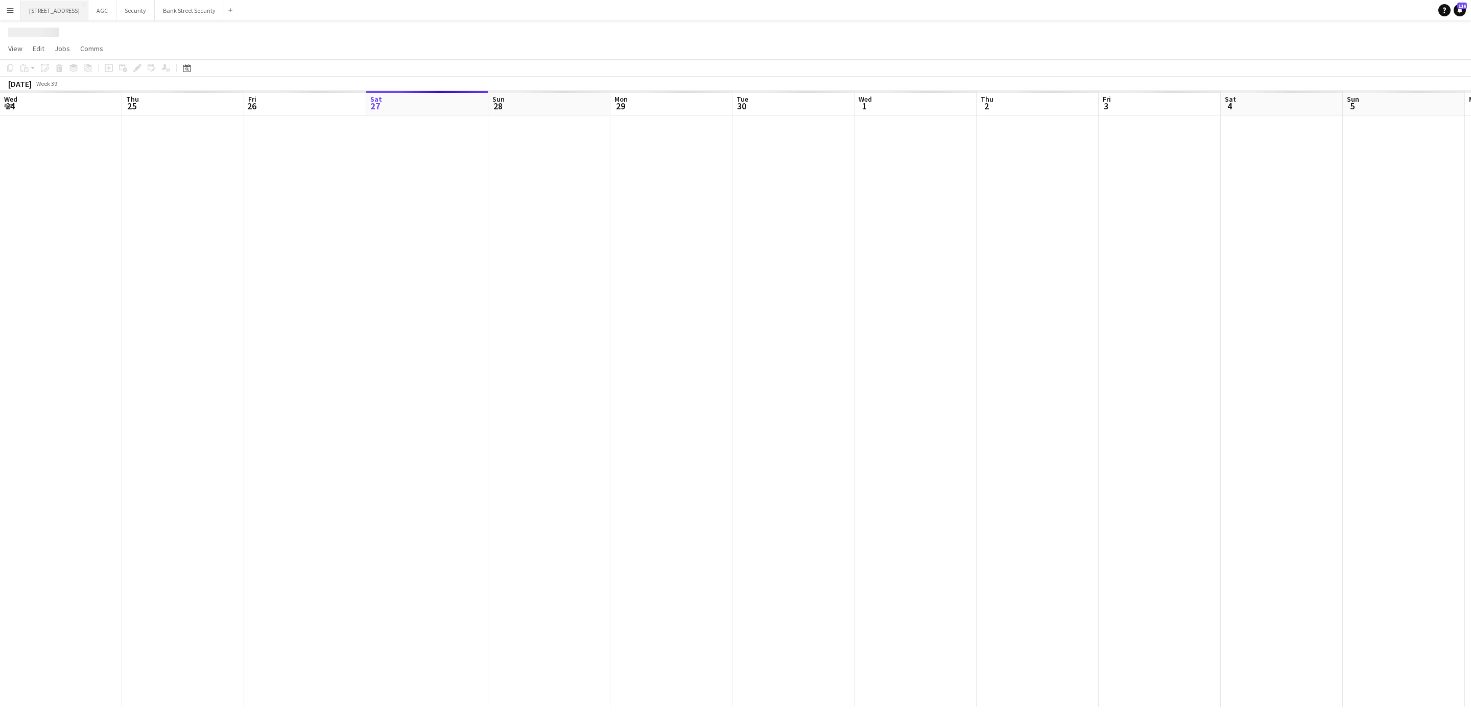
scroll to position [0, 244]
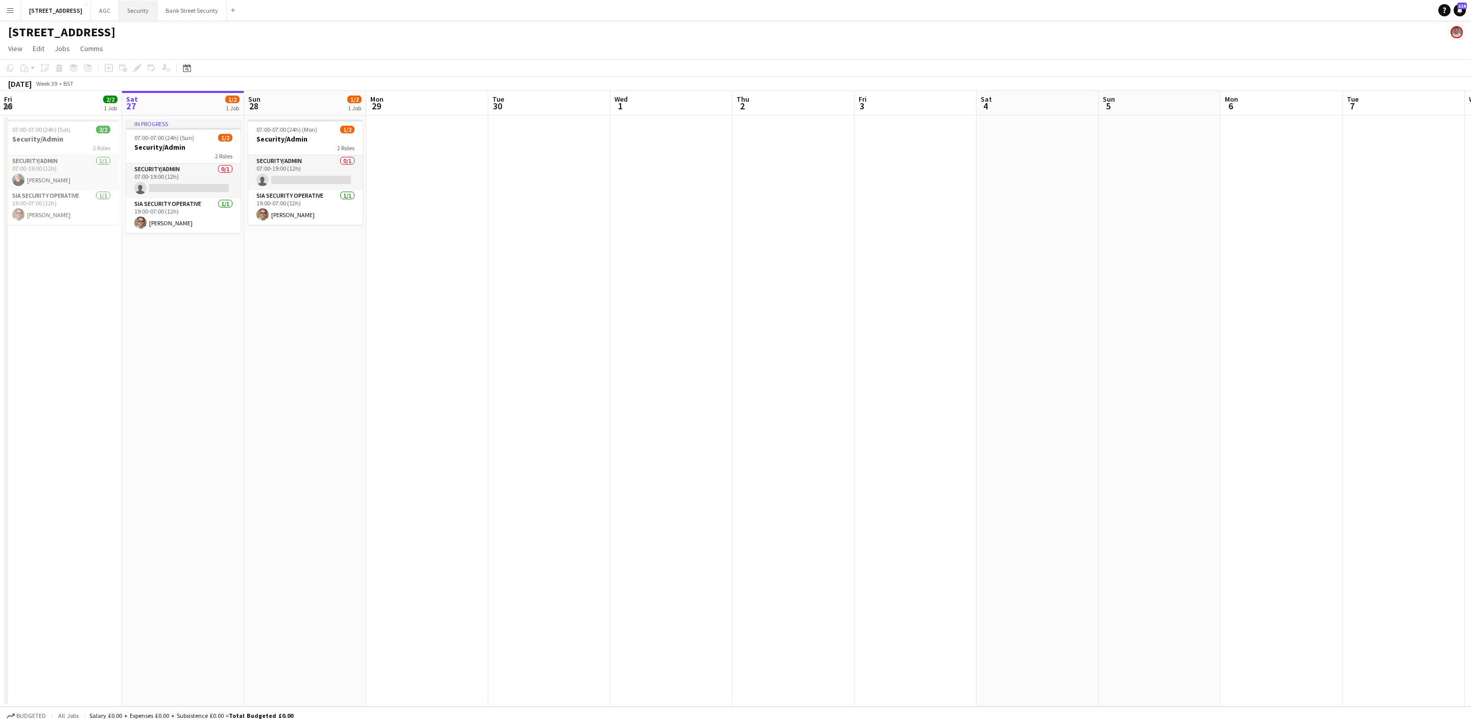
click at [141, 9] on button "Security Close" at bounding box center [138, 11] width 38 height 20
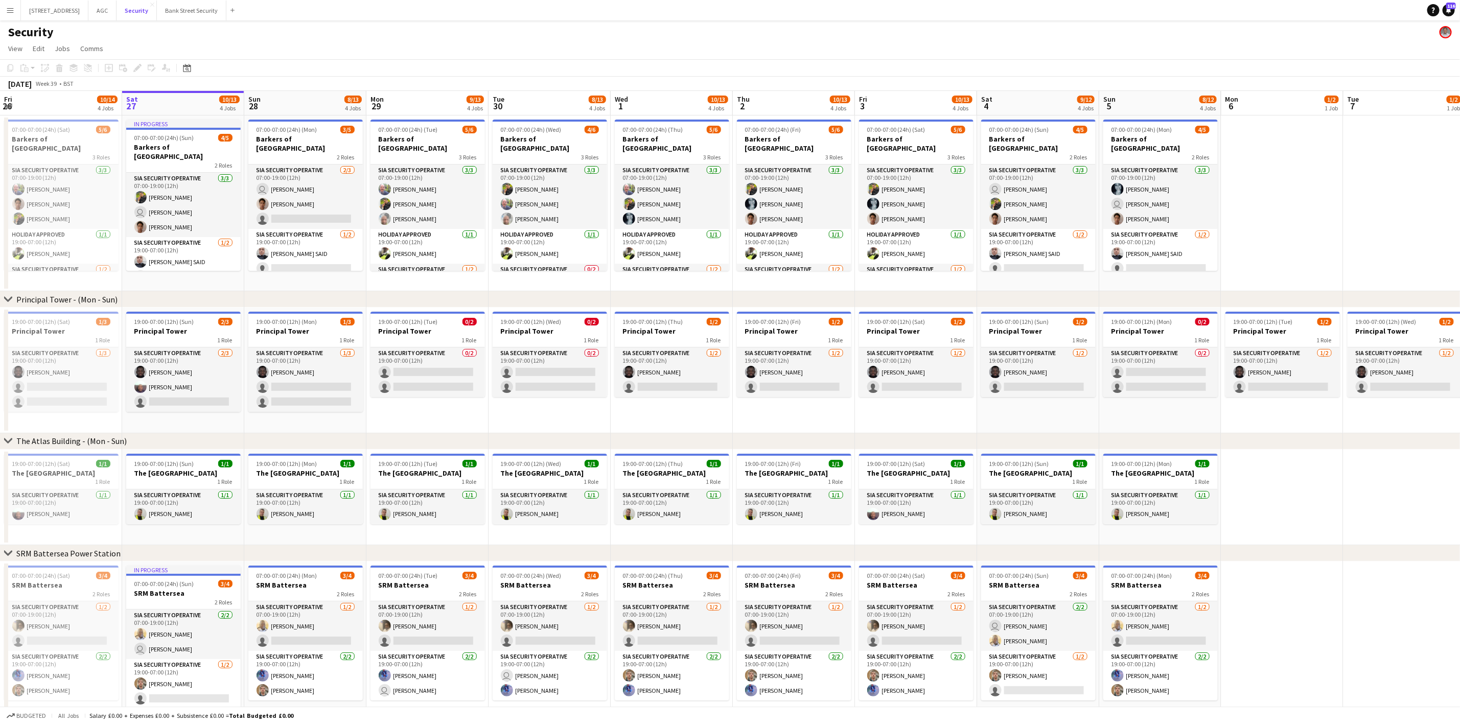
scroll to position [21, 0]
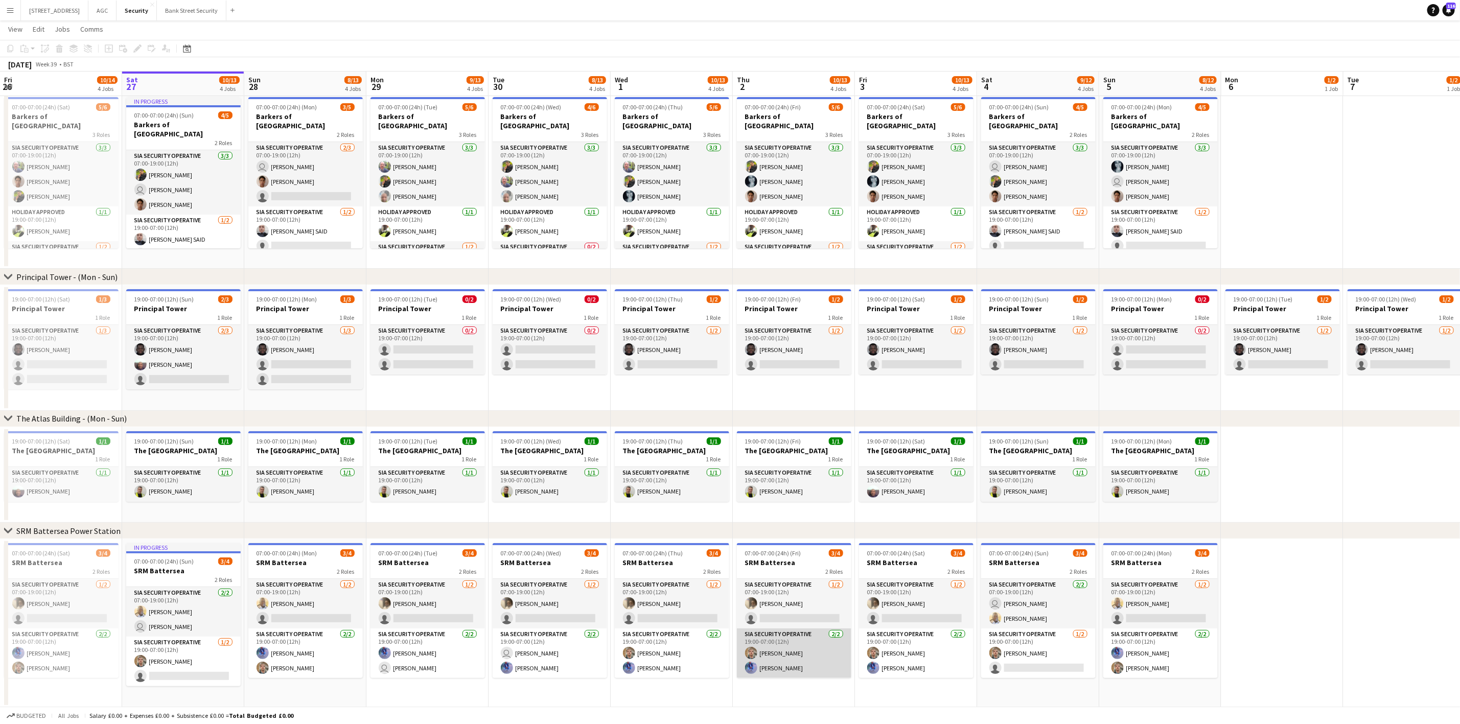
click at [787, 603] on app-card-role "SIA Security Operative [DATE] 19:00-07:00 (12h) [PERSON_NAME] Yahye [PERSON_NAM…" at bounding box center [794, 653] width 114 height 50
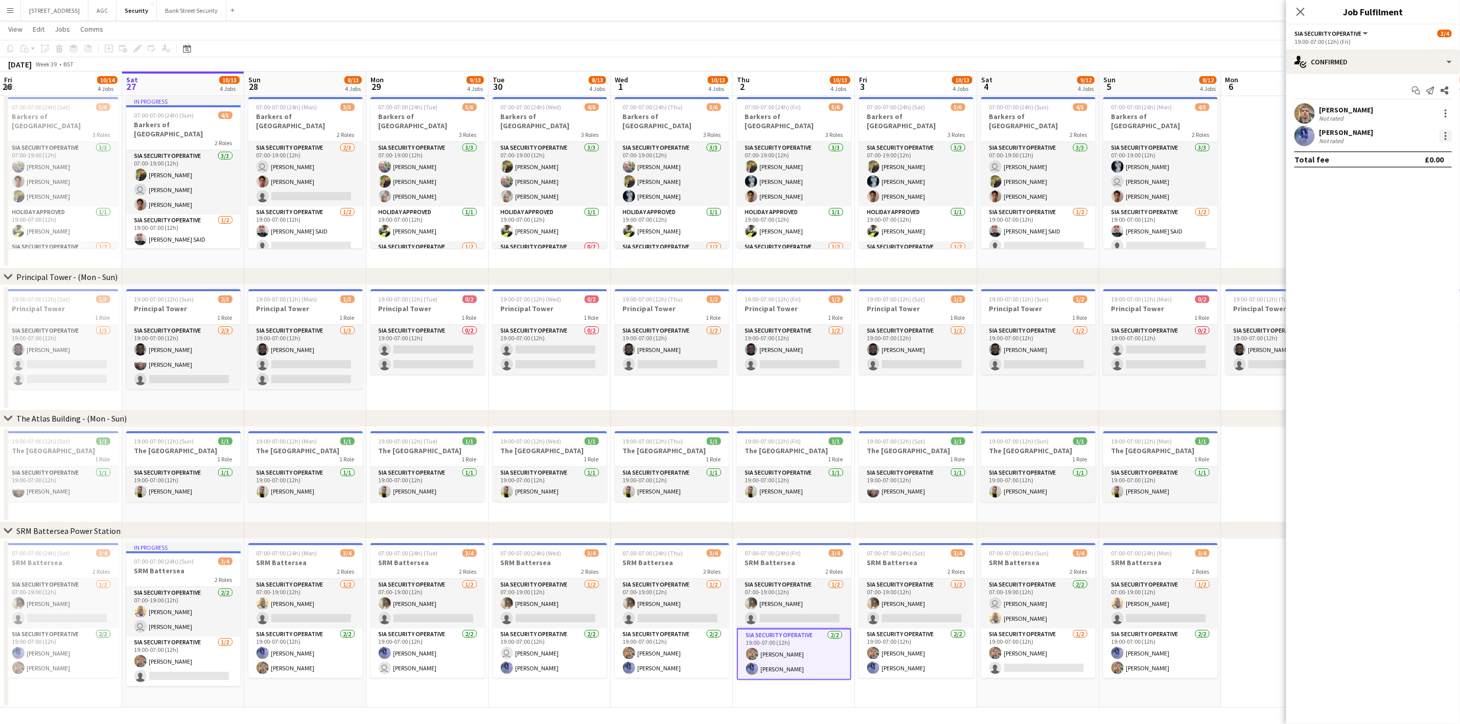
click at [1226, 135] on div at bounding box center [1445, 136] width 2 height 2
click at [1226, 251] on span "Remove" at bounding box center [1396, 252] width 31 height 9
click at [1226, 10] on icon at bounding box center [1300, 12] width 10 height 10
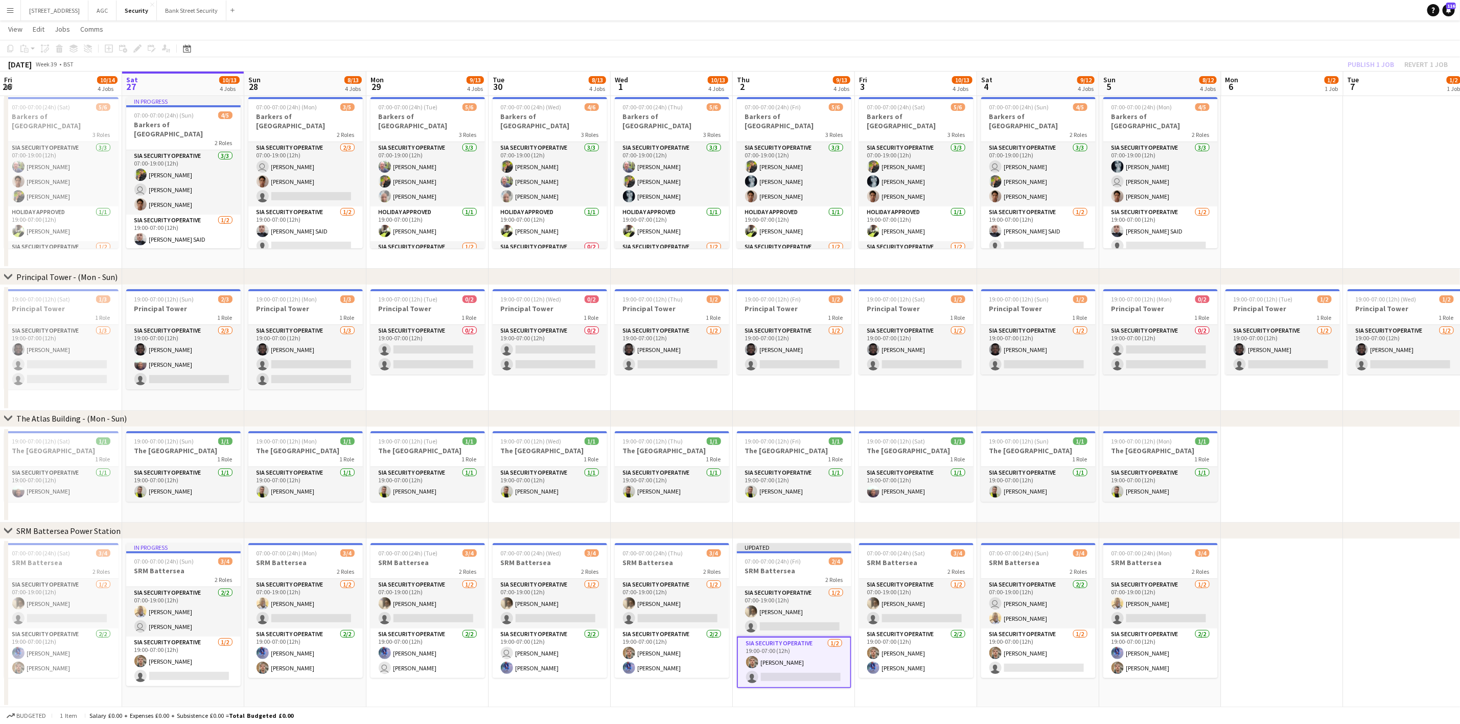
click at [1226, 68] on div "Publish 1 job Revert 1 job" at bounding box center [1397, 64] width 125 height 13
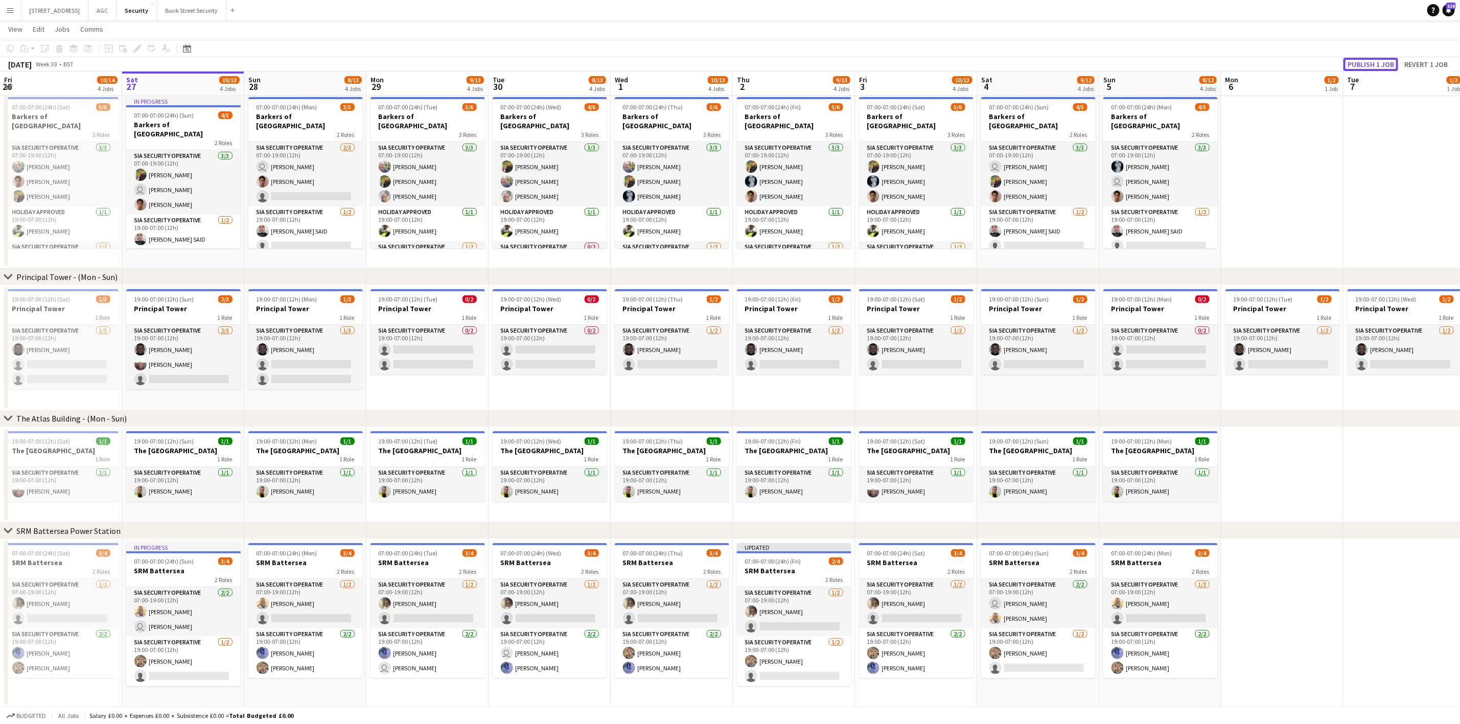
click at [1226, 68] on button "Publish 1 job" at bounding box center [1370, 64] width 55 height 13
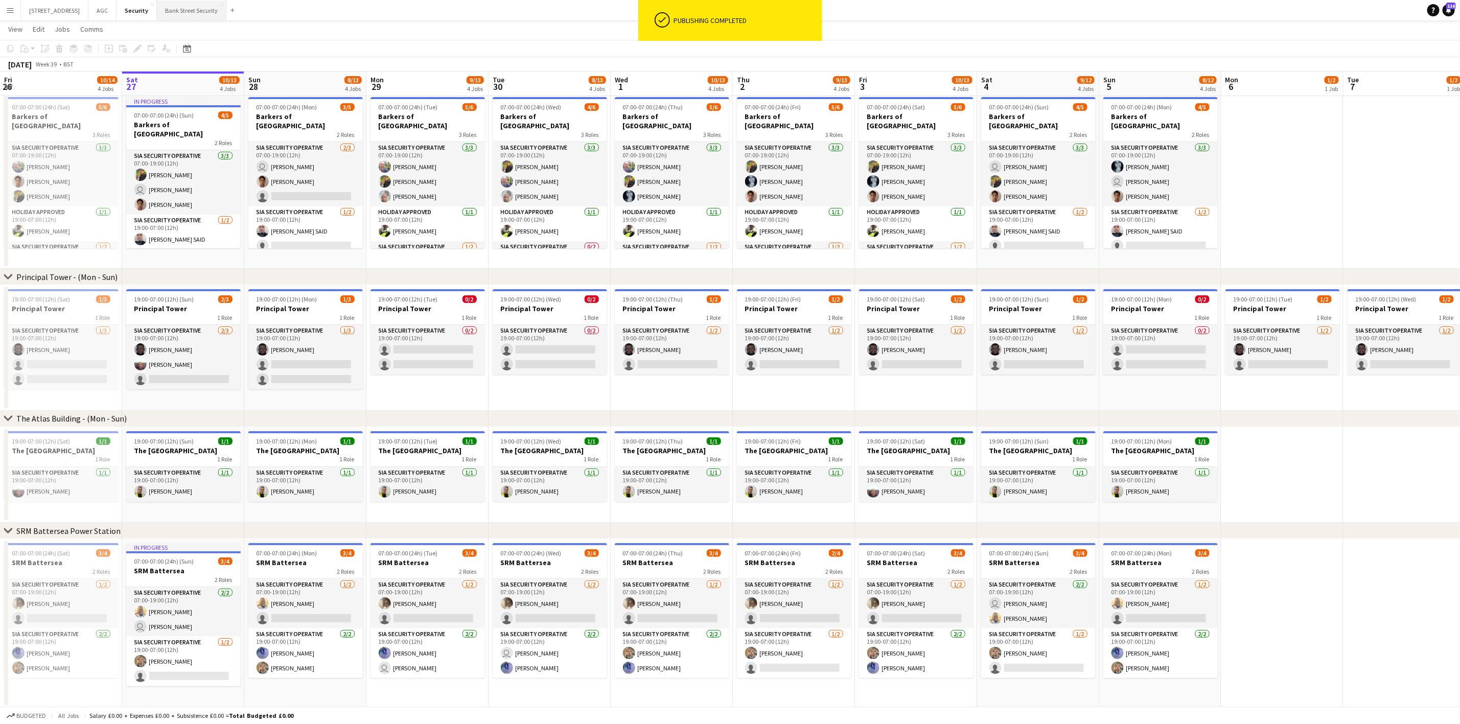
click at [204, 10] on button "Bank Street Security Close" at bounding box center [191, 11] width 69 height 20
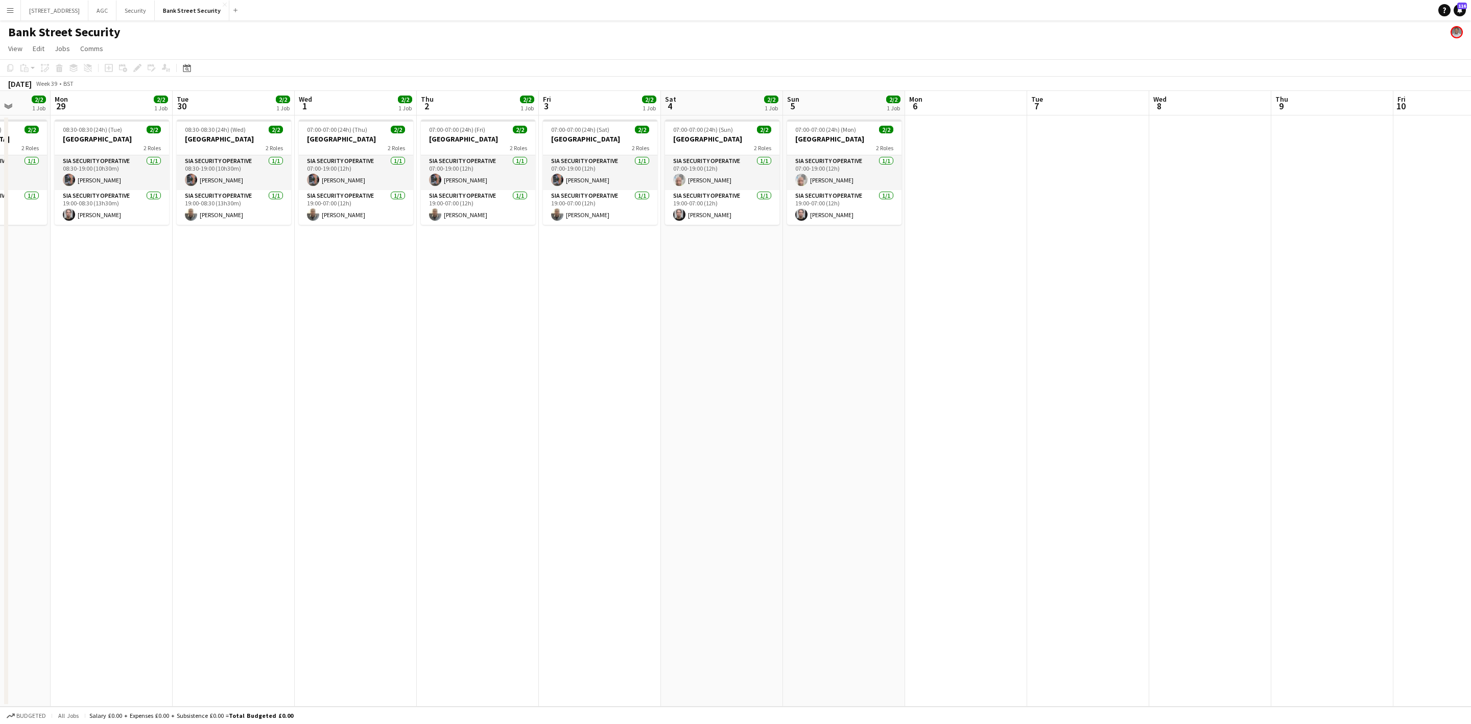
scroll to position [0, 351]
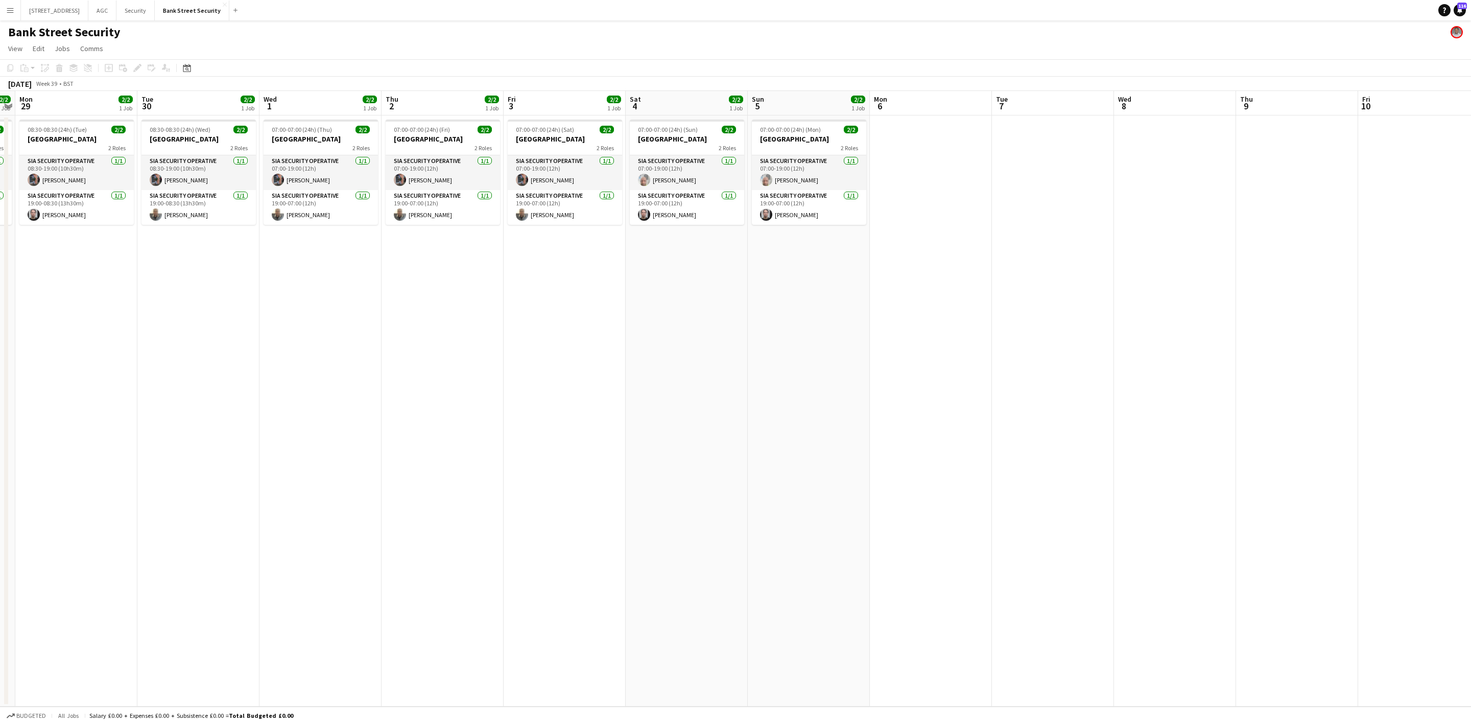
drag, startPoint x: 383, startPoint y: 277, endPoint x: 79, endPoint y: 315, distance: 306.8
click at [79, 315] on app-calendar-viewport "Fri 26 2/2 1 Job Sat 27 2/2 1 Job Sun 28 2/2 1 Job Mon 29 2/2 1 Job Tue 30 2/2 …" at bounding box center [735, 399] width 1471 height 616
click at [67, 7] on button "[STREET_ADDRESS]" at bounding box center [54, 11] width 67 height 20
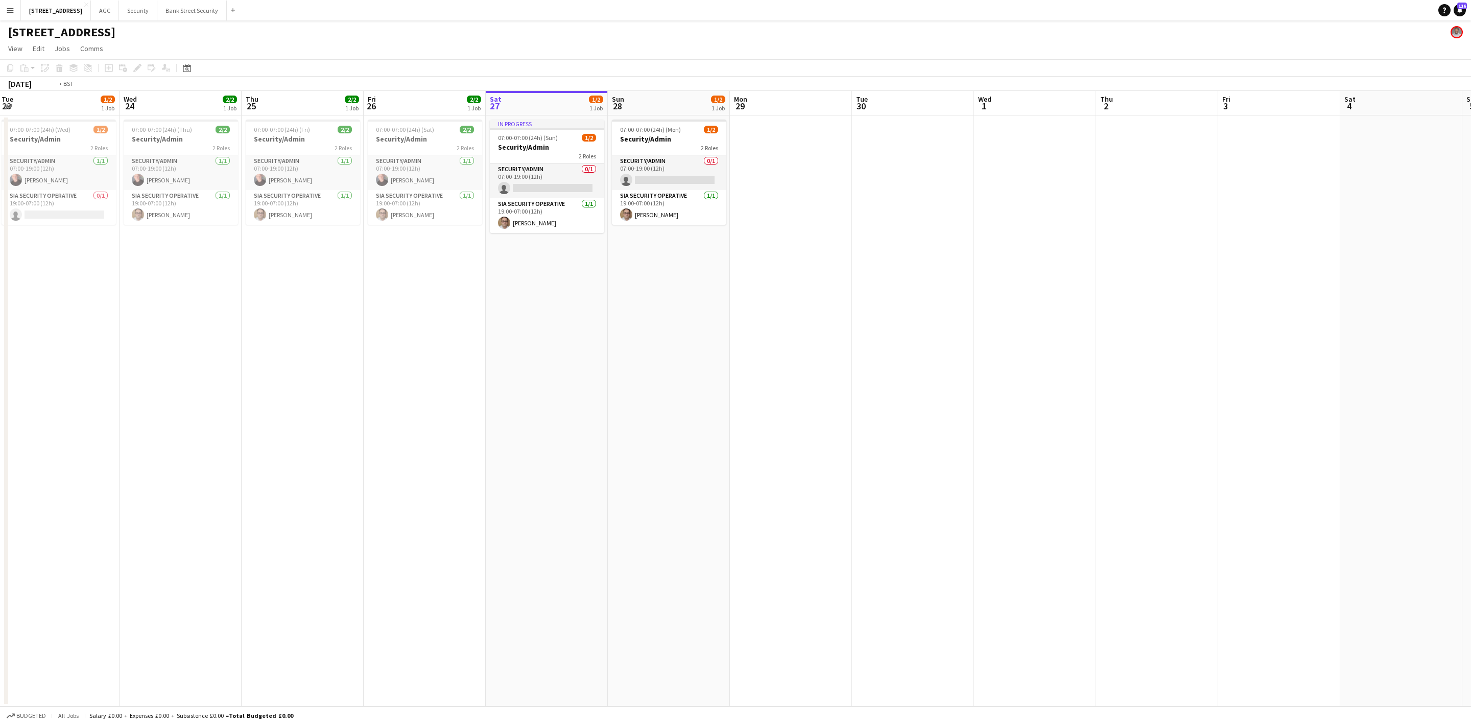
scroll to position [0, 319]
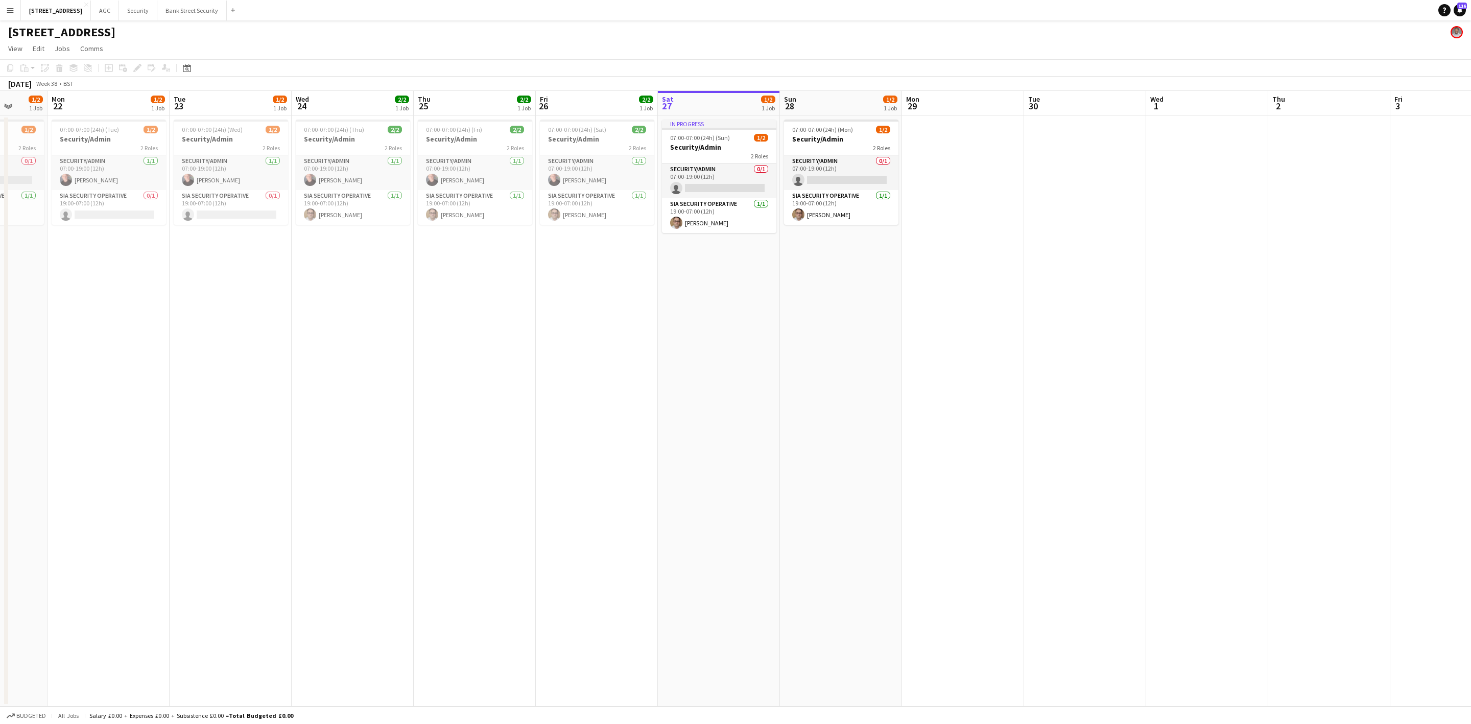
drag, startPoint x: 241, startPoint y: 402, endPoint x: 777, endPoint y: 315, distance: 543.5
click at [777, 315] on app-calendar-viewport "Fri 19 1/2 1 Job Sat 20 1/2 1 Job Sun 21 1/2 1 Job Mon 22 1/2 1 Job Tue 23 1/2 …" at bounding box center [735, 399] width 1471 height 616
click at [670, 342] on app-date-cell "In progress 07:00-07:00 (24h) (Sun) 1/2 Security/Admin 2 Roles Security/Admin 0…" at bounding box center [719, 410] width 122 height 591
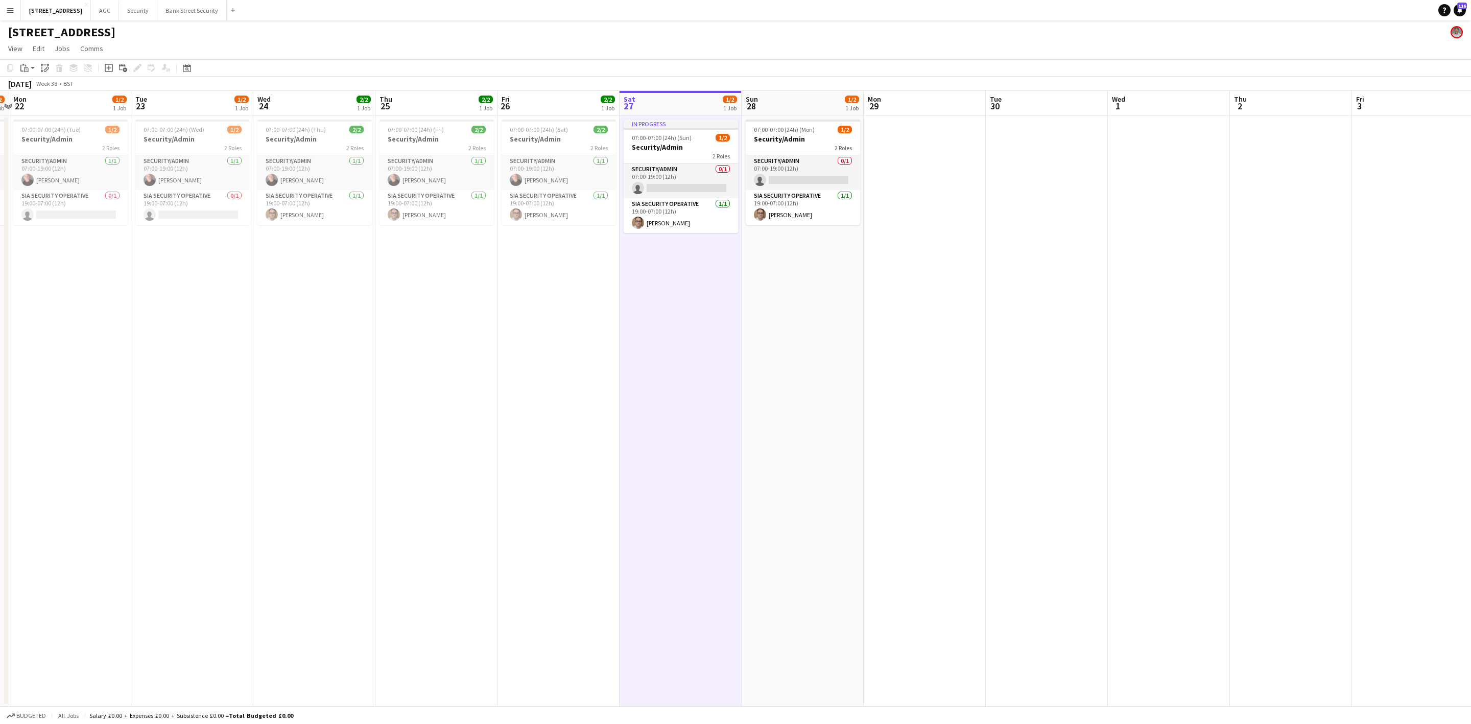
scroll to position [0, 359]
drag, startPoint x: 670, startPoint y: 342, endPoint x: 630, endPoint y: 339, distance: 40.0
click at [630, 339] on app-calendar-viewport "Fri 19 1/2 1 Job Sat 20 1/2 1 Job Sun 21 1/2 1 Job Mon 22 1/2 1 Job Tue 23 1/2 …" at bounding box center [735, 399] width 1471 height 616
click at [74, 129] on span "07:00-07:00 (24h) (Tue)" at bounding box center [49, 130] width 59 height 8
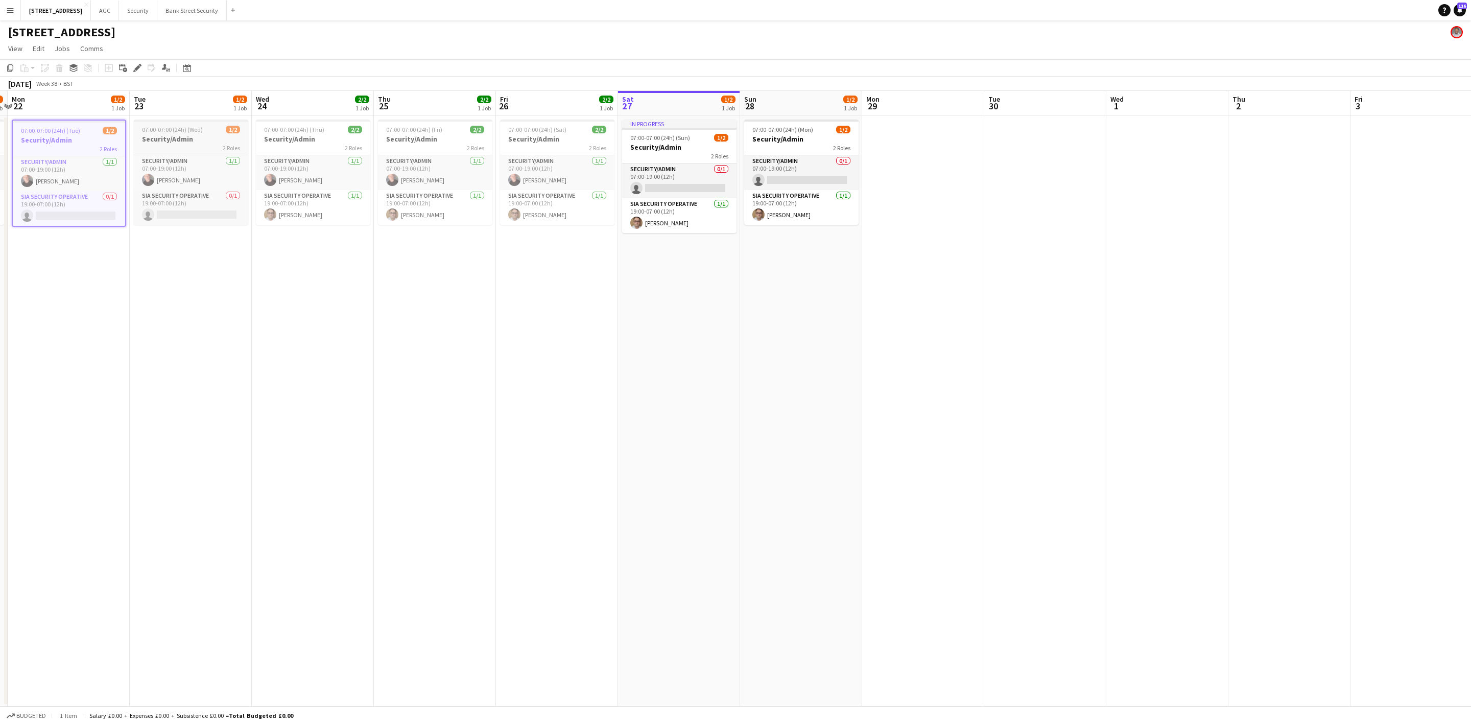
click at [177, 126] on span "07:00-07:00 (24h) (Wed)" at bounding box center [172, 130] width 61 height 8
click at [293, 126] on span "07:00-07:00 (24h) (Thu)" at bounding box center [294, 130] width 60 height 8
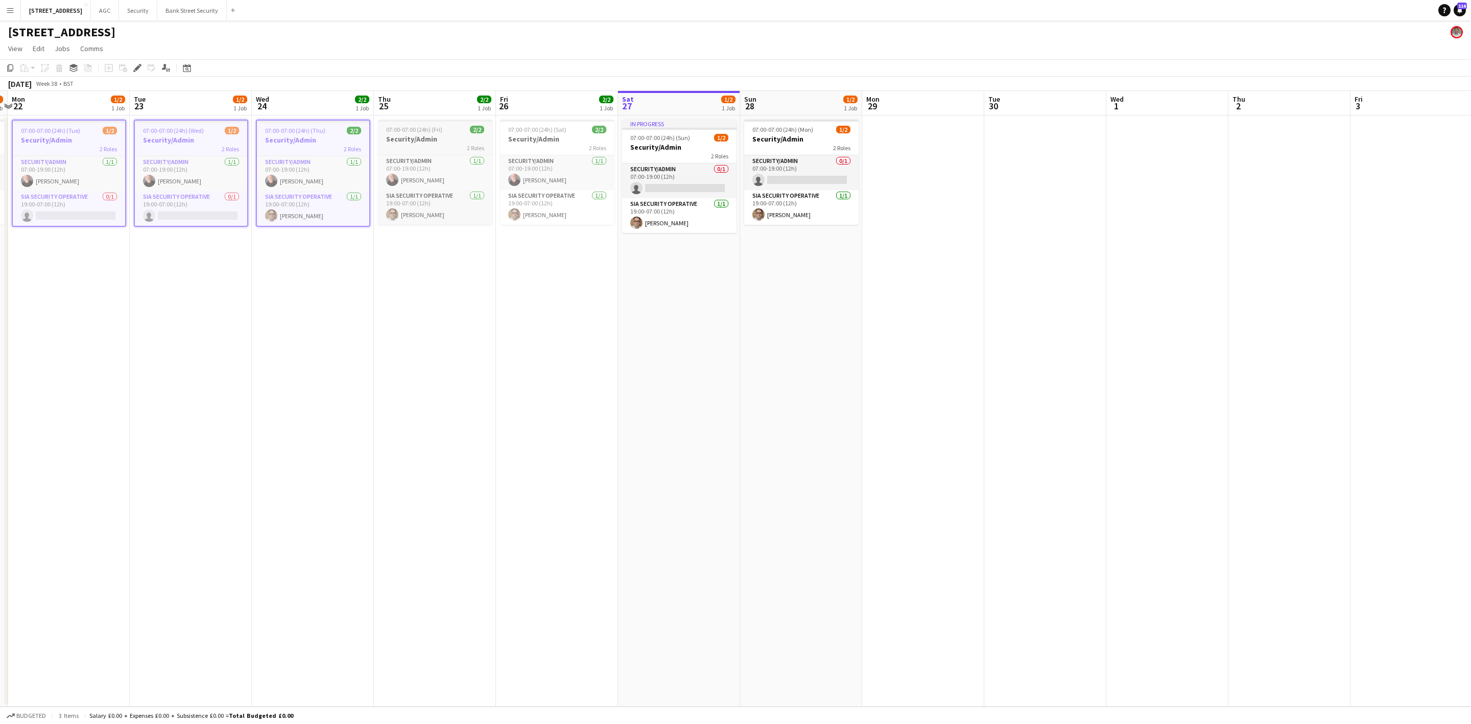
click at [433, 134] on h3 "Security/Admin" at bounding box center [435, 138] width 114 height 9
click at [537, 138] on h3 "Security/Admin" at bounding box center [557, 138] width 114 height 9
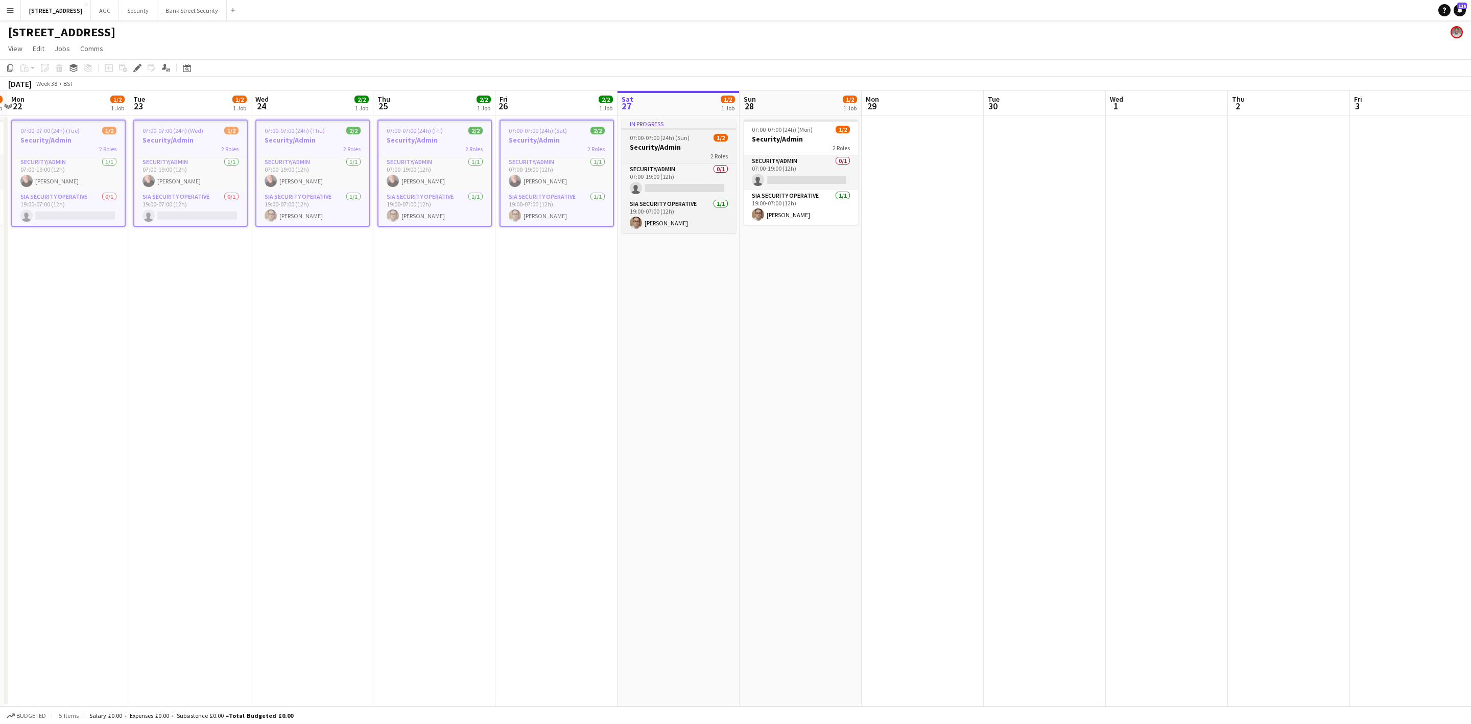
click at [634, 138] on span "07:00-07:00 (24h) (Sun)" at bounding box center [660, 138] width 60 height 8
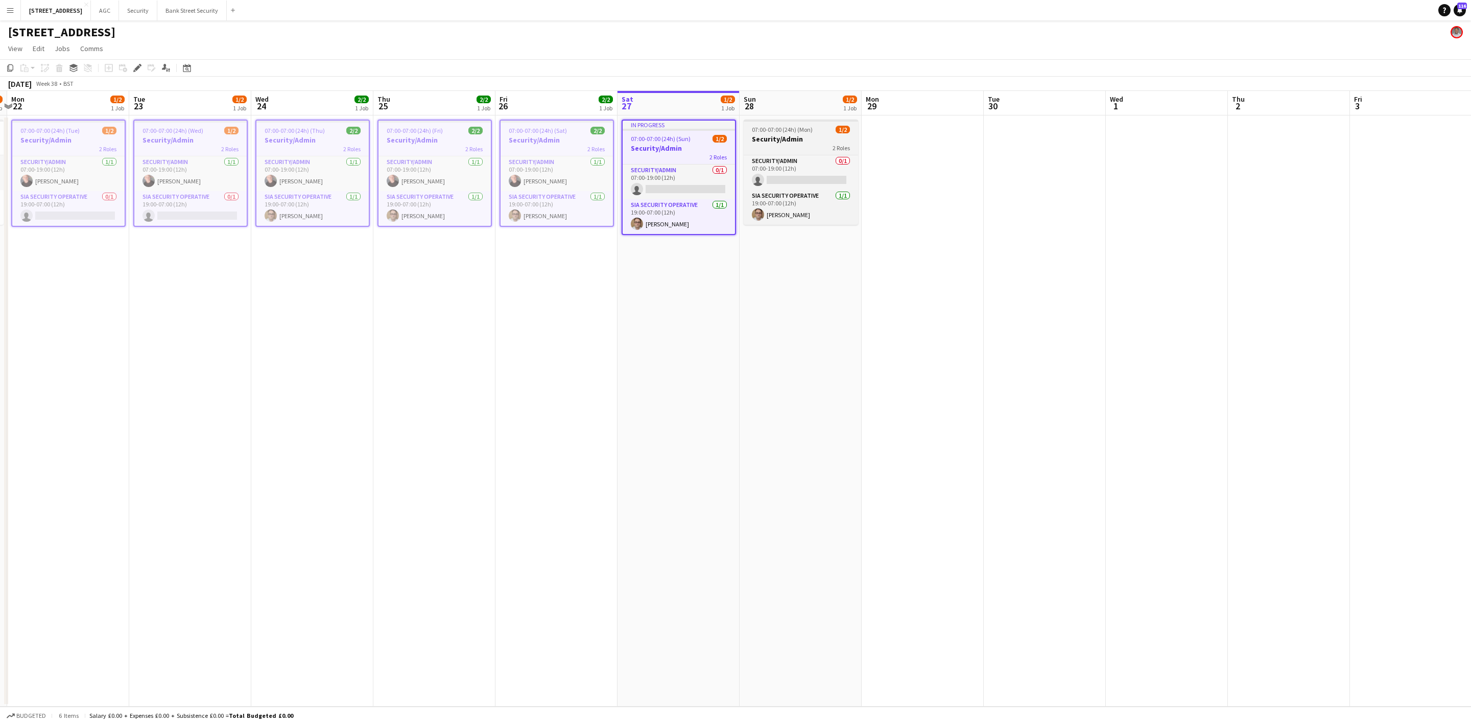
click at [811, 138] on h3 "Security/Admin" at bounding box center [801, 138] width 114 height 9
click at [8, 66] on icon at bounding box center [10, 67] width 6 height 7
click at [873, 177] on app-date-cell at bounding box center [922, 410] width 122 height 591
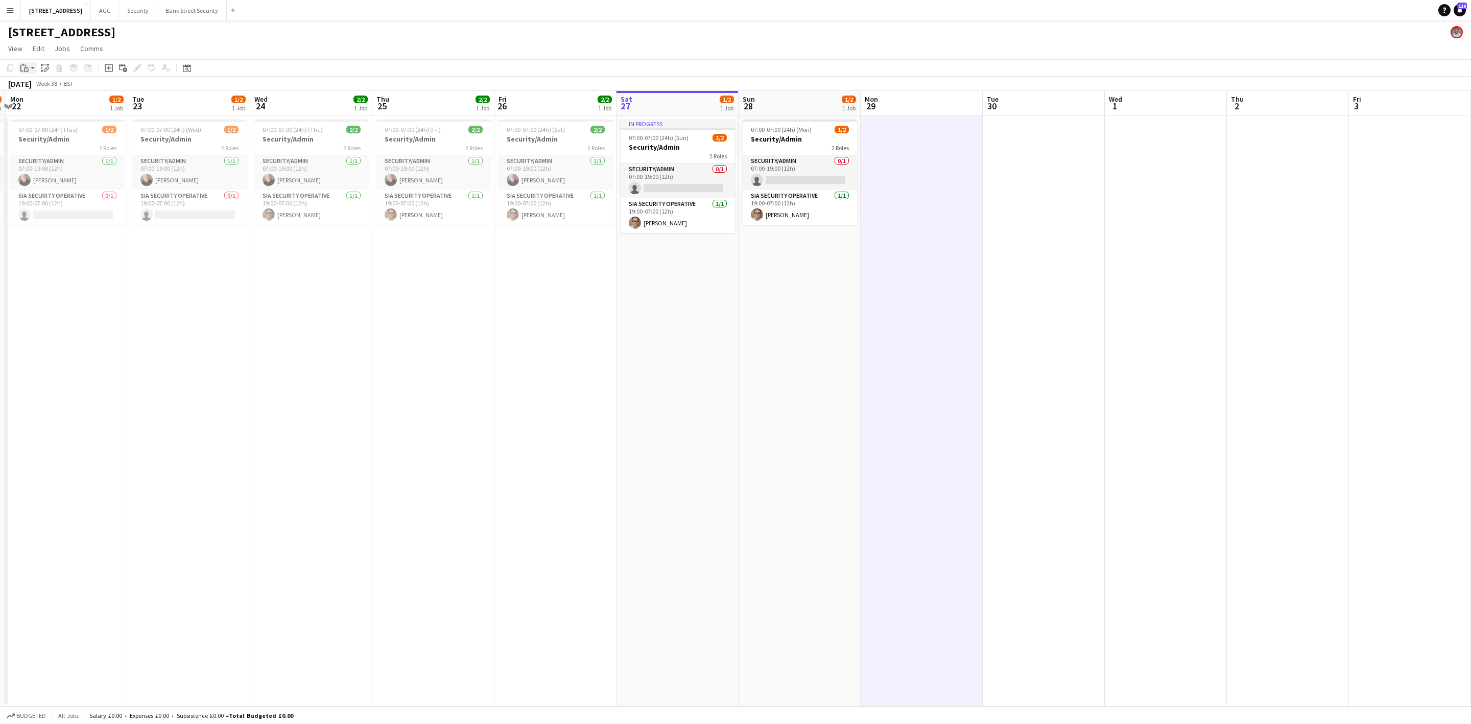
click at [31, 68] on app-action-btn "Paste" at bounding box center [27, 68] width 18 height 12
click at [46, 101] on link "Paste with crew Ctrl+Shift+V" at bounding box center [75, 104] width 96 height 9
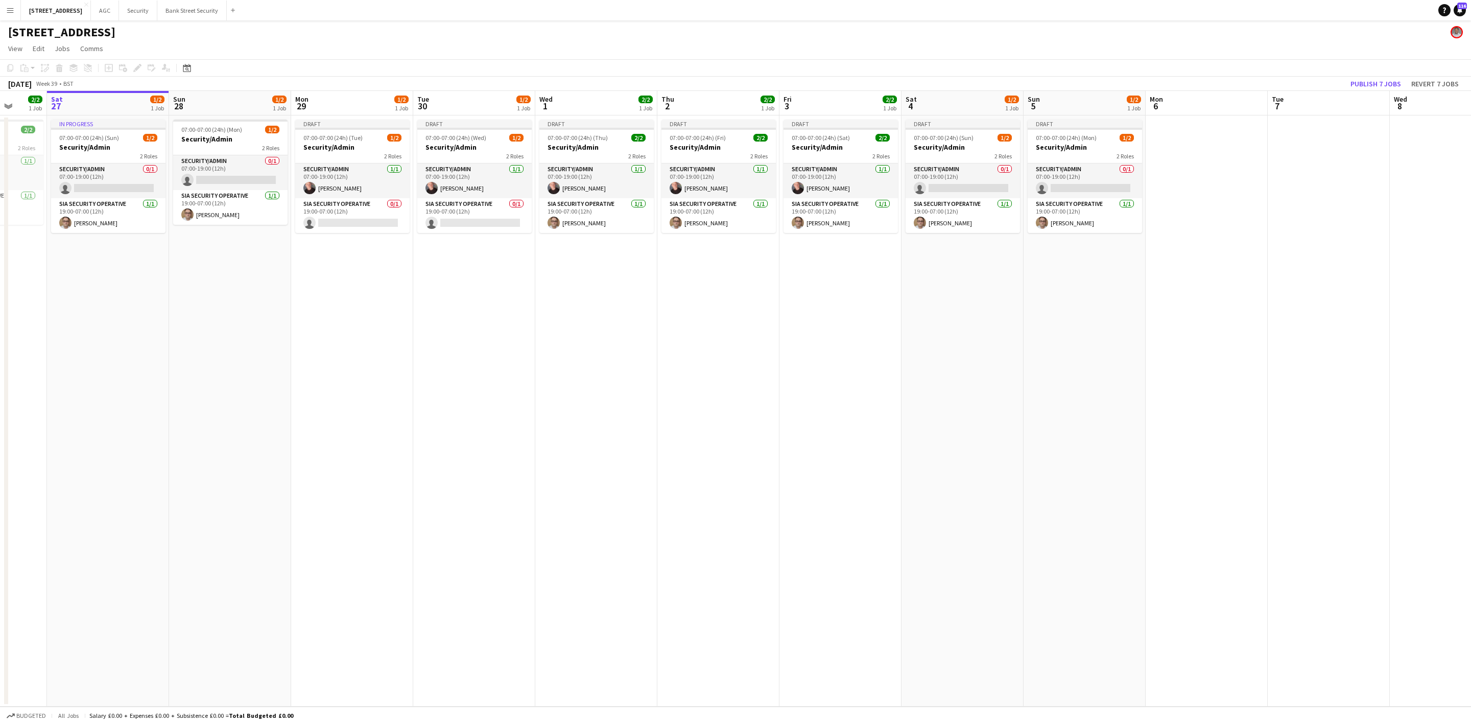
drag, startPoint x: 733, startPoint y: 352, endPoint x: 243, endPoint y: 320, distance: 491.0
click at [243, 320] on app-calendar-viewport "Wed 24 2/2 1 Job Thu 25 2/2 1 Job Fri 26 2/2 1 Job Sat 27 1/2 1 Job Sun 28 1/2 …" at bounding box center [735, 399] width 1471 height 616
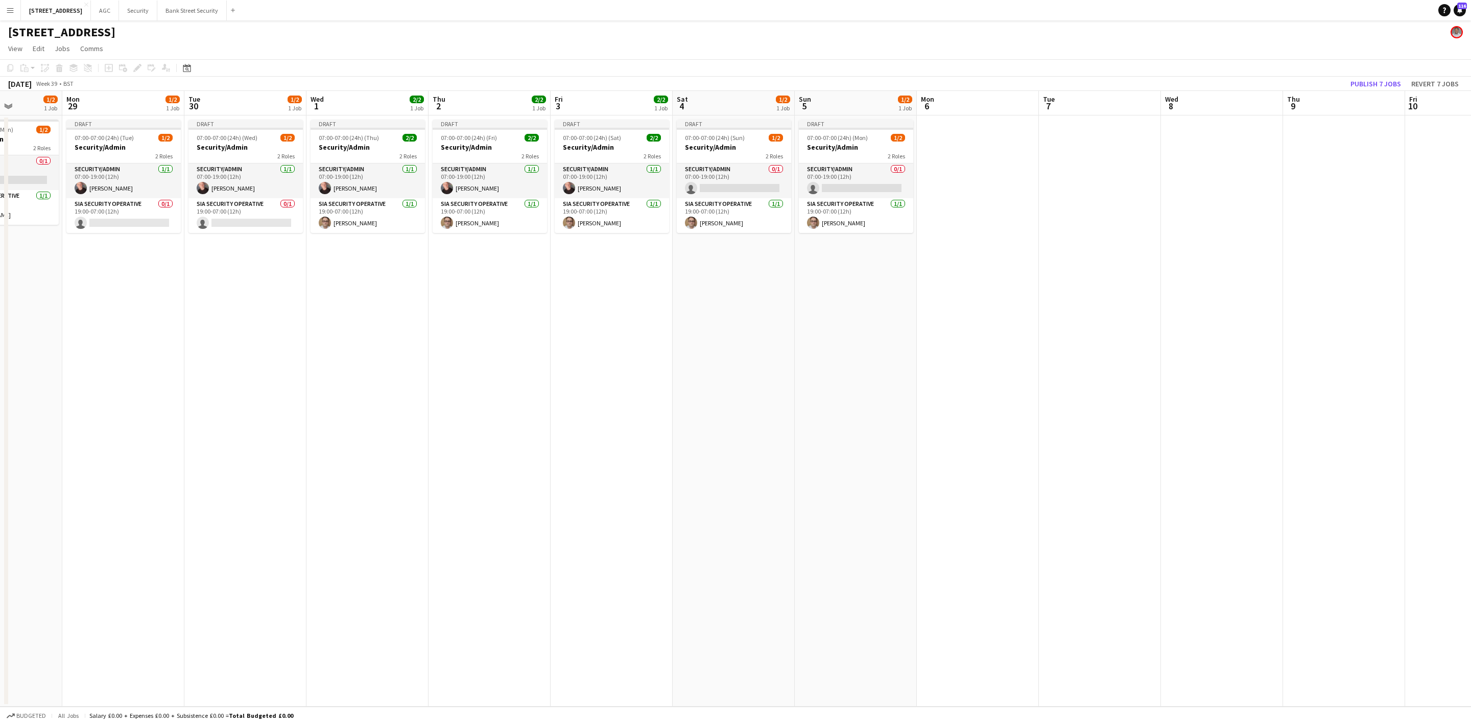
scroll to position [0, 362]
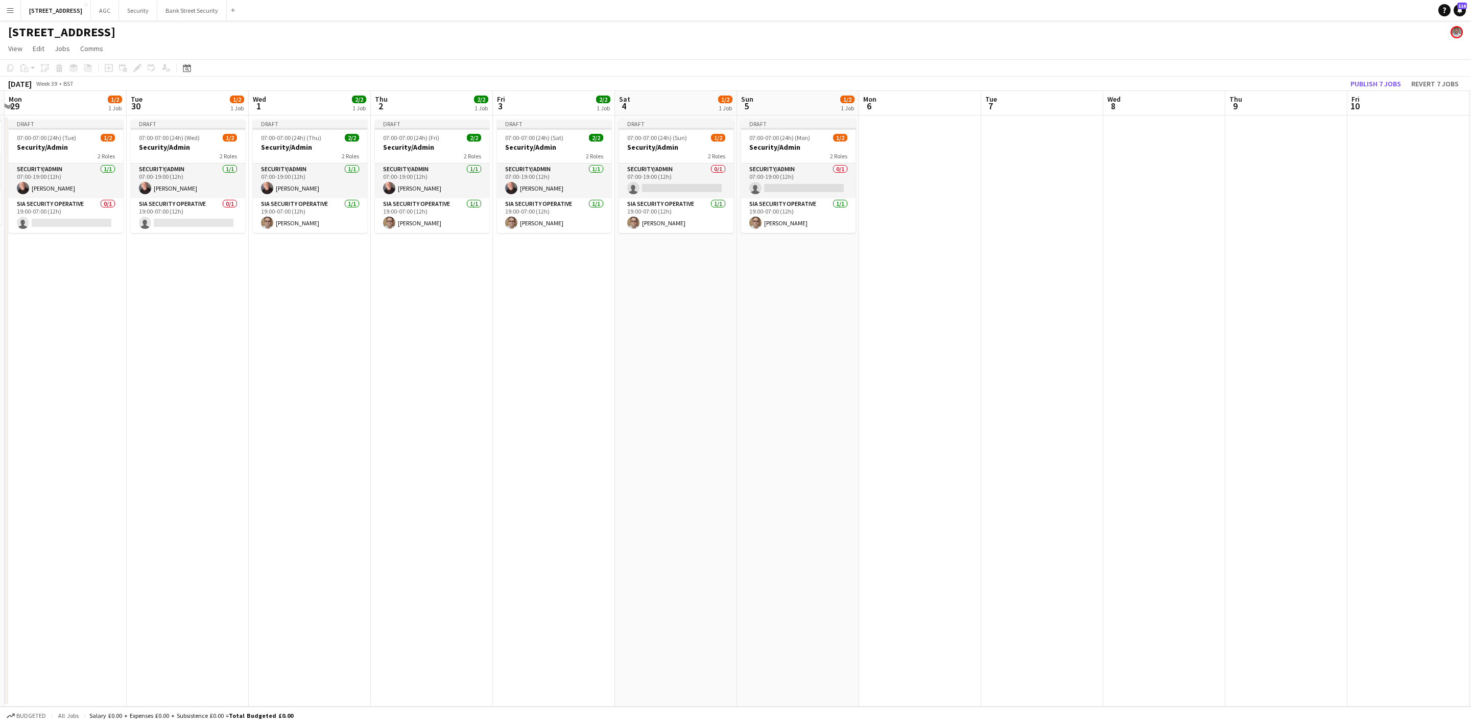
drag, startPoint x: 365, startPoint y: 327, endPoint x: 201, endPoint y: 313, distance: 164.6
click at [201, 313] on app-calendar-viewport "Fri 26 2/2 1 Job Sat 27 1/2 1 Job Sun 28 1/2 1 Job Mon 29 1/2 1 Job Tue 30 1/2 …" at bounding box center [735, 399] width 1471 height 616
click at [1226, 81] on button "Publish 7 jobs" at bounding box center [1376, 83] width 59 height 13
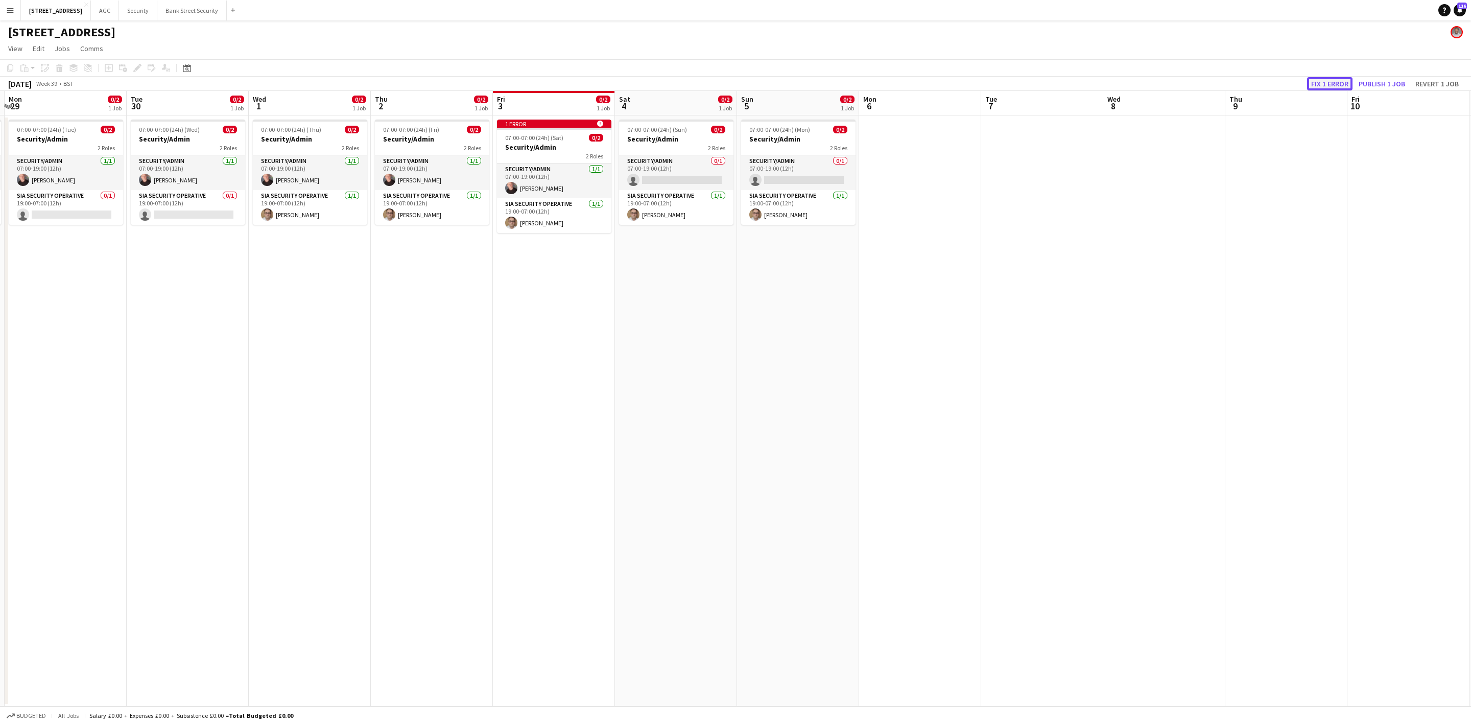
click at [1226, 80] on button "Fix 1 error" at bounding box center [1329, 83] width 45 height 13
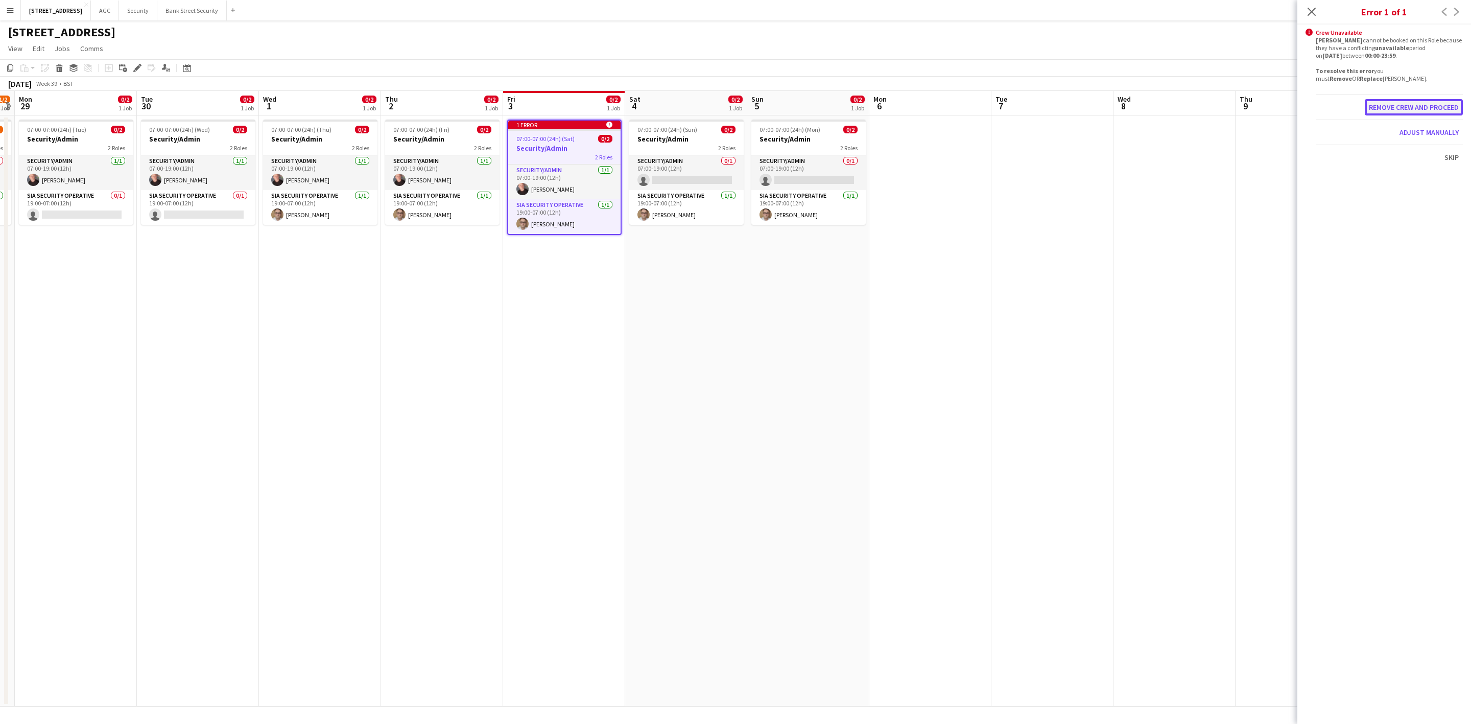
click at [1226, 109] on button "Remove crew and proceed" at bounding box center [1414, 107] width 98 height 16
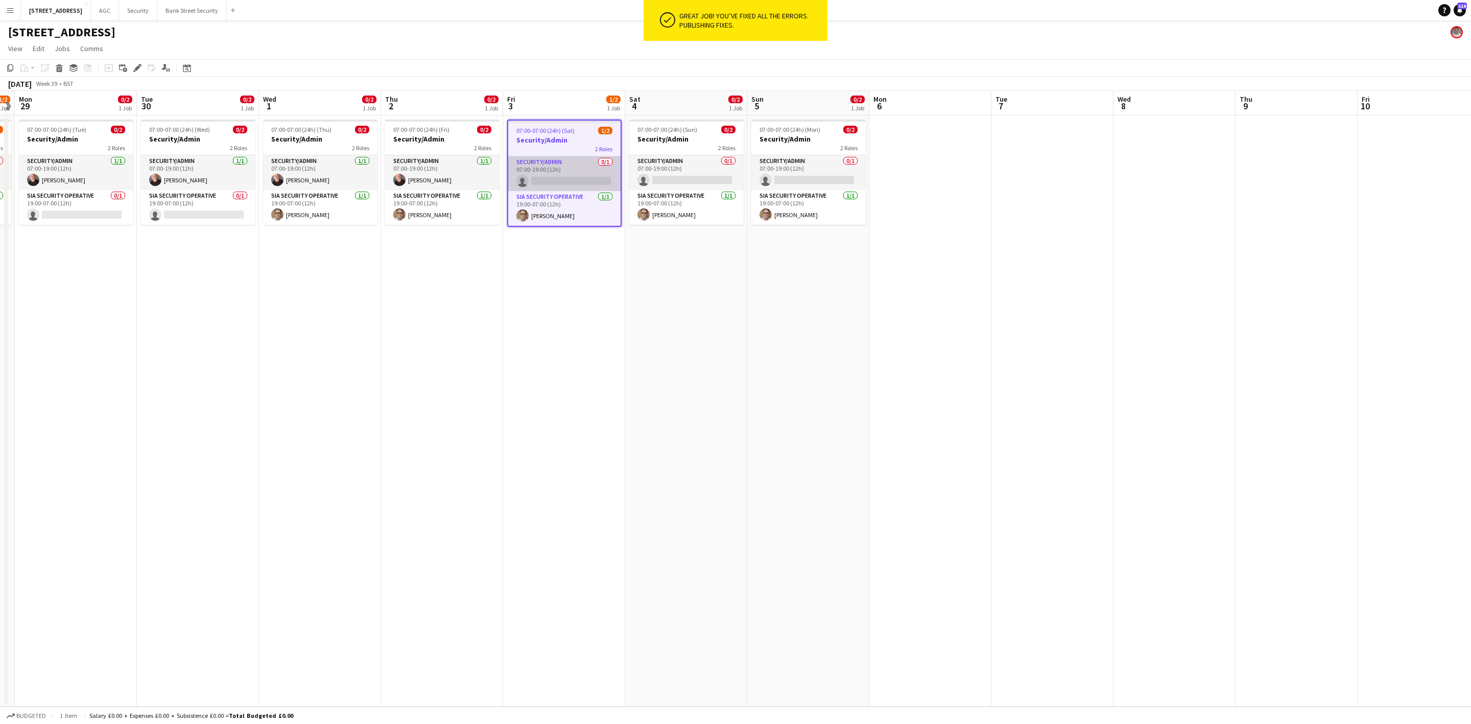
click at [561, 178] on app-card-role "Security/Admin 0/1 07:00-19:00 (12h) single-neutral-actions" at bounding box center [564, 173] width 112 height 35
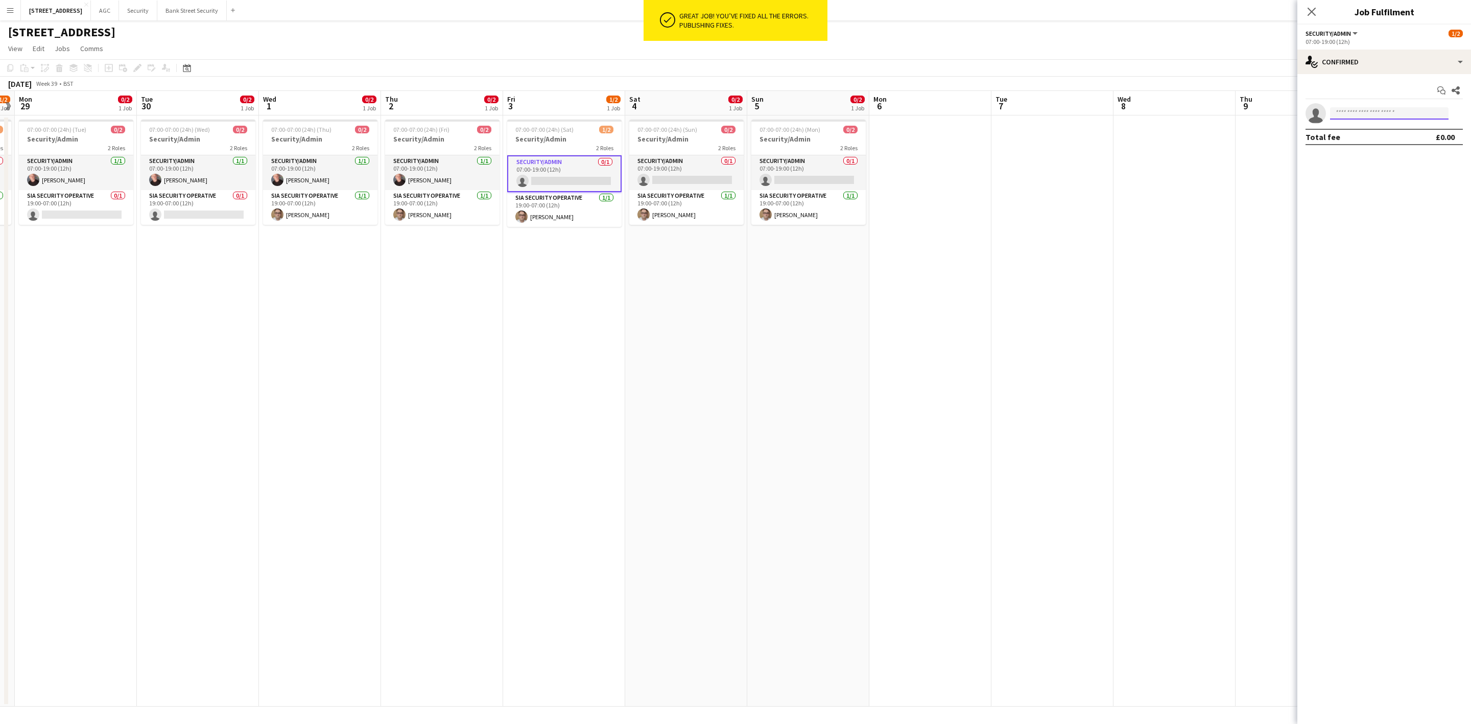
click at [1226, 111] on input at bounding box center [1389, 113] width 119 height 12
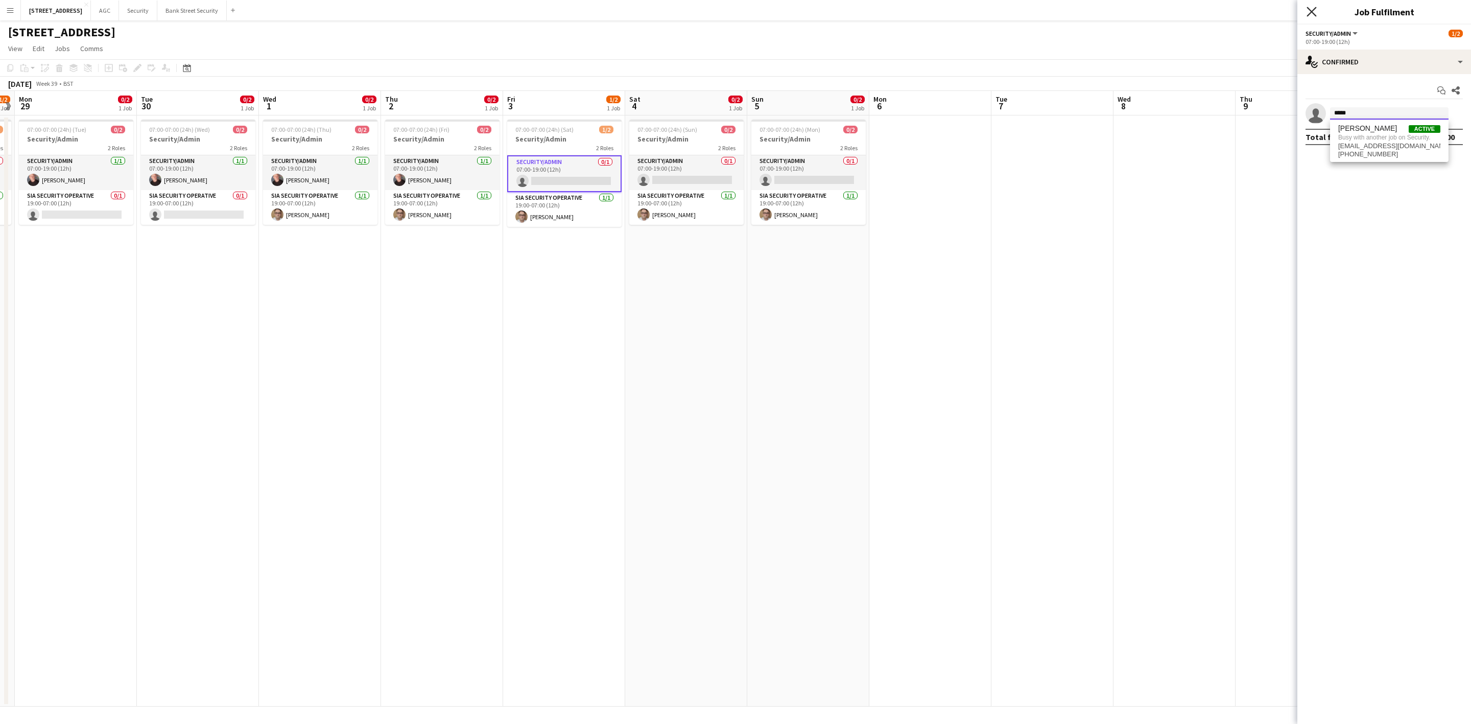
type input "*****"
click at [1226, 12] on icon "Close pop-in" at bounding box center [1312, 12] width 10 height 10
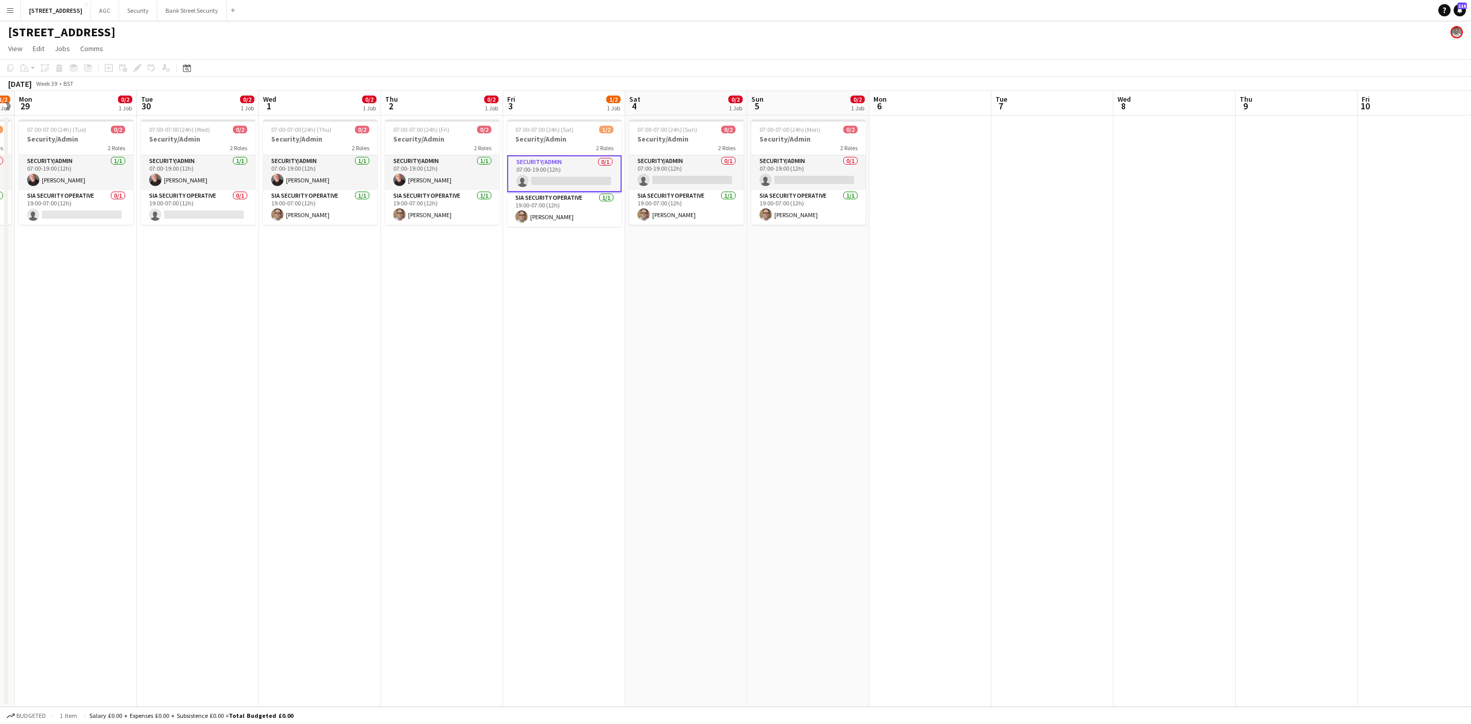
click at [1226, 12] on app-navbar "Menu Boards Boards Boards All jobs Status Workforce Workforce My Workforce Recr…" at bounding box center [735, 10] width 1471 height 20
click at [183, 175] on app-card-role "Security/Admin [DATE] 07:00-19:00 (12h) [PERSON_NAME]" at bounding box center [198, 172] width 114 height 35
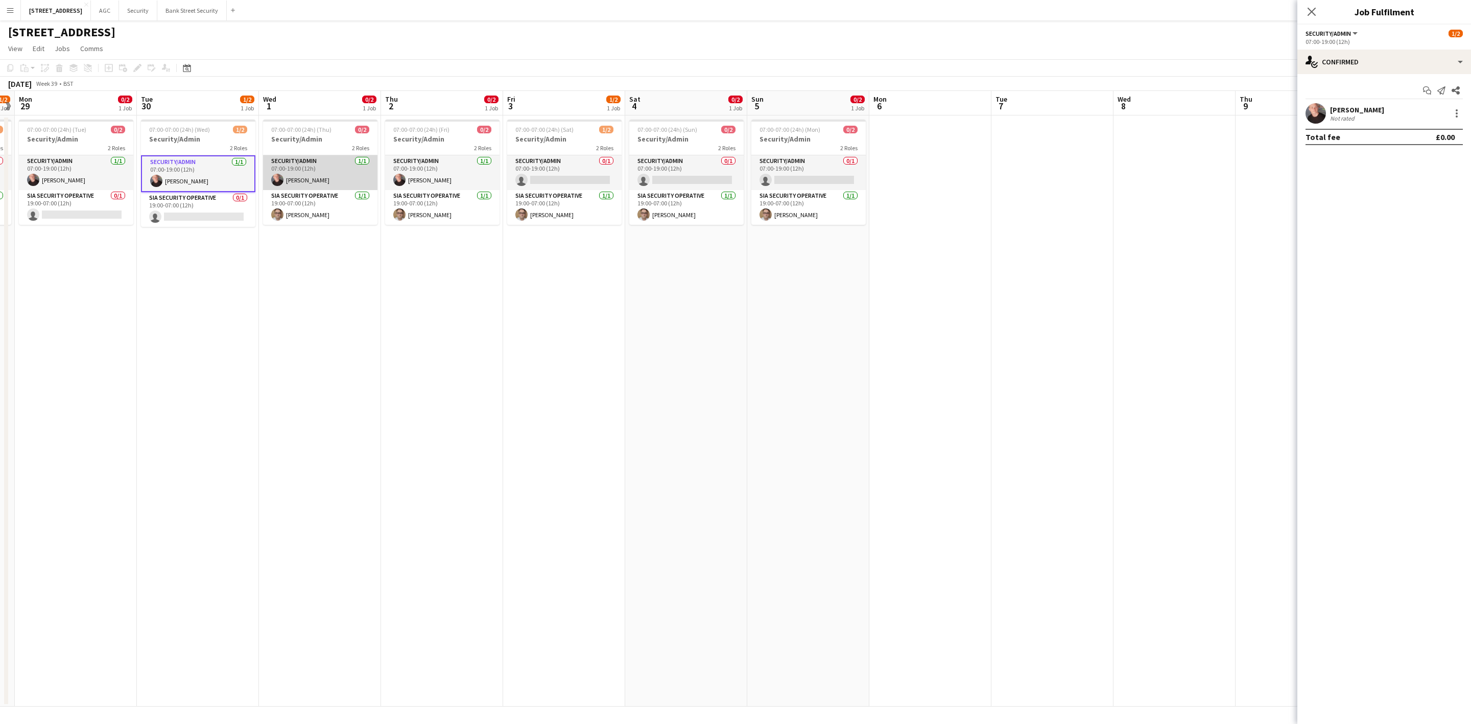
click at [327, 172] on app-card-role "Security/Admin [DATE] 07:00-19:00 (12h) [PERSON_NAME]" at bounding box center [320, 172] width 114 height 35
click at [411, 172] on app-card-role "Security/Admin [DATE] 07:00-19:00 (12h) [PERSON_NAME]" at bounding box center [442, 172] width 114 height 35
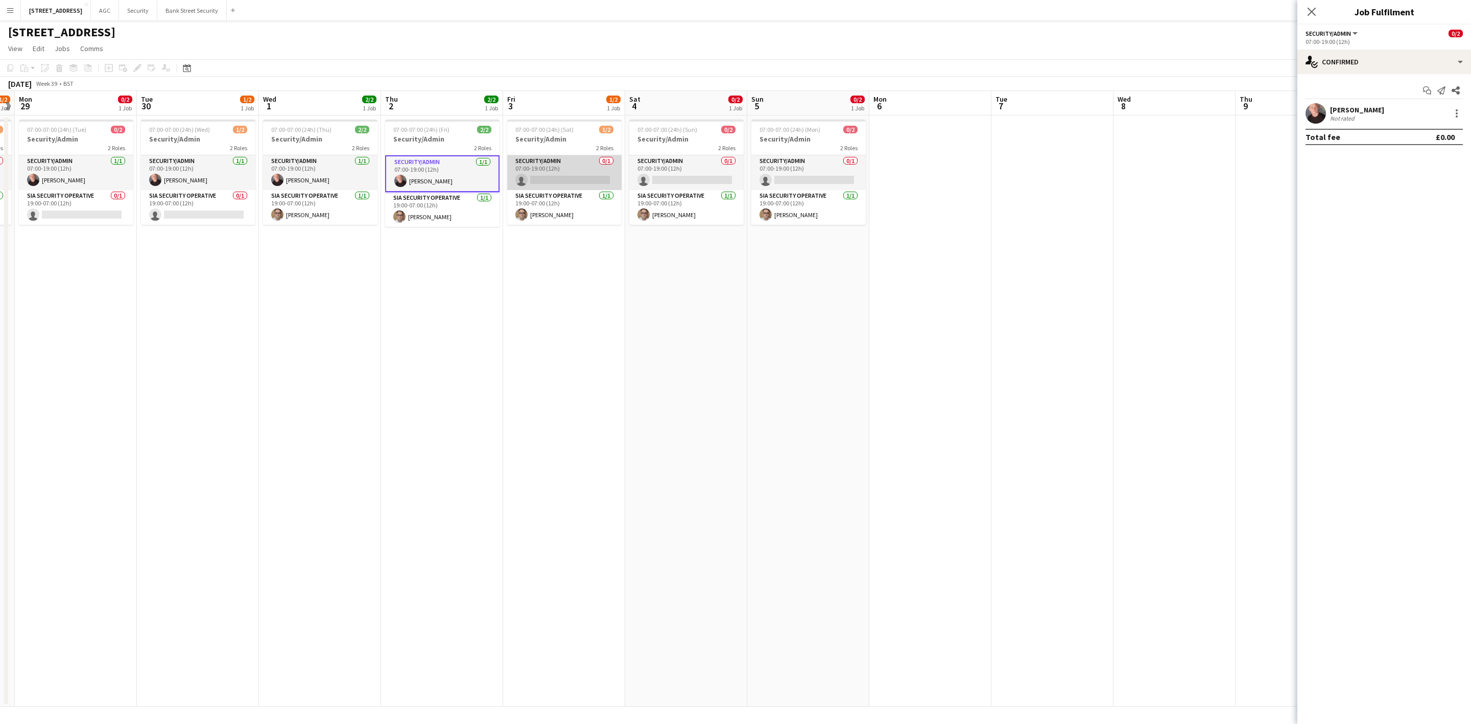
click at [540, 176] on app-card-role "Security/Admin 0/1 07:00-19:00 (12h) single-neutral-actions" at bounding box center [564, 172] width 114 height 35
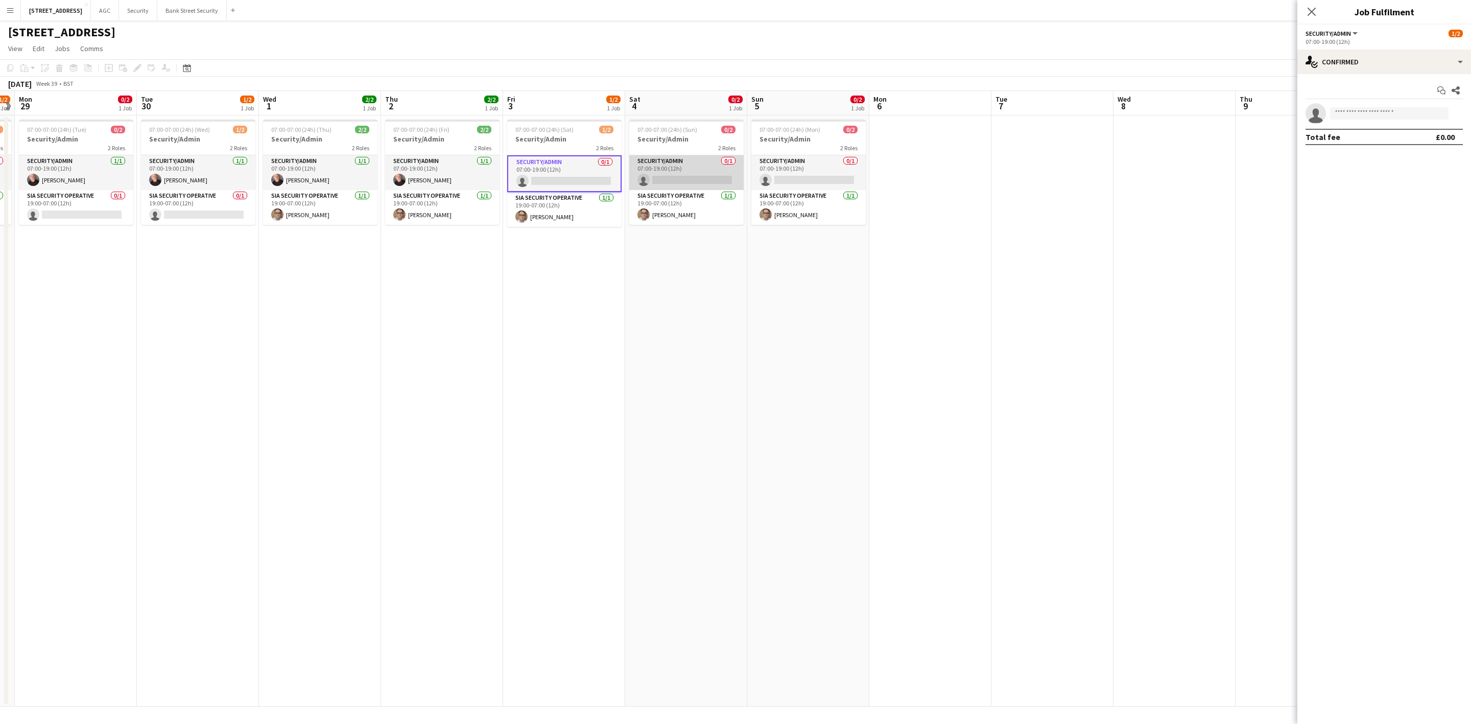
click at [684, 163] on app-card-role "Security/Admin 0/1 07:00-19:00 (12h) single-neutral-actions" at bounding box center [686, 172] width 114 height 35
click at [811, 177] on app-card-role "Security/Admin 0/1 07:00-19:00 (12h) single-neutral-actions" at bounding box center [809, 172] width 114 height 35
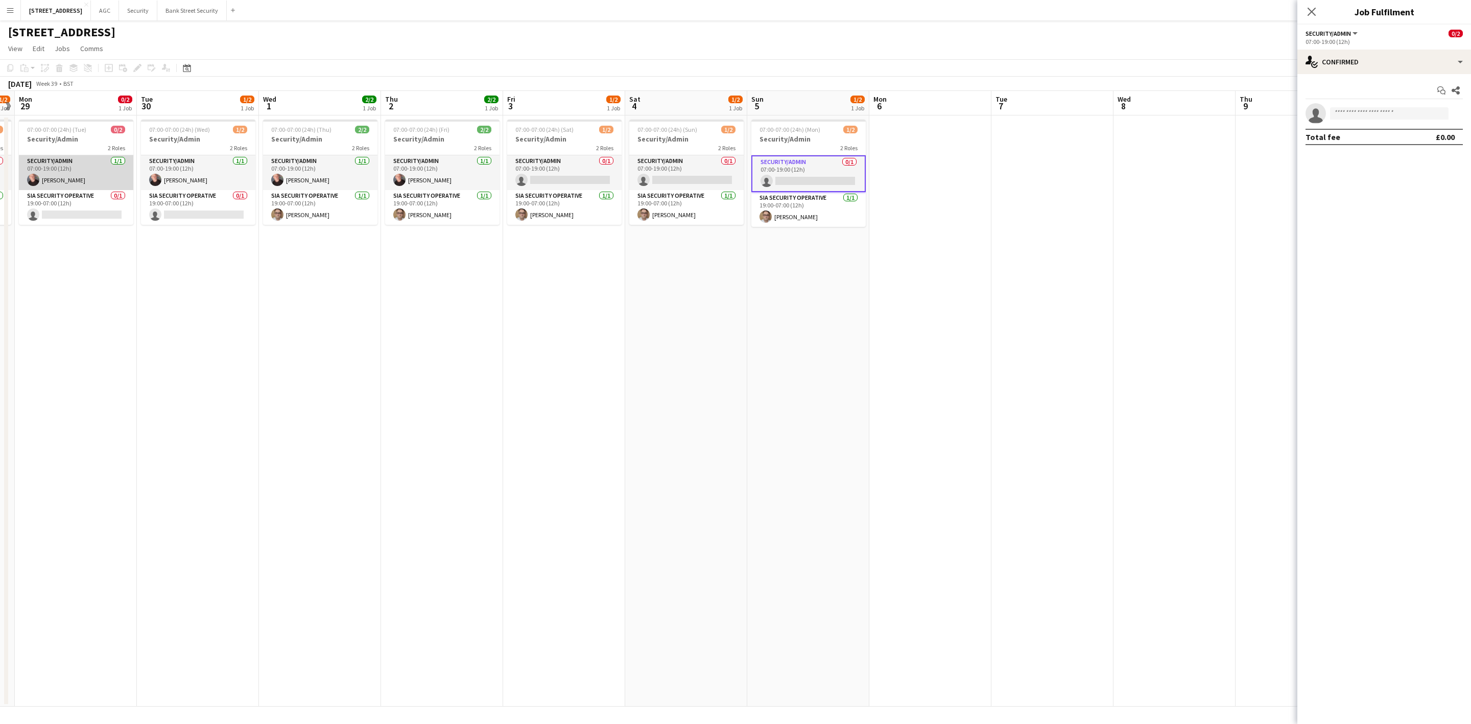
click at [52, 176] on app-card-role "Security/Admin [DATE] 07:00-19:00 (12h) [PERSON_NAME]" at bounding box center [76, 172] width 114 height 35
click at [218, 278] on app-date-cell "07:00-07:00 (24h) (Wed) 1/2 Security/Admin 2 Roles Security/Admin [DATE] 07:00-…" at bounding box center [198, 410] width 122 height 591
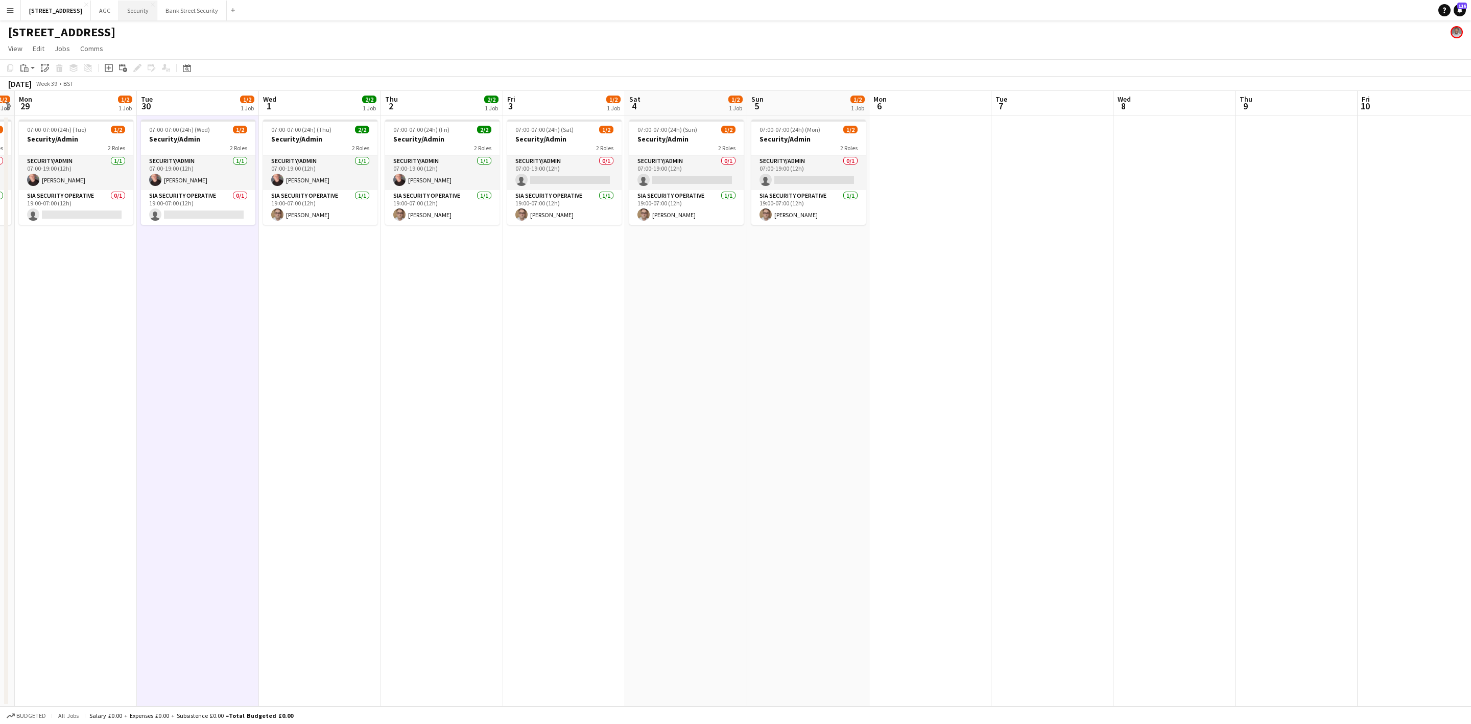
click at [147, 8] on button "Security Close" at bounding box center [138, 11] width 38 height 20
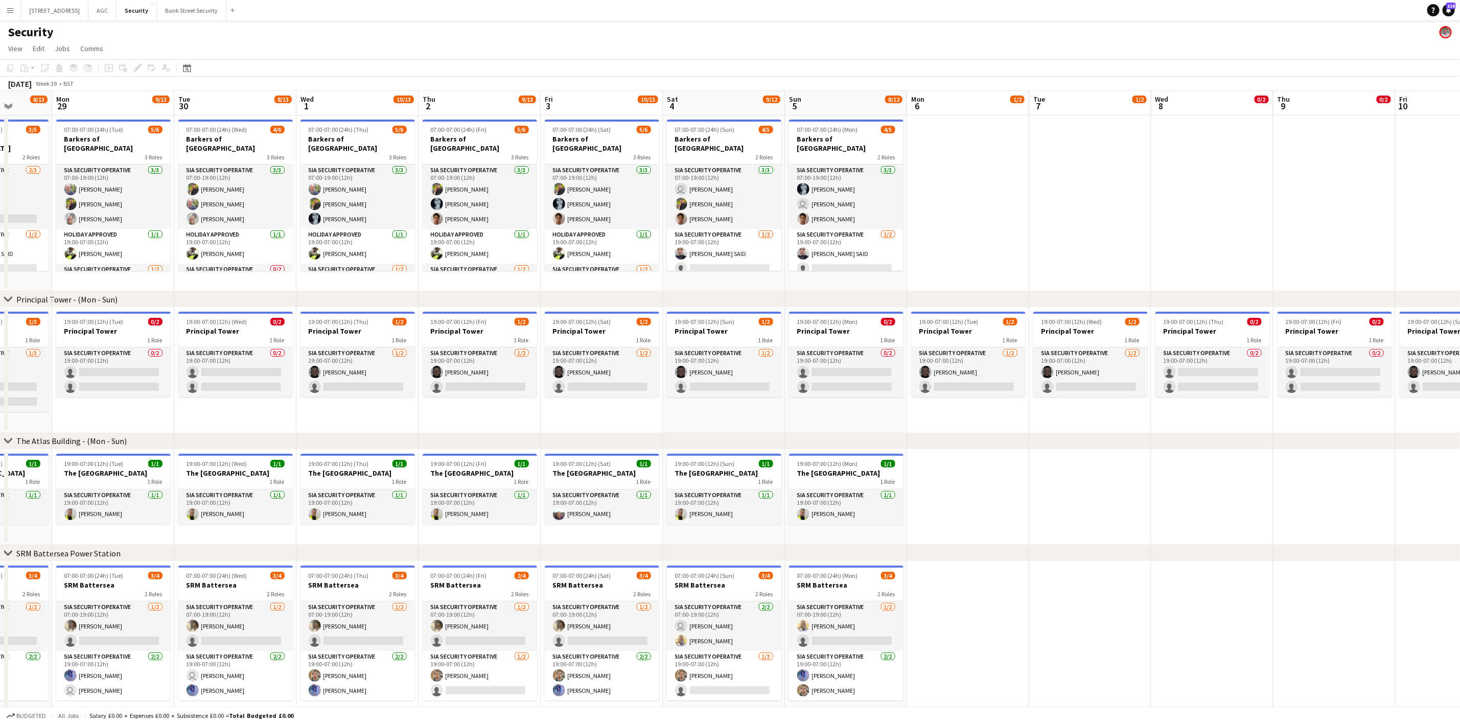
scroll to position [0, 316]
drag, startPoint x: 402, startPoint y: 258, endPoint x: 198, endPoint y: 281, distance: 205.2
click at [198, 281] on app-calendar-viewport "Fri 26 10/14 4 Jobs Sat 27 10/13 4 Jobs Sun 28 8/13 4 Jobs Mon 29 9/13 4 Jobs T…" at bounding box center [730, 410] width 1460 height 639
click at [585, 197] on app-card-role "SIA Security Operative [DATE] 07:00-19:00 (12h) [PERSON_NAME] [PERSON_NAME] [PE…" at bounding box center [600, 197] width 114 height 64
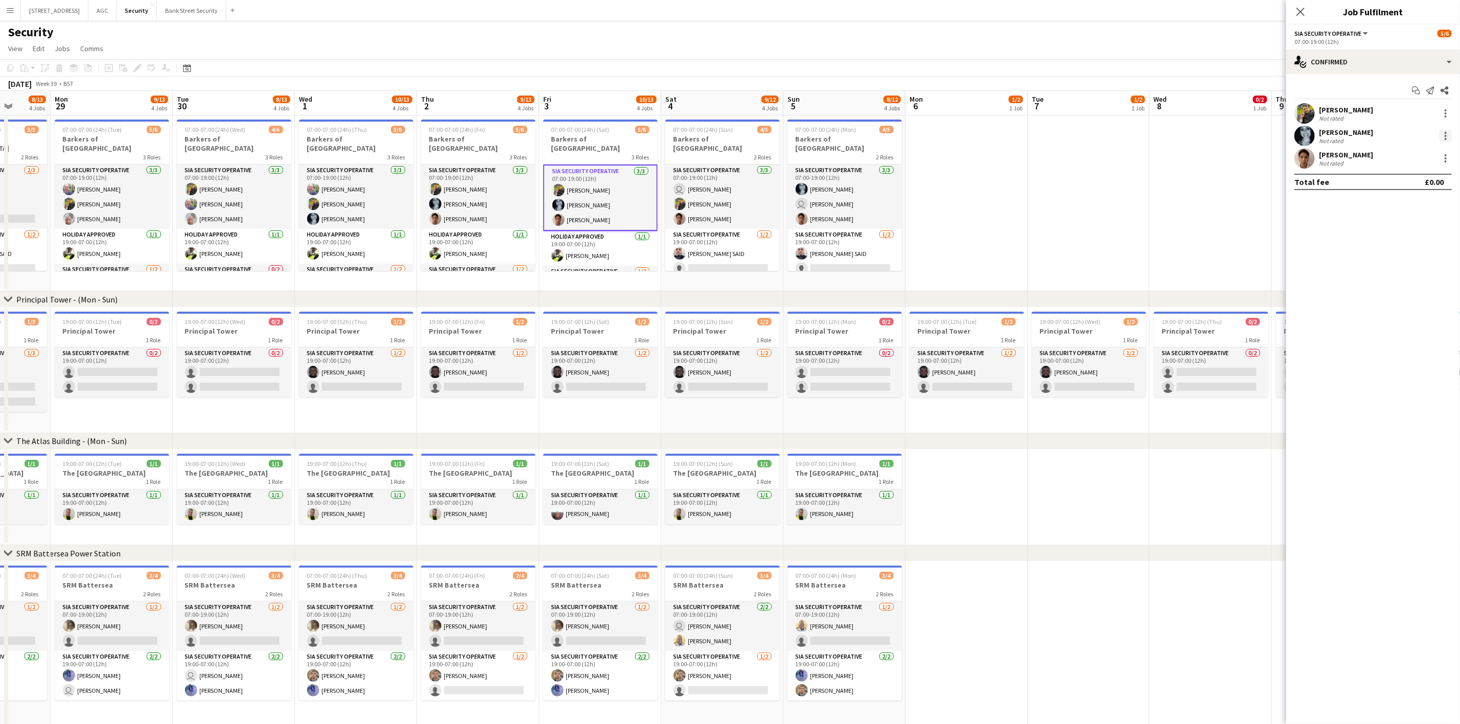
click at [1226, 135] on div at bounding box center [1445, 136] width 2 height 2
click at [1226, 248] on span "Remove" at bounding box center [1396, 252] width 31 height 9
click at [1226, 12] on icon at bounding box center [1300, 12] width 10 height 10
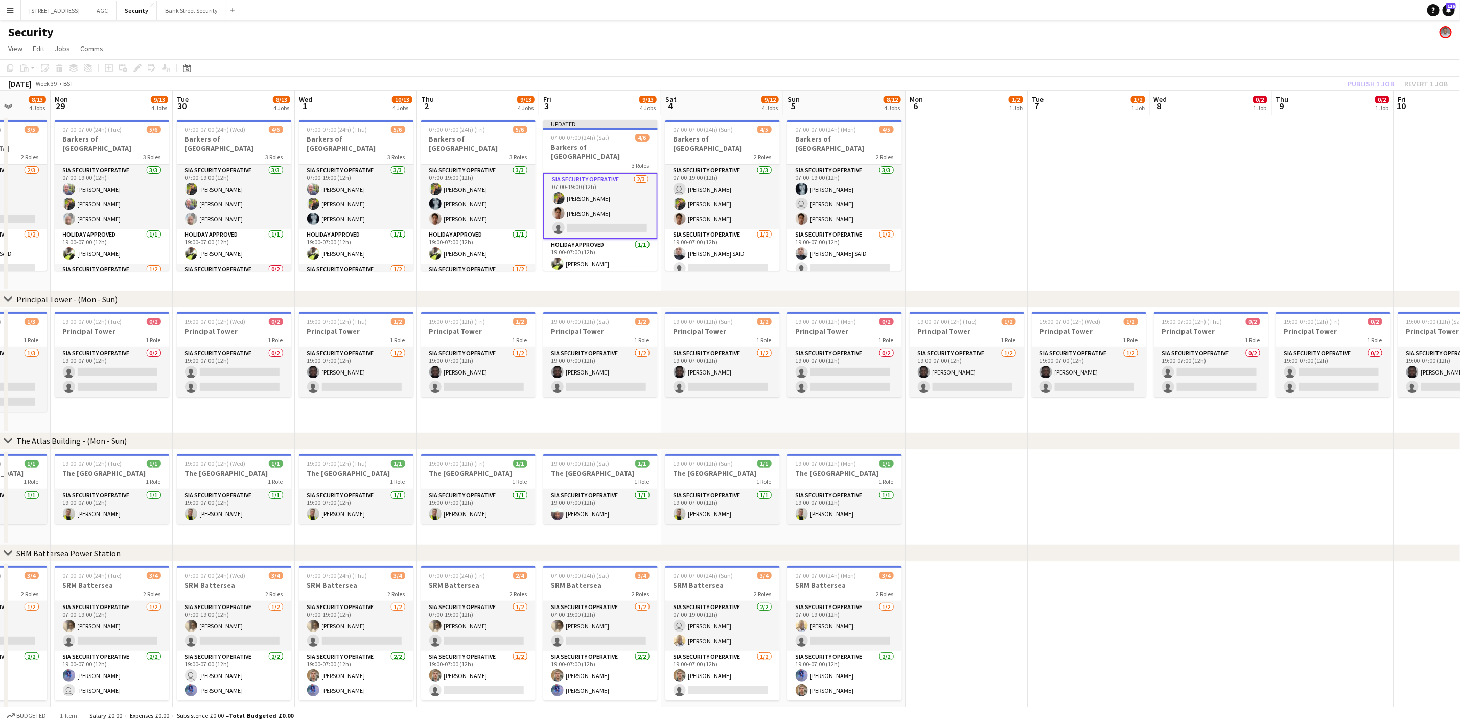
click at [592, 201] on app-card-role "SIA Security Operative [DATE] 07:00-19:00 (12h) [PERSON_NAME] [PERSON_NAME] sin…" at bounding box center [600, 206] width 114 height 66
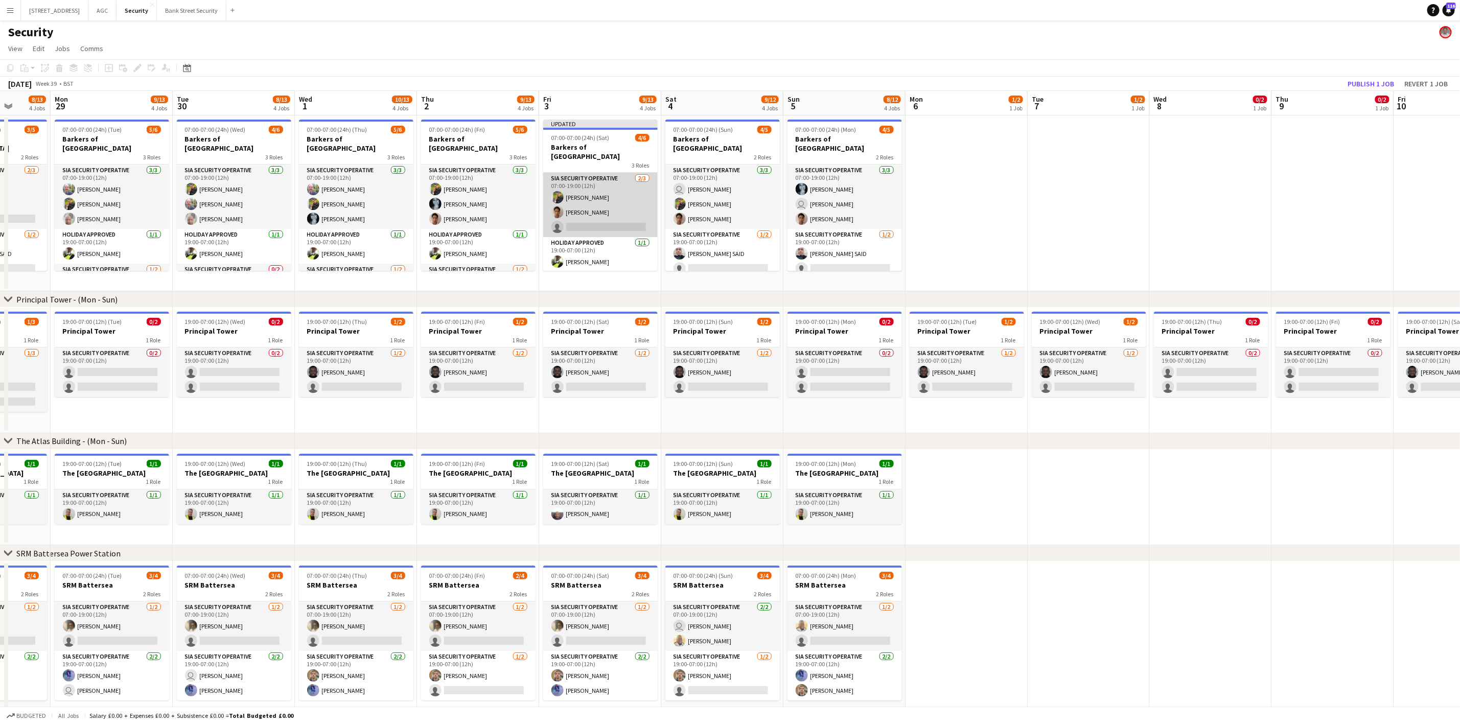
click at [592, 201] on app-card-role "SIA Security Operative [DATE] 07:00-19:00 (12h) [PERSON_NAME] [PERSON_NAME] sin…" at bounding box center [600, 205] width 114 height 64
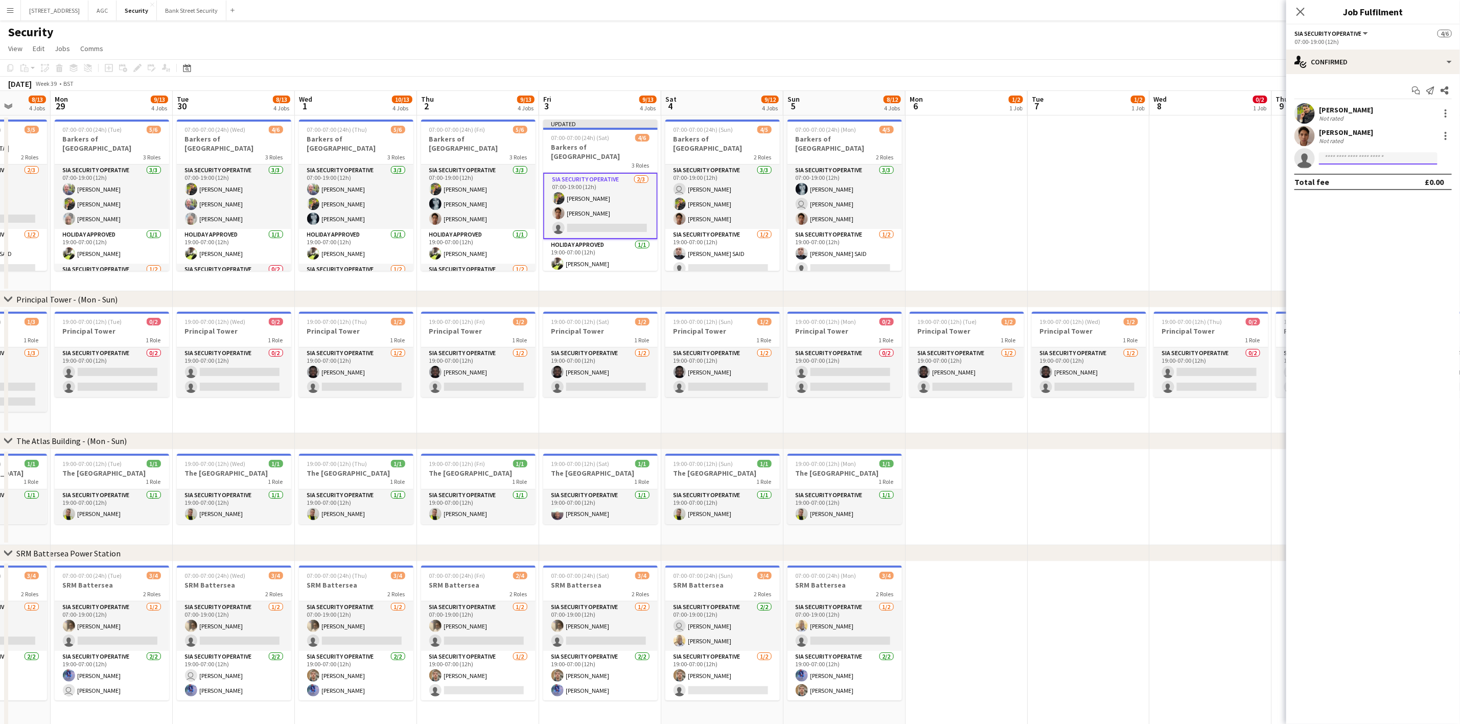
click at [1226, 157] on input at bounding box center [1378, 158] width 119 height 12
type input "*****"
click at [1226, 185] on span "[PHONE_NUMBER]" at bounding box center [1378, 189] width 102 height 8
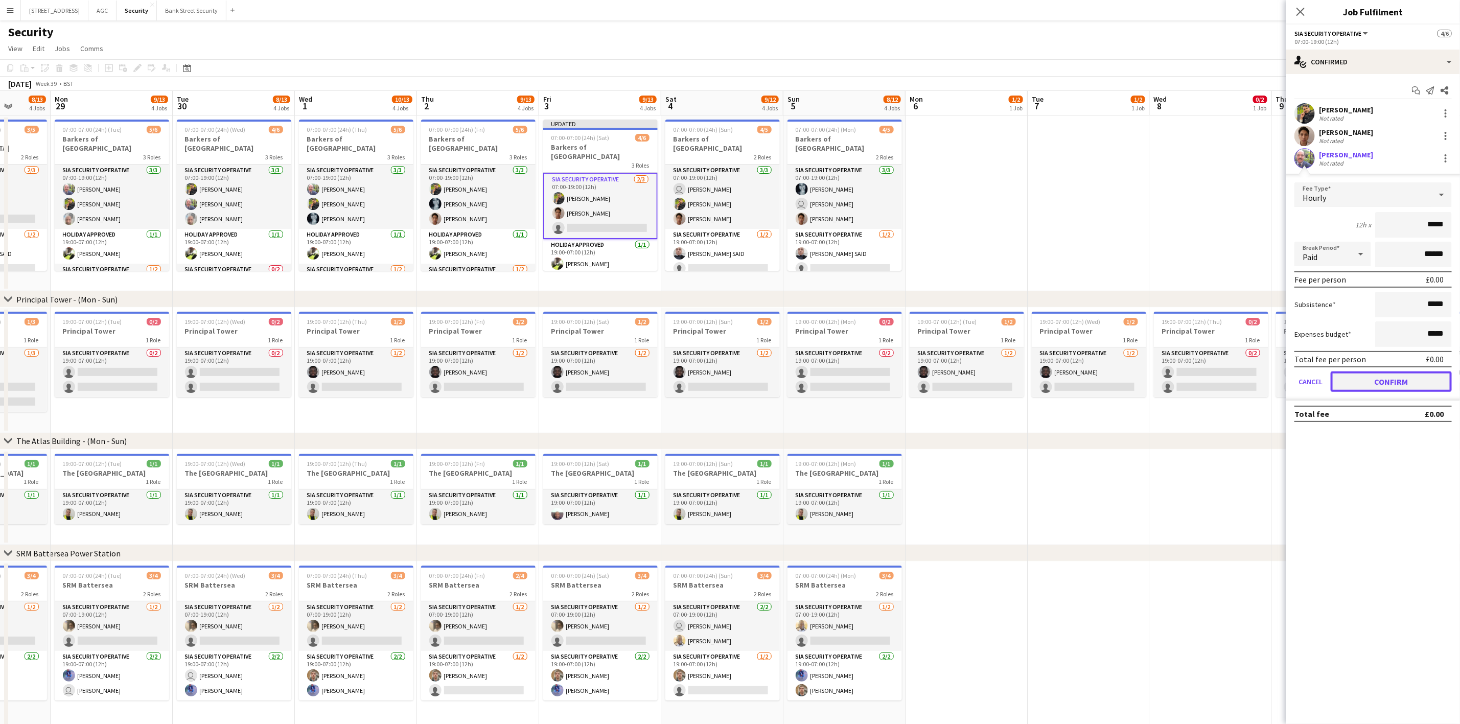
click at [1226, 381] on button "Confirm" at bounding box center [1390, 381] width 121 height 20
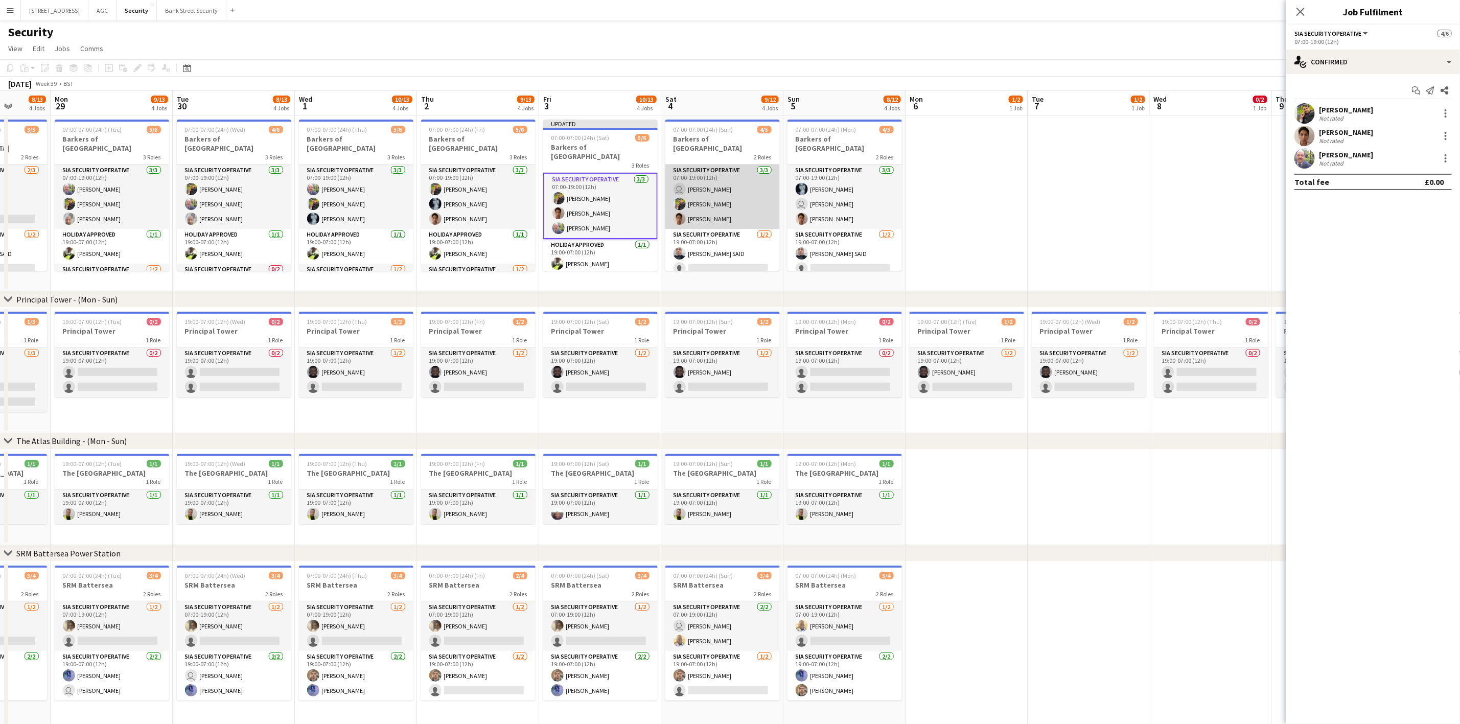
click at [726, 210] on app-card-role "SIA Security Operative [DATE] 07:00-19:00 (12h) user [PERSON_NAME] [PERSON_NAME…" at bounding box center [722, 197] width 114 height 64
click at [1226, 137] on div at bounding box center [1445, 136] width 2 height 2
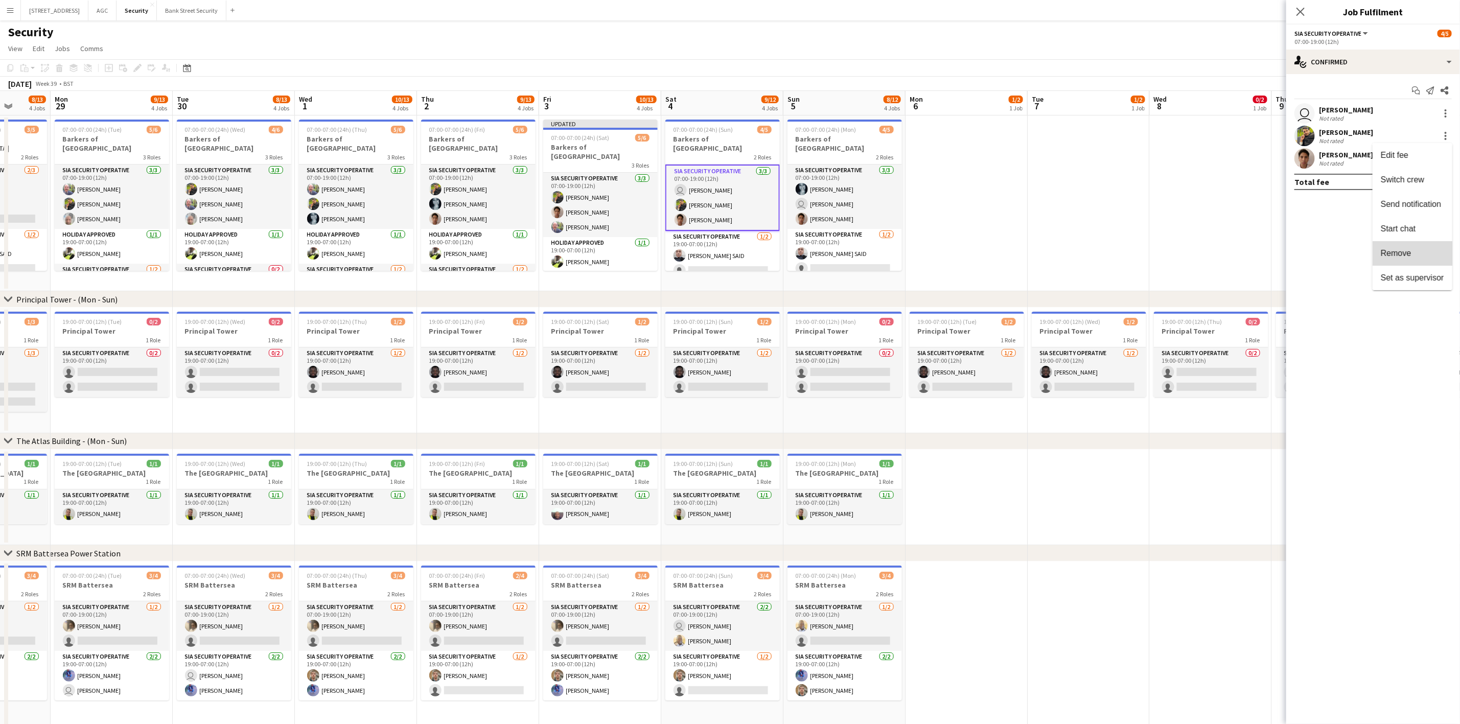
click at [1226, 256] on span "Remove" at bounding box center [1412, 252] width 63 height 9
click at [1226, 160] on input at bounding box center [1378, 158] width 119 height 12
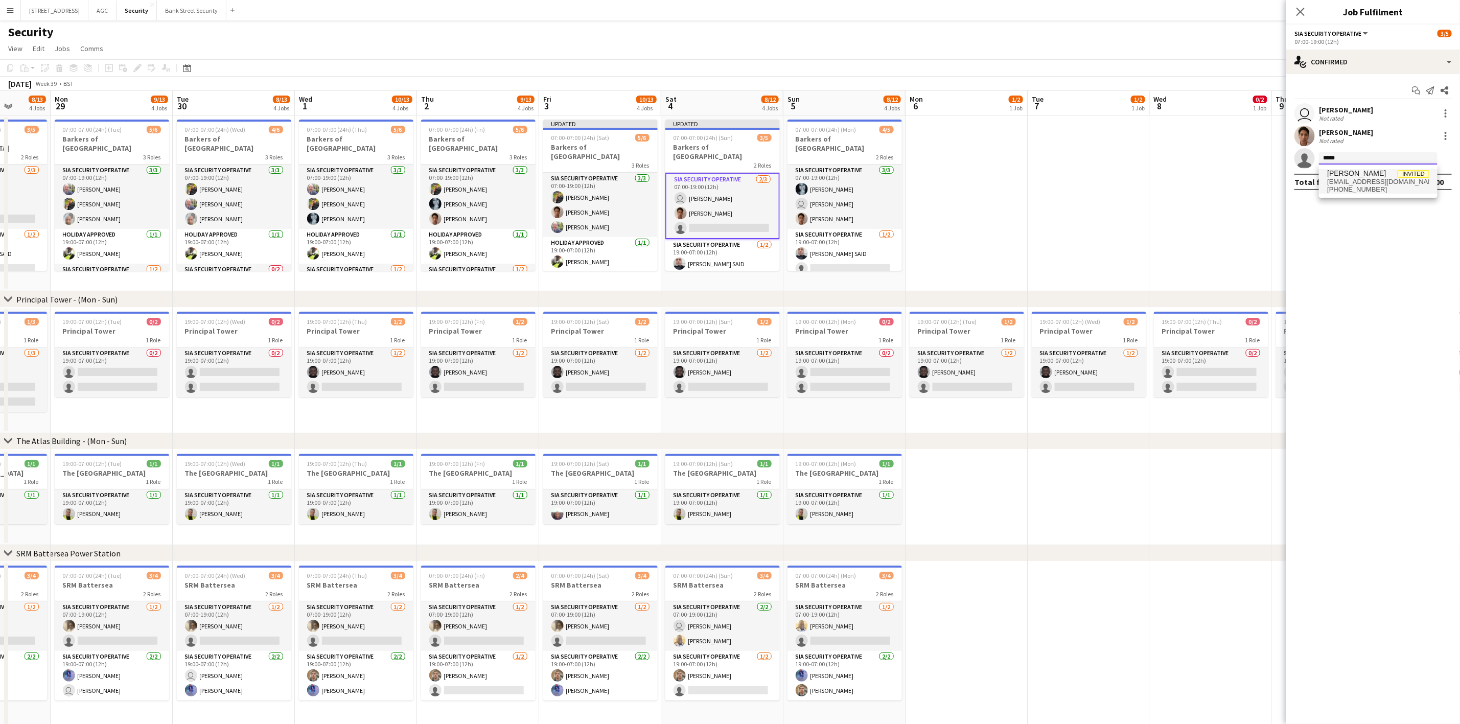
type input "*****"
click at [1226, 171] on span "[PERSON_NAME]" at bounding box center [1356, 173] width 59 height 9
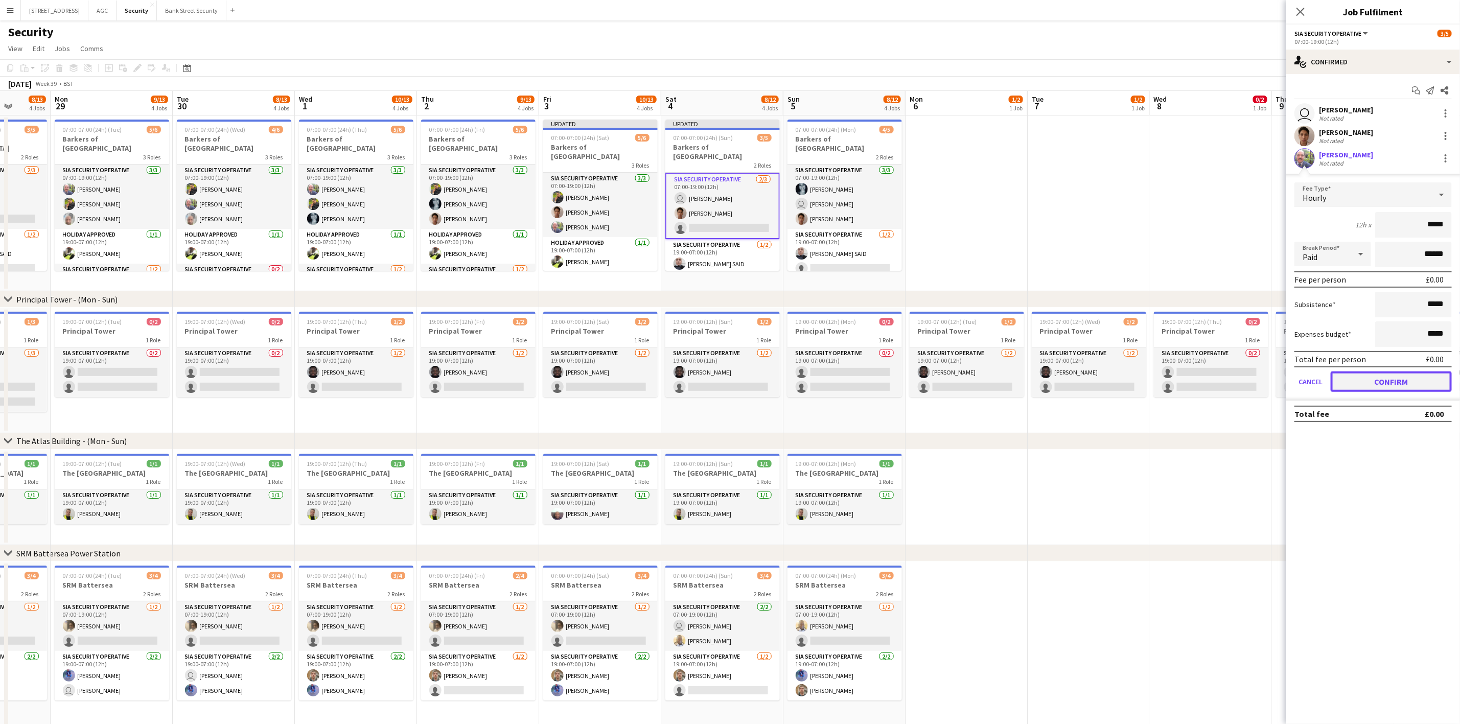
click at [1226, 376] on button "Confirm" at bounding box center [1390, 381] width 121 height 20
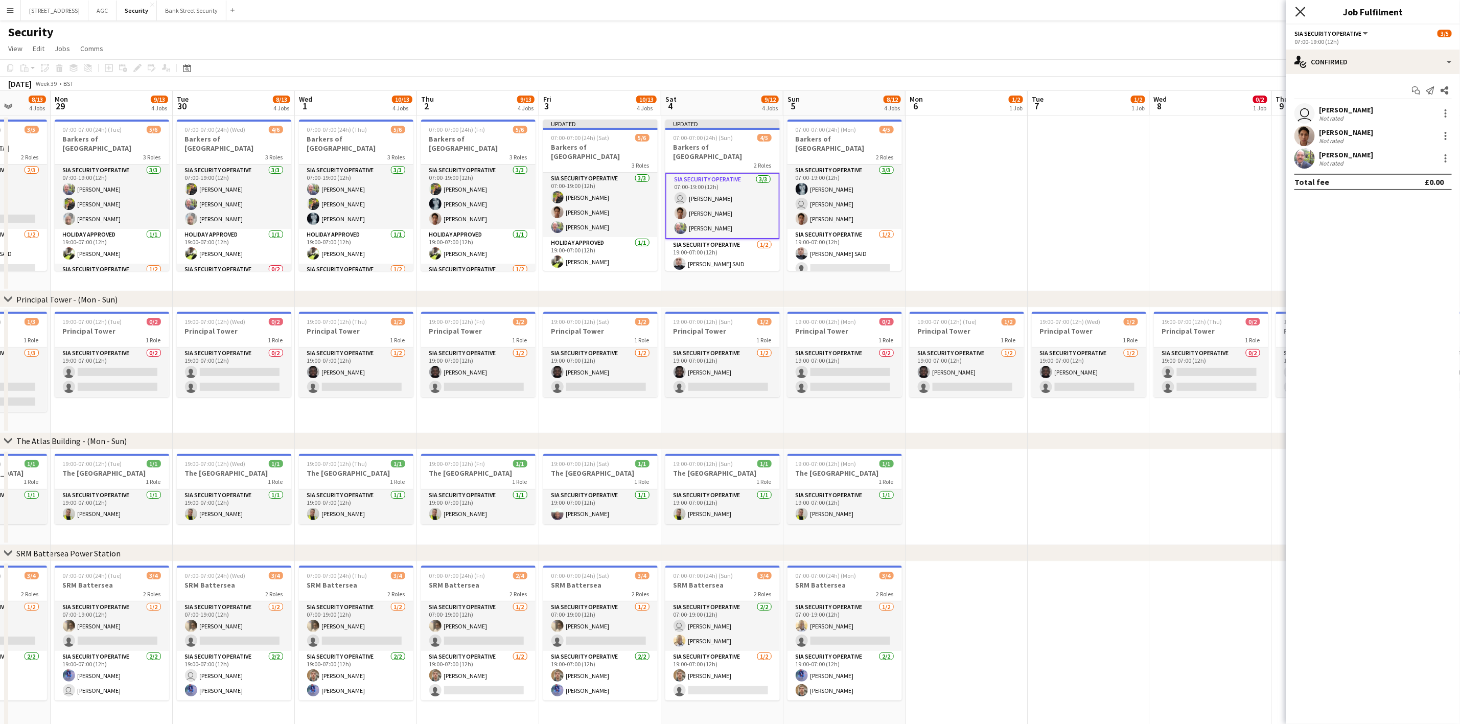
click at [1226, 13] on icon at bounding box center [1300, 12] width 10 height 10
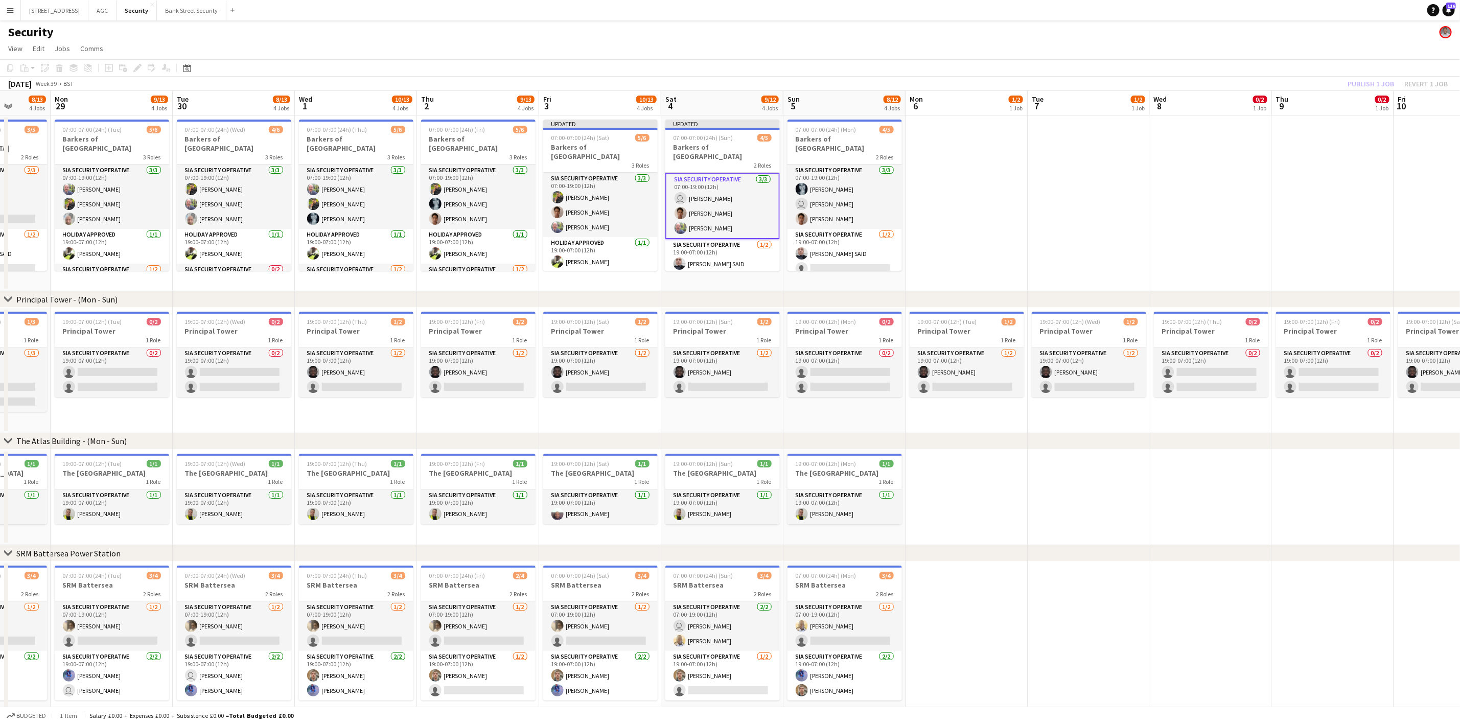
click at [1226, 77] on div "Publish 1 job Revert 1 job" at bounding box center [1397, 83] width 125 height 13
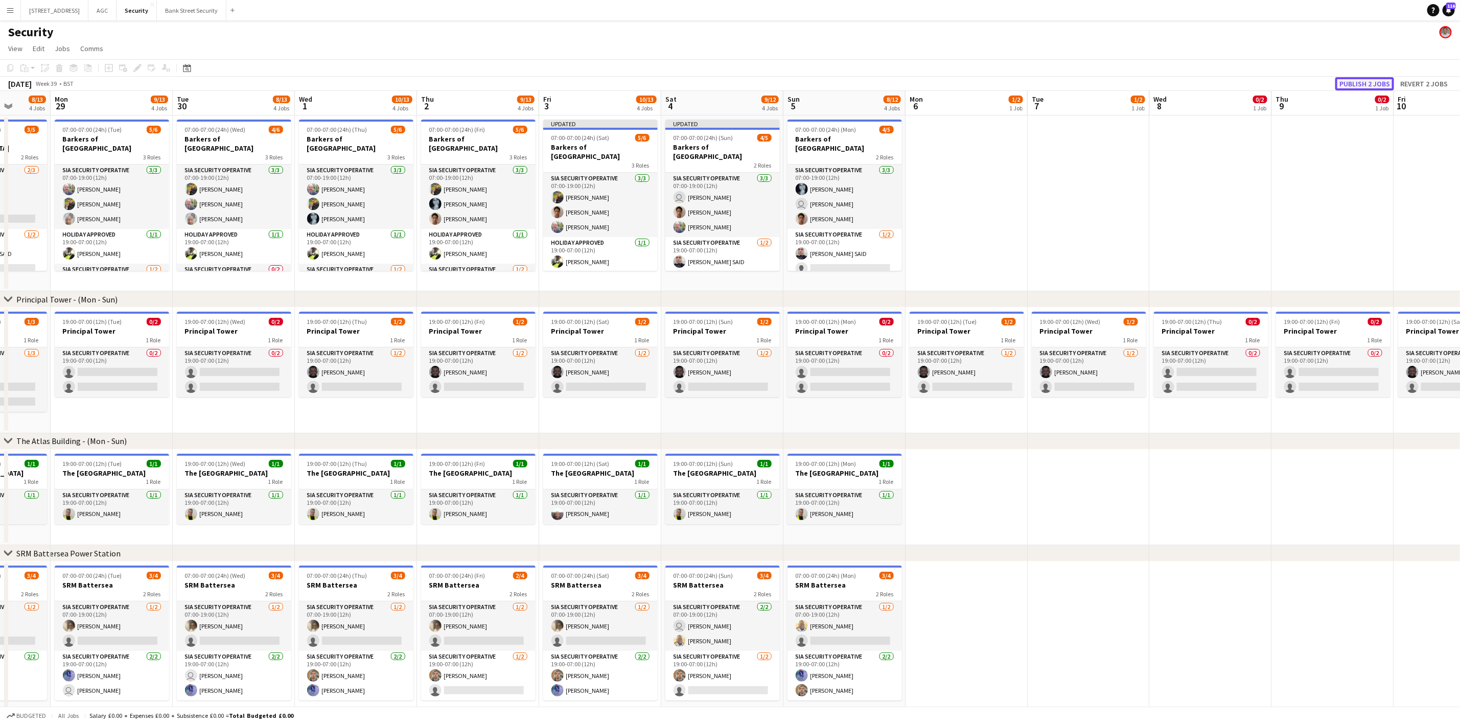
click at [1226, 79] on button "Publish 2 jobs" at bounding box center [1364, 83] width 59 height 13
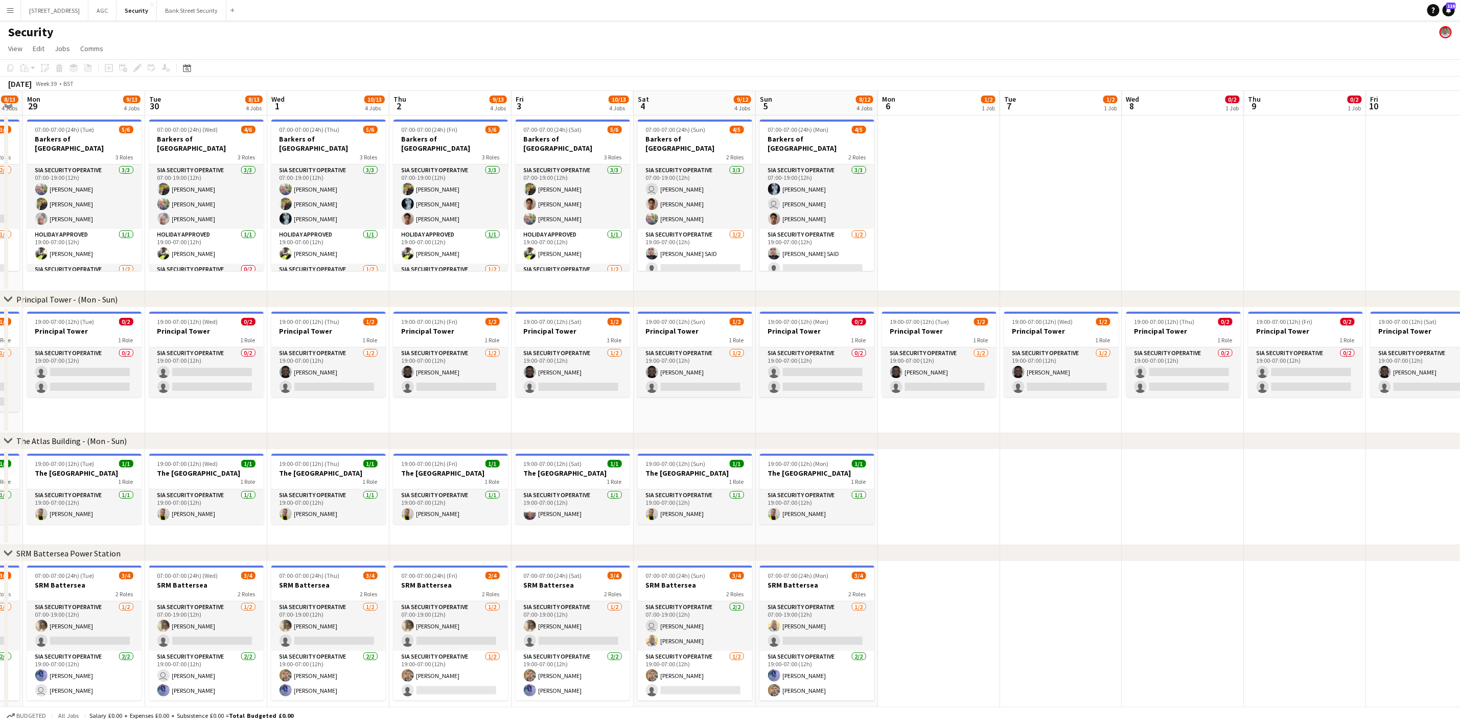
scroll to position [0, 356]
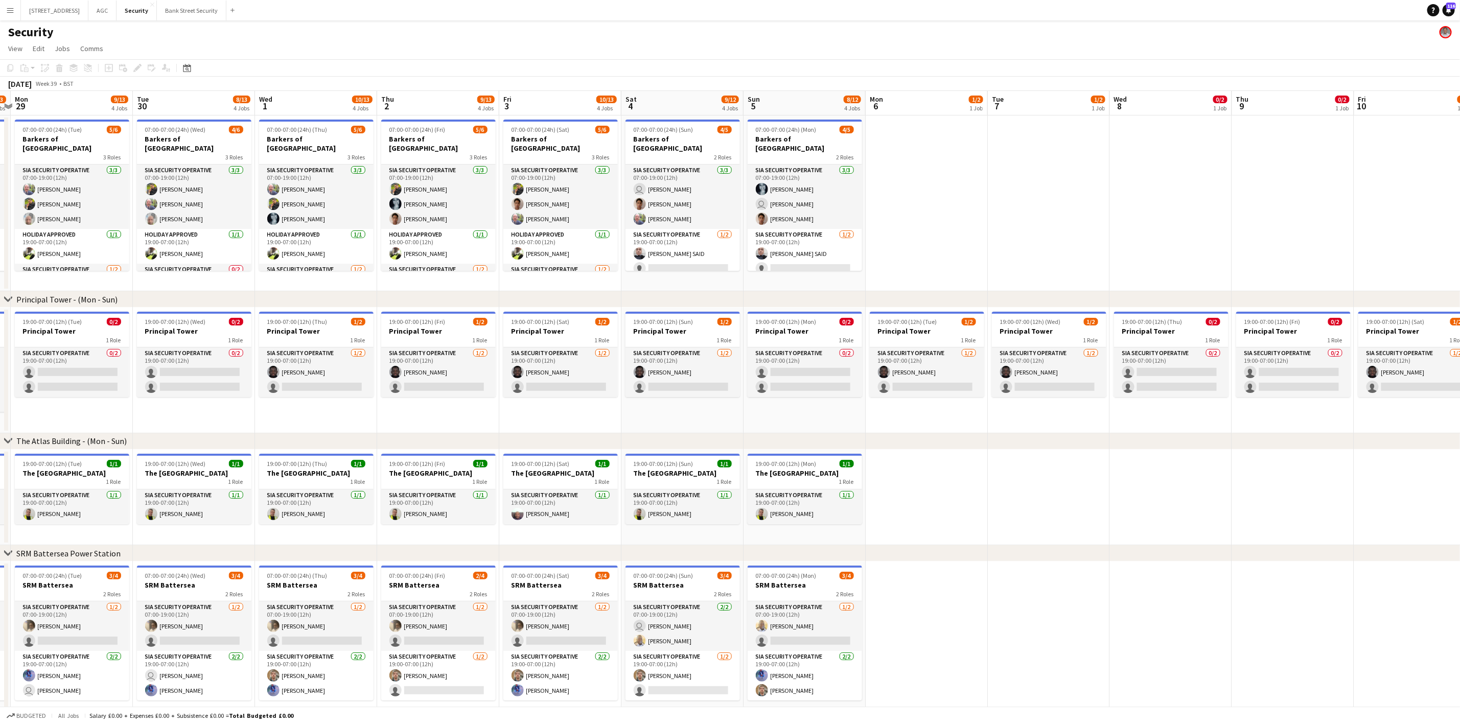
drag, startPoint x: 1199, startPoint y: 210, endPoint x: 1159, endPoint y: 197, distance: 42.0
click at [1159, 197] on app-calendar-viewport "Fri 26 10/14 4 Jobs Sat 27 10/13 4 Jobs Sun 28 8/13 4 Jobs Mon 29 9/13 4 Jobs T…" at bounding box center [730, 410] width 1460 height 639
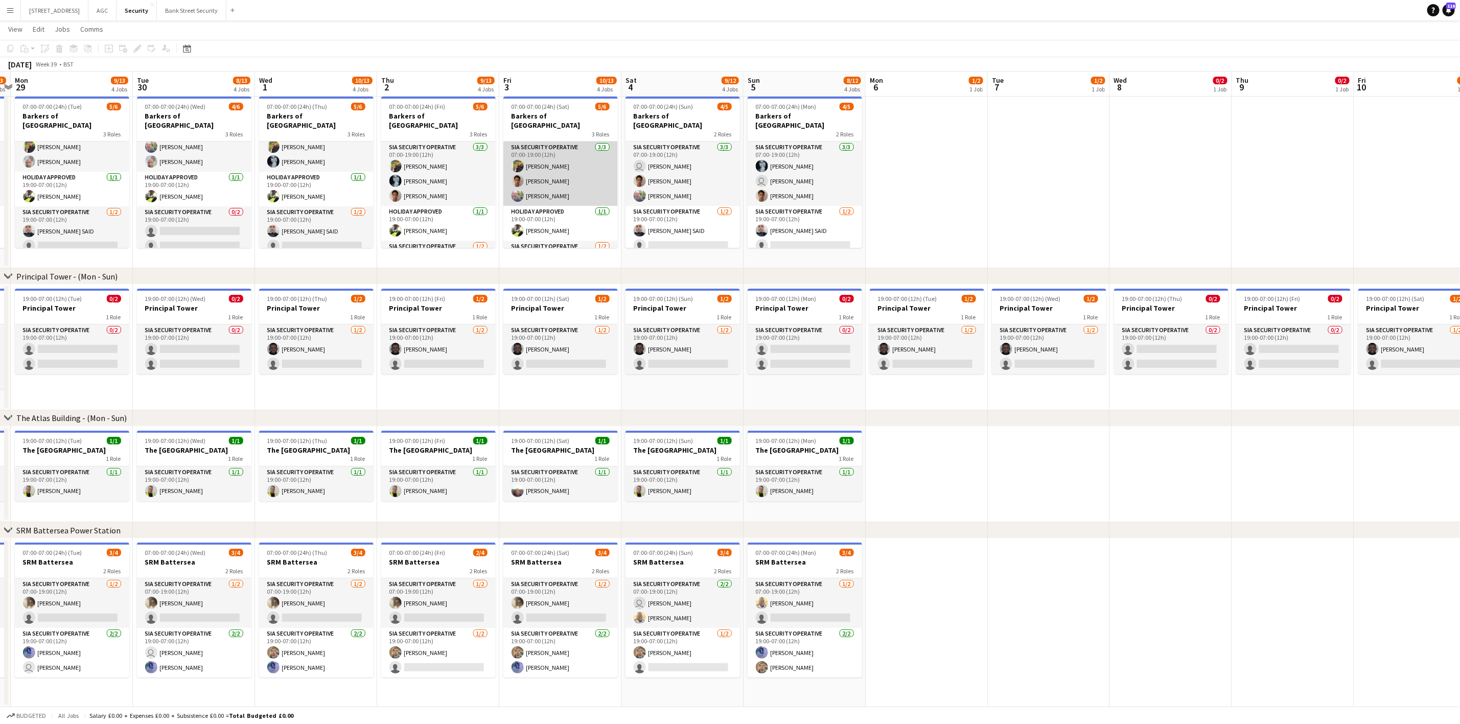
scroll to position [35, 0]
click at [51, 9] on button "[STREET_ADDRESS]" at bounding box center [54, 11] width 67 height 20
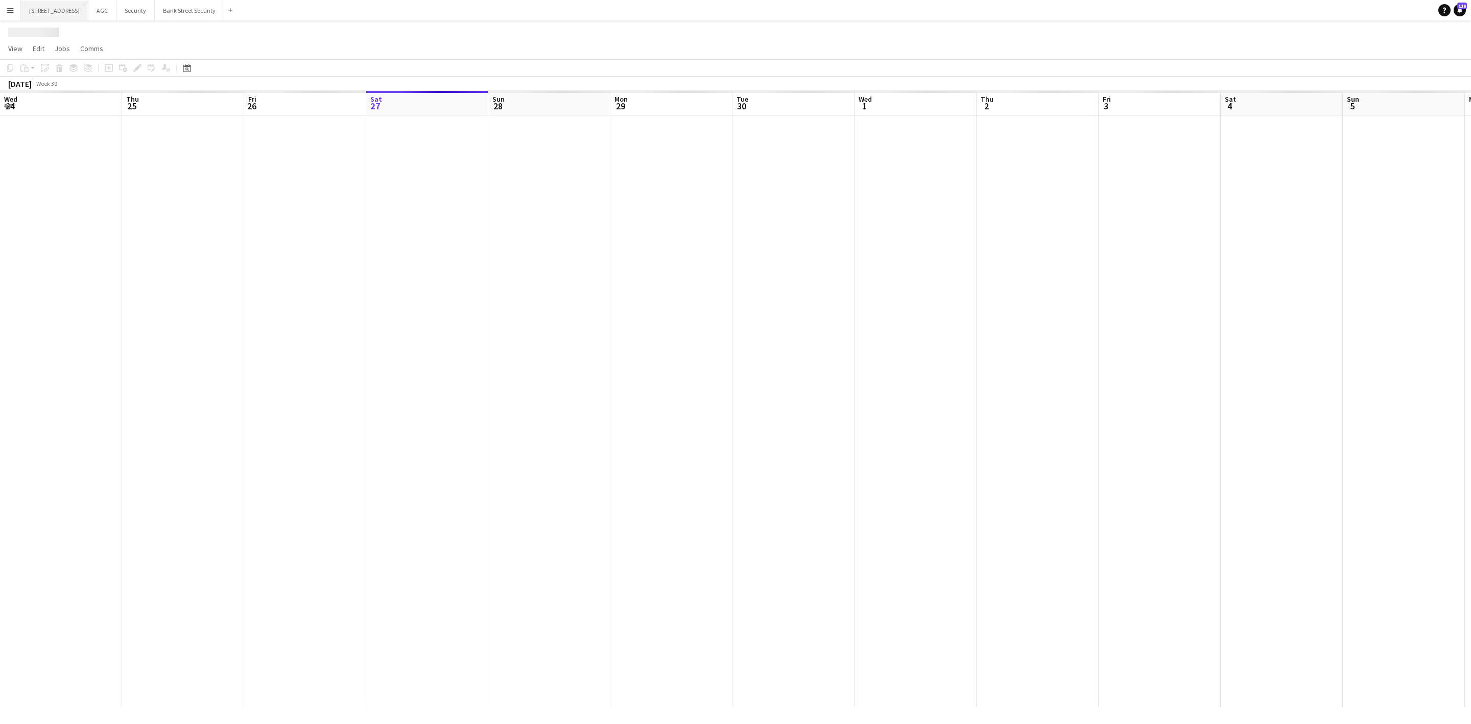
scroll to position [0, 244]
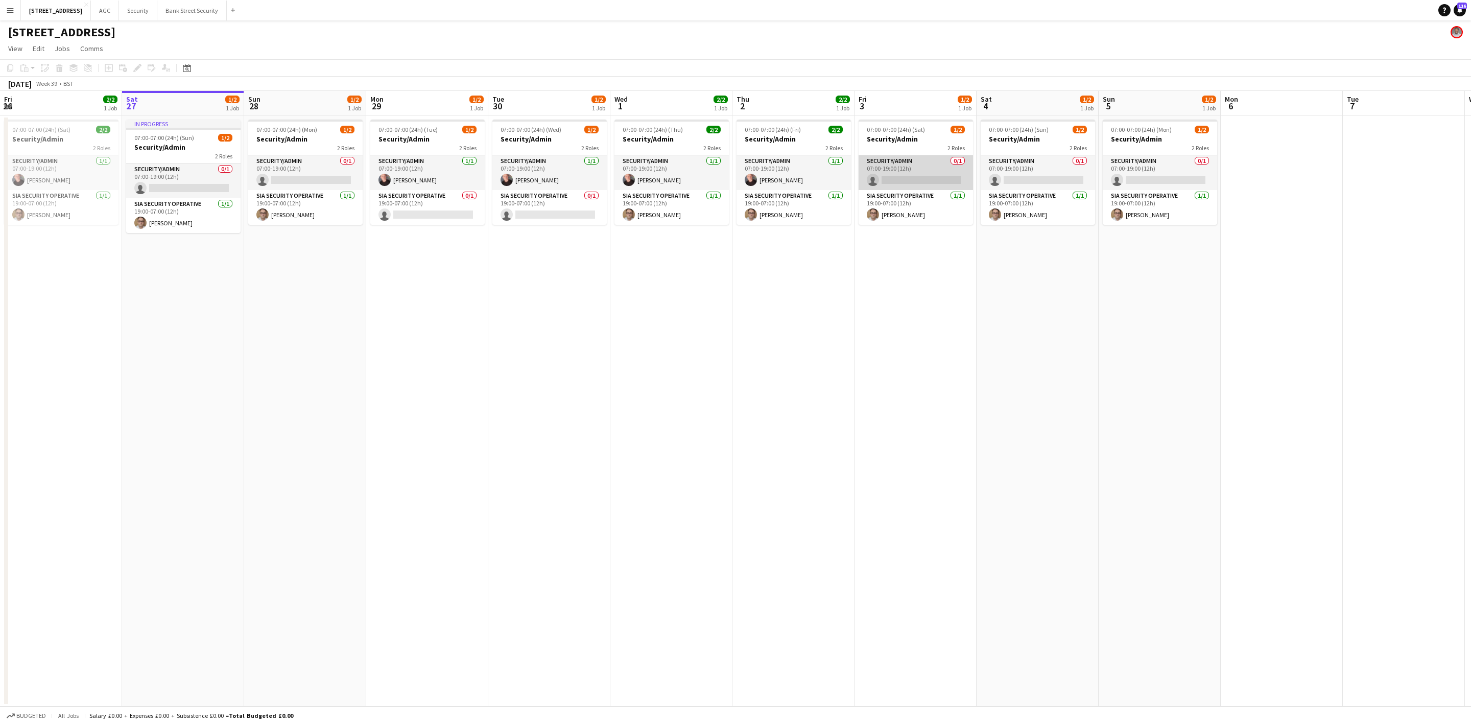
click at [897, 172] on app-card-role "Security/Admin 0/1 07:00-19:00 (12h) single-neutral-actions" at bounding box center [916, 172] width 114 height 35
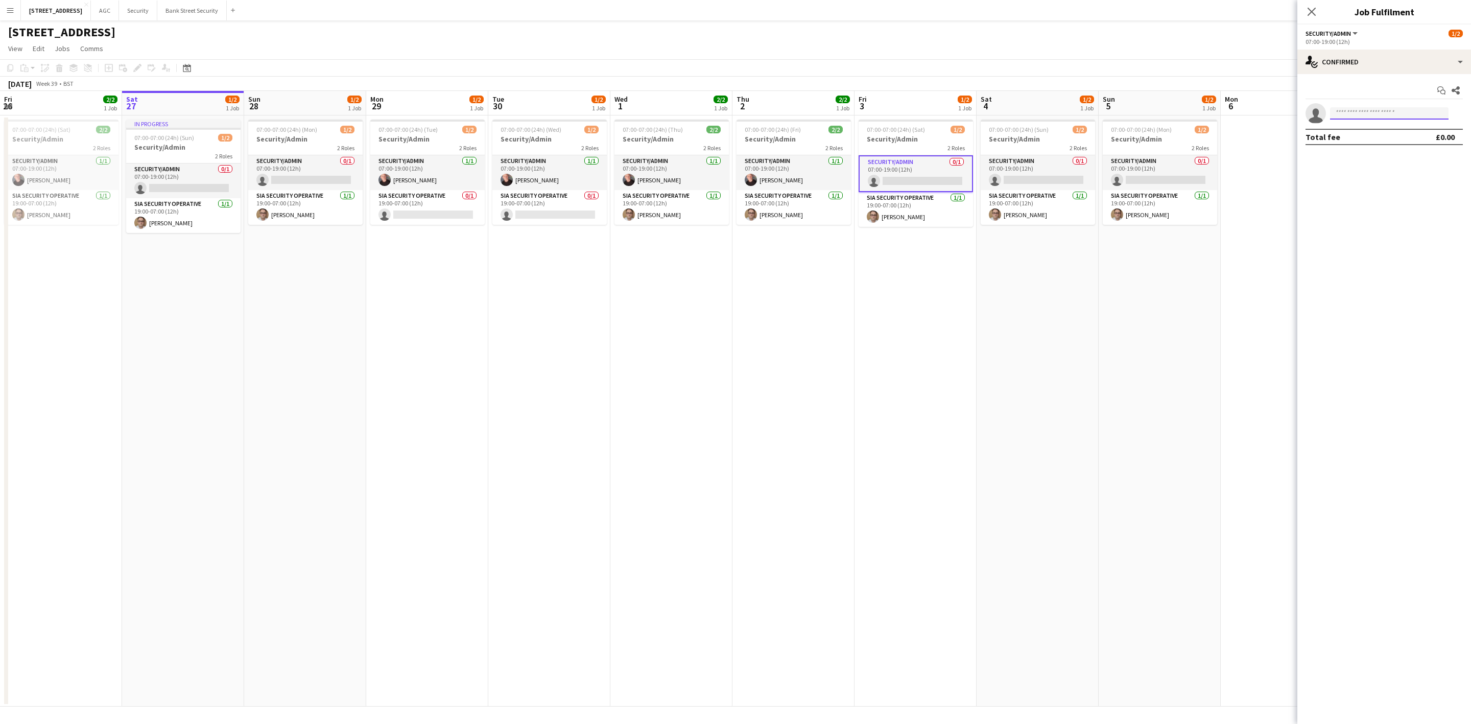
click at [1226, 118] on input at bounding box center [1389, 113] width 119 height 12
type input "*****"
click at [1226, 139] on span "[EMAIL_ADDRESS][DOMAIN_NAME]" at bounding box center [1390, 137] width 102 height 8
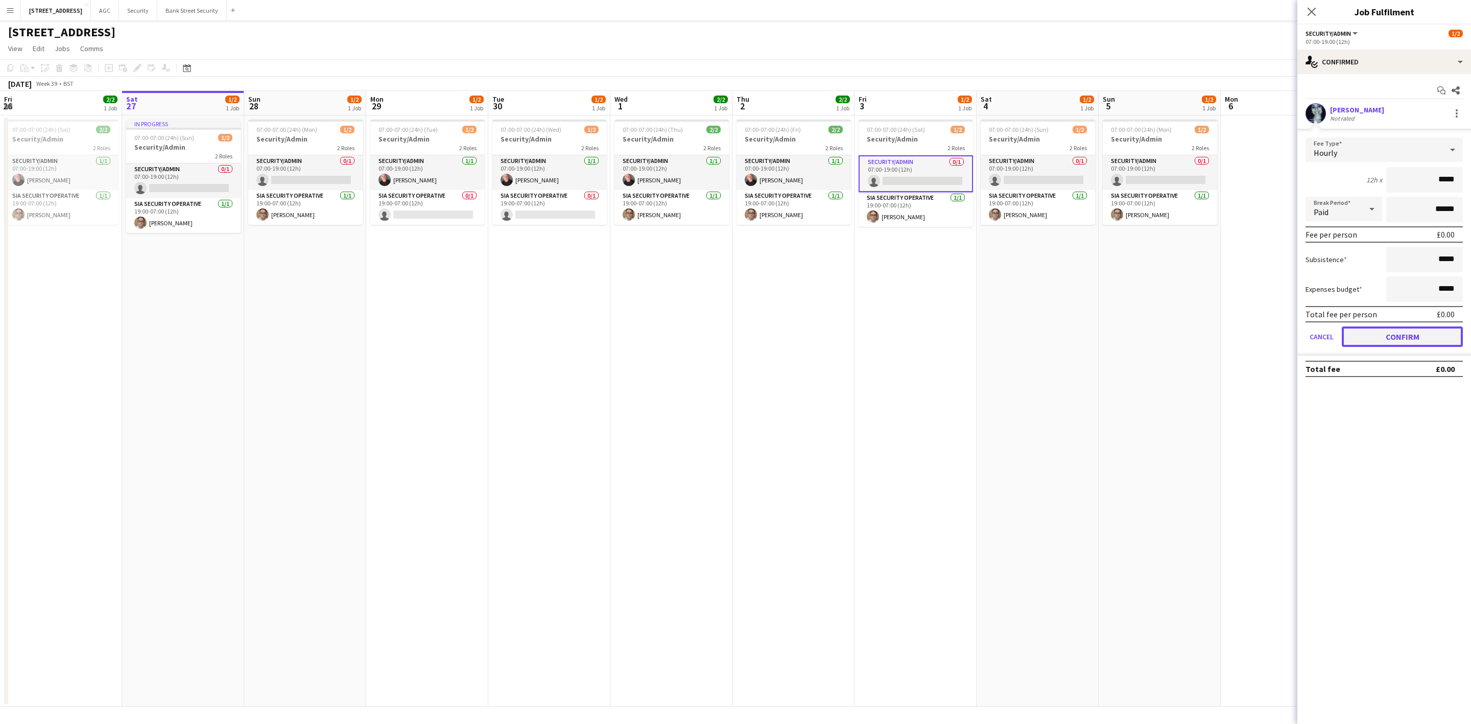
click at [1226, 328] on button "Confirm" at bounding box center [1402, 336] width 121 height 20
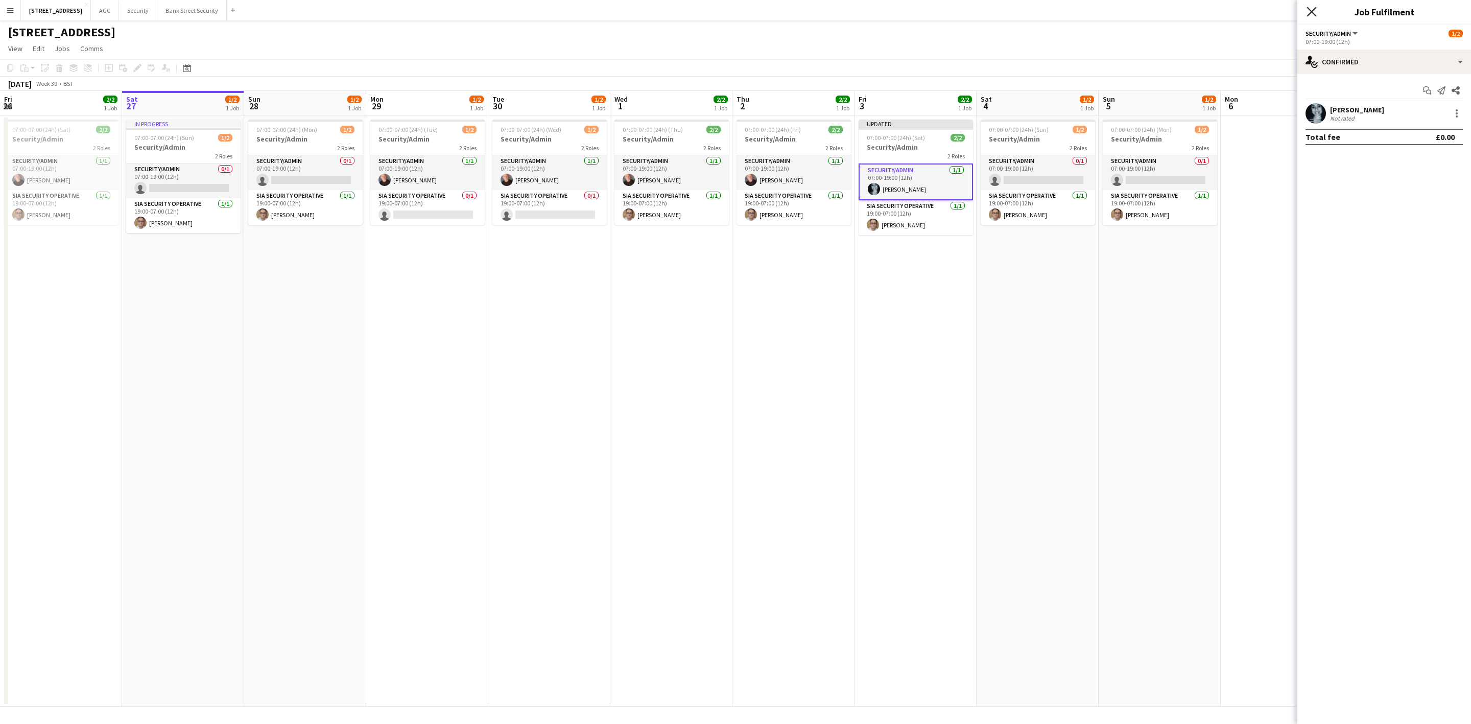
click at [1226, 9] on icon at bounding box center [1312, 12] width 10 height 10
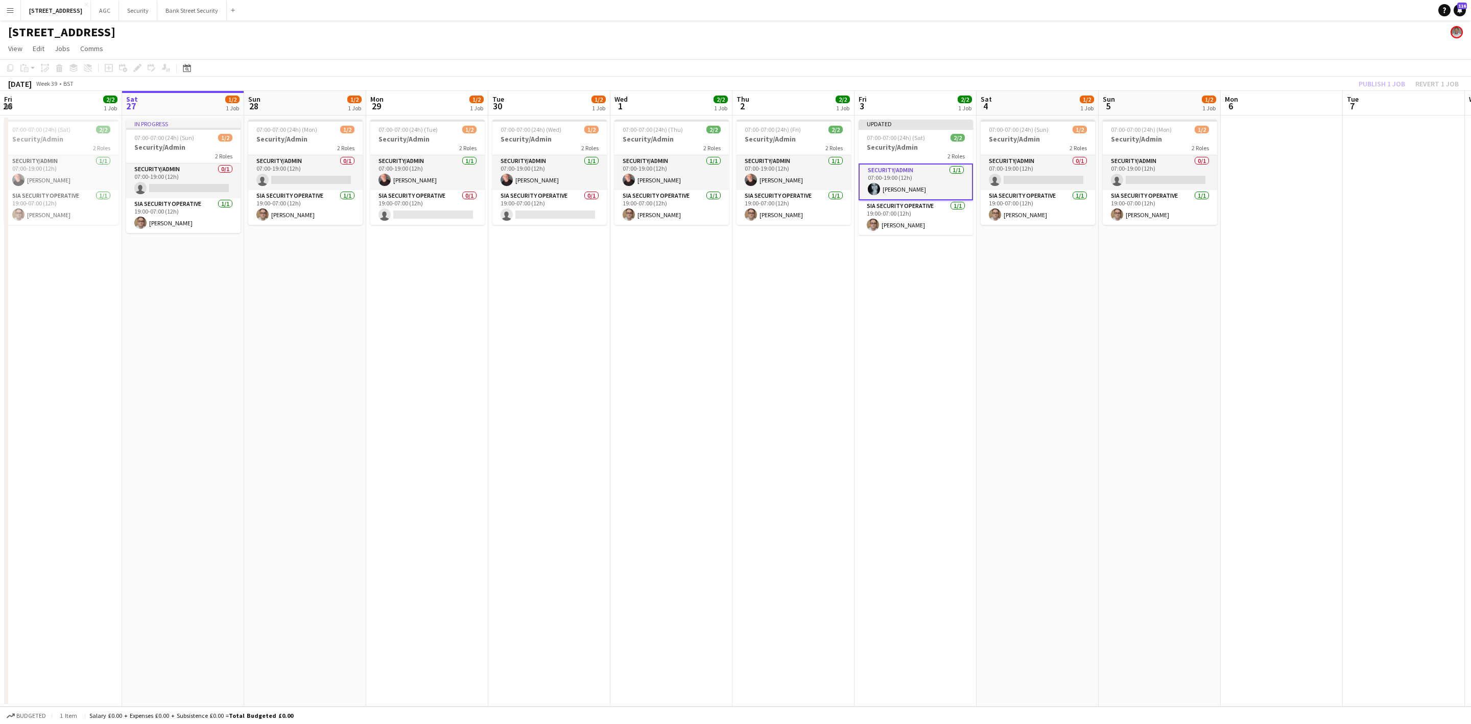
click at [1226, 75] on app-toolbar "Copy Paste Paste Ctrl+V Paste with crew Ctrl+Shift+V Paste linked Job [GEOGRAPH…" at bounding box center [735, 67] width 1471 height 17
click at [1226, 86] on button "Publish 1 job" at bounding box center [1382, 83] width 55 height 13
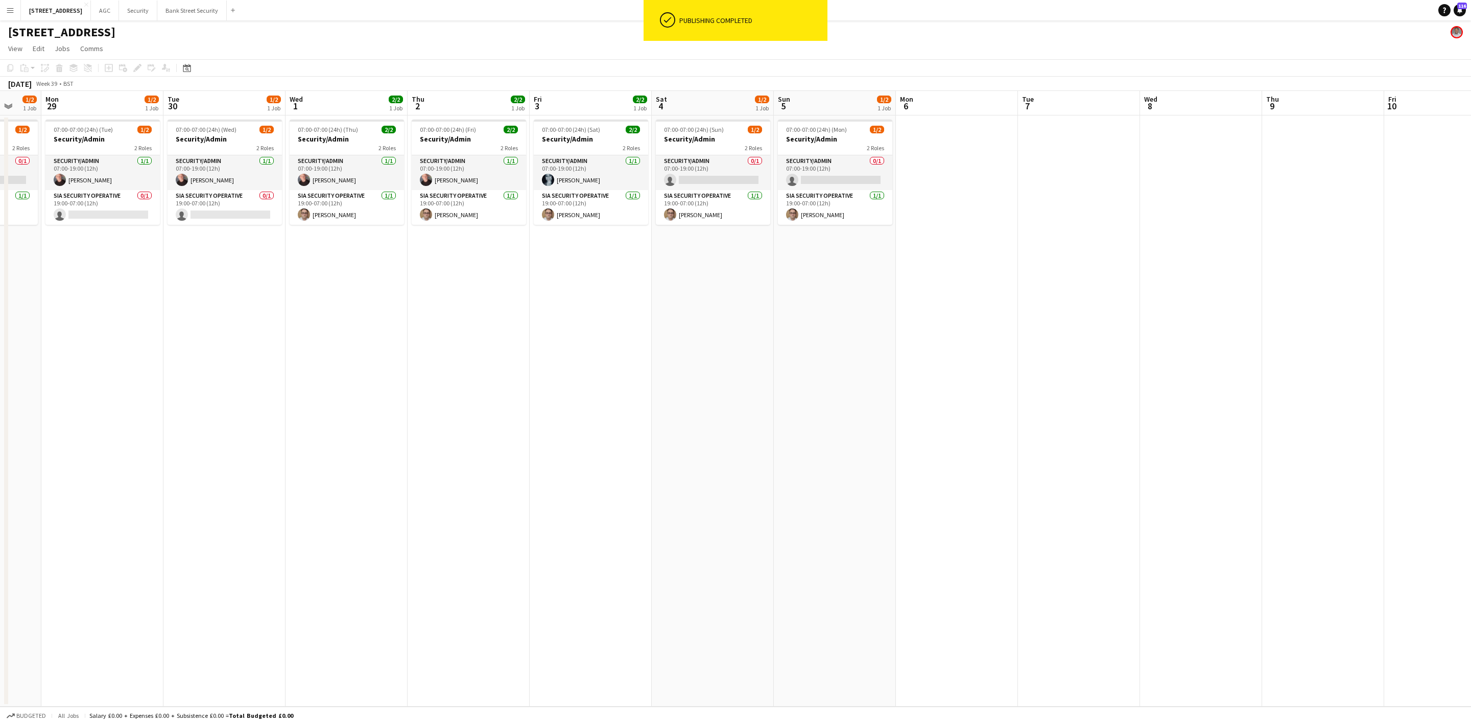
scroll to position [0, 333]
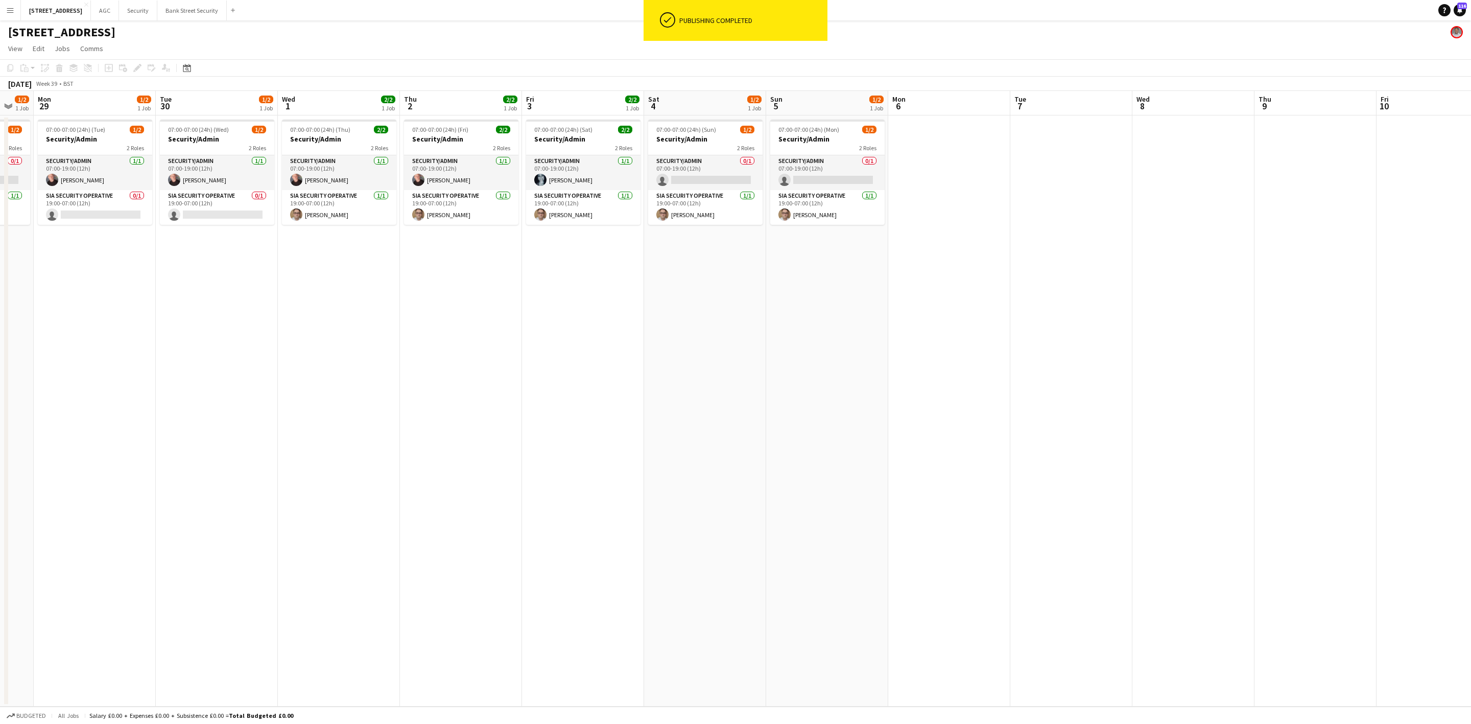
drag, startPoint x: 1110, startPoint y: 304, endPoint x: 777, endPoint y: 326, distance: 333.4
click at [777, 326] on app-calendar-viewport "Fri 26 2/2 1 Job Sat 27 1/2 1 Job Sun 28 1/2 1 Job Mon 29 1/2 1 Job Tue 30 1/2 …" at bounding box center [735, 399] width 1471 height 616
click at [213, 9] on button "Bank Street Security Close" at bounding box center [191, 11] width 69 height 20
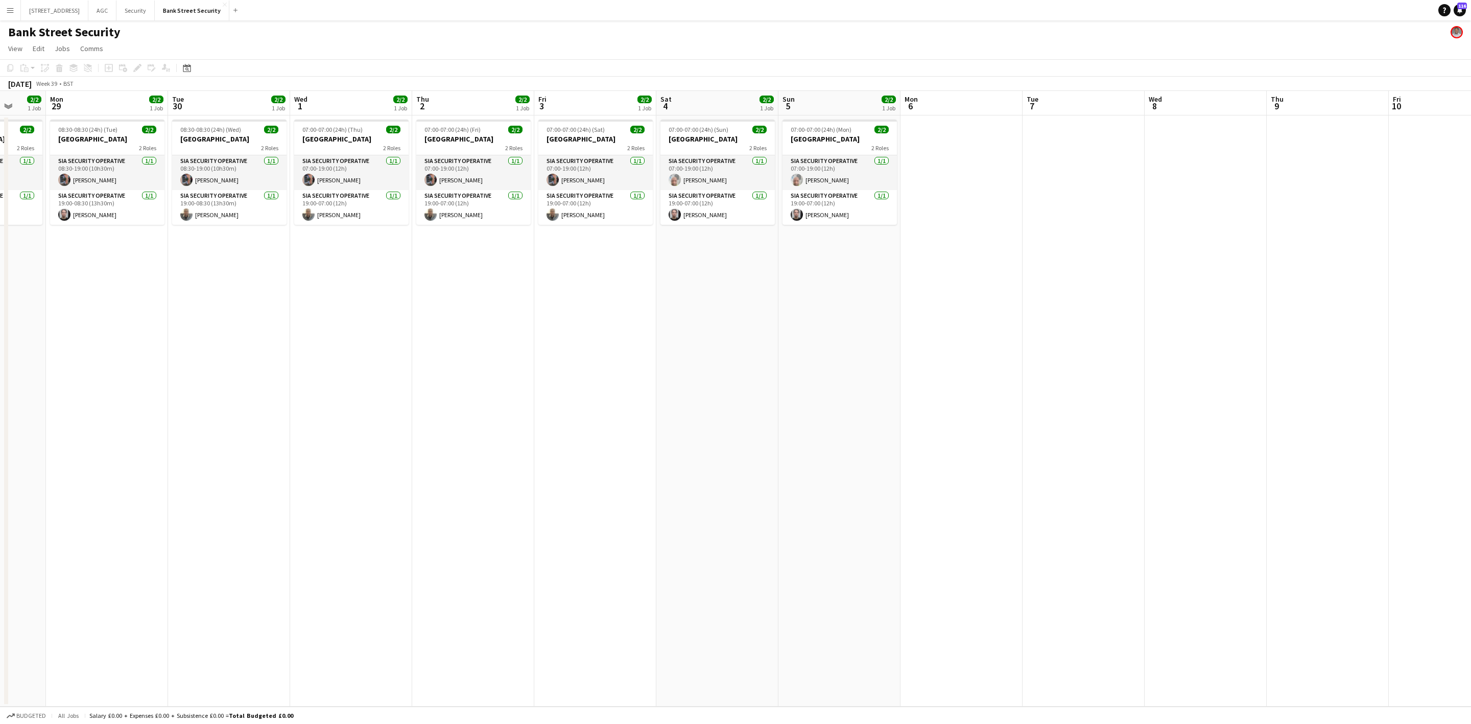
scroll to position [0, 346]
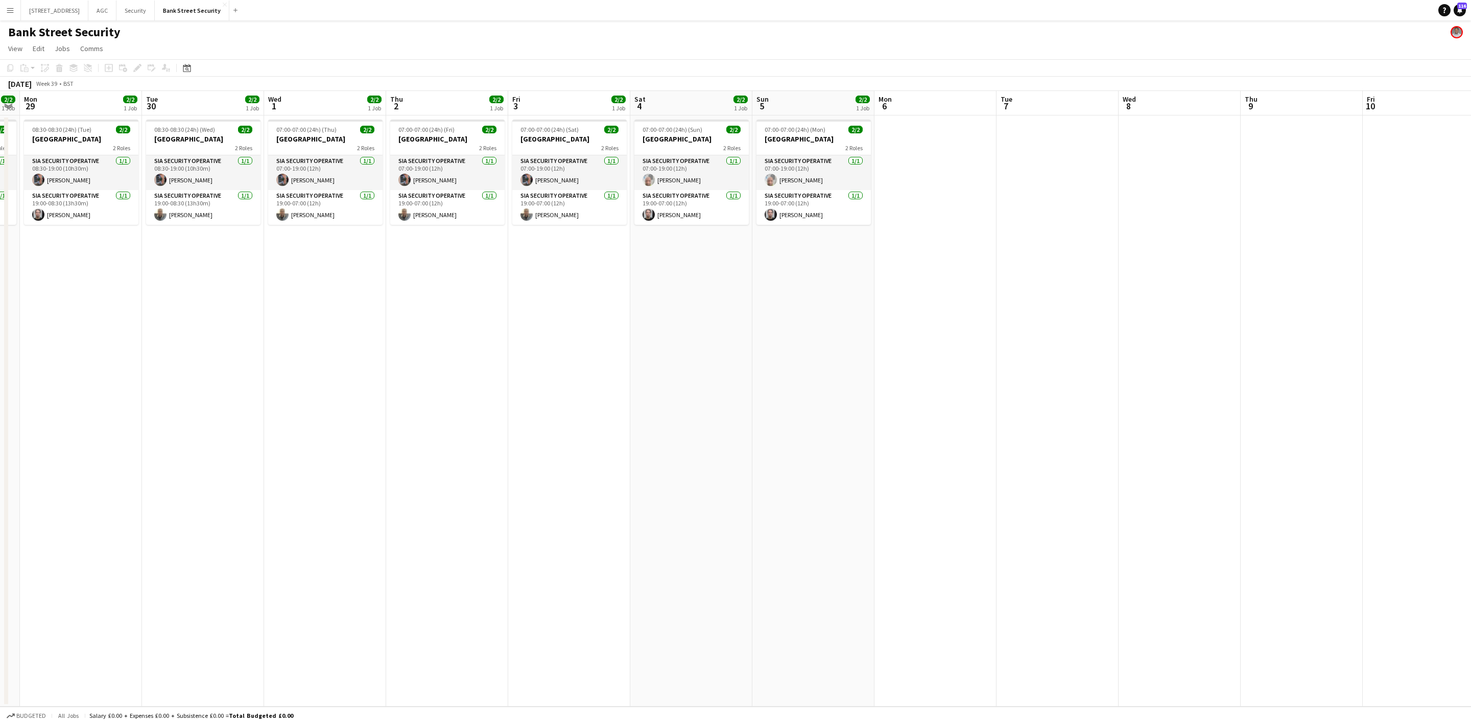
drag, startPoint x: 598, startPoint y: 296, endPoint x: 277, endPoint y: 296, distance: 320.9
click at [277, 296] on app-calendar-viewport "Fri 26 2/2 1 Job Sat 27 2/2 1 Job Sun 28 2/2 1 Job Mon 29 2/2 1 Job Tue 30 2/2 …" at bounding box center [735, 399] width 1471 height 616
click at [143, 6] on button "Security Close" at bounding box center [135, 11] width 38 height 20
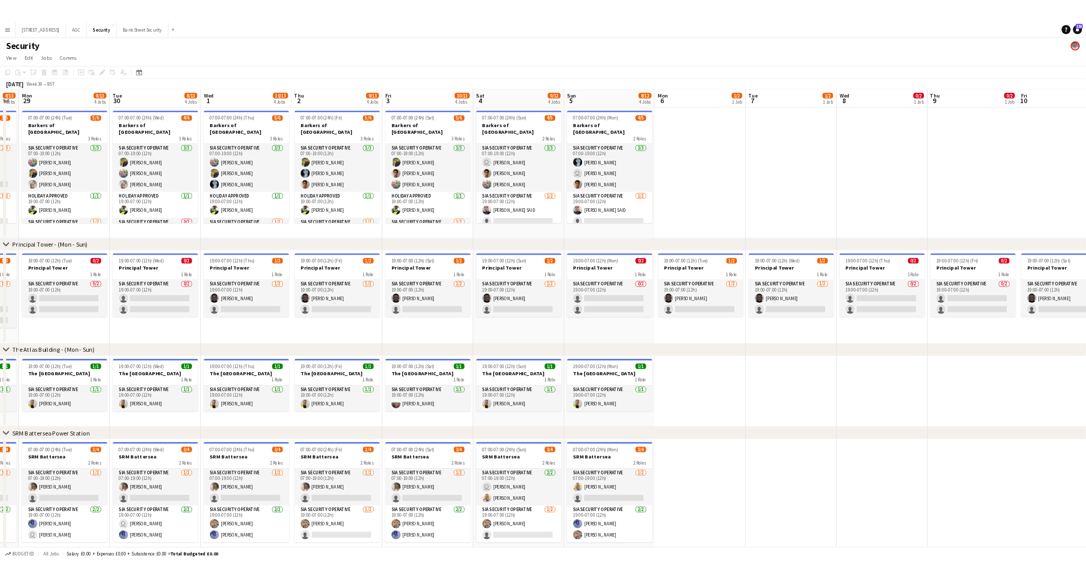
scroll to position [0, 352]
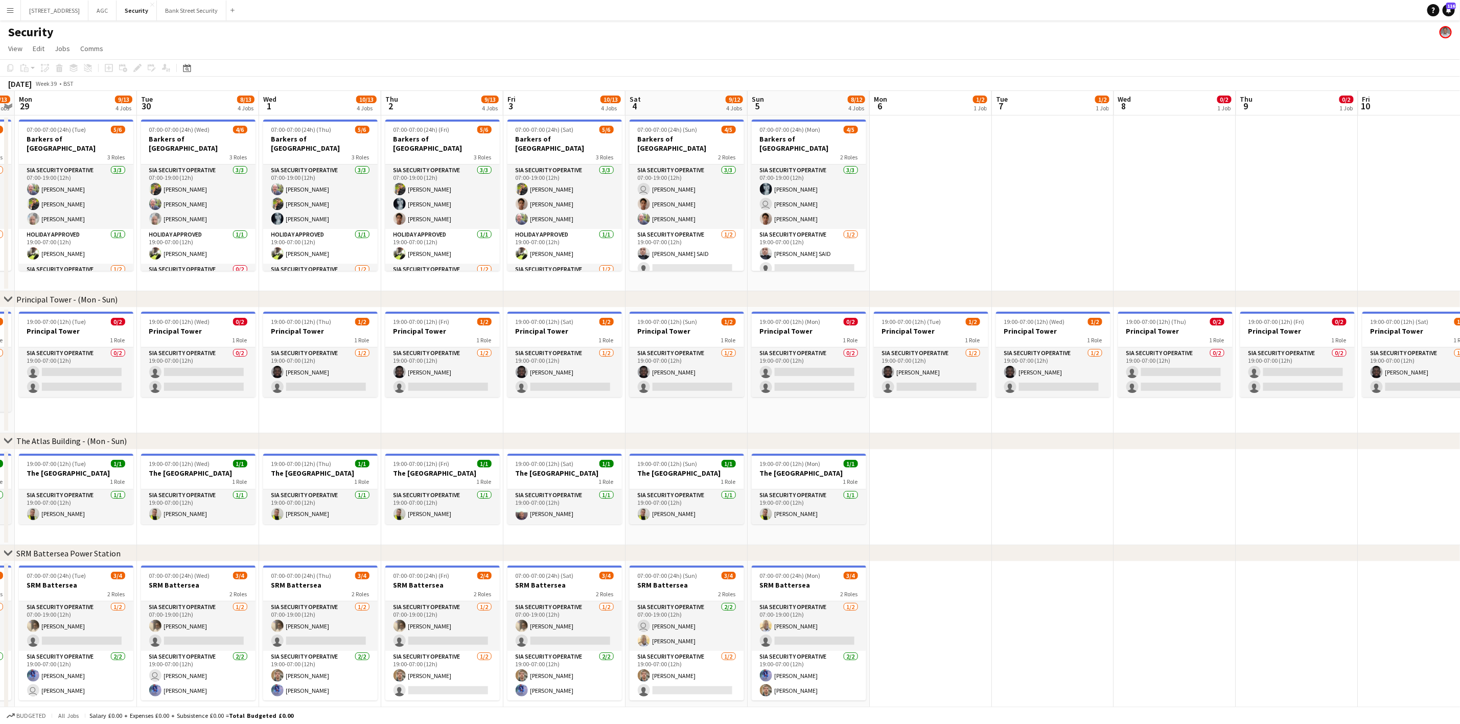
drag, startPoint x: 592, startPoint y: 287, endPoint x: 241, endPoint y: 285, distance: 351.5
click at [241, 285] on app-calendar-viewport "Fri 26 10/14 4 Jobs Sat 27 10/13 4 Jobs Sun 28 8/13 4 Jobs Mon 29 9/13 4 Jobs T…" at bounding box center [730, 410] width 1460 height 639
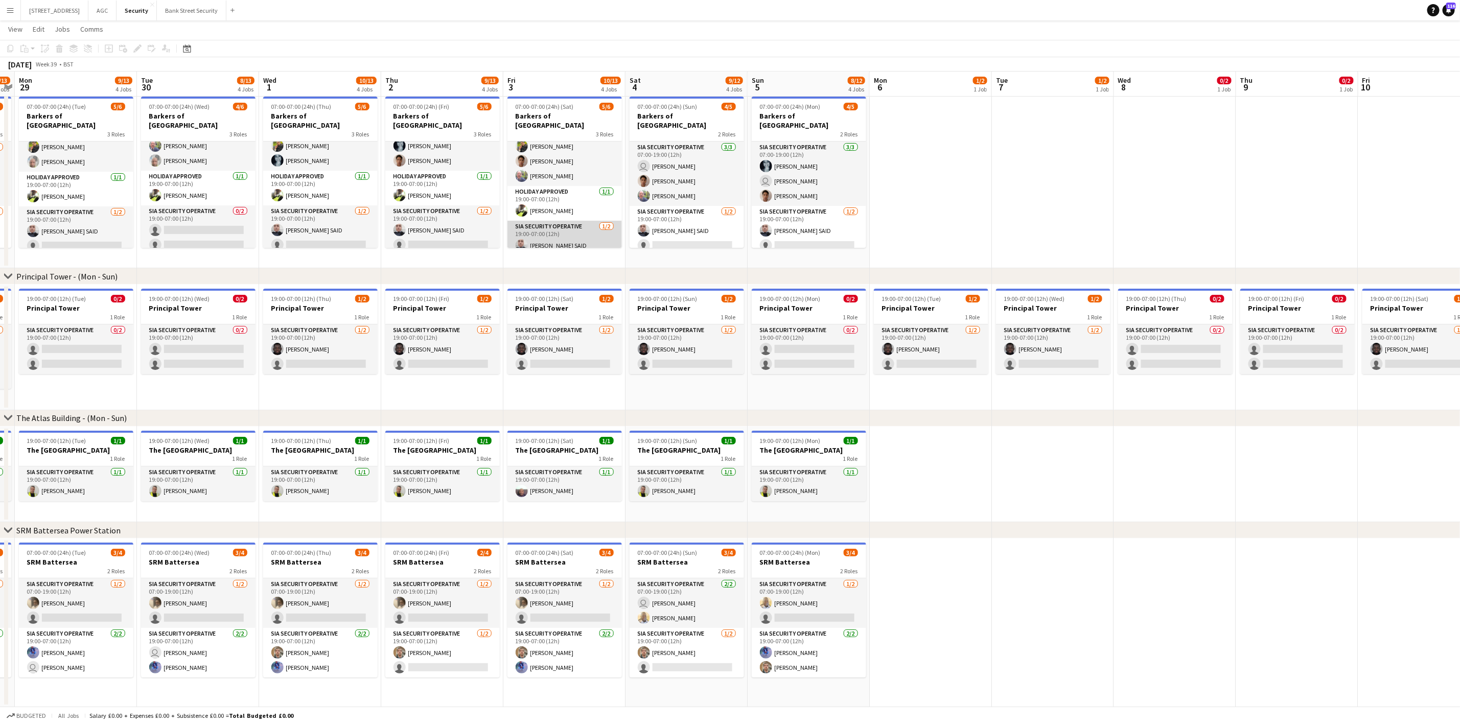
scroll to position [35, 0]
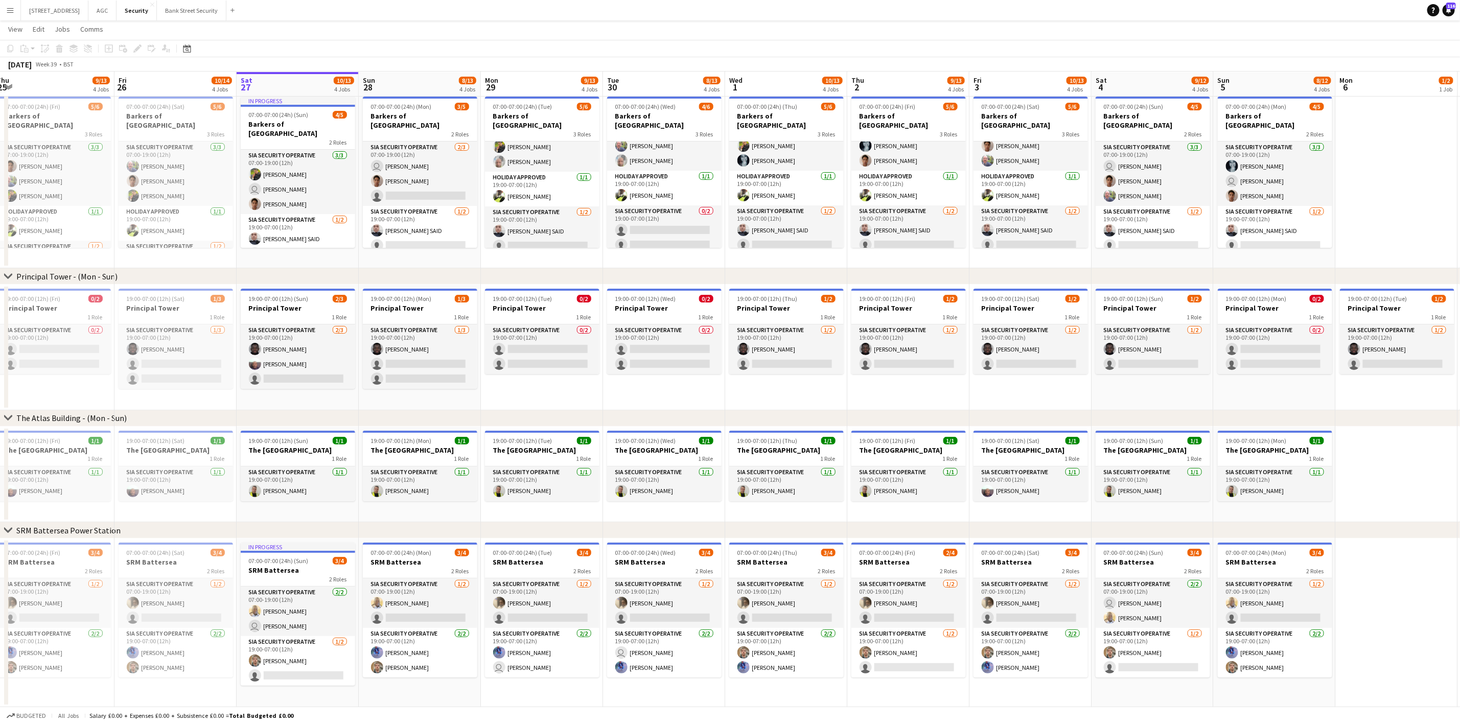
drag, startPoint x: 169, startPoint y: 398, endPoint x: 635, endPoint y: 402, distance: 466.0
click at [635, 402] on app-calendar-viewport "Tue 23 8/13 4 Jobs Wed 24 8/13 4 Jobs Thu 25 9/13 4 Jobs Fri 26 10/14 4 Jobs Sa…" at bounding box center [730, 362] width 1460 height 689
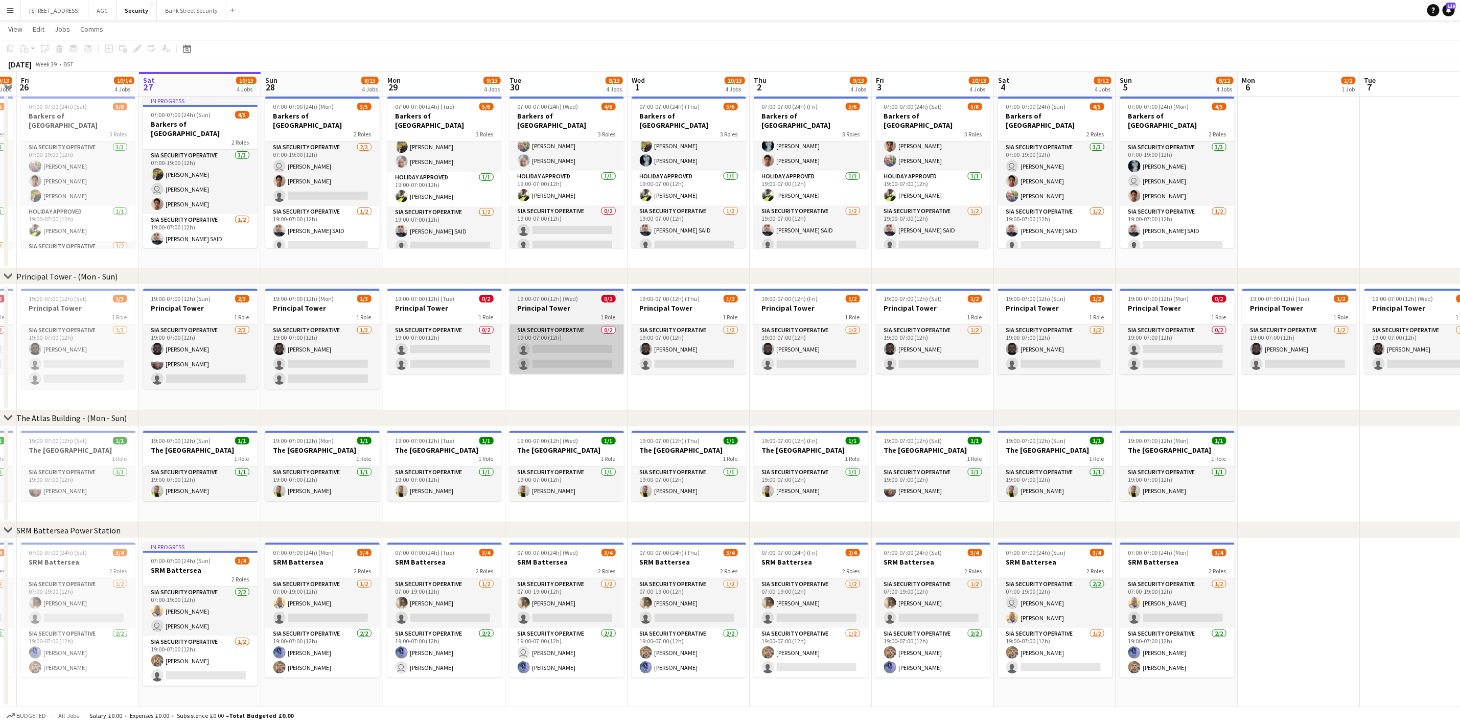
drag, startPoint x: 635, startPoint y: 402, endPoint x: 452, endPoint y: 373, distance: 185.2
click at [481, 379] on app-calendar-viewport "Tue 23 8/13 4 Jobs Wed 24 8/13 4 Jobs Thu 25 9/13 4 Jobs Fri 26 10/14 4 Jobs Sa…" at bounding box center [730, 362] width 1460 height 689
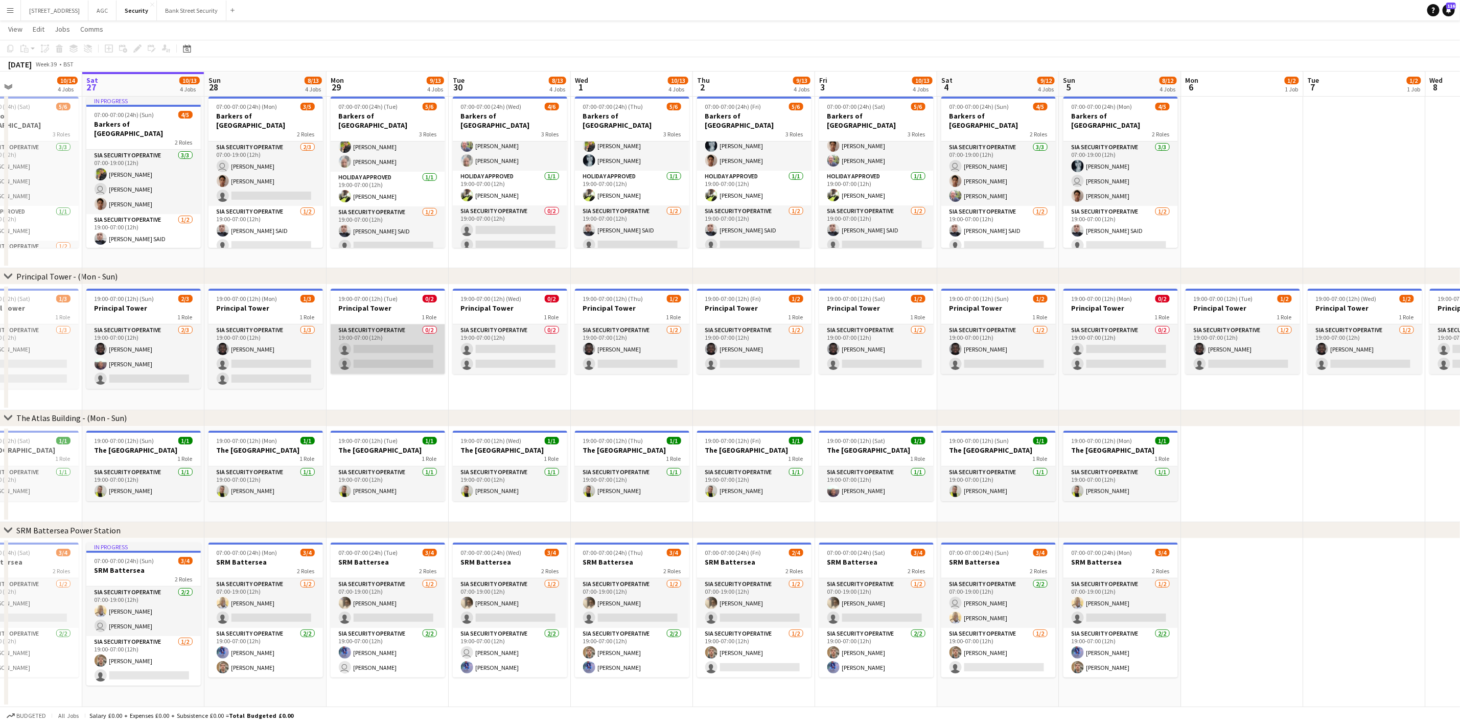
click at [437, 372] on app-card-role "SIA Security Operative 0/2 19:00-07:00 (12h) single-neutral-actions single-neut…" at bounding box center [388, 349] width 114 height 50
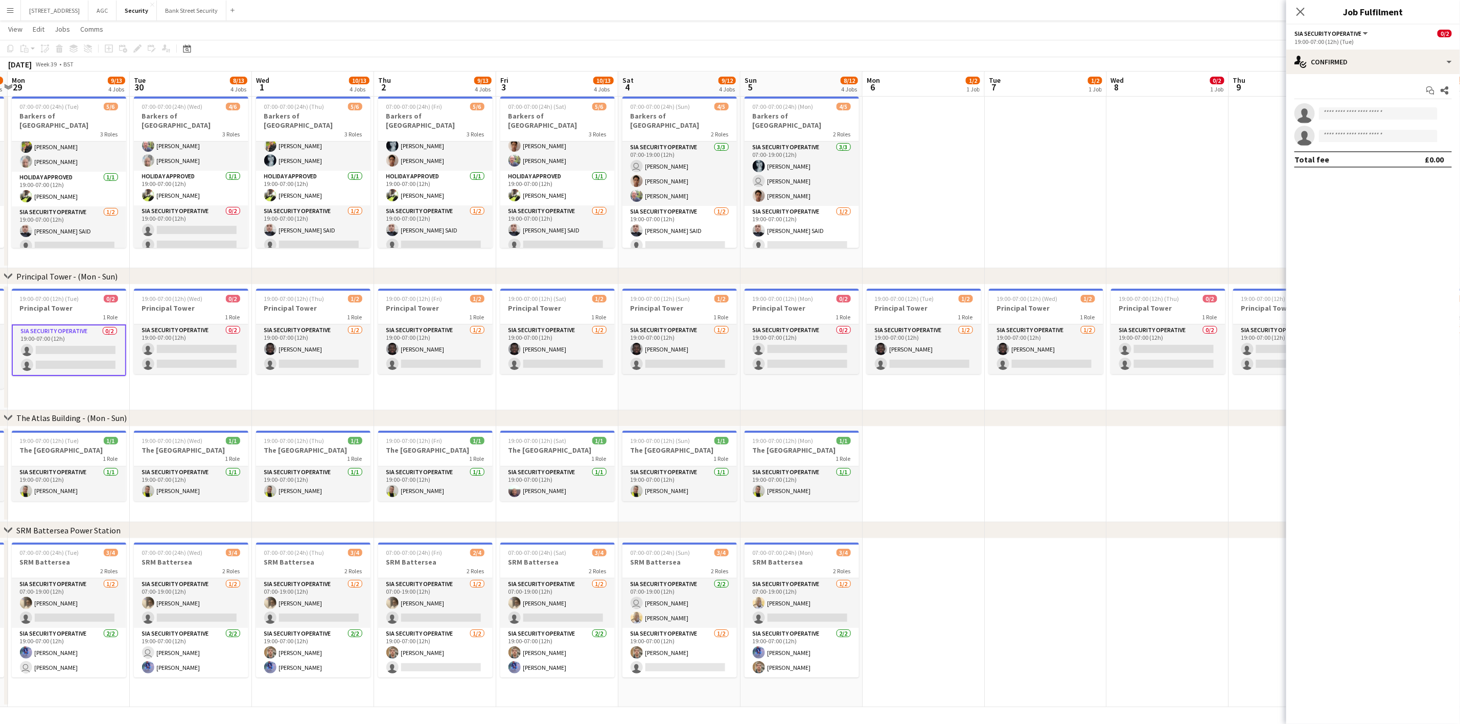
scroll to position [0, 360]
drag, startPoint x: 380, startPoint y: 382, endPoint x: 60, endPoint y: 381, distance: 320.4
click at [60, 381] on app-calendar-viewport "Fri 26 10/14 4 Jobs Sat 27 10/13 4 Jobs Sun 28 8/13 4 Jobs Mon 29 9/13 4 Jobs T…" at bounding box center [730, 362] width 1460 height 689
click at [643, 379] on app-date-cell "19:00-07:00 (12h) (Sun) 1/2 Principal Tower 1 Role SIA Security Operative [DATE…" at bounding box center [678, 348] width 122 height 126
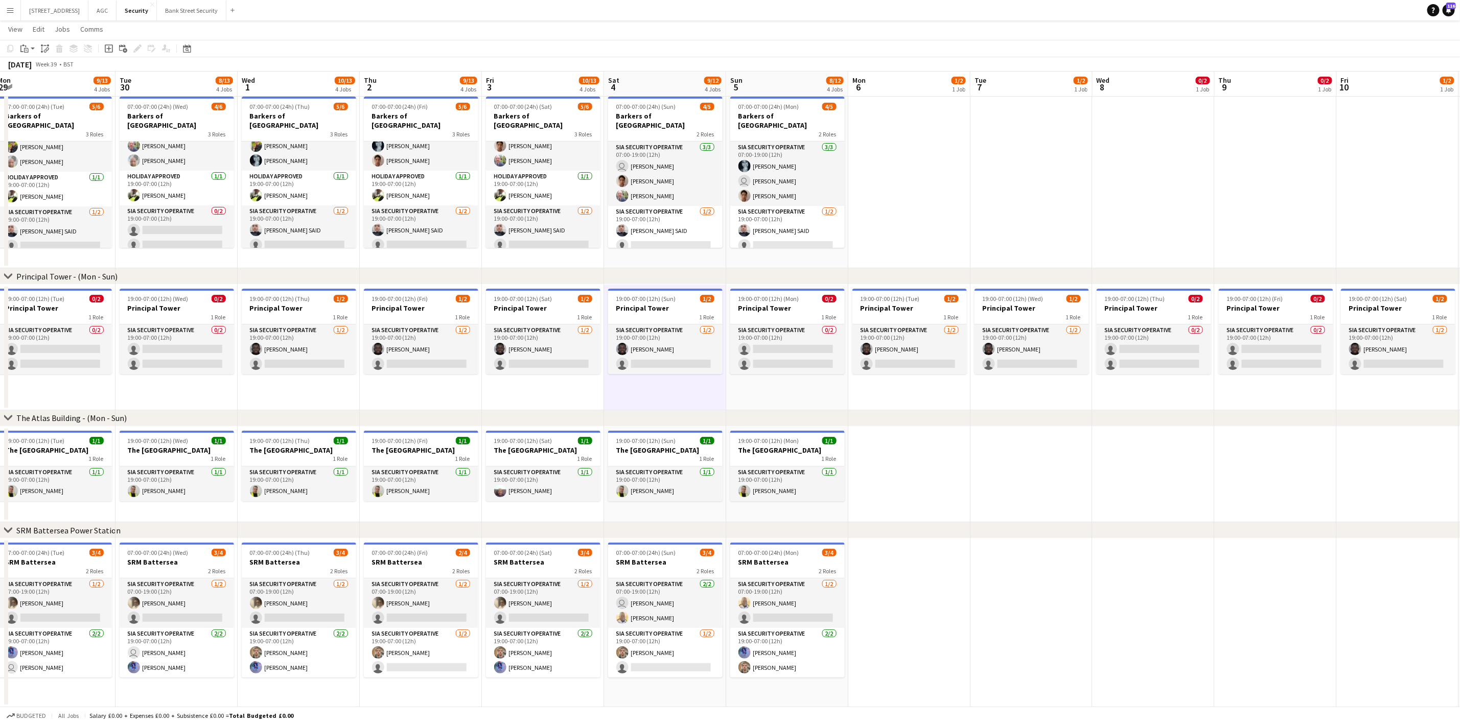
scroll to position [0, 357]
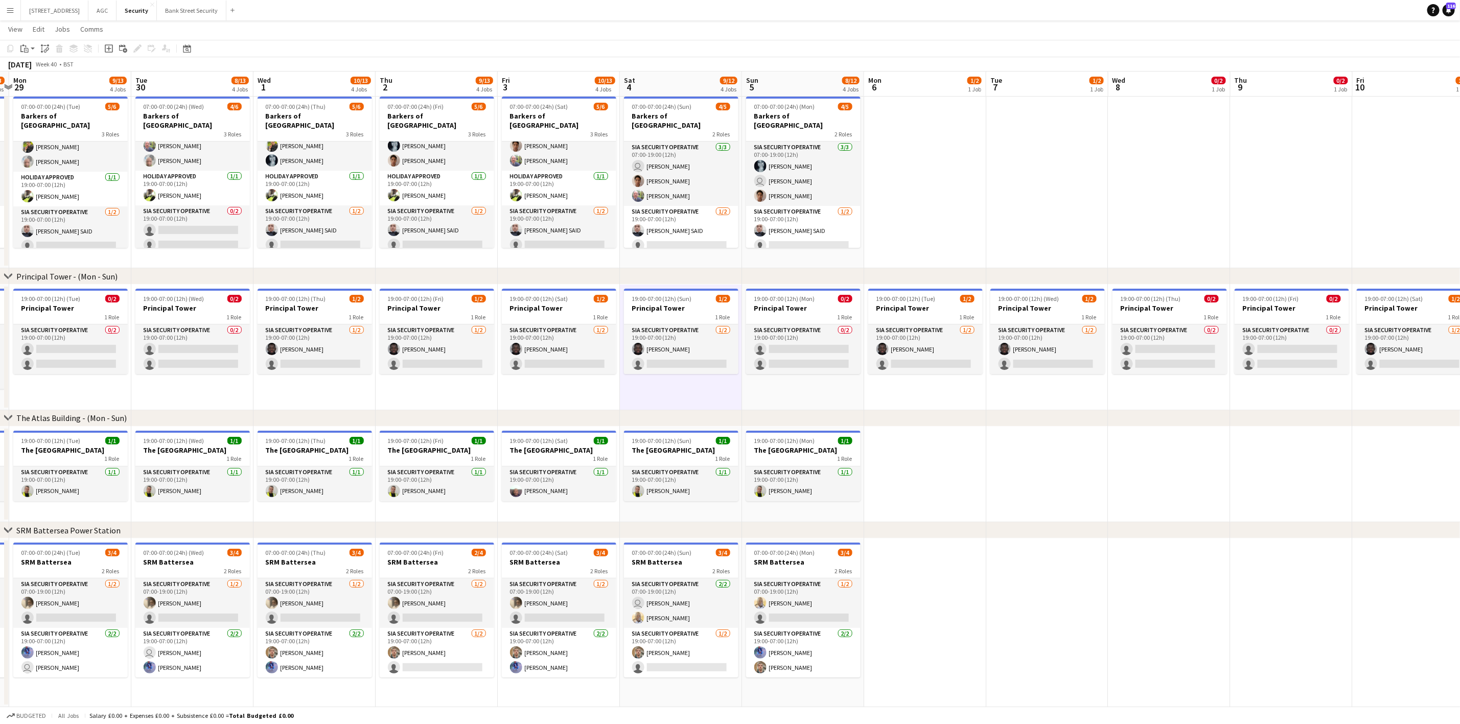
drag, startPoint x: 643, startPoint y: 379, endPoint x: 646, endPoint y: 366, distance: 13.1
click at [646, 366] on app-calendar-viewport "Fri 26 10/14 4 Jobs Sat 27 10/13 4 Jobs Sun 28 8/13 4 Jobs Mon 29 9/13 4 Jobs T…" at bounding box center [730, 362] width 1460 height 689
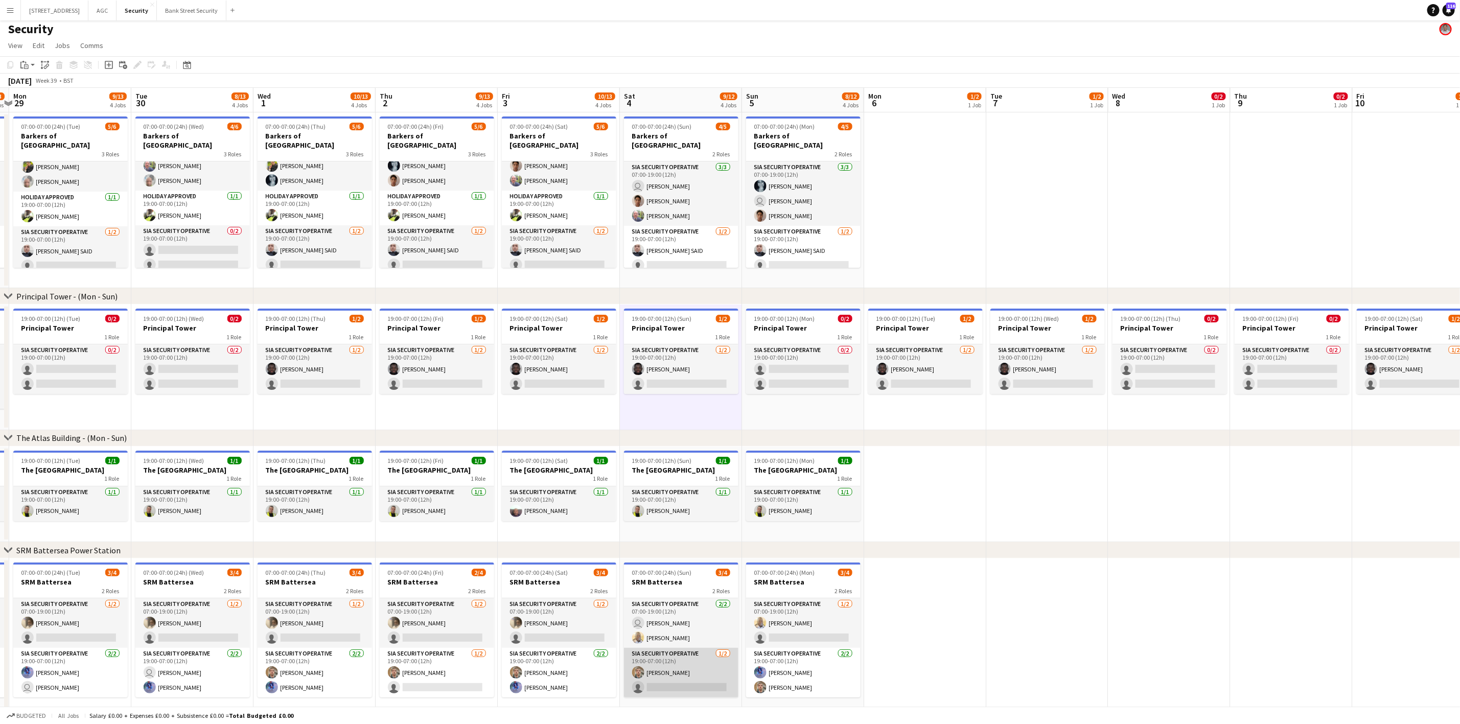
scroll to position [0, 0]
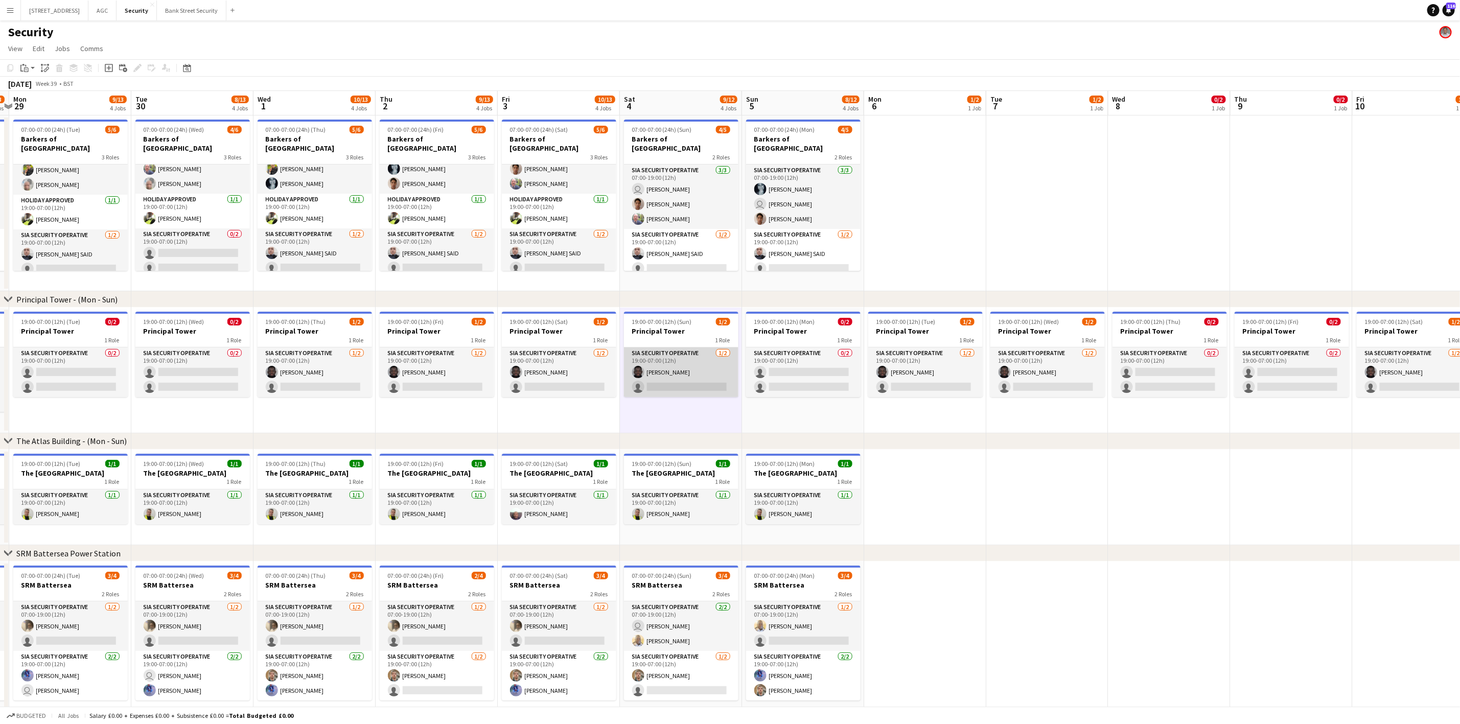
click at [676, 376] on app-card-role "SIA Security Operative [DATE] 19:00-07:00 (12h) [PERSON_NAME] single-neutral-ac…" at bounding box center [681, 372] width 114 height 50
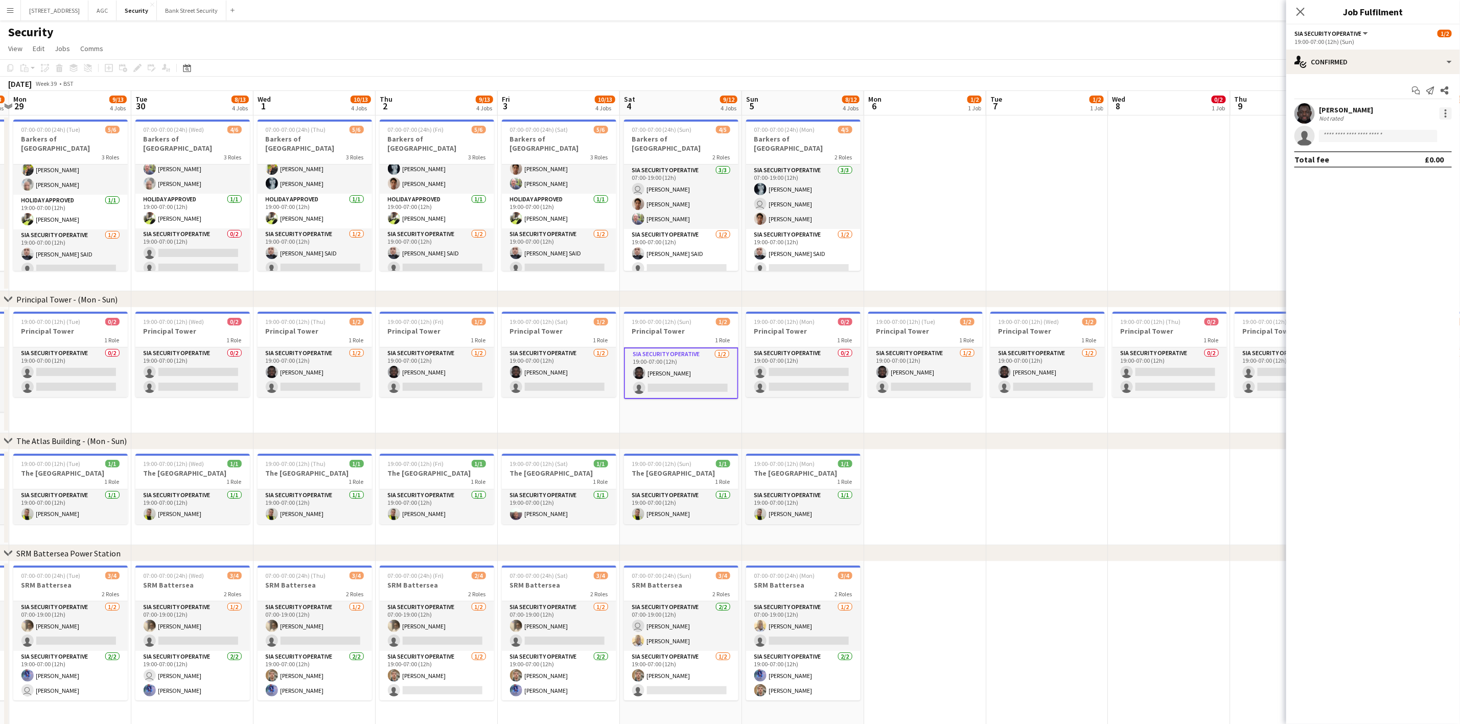
click at [1226, 107] on div at bounding box center [1445, 113] width 12 height 12
click at [1226, 233] on span "Remove" at bounding box center [1396, 230] width 31 height 9
click at [1226, 10] on icon at bounding box center [1300, 12] width 10 height 10
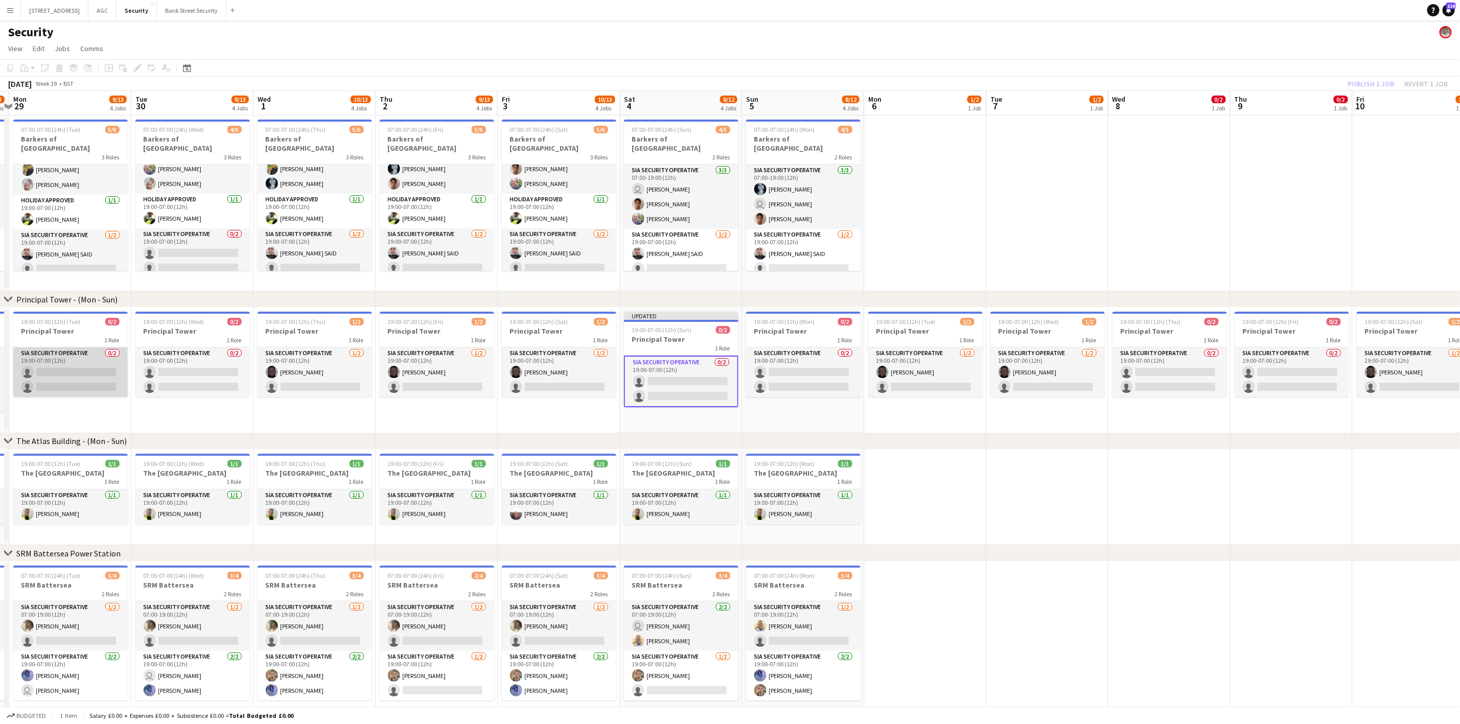
click at [82, 373] on app-card-role "SIA Security Operative 0/2 19:00-07:00 (12h) single-neutral-actions single-neut…" at bounding box center [70, 372] width 114 height 50
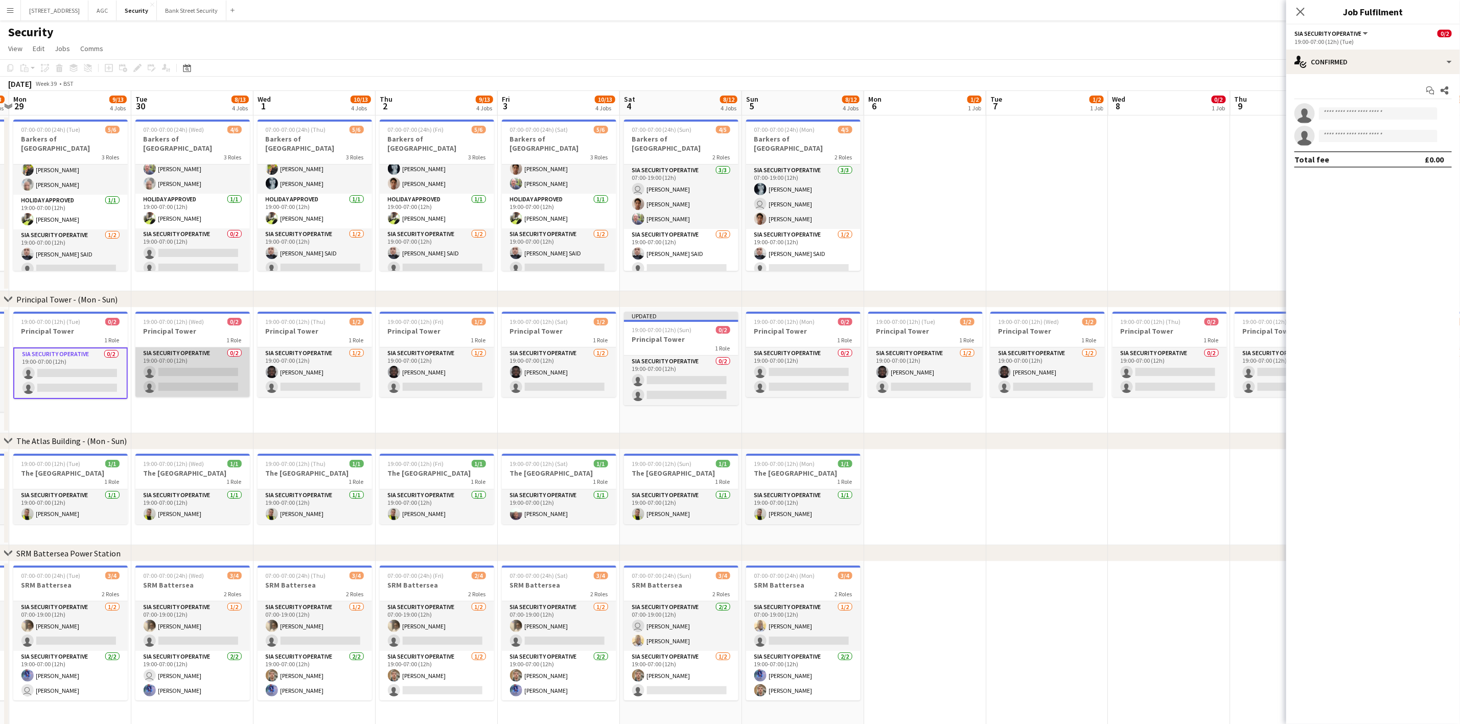
click at [200, 369] on app-card-role "SIA Security Operative 0/2 19:00-07:00 (12h) single-neutral-actions single-neut…" at bounding box center [192, 372] width 114 height 50
click at [312, 373] on app-card-role "SIA Security Operative [DATE] 19:00-07:00 (12h) [PERSON_NAME] single-neutral-ac…" at bounding box center [315, 372] width 114 height 50
click at [222, 373] on app-card-role "SIA Security Operative 0/2 19:00-07:00 (12h) single-neutral-actions single-neut…" at bounding box center [192, 373] width 114 height 52
click at [1226, 113] on input at bounding box center [1378, 113] width 119 height 12
type input "****"
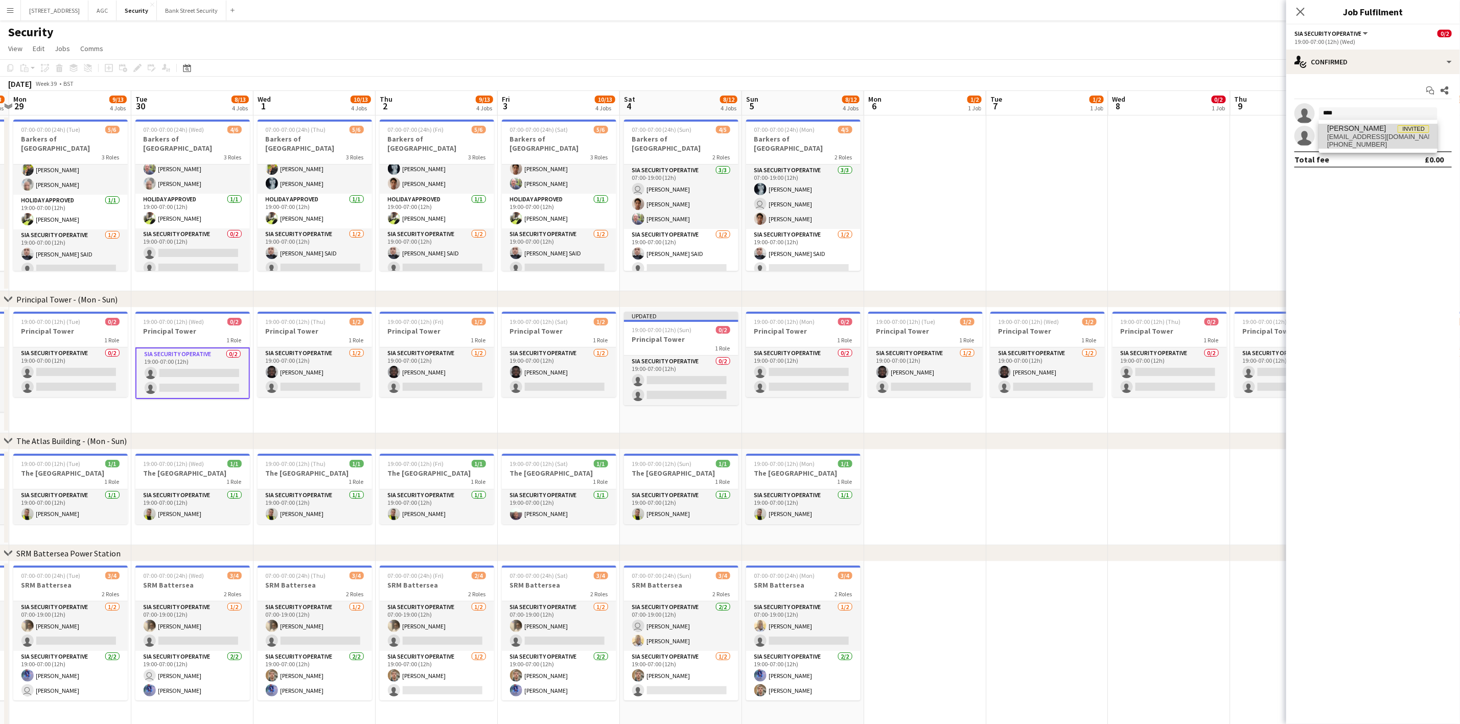
click at [1226, 129] on span "[PERSON_NAME]" at bounding box center [1356, 128] width 59 height 9
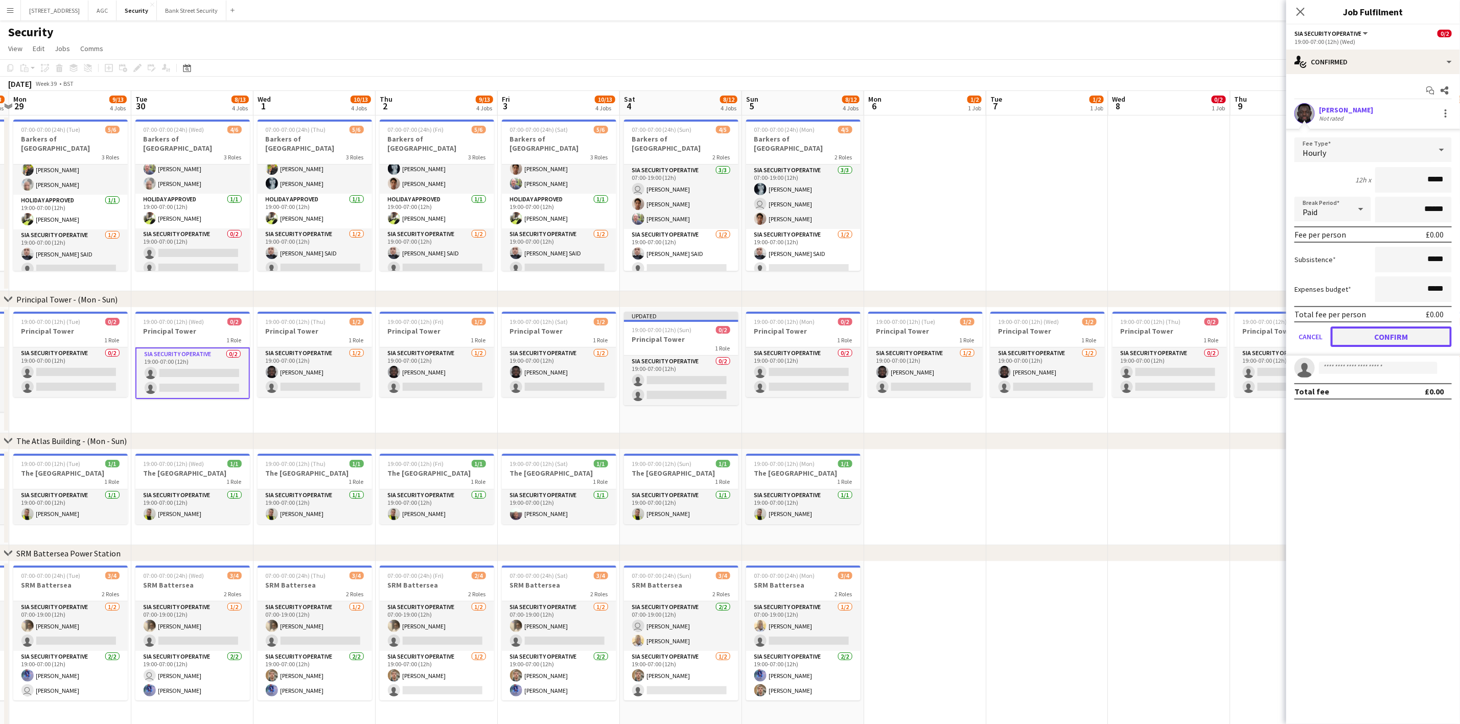
click at [1226, 335] on button "Confirm" at bounding box center [1390, 336] width 121 height 20
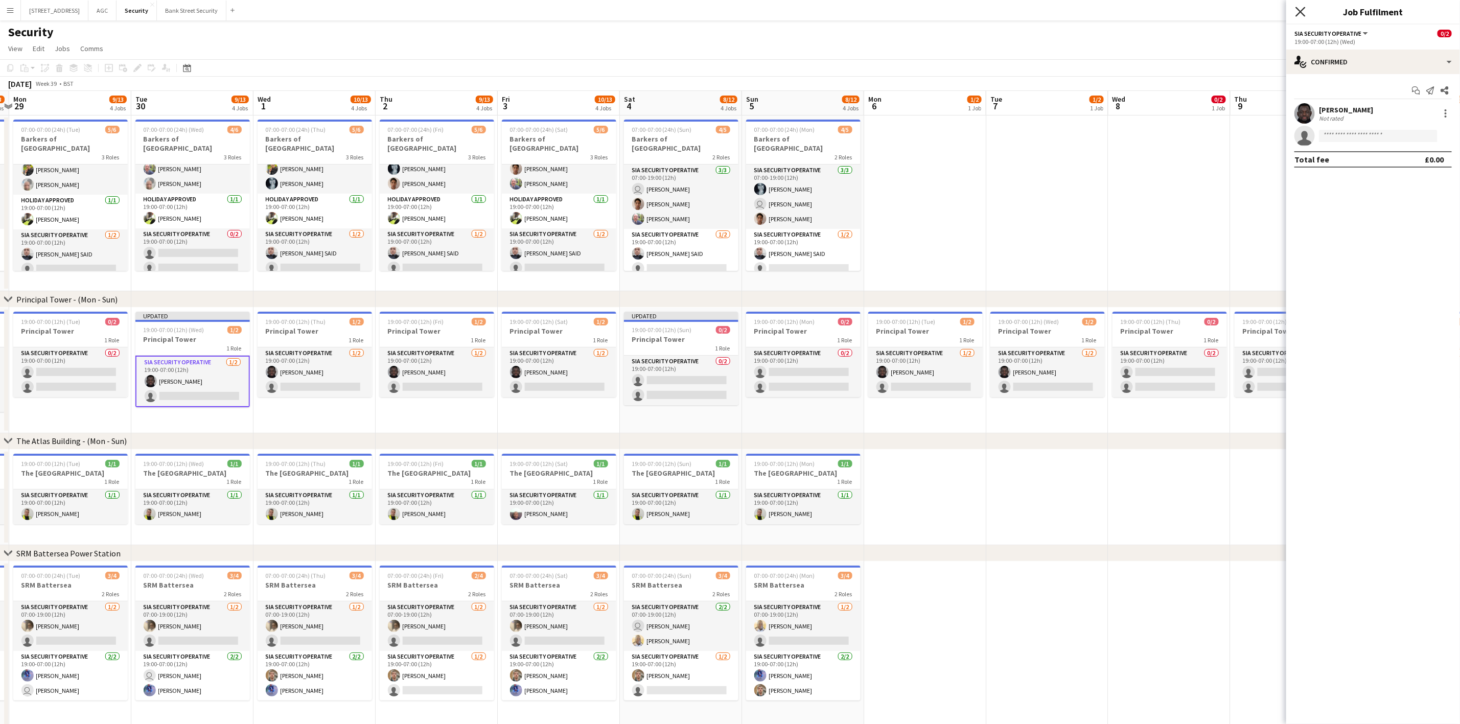
click at [1226, 14] on icon at bounding box center [1300, 12] width 10 height 10
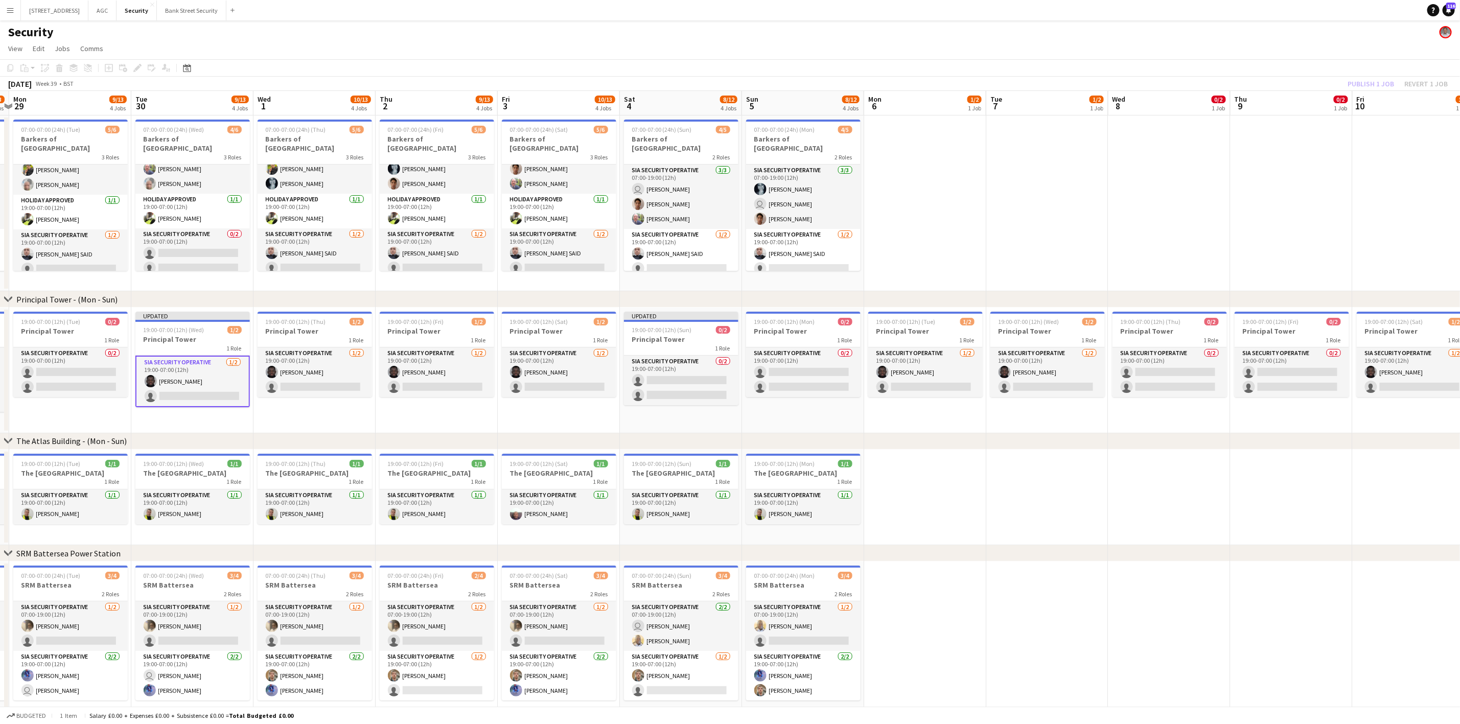
click at [1226, 83] on div "Publish 1 job Revert 1 job" at bounding box center [1397, 83] width 125 height 13
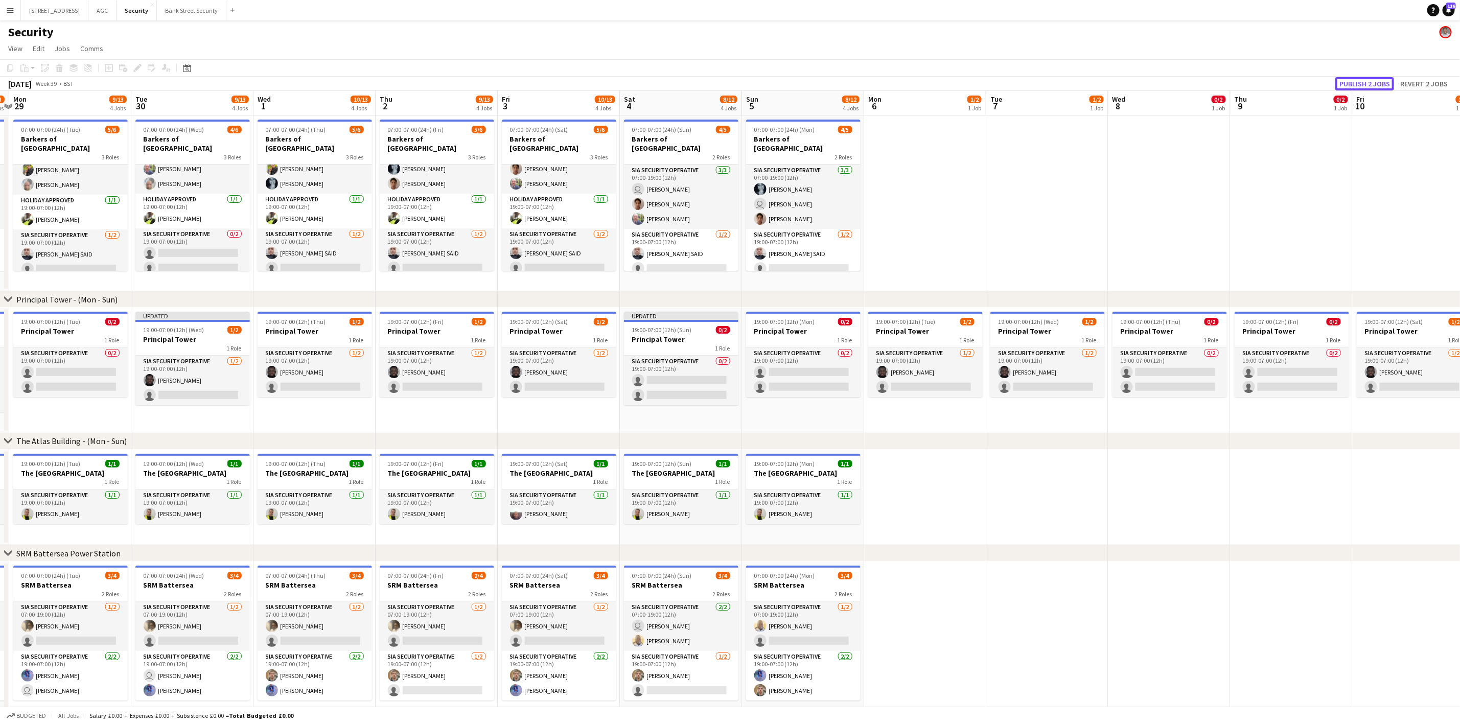
click at [1226, 83] on button "Publish 2 jobs" at bounding box center [1364, 83] width 59 height 13
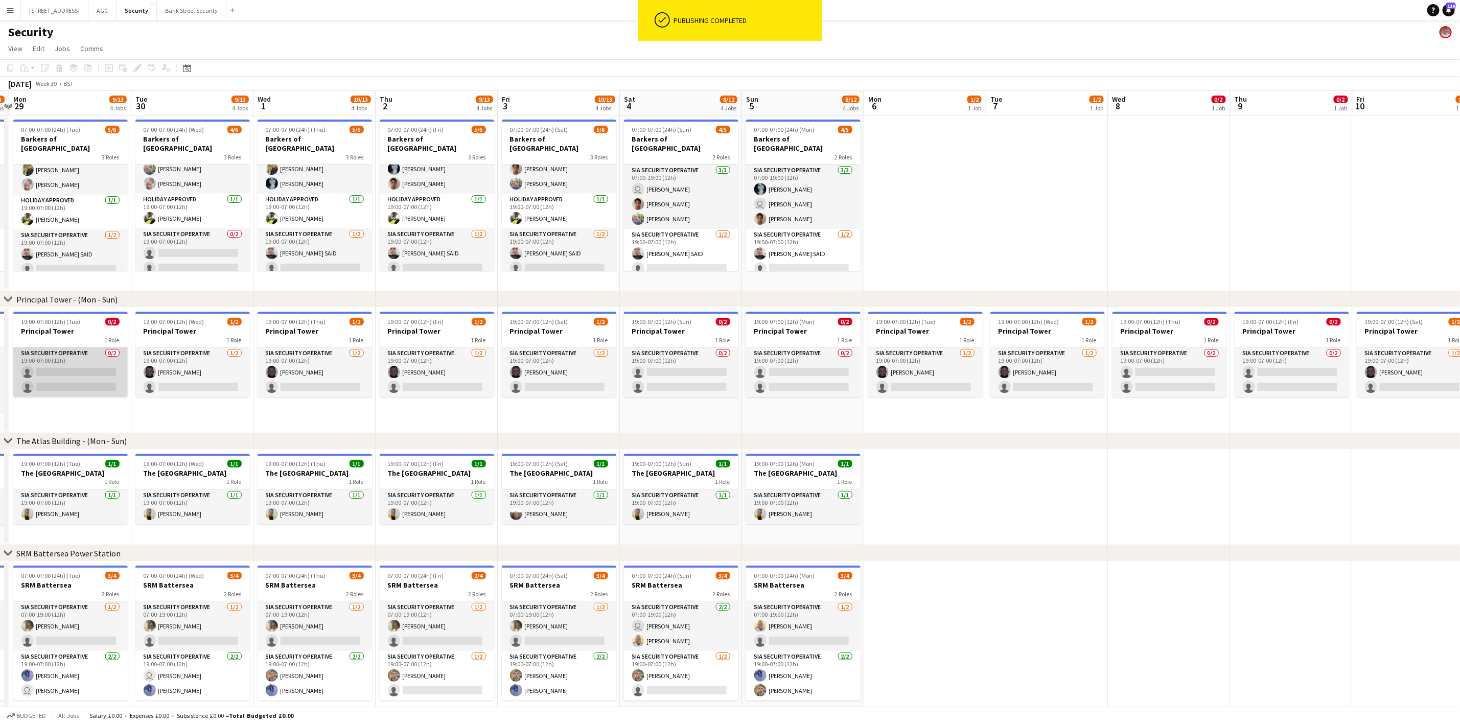
click at [78, 384] on app-card-role "SIA Security Operative 0/2 19:00-07:00 (12h) single-neutral-actions single-neut…" at bounding box center [70, 372] width 114 height 50
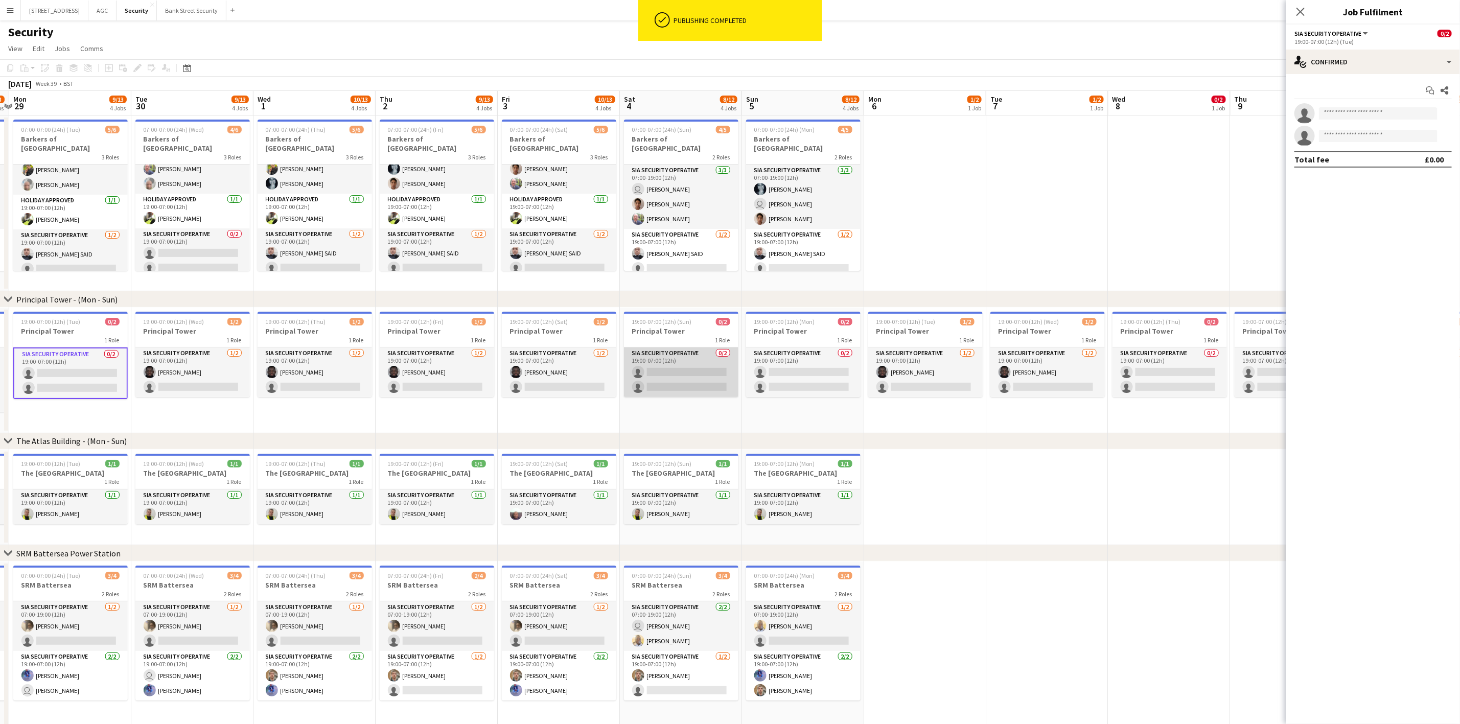
click at [691, 372] on app-card-role "SIA Security Operative 0/2 19:00-07:00 (12h) single-neutral-actions single-neut…" at bounding box center [681, 372] width 114 height 50
click at [780, 370] on app-card-role "SIA Security Operative 0/2 19:00-07:00 (12h) single-neutral-actions single-neut…" at bounding box center [803, 372] width 114 height 50
click at [1226, 115] on input at bounding box center [1378, 113] width 119 height 12
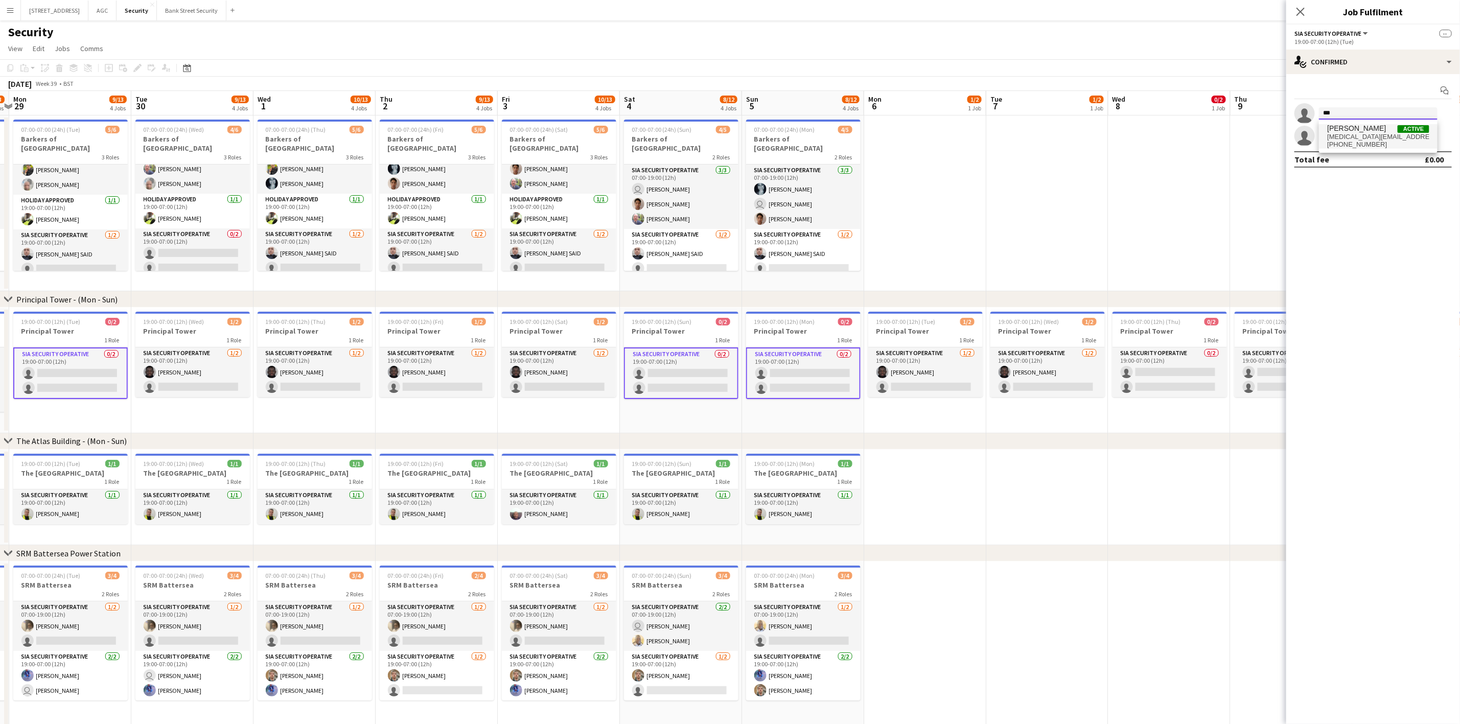
type input "***"
click at [1226, 137] on span "[MEDICAL_DATA][EMAIL_ADDRESS][DOMAIN_NAME]" at bounding box center [1378, 137] width 102 height 8
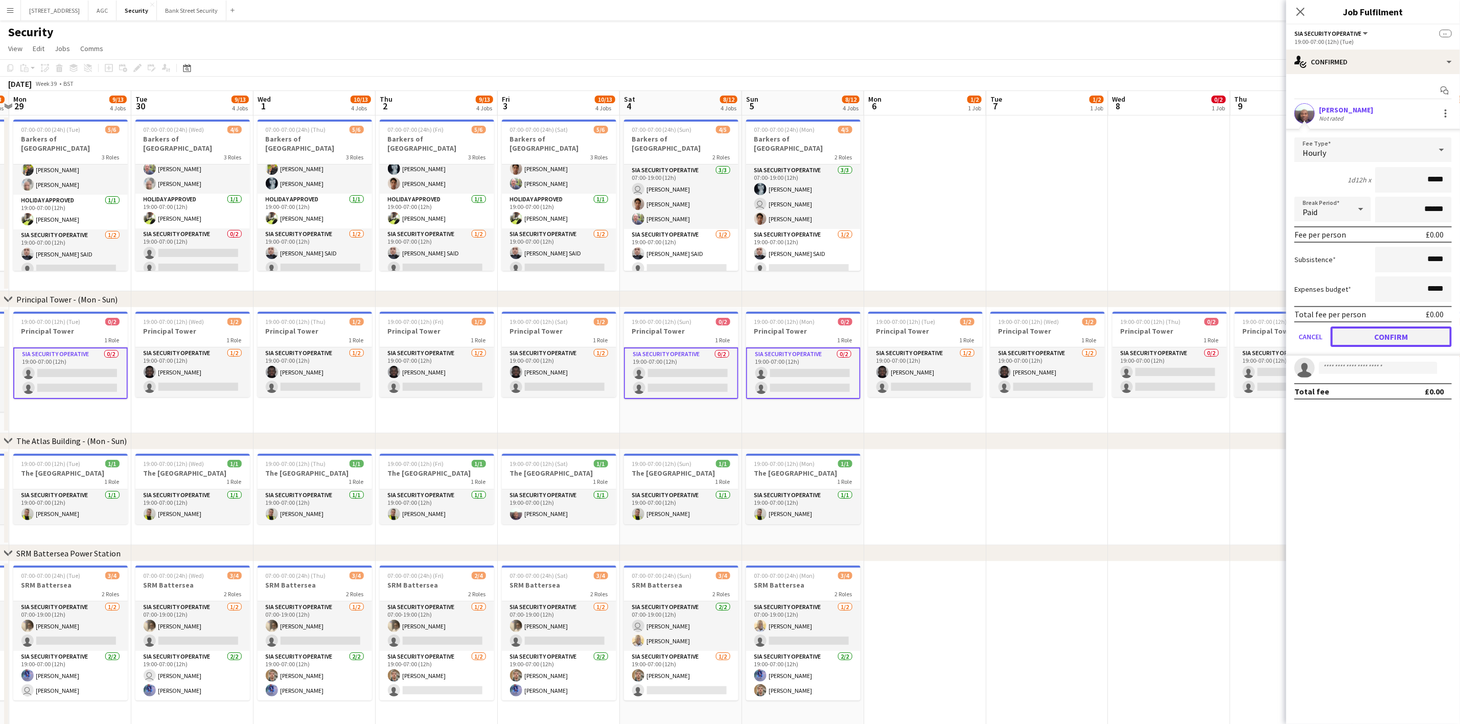
click at [1226, 326] on button "Confirm" at bounding box center [1390, 336] width 121 height 20
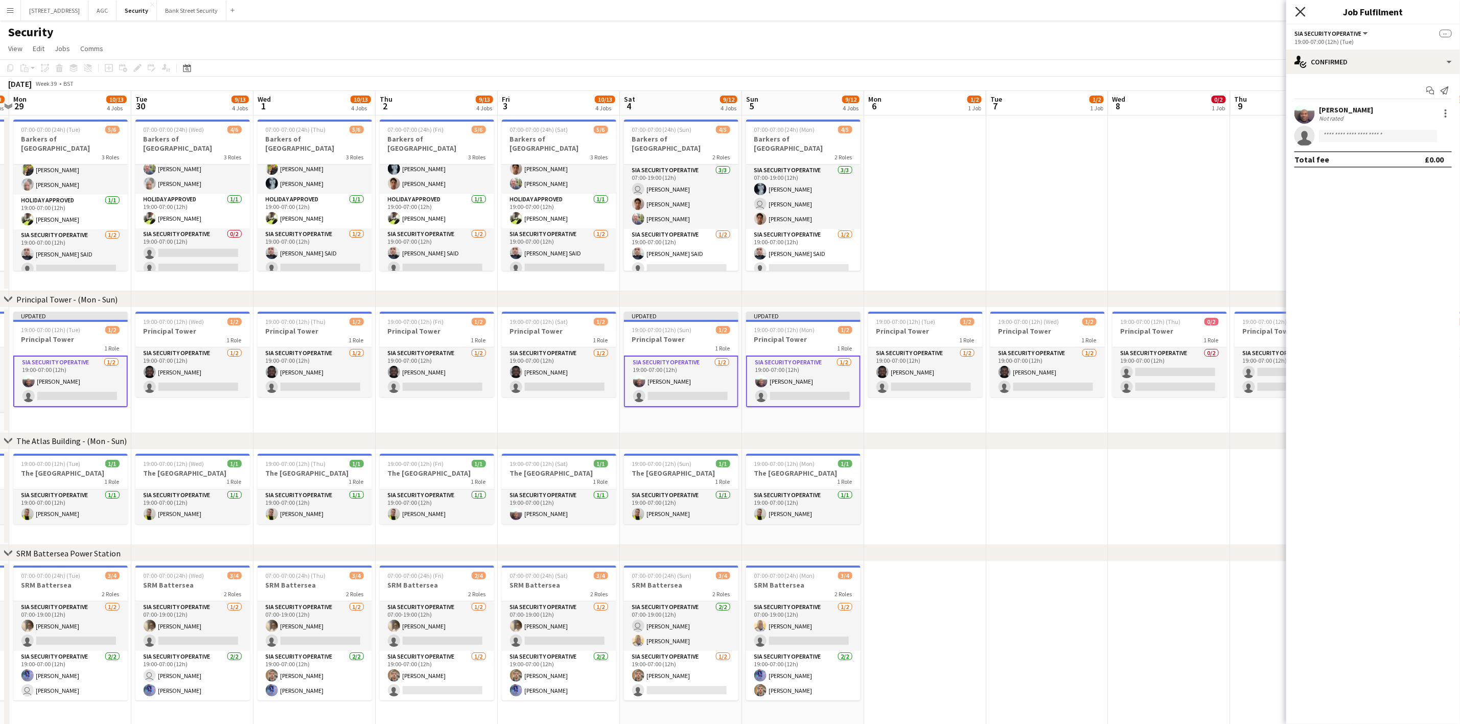
click at [1226, 13] on icon at bounding box center [1300, 12] width 10 height 10
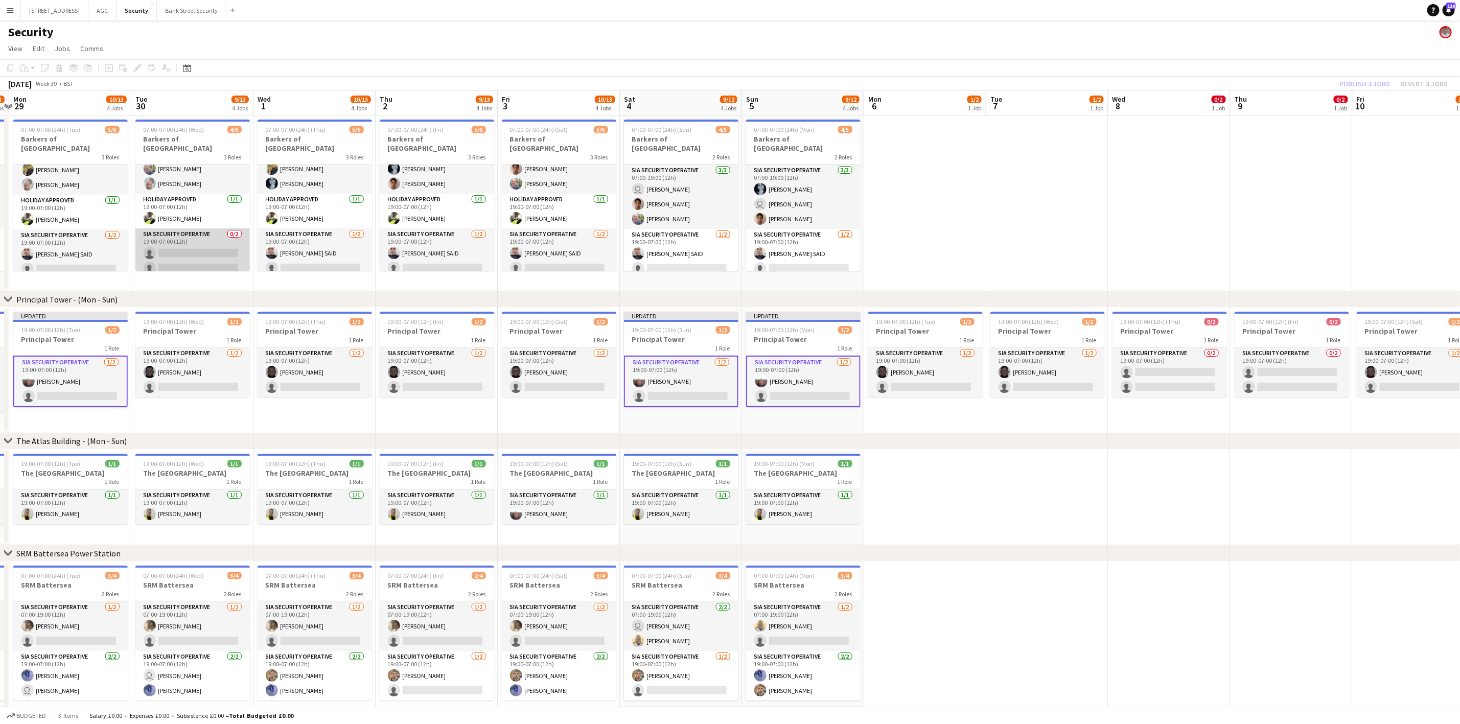
click at [193, 250] on app-card-role "SIA Security Operative 0/2 19:00-07:00 (12h) single-neutral-actions single-neut…" at bounding box center [192, 253] width 114 height 50
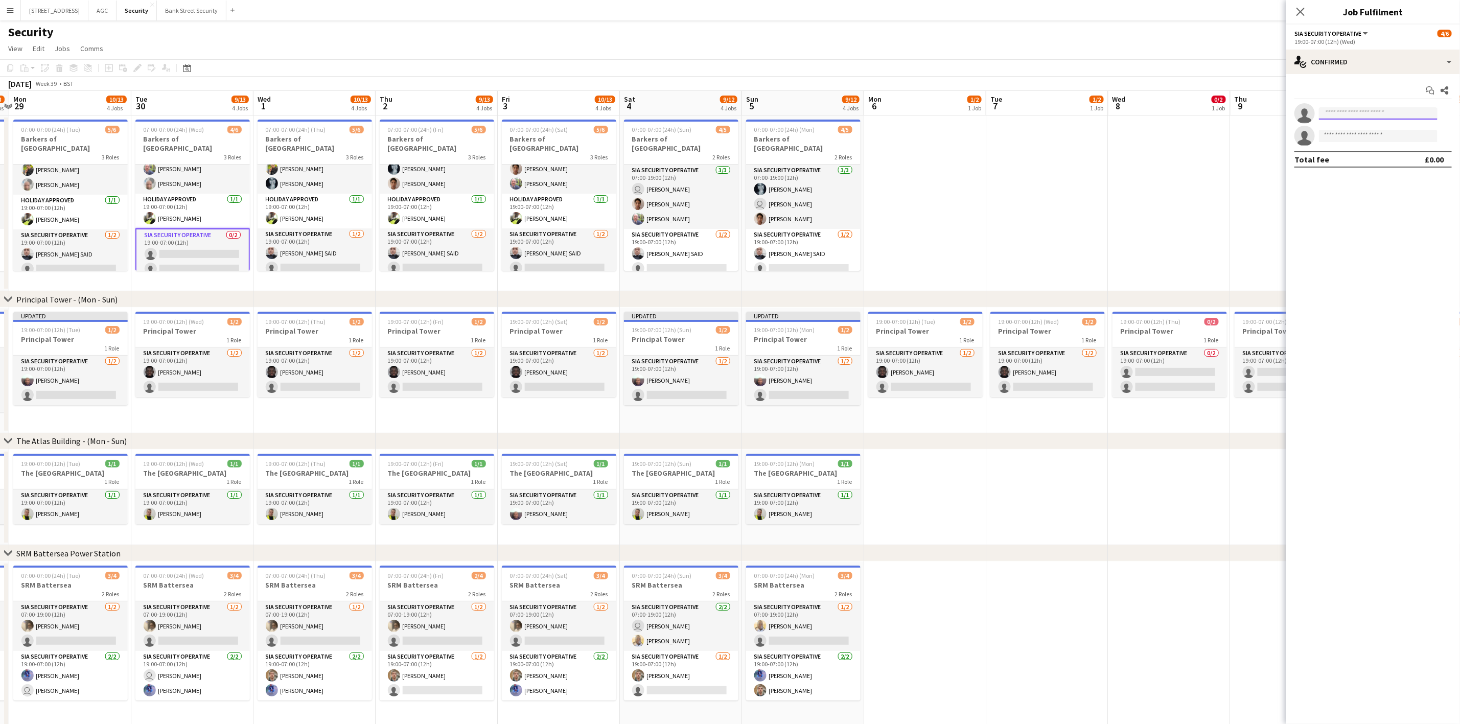
click at [1226, 116] on input at bounding box center [1378, 113] width 119 height 12
type input "***"
click at [1226, 133] on span "[MEDICAL_DATA][EMAIL_ADDRESS][DOMAIN_NAME]" at bounding box center [1378, 137] width 102 height 8
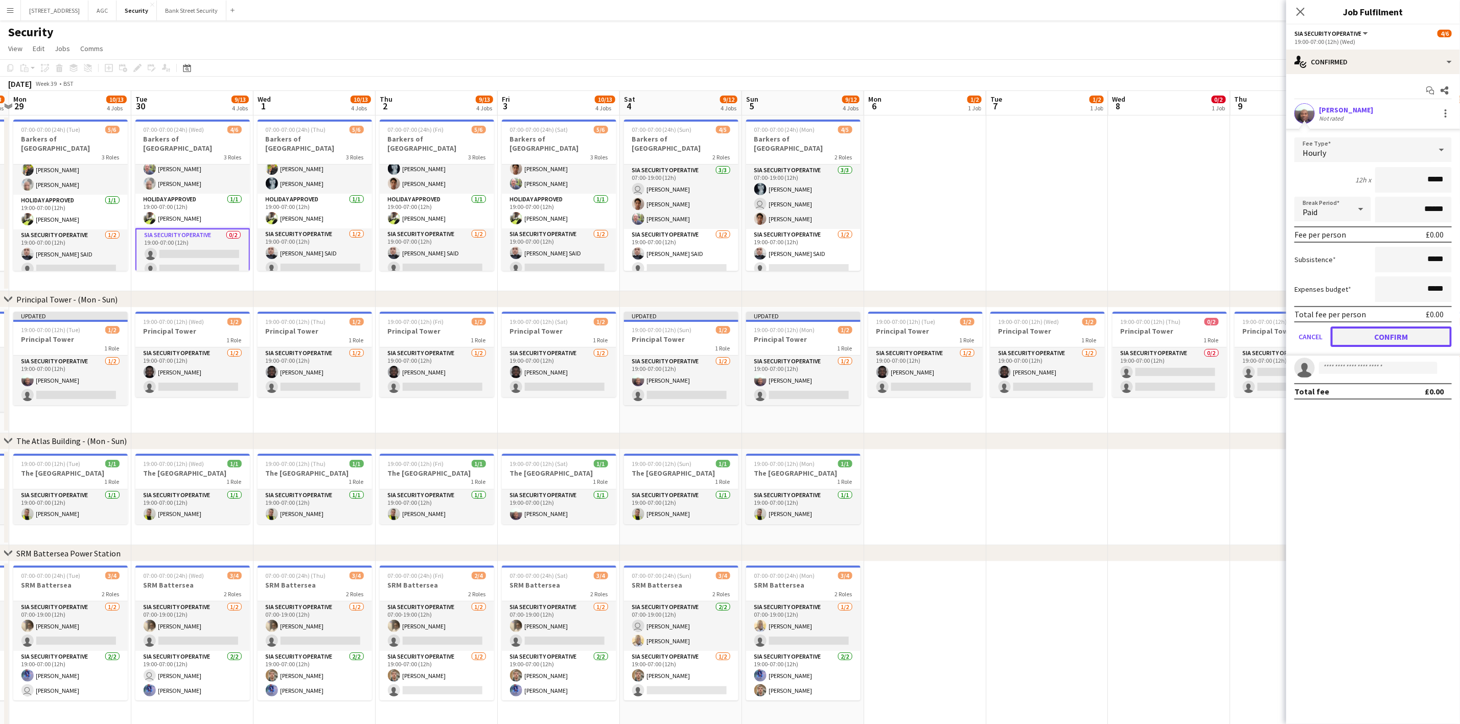
click at [1226, 330] on button "Confirm" at bounding box center [1390, 336] width 121 height 20
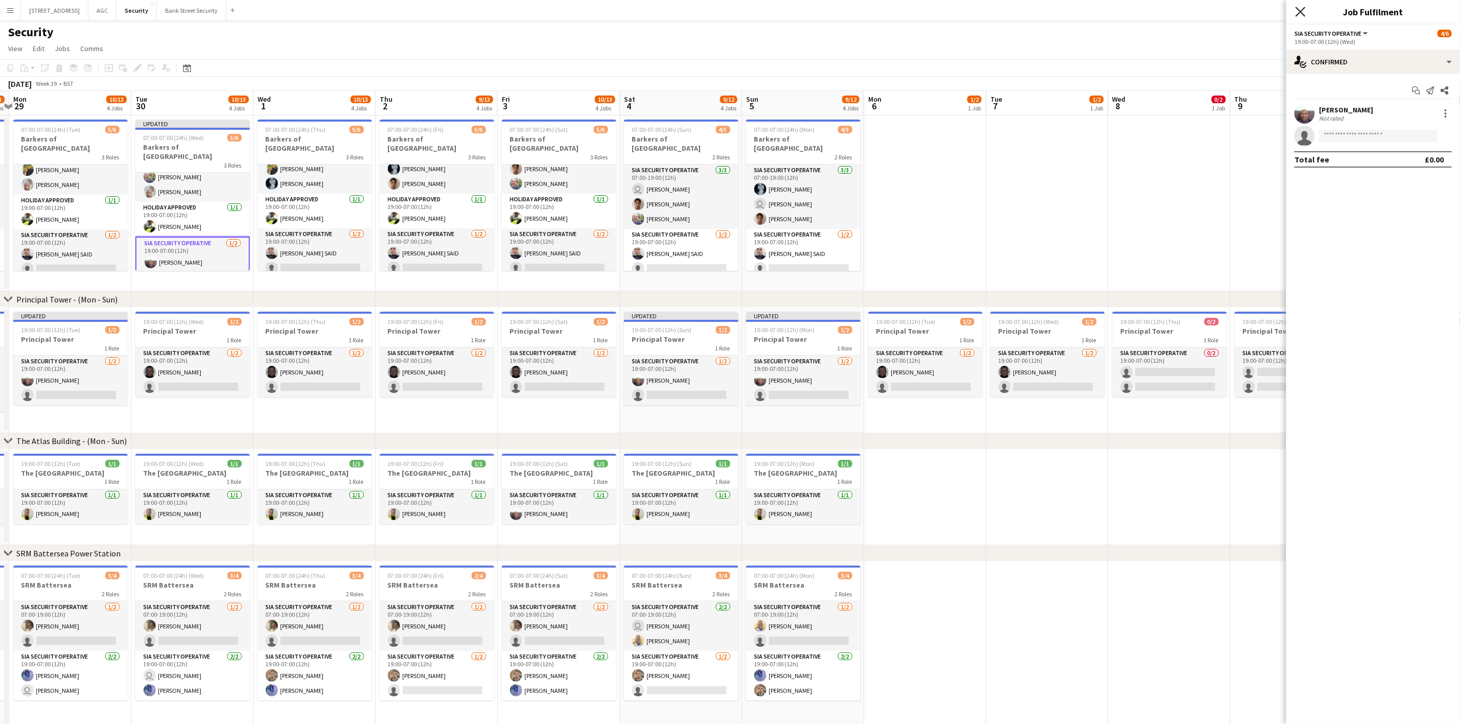
click at [1226, 9] on icon "Close pop-in" at bounding box center [1300, 12] width 10 height 10
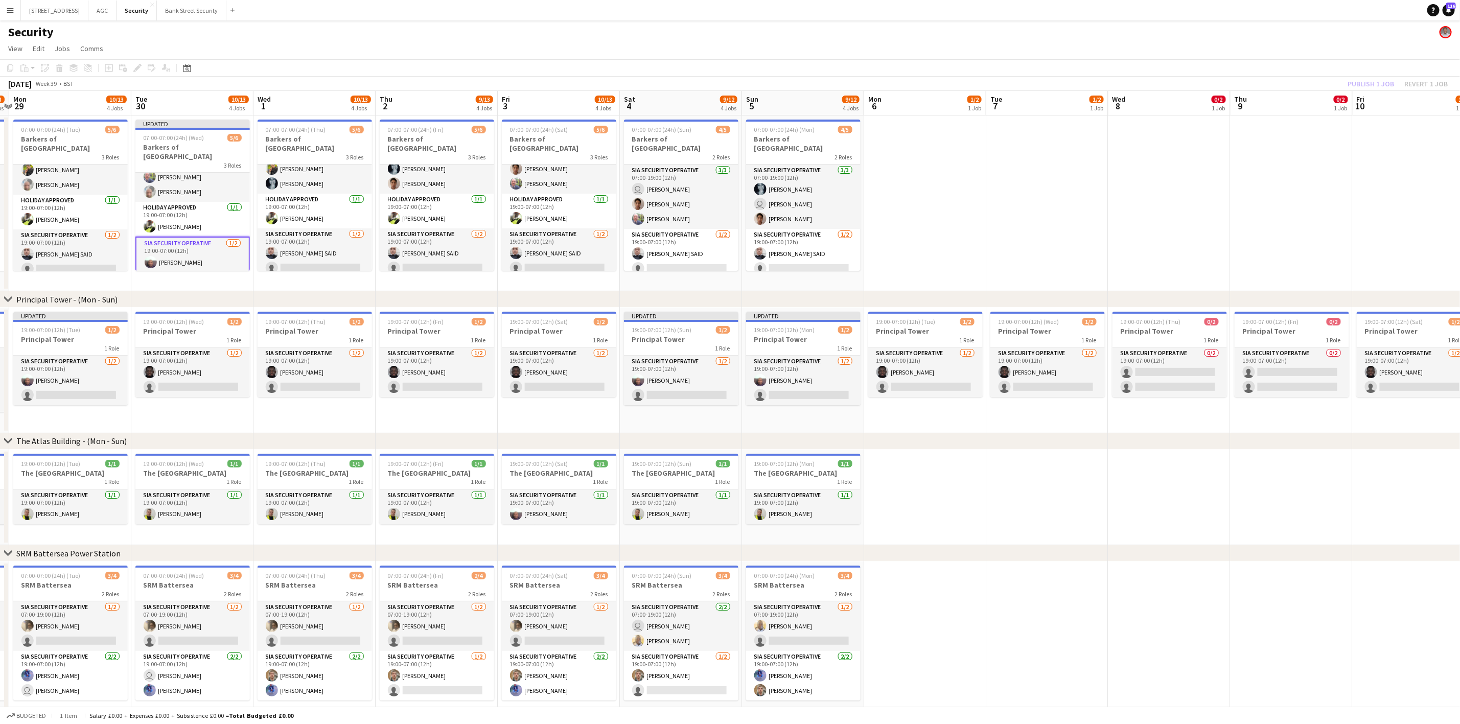
click at [1226, 82] on div "Publish 1 job Revert 1 job" at bounding box center [1397, 83] width 125 height 13
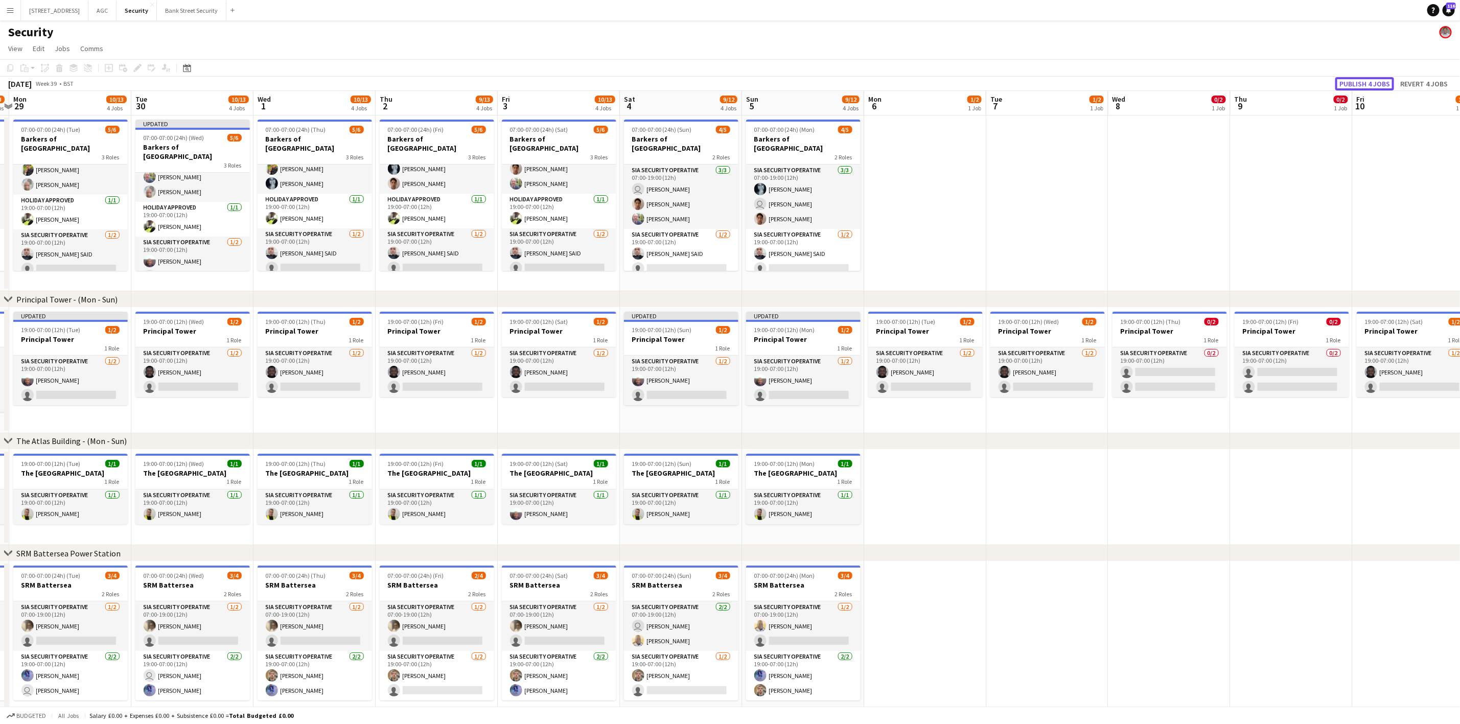
click at [1226, 82] on button "Publish 4 jobs" at bounding box center [1364, 83] width 59 height 13
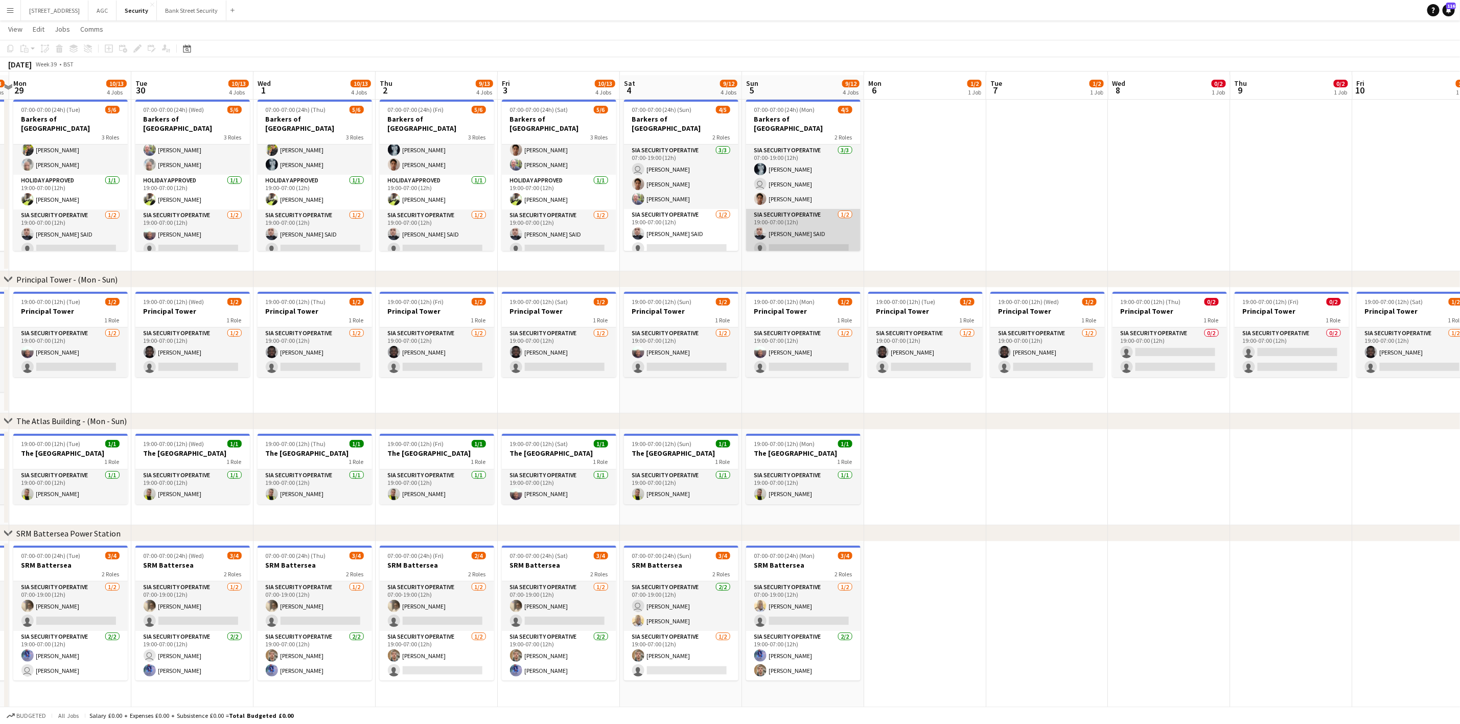
scroll to position [22, 0]
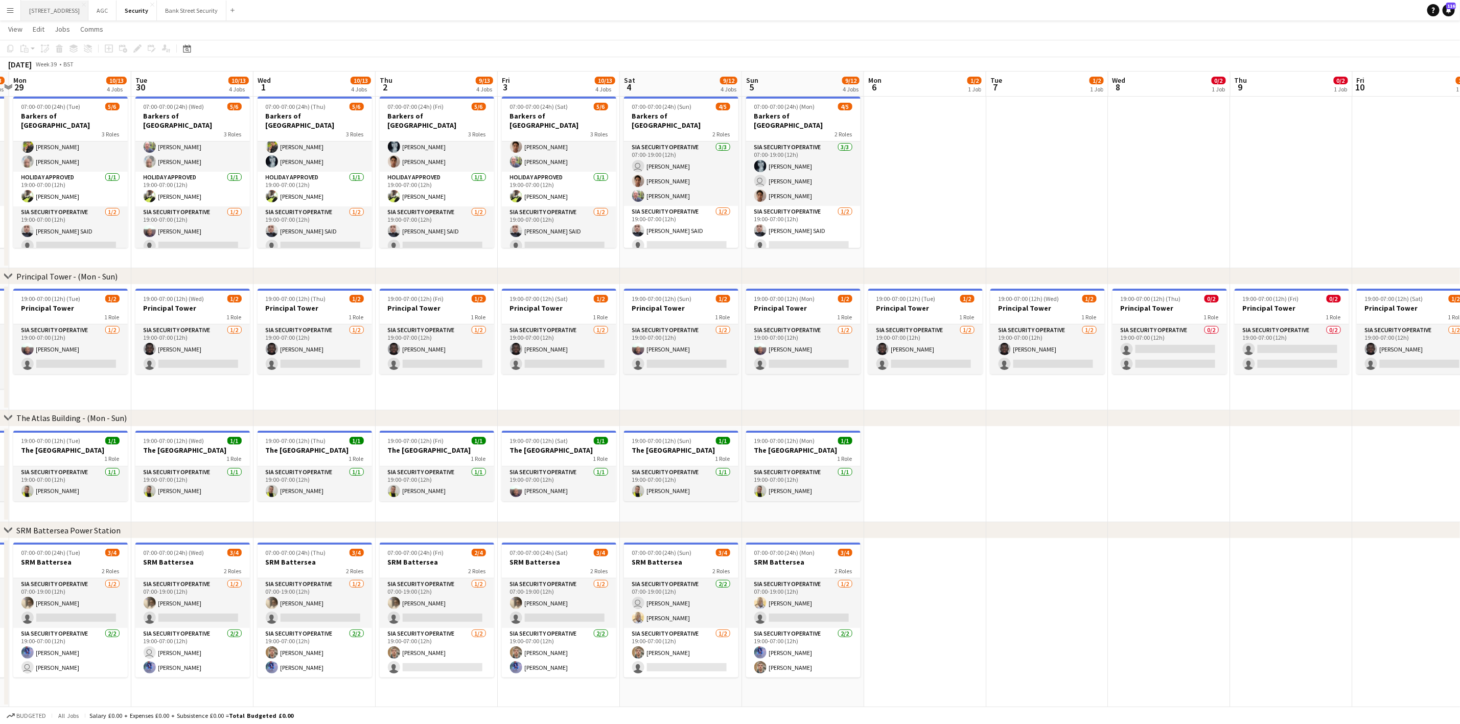
click at [44, 11] on button "[STREET_ADDRESS]" at bounding box center [54, 11] width 67 height 20
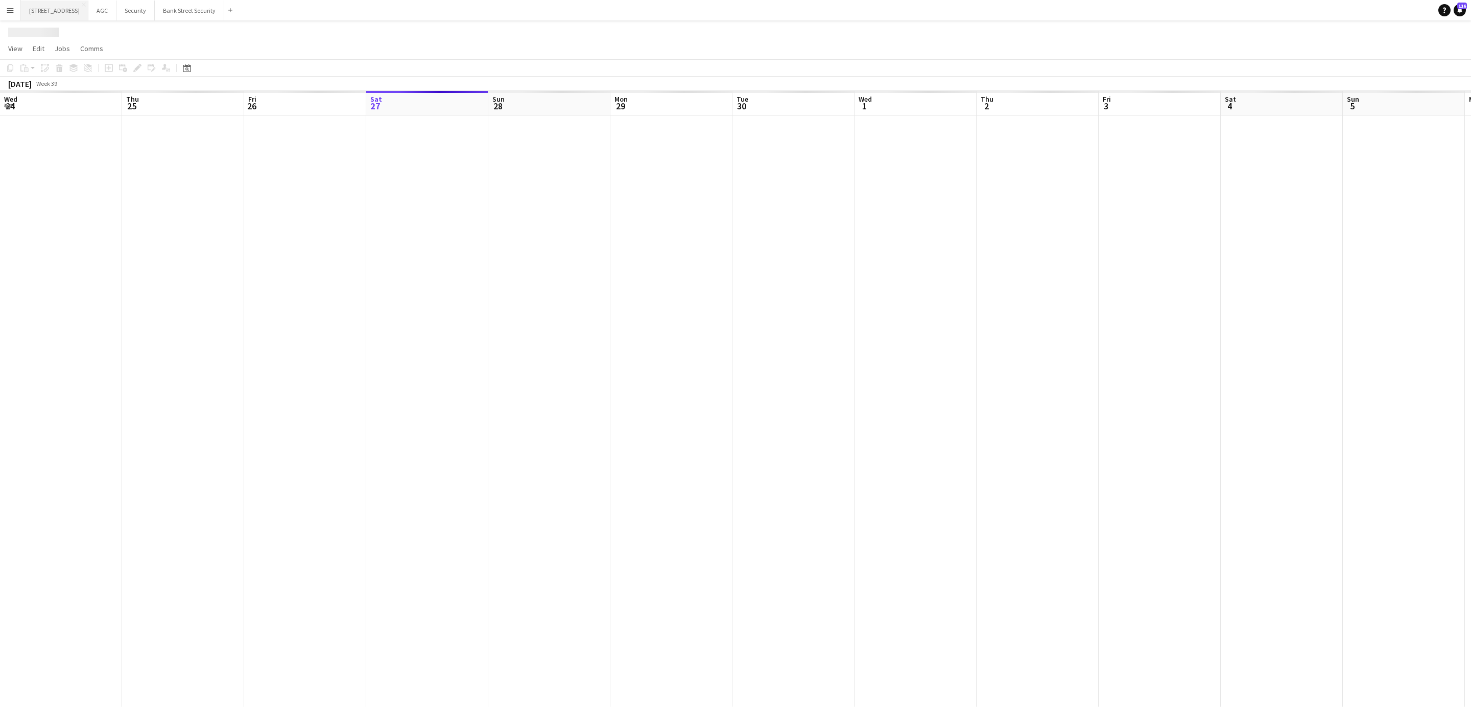
scroll to position [0, 244]
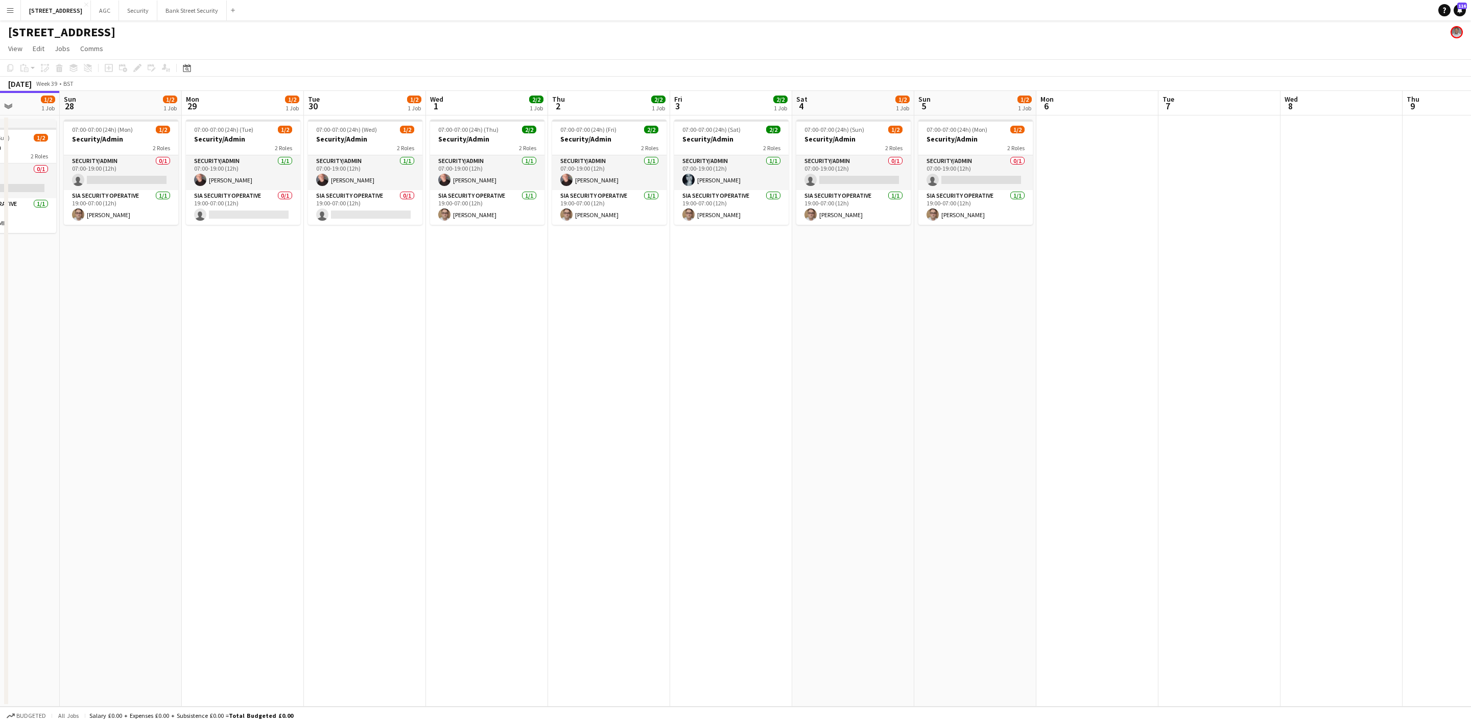
drag, startPoint x: 517, startPoint y: 406, endPoint x: 330, endPoint y: 400, distance: 187.6
click at [330, 400] on app-calendar-viewport "Thu 25 2/2 1 Job Fri 26 2/2 1 Job Sat 27 1/2 1 Job Sun 28 1/2 1 Job Mon 29 1/2 …" at bounding box center [735, 399] width 1471 height 616
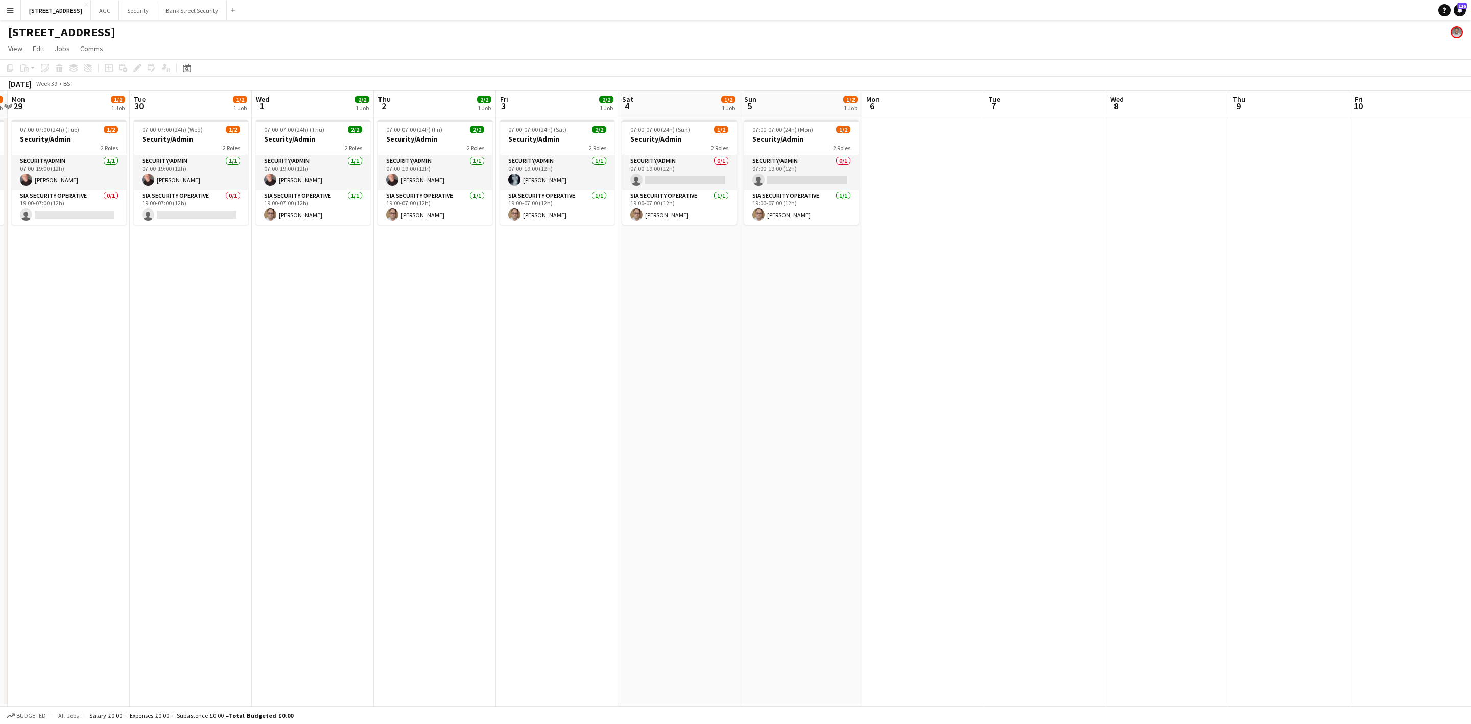
scroll to position [0, 360]
drag, startPoint x: 673, startPoint y: 390, endPoint x: 618, endPoint y: 394, distance: 55.3
click at [618, 394] on app-calendar-viewport "Fri 26 2/2 1 Job Sat 27 1/2 1 Job Sun 28 1/2 1 Job Mon 29 1/2 1 Job Tue 30 1/2 …" at bounding box center [735, 399] width 1471 height 616
click at [119, 11] on button "AGC Close" at bounding box center [105, 11] width 28 height 20
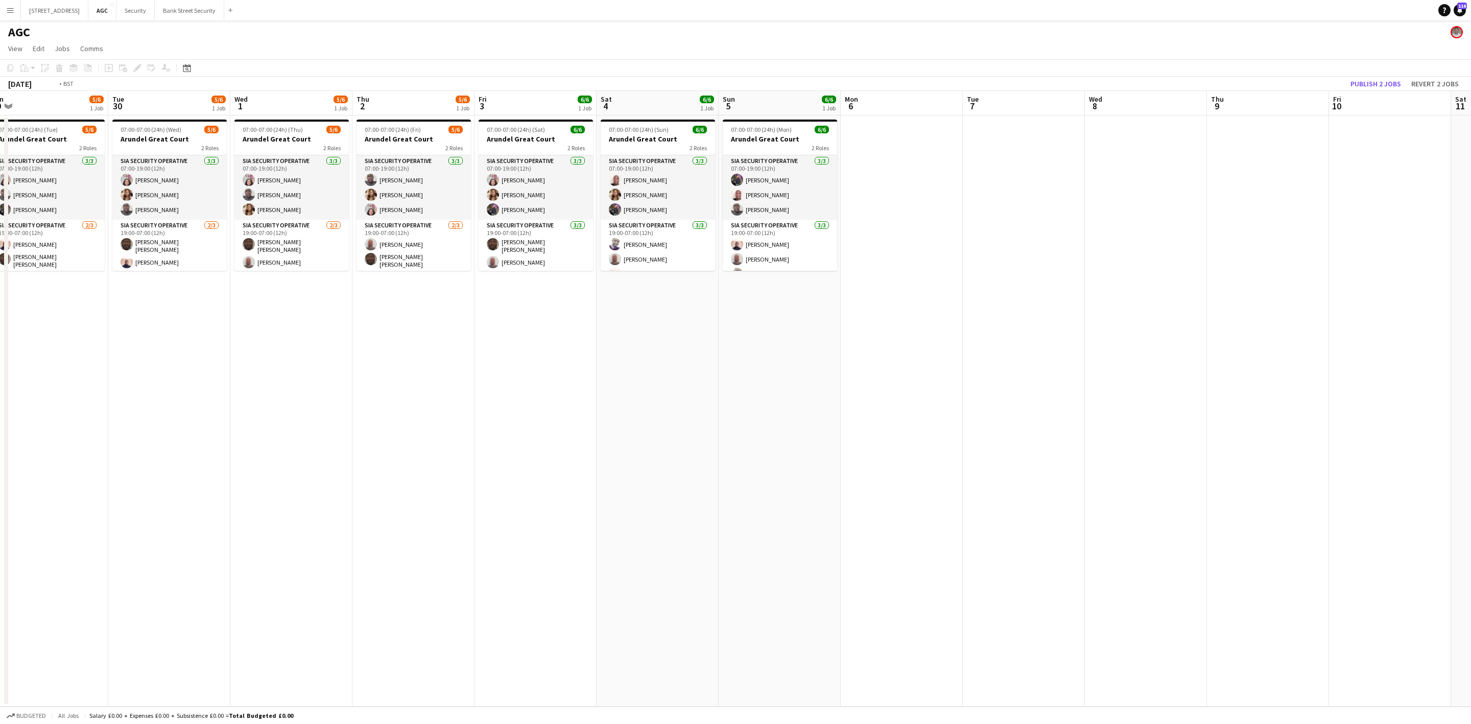
drag, startPoint x: 533, startPoint y: 315, endPoint x: 154, endPoint y: 325, distance: 379.8
click at [154, 325] on app-calendar-viewport "Fri 26 6/6 1 Job Sat 27 6/6 1 Job Sun 28 6/6 1 Job Mon 29 5/6 1 Job Tue 30 5/6 …" at bounding box center [735, 399] width 1471 height 616
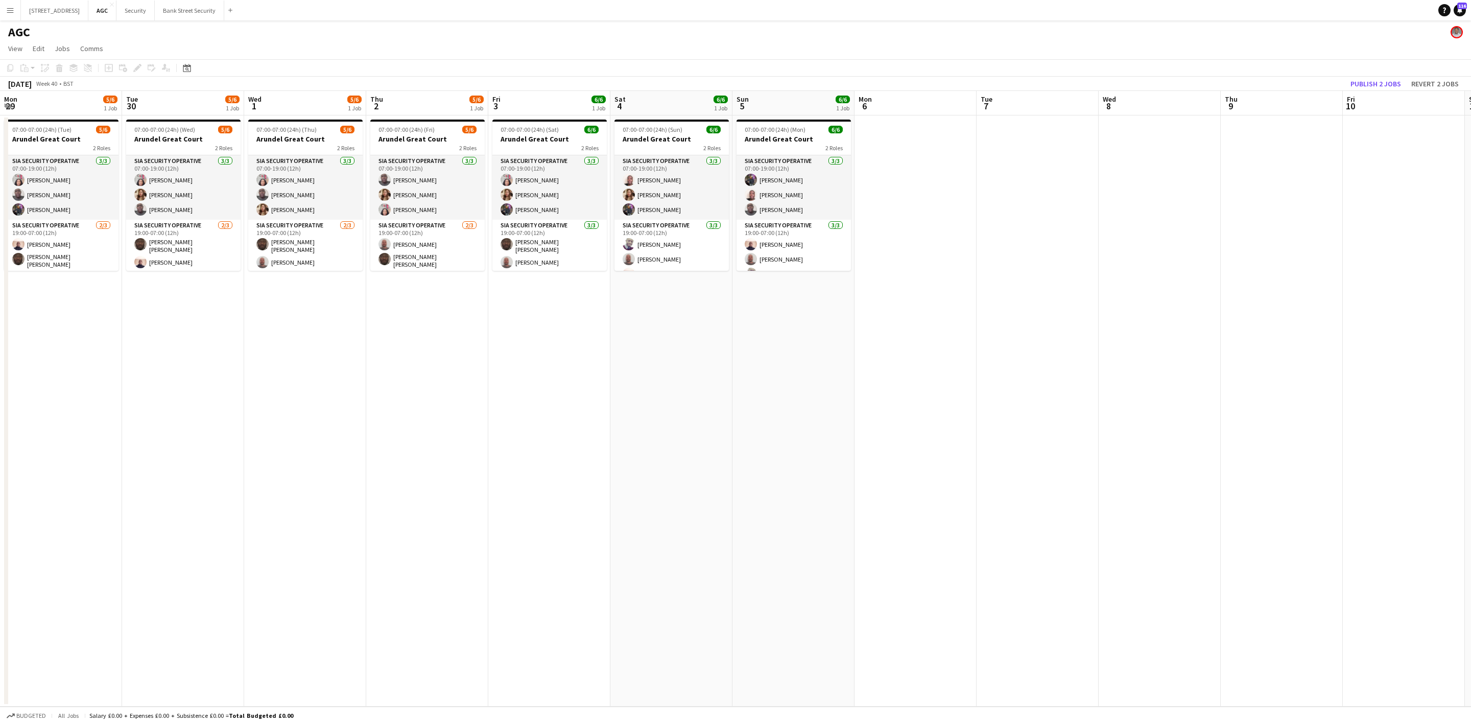
click at [184, 330] on app-calendar-viewport "Fri 26 6/6 1 Job Sat 27 6/6 1 Job Sun 28 6/6 1 Job Mon 29 5/6 1 Job Tue 30 5/6 …" at bounding box center [735, 399] width 1471 height 616
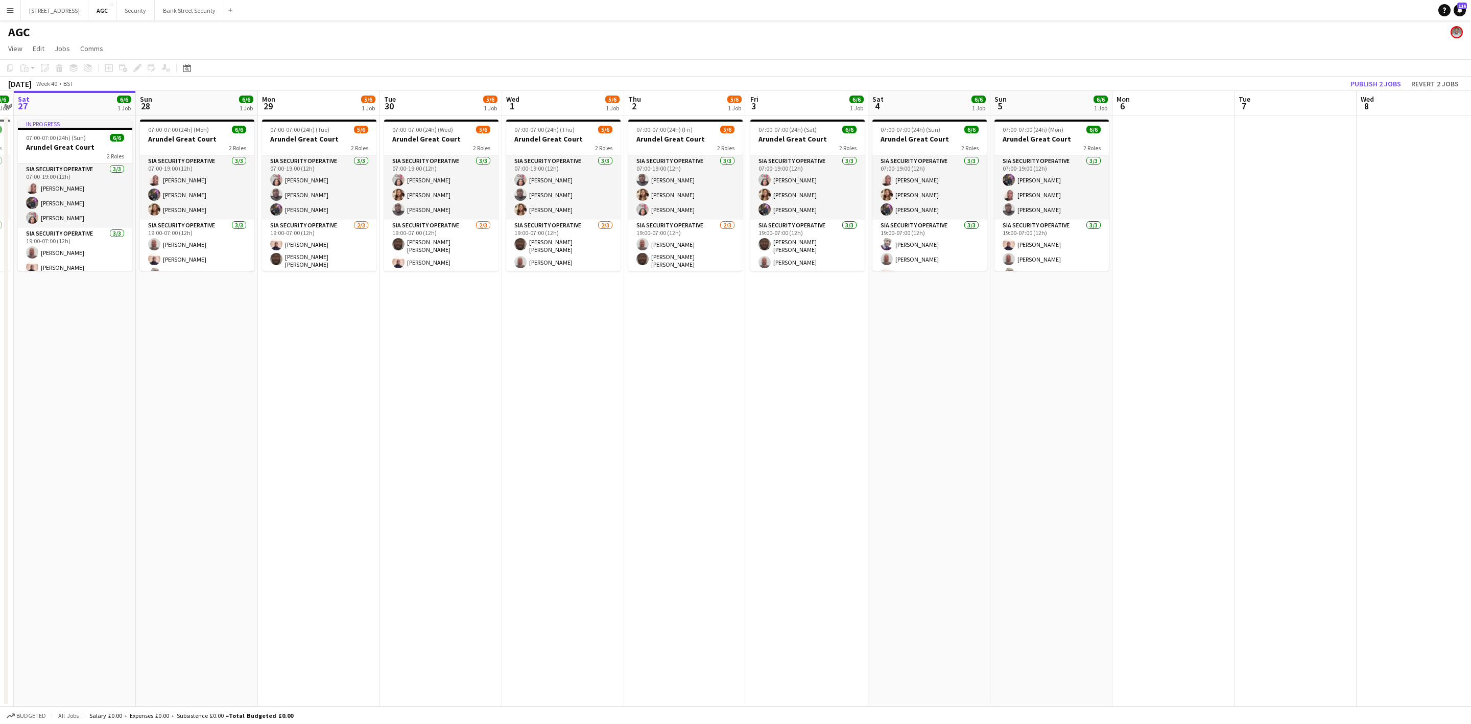
scroll to position [0, 226]
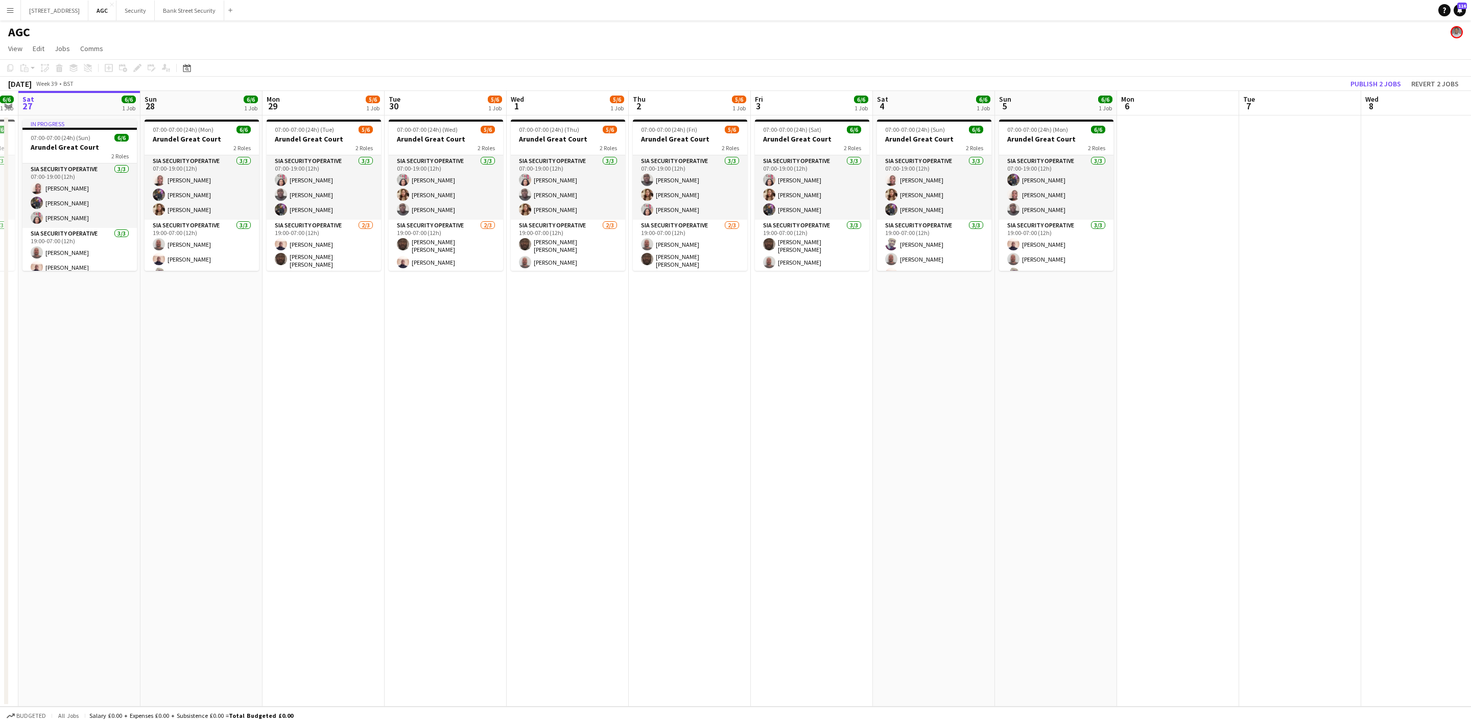
drag, startPoint x: 87, startPoint y: 368, endPoint x: 350, endPoint y: 379, distance: 262.9
click at [350, 379] on app-calendar-viewport "Thu 25 5/6 1 Job Fri 26 6/6 1 Job Sat 27 6/6 1 Job Sun 28 6/6 1 Job Mon 29 5/6 …" at bounding box center [735, 399] width 1471 height 616
click at [64, 201] on app-card-role "SIA Security Operative [DATE] 07:00-19:00 (12h) [PERSON_NAME] [PERSON_NAME] [PE…" at bounding box center [79, 195] width 114 height 64
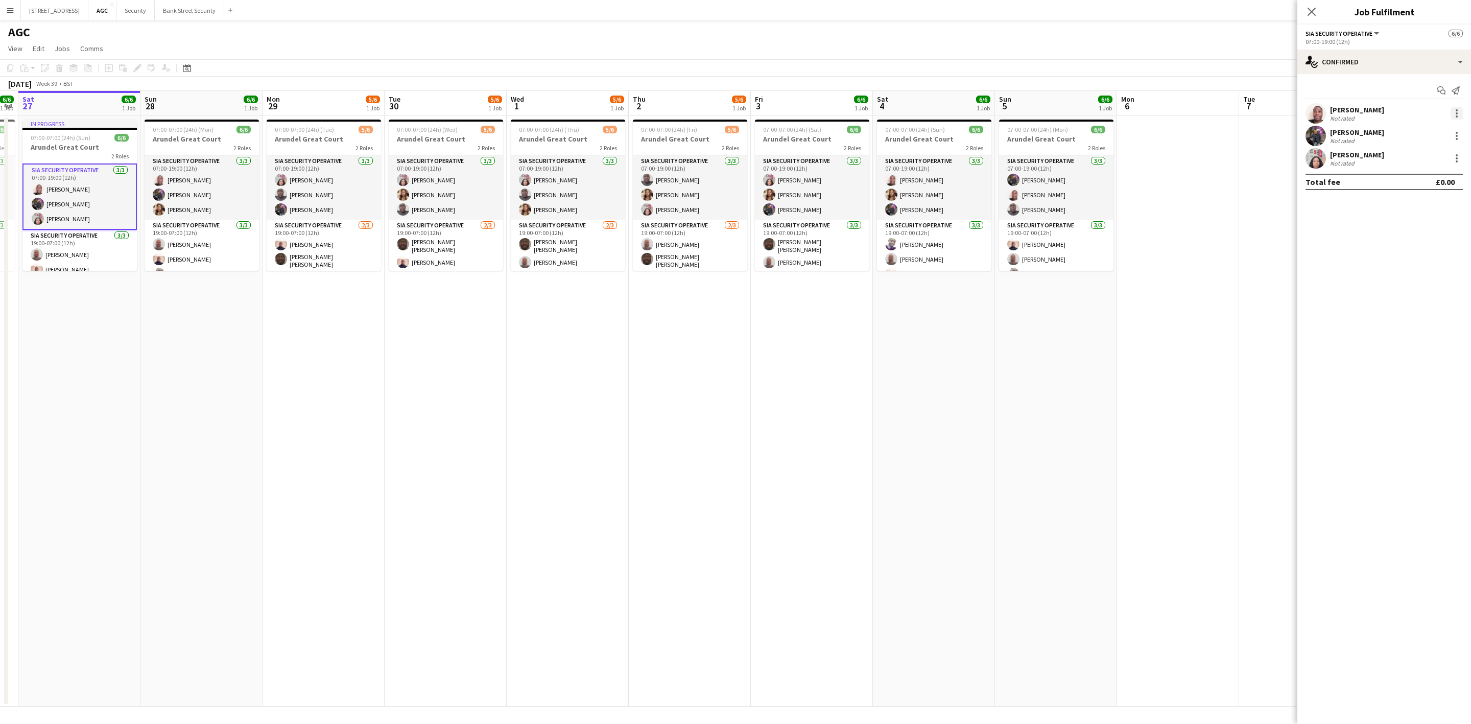
click at [1226, 115] on div at bounding box center [1457, 116] width 2 height 2
click at [1226, 228] on span "Remove" at bounding box center [1423, 230] width 63 height 9
click at [1226, 6] on app-icon "Close pop-in" at bounding box center [1312, 12] width 15 height 15
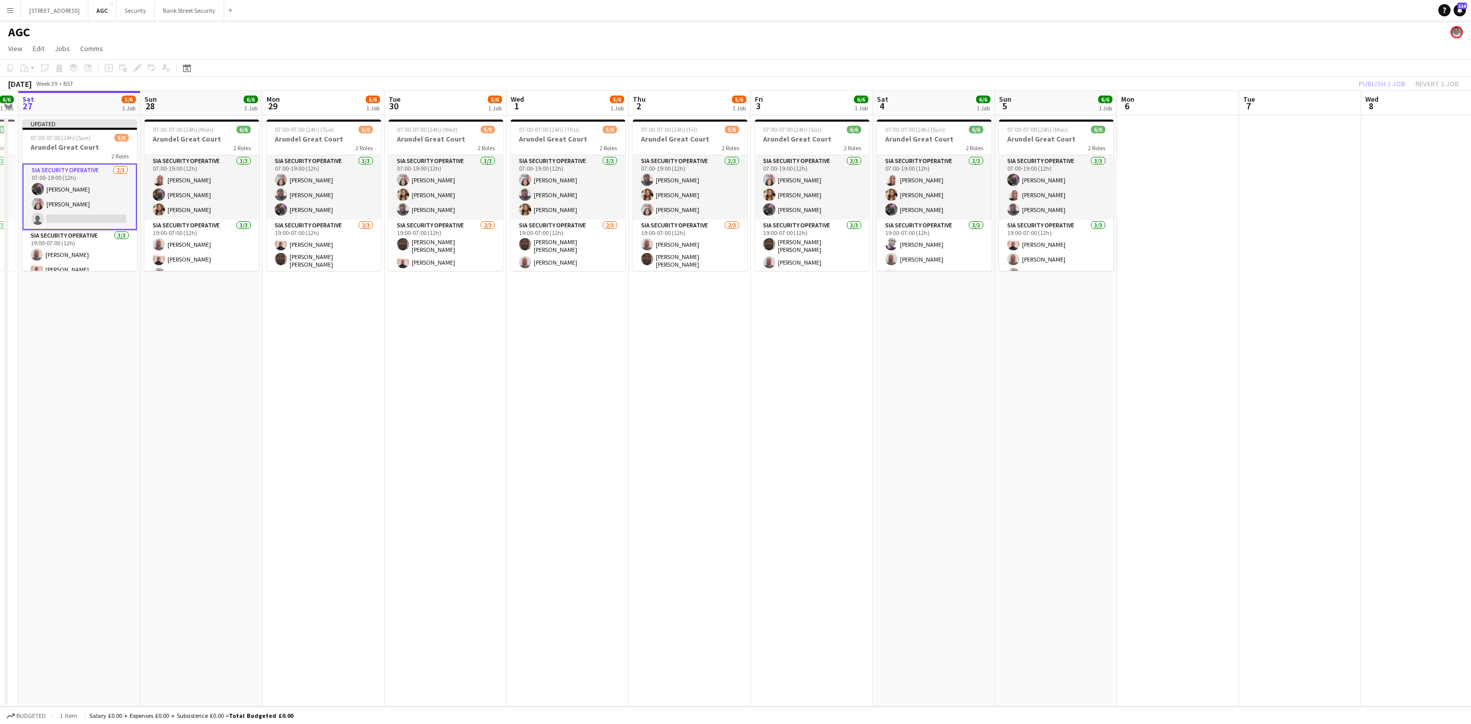
click at [1226, 80] on div "Publish 1 job Revert 1 job" at bounding box center [1409, 83] width 125 height 13
click at [1226, 80] on button "Publish 3 jobs" at bounding box center [1376, 83] width 59 height 13
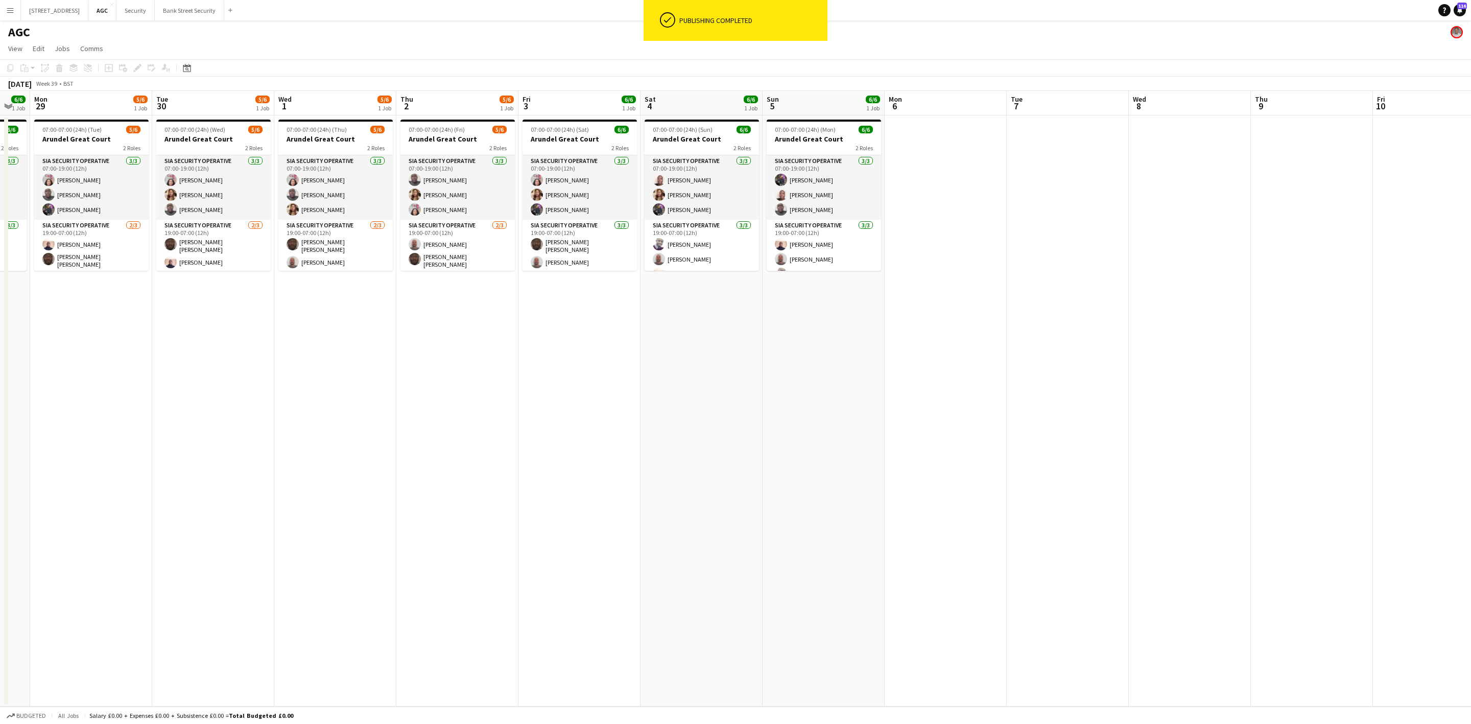
scroll to position [0, 338]
drag, startPoint x: 276, startPoint y: 399, endPoint x: 42, endPoint y: 407, distance: 234.2
click at [42, 407] on app-calendar-viewport "Fri 26 6/6 1 Job Sat 27 5/6 1 Job Sun 28 6/6 1 Job Mon 29 5/6 1 Job Tue 30 5/6 …" at bounding box center [735, 399] width 1471 height 616
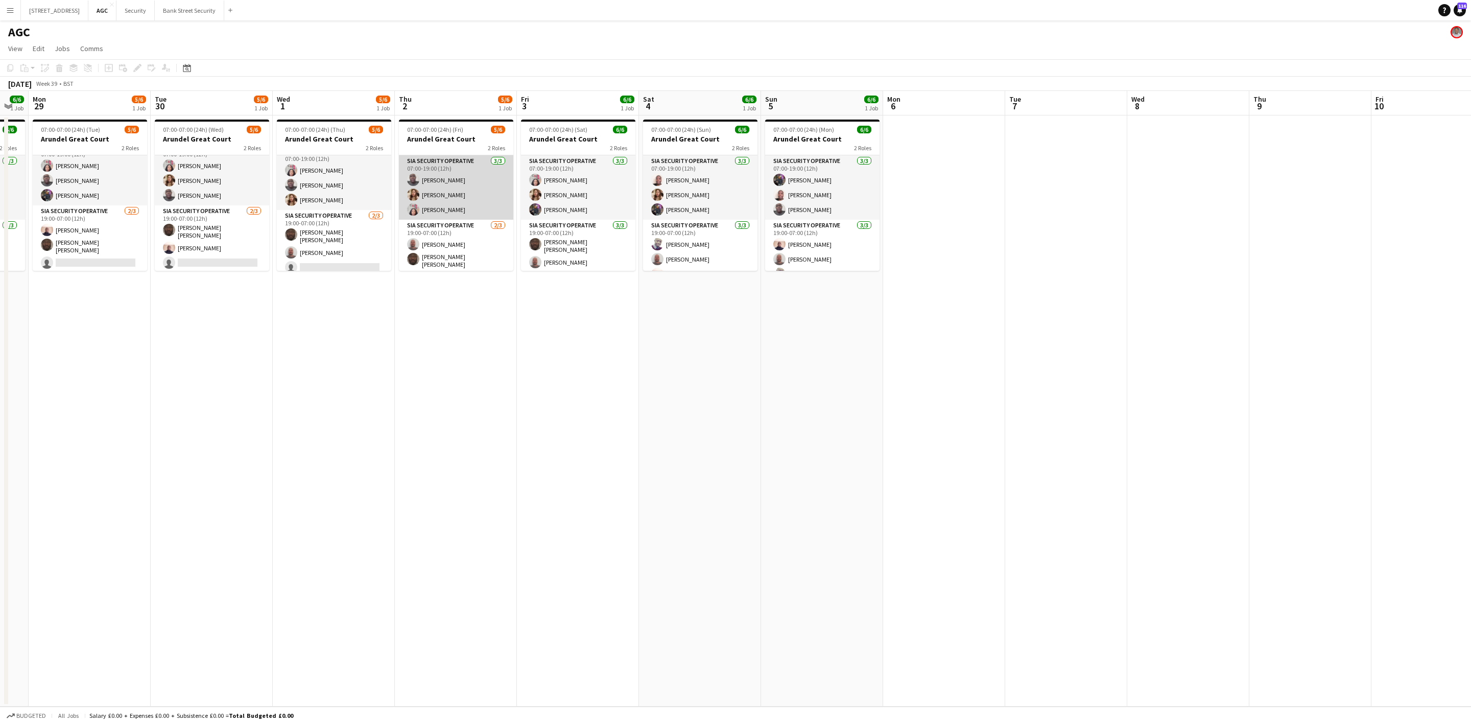
scroll to position [0, 0]
